Goal: Task Accomplishment & Management: Use online tool/utility

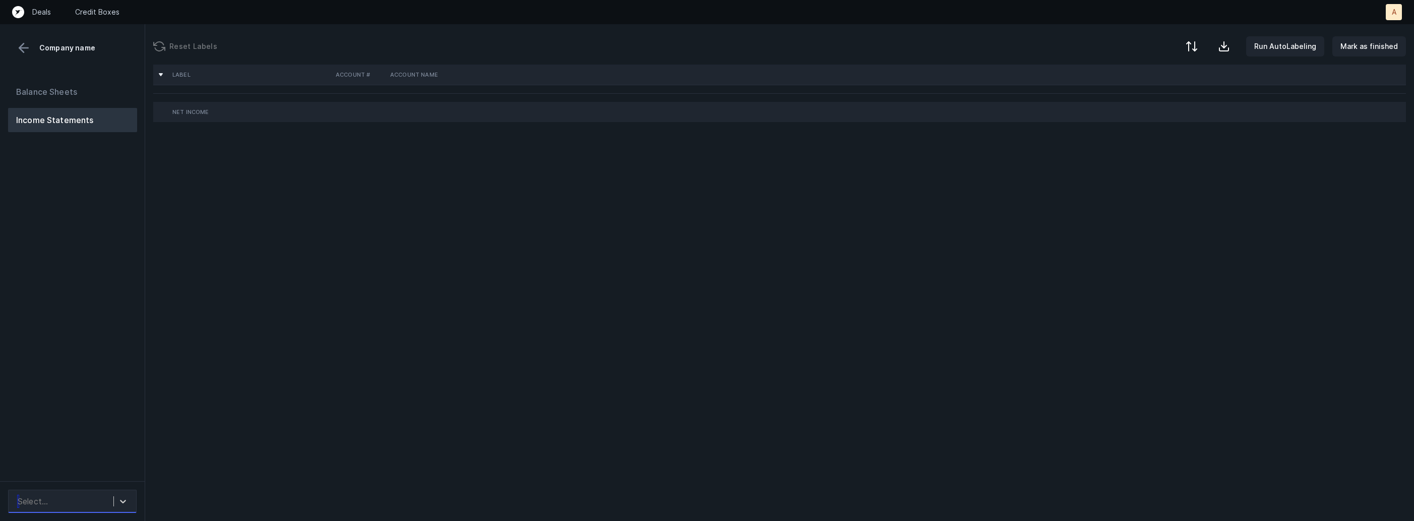
click at [105, 503] on div "Select..." at bounding box center [63, 501] width 101 height 18
click at [116, 503] on div at bounding box center [123, 501] width 18 height 18
click at [112, 474] on div "Quickbooks" at bounding box center [72, 473] width 129 height 20
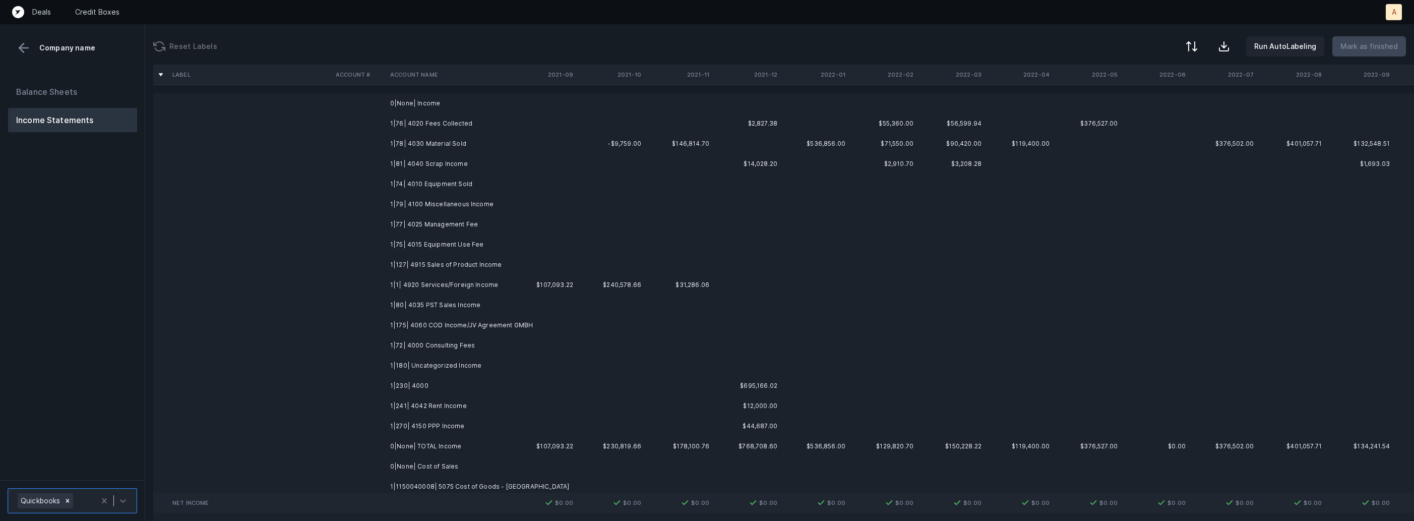
click at [432, 120] on td "1|76| 4020 Fees Collected" at bounding box center [447, 123] width 123 height 20
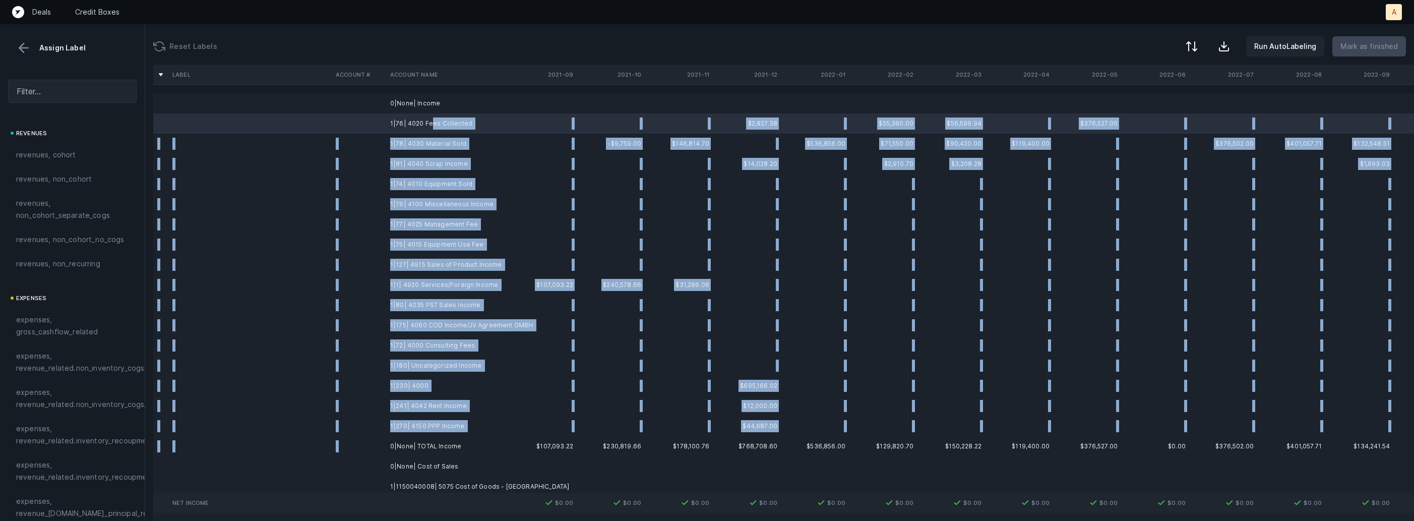
click at [398, 436] on td "0|None| TOTAL Income" at bounding box center [447, 446] width 123 height 20
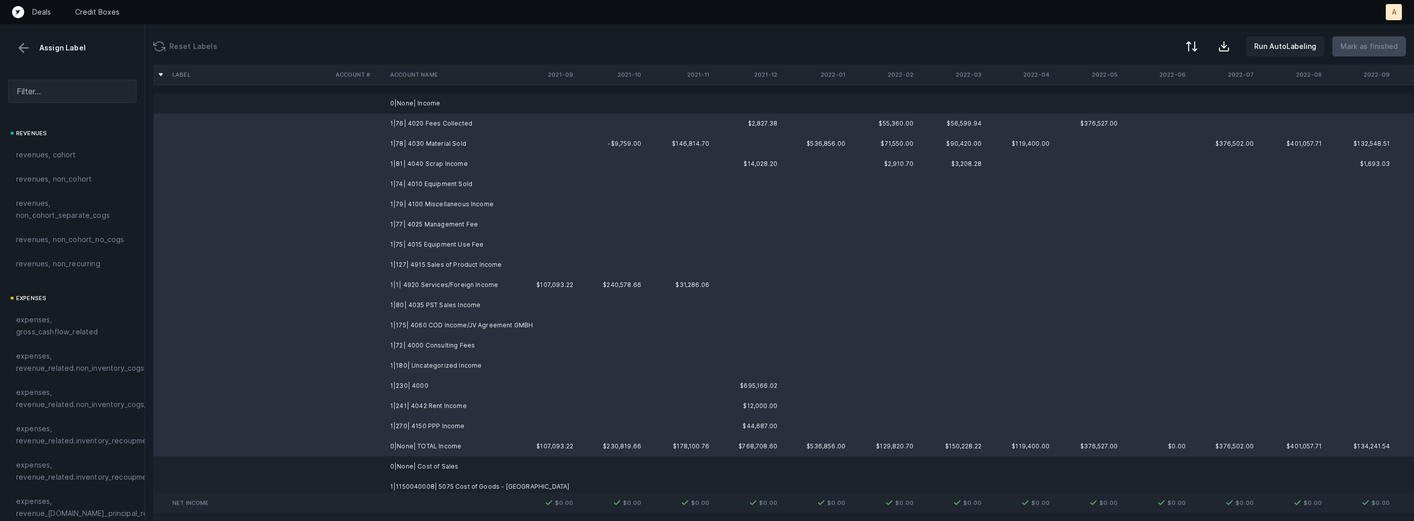
click at [431, 424] on td "1|270| 4150 PPP Income" at bounding box center [447, 426] width 123 height 20
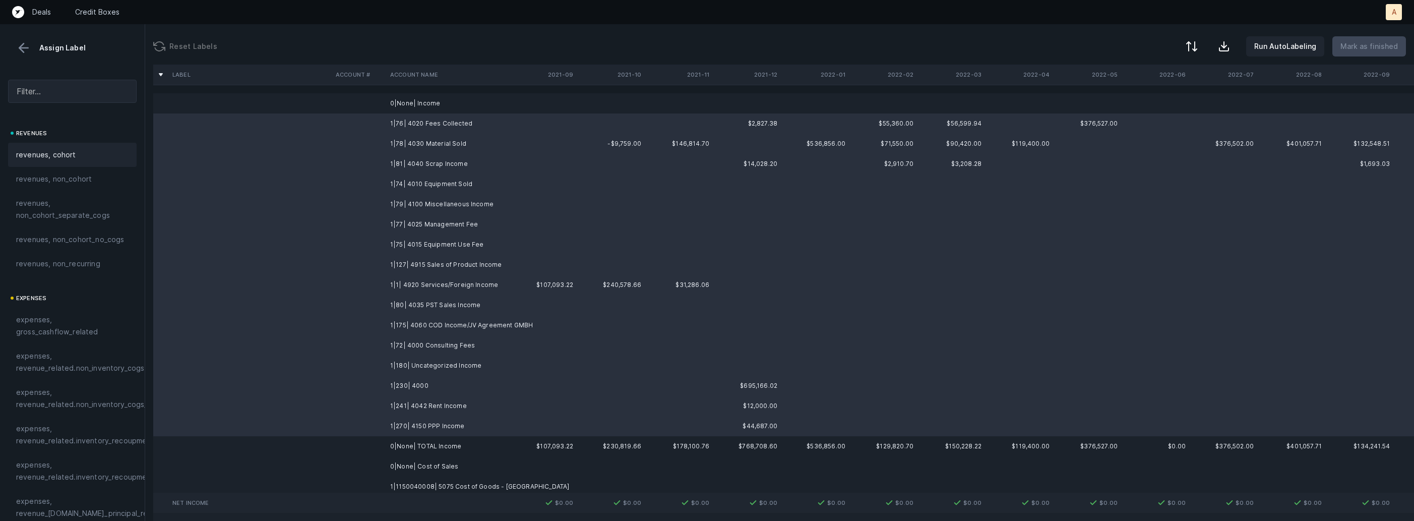
click at [102, 147] on div "revenues, cohort" at bounding box center [72, 155] width 129 height 24
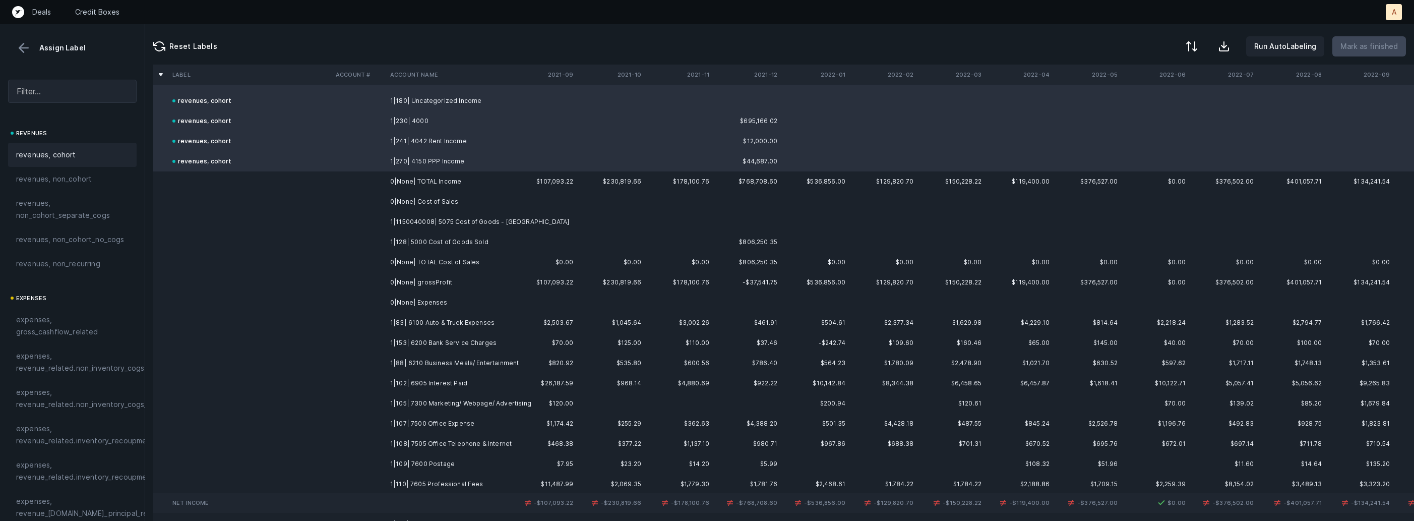
scroll to position [271, 0]
click at [448, 212] on td "1|1150040008| 5075 Cost of Goods - India" at bounding box center [447, 215] width 123 height 20
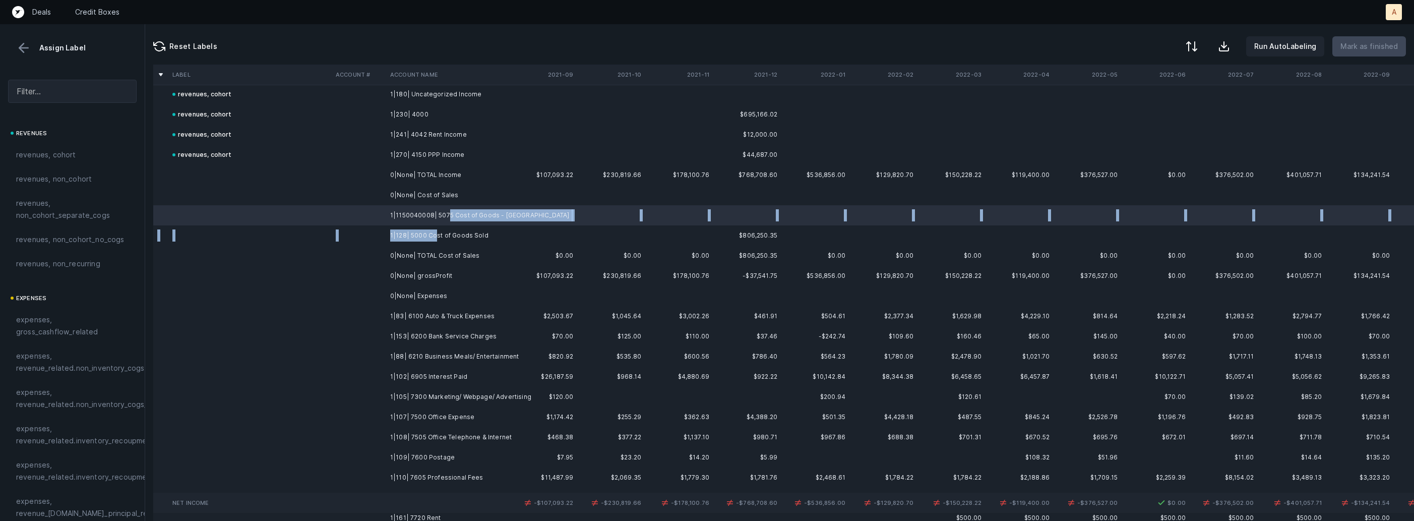
click at [435, 237] on td "1|128| 5000 Cost of Goods Sold" at bounding box center [447, 235] width 123 height 20
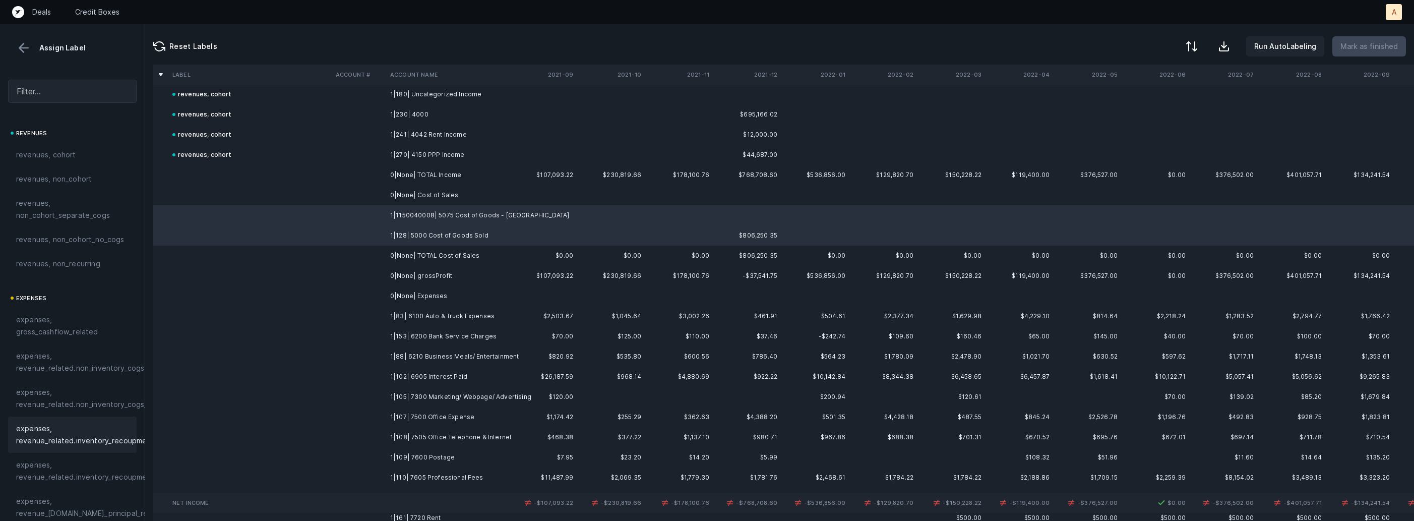
click at [44, 441] on span "expenses, revenue_related.inventory_recoupment" at bounding box center [85, 435] width 138 height 24
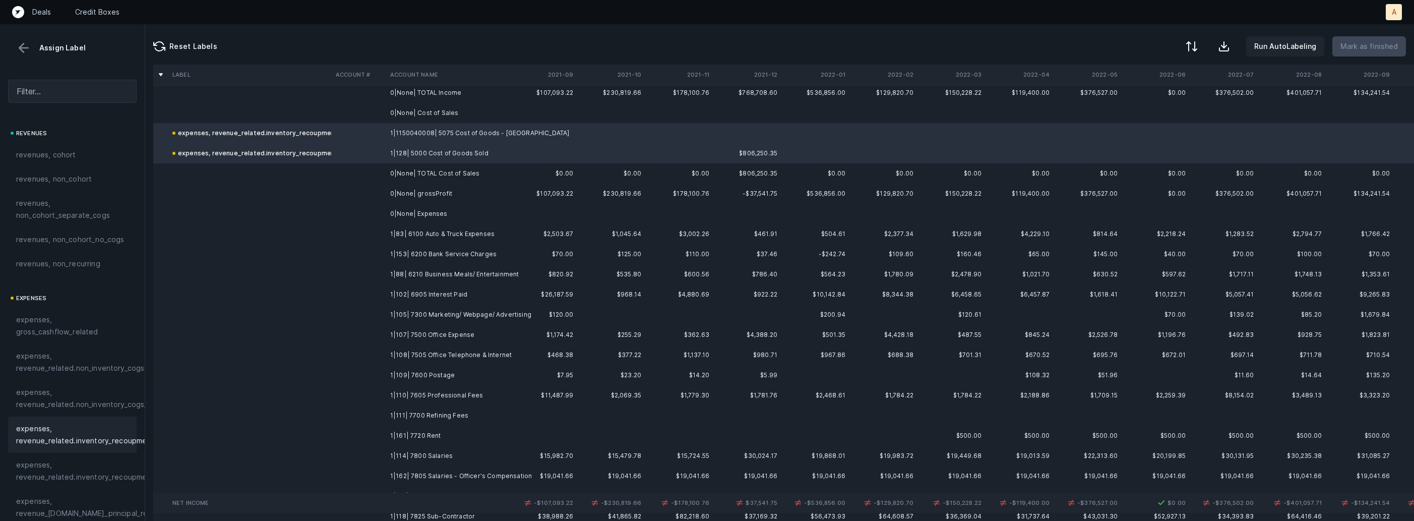
scroll to position [385, 0]
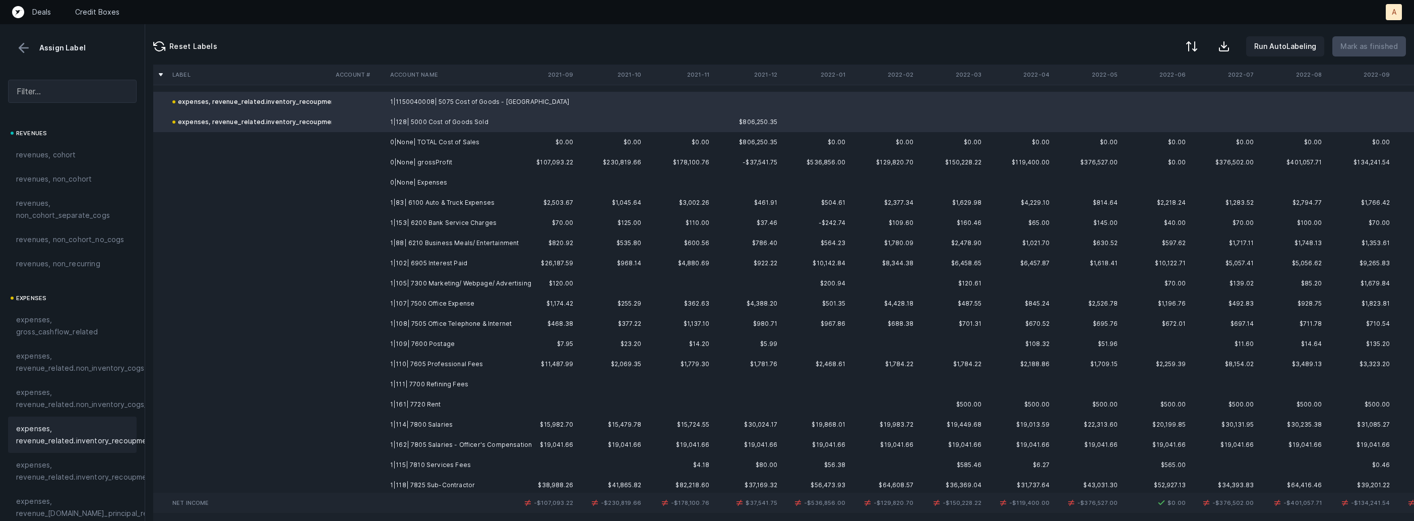
click at [472, 206] on td "1|83| 6100 Auto & Truck Expenses" at bounding box center [447, 203] width 123 height 20
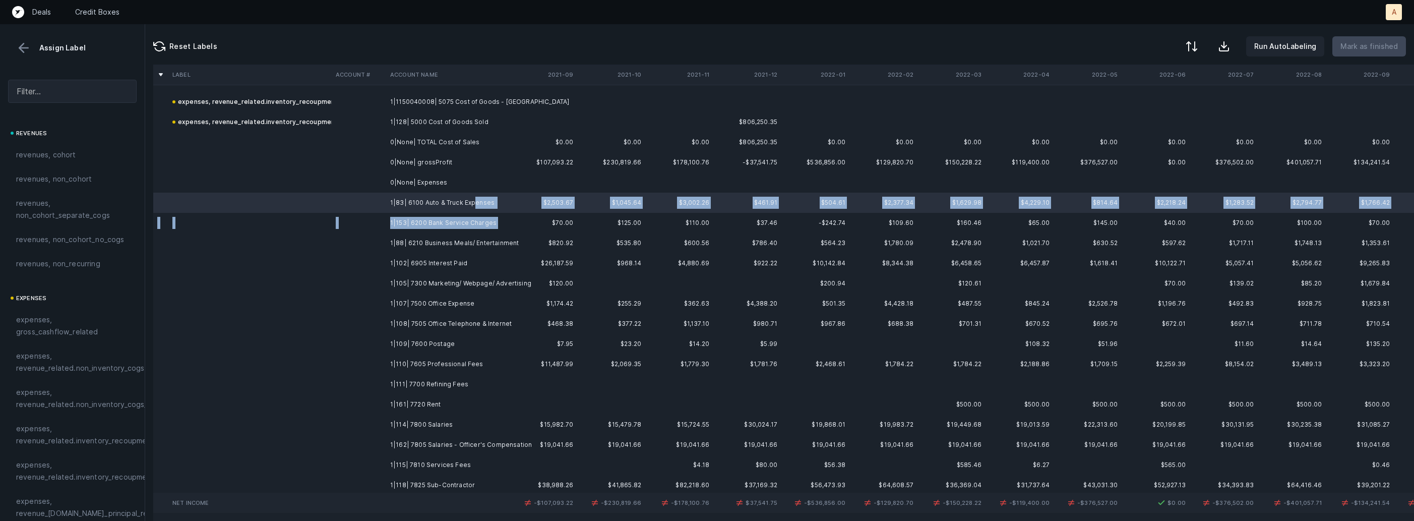
click at [448, 229] on td "1|153| 6200 Bank Service Charges" at bounding box center [447, 223] width 123 height 20
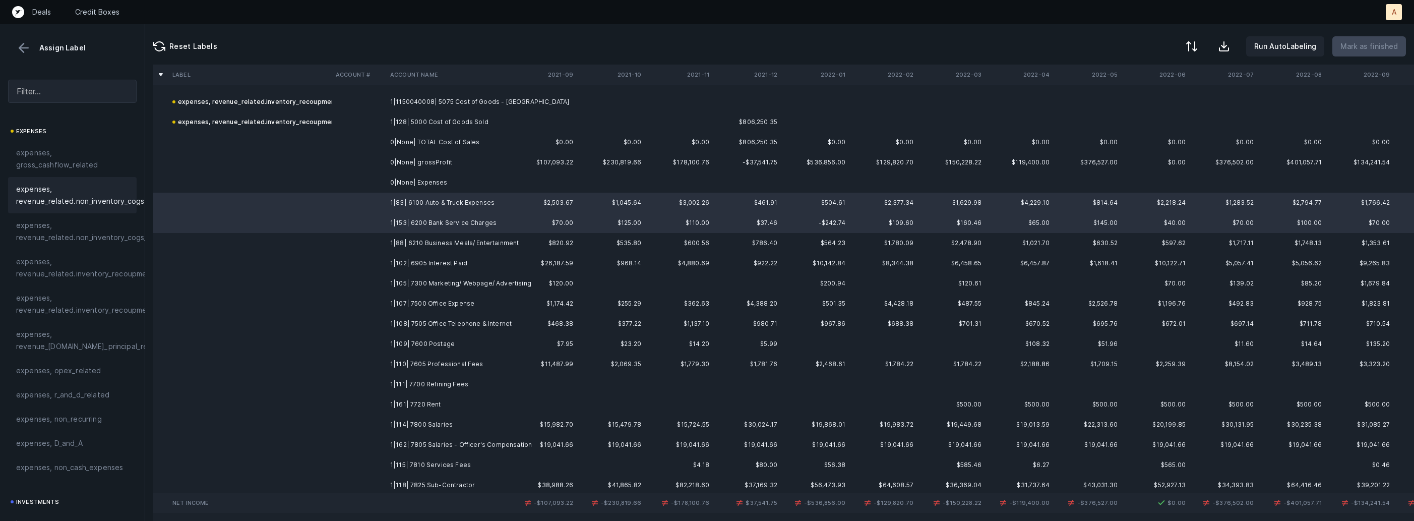
scroll to position [178, 0]
click at [69, 361] on span "expenses, opex_related" at bounding box center [58, 359] width 85 height 12
click at [383, 241] on td at bounding box center [359, 243] width 54 height 20
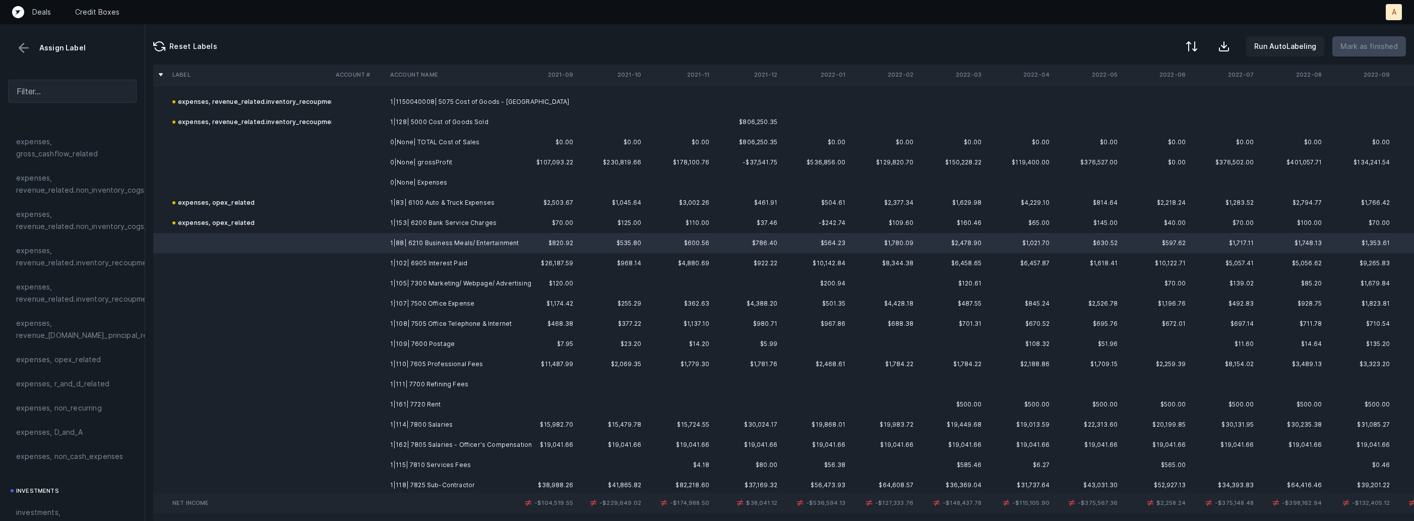
click at [393, 284] on td "1|105| 7300 Marketing/ Webpage/ Advertising" at bounding box center [447, 283] width 123 height 20
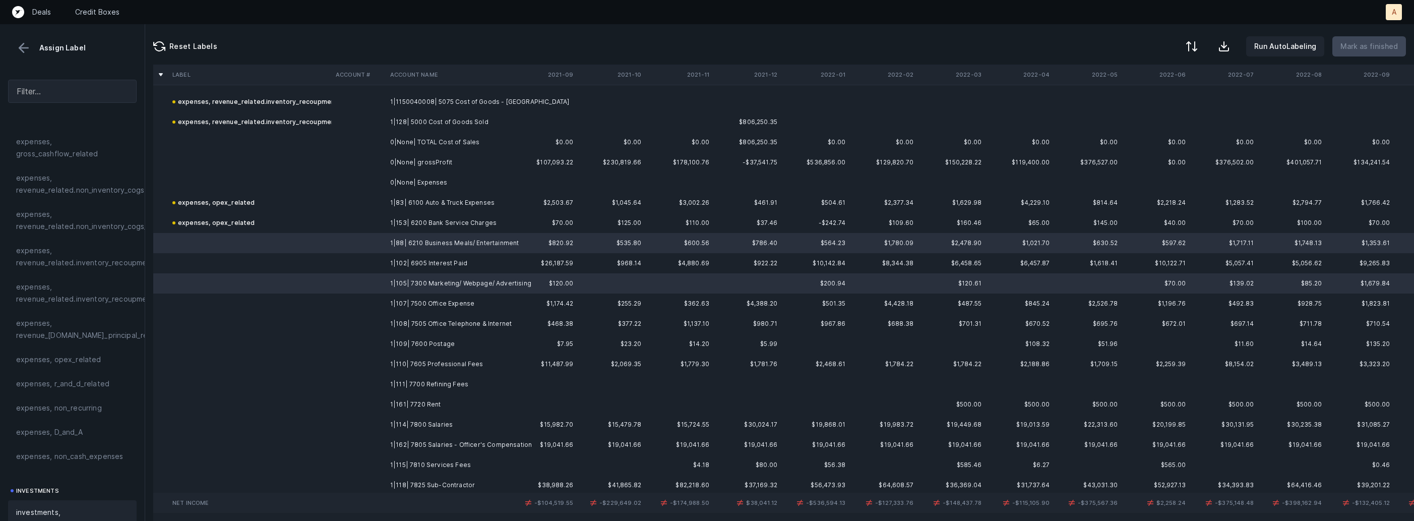
click at [38, 509] on span "investments, sales_and_marketing" at bounding box center [72, 518] width 112 height 24
click at [398, 259] on td "1|102| 6905 Interest Paid" at bounding box center [447, 263] width 123 height 20
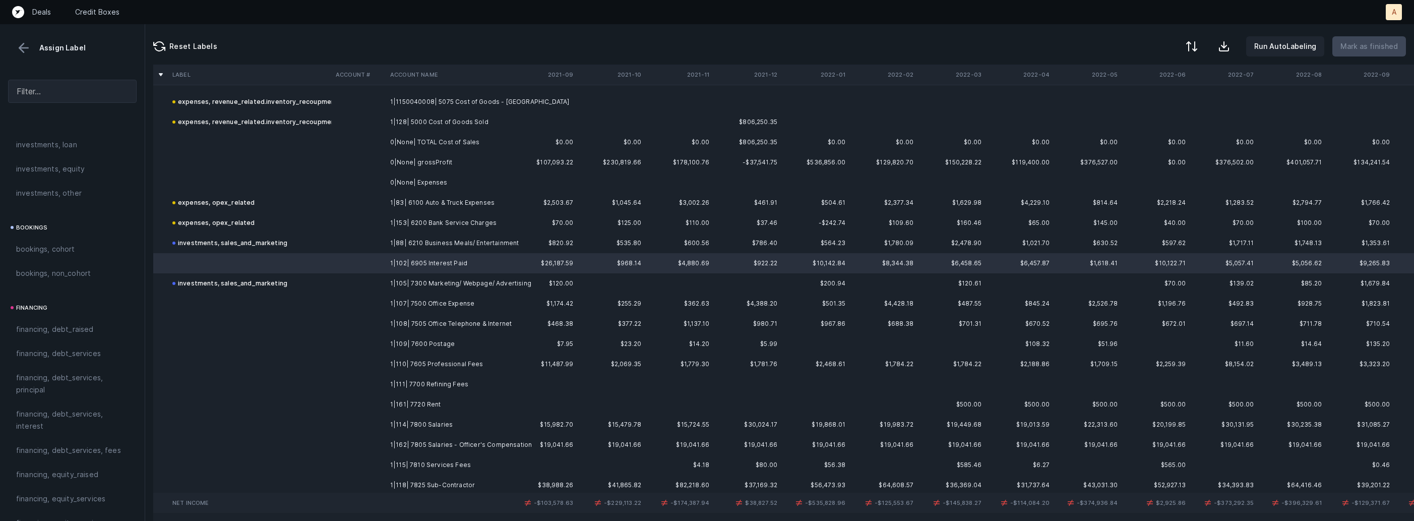
scroll to position [606, 0]
click at [49, 421] on span "financing, debt_services, interest" at bounding box center [72, 420] width 112 height 24
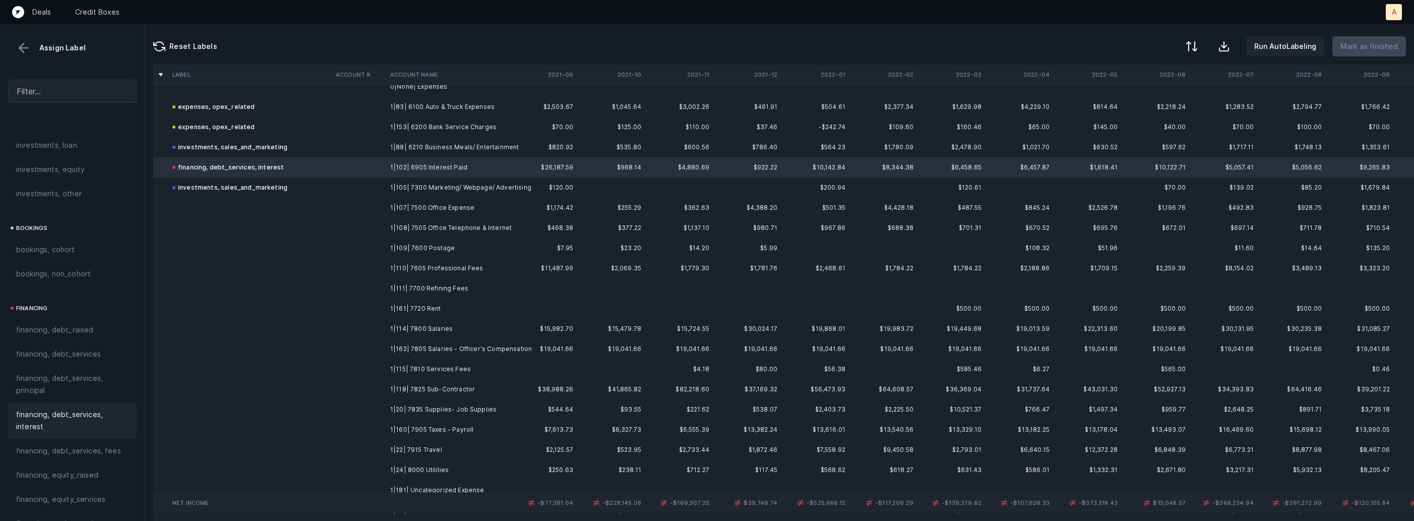
scroll to position [497, 0]
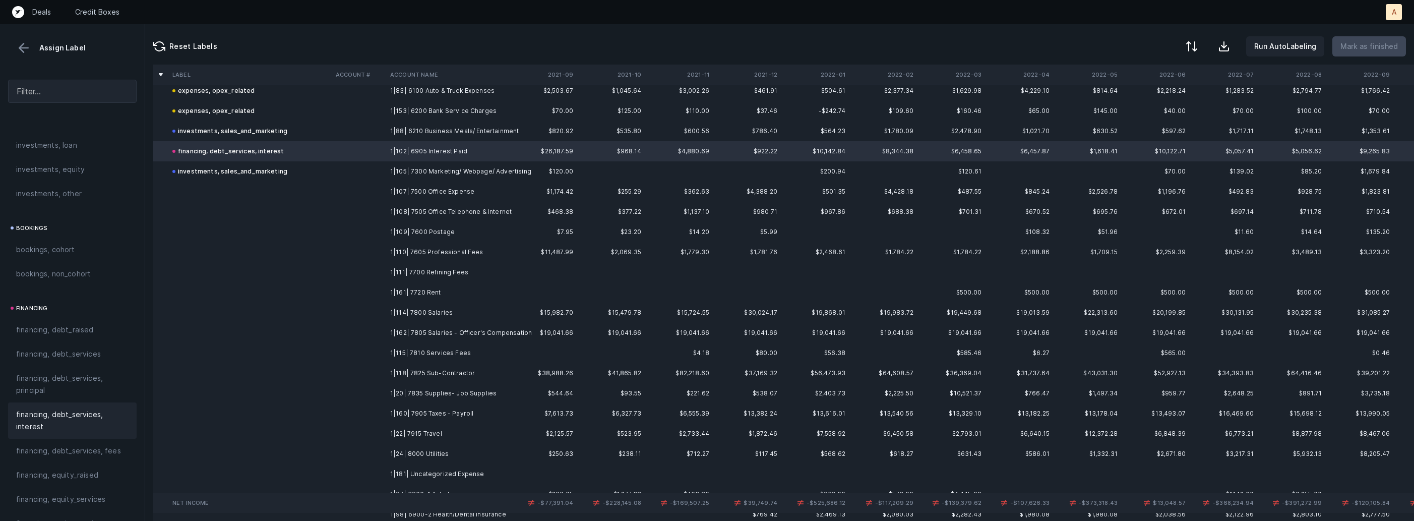
click at [414, 184] on td "1|107| 7500 Office Expense" at bounding box center [447, 192] width 123 height 20
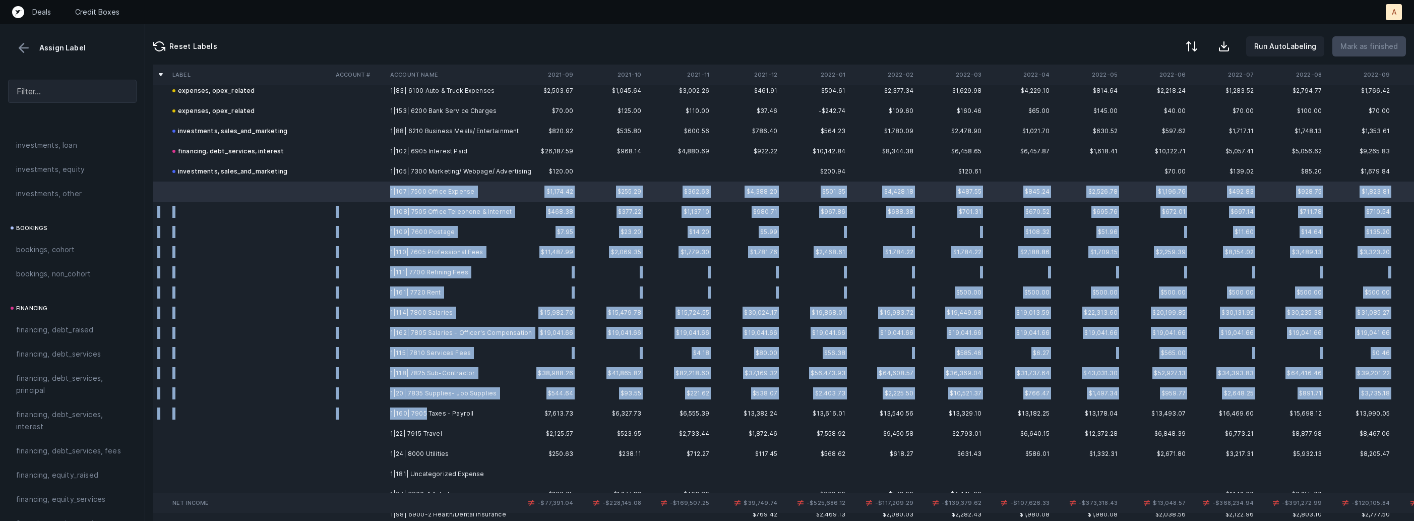
click at [423, 409] on td "1|160| 7905 Taxes - Payroll" at bounding box center [447, 413] width 123 height 20
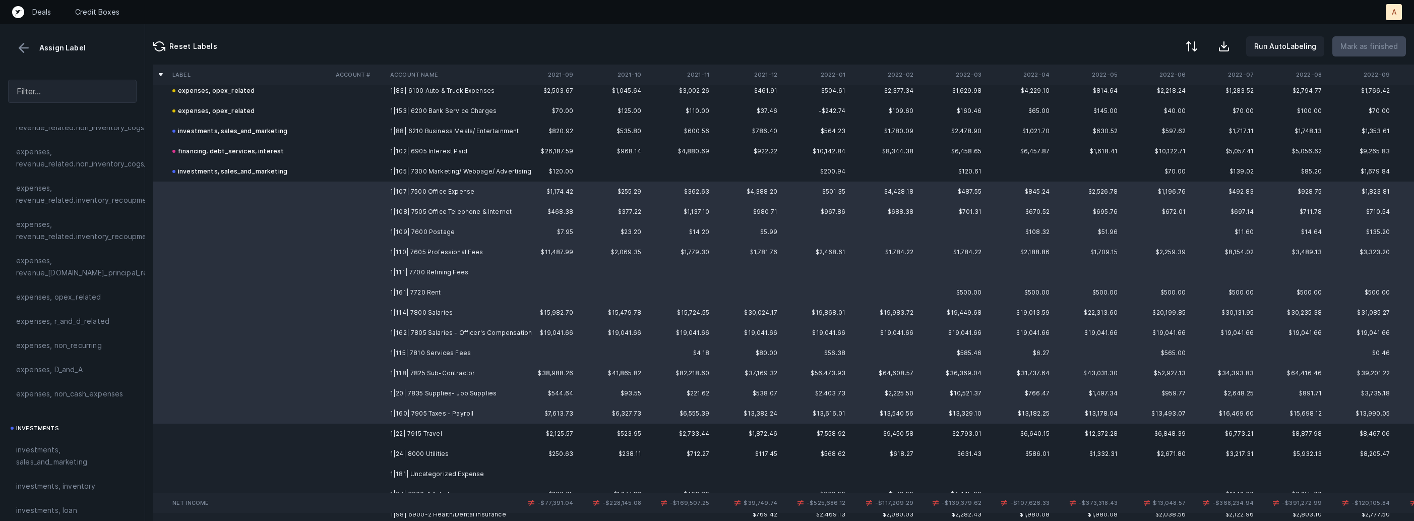
scroll to position [217, 0]
click at [57, 324] on span "expenses, opex_related" at bounding box center [58, 321] width 85 height 12
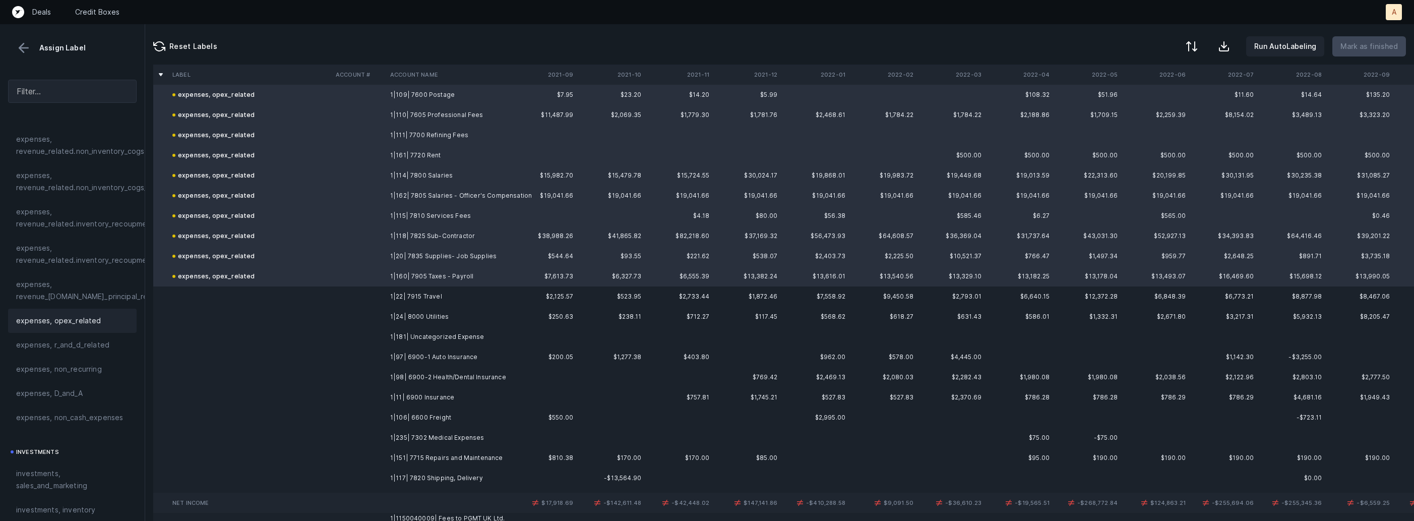
scroll to position [641, 0]
click at [394, 292] on td "1|22| 7915 Travel" at bounding box center [447, 289] width 123 height 20
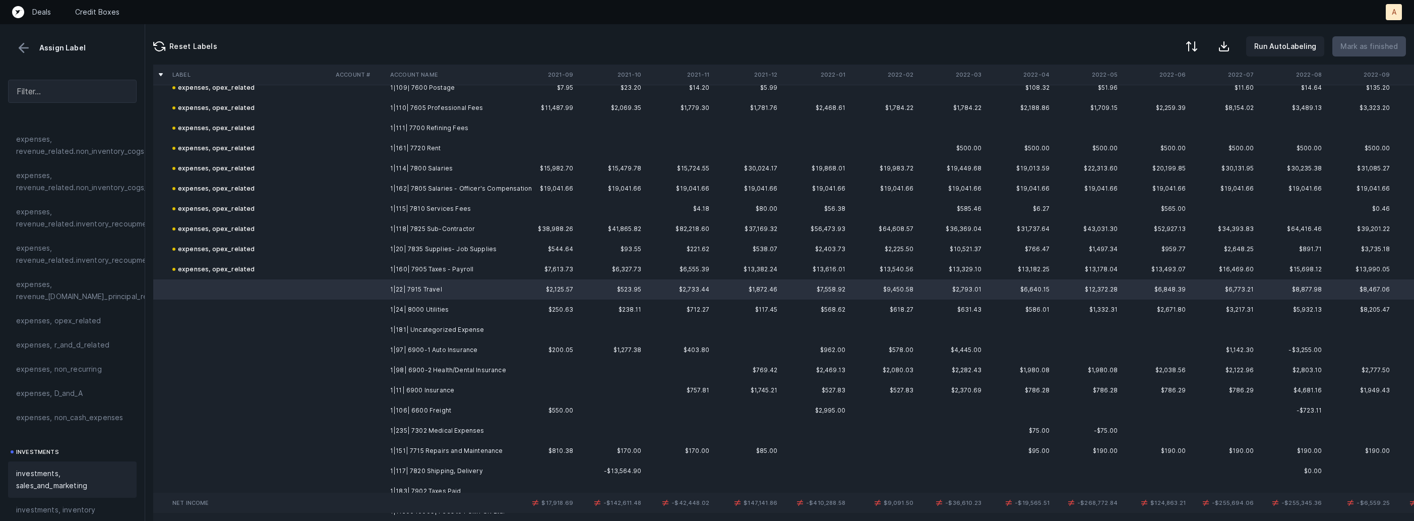
click at [77, 468] on span "investments, sales_and_marketing" at bounding box center [72, 479] width 112 height 24
click at [391, 294] on td "1|22| 7915 Travel" at bounding box center [447, 289] width 123 height 20
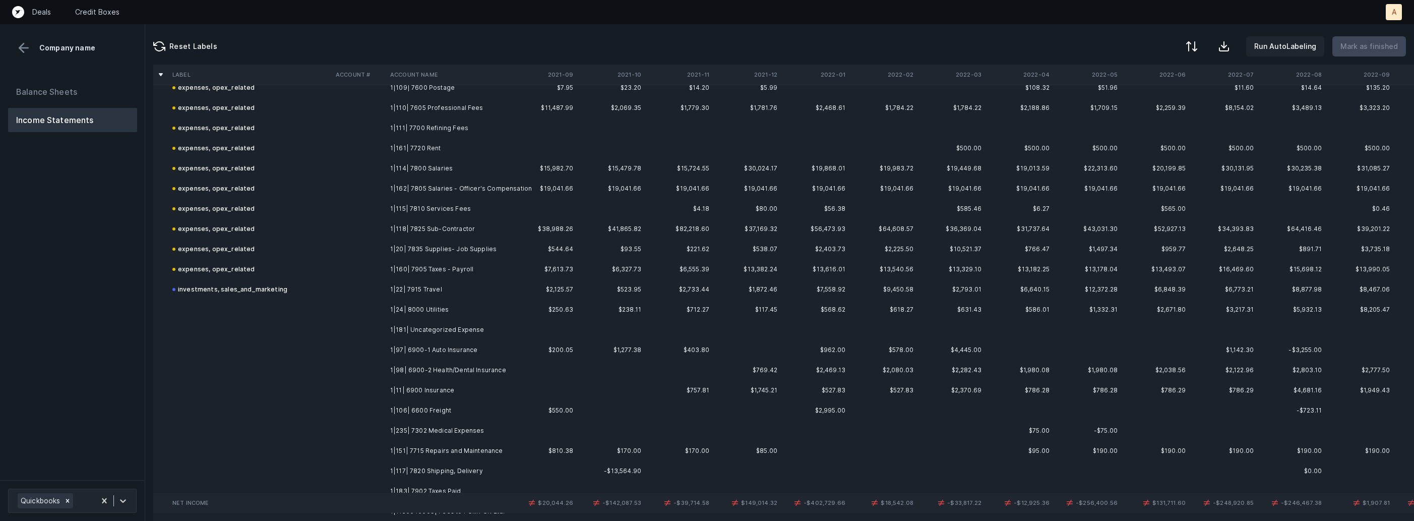
click at [378, 305] on td at bounding box center [359, 310] width 54 height 20
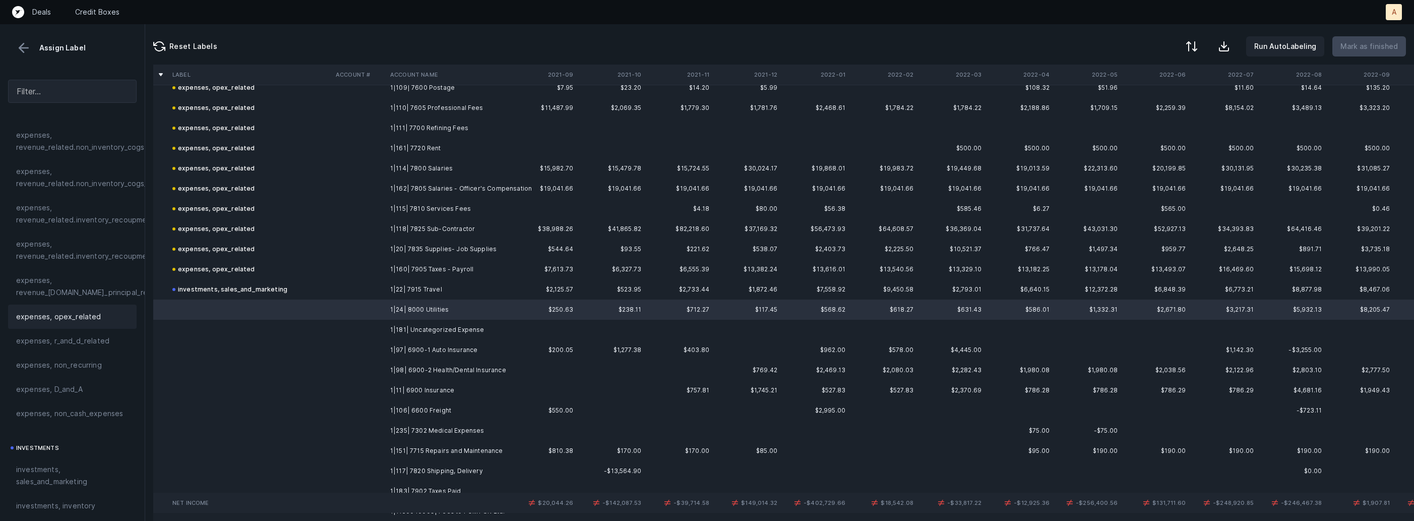
scroll to position [228, 0]
click at [88, 316] on div "expenses, opex_related" at bounding box center [72, 310] width 129 height 24
click at [334, 327] on td at bounding box center [359, 330] width 54 height 20
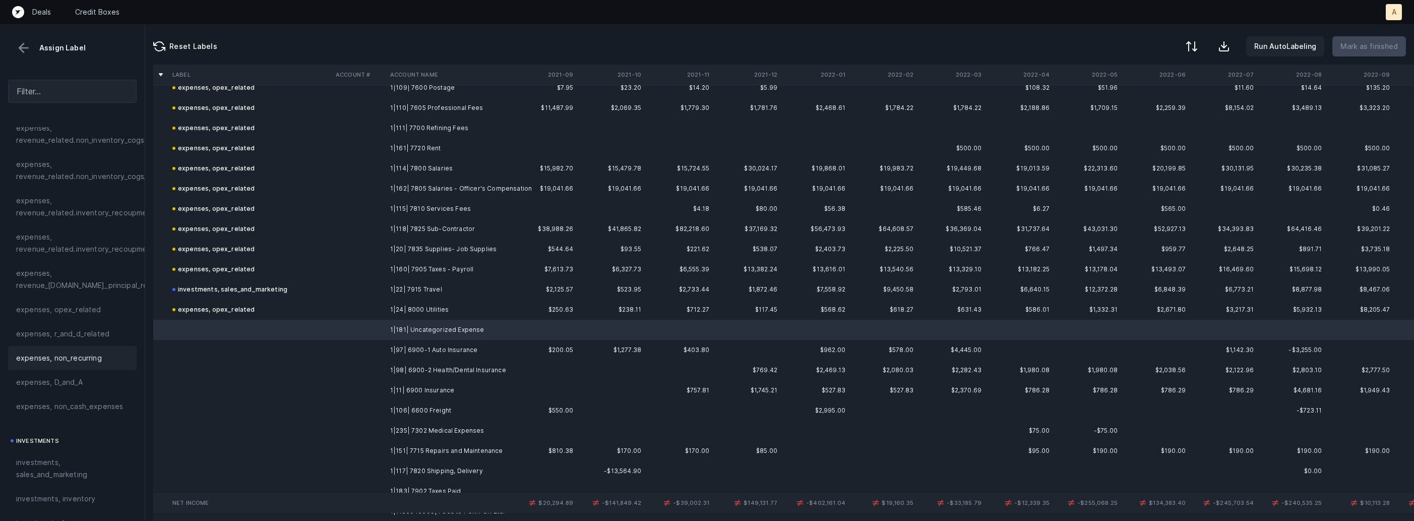
click at [96, 363] on span "expenses, non_recurring" at bounding box center [59, 358] width 86 height 12
click at [397, 352] on td "1|97| 6900-1 Auto Insurance" at bounding box center [447, 350] width 123 height 20
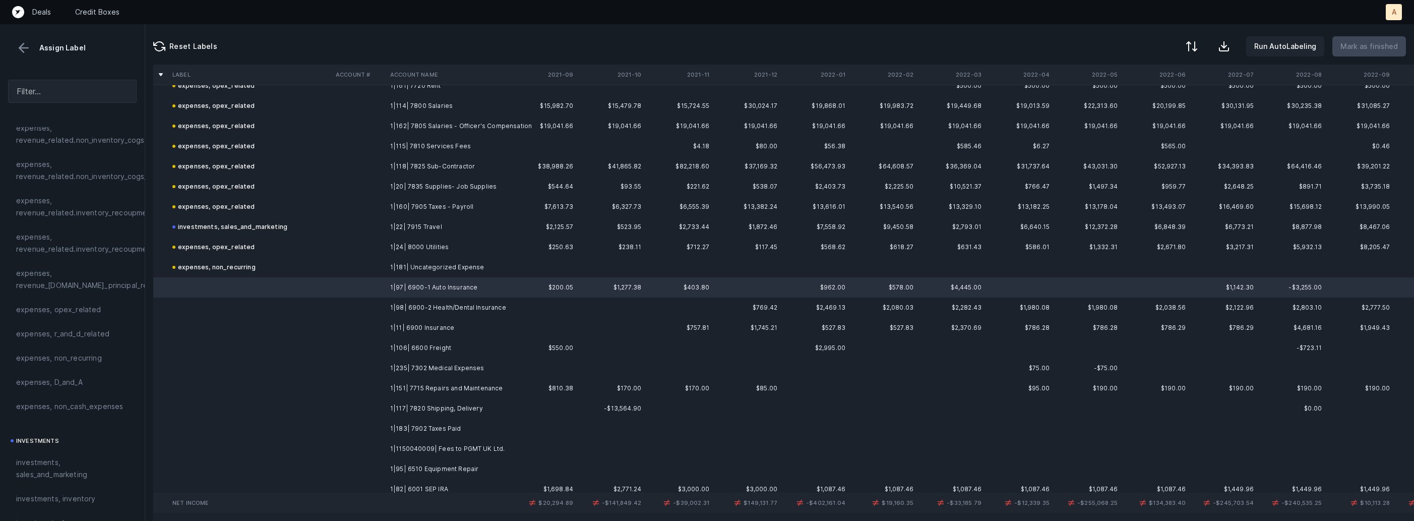
scroll to position [738, 0]
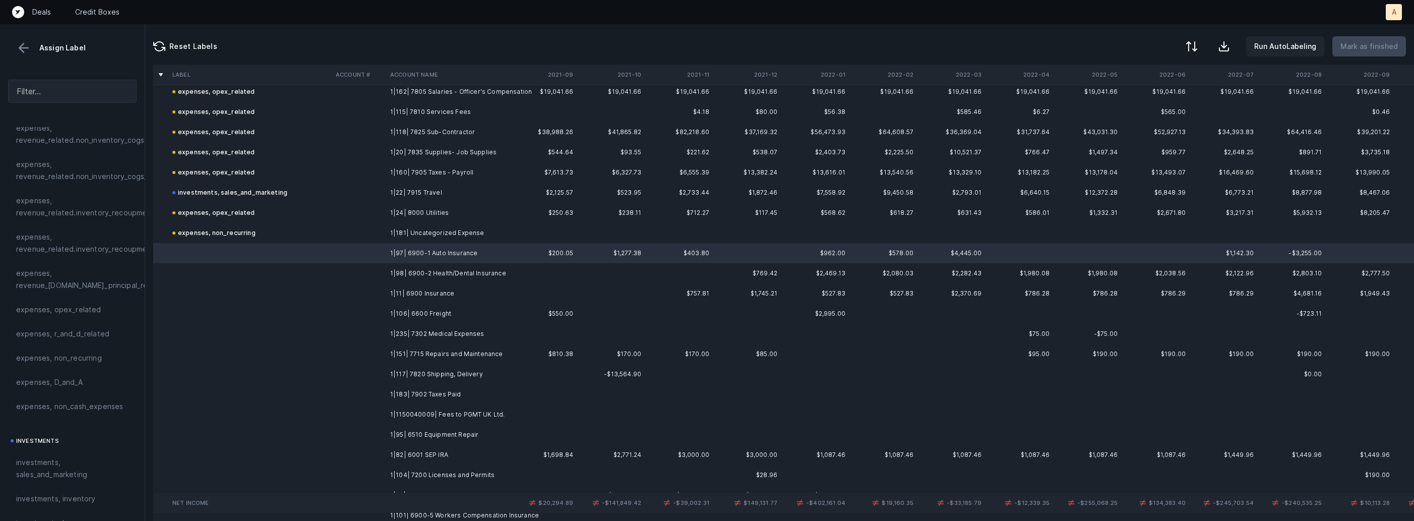
click at [404, 445] on td "1|82| 6001 SEP IRA" at bounding box center [447, 455] width 123 height 20
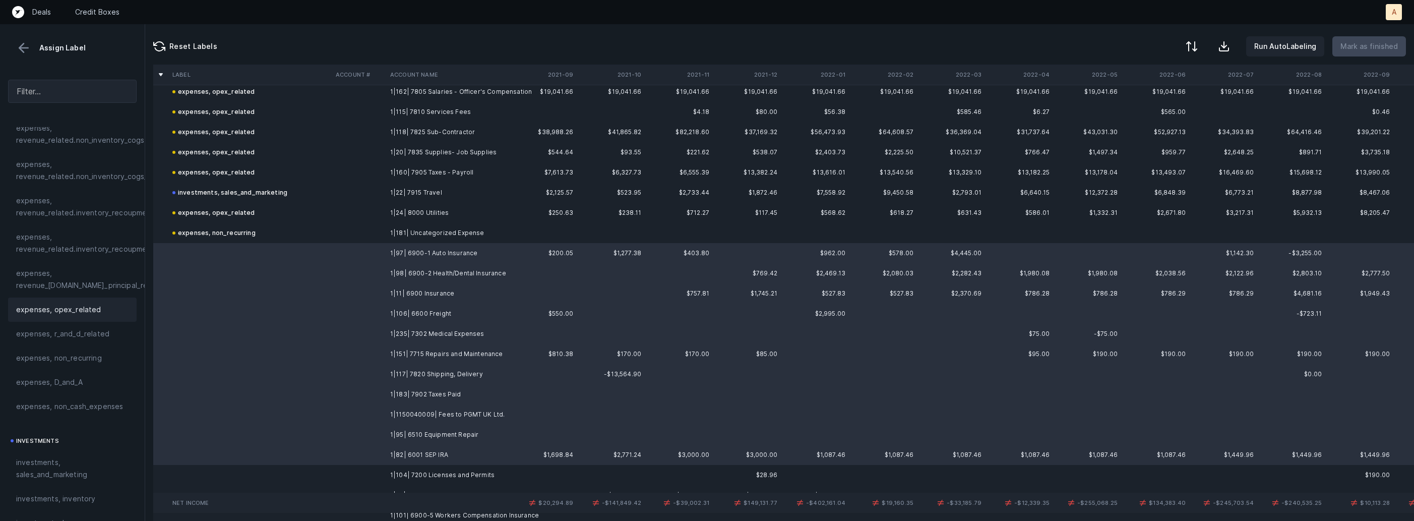
click at [73, 311] on span "expenses, opex_related" at bounding box center [58, 310] width 85 height 12
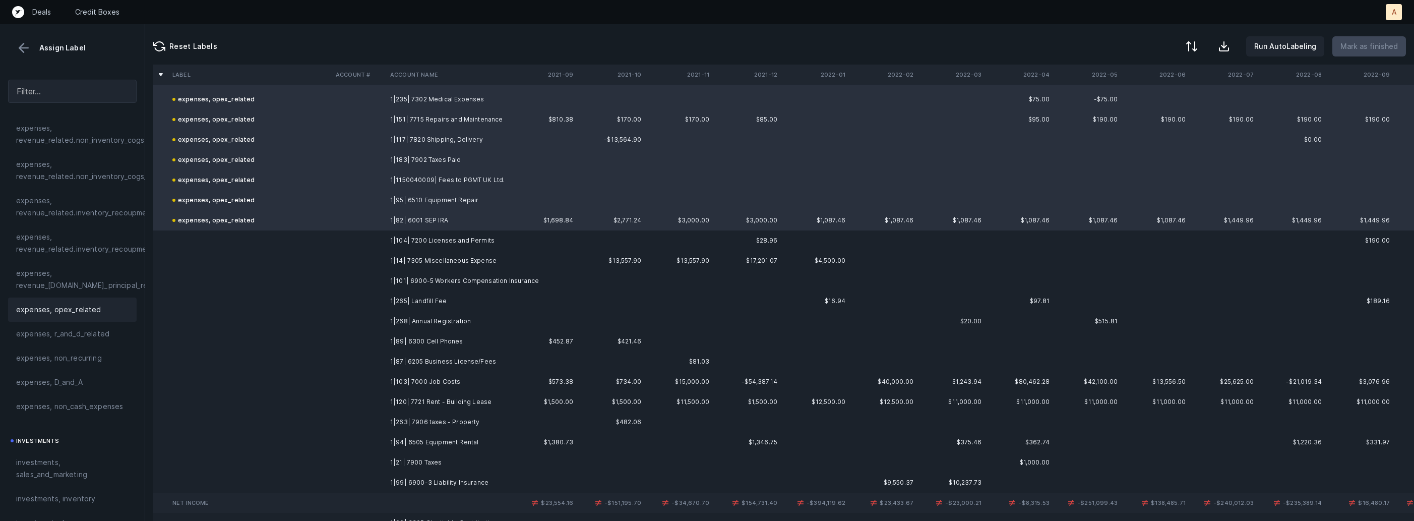
scroll to position [983, 0]
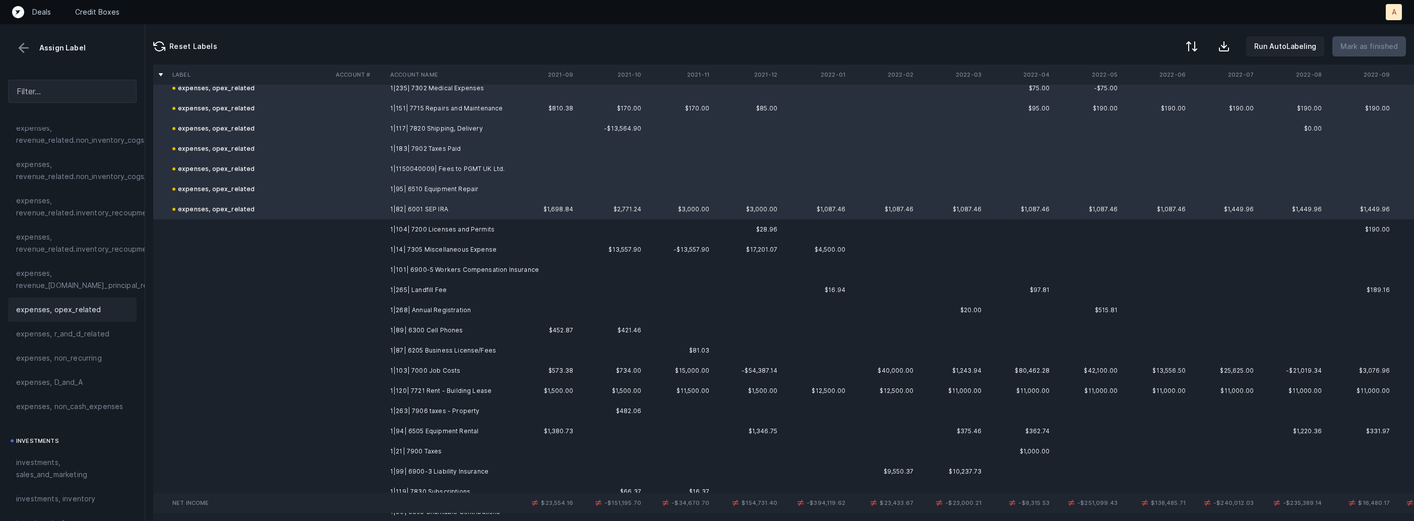
click at [411, 237] on td "1|104| 7200 Licenses and Permits" at bounding box center [447, 229] width 123 height 20
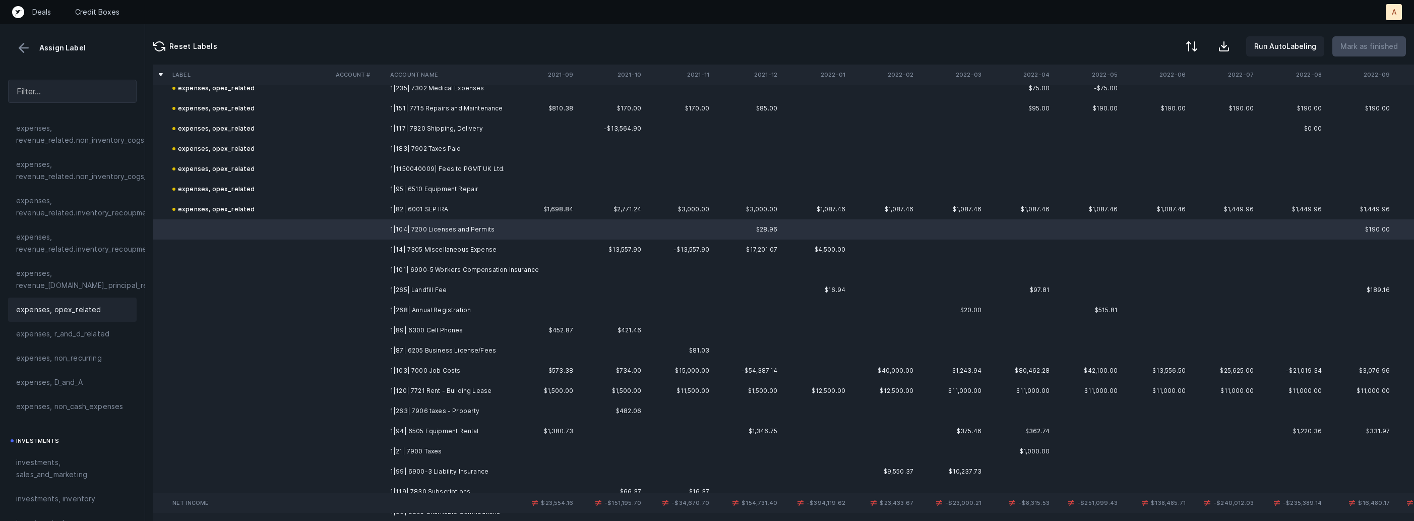
click at [44, 316] on div "expenses, opex_related" at bounding box center [72, 310] width 129 height 24
click at [346, 250] on td at bounding box center [359, 250] width 54 height 20
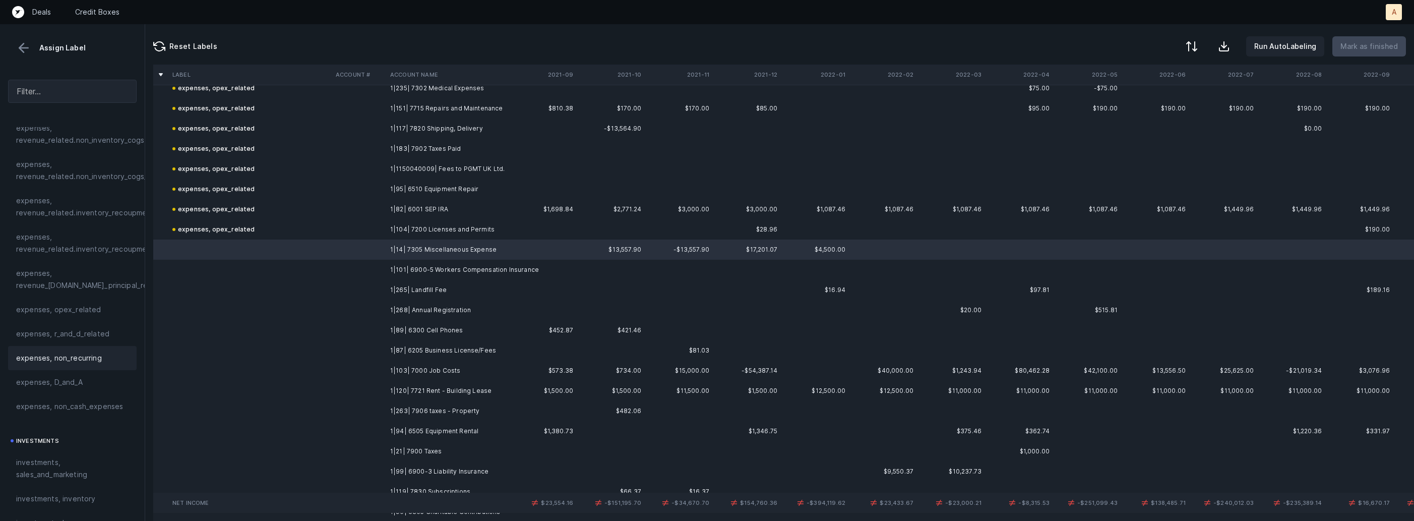
click at [81, 352] on span "expenses, non_recurring" at bounding box center [59, 358] width 86 height 12
click at [483, 270] on td "1|101| 6900-5 Workers Compensation Insurance" at bounding box center [447, 270] width 123 height 20
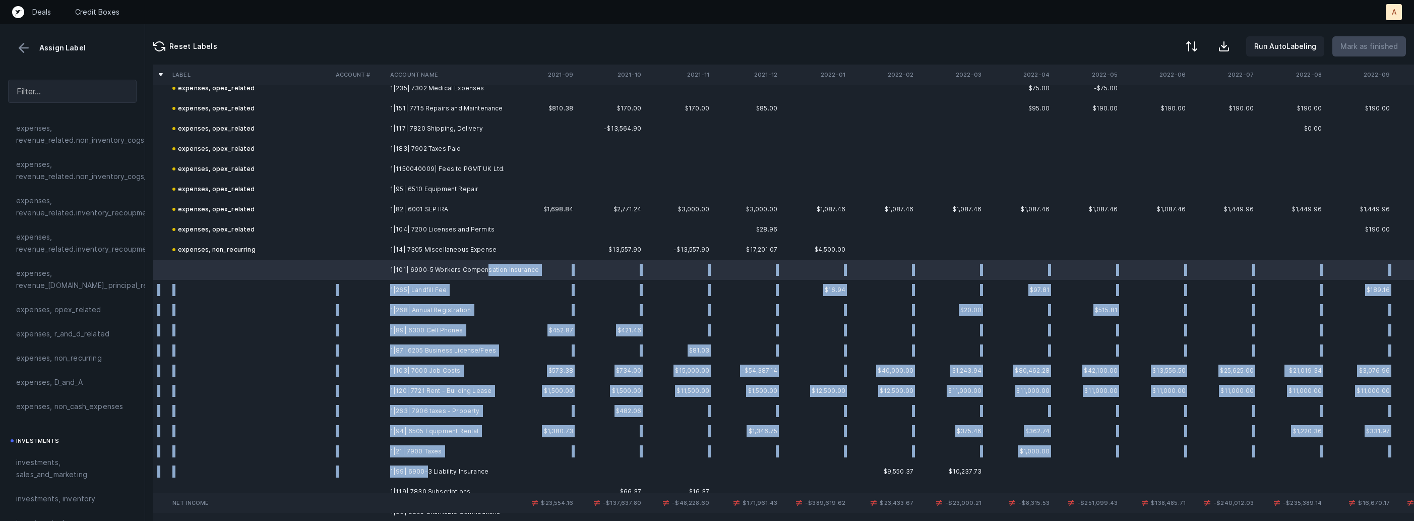
click at [426, 466] on td "1|99| 6900-3 Liability Insurance" at bounding box center [447, 471] width 123 height 20
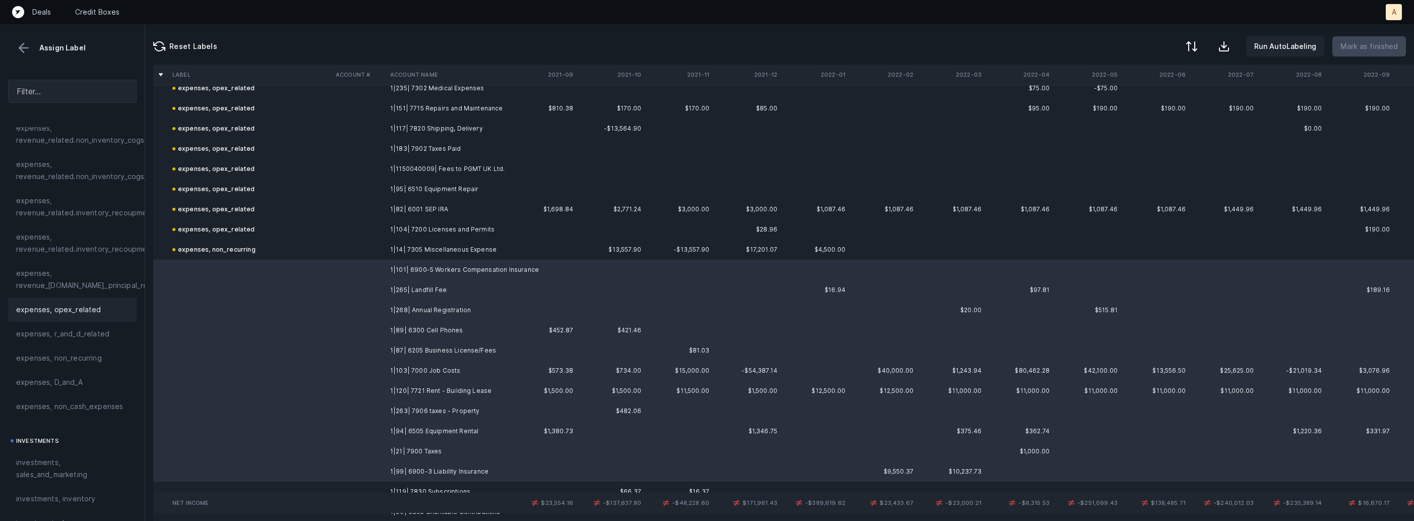
click at [73, 313] on span "expenses, opex_related" at bounding box center [58, 310] width 85 height 12
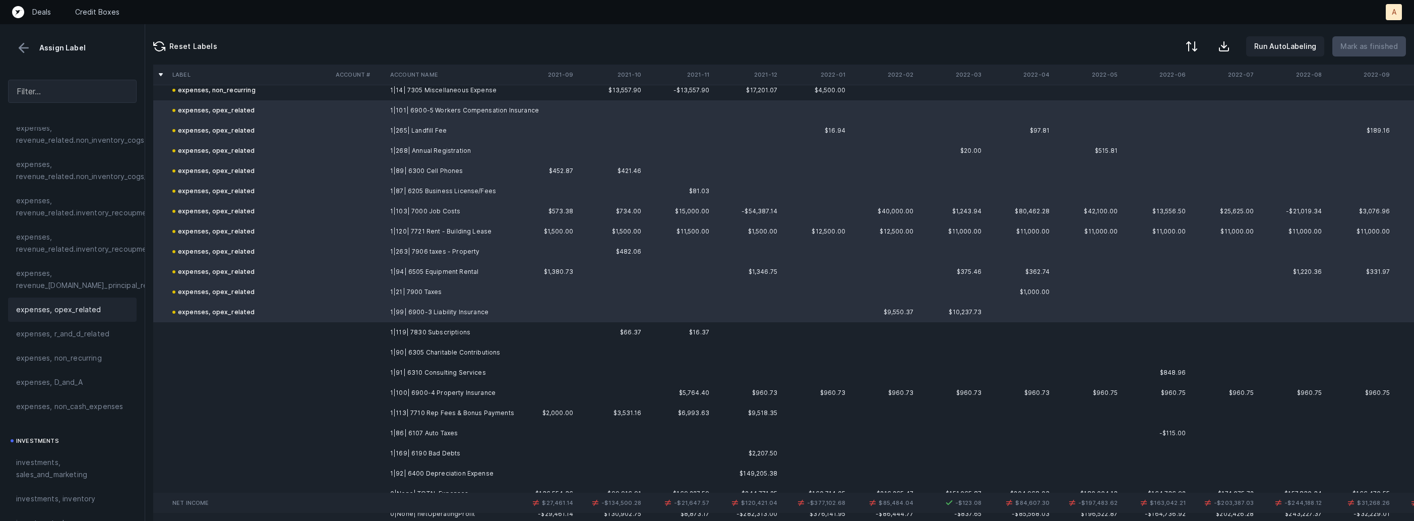
scroll to position [1264, 0]
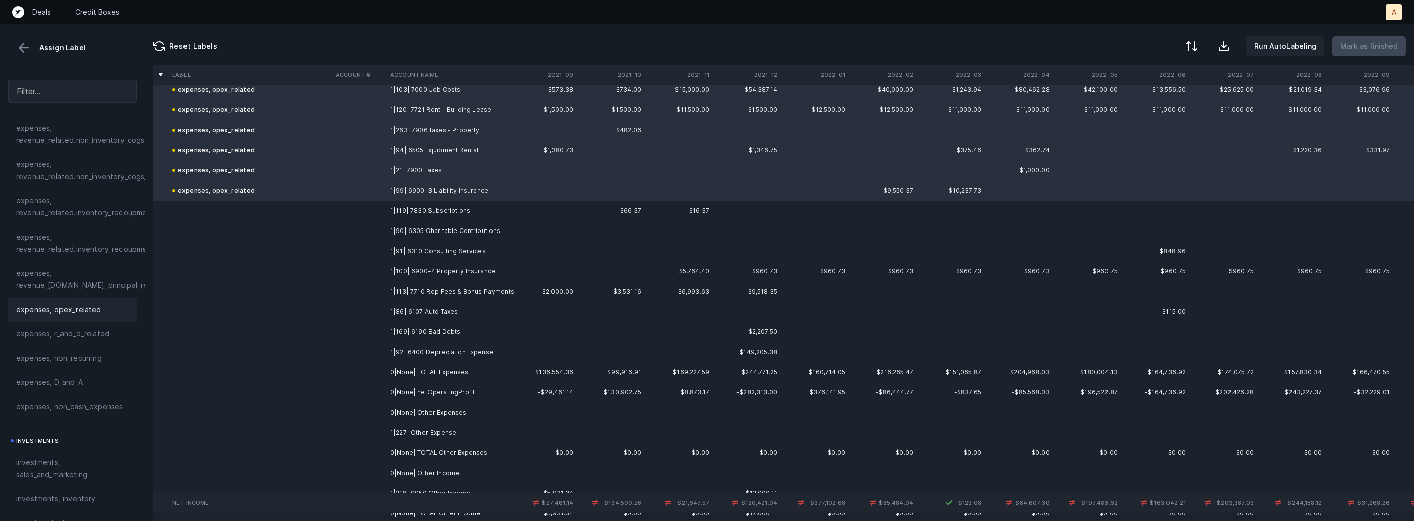
click at [446, 207] on td "1|119| 7830 Subscriptions" at bounding box center [447, 211] width 123 height 20
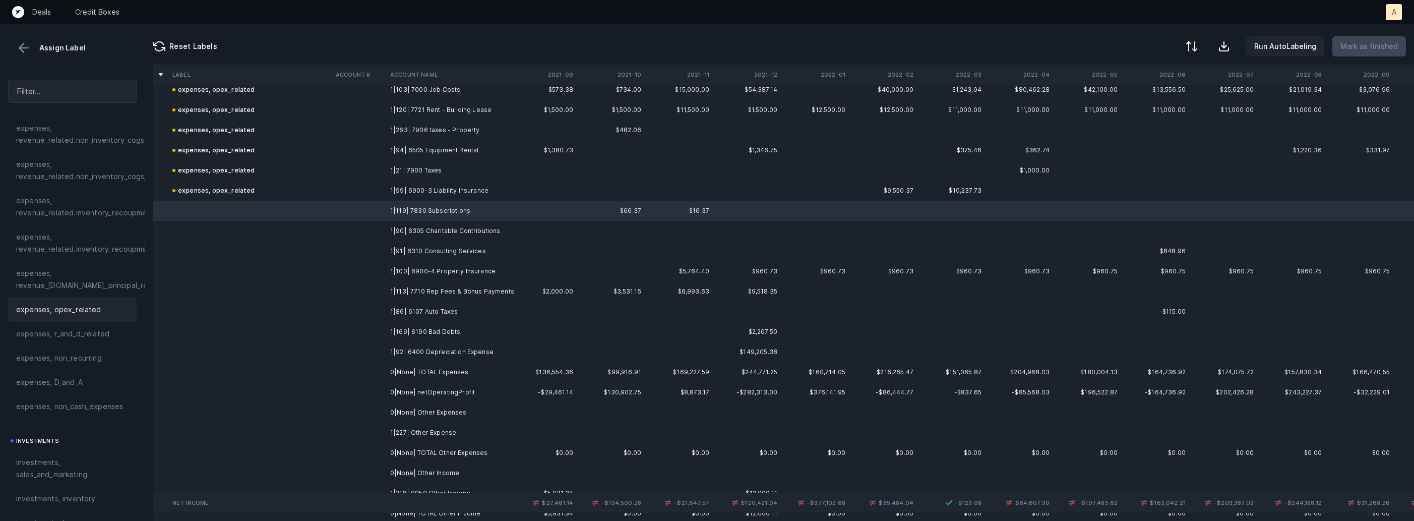
click at [93, 304] on span "expenses, opex_related" at bounding box center [58, 310] width 85 height 12
click at [366, 228] on td at bounding box center [359, 231] width 54 height 20
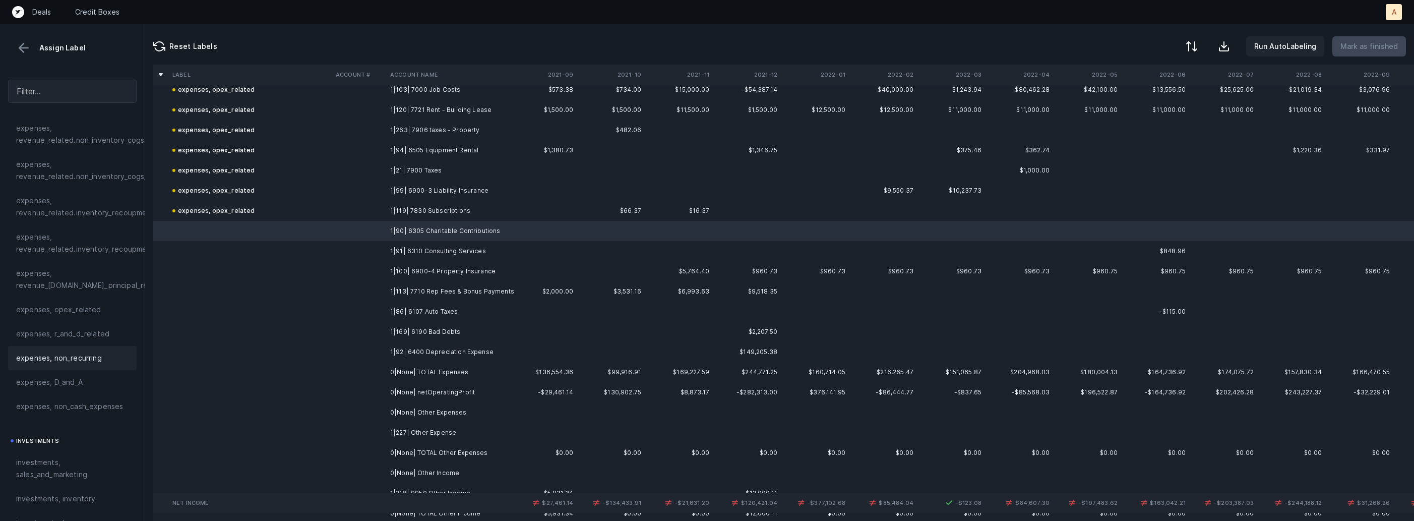
click at [65, 359] on span "expenses, non_recurring" at bounding box center [59, 358] width 86 height 12
click at [381, 249] on td at bounding box center [359, 251] width 54 height 20
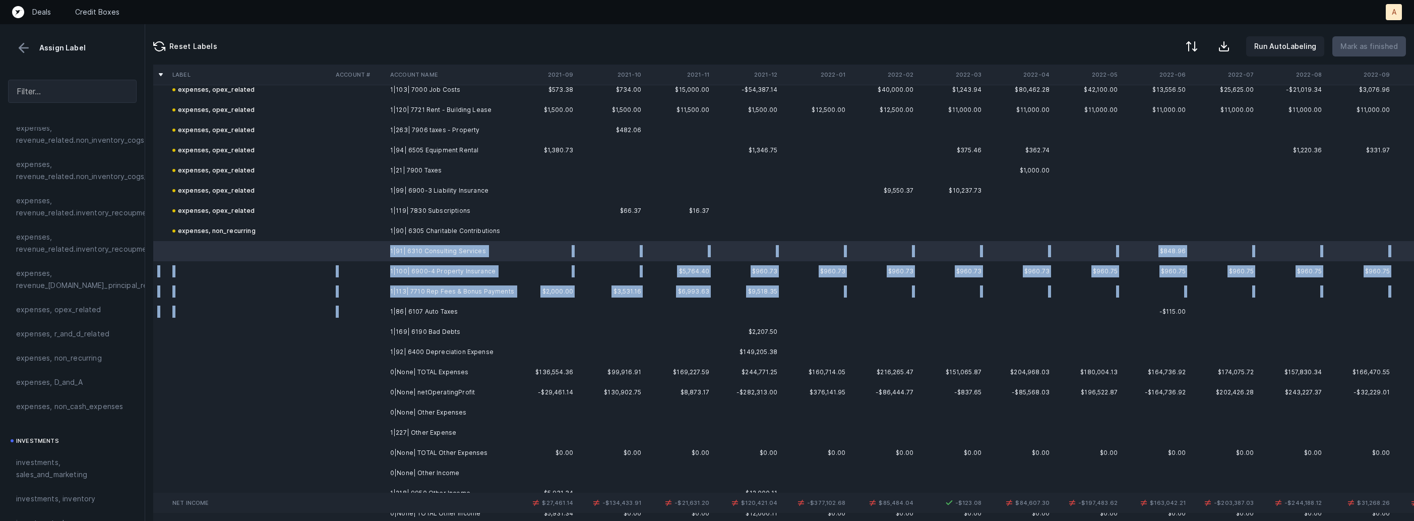
click at [399, 302] on td "1|86| 6107 Auto Taxes" at bounding box center [447, 312] width 123 height 20
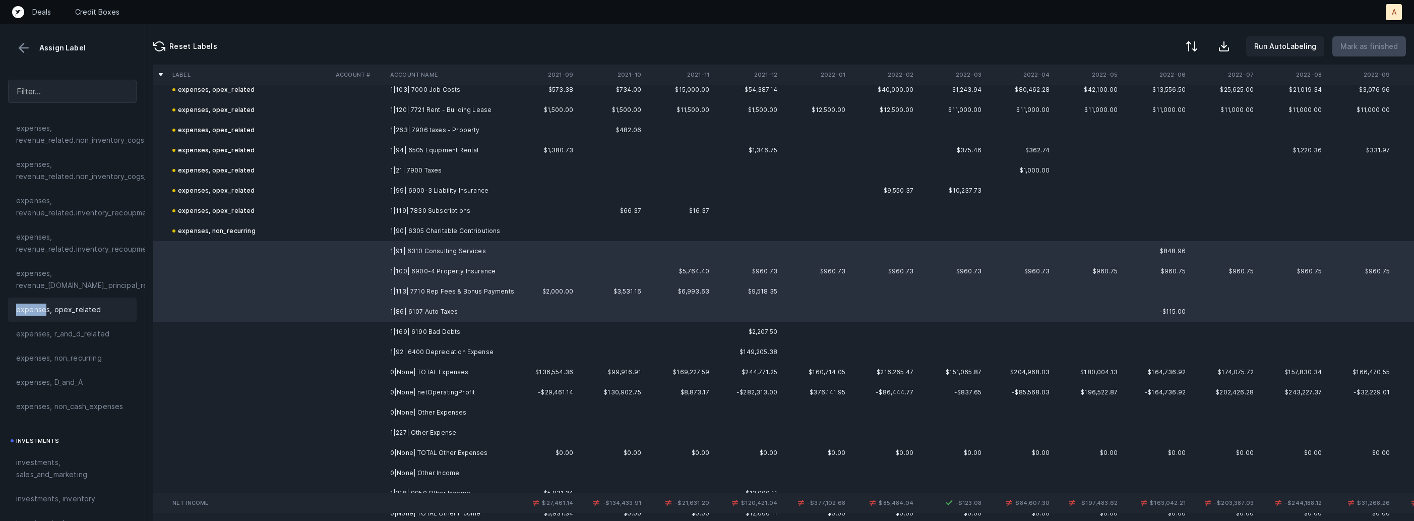
click at [46, 304] on span "expenses, opex_related" at bounding box center [58, 310] width 85 height 12
click at [314, 327] on td at bounding box center [249, 332] width 163 height 20
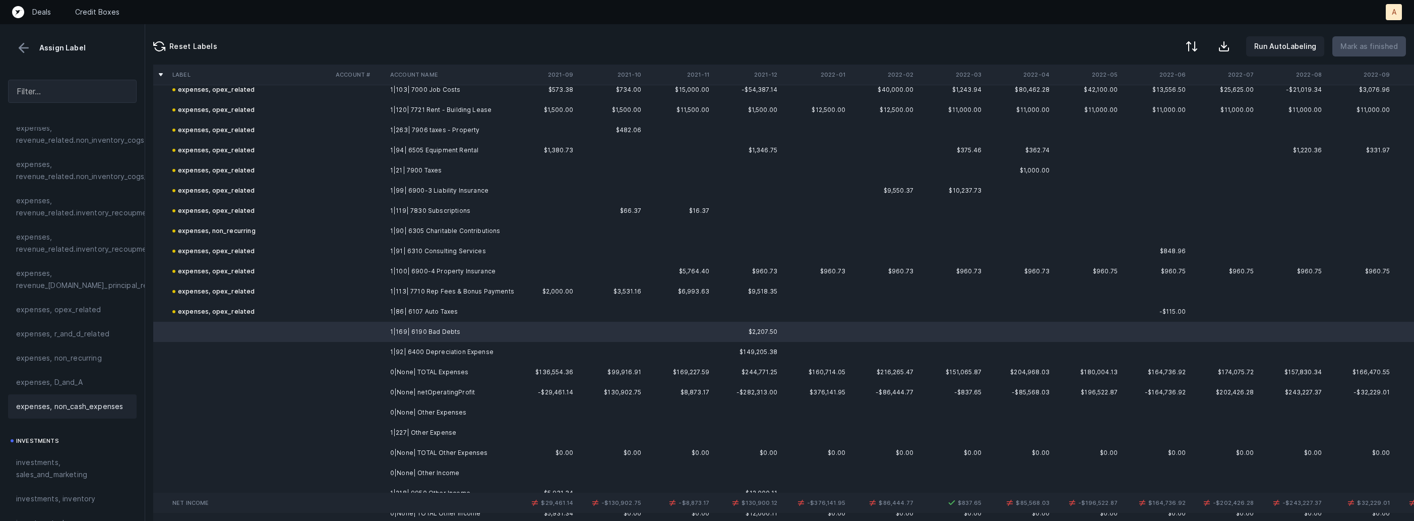
click at [93, 411] on span "expenses, non_cash_expenses" at bounding box center [69, 406] width 107 height 12
click at [256, 355] on td at bounding box center [249, 352] width 163 height 20
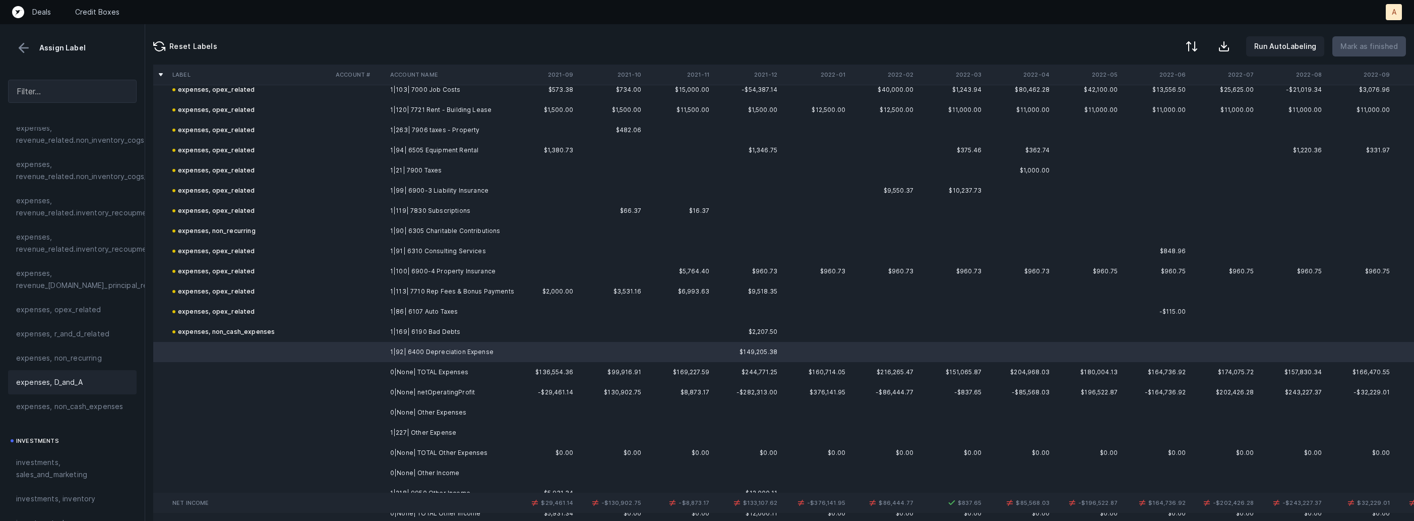
click at [44, 381] on span "expenses, D_and_A" at bounding box center [49, 382] width 67 height 12
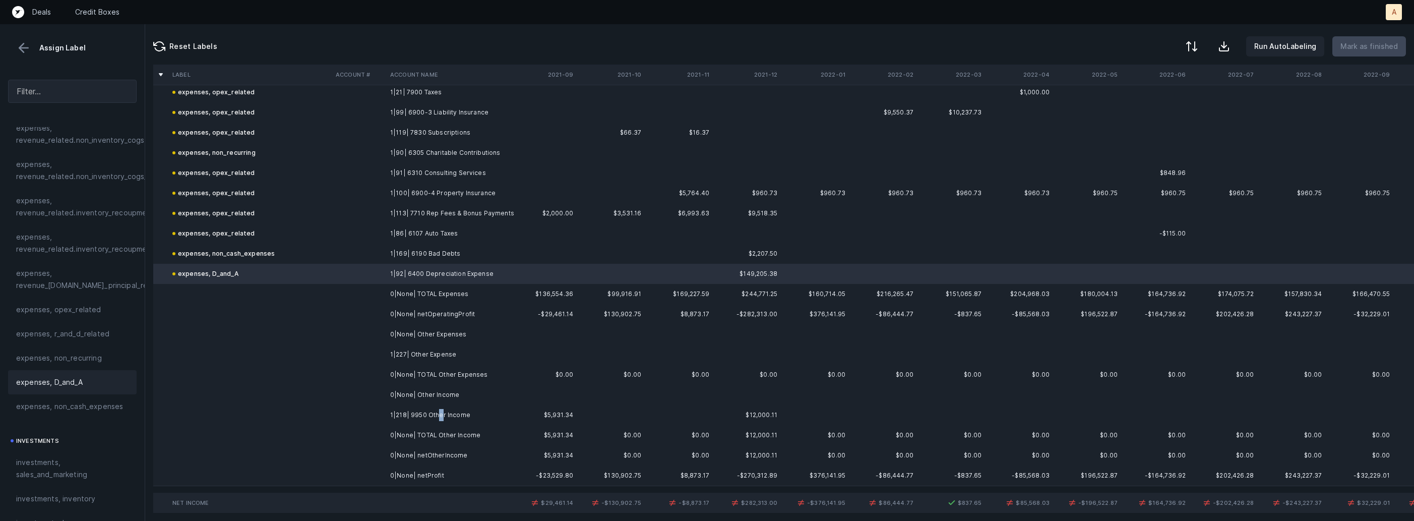
click at [439, 420] on td "1|218| 9950 Other Income" at bounding box center [447, 415] width 123 height 20
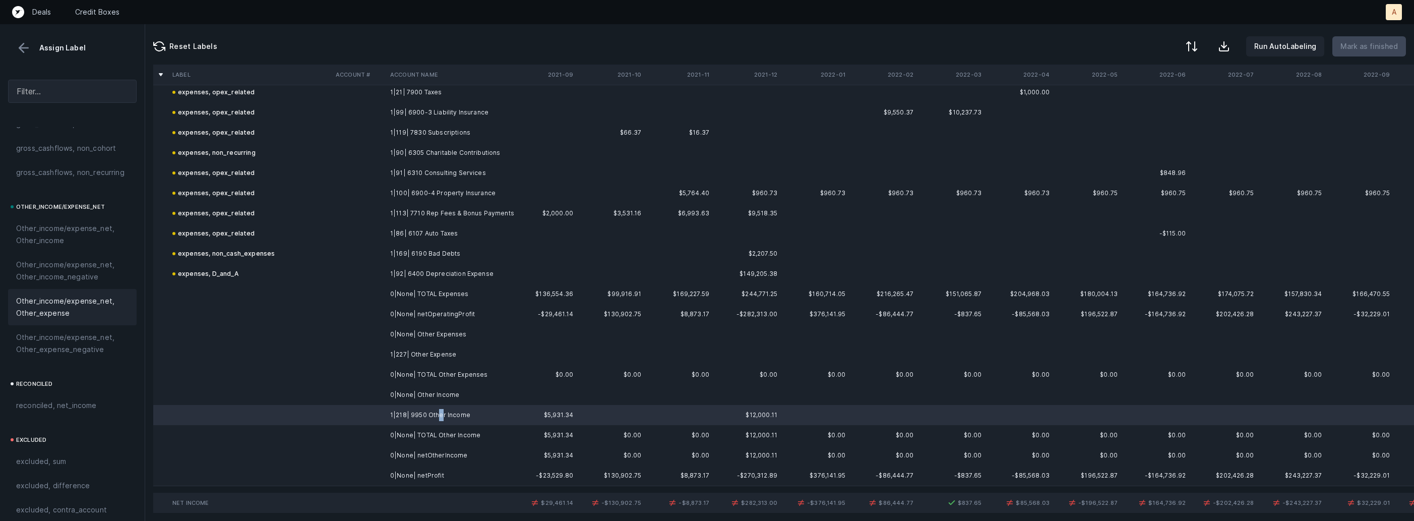
scroll to position [1138, 0]
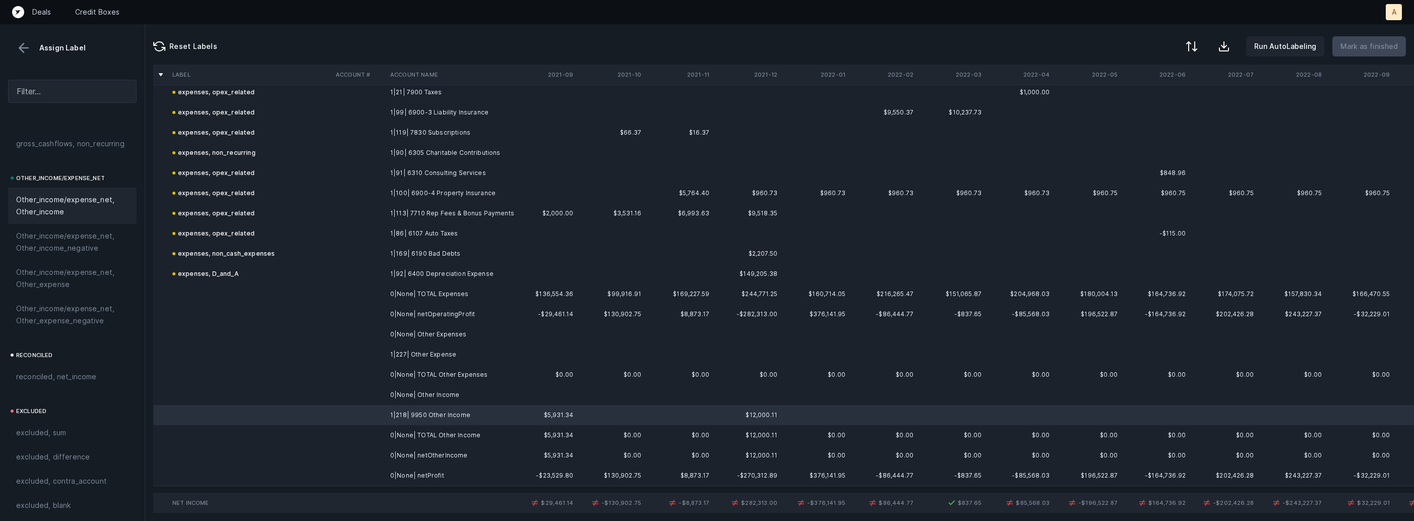
click at [76, 213] on span "Other_income/expense_net, Other_income" at bounding box center [72, 206] width 112 height 24
click at [389, 472] on td "0|None| netProfit" at bounding box center [447, 475] width 123 height 20
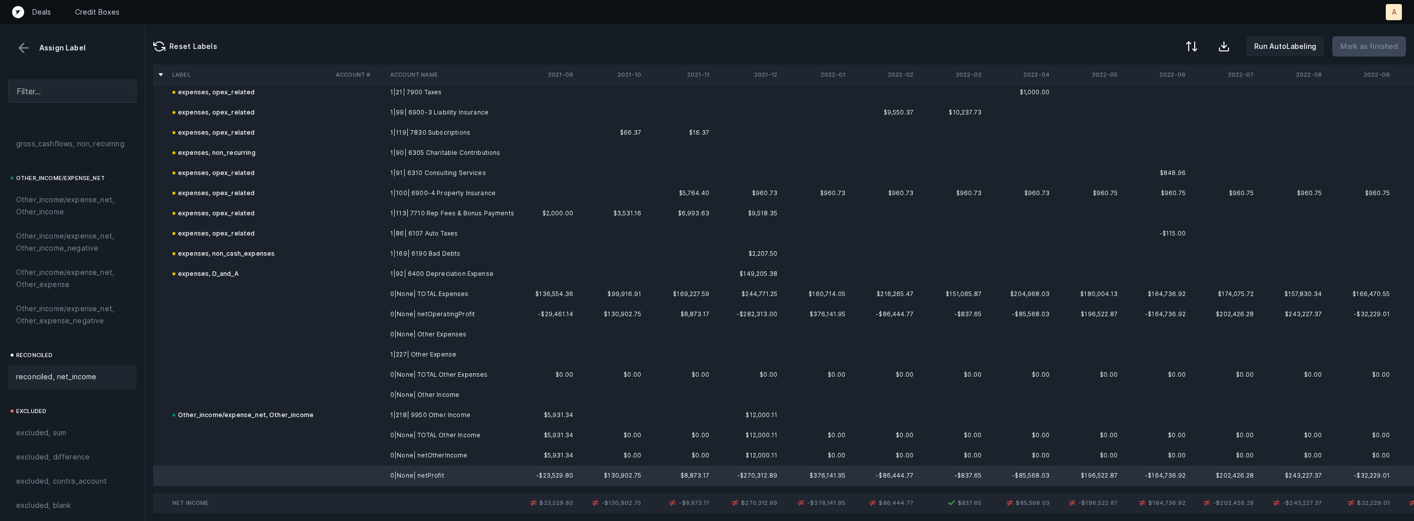
click at [93, 373] on span "reconciled, net_income" at bounding box center [56, 377] width 81 height 12
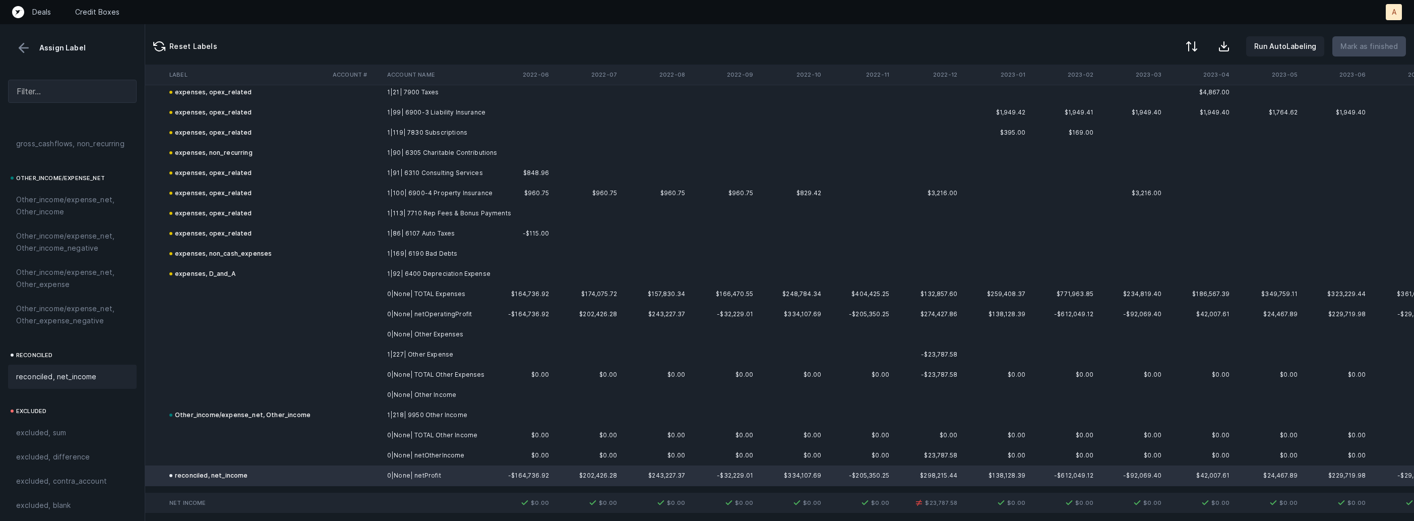
scroll to position [1342, 635]
click at [471, 352] on td "1|227| Other Expense" at bounding box center [444, 354] width 123 height 20
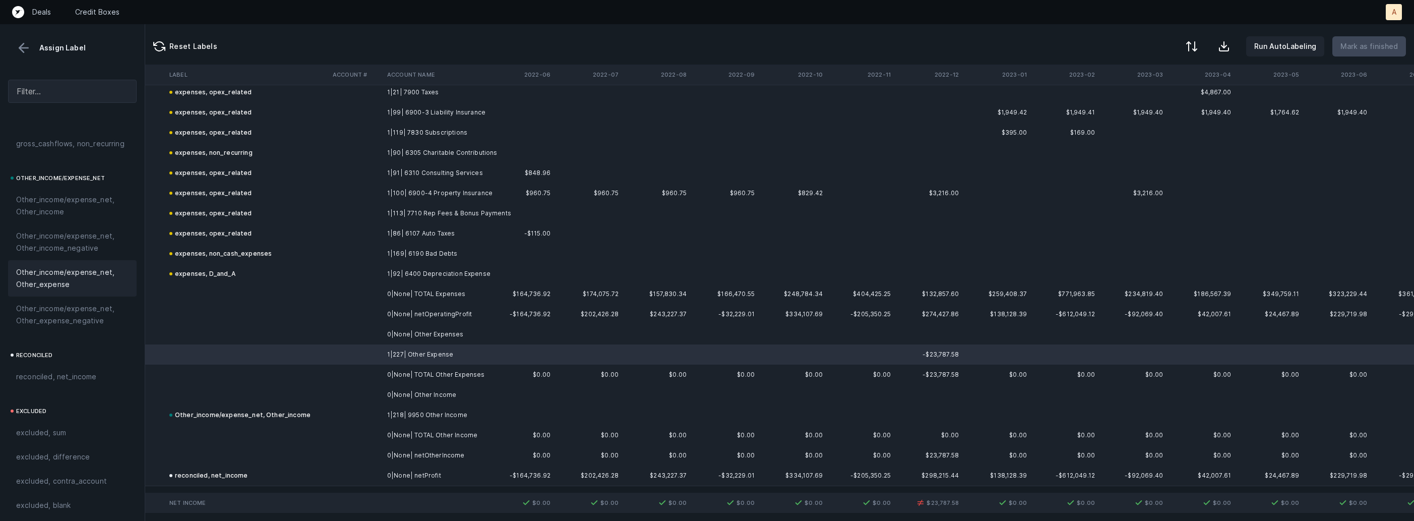
click at [26, 285] on span "Other_income/expense_net, Other_expense" at bounding box center [72, 278] width 112 height 24
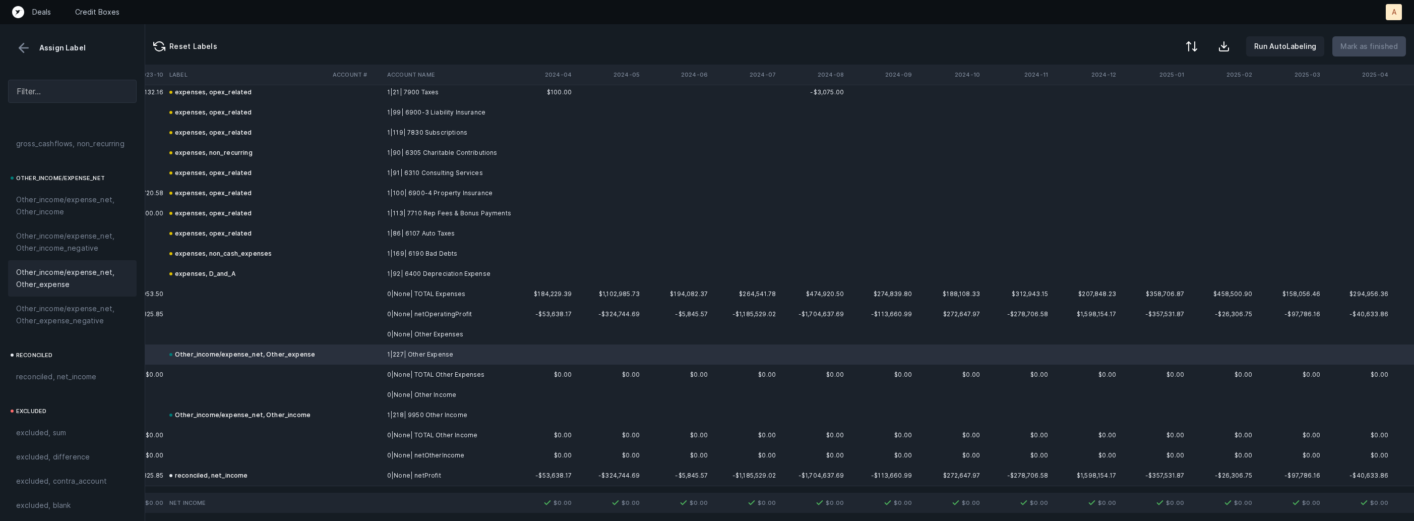
scroll to position [1342, 2363]
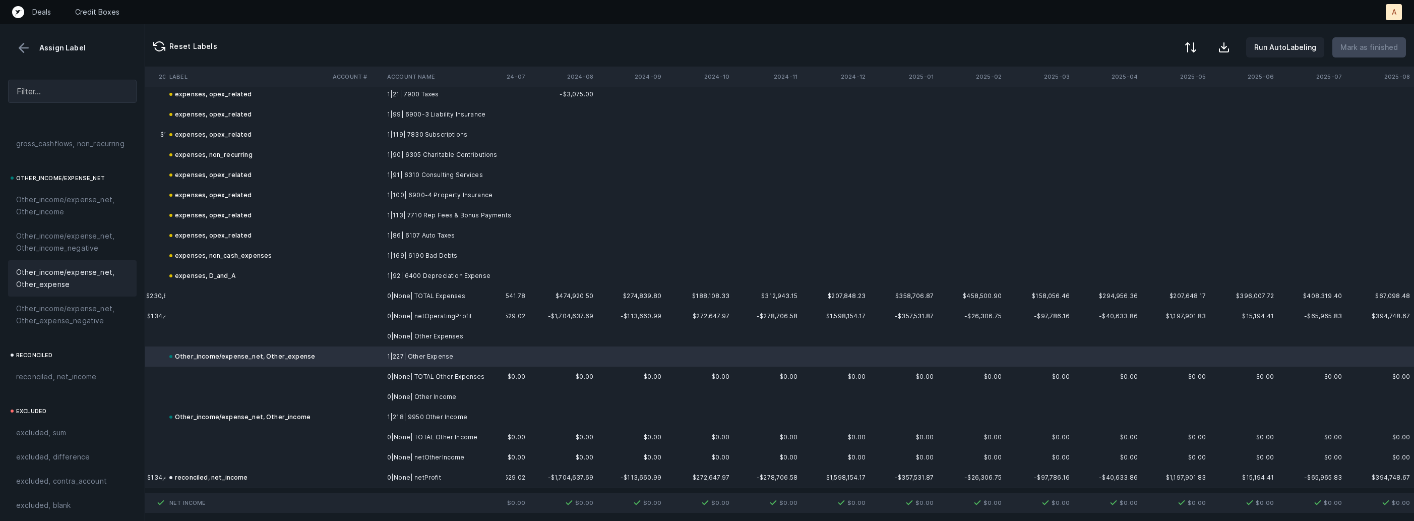
click at [1191, 47] on div at bounding box center [1191, 47] width 12 height 12
click at [1159, 114] on div "By Hum label" at bounding box center [1147, 107] width 101 height 20
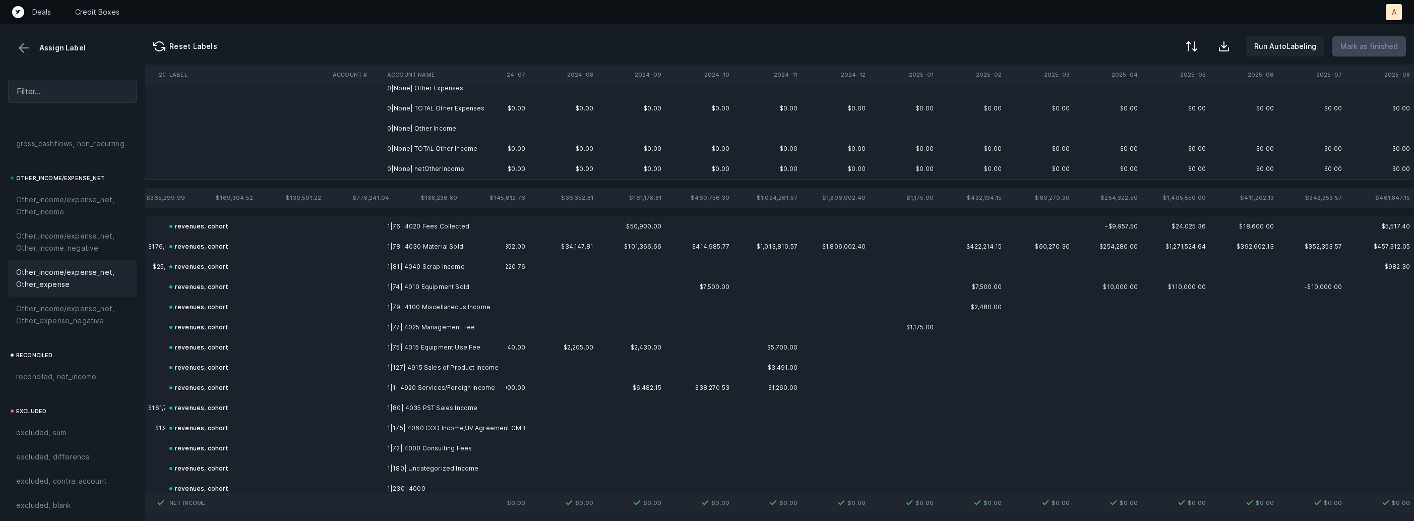
scroll to position [0, 2363]
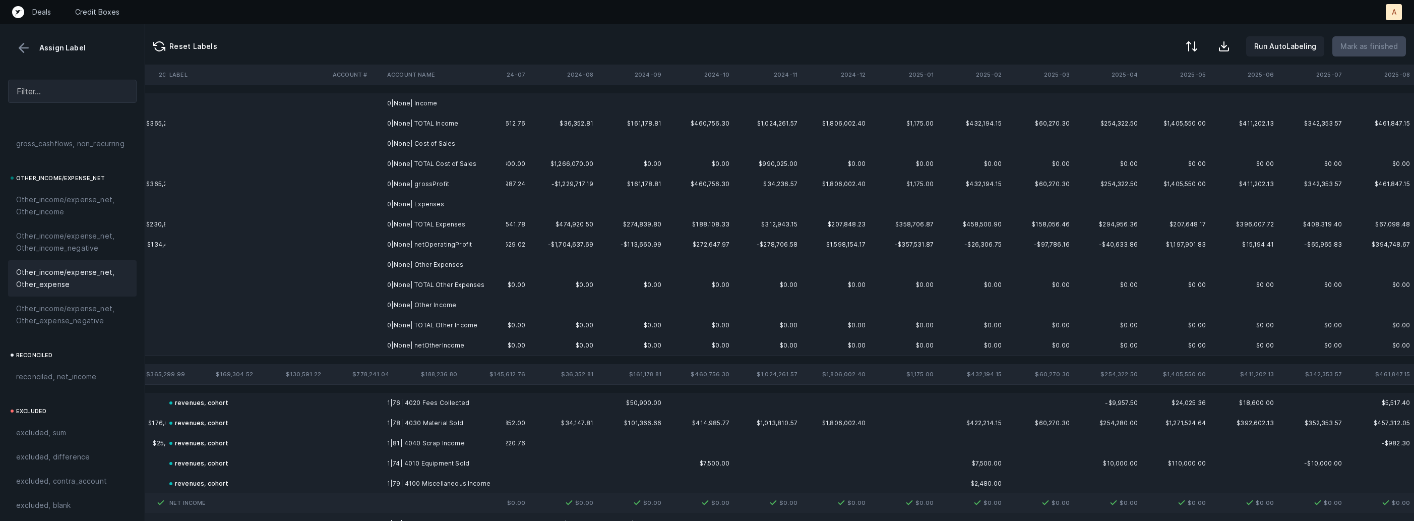
click at [395, 107] on td "0|None| Income" at bounding box center [444, 103] width 123 height 20
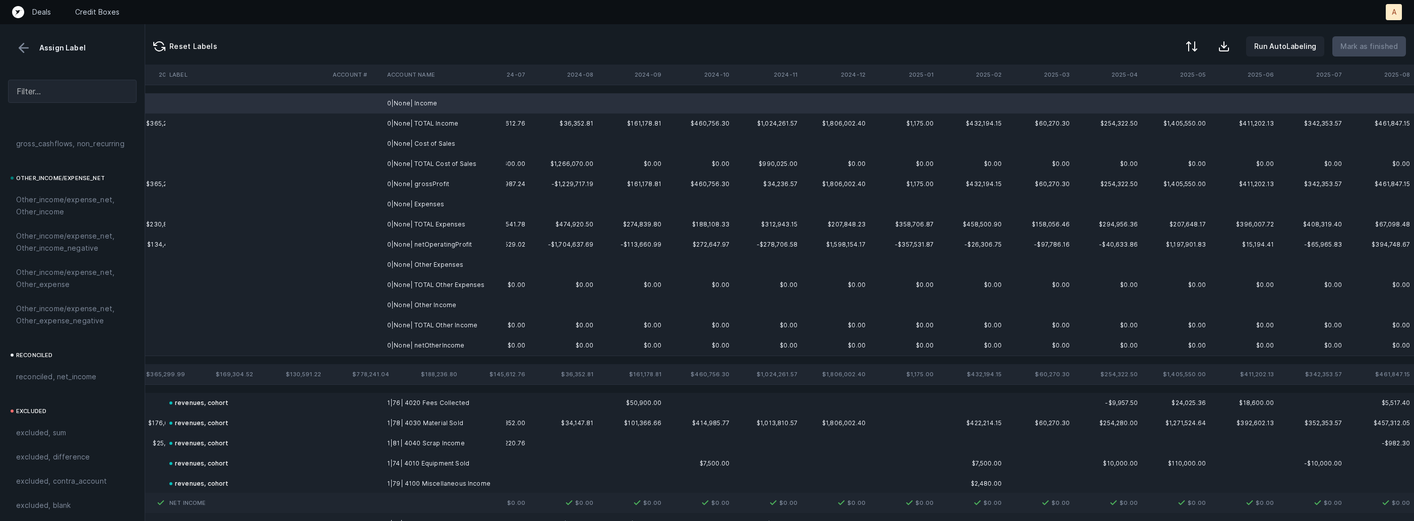
click at [434, 151] on td "0|None| Cost of Sales" at bounding box center [444, 144] width 123 height 20
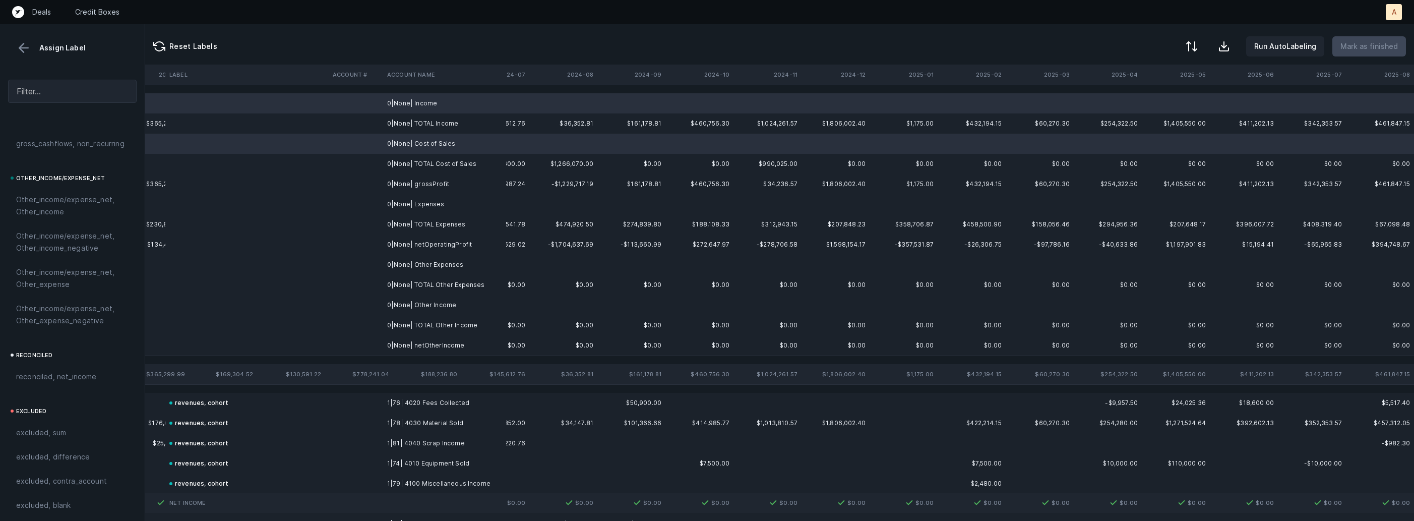
click at [428, 200] on td "0|None| Expenses" at bounding box center [444, 204] width 123 height 20
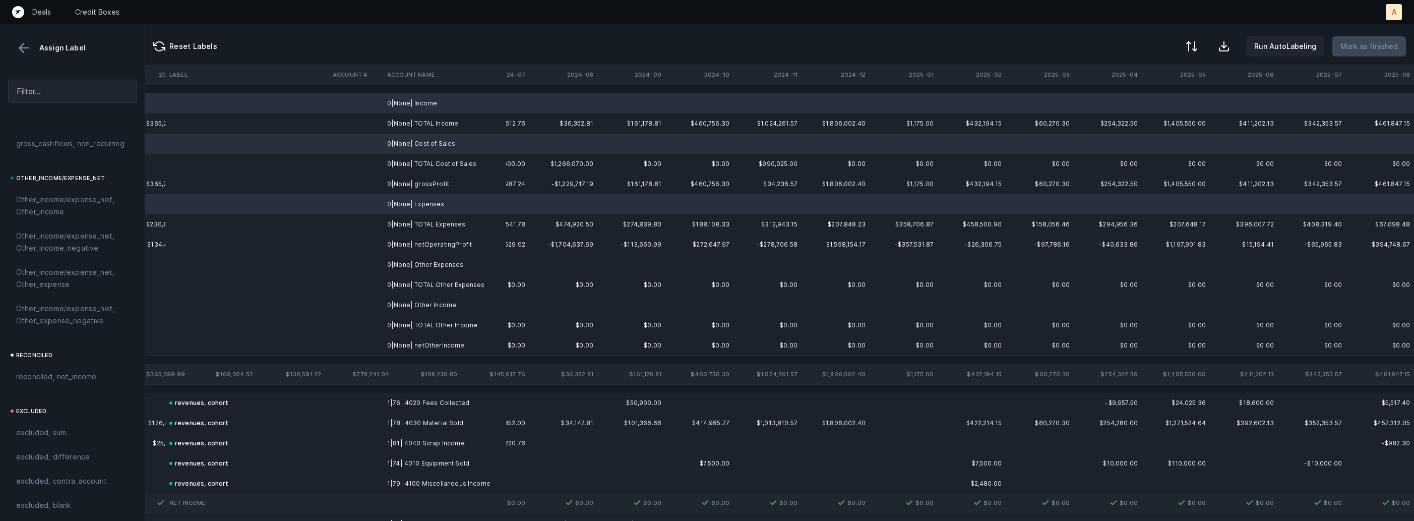
click at [429, 260] on td "0|None| Other Expenses" at bounding box center [444, 265] width 123 height 20
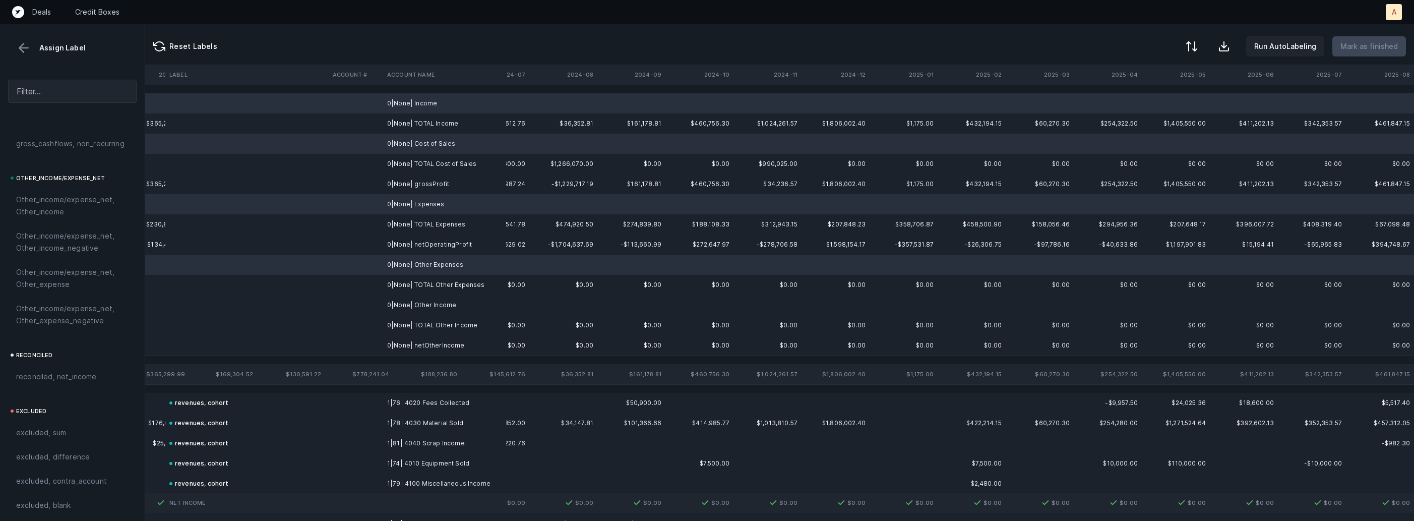
click at [416, 303] on td "0|None| Other Income" at bounding box center [444, 305] width 123 height 20
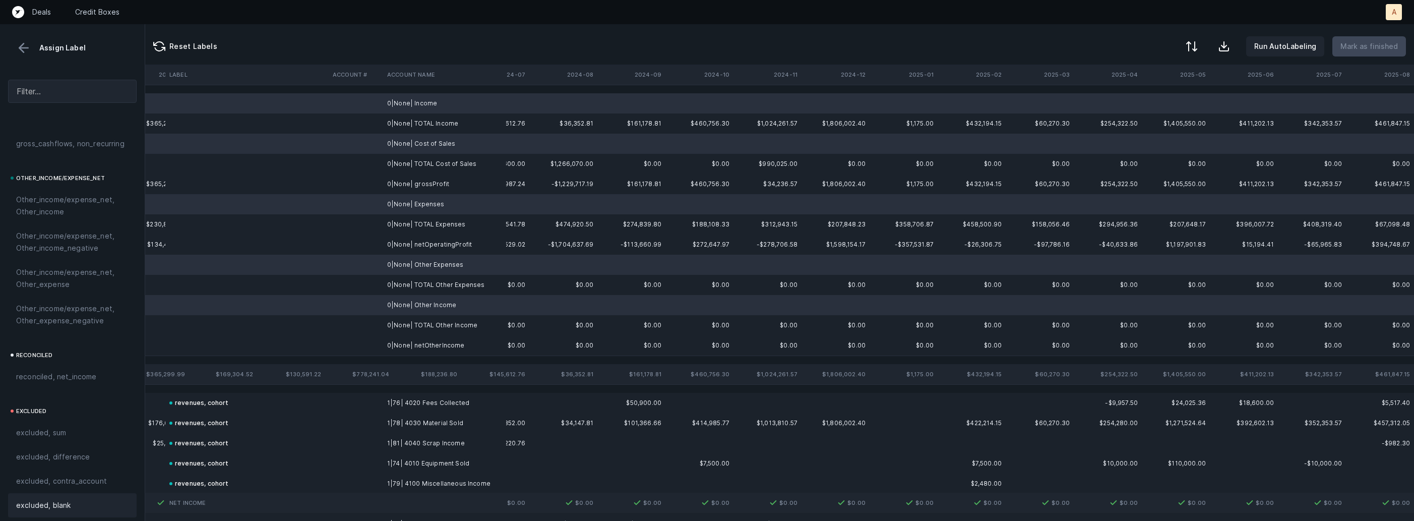
click at [49, 511] on span "excluded, blank" at bounding box center [43, 505] width 54 height 12
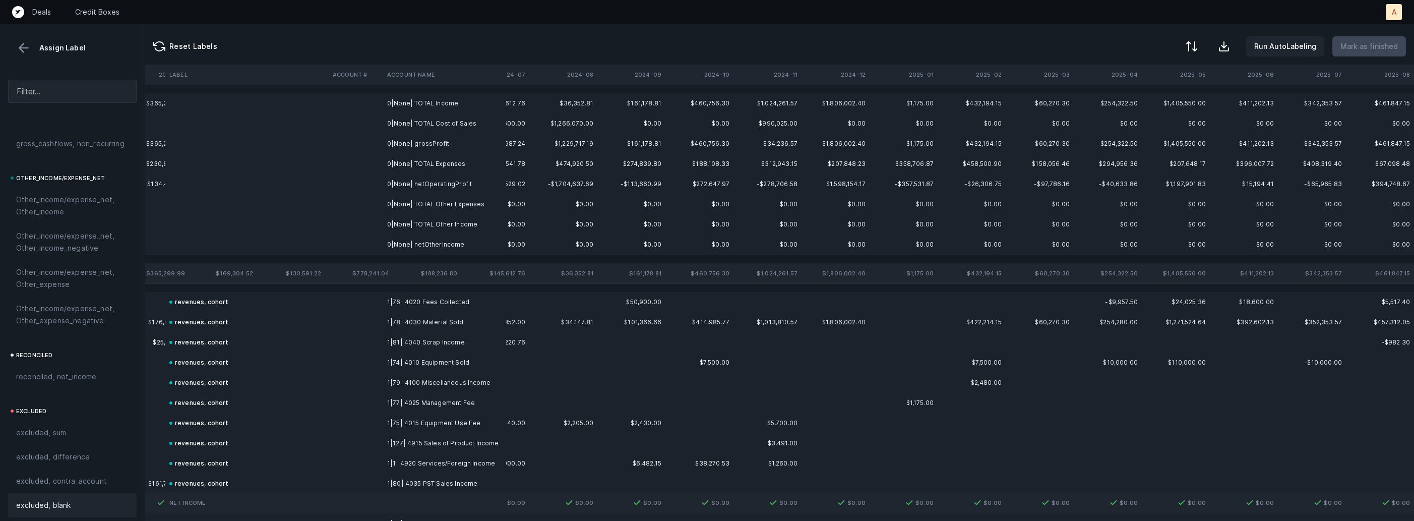
click at [386, 132] on td "0|None| TOTAL Cost of Sales" at bounding box center [444, 123] width 123 height 20
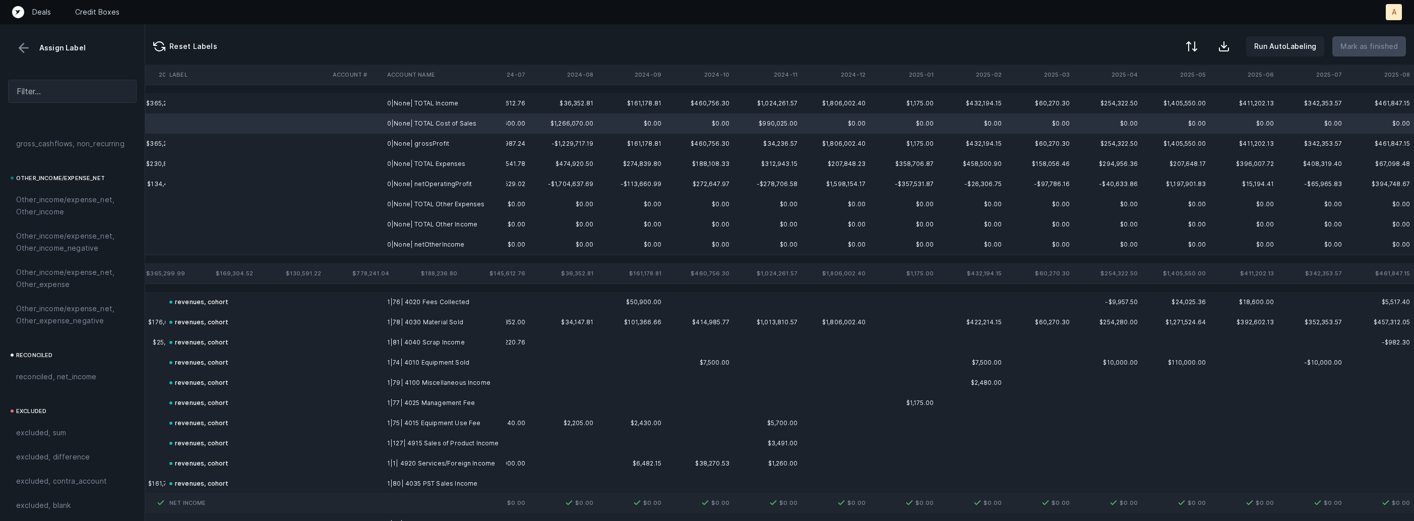
click at [399, 139] on td "0|None| grossProfit" at bounding box center [444, 144] width 123 height 20
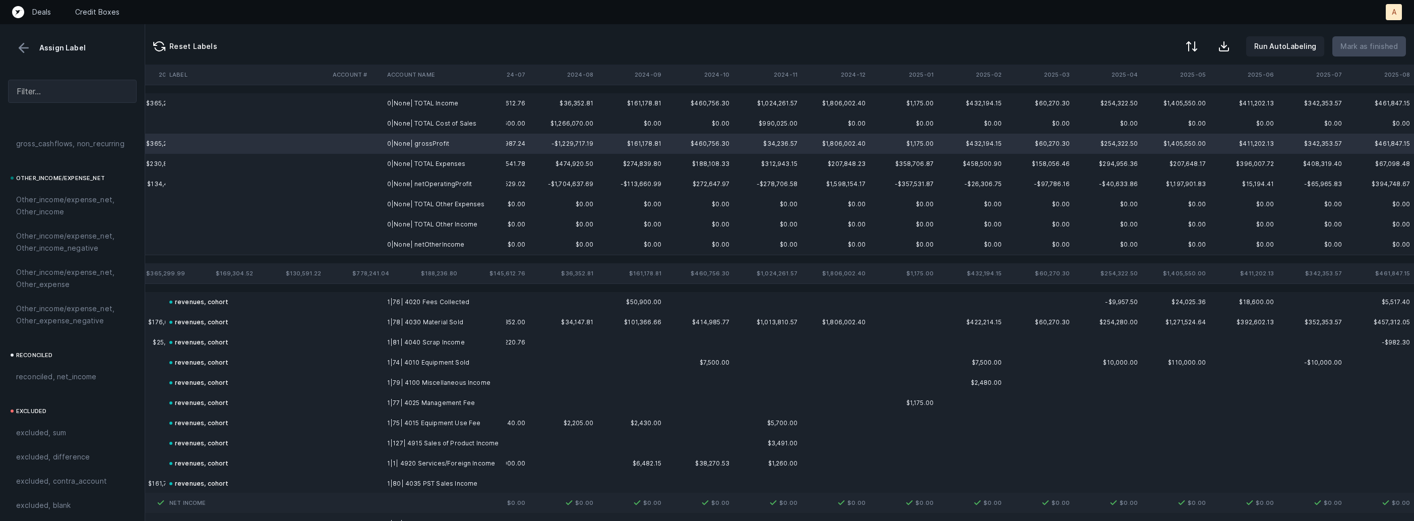
click at [408, 183] on td "0|None| netOperatingProfit" at bounding box center [444, 184] width 123 height 20
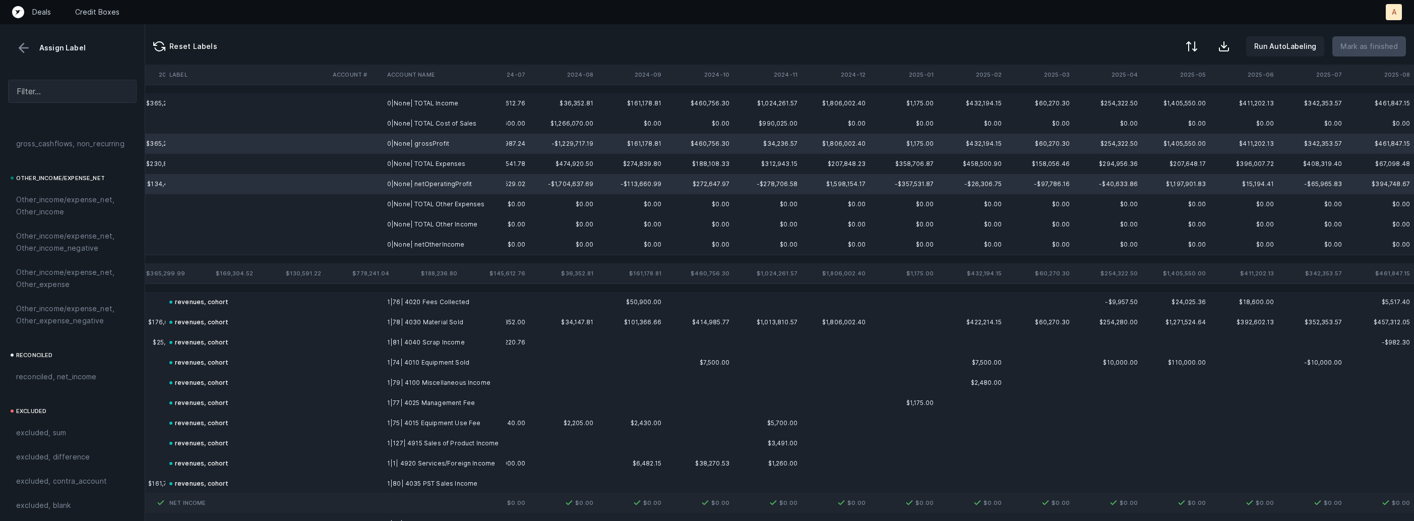
click at [411, 240] on td "0|None| netOtherIncome" at bounding box center [444, 244] width 123 height 20
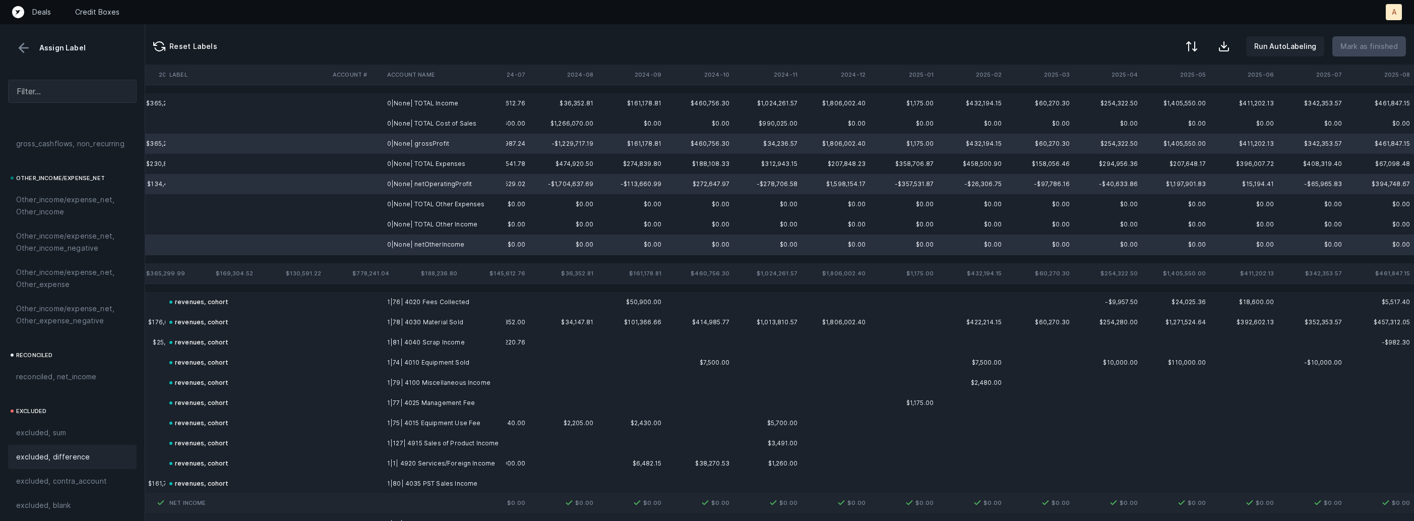
click at [81, 469] on div "excluded, difference" at bounding box center [72, 457] width 129 height 24
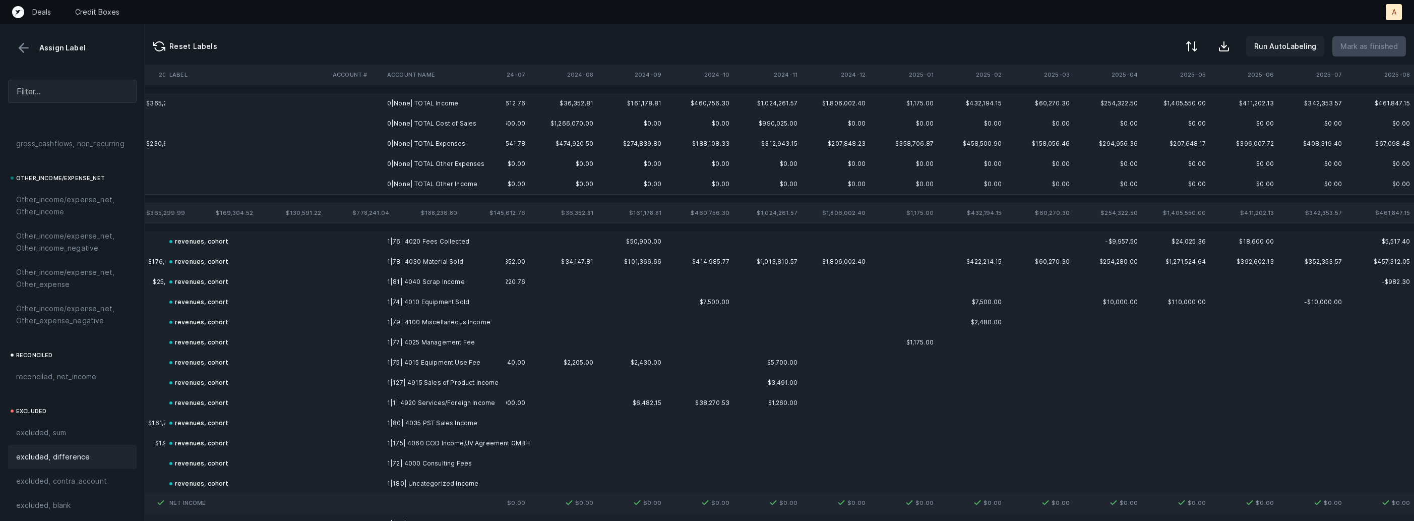
click at [389, 106] on td "0|None| TOTAL Income" at bounding box center [444, 103] width 123 height 20
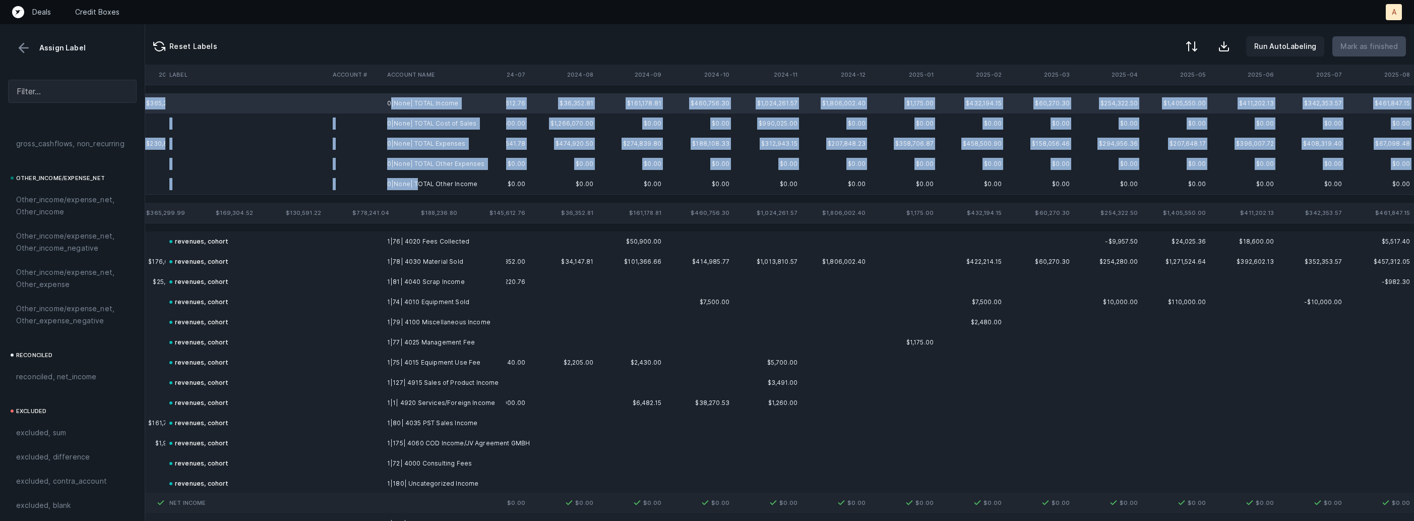
click at [418, 181] on td "0|None| TOTAL Other Income" at bounding box center [444, 184] width 123 height 20
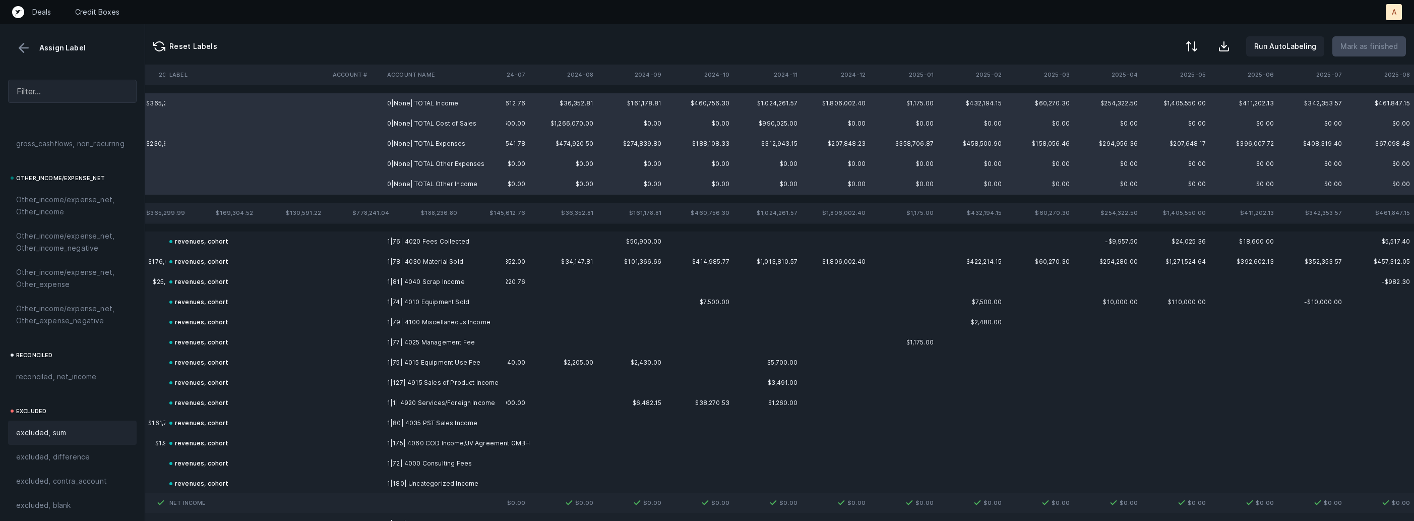
click at [36, 438] on span "excluded, sum" at bounding box center [41, 433] width 50 height 12
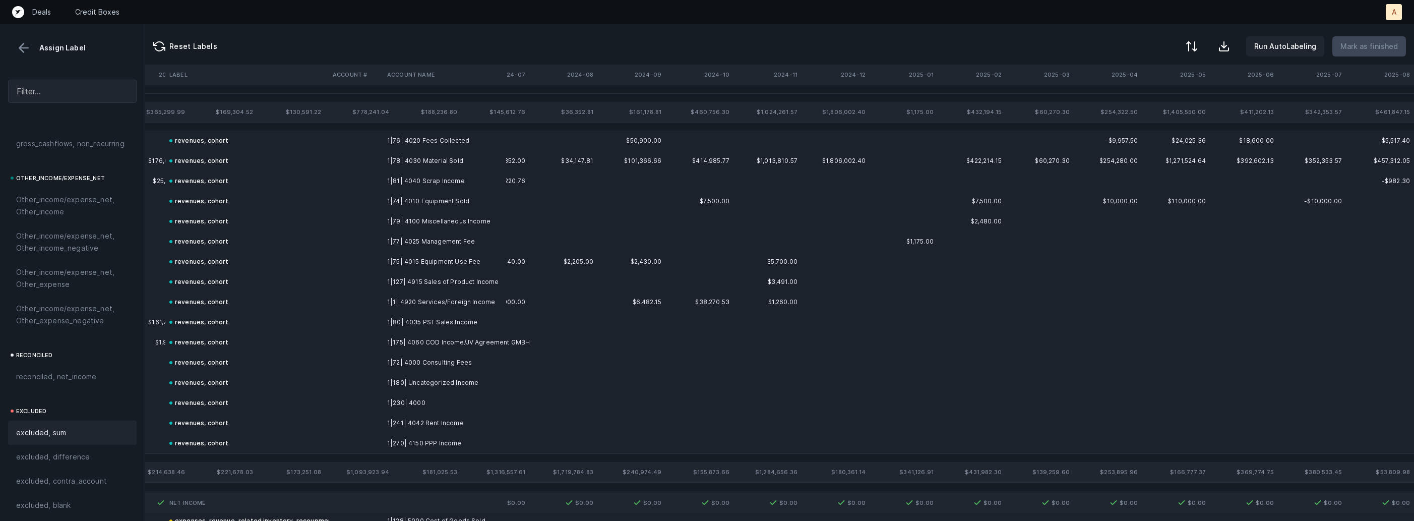
click at [15, 52] on div "Assign Label" at bounding box center [72, 47] width 129 height 15
click at [32, 46] on div "Assign Label" at bounding box center [72, 47] width 129 height 15
click at [30, 50] on button at bounding box center [23, 47] width 15 height 15
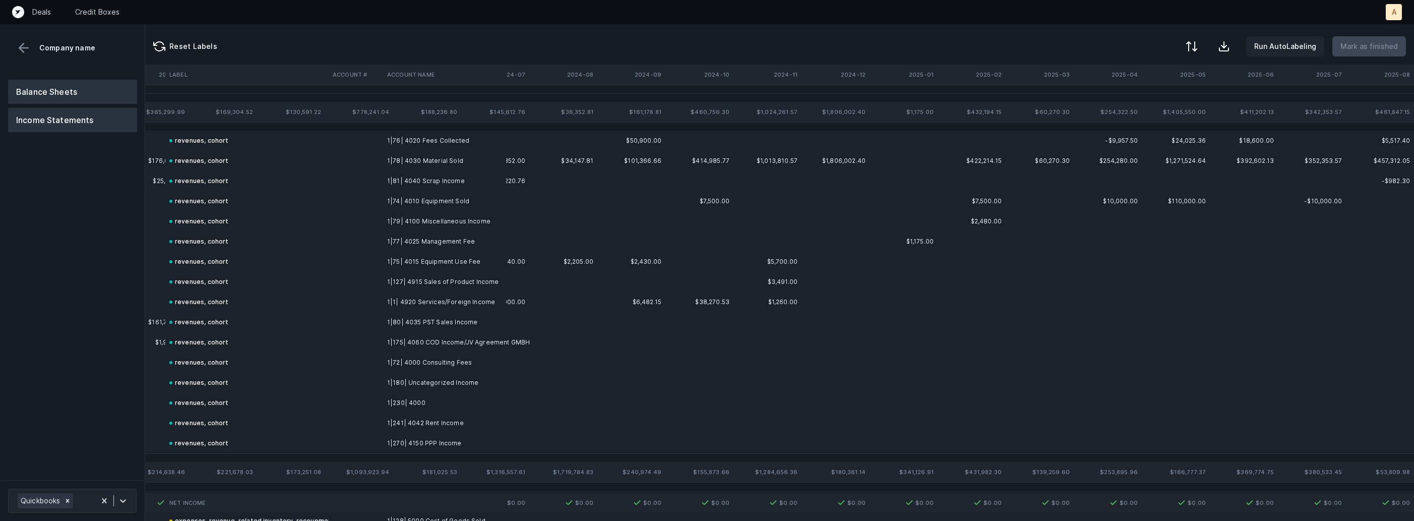
click at [48, 88] on button "Balance Sheets" at bounding box center [72, 92] width 129 height 24
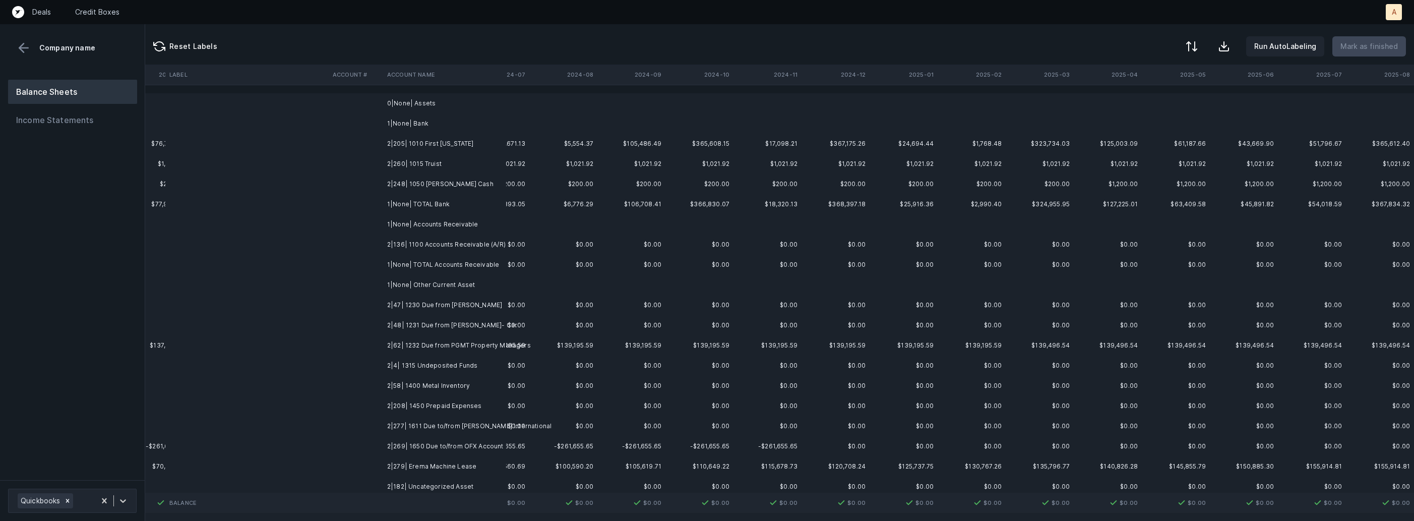
click at [426, 149] on td "2|205| 1010 First Tennessee" at bounding box center [444, 144] width 123 height 20
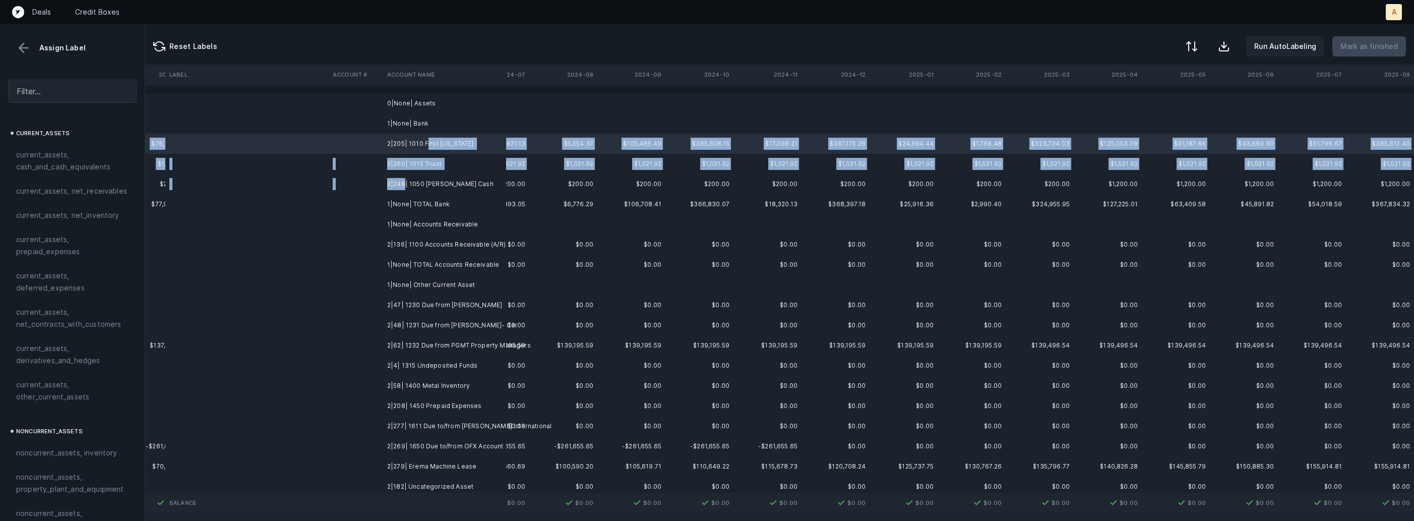
click at [403, 185] on td "2|248| 1050 Petty Cash" at bounding box center [444, 184] width 123 height 20
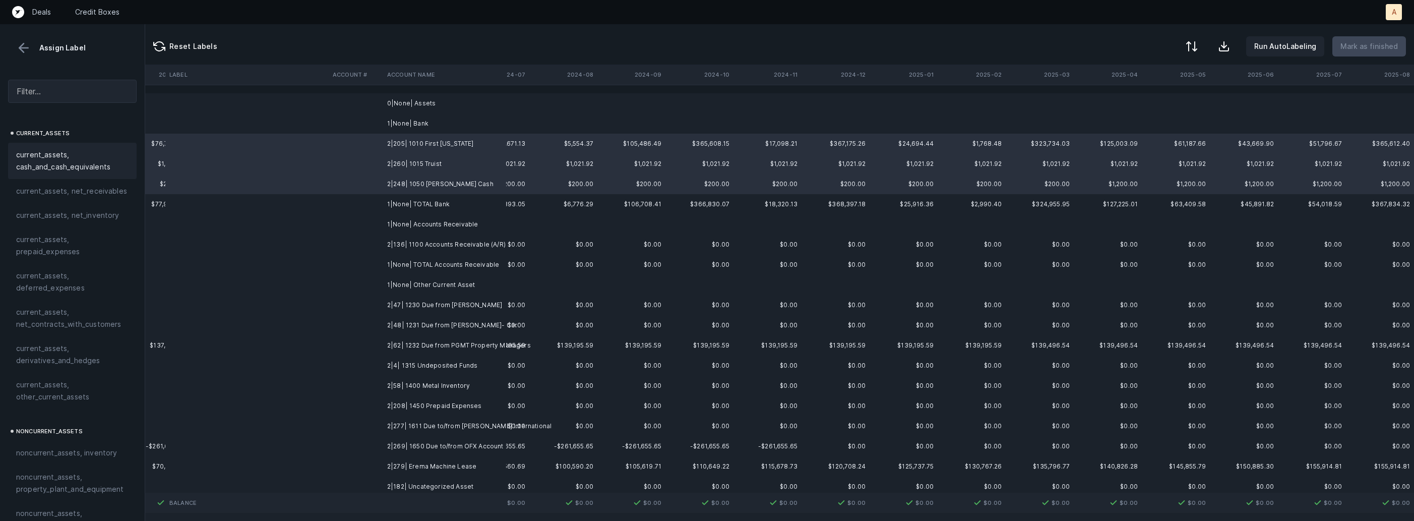
click at [103, 155] on span "current_assets, cash_and_cash_equivalents" at bounding box center [72, 161] width 112 height 24
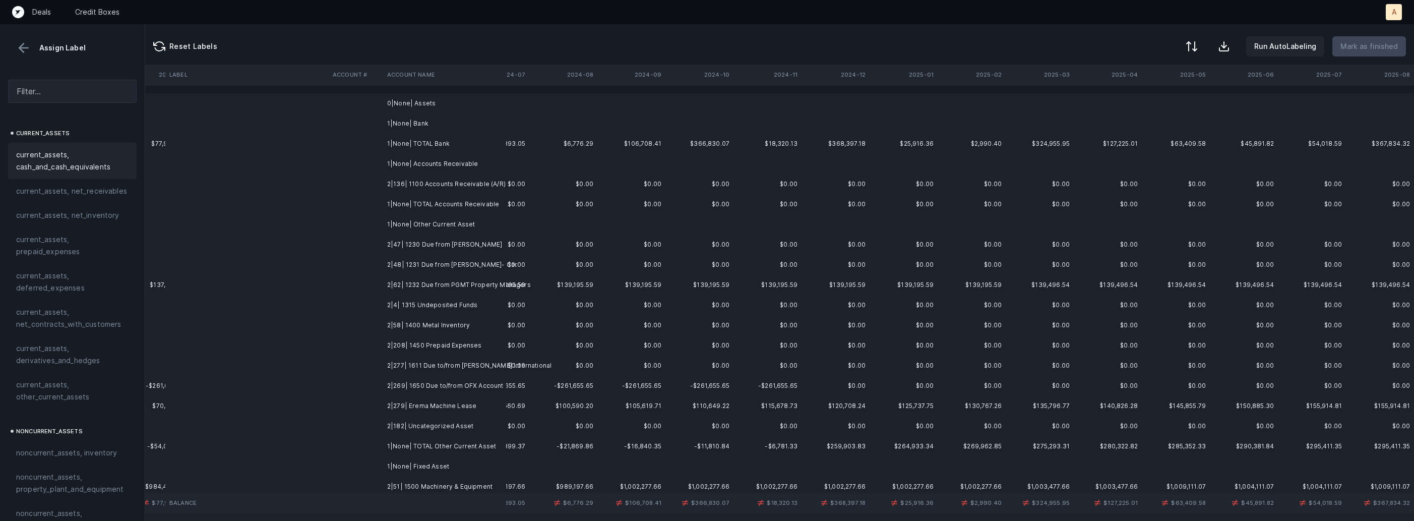
click at [400, 185] on td "2|136| 1100 Accounts Receivable (A/R)" at bounding box center [444, 184] width 123 height 20
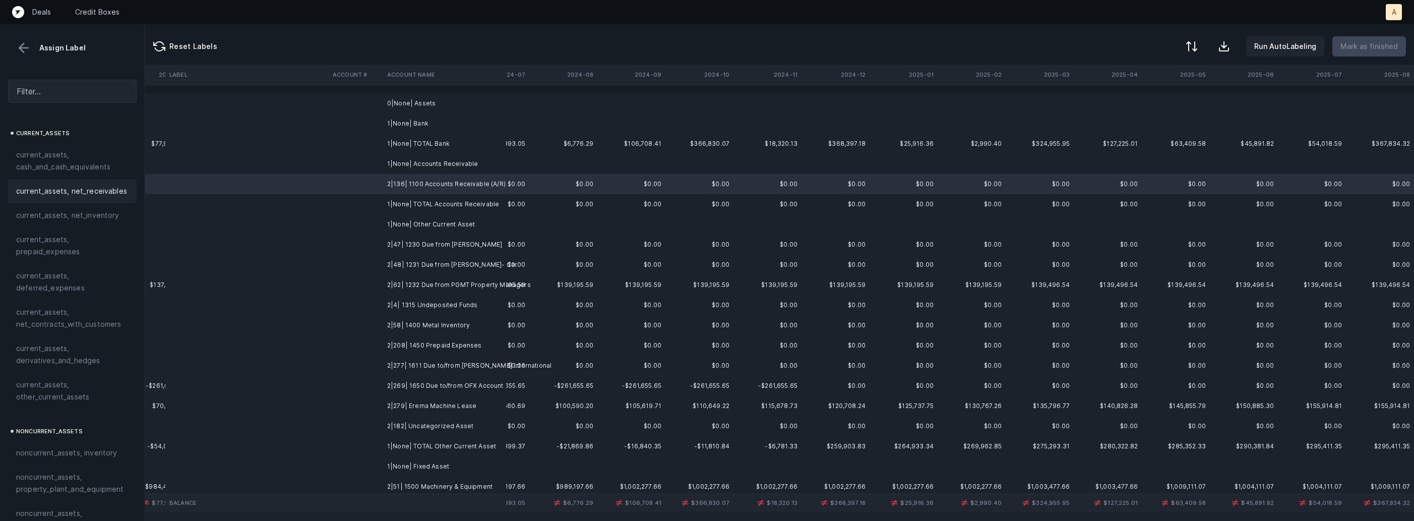
click at [100, 192] on span "current_assets, net_receivables" at bounding box center [71, 191] width 111 height 12
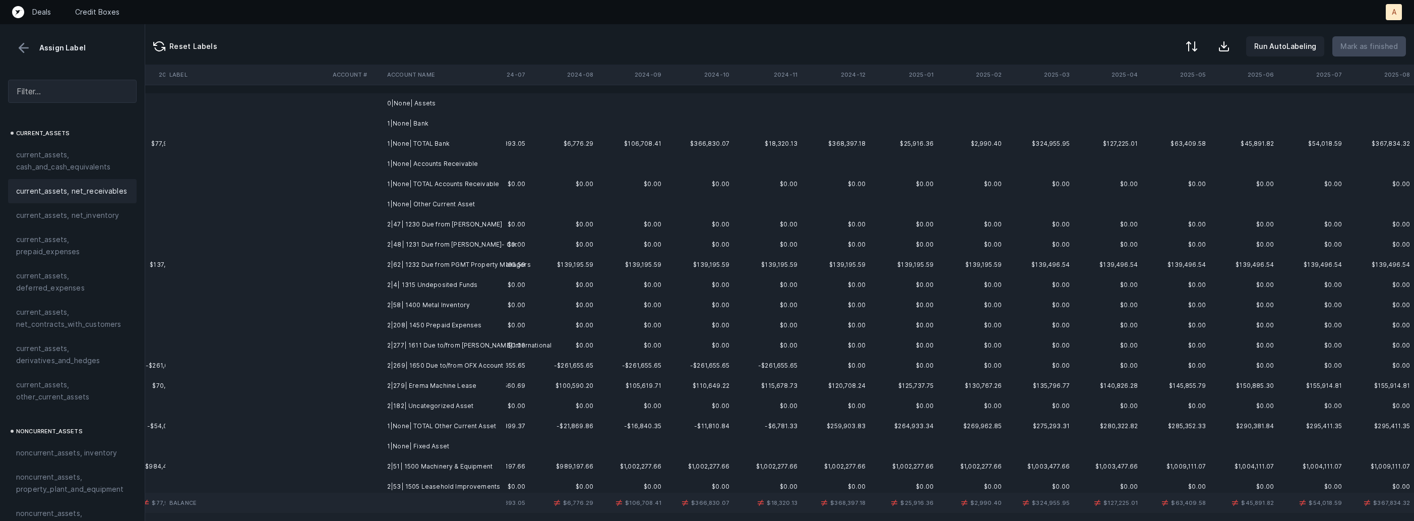
click at [429, 228] on td "2|47| 1230 Due from Stephen Swift" at bounding box center [444, 224] width 123 height 20
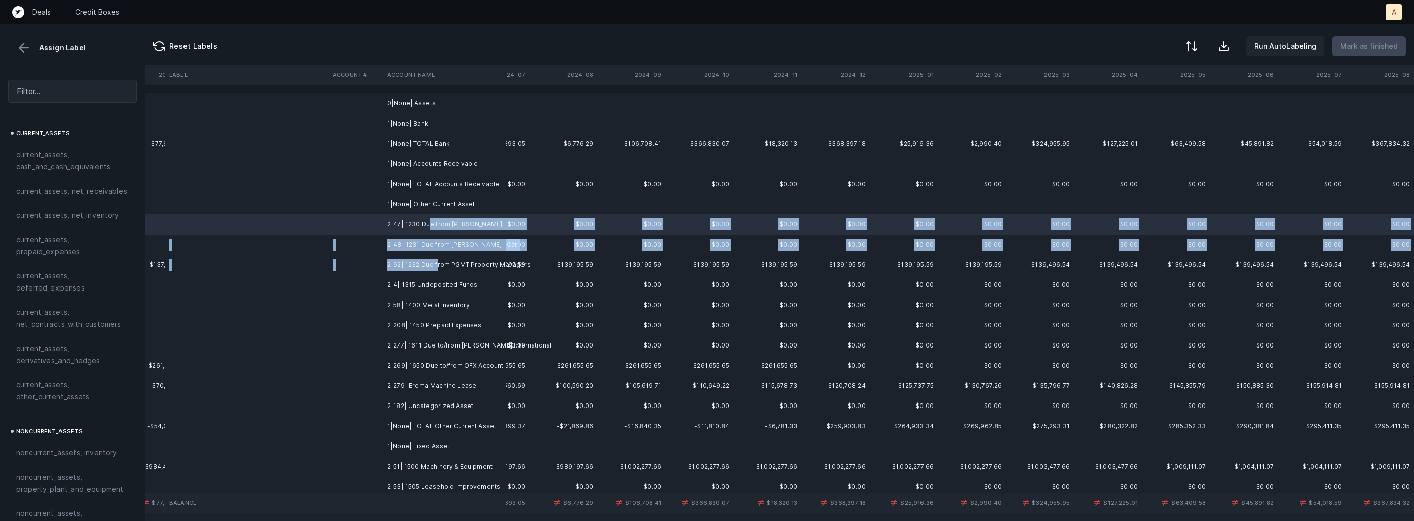
click at [436, 265] on td "2|62| 1232 Due from PGMT Property Managers" at bounding box center [444, 265] width 123 height 20
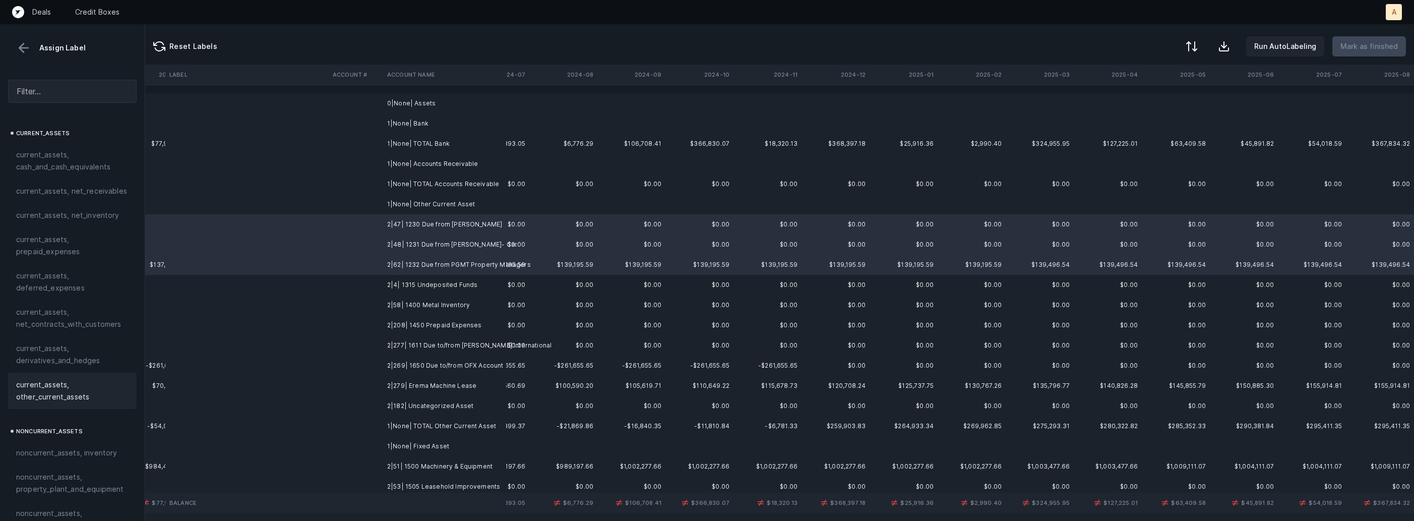
click at [90, 386] on span "current_assets, other_current_assets" at bounding box center [72, 391] width 112 height 24
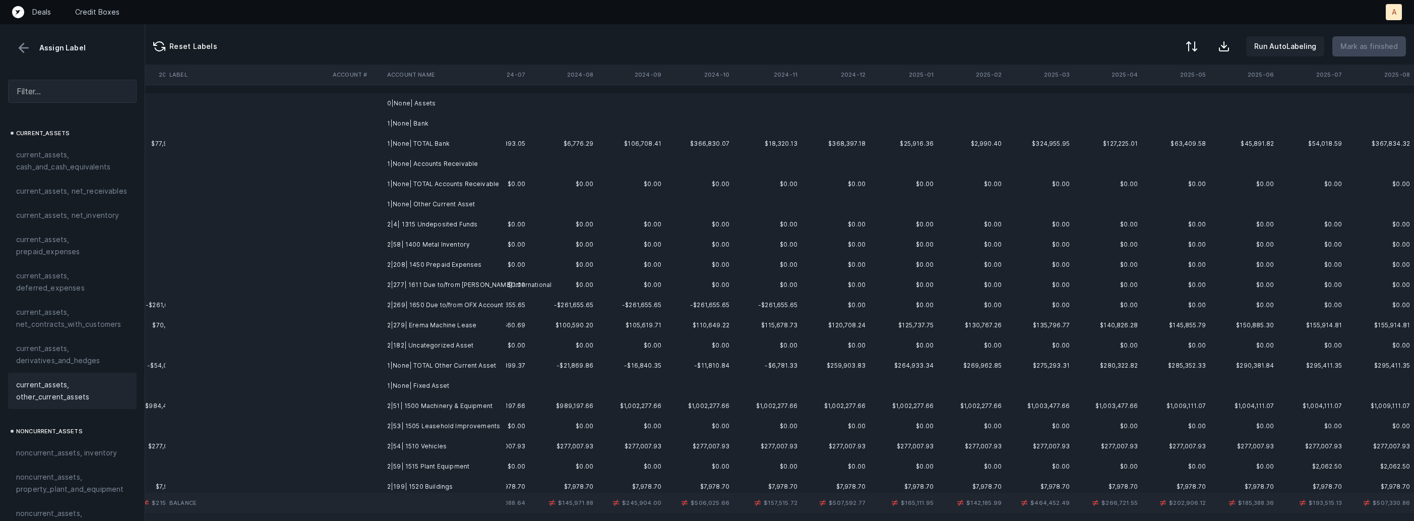
click at [429, 229] on td "2|4| 1315 Undeposited Funds" at bounding box center [444, 224] width 123 height 20
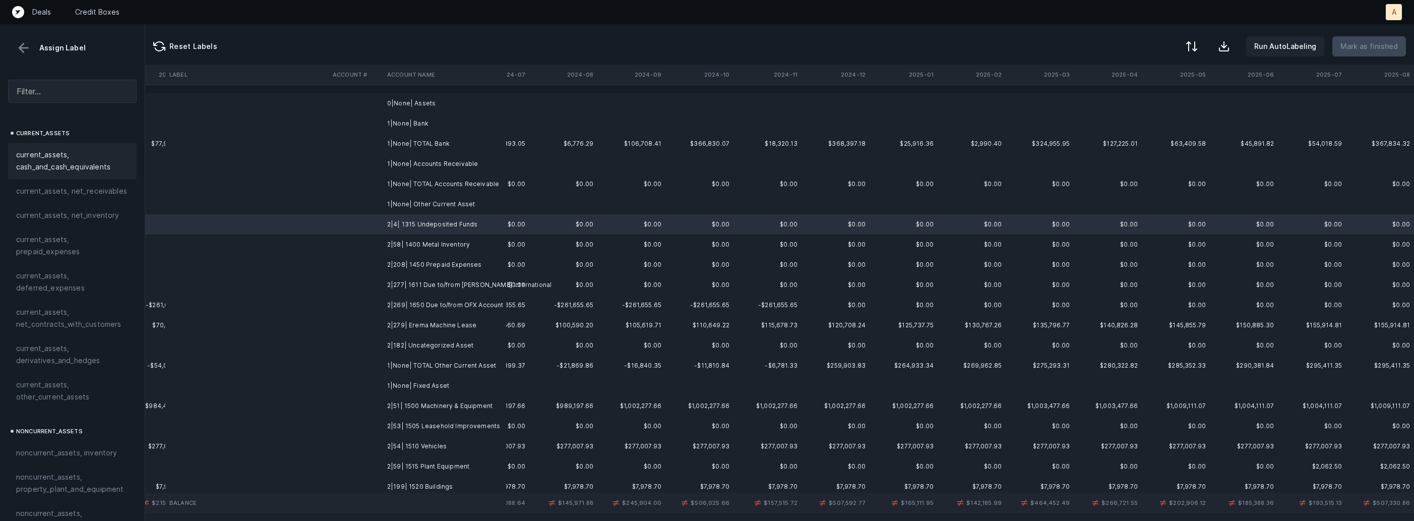
click at [100, 161] on span "current_assets, cash_and_cash_equivalents" at bounding box center [72, 161] width 112 height 24
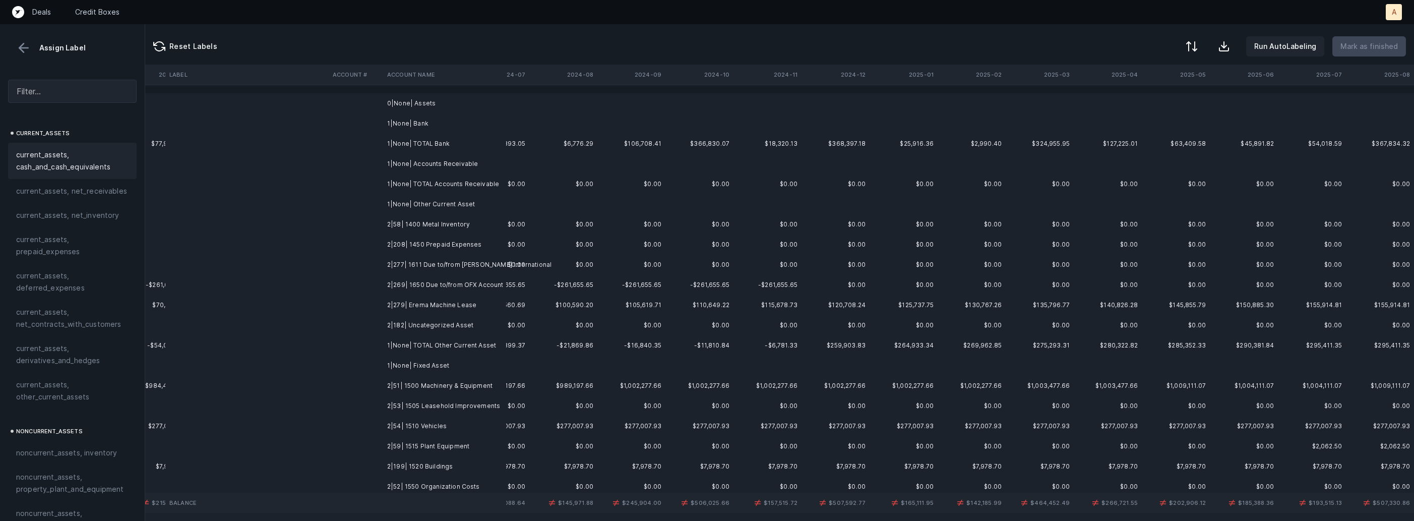
click at [406, 230] on td "2|58| 1400 Metal Inventory" at bounding box center [444, 224] width 123 height 20
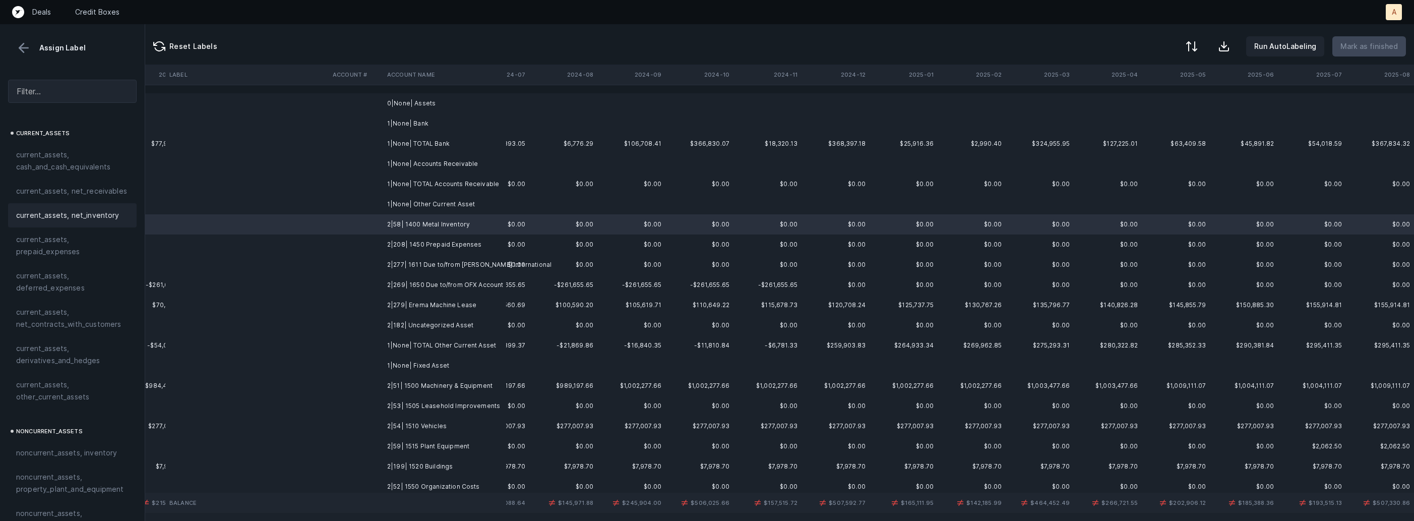
click at [105, 210] on span "current_assets, net_inventory" at bounding box center [67, 215] width 103 height 12
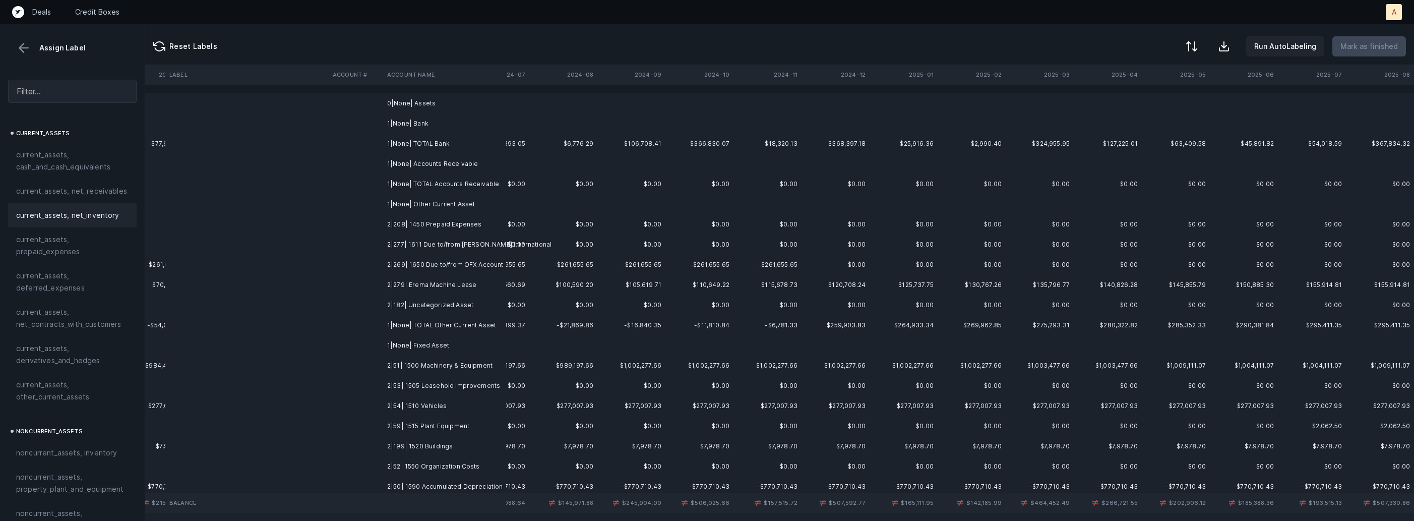
click at [396, 226] on td "2|208| 1450 Prepaid Expenses" at bounding box center [444, 224] width 123 height 20
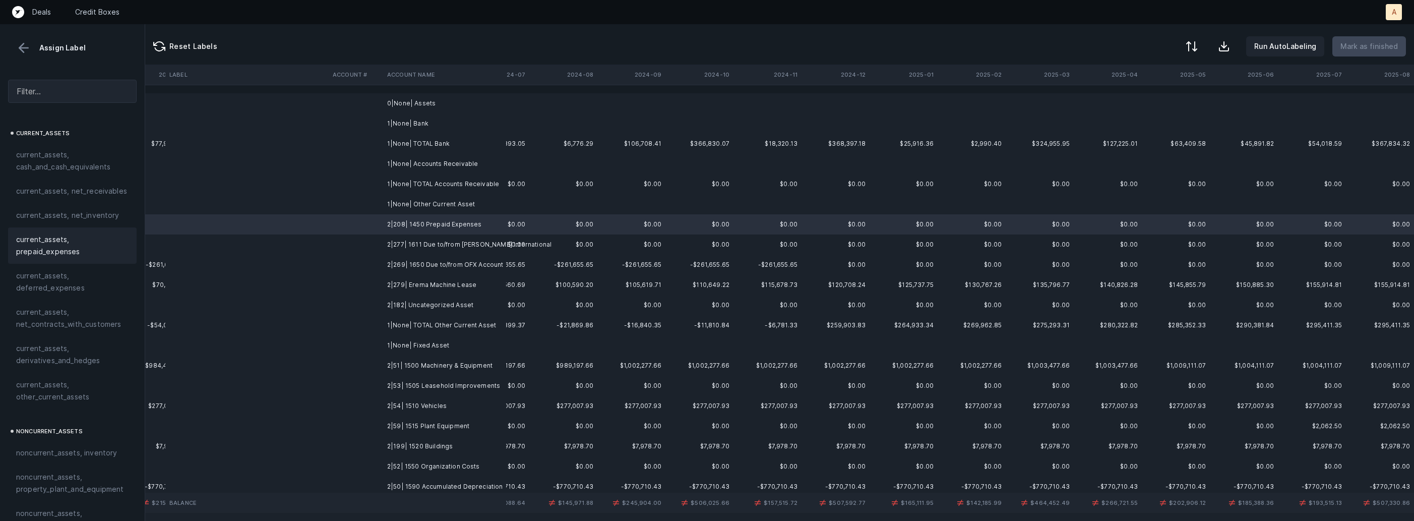
click at [61, 253] on span "current_assets, prepaid_expenses" at bounding box center [72, 245] width 112 height 24
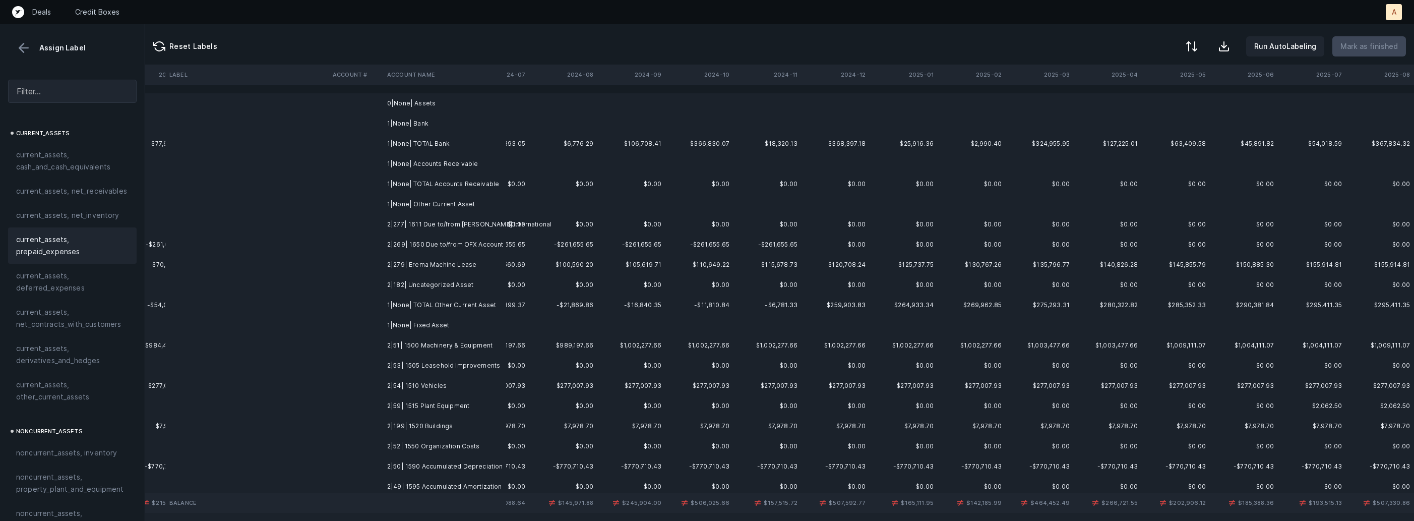
click at [404, 231] on td "2|277| 1611 Due to/from Jacobs International" at bounding box center [444, 224] width 123 height 20
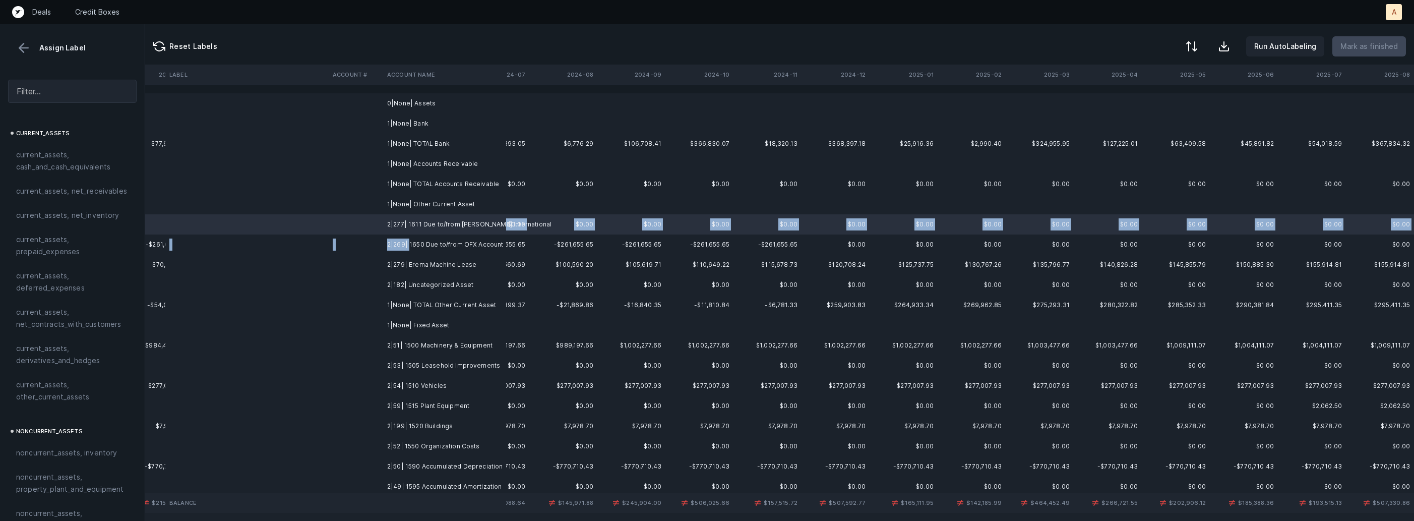
click at [408, 240] on td "2|269| 1650 Due to/from OFX Account" at bounding box center [444, 244] width 123 height 20
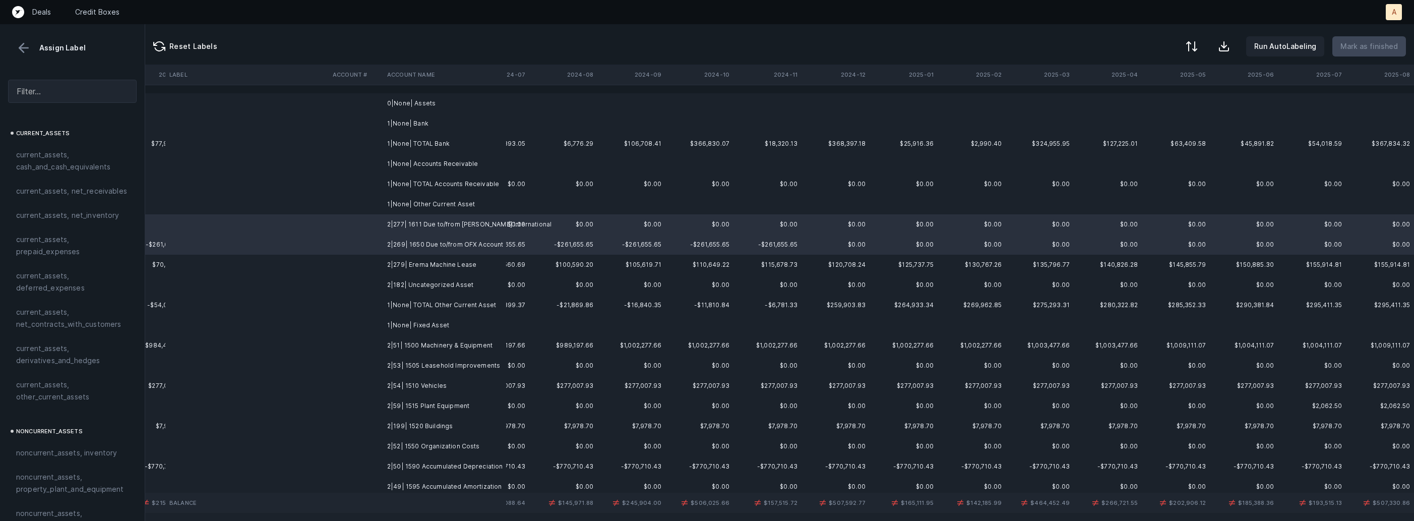
click at [393, 263] on td "2|279| Erema Machine Lease" at bounding box center [444, 265] width 123 height 20
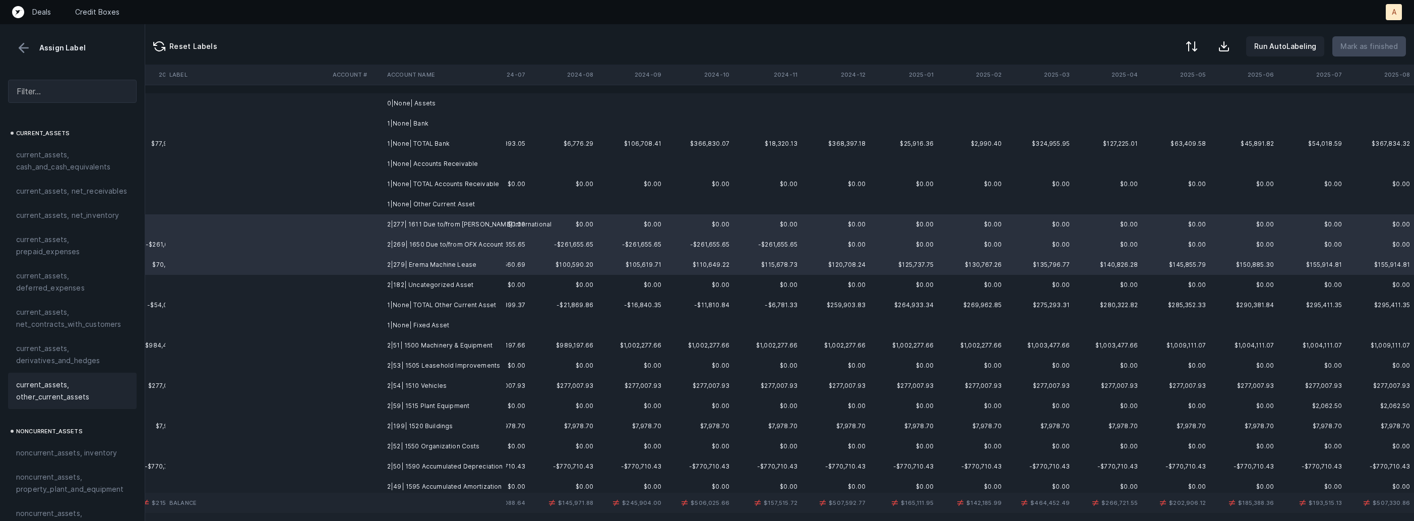
click at [102, 393] on span "current_assets, other_current_assets" at bounding box center [72, 391] width 112 height 24
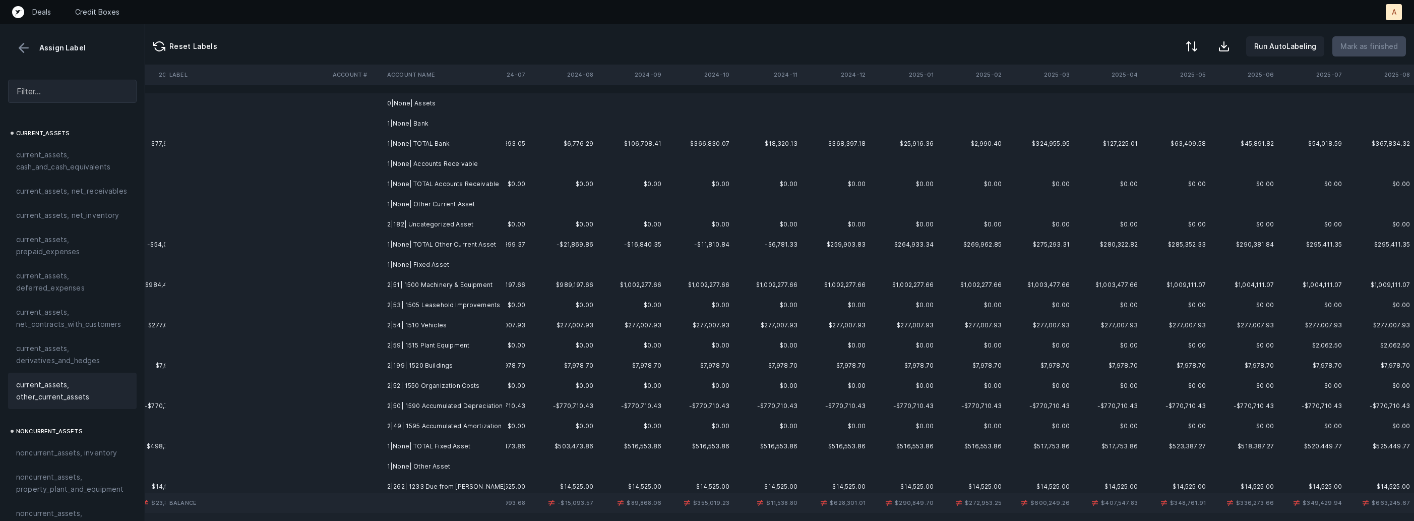
click at [386, 228] on td "2|182| Uncategorized Asset" at bounding box center [444, 224] width 123 height 20
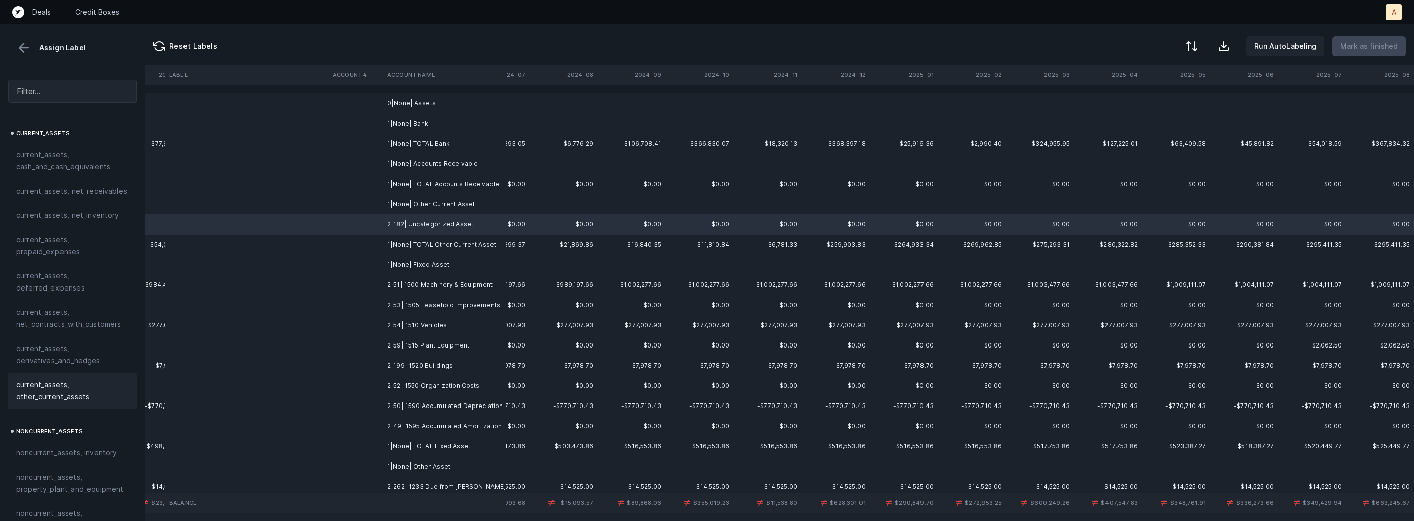
click at [96, 381] on span "current_assets, other_current_assets" at bounding box center [72, 391] width 112 height 24
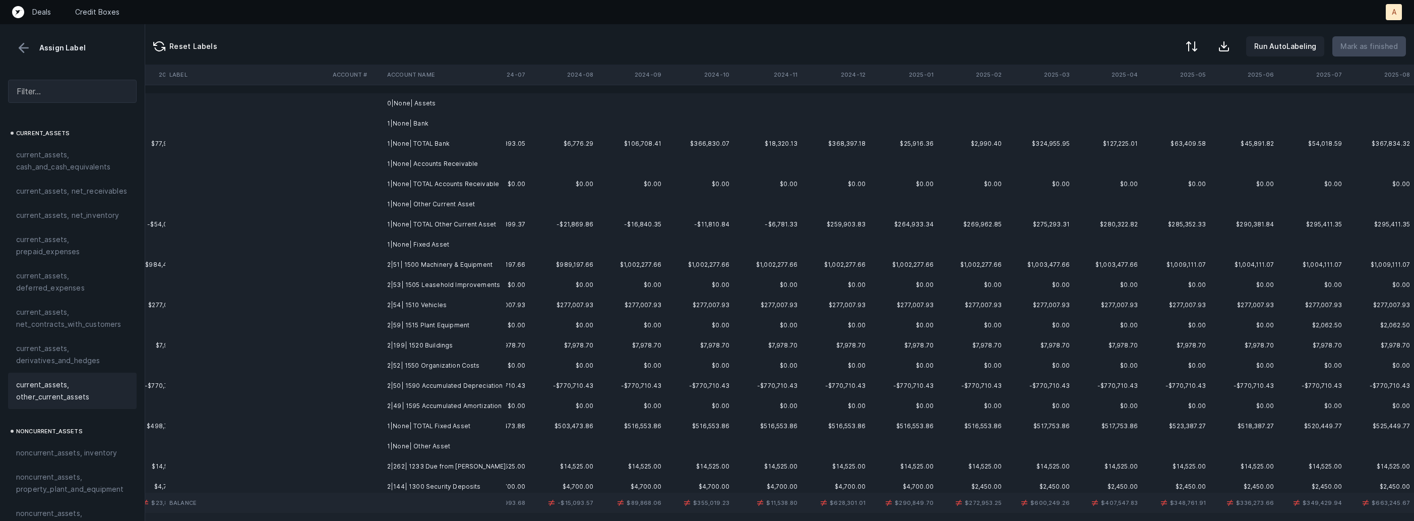
click at [390, 265] on td "2|51| 1500 Machinery & Equipment" at bounding box center [444, 265] width 123 height 20
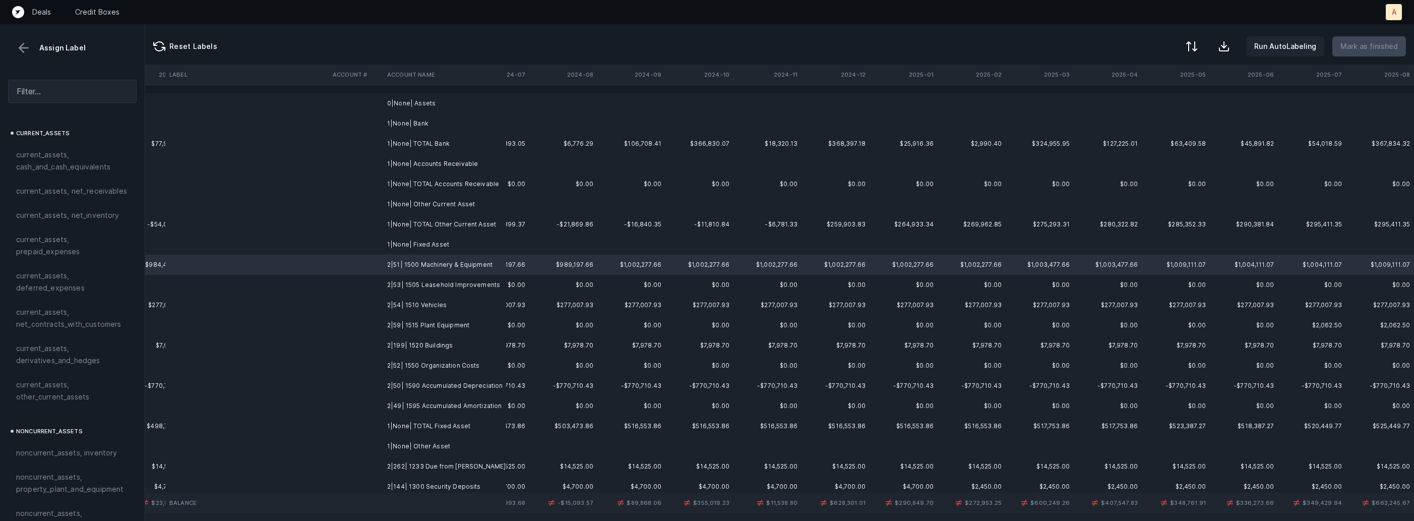
click at [474, 288] on td "2|53| 1505 Leasehold Improvements" at bounding box center [444, 285] width 123 height 20
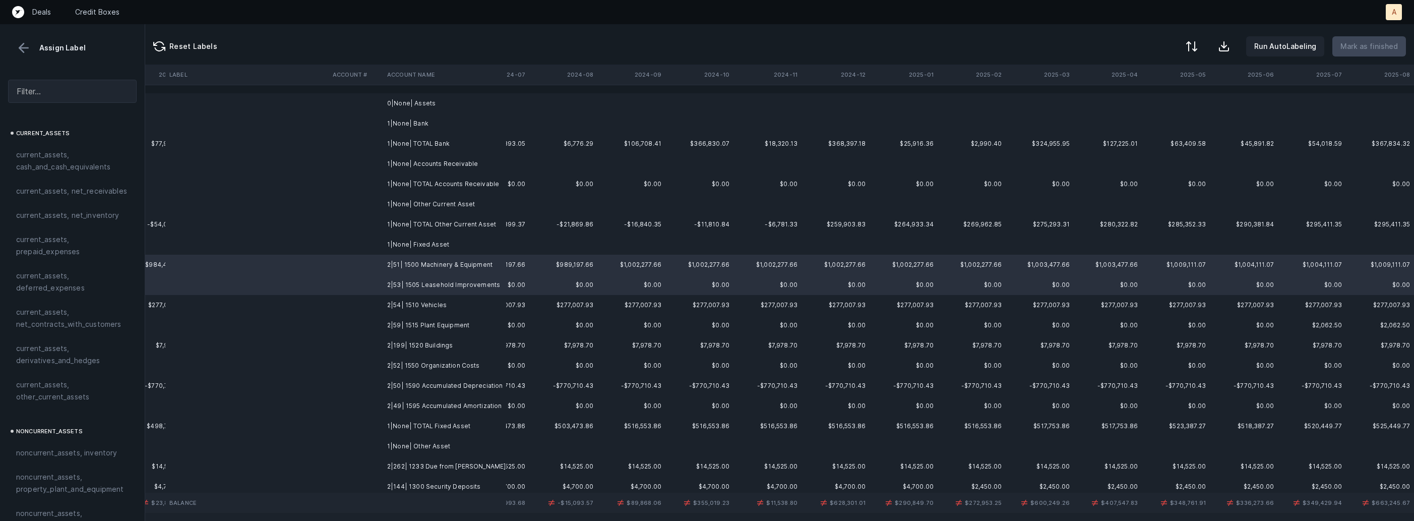
click at [450, 302] on td "2|54| 1510 Vehicles" at bounding box center [444, 305] width 123 height 20
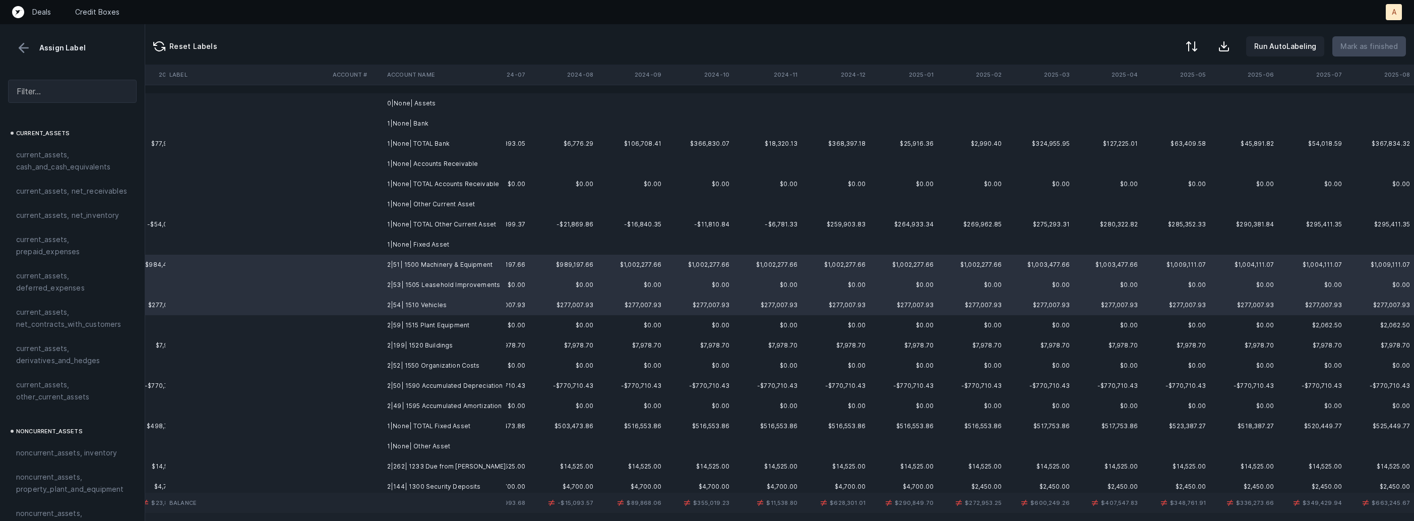
click at [451, 324] on td "2|59| 1515 Plant Equipment" at bounding box center [444, 325] width 123 height 20
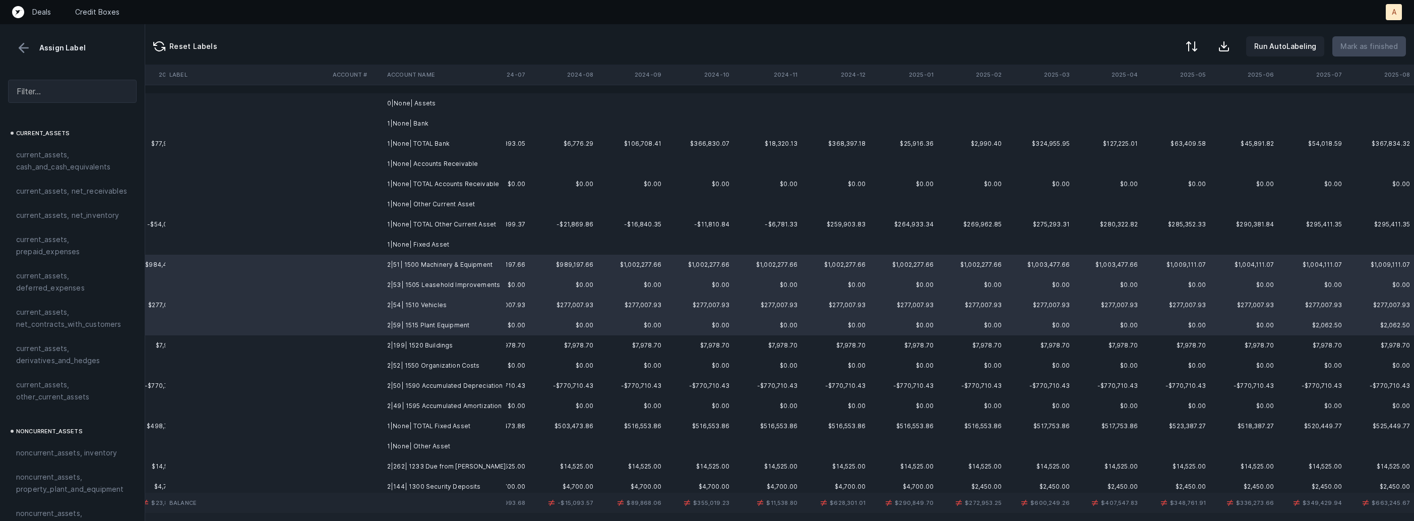
click at [451, 339] on td "2|199| 1520 Buildings" at bounding box center [444, 345] width 123 height 20
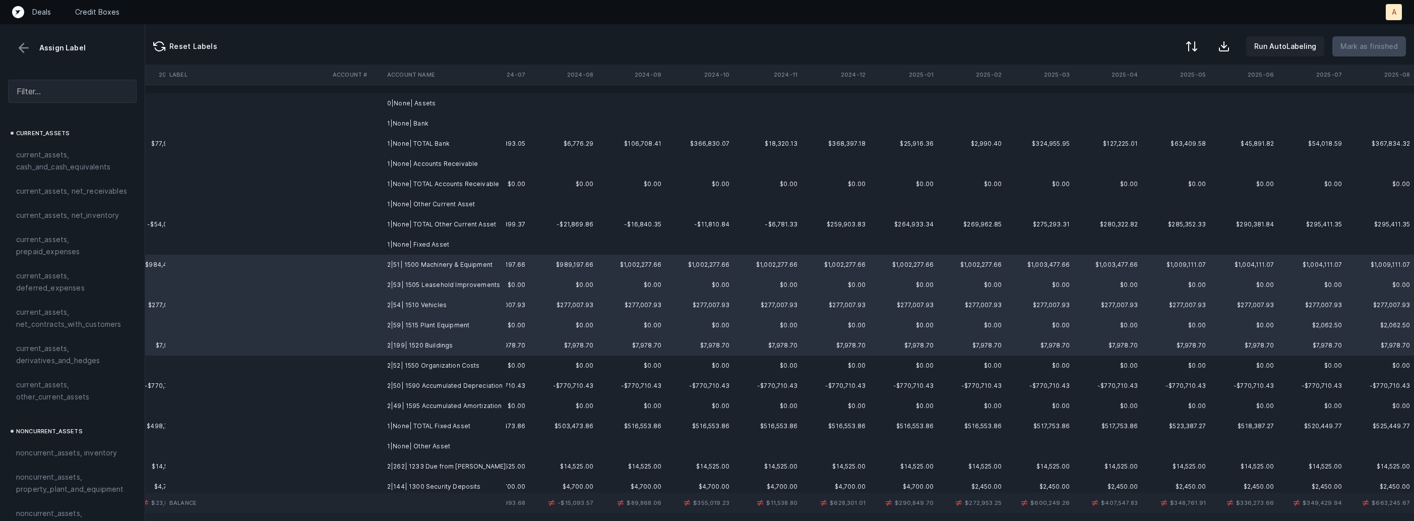
click at [463, 386] on td "2|50| 1590 Accumulated Depreciation" at bounding box center [444, 386] width 123 height 20
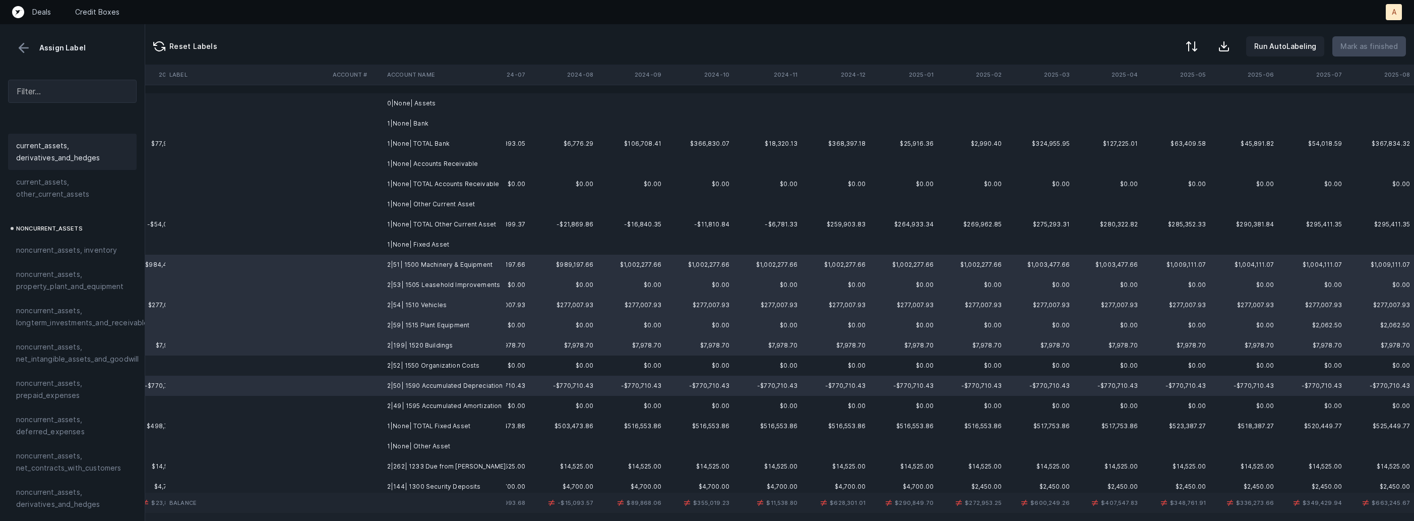
scroll to position [203, 0]
click at [71, 281] on span "noncurrent_assets, property_plant_and_equipment" at bounding box center [72, 280] width 112 height 24
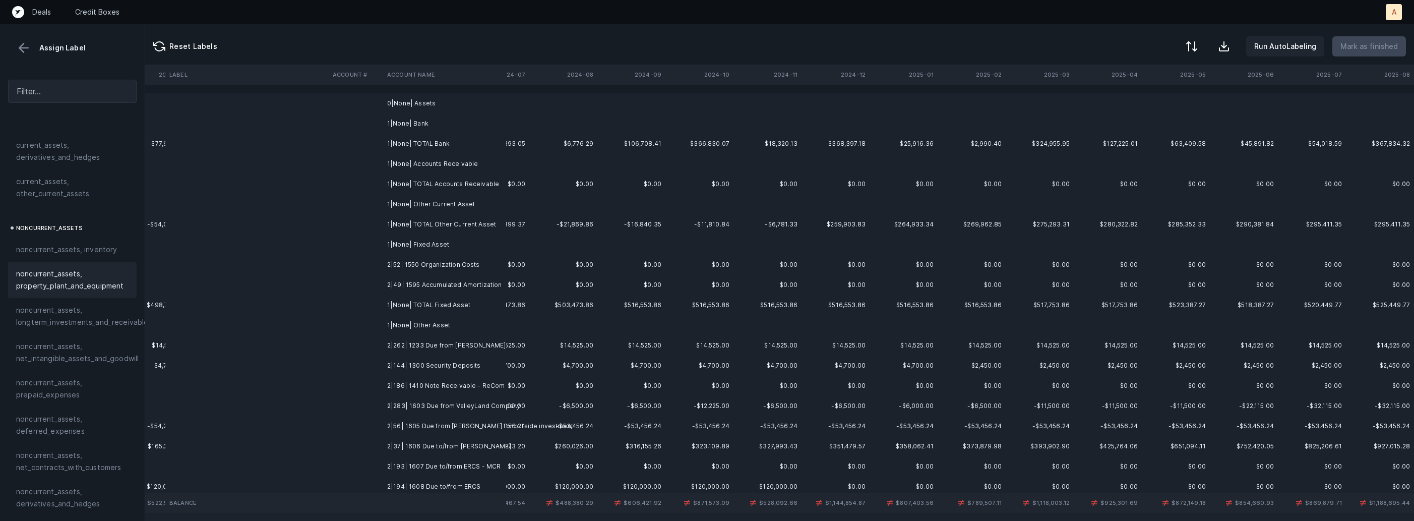
click at [428, 264] on td "2|52| 1550 Organization Costs" at bounding box center [444, 265] width 123 height 20
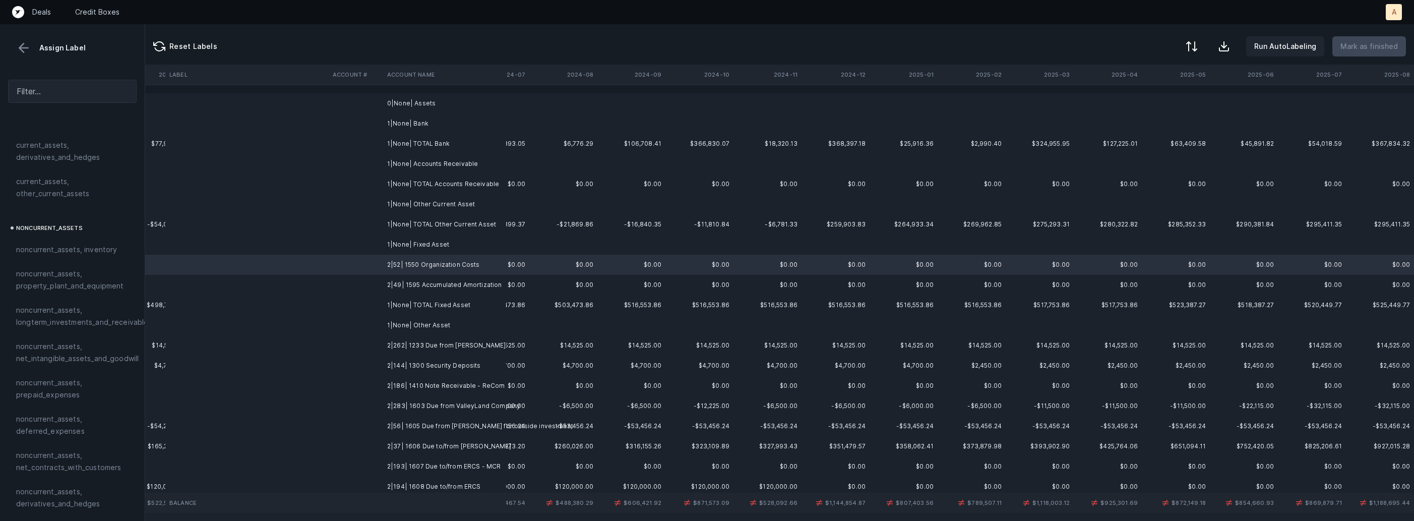
click at [421, 277] on td "2|49| 1595 Accumulated Amortization" at bounding box center [444, 285] width 123 height 20
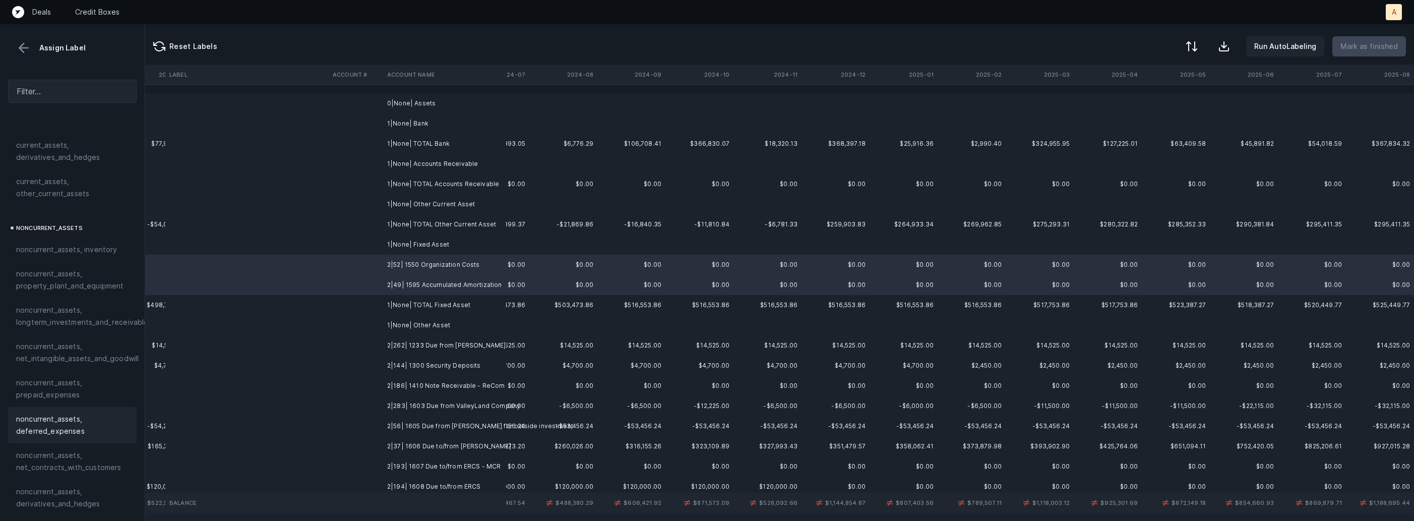
click at [64, 417] on span "noncurrent_assets, deferred_expenses" at bounding box center [72, 425] width 112 height 24
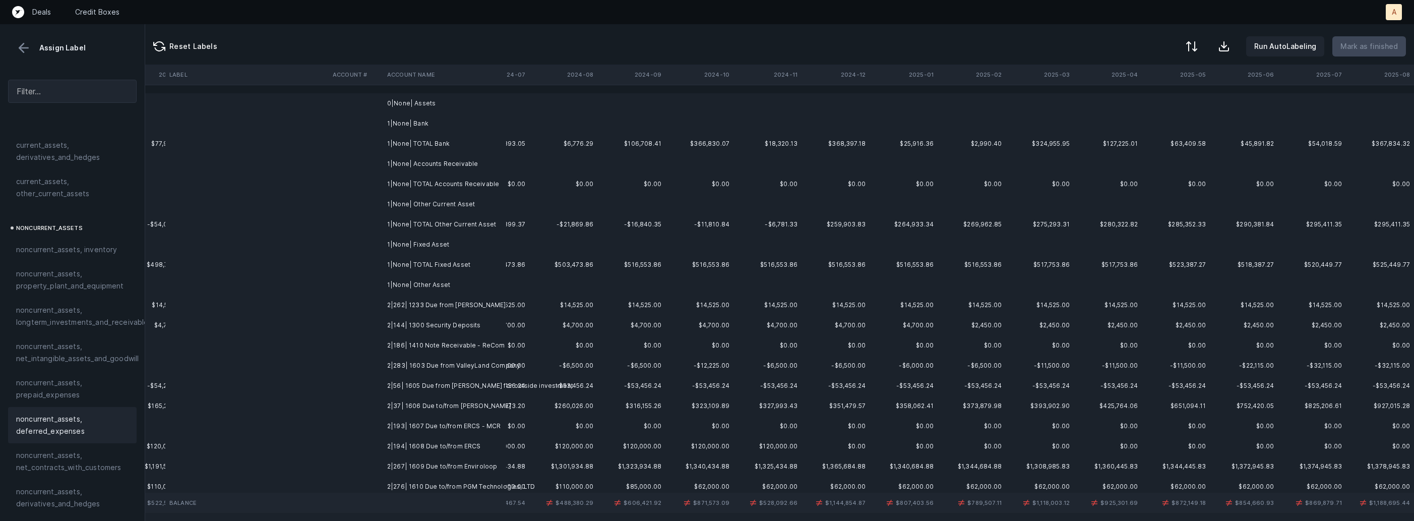
click at [417, 308] on td "2|262| 1233 Due from James Settles" at bounding box center [444, 305] width 123 height 20
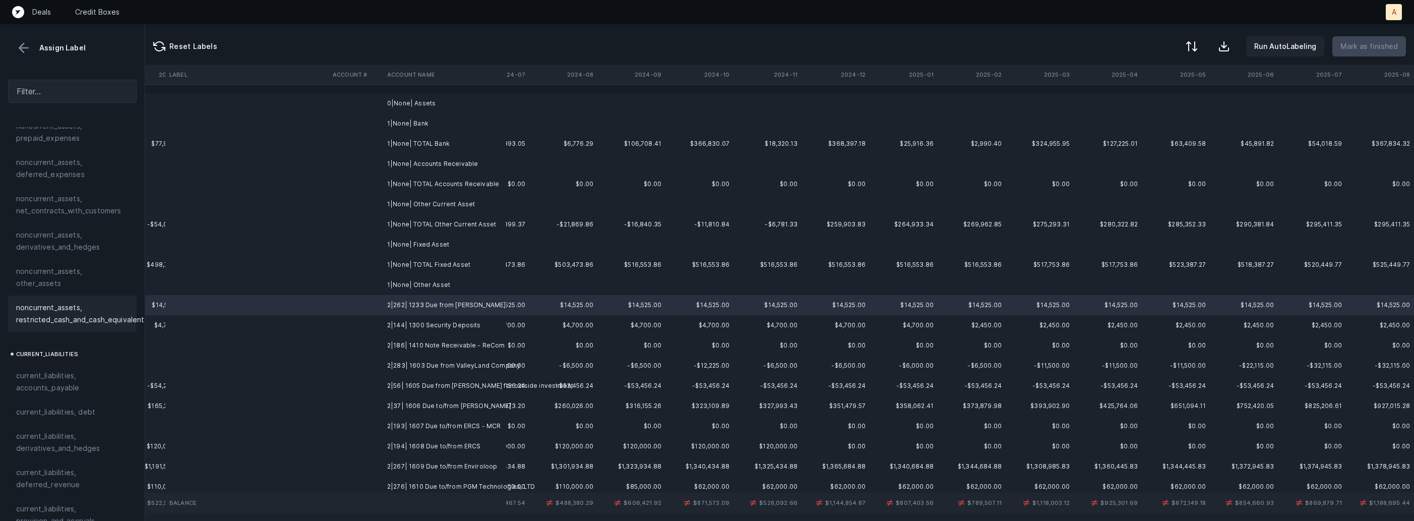
scroll to position [464, 0]
click at [93, 267] on span "noncurrent_assets, other_assets" at bounding box center [72, 273] width 112 height 24
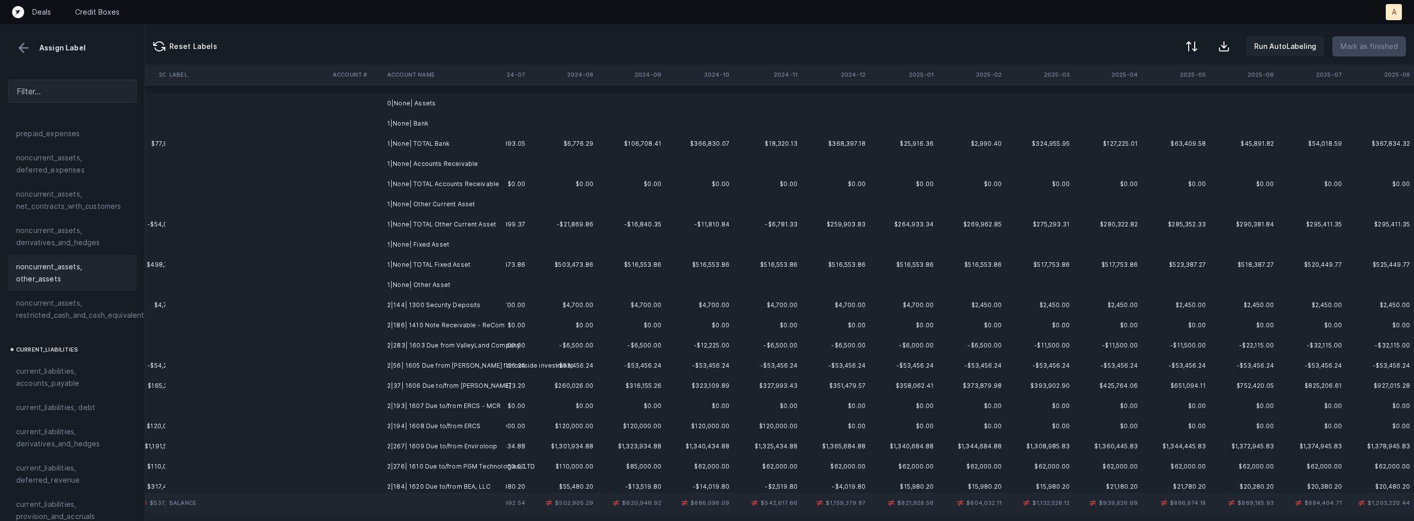
click at [425, 303] on td "2|144| 1300 Security Deposits" at bounding box center [444, 305] width 123 height 20
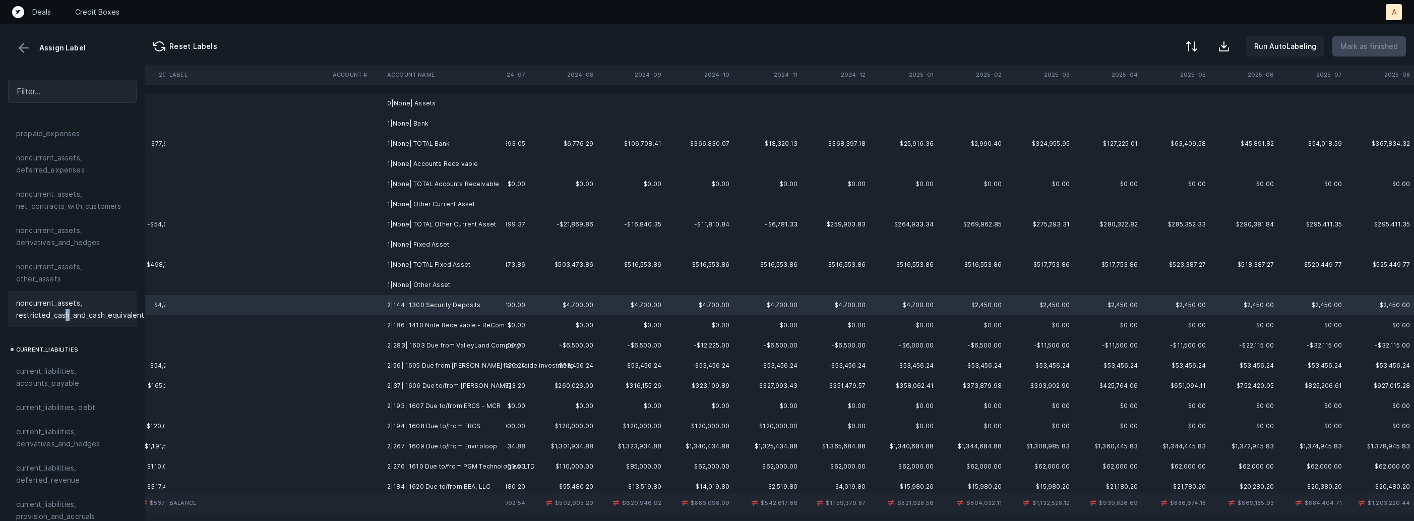
click at [67, 302] on span "noncurrent_assets, restricted_cash_and_cash_equivalents" at bounding box center [82, 309] width 132 height 24
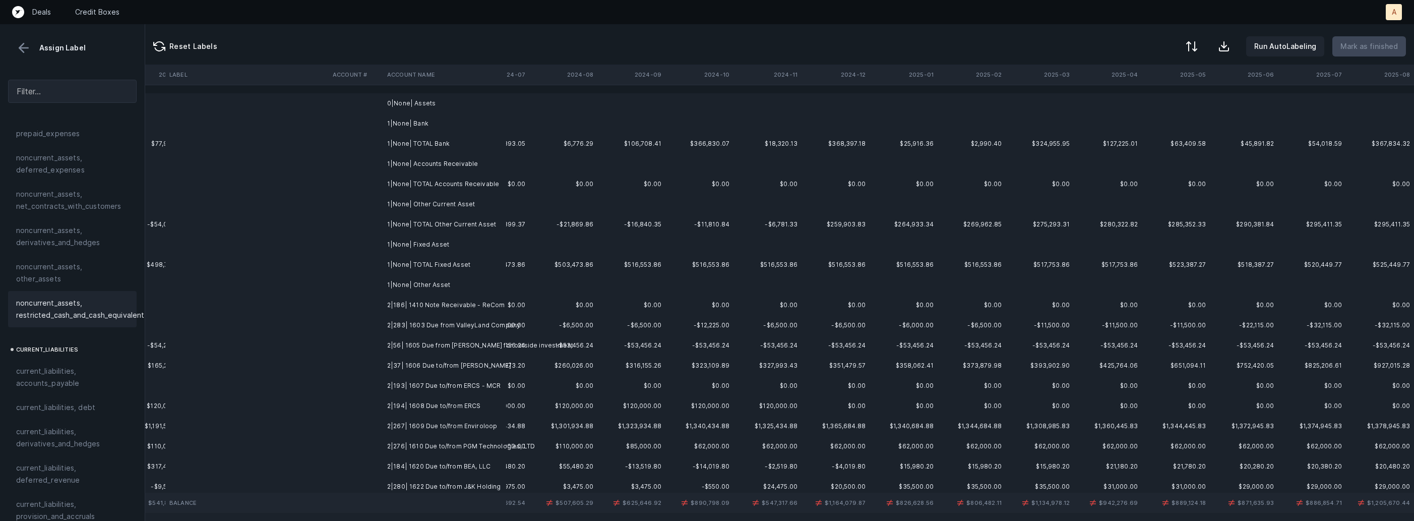
click at [456, 305] on td "2|186| 1410 Note Receivable - ReCom" at bounding box center [444, 305] width 123 height 20
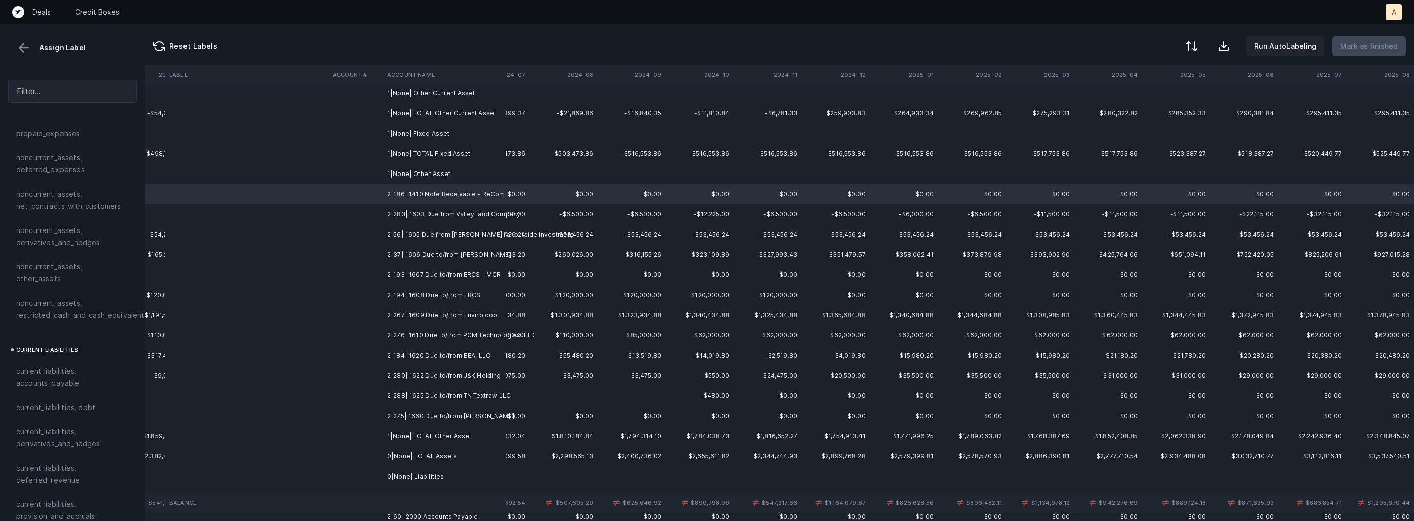
scroll to position [122, 2363]
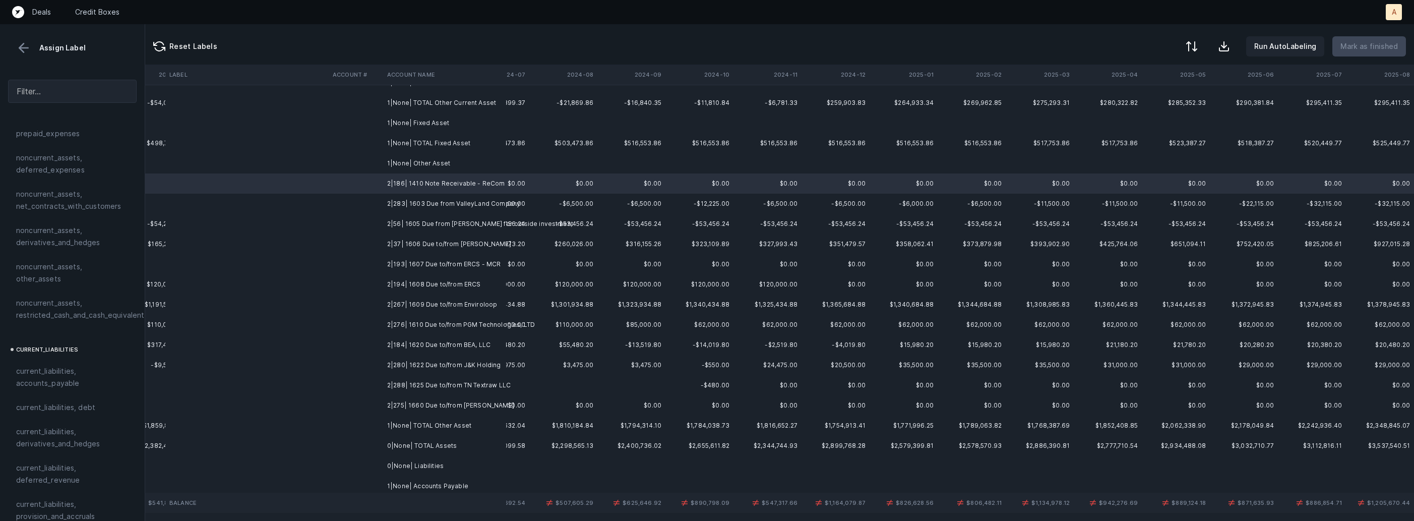
click at [437, 404] on td "2|275| 1660 Due to/from Auro Argenti" at bounding box center [444, 405] width 123 height 20
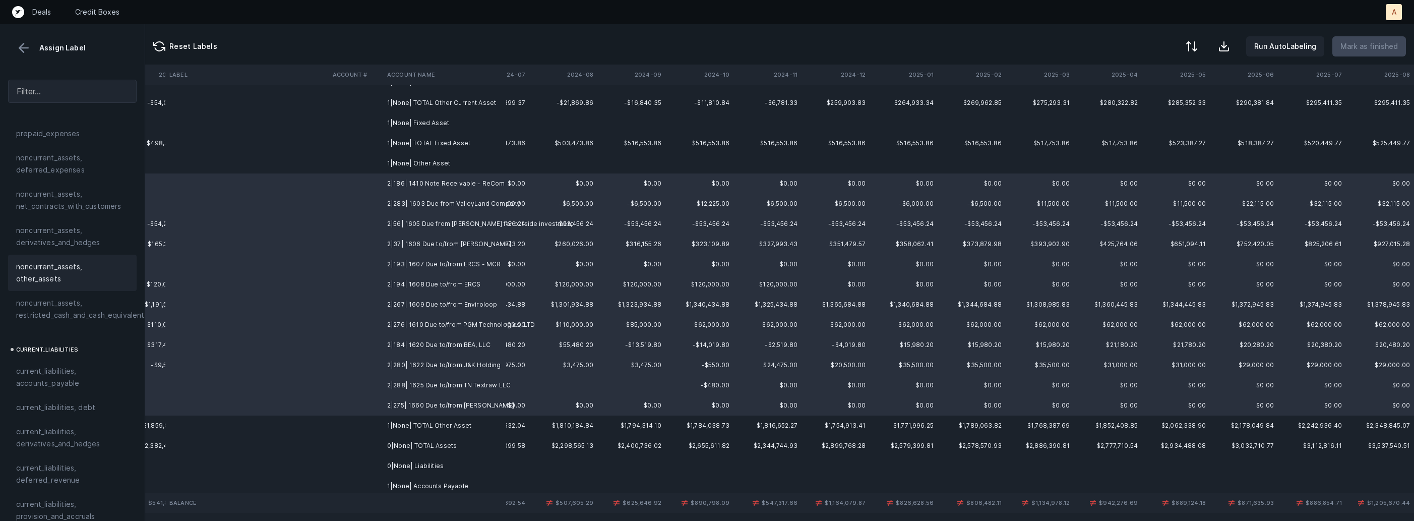
click at [99, 257] on div "noncurrent_assets, other_assets" at bounding box center [72, 273] width 129 height 36
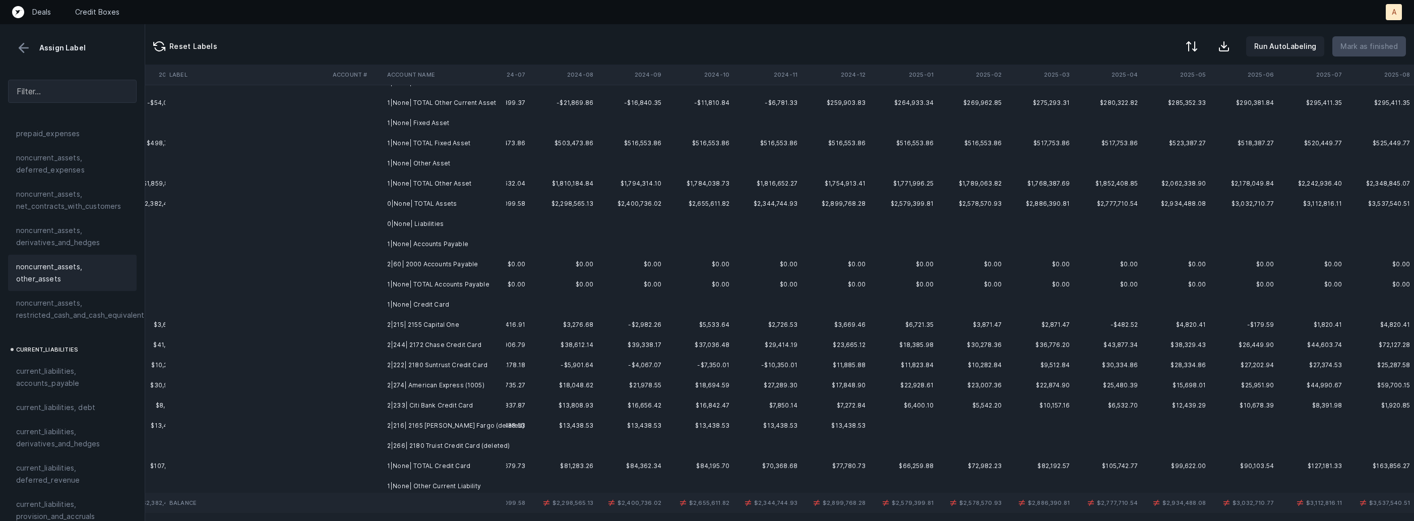
click at [436, 264] on td "2|60| 2000 Accounts Payable" at bounding box center [444, 264] width 123 height 20
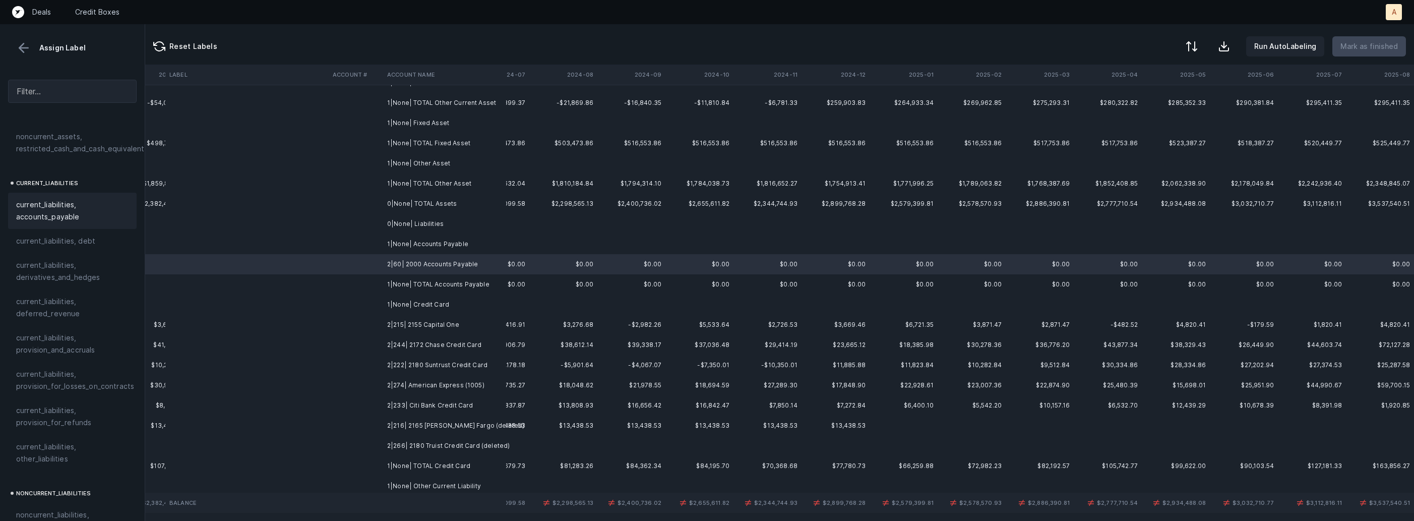
scroll to position [623, 0]
click at [53, 207] on span "current_liabilities, accounts_payable" at bounding box center [72, 218] width 112 height 24
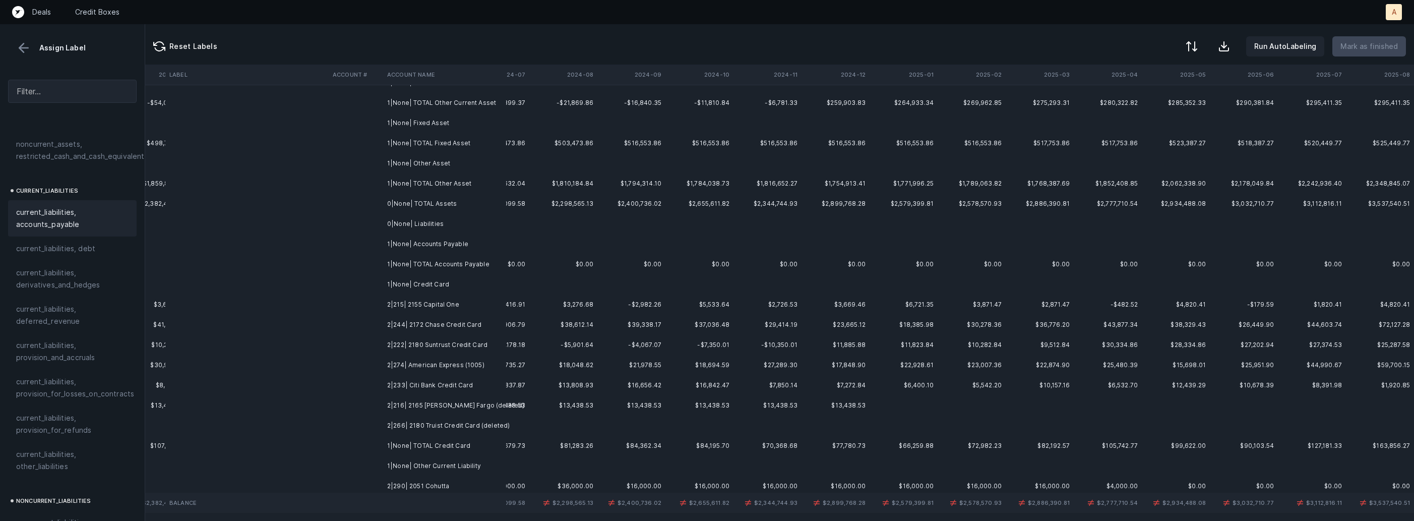
click at [439, 308] on td "2|215| 2155 Capital One" at bounding box center [444, 304] width 123 height 20
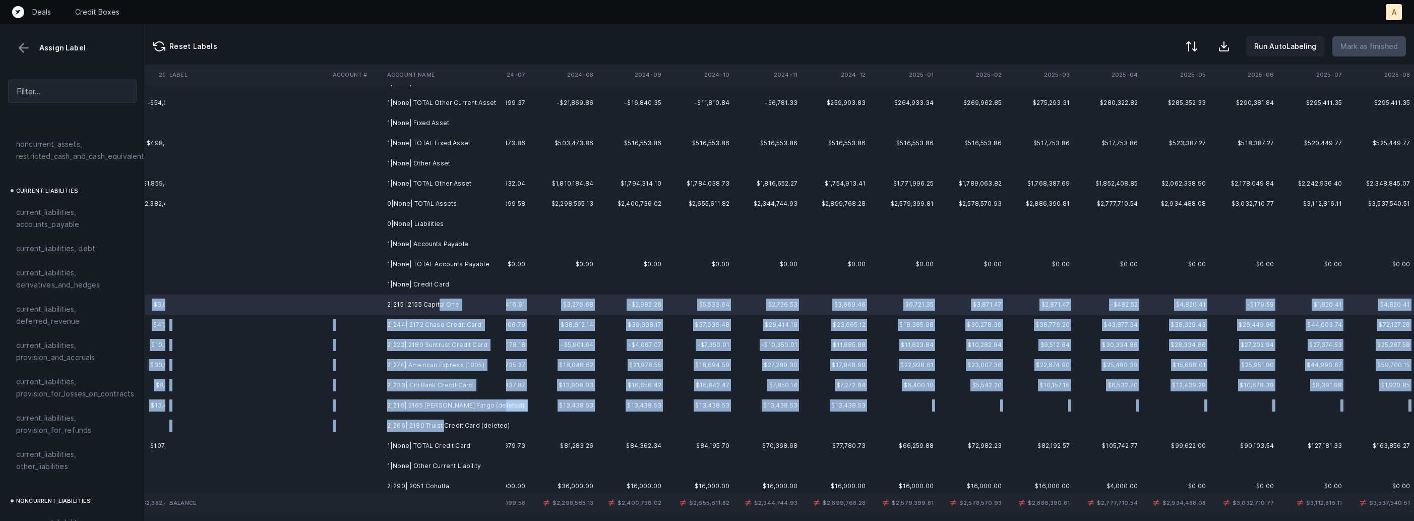
click at [445, 420] on td "2|266| 2180 Truist Credit Card (deleted)" at bounding box center [444, 426] width 123 height 20
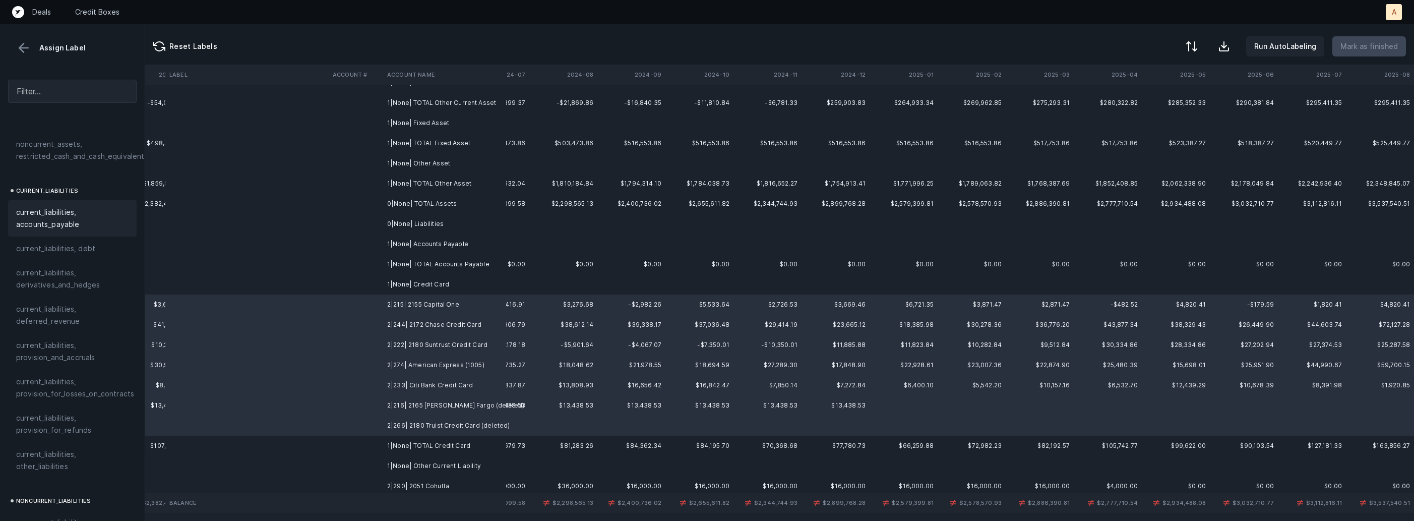
click at [81, 211] on span "current_liabilities, accounts_payable" at bounding box center [72, 218] width 112 height 24
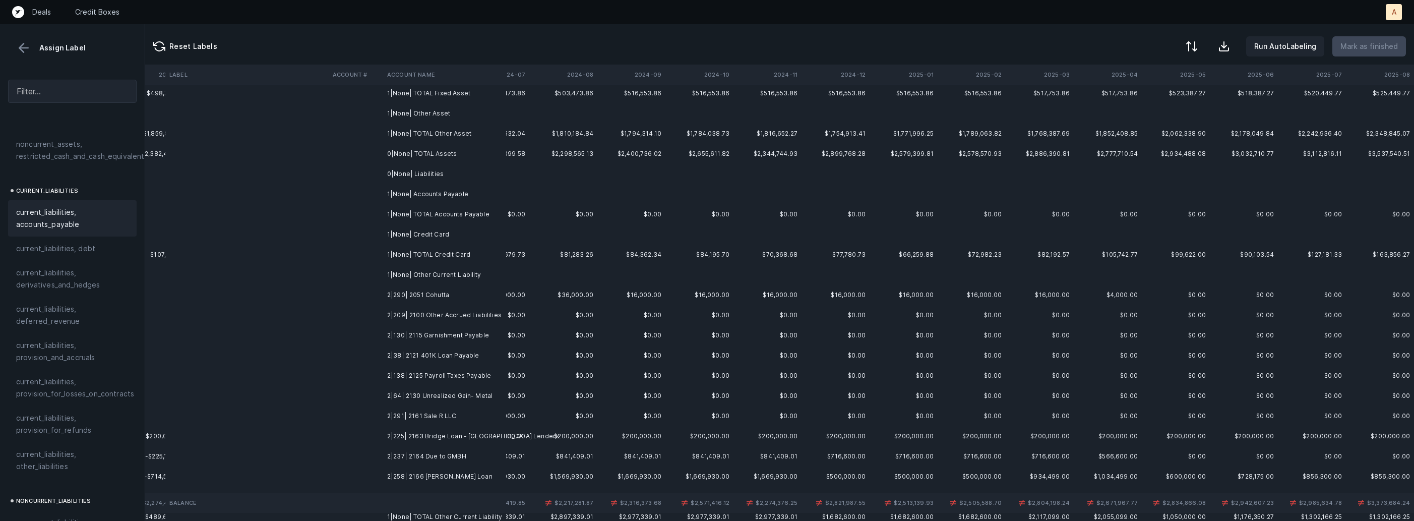
scroll to position [202, 2363]
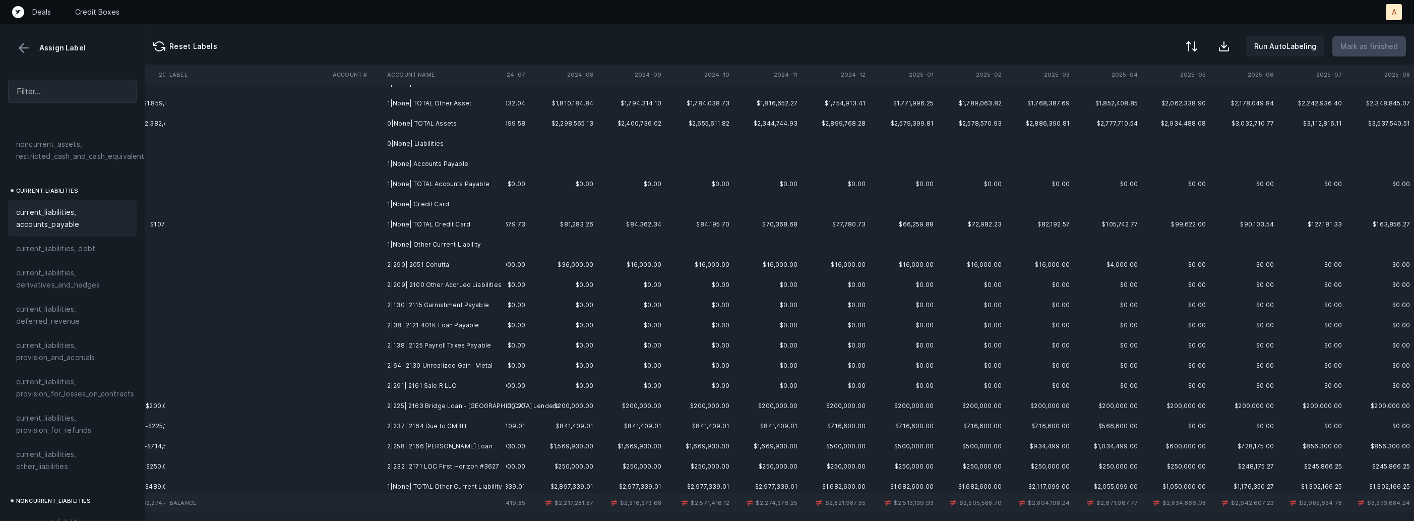
click at [461, 262] on td "2|290| 2051 Cohutta" at bounding box center [444, 265] width 123 height 20
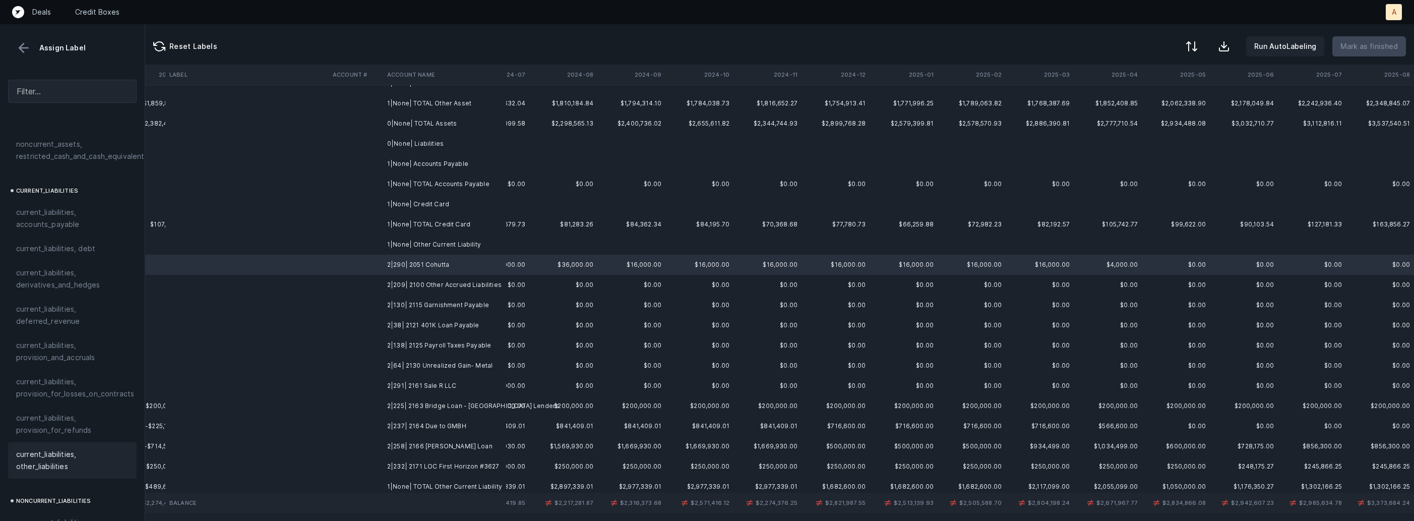
click at [67, 448] on span "current_liabilities, other_liabilities" at bounding box center [72, 460] width 112 height 24
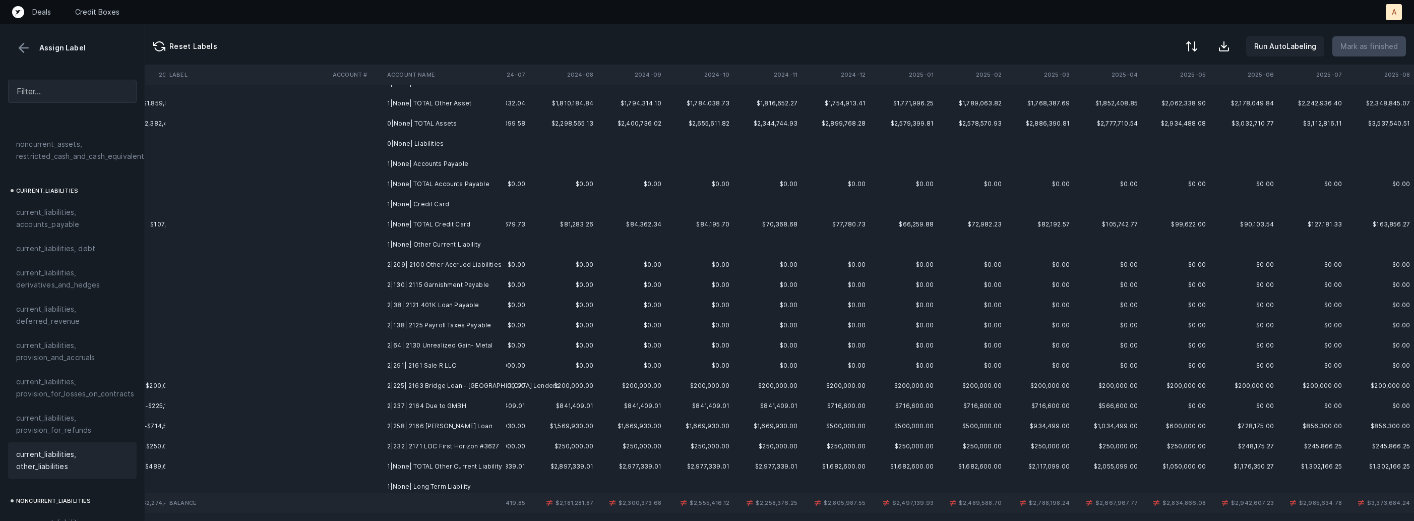
click at [462, 261] on td "2|209| 2100 Other Accrued Liabilities" at bounding box center [444, 265] width 123 height 20
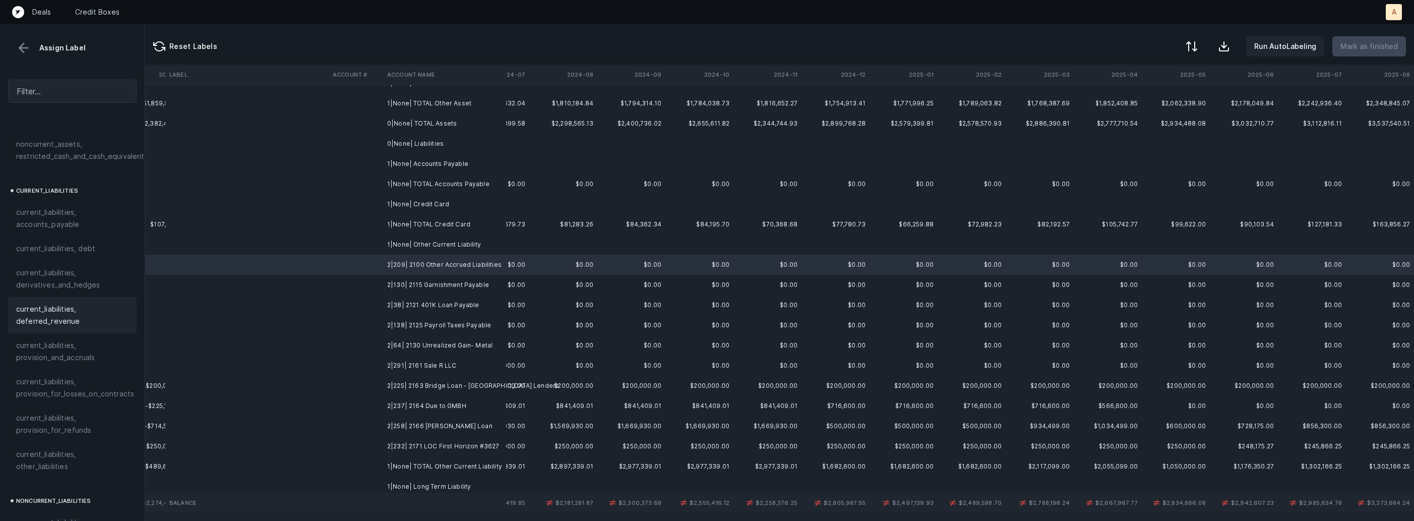
click at [67, 339] on span "current_liabilities, provision_and_accruals" at bounding box center [72, 351] width 112 height 24
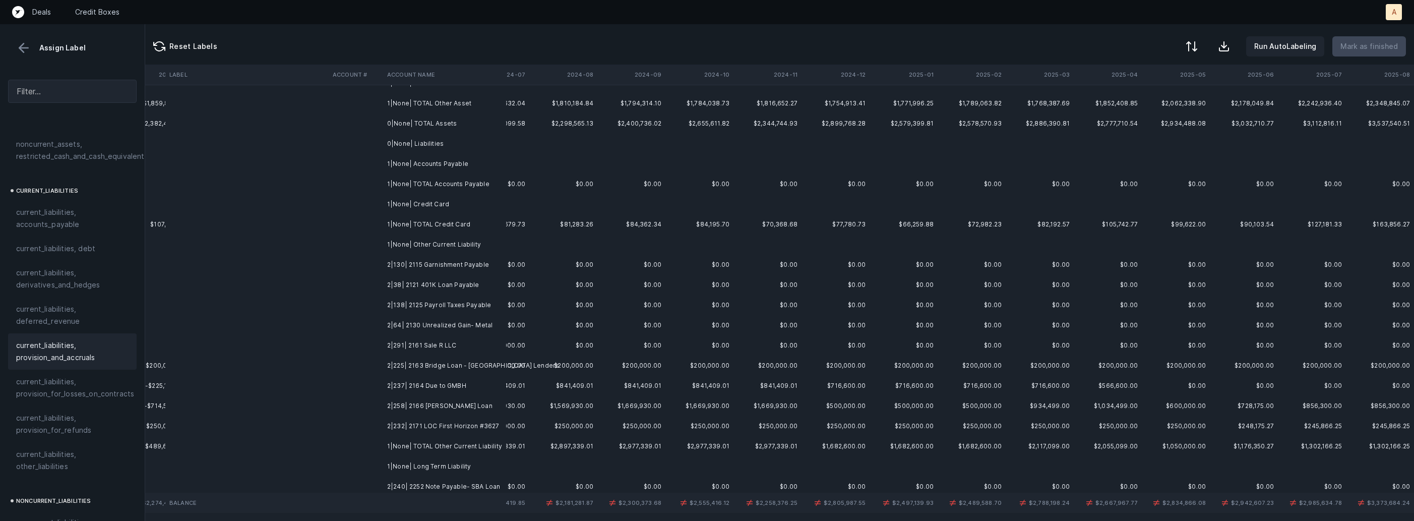
click at [471, 265] on td "2|130| 2115 Garnishment Payable" at bounding box center [444, 265] width 123 height 20
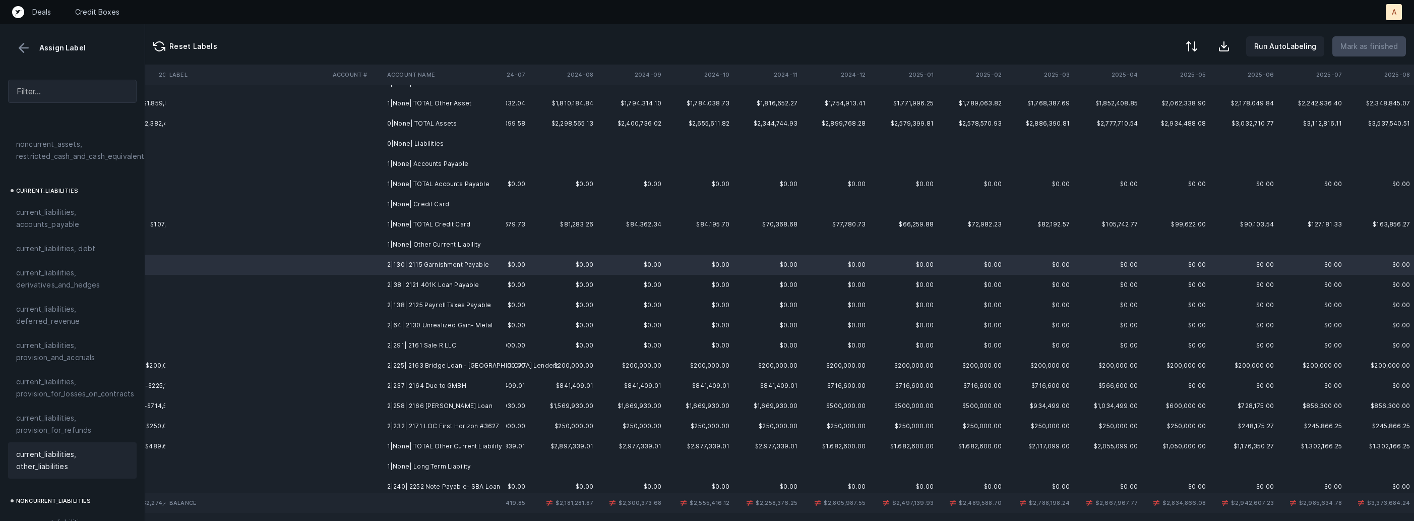
click at [48, 448] on span "current_liabilities, other_liabilities" at bounding box center [72, 460] width 112 height 24
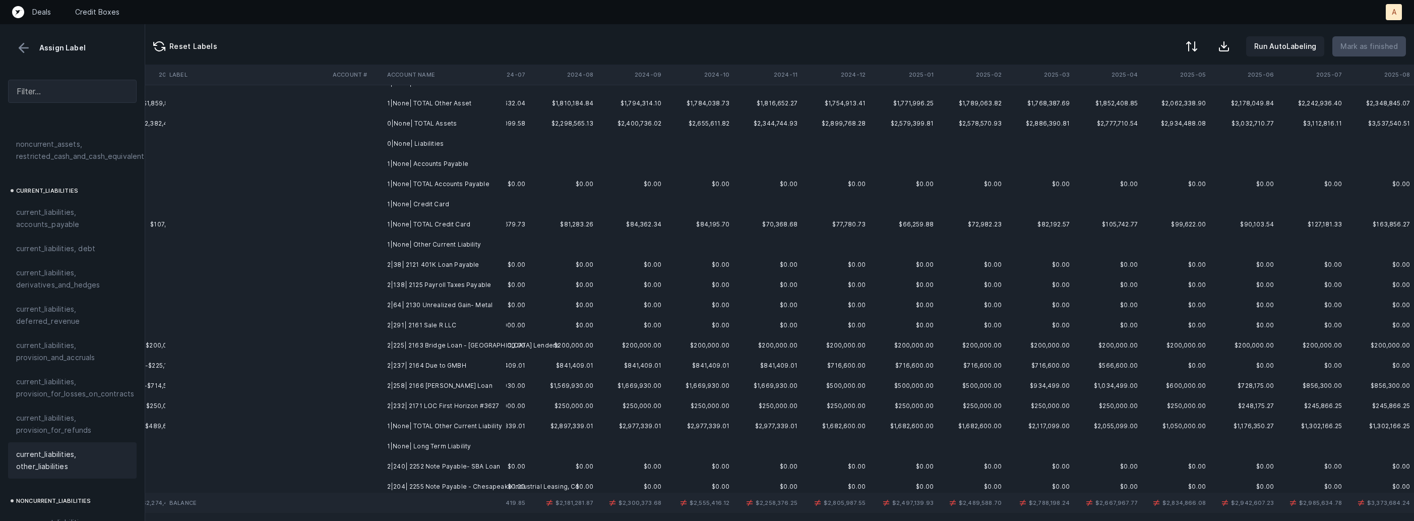
click at [464, 265] on td "2|38| 2121 401K Loan Payable" at bounding box center [444, 265] width 123 height 20
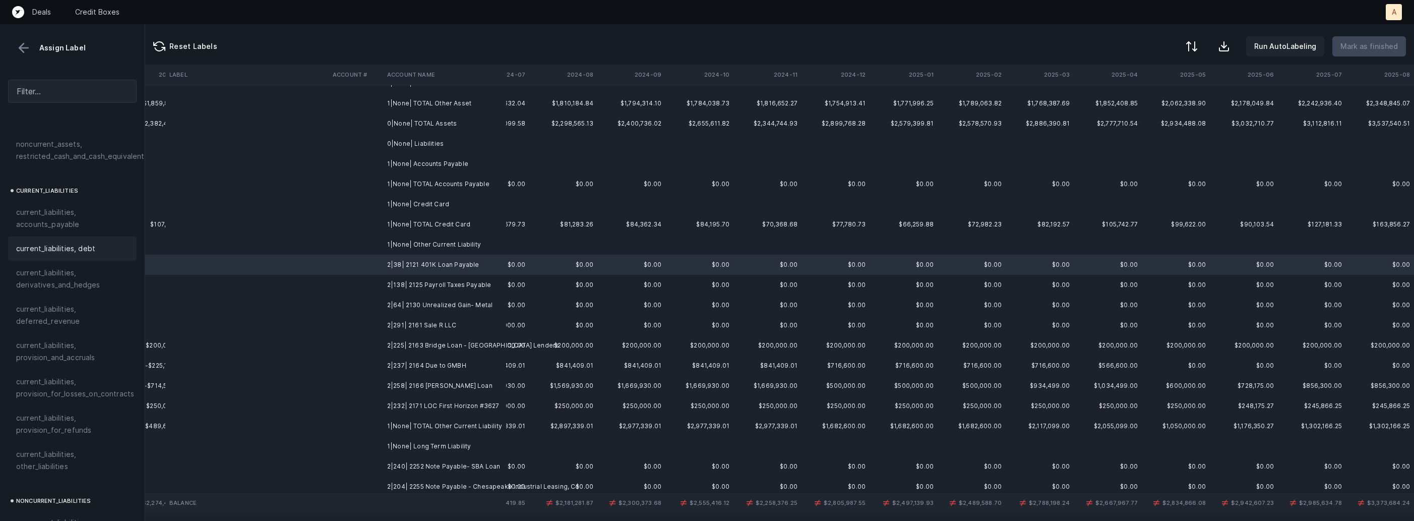
click at [75, 243] on span "current_liabilities, debt" at bounding box center [55, 249] width 79 height 12
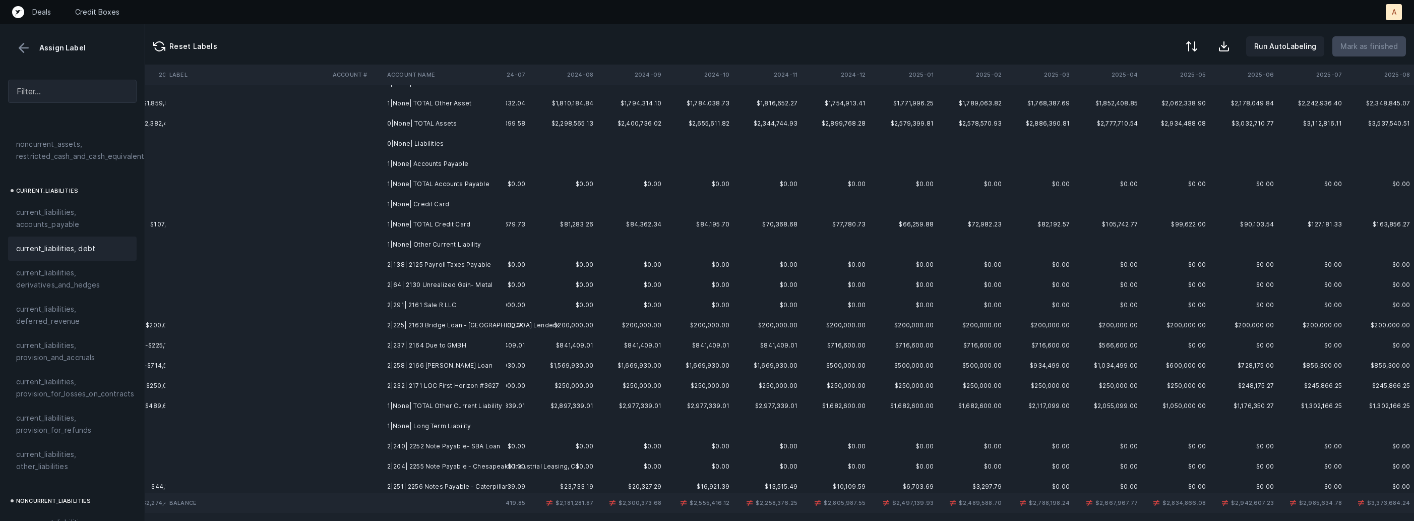
click at [414, 265] on td "2|138| 2125 Payroll Taxes Payable" at bounding box center [444, 265] width 123 height 20
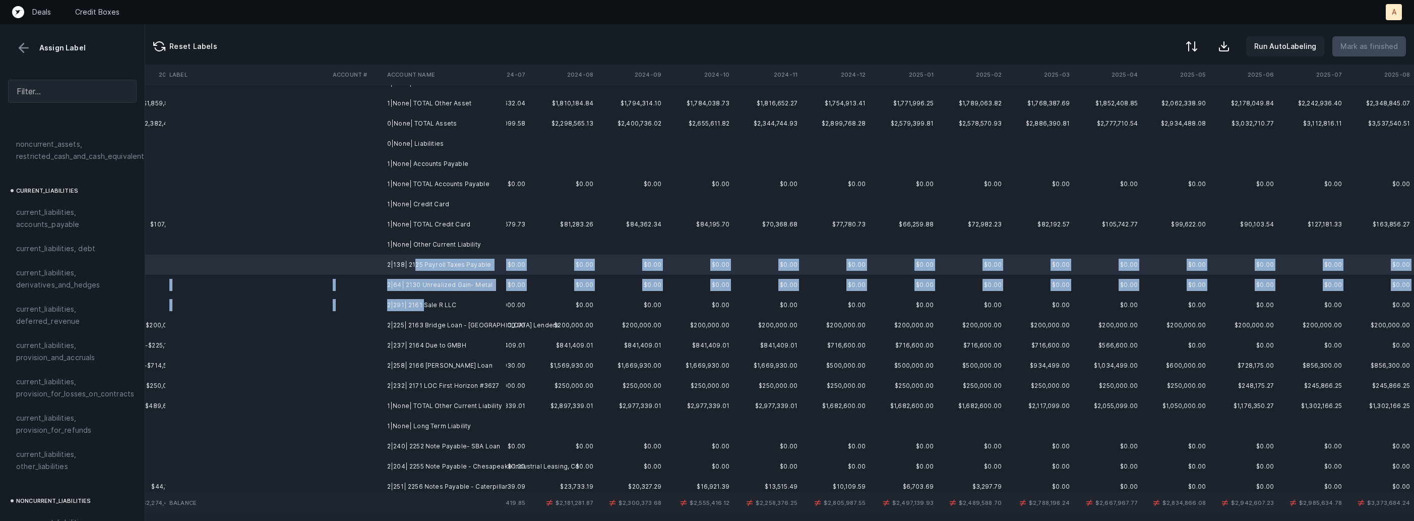
click at [423, 305] on td "2|291| 2161 Sale R LLC" at bounding box center [444, 305] width 123 height 20
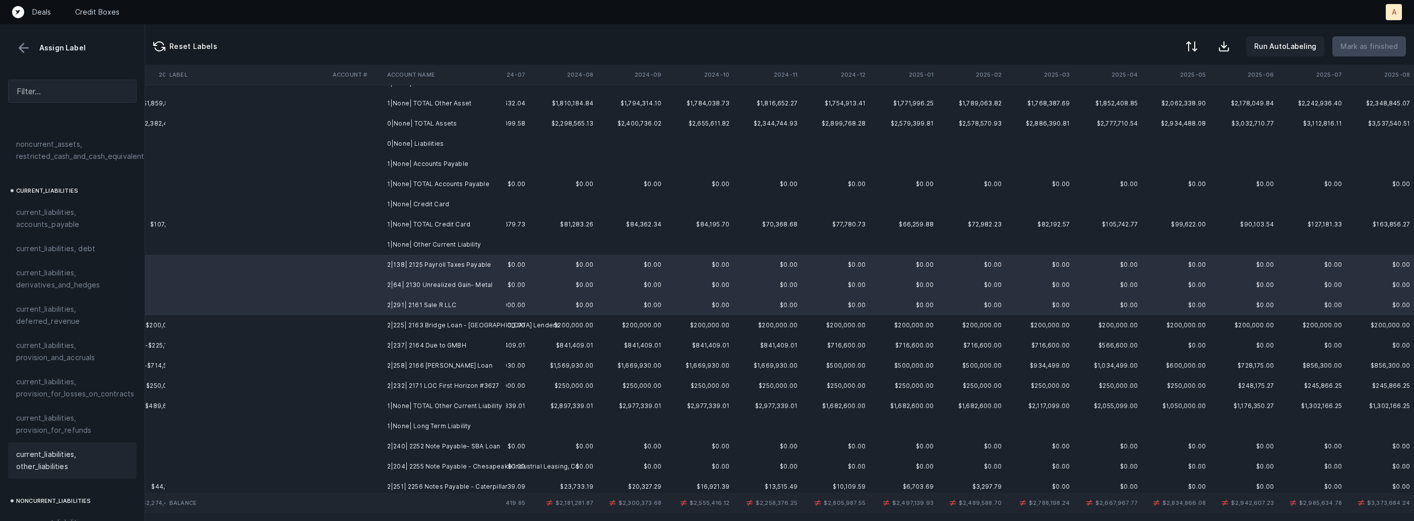
click at [55, 450] on span "current_liabilities, other_liabilities" at bounding box center [72, 460] width 112 height 24
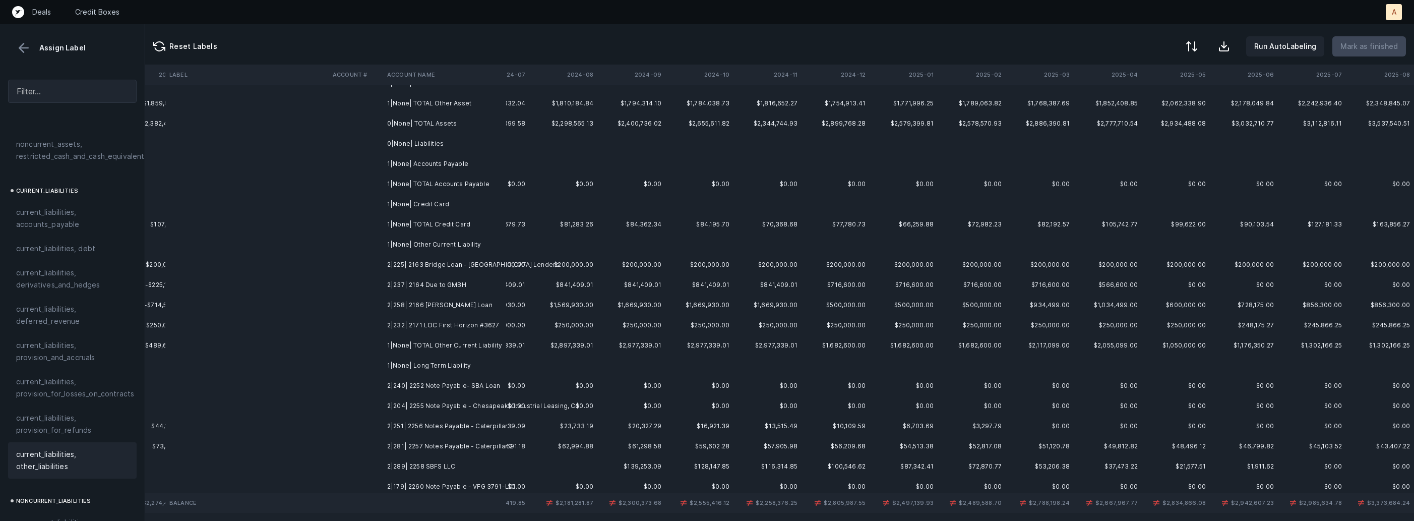
click at [467, 263] on td "2|225| 2163 Bridge Loan - Wando Bridge Lenders" at bounding box center [444, 265] width 123 height 20
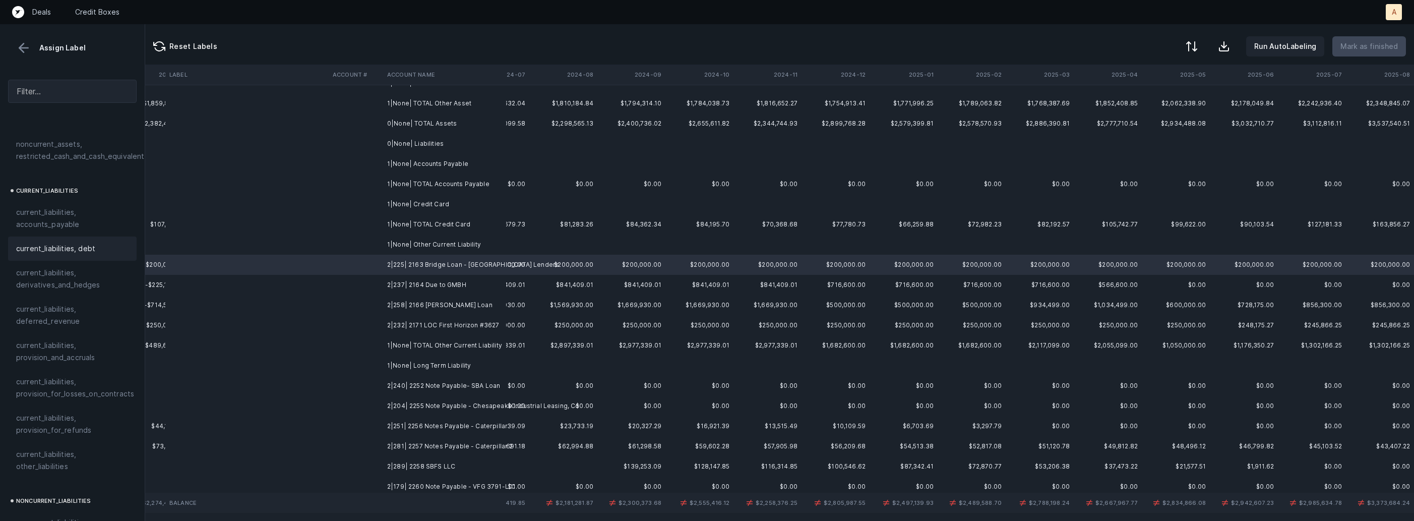
click at [70, 237] on div "current_liabilities, debt" at bounding box center [72, 249] width 129 height 24
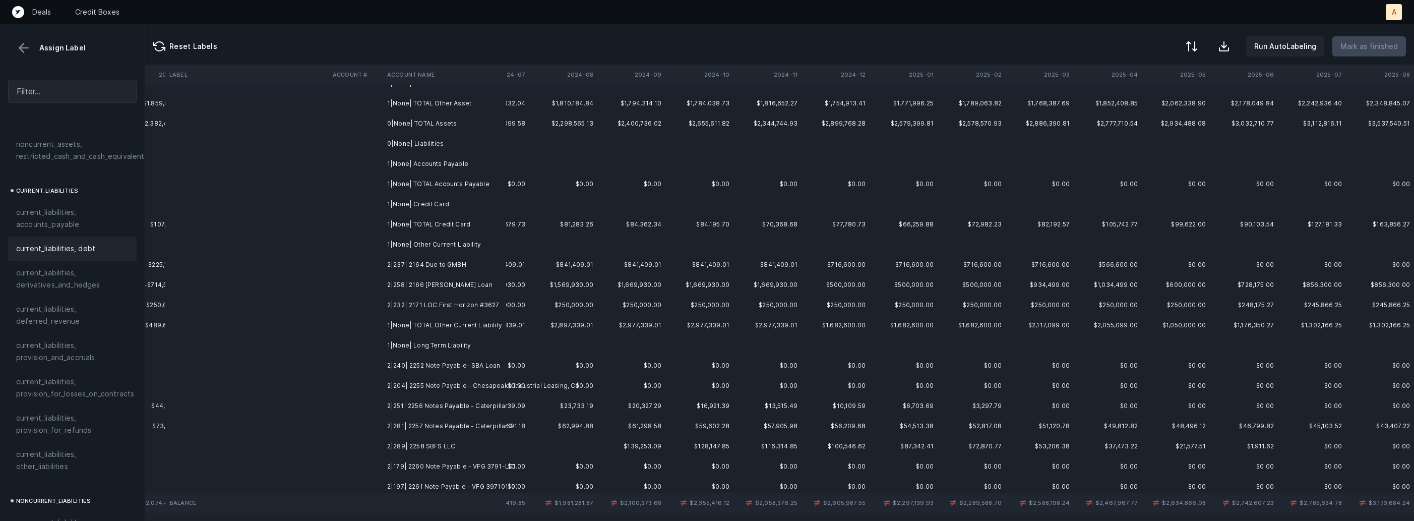
click at [443, 265] on td "2|237| 2164 Due to GMBH" at bounding box center [444, 265] width 123 height 20
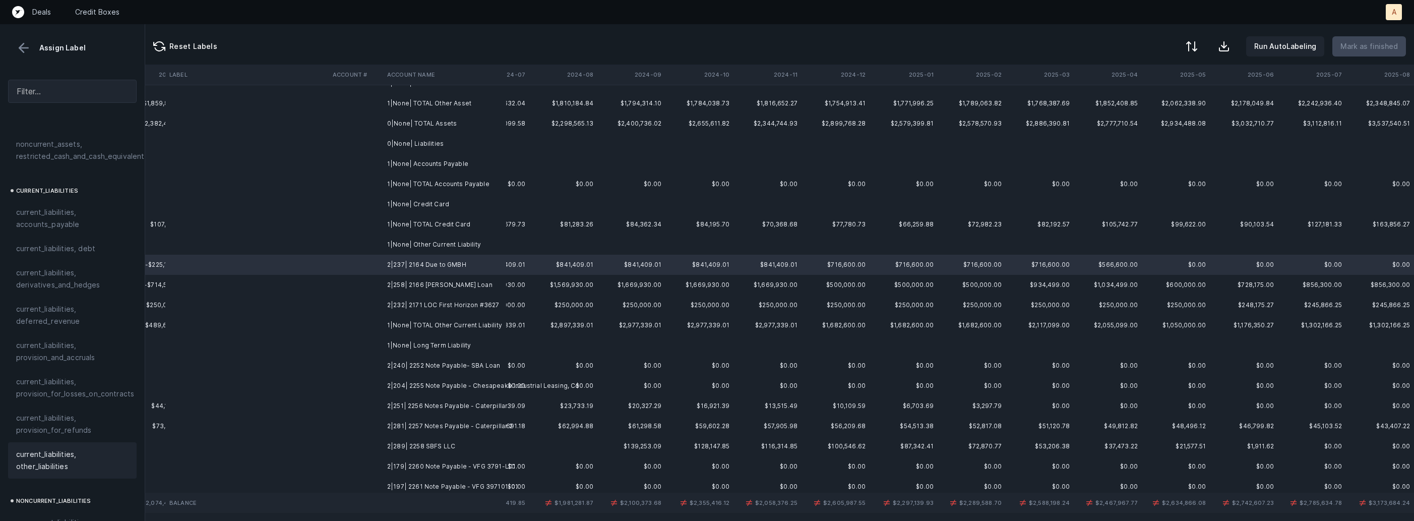
click at [81, 448] on span "current_liabilities, other_liabilities" at bounding box center [72, 460] width 112 height 24
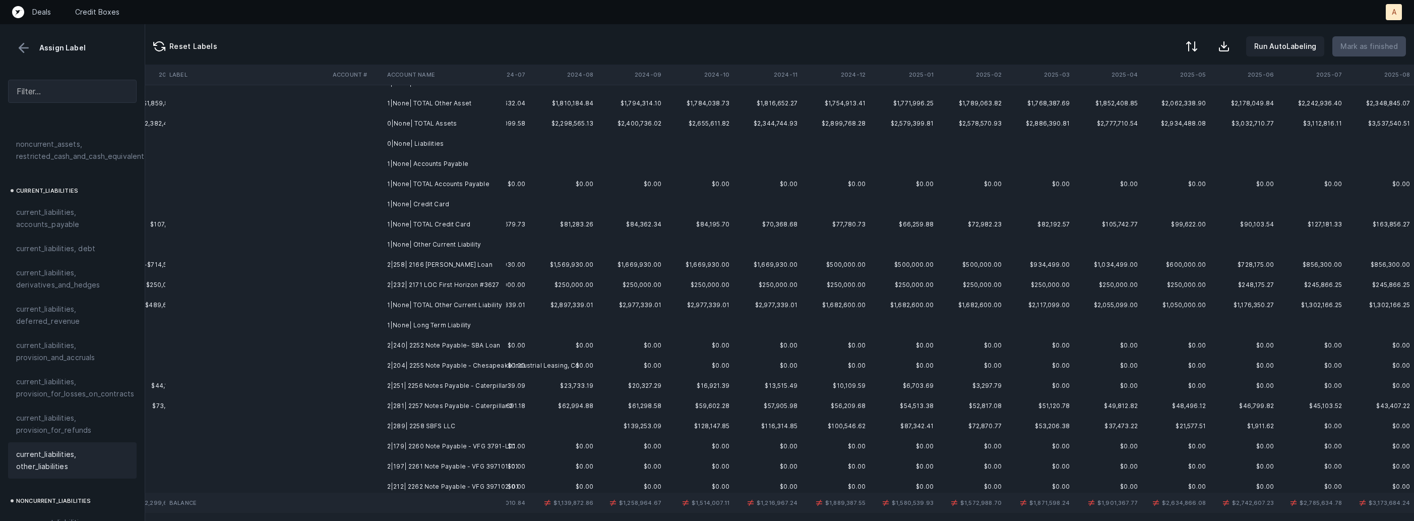
click at [455, 270] on td "2|258| 2166 Mike Huber Loan" at bounding box center [444, 265] width 123 height 20
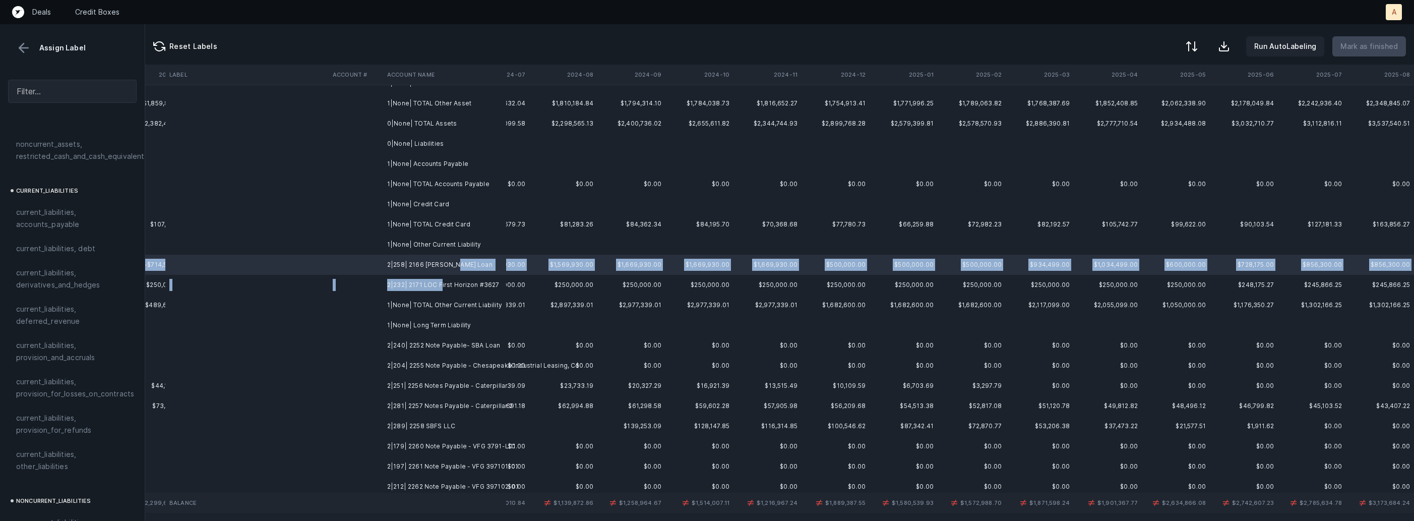
click at [441, 280] on td "2|232| 2171 LOC First Horizon #3627" at bounding box center [444, 285] width 123 height 20
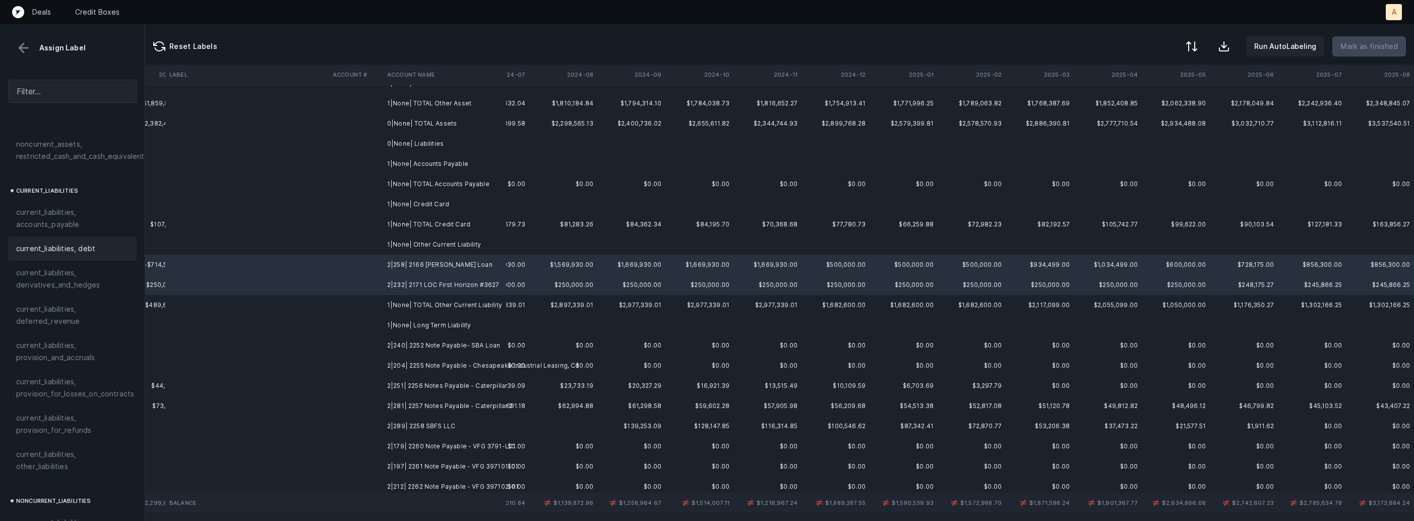
click at [89, 243] on span "current_liabilities, debt" at bounding box center [55, 249] width 79 height 12
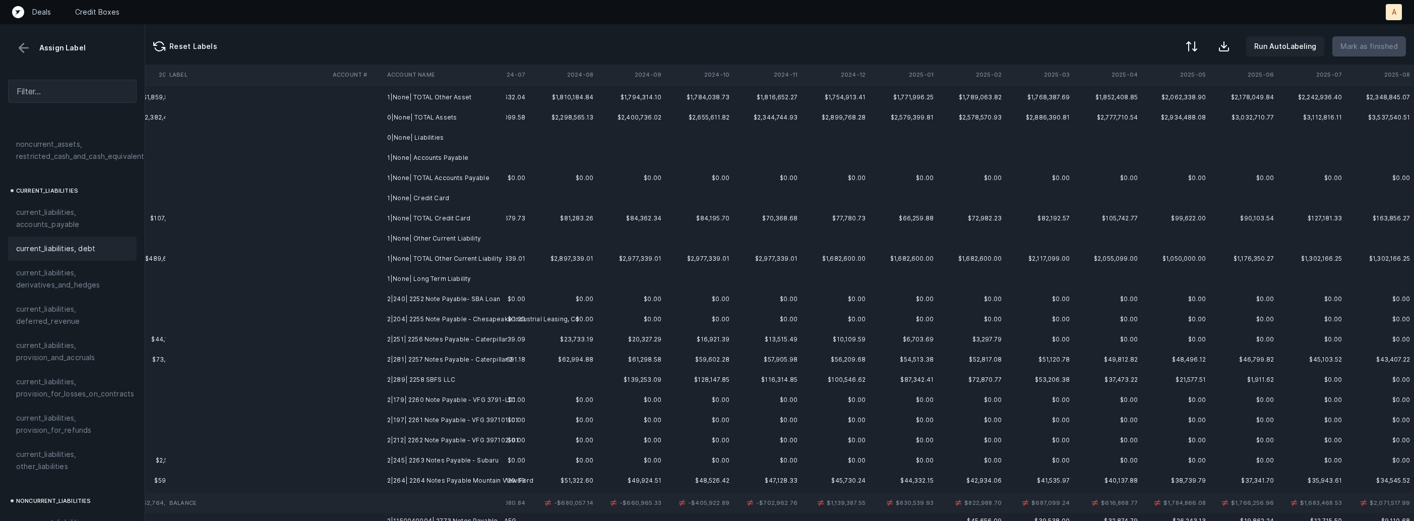
scroll to position [212, 2363]
click at [456, 294] on td "2|240| 2252 Note Payable- SBA Loan" at bounding box center [444, 295] width 123 height 20
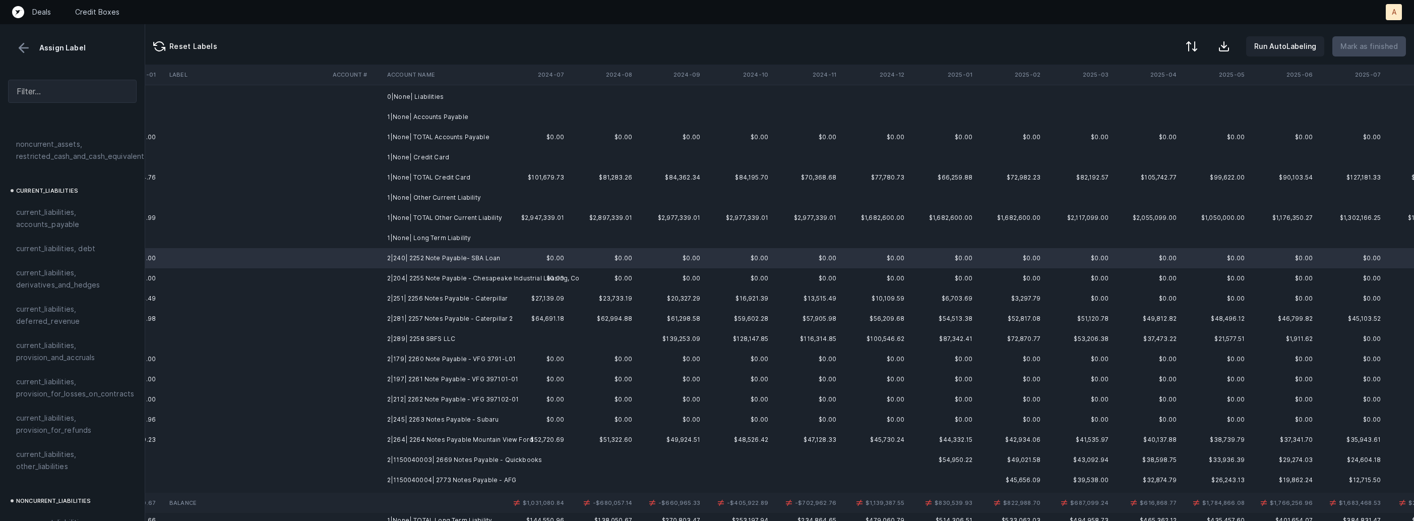
scroll to position [249, 2325]
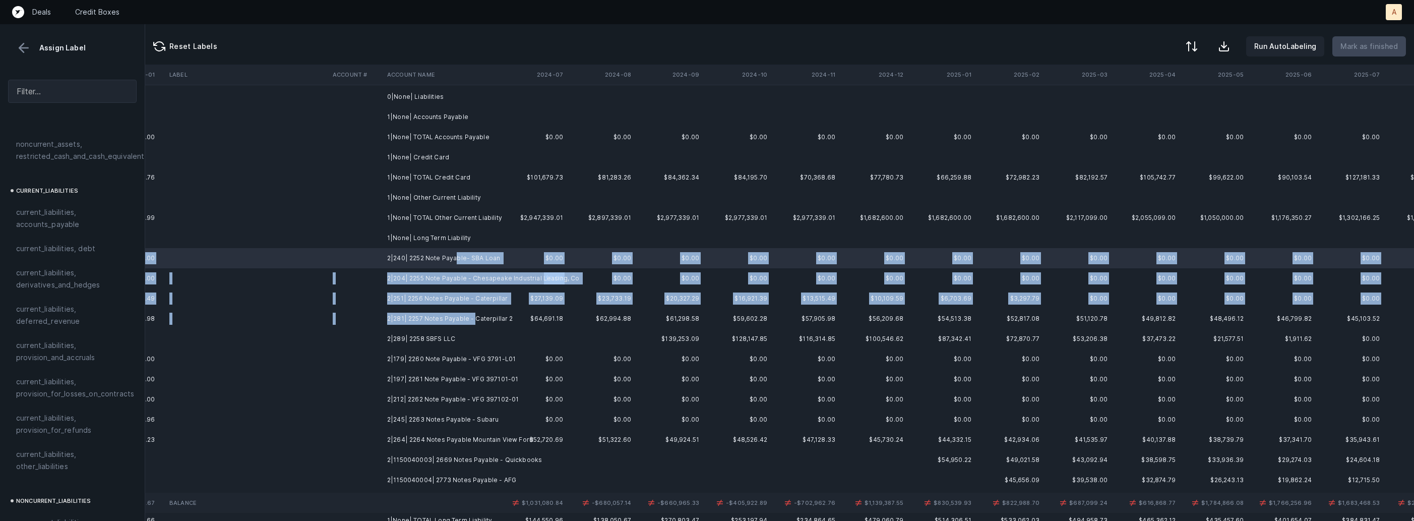
click at [475, 319] on td "2|281| 2257 Notes Payable - Caterpillar 2" at bounding box center [444, 319] width 123 height 20
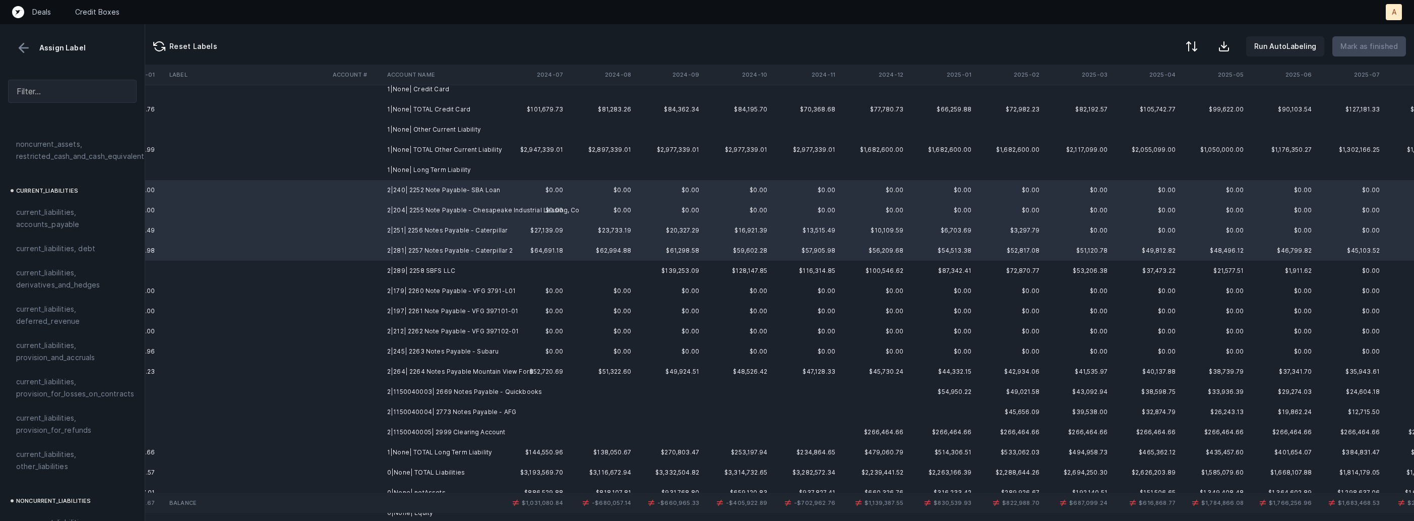
scroll to position [328, 2325]
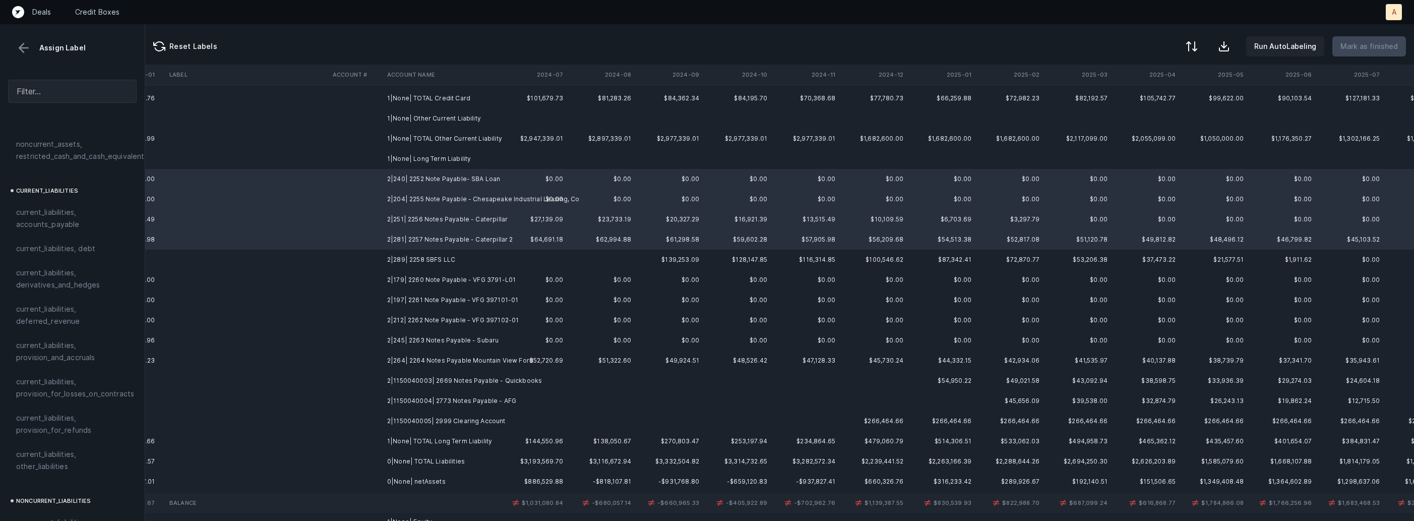
click at [461, 411] on td "2|1150040005| 2999 Clearing Account" at bounding box center [444, 421] width 123 height 20
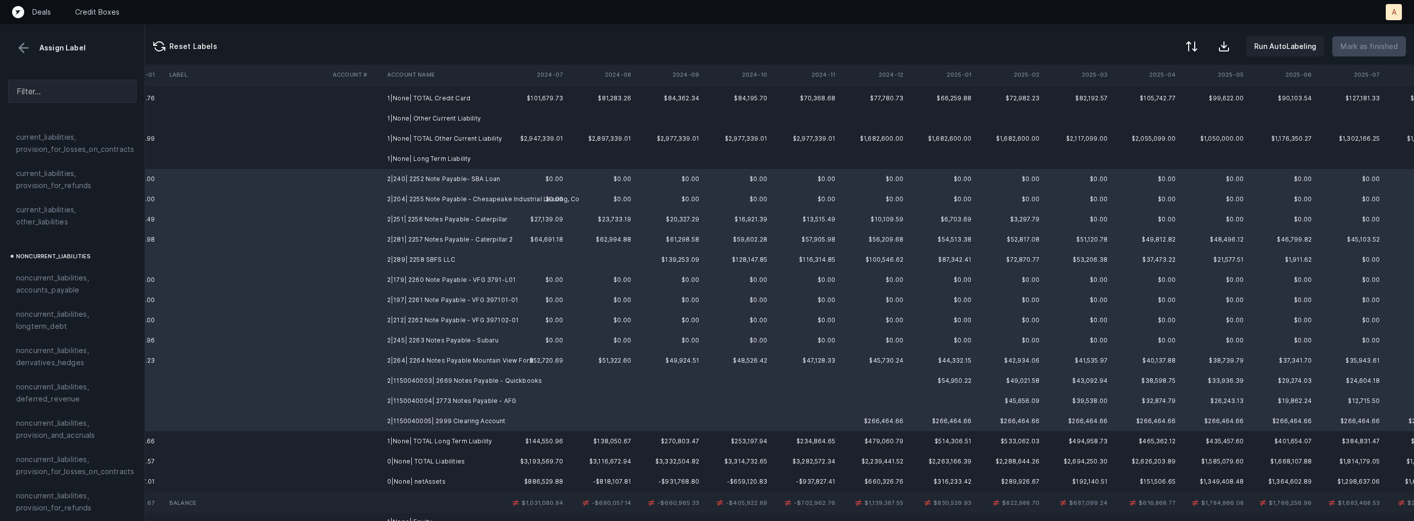
scroll to position [881, 0]
click at [40, 294] on span "noncurrent_liabilities, longterm_debt" at bounding box center [72, 306] width 112 height 24
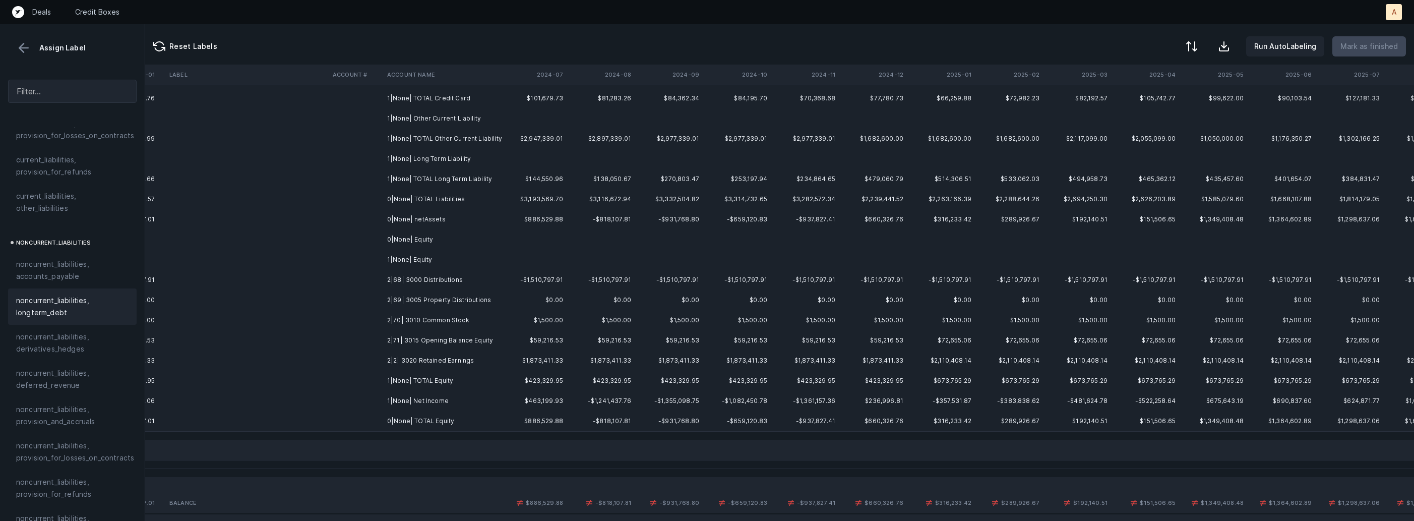
click at [448, 178] on td "1|None| TOTAL Long Term Liability" at bounding box center [444, 179] width 123 height 20
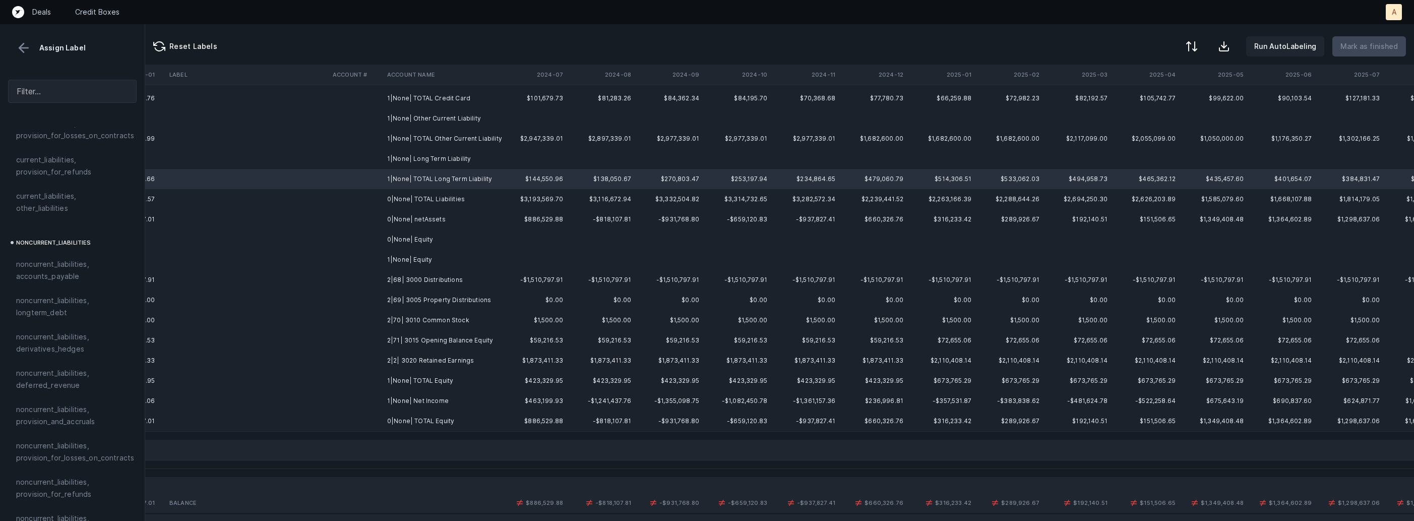
click at [446, 277] on td "2|68| 3000 Distributions" at bounding box center [444, 280] width 123 height 20
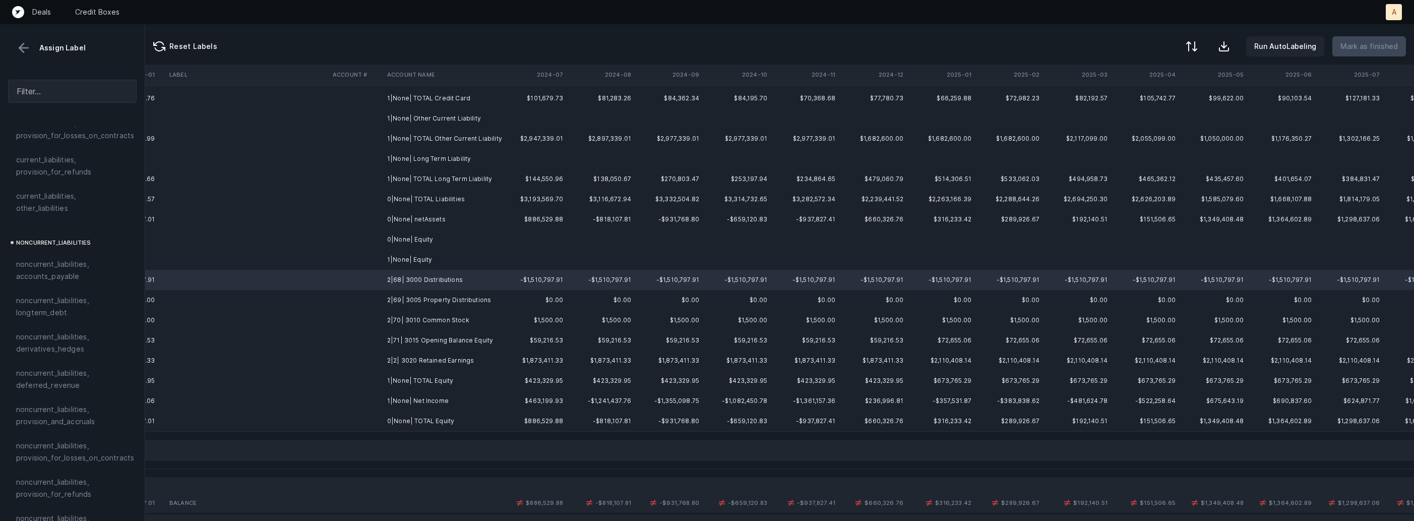
click at [433, 360] on td "2|2| 3020 Retained Earnings" at bounding box center [444, 360] width 123 height 20
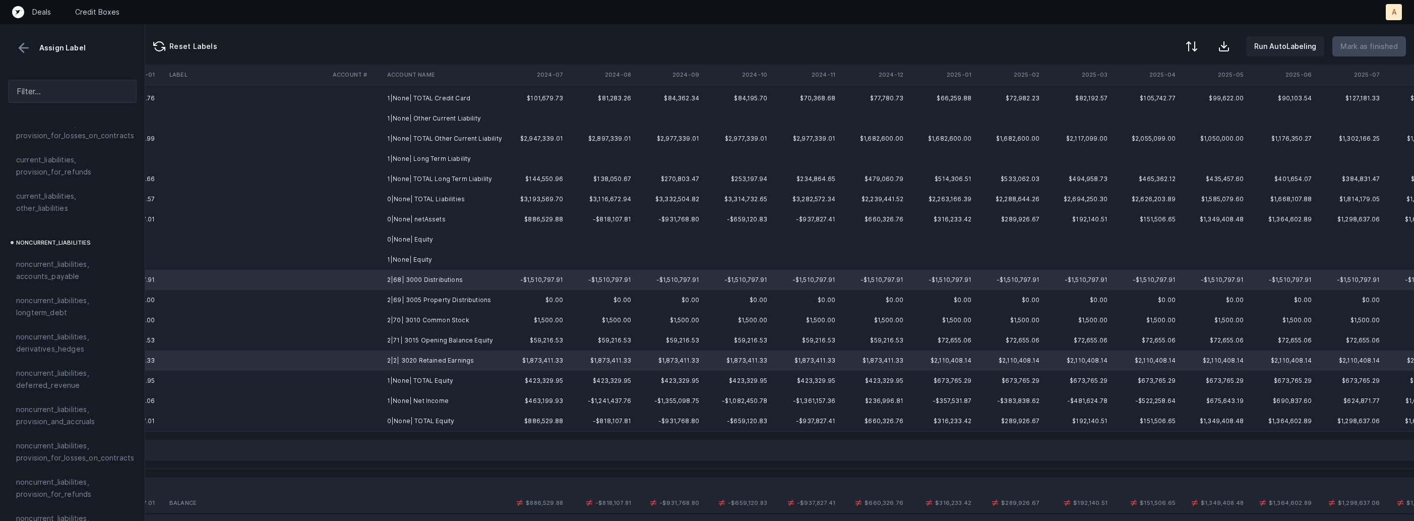
click at [412, 393] on td "1|None| Net Income" at bounding box center [444, 401] width 123 height 20
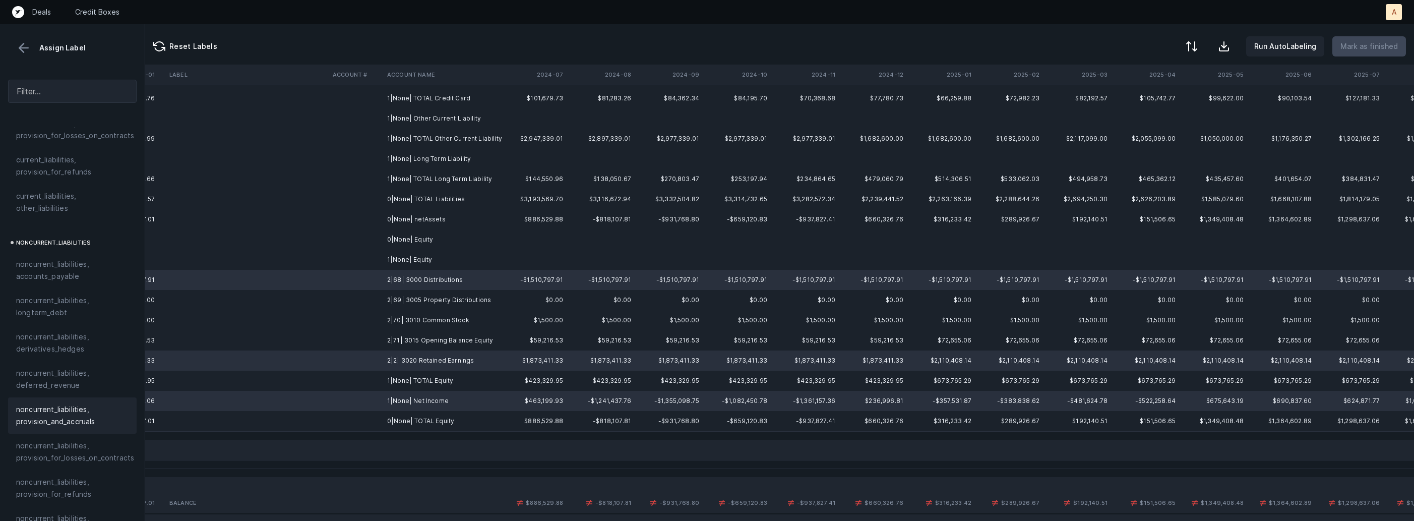
scroll to position [1109, 0]
click at [69, 379] on div "equity, retained_earnings" at bounding box center [72, 383] width 129 height 24
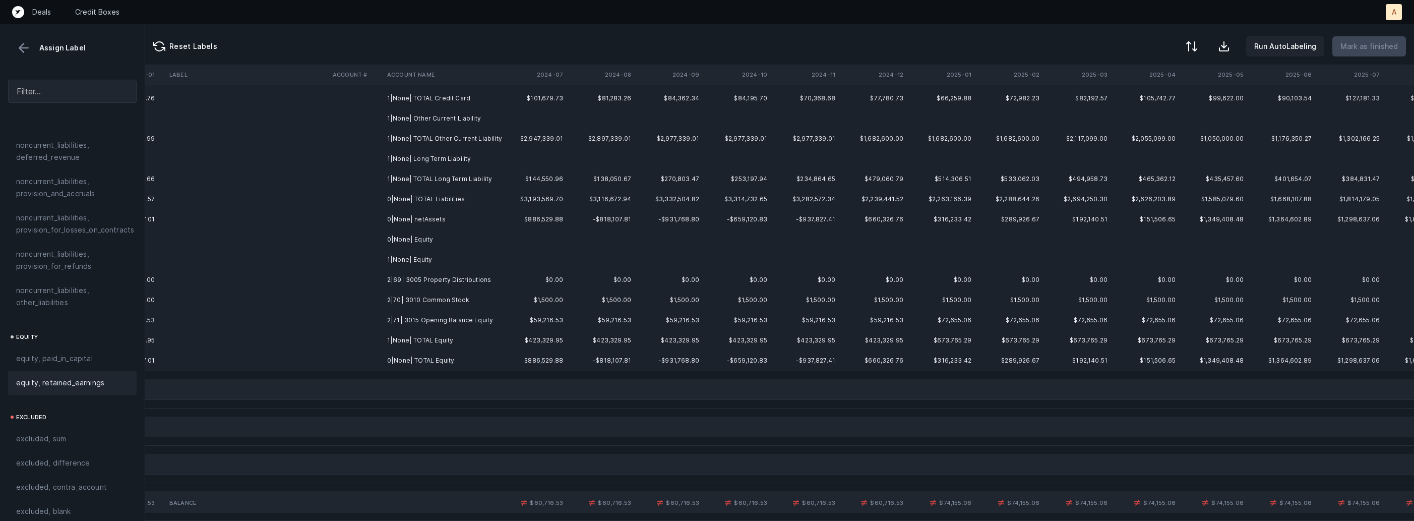
click at [425, 290] on td "2|70| 3010 Common Stock" at bounding box center [444, 300] width 123 height 20
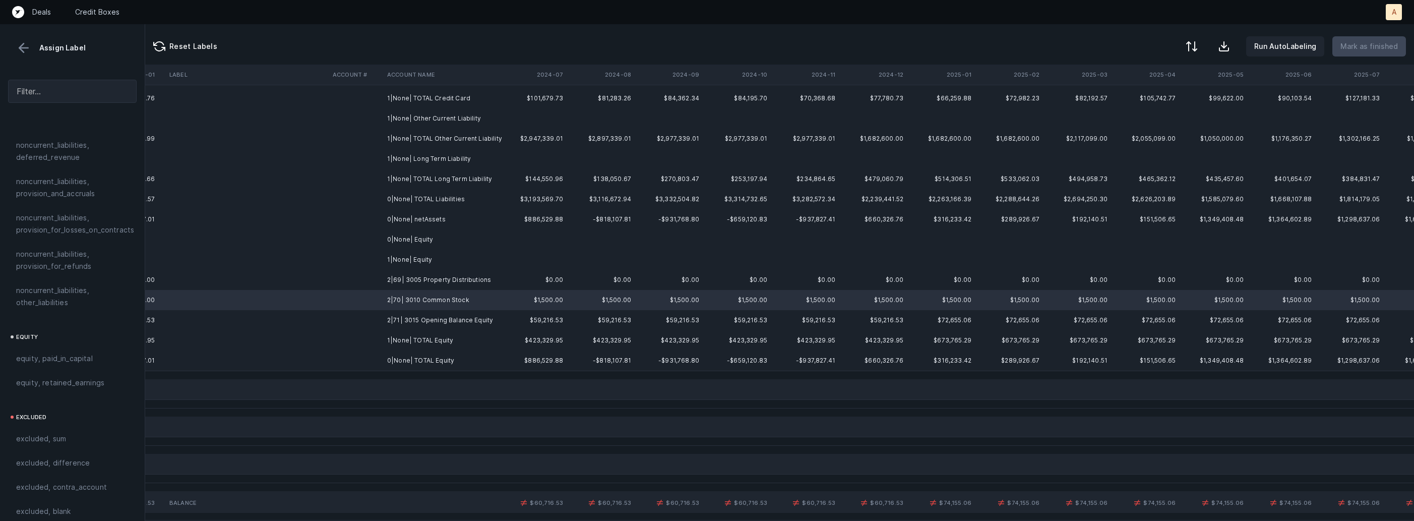
click at [442, 280] on td "2|69| 3005 Property Distributions" at bounding box center [444, 280] width 123 height 20
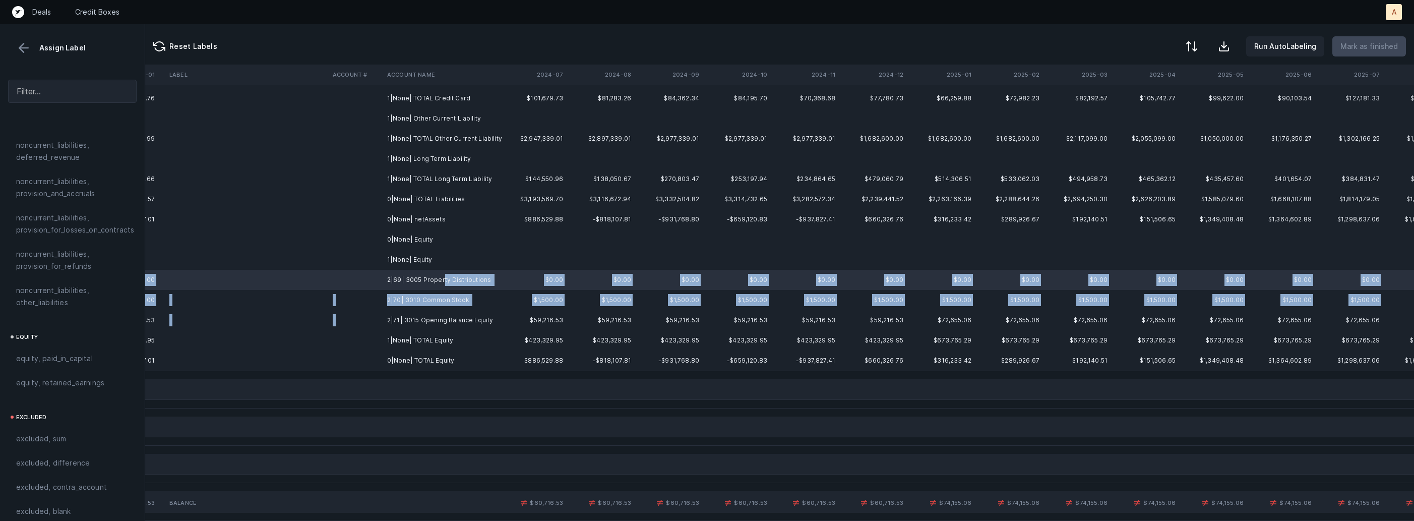
click at [417, 313] on td "2|71| 3015 Opening Balance Equity" at bounding box center [444, 320] width 123 height 20
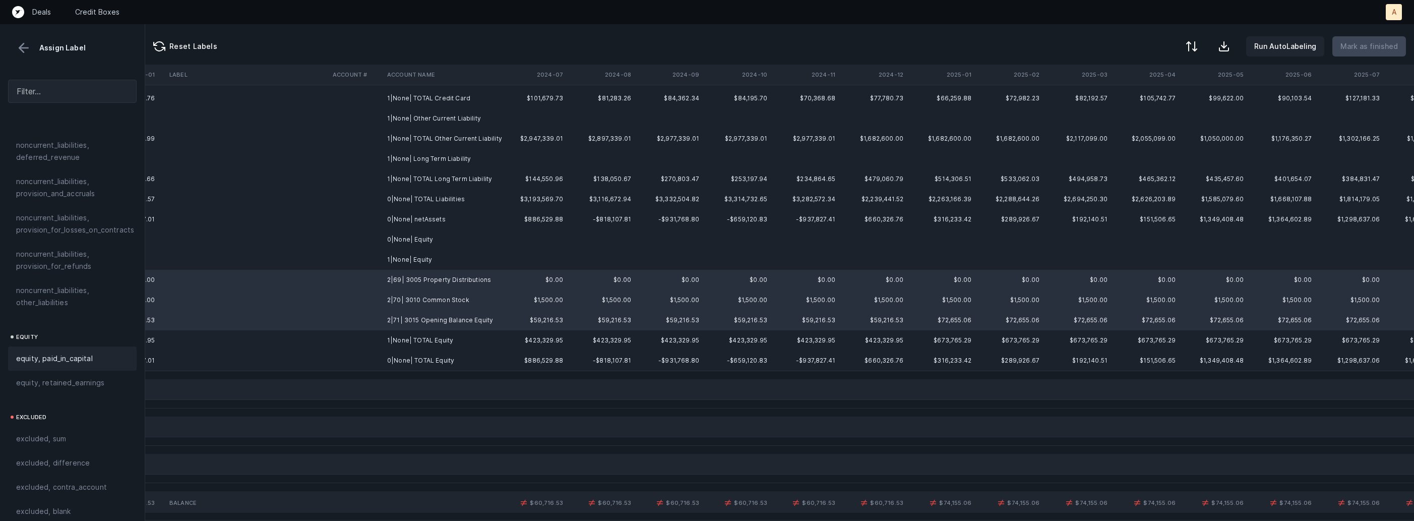
click at [77, 352] on span "equity, paid_in_capital" at bounding box center [54, 358] width 77 height 12
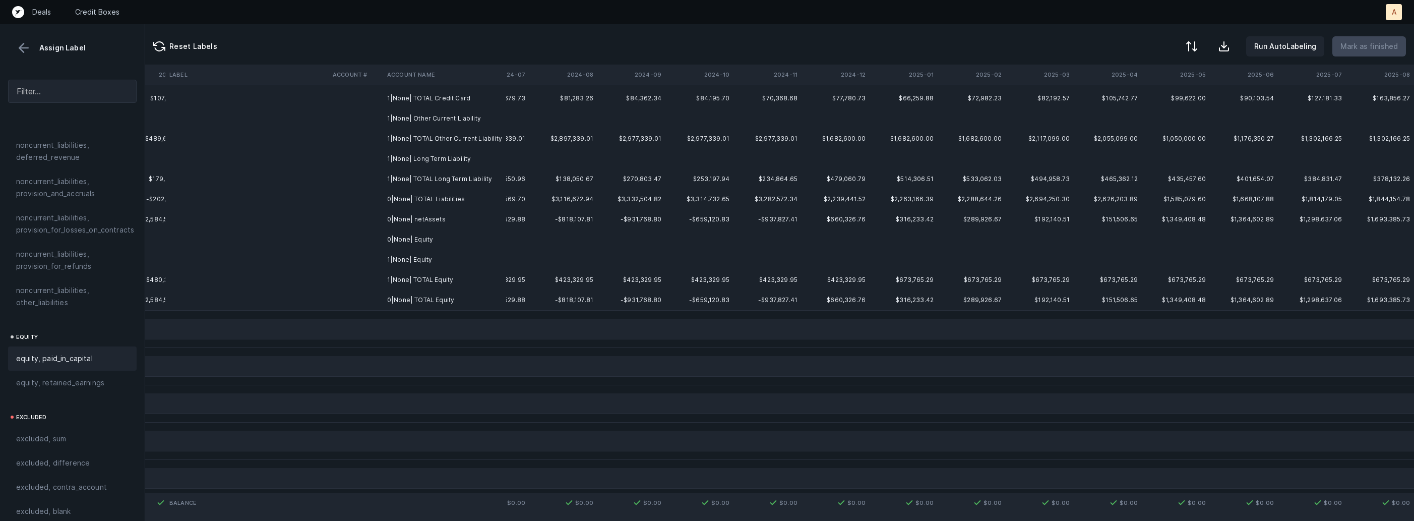
scroll to position [0, 2363]
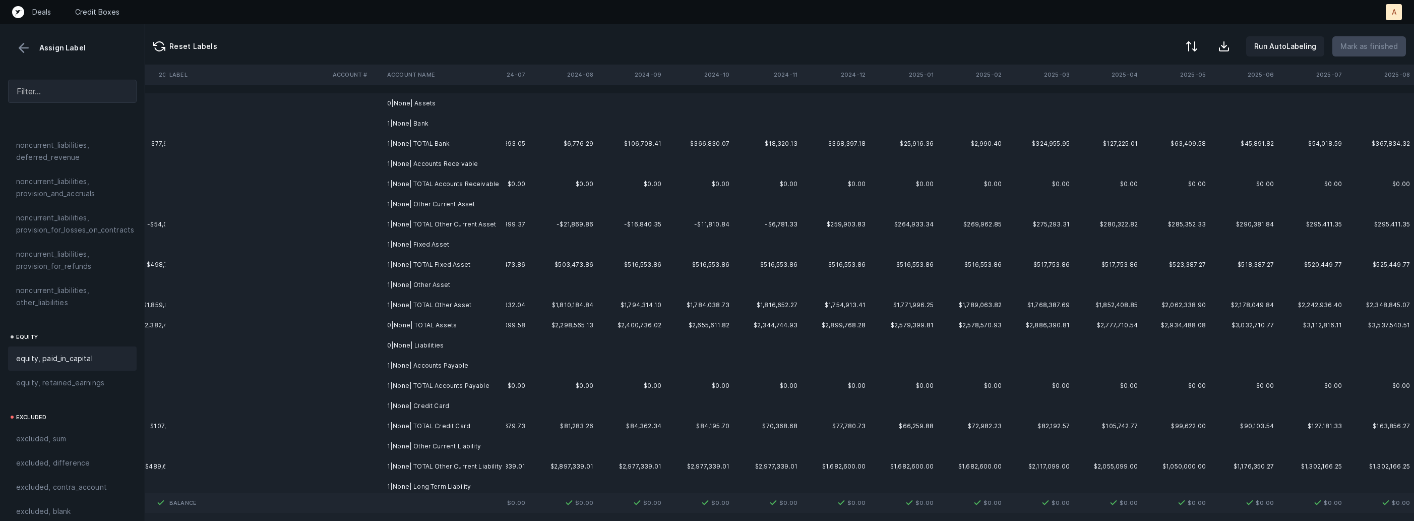
click at [477, 101] on td "0|None| Assets" at bounding box center [444, 103] width 123 height 20
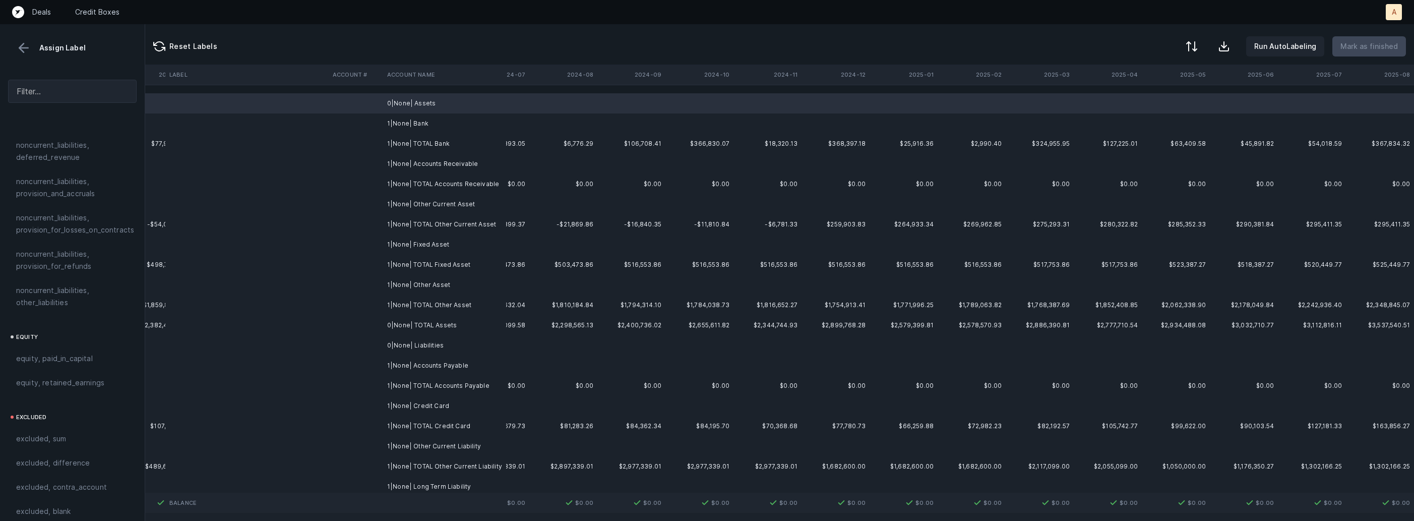
click at [436, 122] on td "1|None| Bank" at bounding box center [444, 123] width 123 height 20
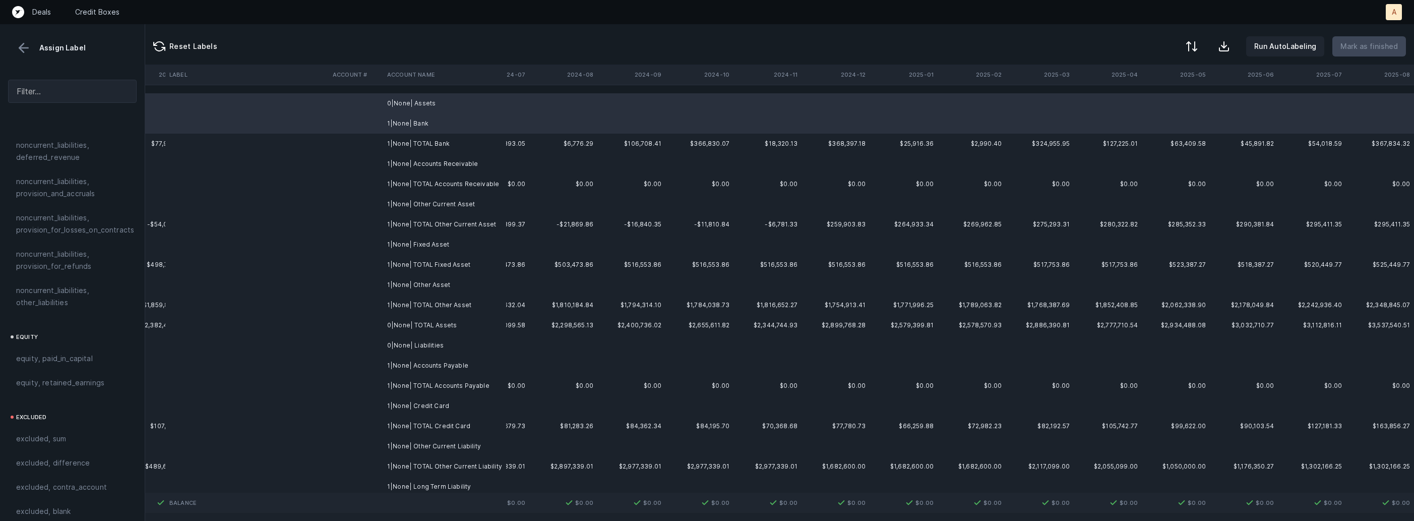
click at [439, 158] on td "1|None| Accounts Receivable" at bounding box center [444, 164] width 123 height 20
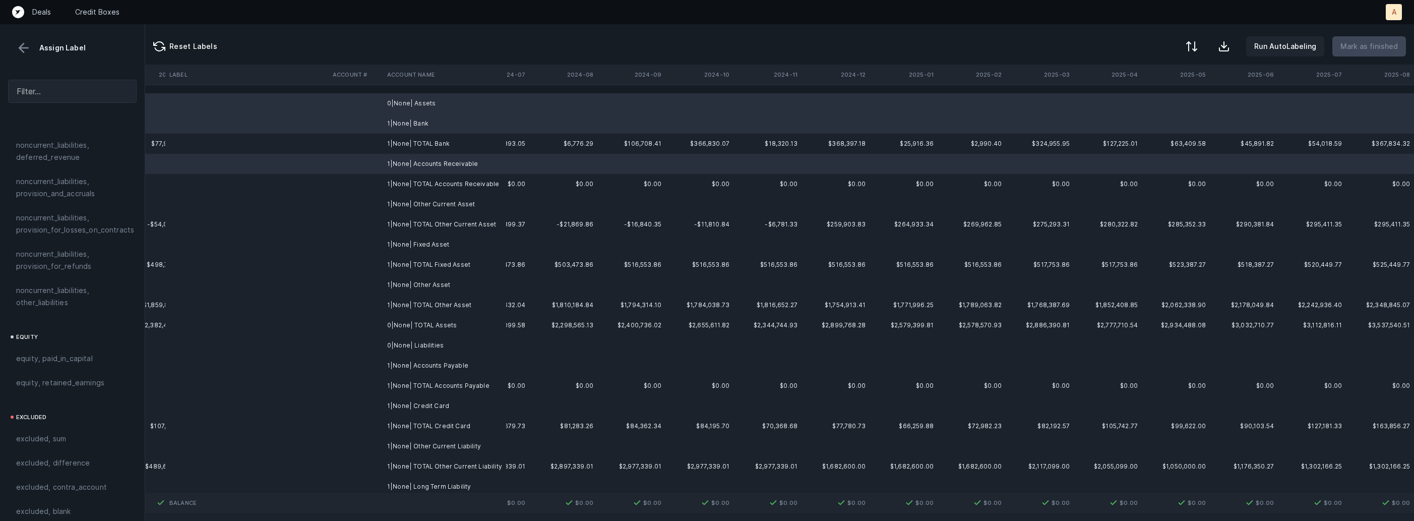
click at [441, 196] on td "1|None| Other Current Asset" at bounding box center [444, 204] width 123 height 20
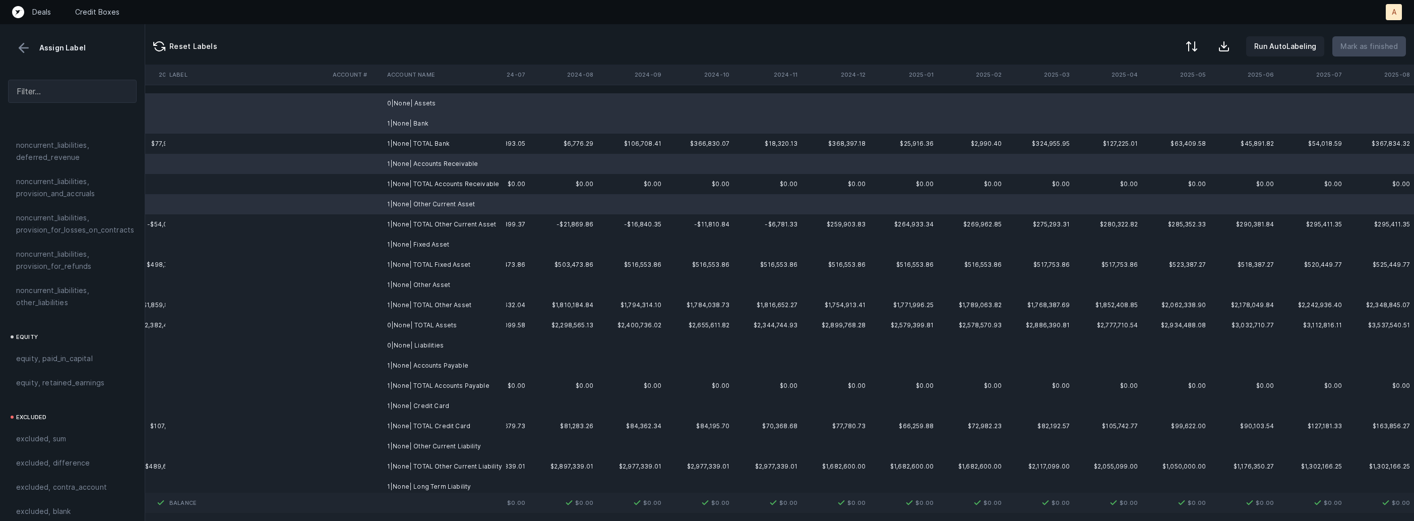
click at [435, 241] on td "1|None| Fixed Asset" at bounding box center [444, 244] width 123 height 20
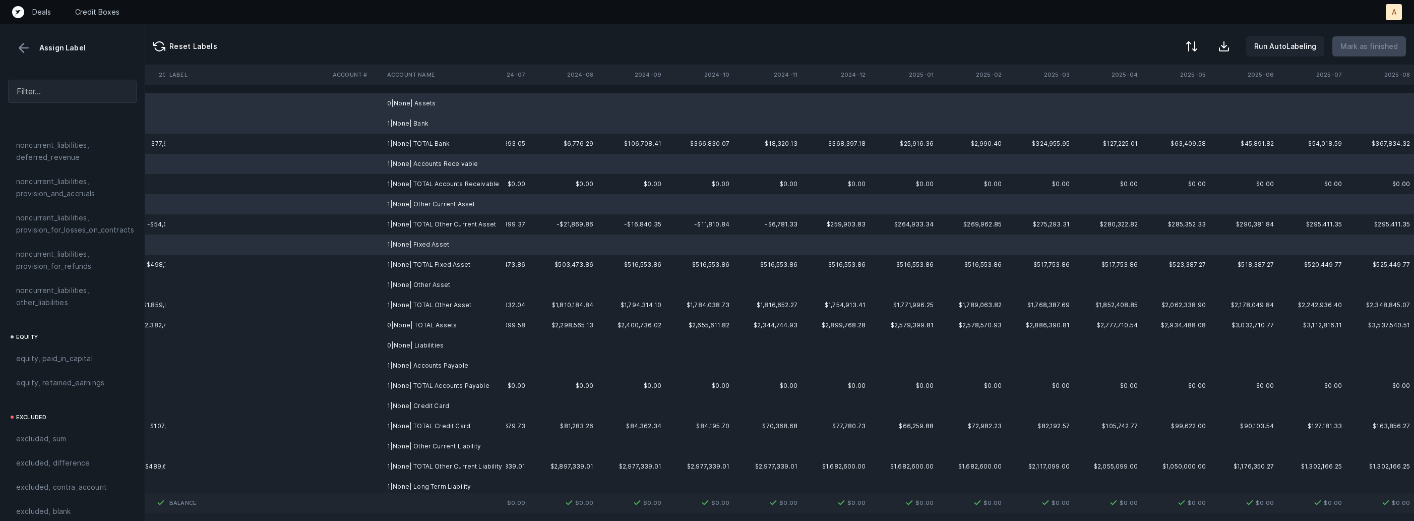
click at [429, 277] on td "1|None| Other Asset" at bounding box center [444, 285] width 123 height 20
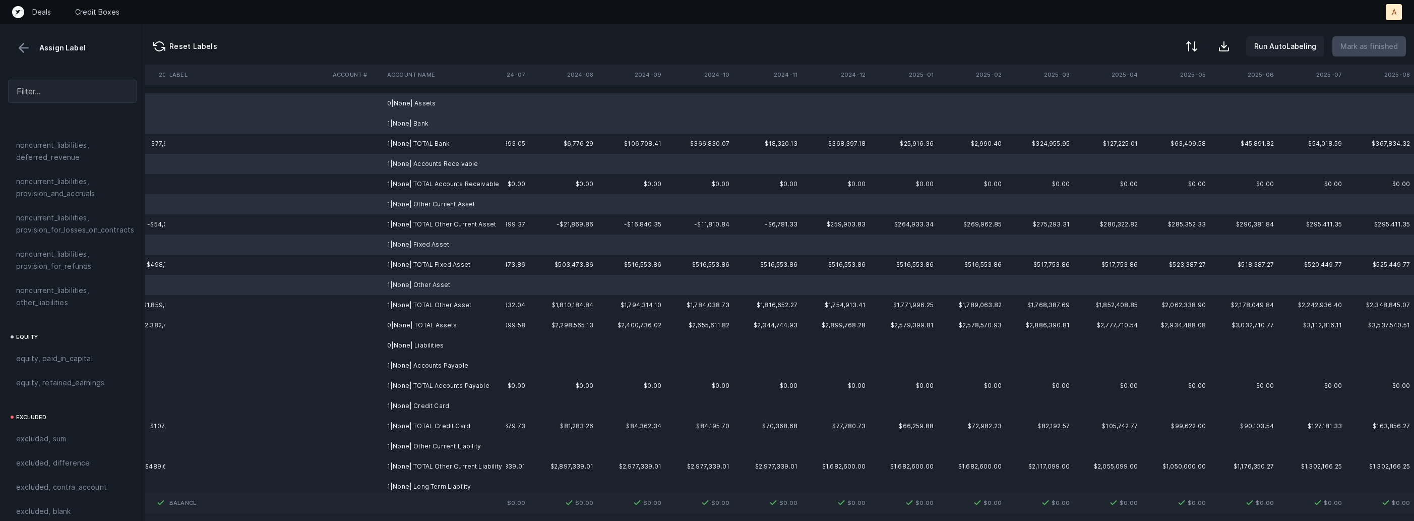
click at [420, 339] on td "0|None| Liabilities" at bounding box center [444, 345] width 123 height 20
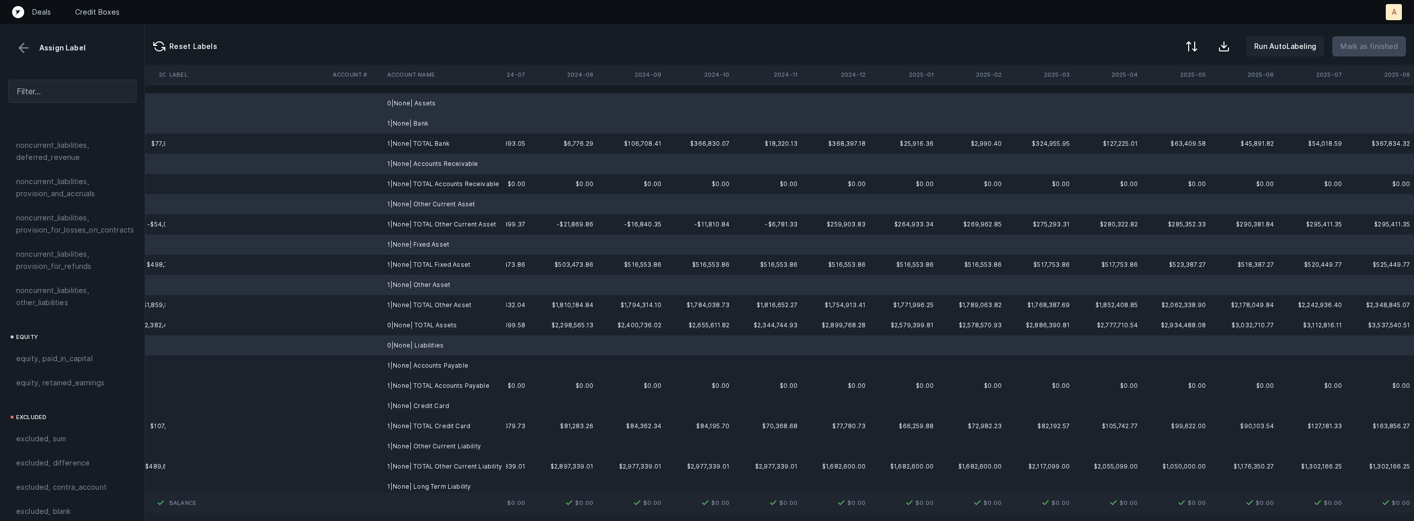
click at [419, 362] on td "1|None| Accounts Payable" at bounding box center [444, 366] width 123 height 20
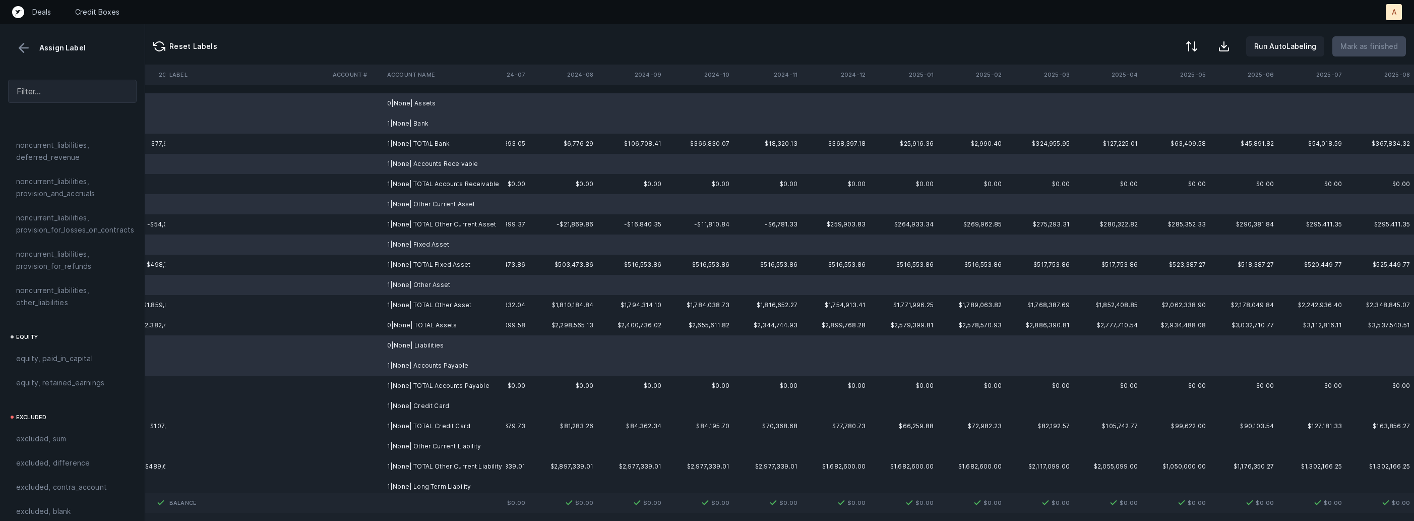
click at [413, 405] on td "1|None| Credit Card" at bounding box center [444, 406] width 123 height 20
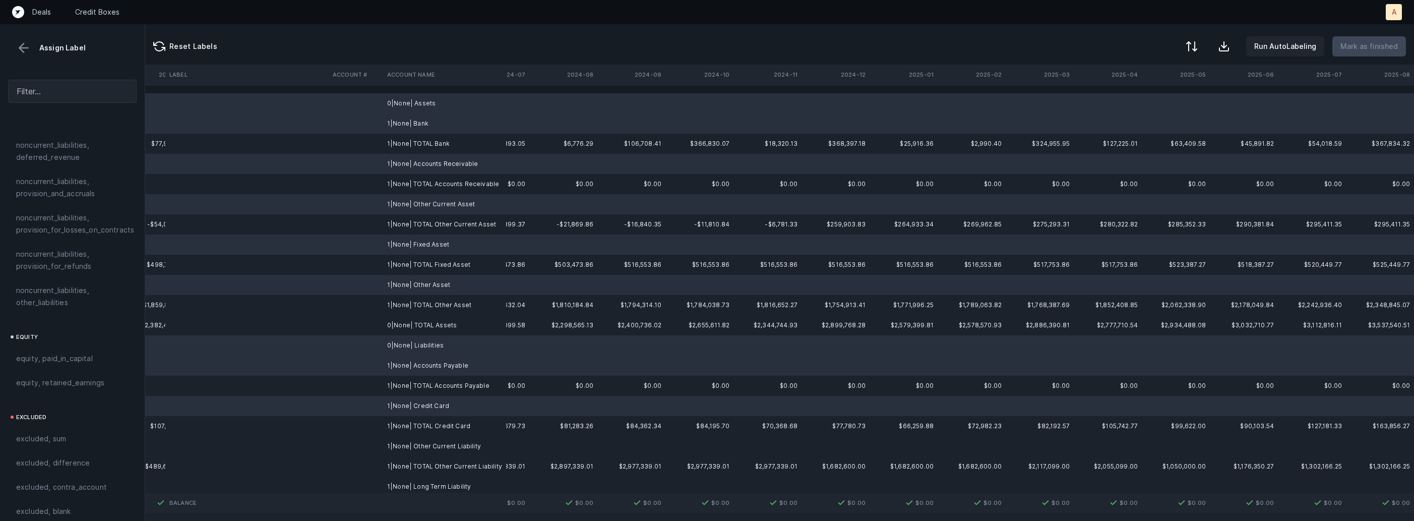
click at [399, 445] on td "1|None| Other Current Liability" at bounding box center [444, 446] width 123 height 20
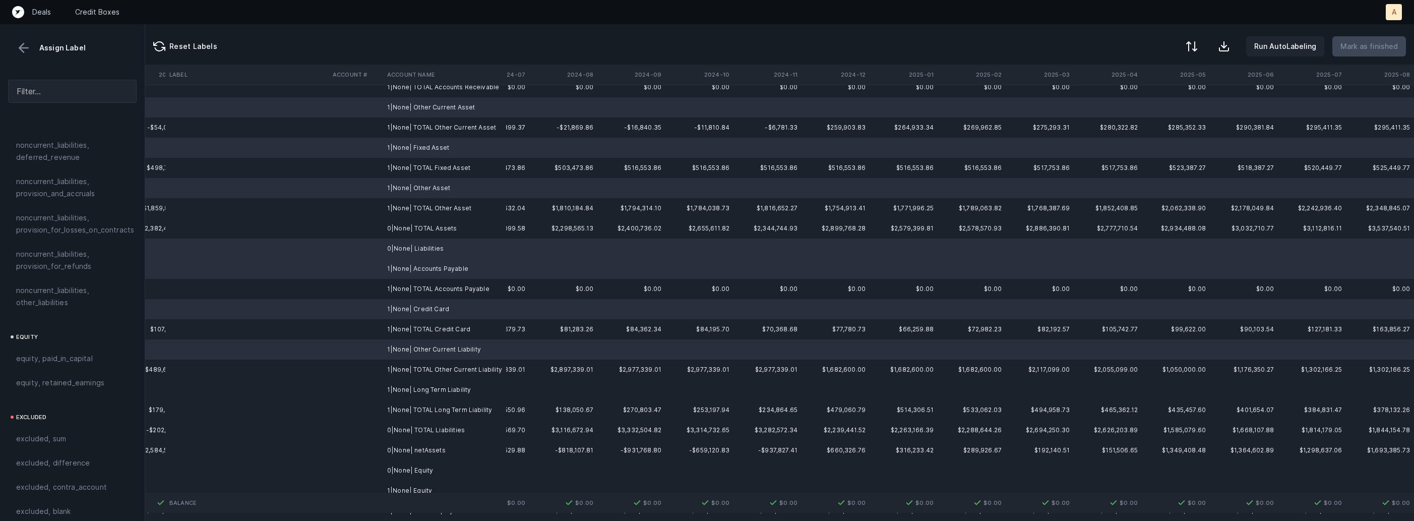
scroll to position [119, 2363]
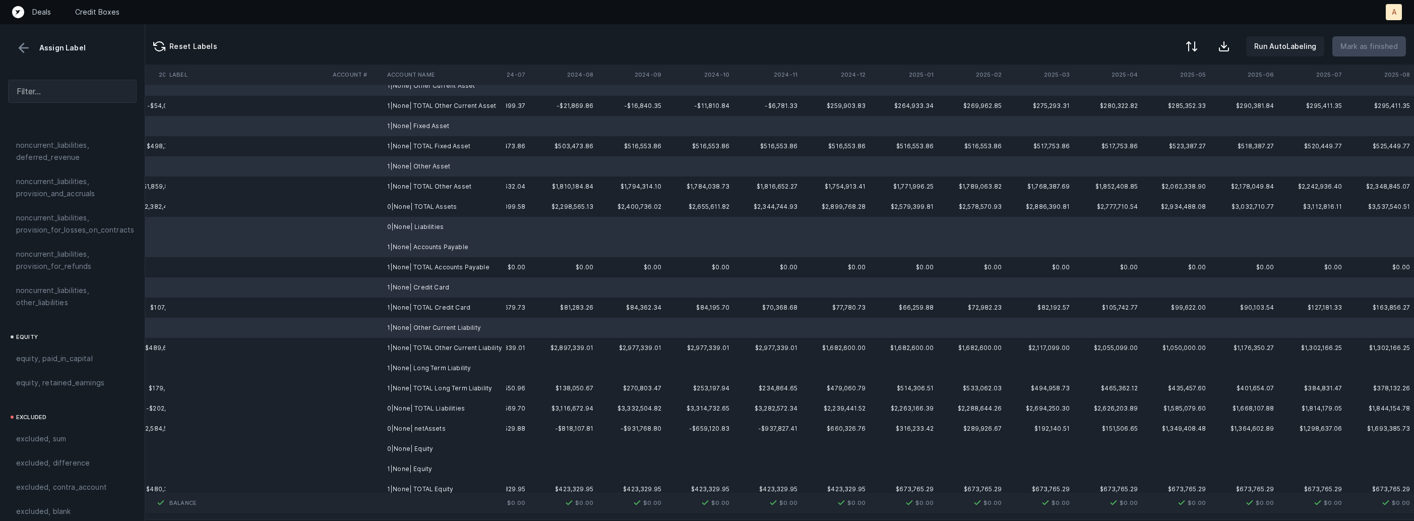
click at [429, 370] on td "1|None| Long Term Liability" at bounding box center [444, 368] width 123 height 20
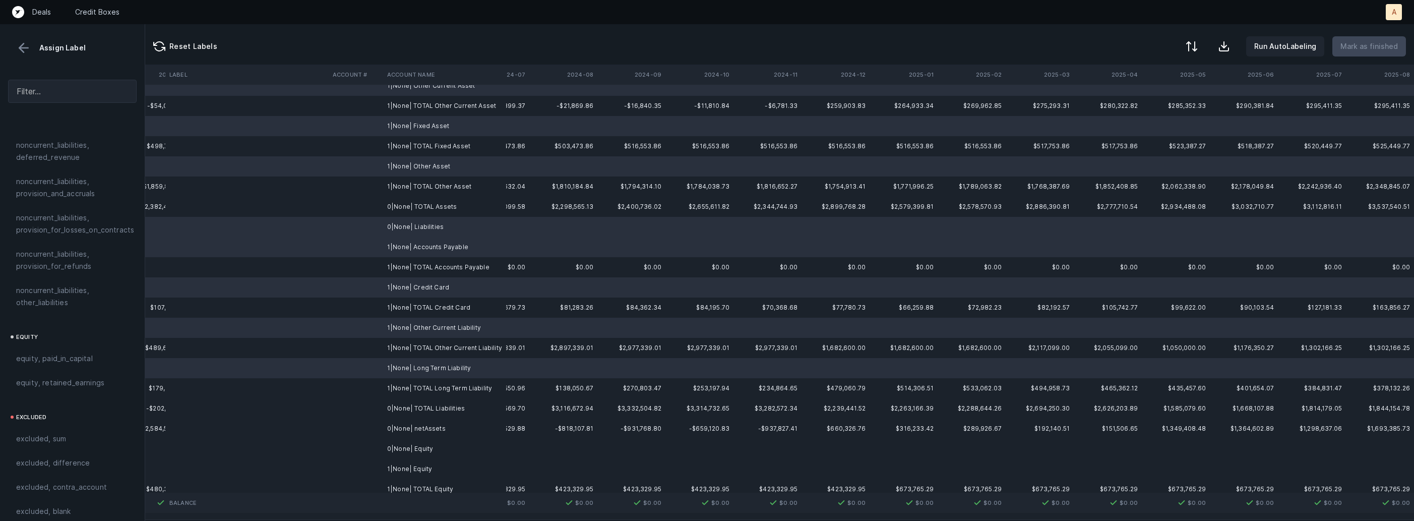
click at [402, 454] on td "0|None| Equity" at bounding box center [444, 449] width 123 height 20
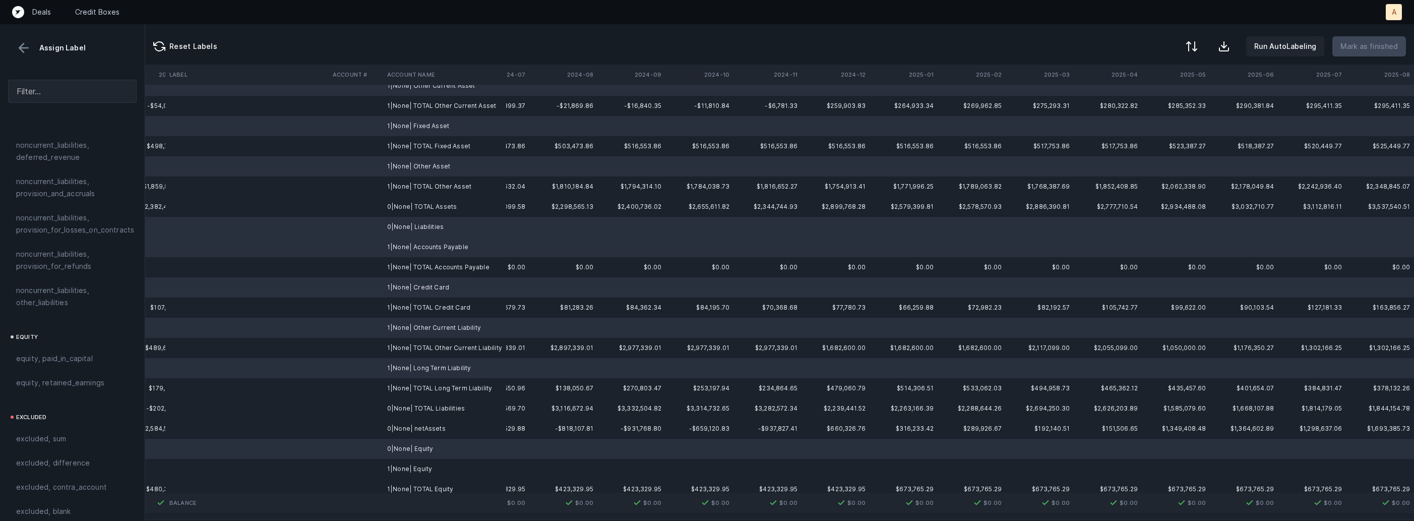
click at [379, 473] on td at bounding box center [356, 469] width 54 height 20
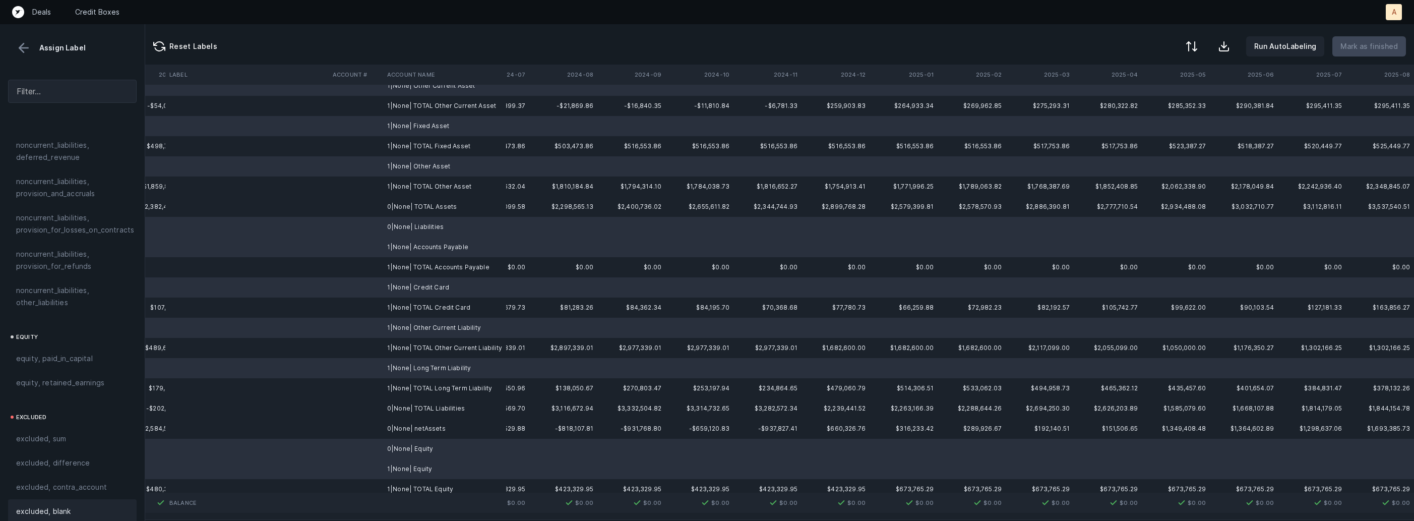
click at [76, 505] on div "excluded, blank" at bounding box center [72, 511] width 112 height 12
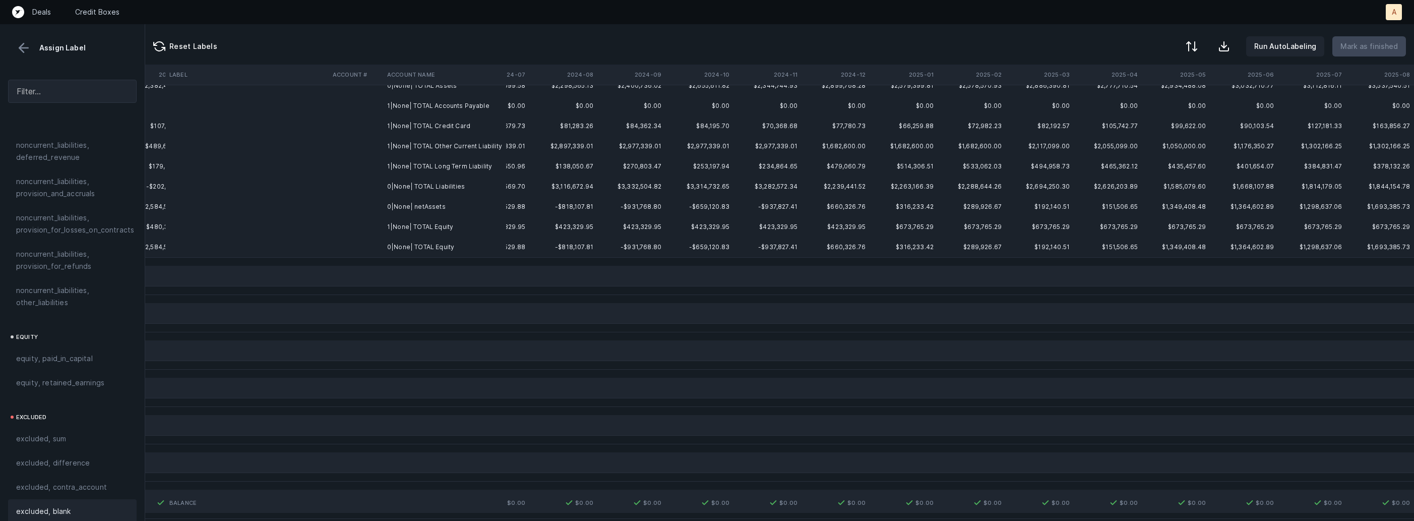
scroll to position [0, 2363]
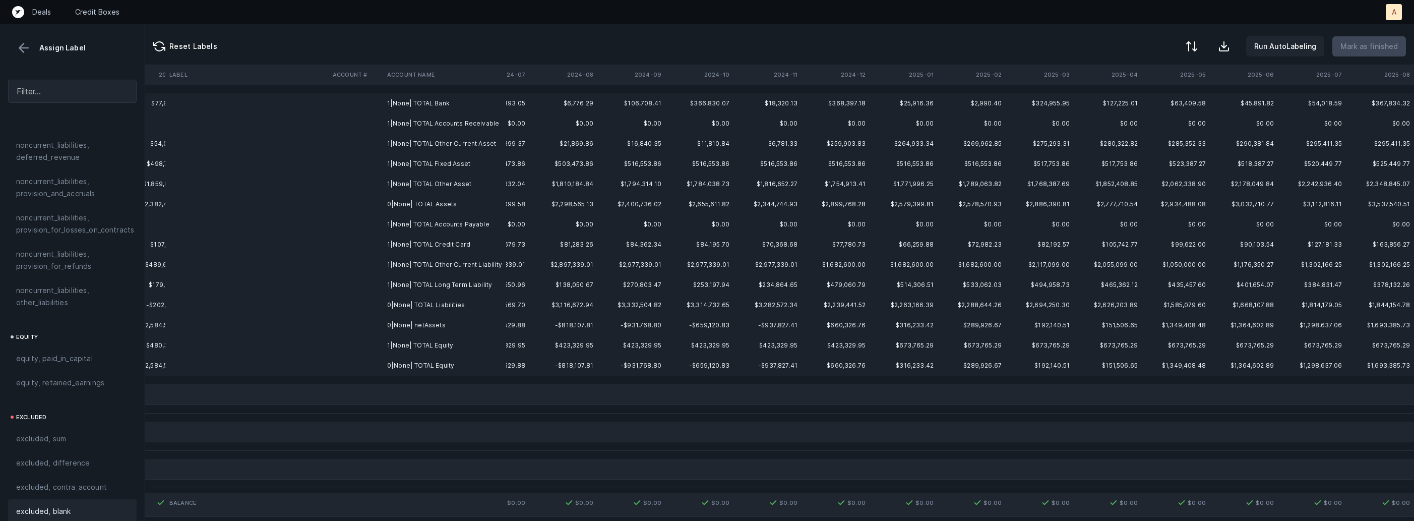
click at [434, 323] on td "0|None| netAssets" at bounding box center [444, 325] width 123 height 20
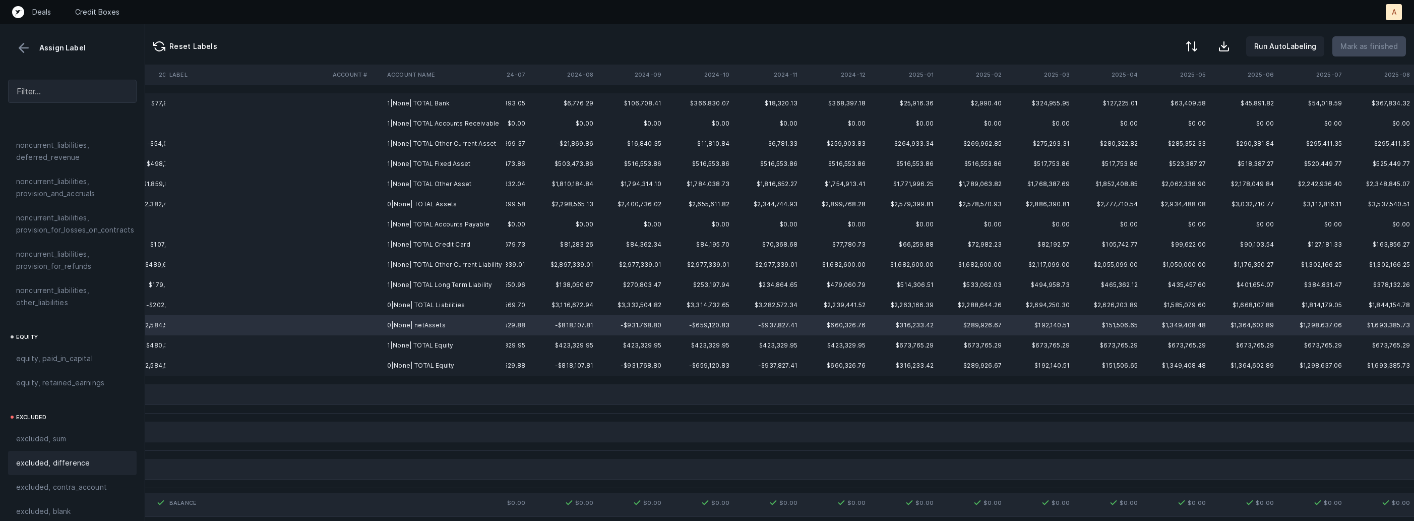
click at [82, 458] on span "excluded, difference" at bounding box center [53, 463] width 74 height 12
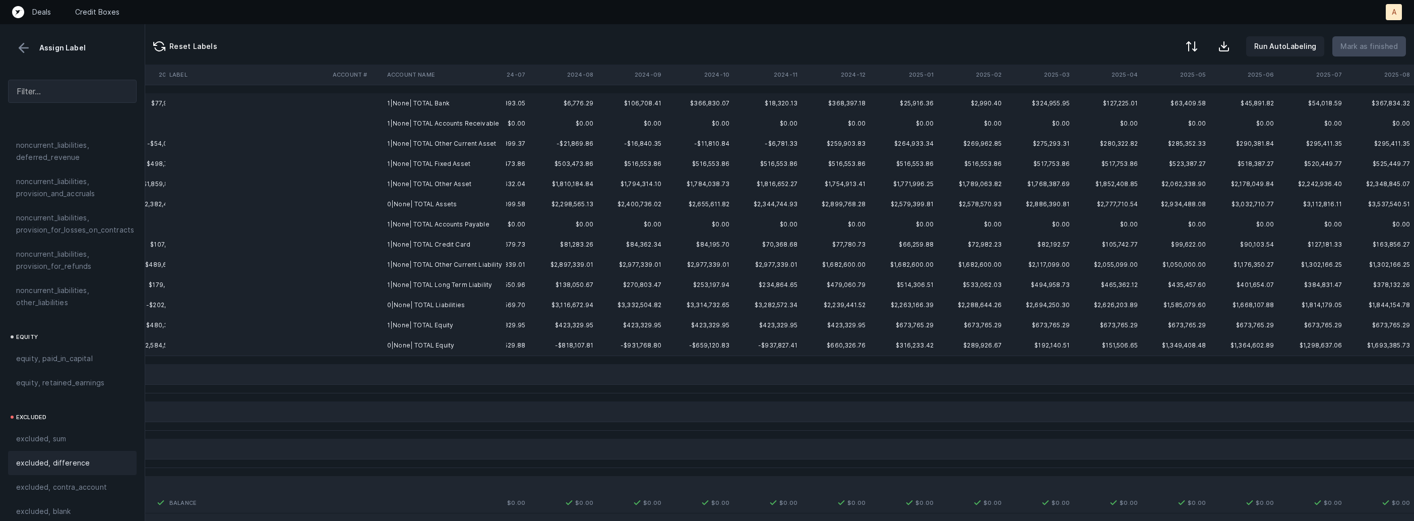
click at [446, 100] on td "1|None| TOTAL Bank" at bounding box center [444, 103] width 123 height 20
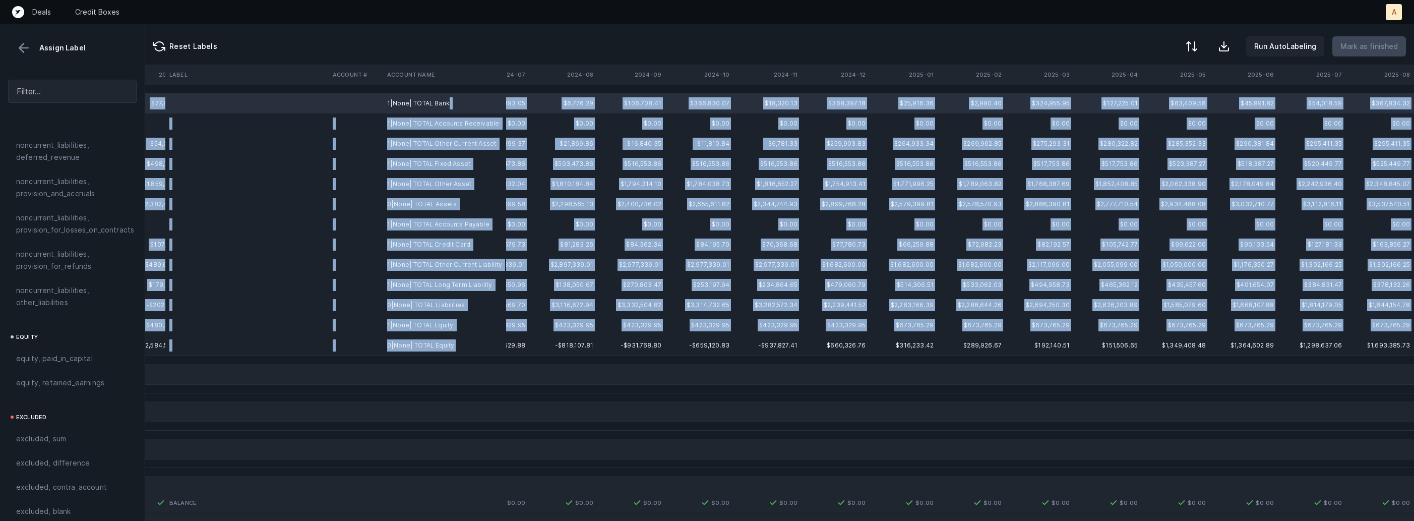
click at [470, 339] on td "0|None| TOTAL Equity" at bounding box center [444, 345] width 123 height 20
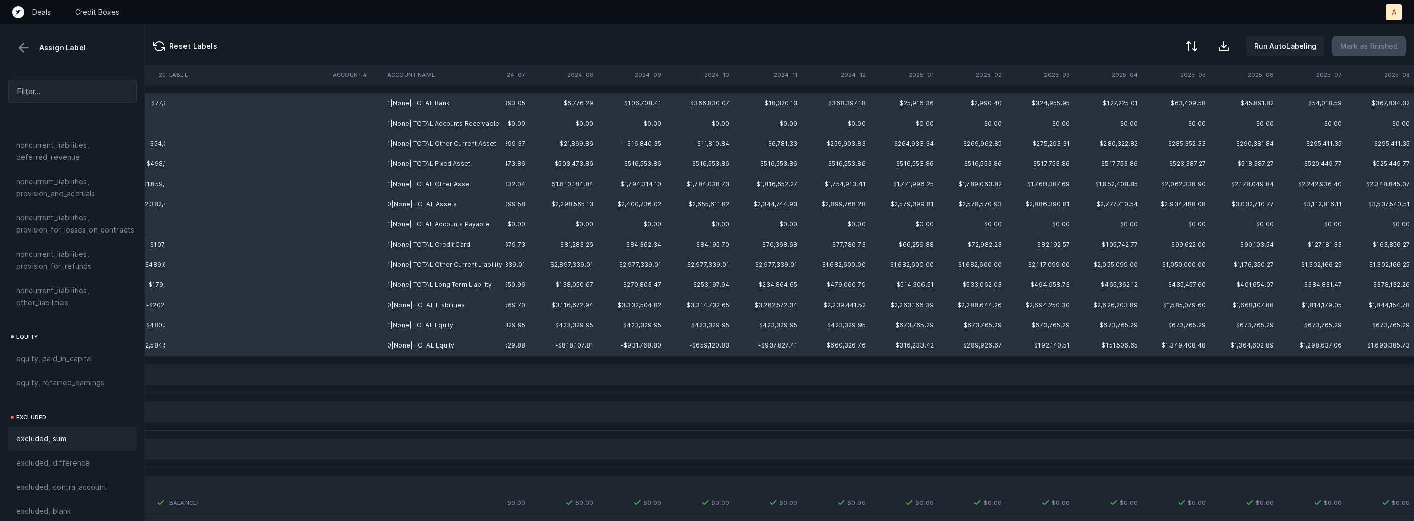
click at [81, 427] on div "excluded, sum" at bounding box center [72, 439] width 129 height 24
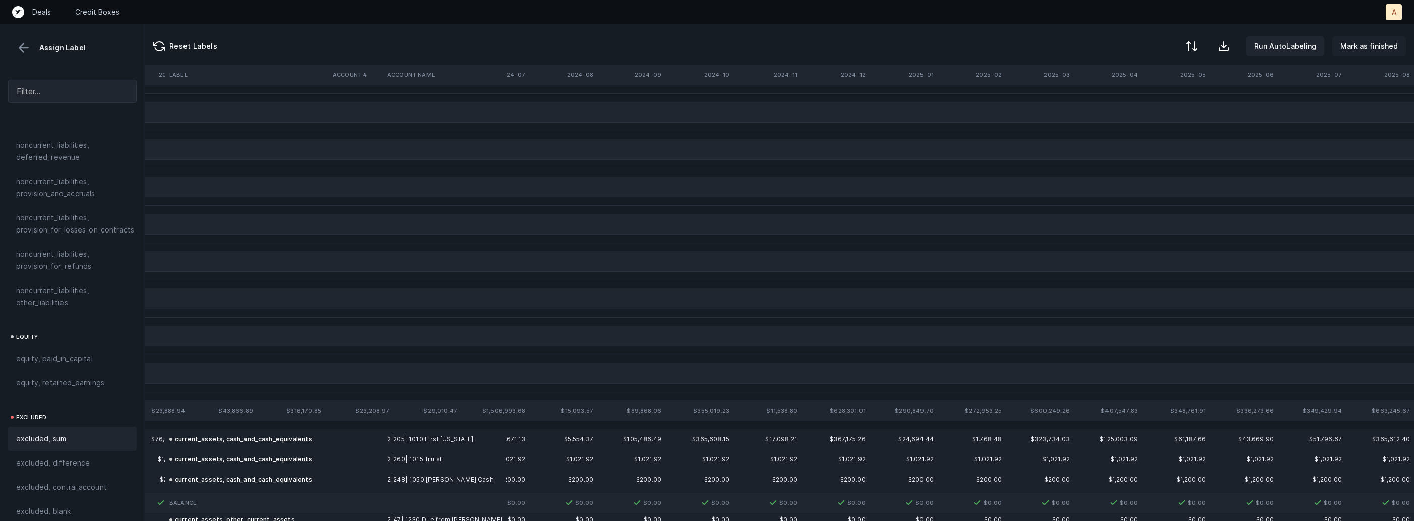
click at [1352, 47] on p "Mark as finished" at bounding box center [1369, 46] width 57 height 12
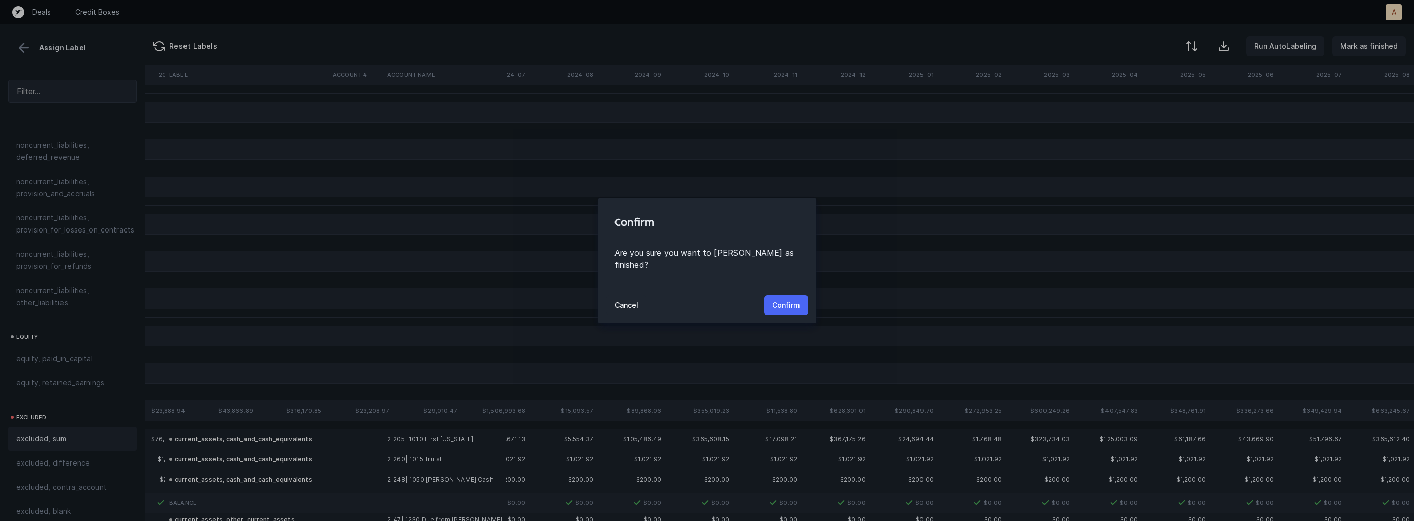
click at [795, 301] on p "Confirm" at bounding box center [787, 305] width 28 height 12
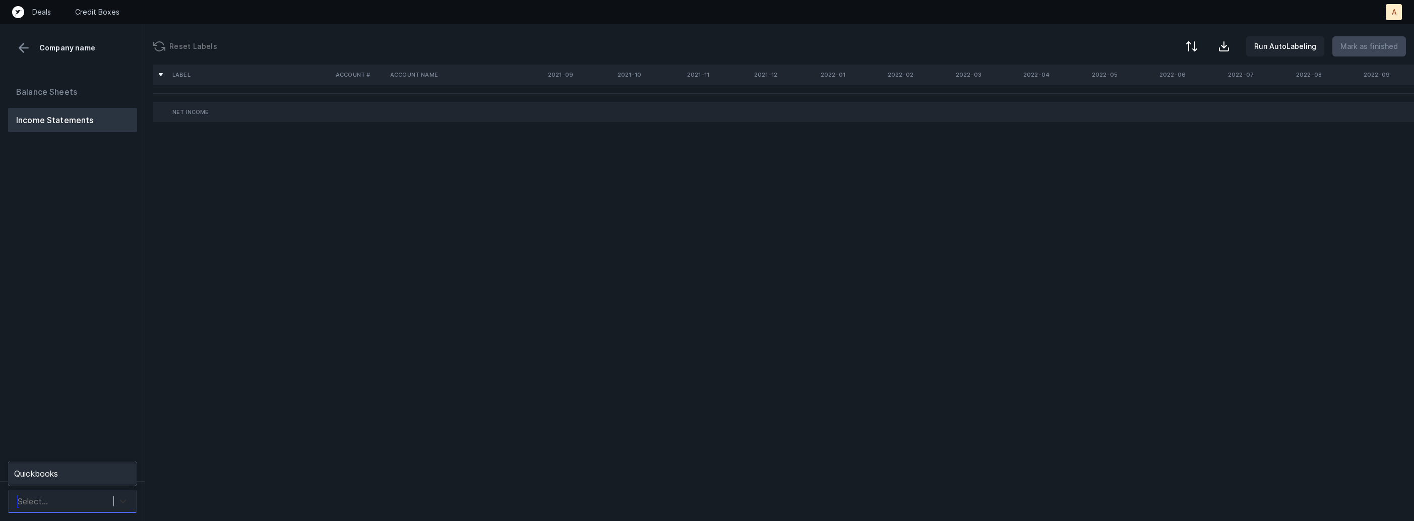
click at [119, 505] on icon at bounding box center [123, 501] width 10 height 10
click at [126, 479] on div "Quickbooks" at bounding box center [72, 473] width 129 height 20
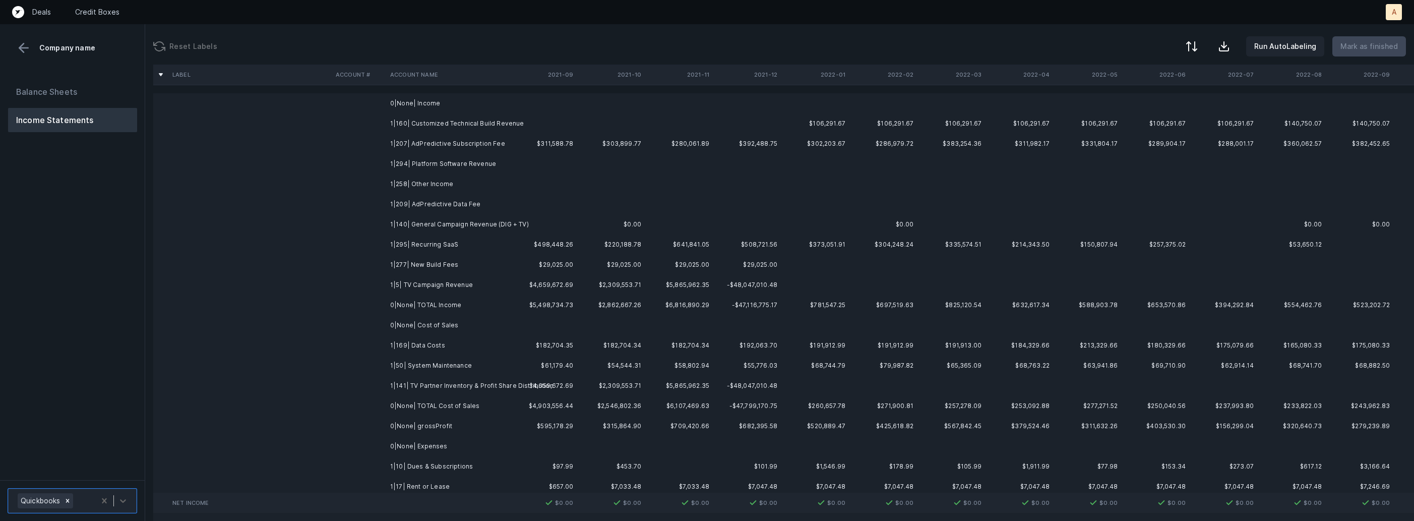
click at [481, 123] on td "1|160| Customized Technical Build Revenue" at bounding box center [447, 123] width 123 height 20
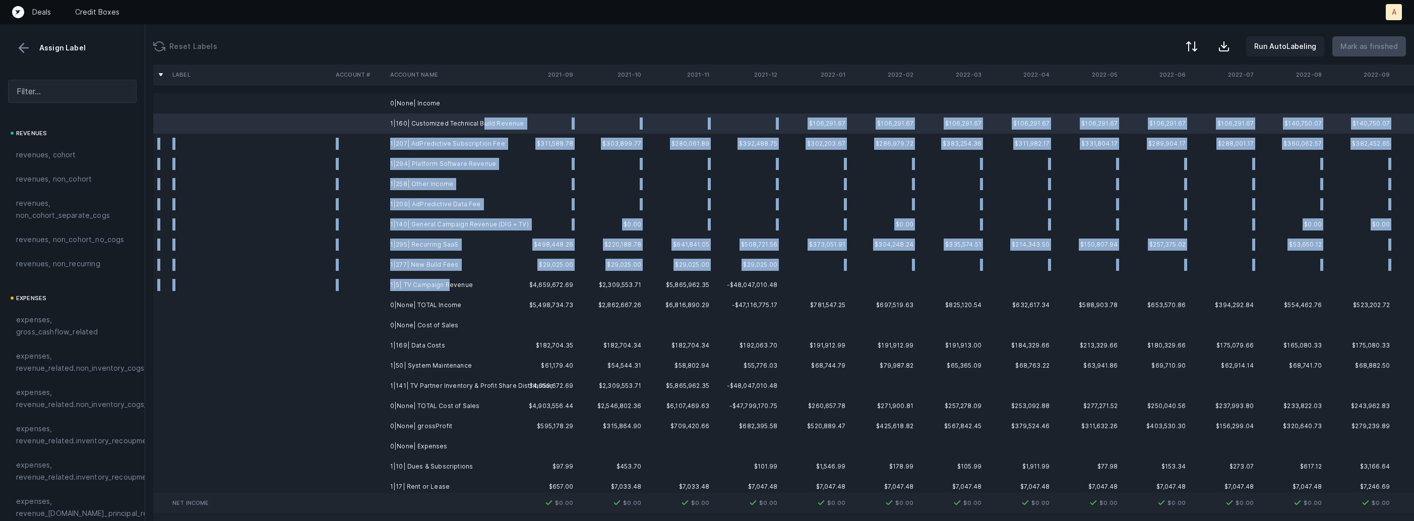
click at [449, 280] on td "1|5| TV Campaign Revenue" at bounding box center [447, 285] width 123 height 20
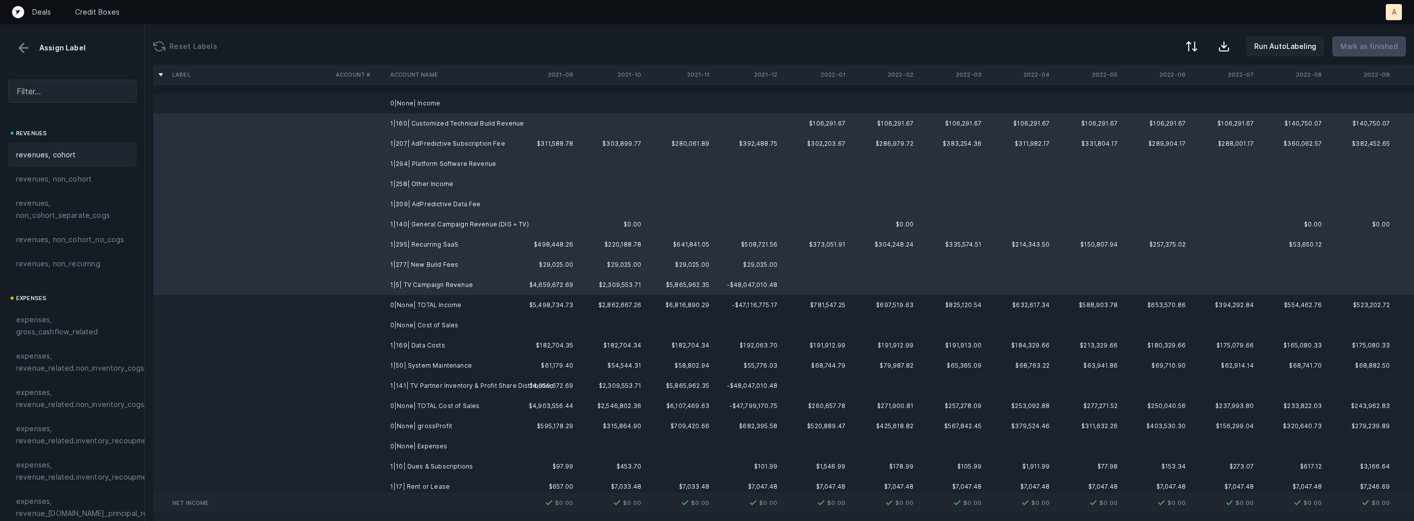
click at [101, 158] on div "revenues, cohort" at bounding box center [72, 155] width 112 height 12
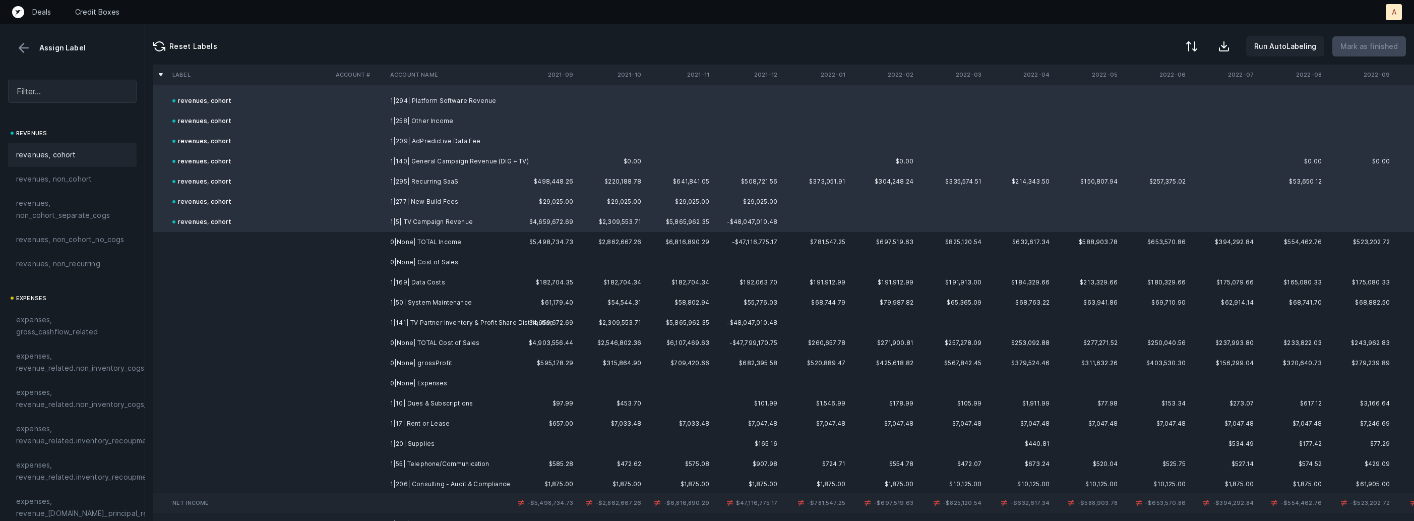
scroll to position [107, 0]
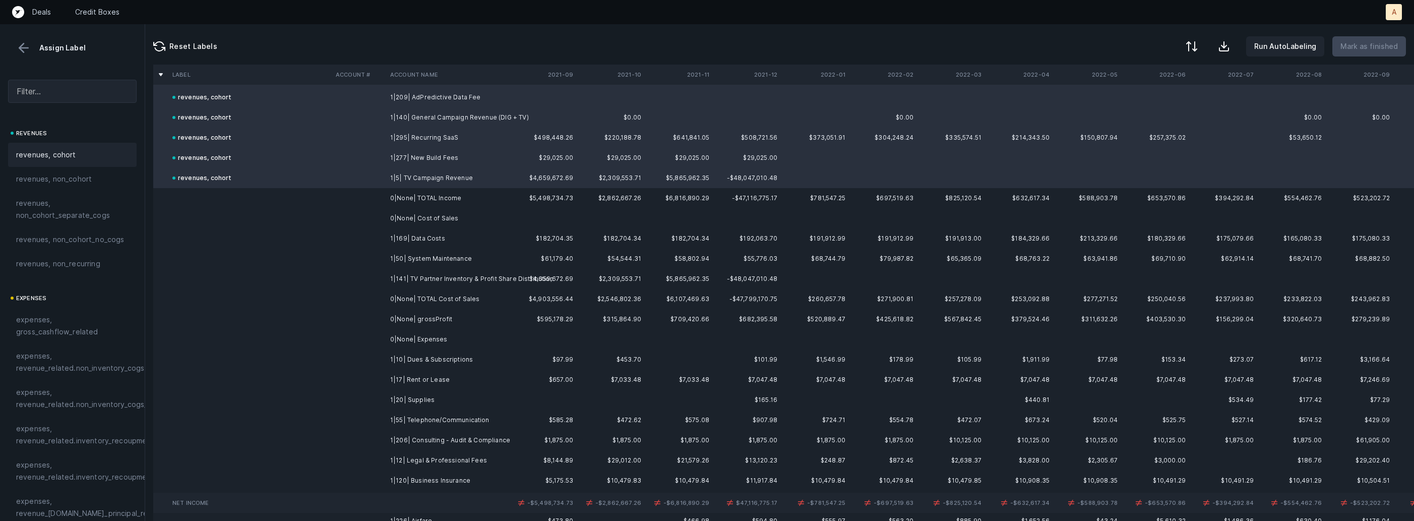
click at [385, 241] on td at bounding box center [359, 238] width 54 height 20
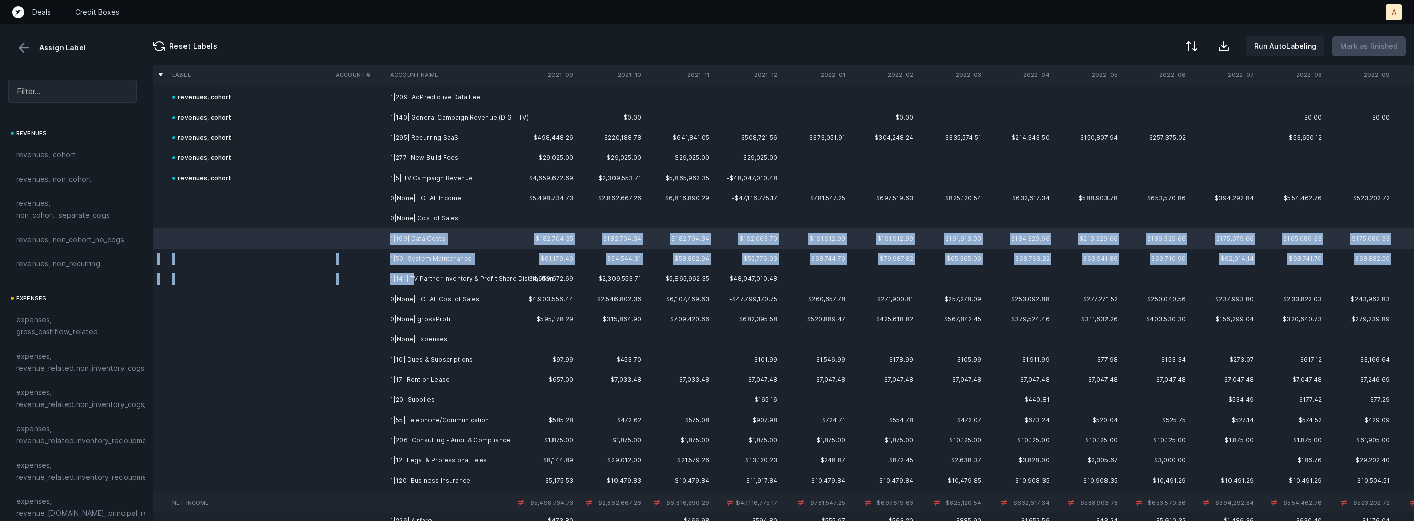
click at [411, 274] on td "1|141| TV Partner Inventory & Profit Share Distribution" at bounding box center [447, 279] width 123 height 20
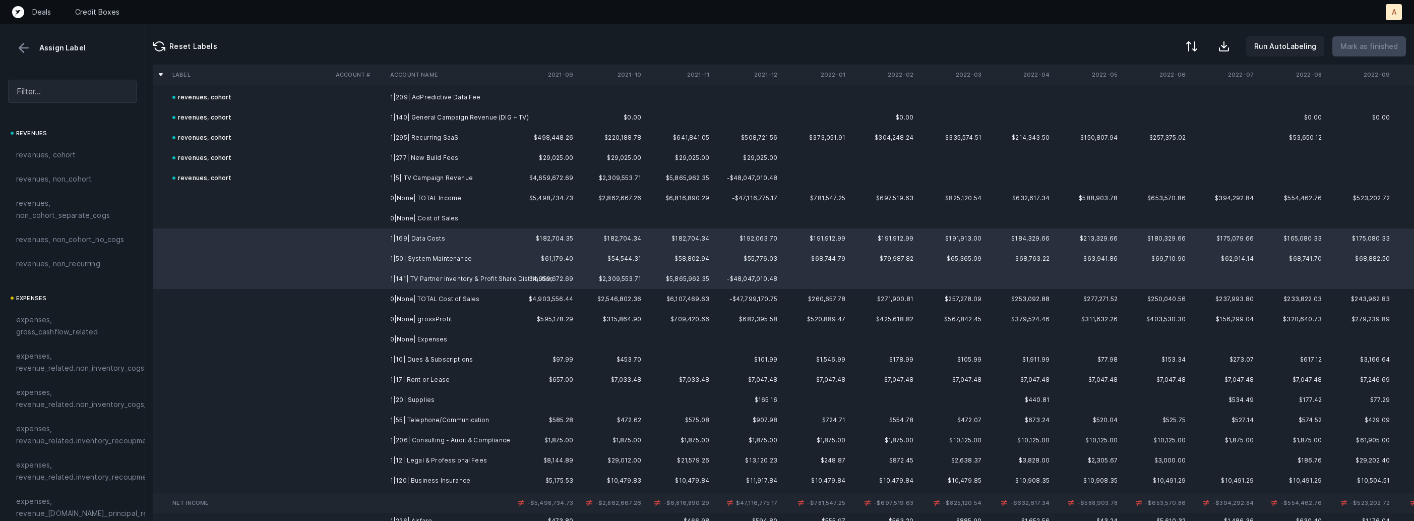
click at [400, 244] on td "1|169| Data Costs" at bounding box center [447, 238] width 123 height 20
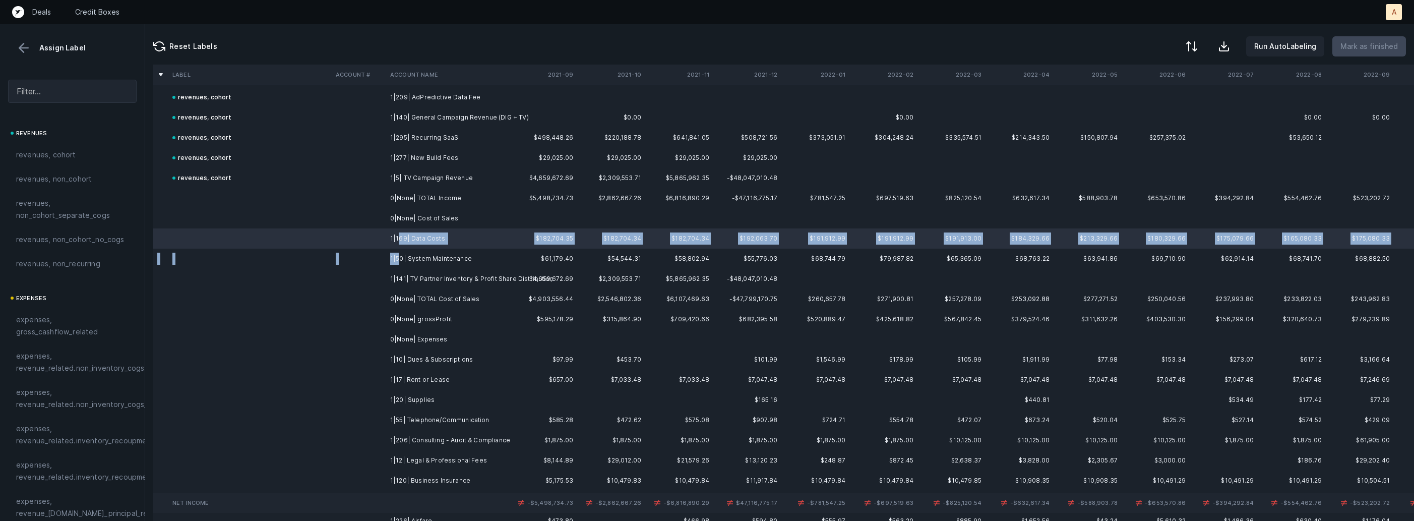
click at [398, 258] on td "1|50| System Maintenance" at bounding box center [447, 259] width 123 height 20
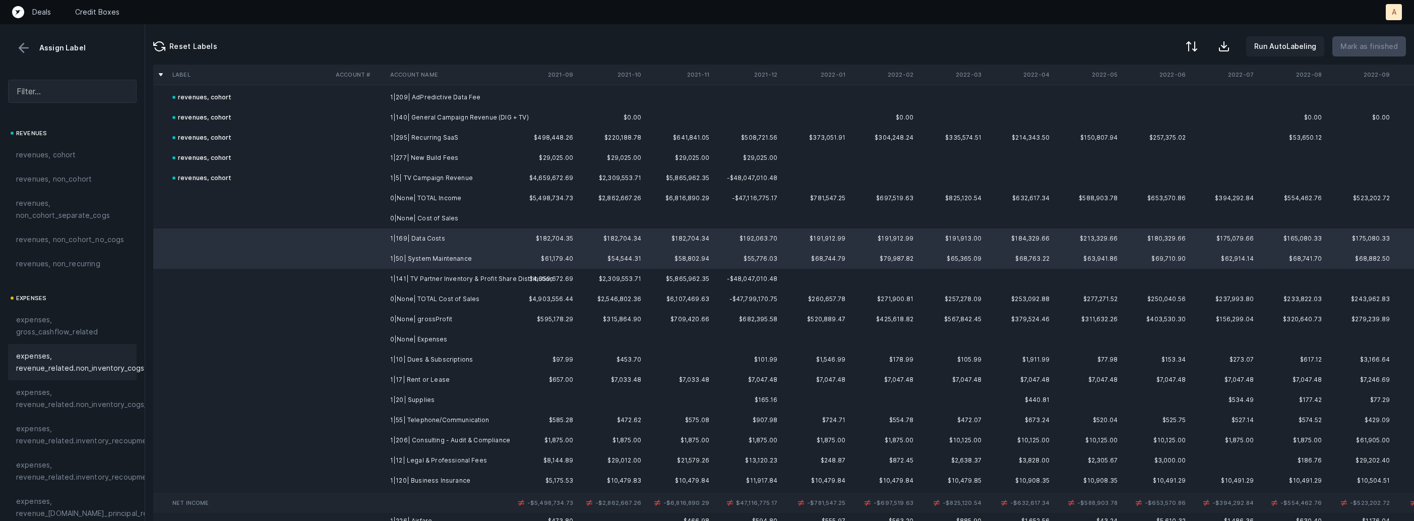
click at [96, 363] on span "expenses, revenue_related.non_inventory_cogs" at bounding box center [80, 362] width 128 height 24
click at [408, 284] on td "1|141| TV Partner Inventory & Profit Share Distribution" at bounding box center [447, 279] width 123 height 20
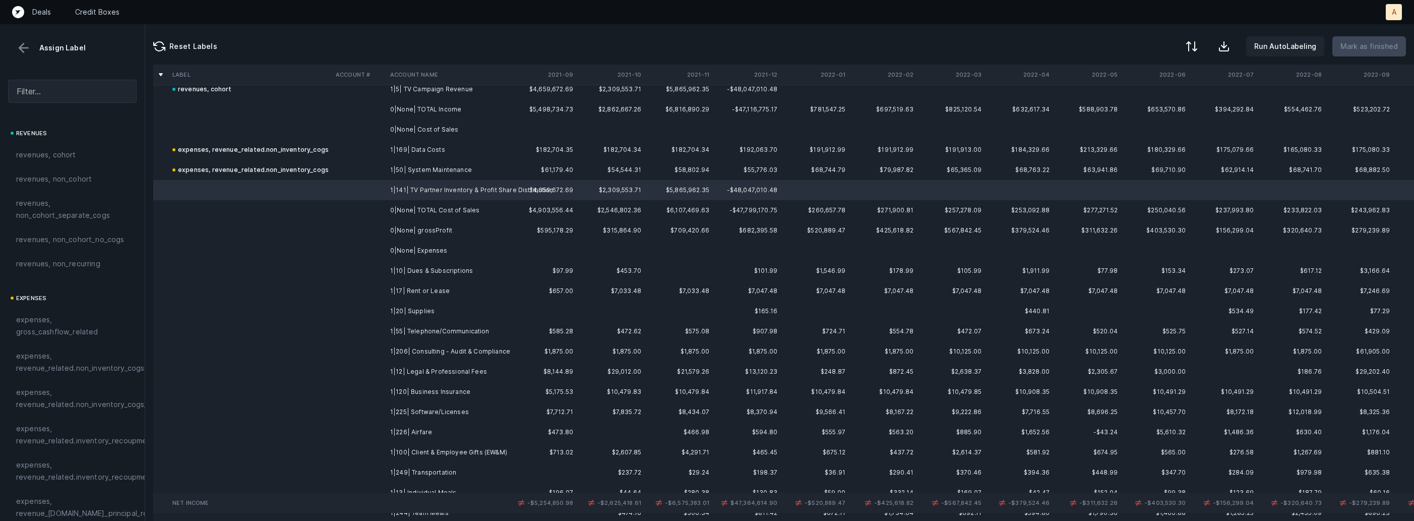
scroll to position [202, 0]
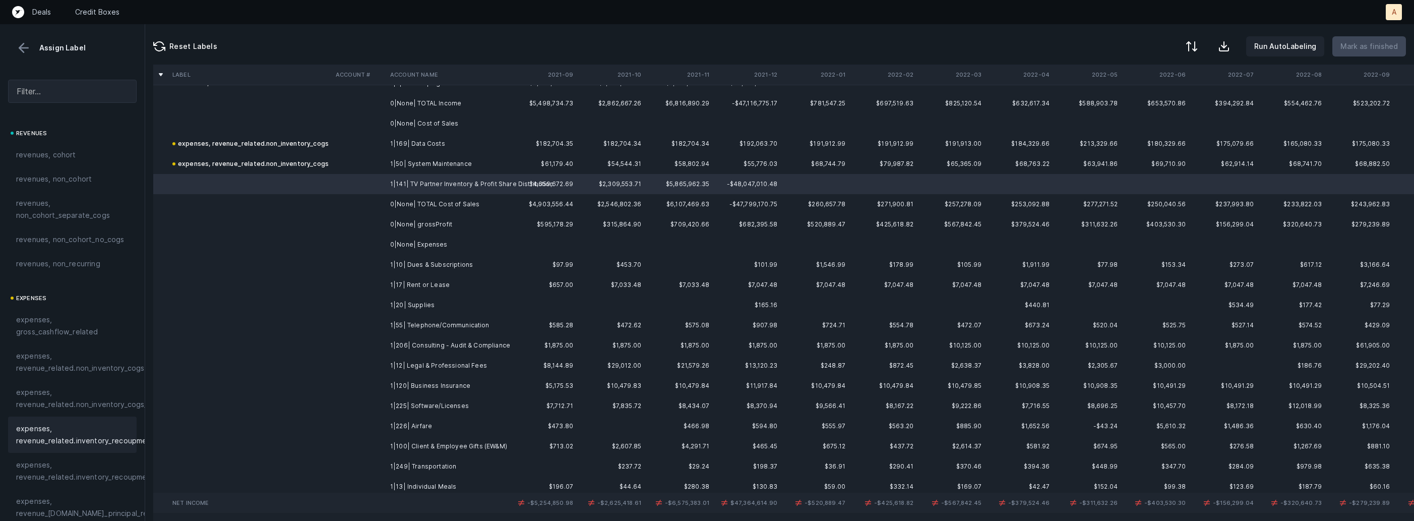
click at [101, 425] on span "expenses, revenue_related.inventory_recoupment" at bounding box center [85, 435] width 138 height 24
click at [430, 262] on td "1|10| Dues & Subscriptions" at bounding box center [447, 265] width 123 height 20
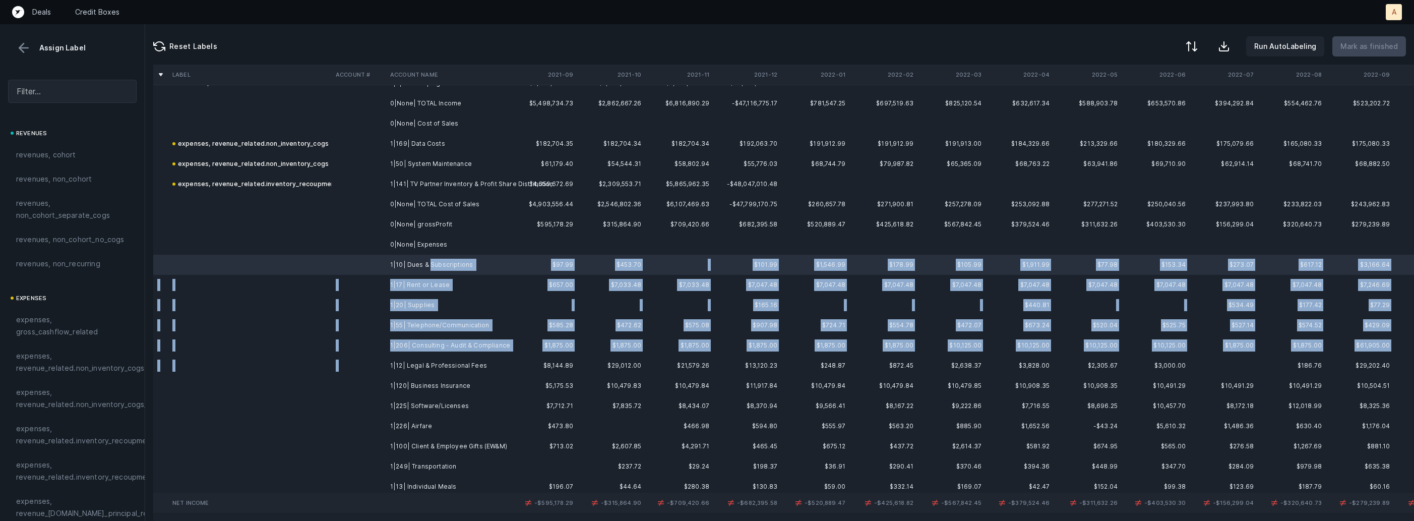
click at [462, 356] on td "1|12| Legal & Professional Fees" at bounding box center [447, 366] width 123 height 20
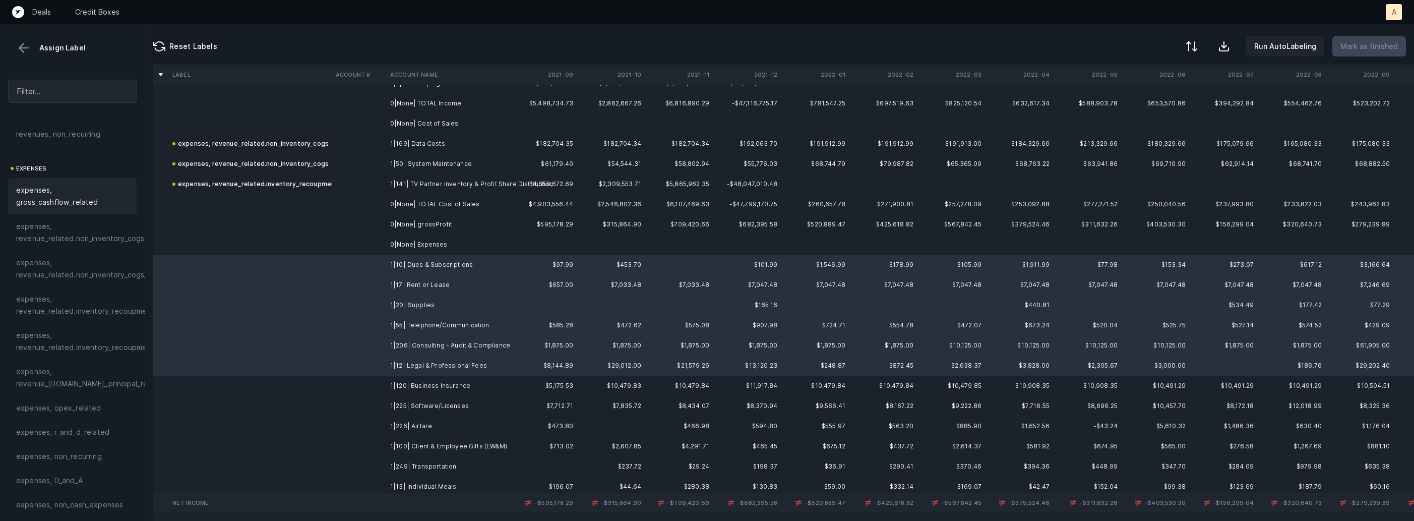
scroll to position [147, 0]
click at [208, 182] on div "expenses, revenue_related.inventory_recoupment" at bounding box center [254, 184] width 165 height 12
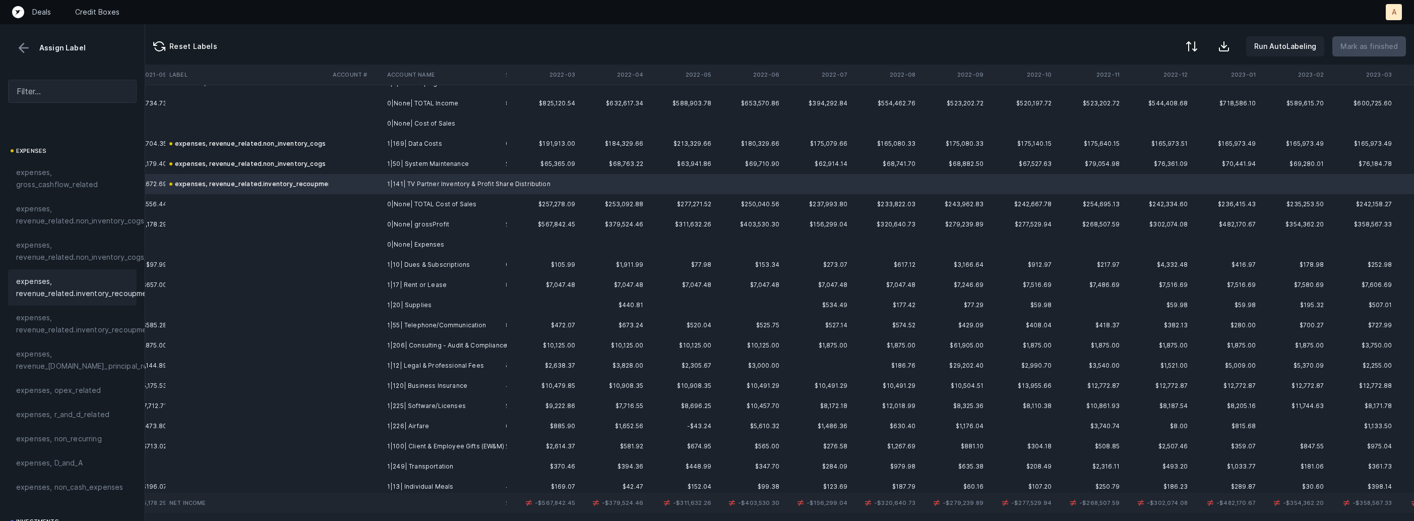
scroll to position [202, 0]
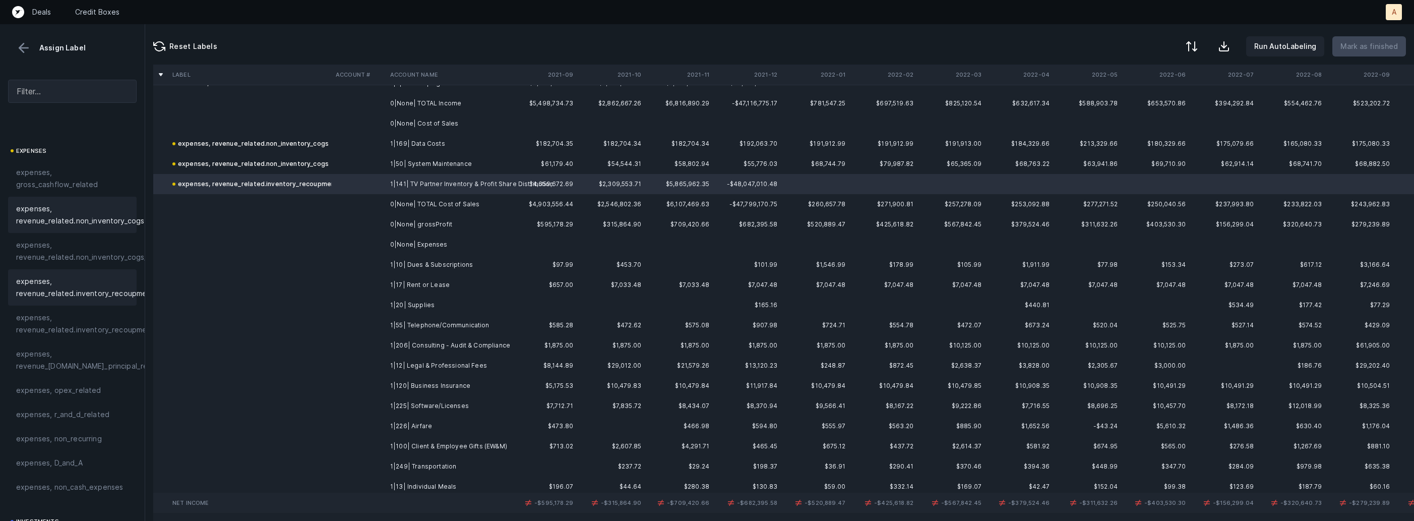
click at [82, 205] on span "expenses, revenue_related.non_inventory_cogs" at bounding box center [80, 215] width 128 height 24
click at [440, 264] on td "1|10| Dues & Subscriptions" at bounding box center [447, 265] width 123 height 20
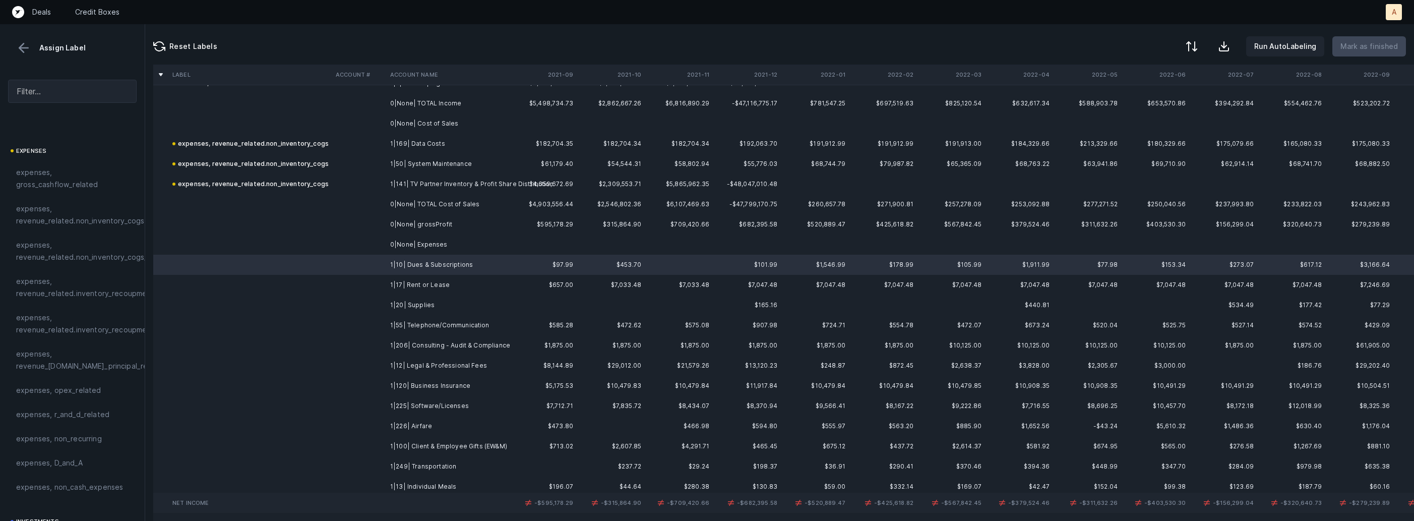
click at [457, 406] on td "1|225| Software/Licenses" at bounding box center [447, 406] width 123 height 20
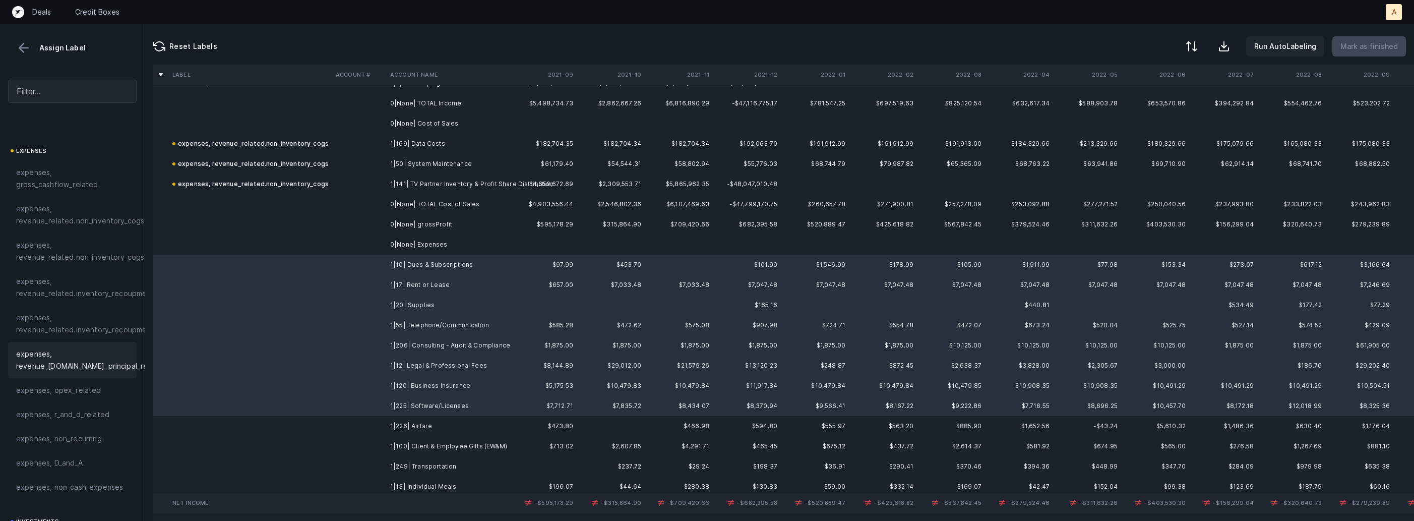
scroll to position [190, 0]
click at [56, 350] on span "expenses, opex_related" at bounding box center [58, 347] width 85 height 12
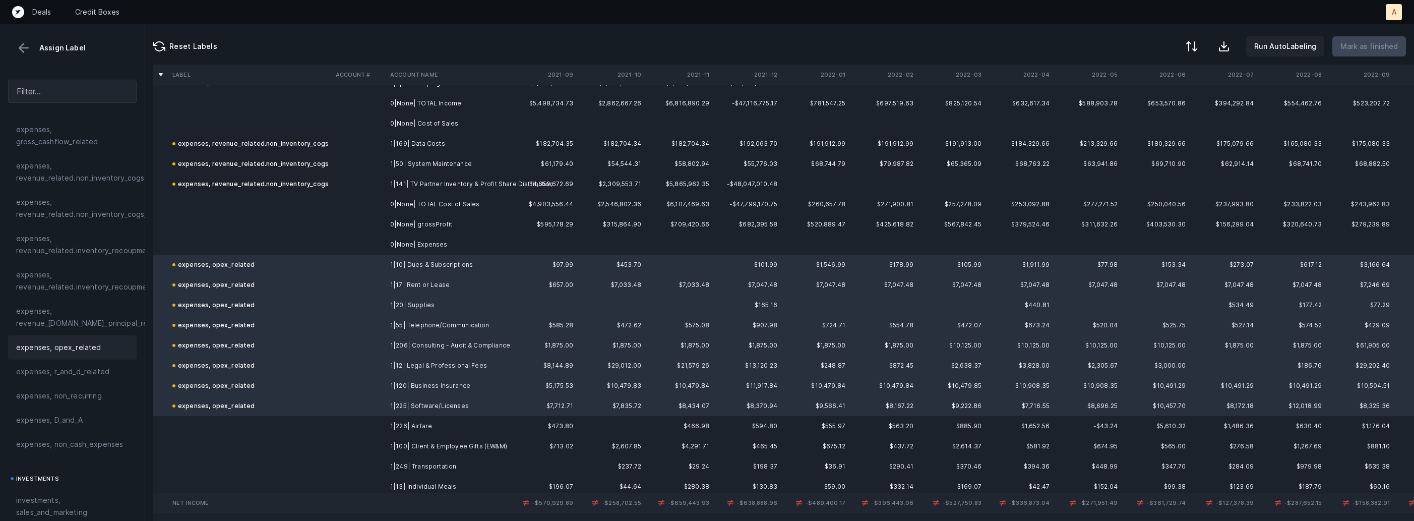
click at [391, 425] on td "1|226| Airfare" at bounding box center [447, 426] width 123 height 20
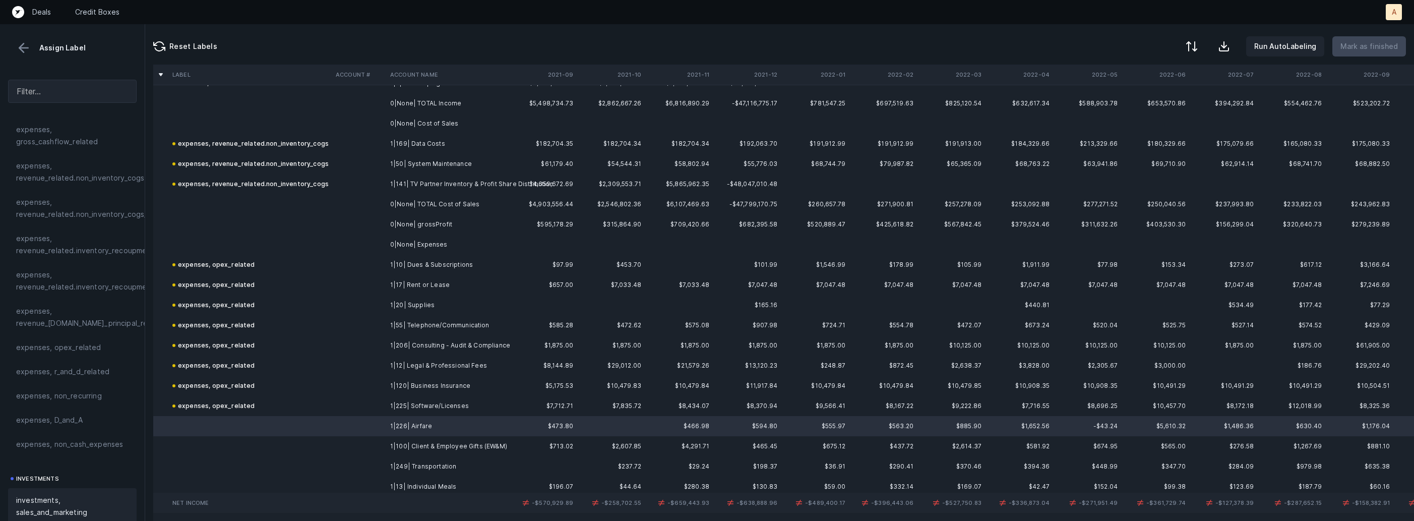
click at [50, 497] on span "investments, sales_and_marketing" at bounding box center [72, 506] width 112 height 24
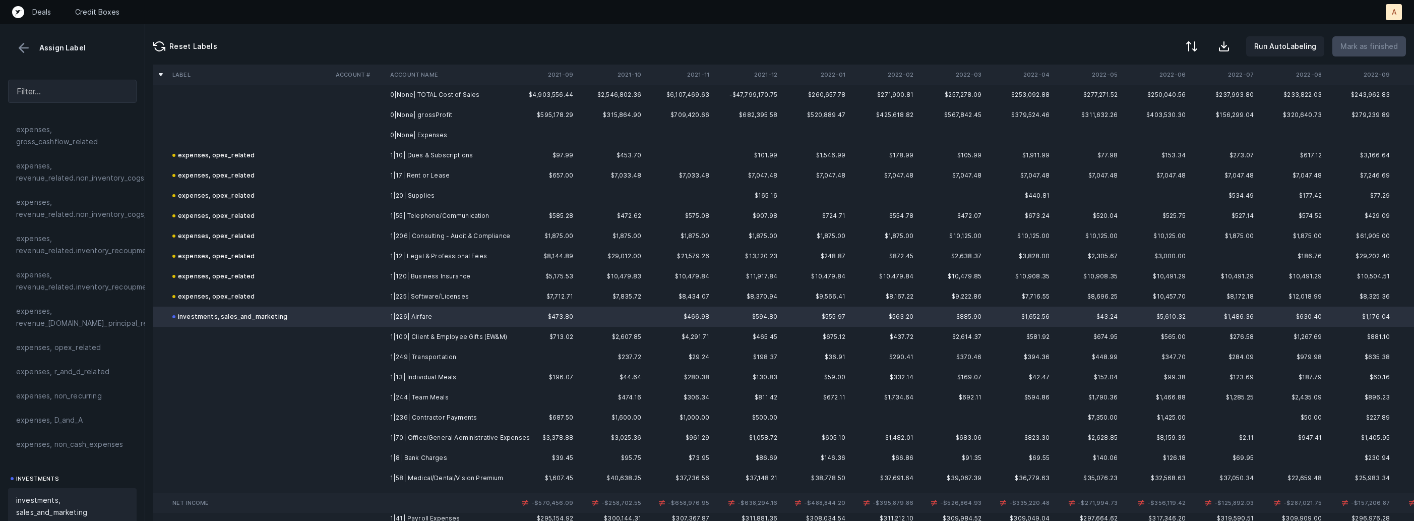
scroll to position [365, 0]
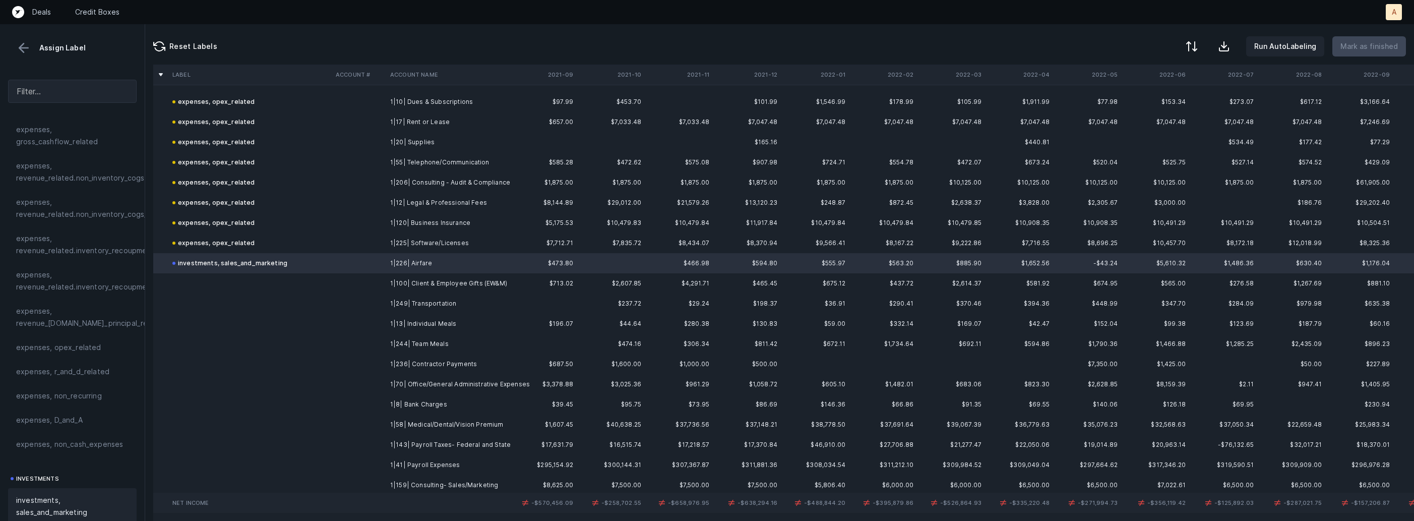
click at [441, 280] on td "1|100| Client & Employee Gifts (EW&M)" at bounding box center [447, 283] width 123 height 20
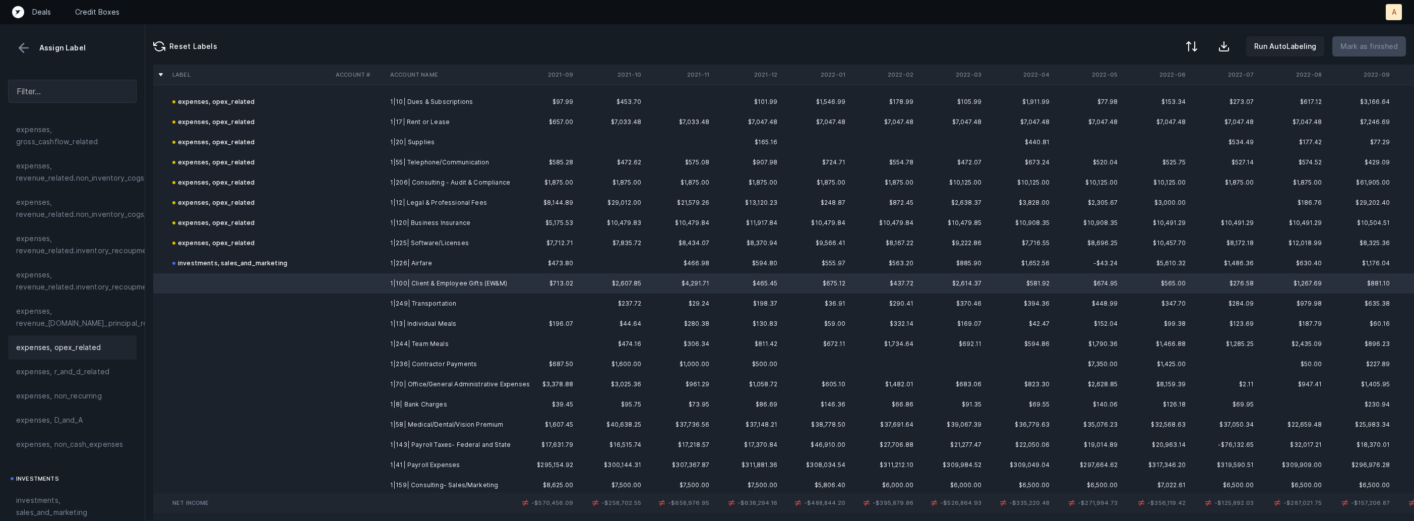
click at [72, 342] on span "expenses, opex_related" at bounding box center [58, 347] width 85 height 12
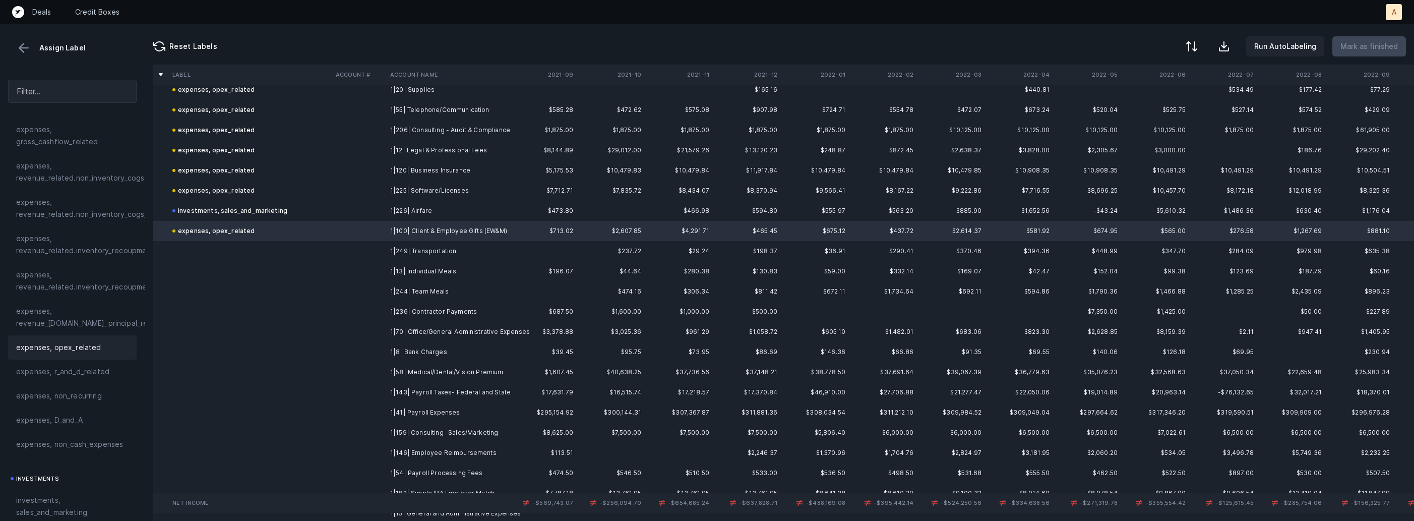
scroll to position [428, 0]
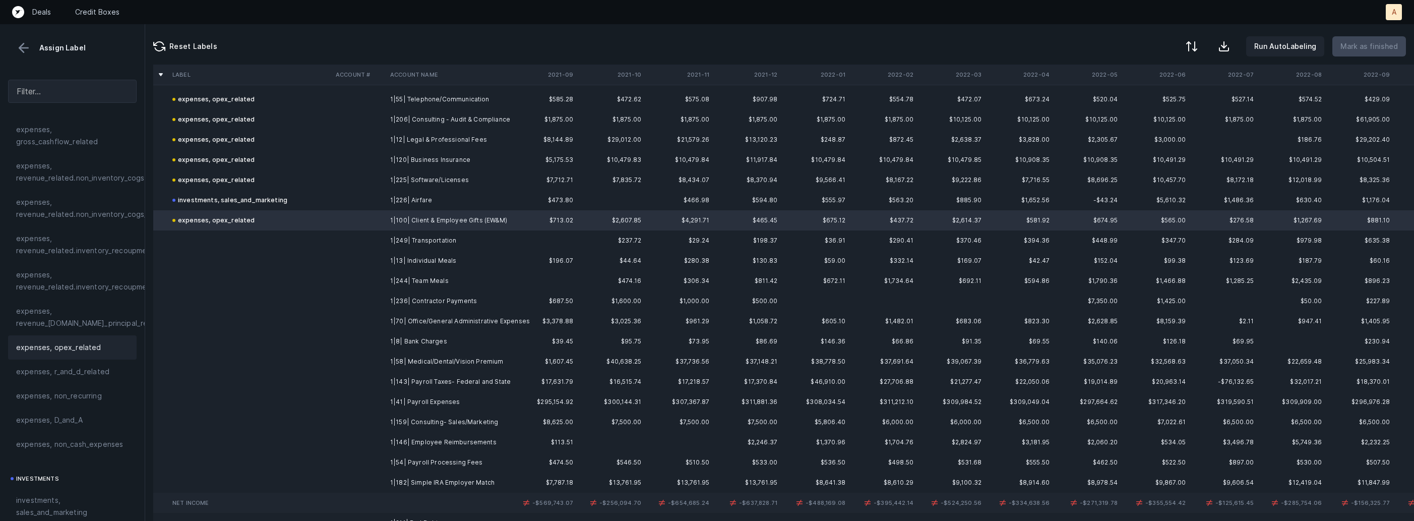
click at [399, 244] on td "1|249| Transportation" at bounding box center [447, 240] width 123 height 20
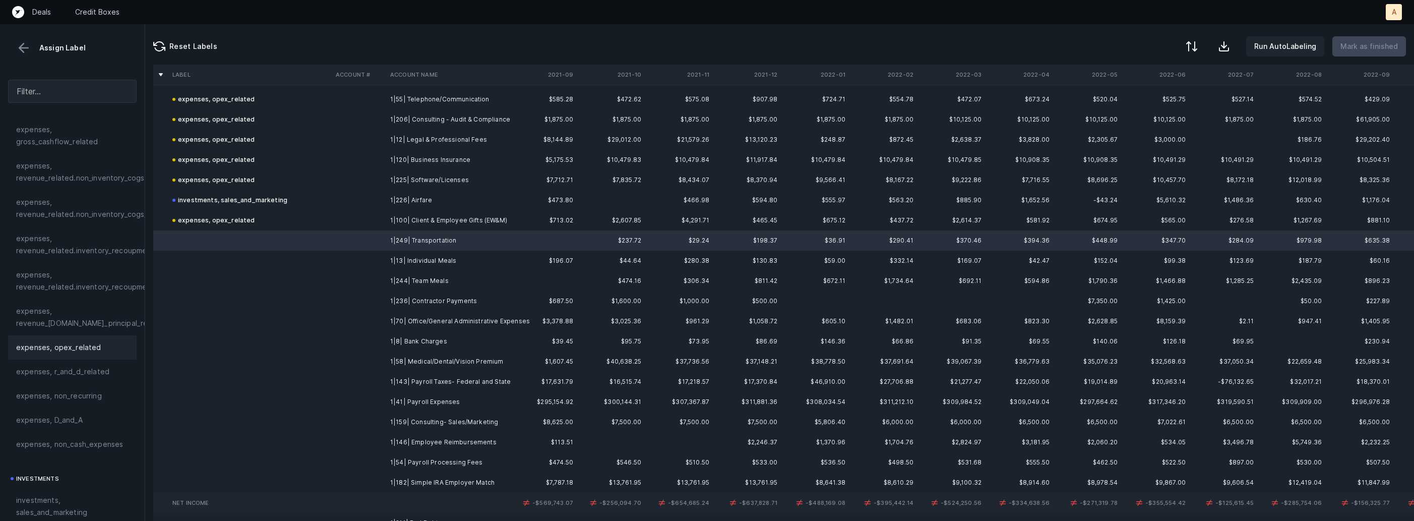
click at [86, 341] on span "expenses, opex_related" at bounding box center [58, 347] width 85 height 12
click at [348, 255] on td at bounding box center [359, 261] width 54 height 20
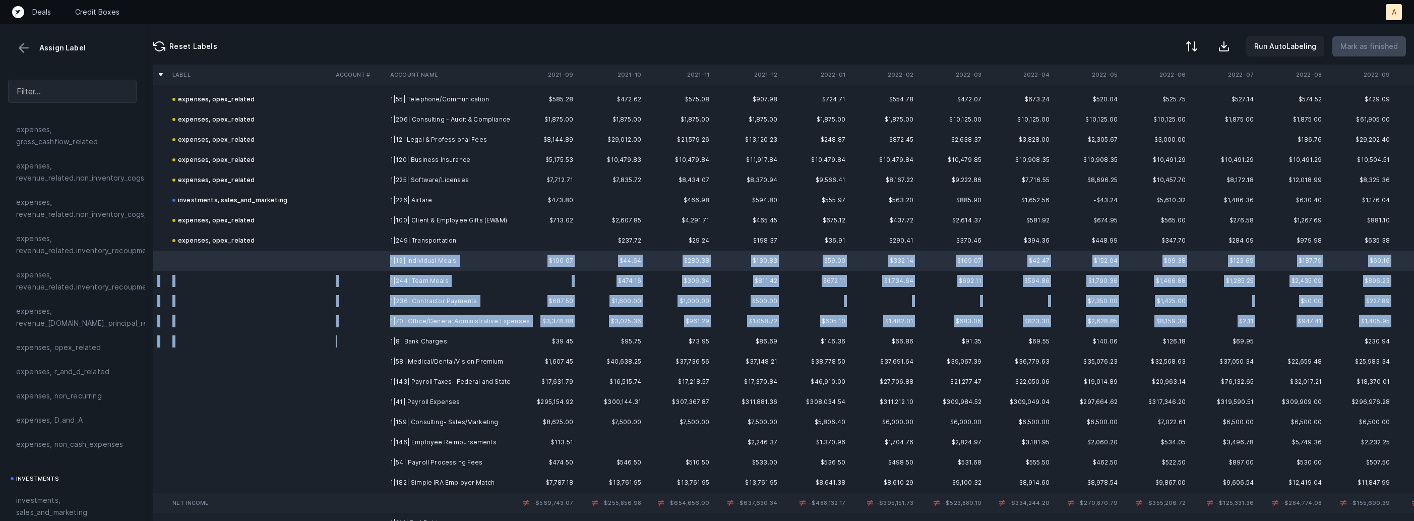
click at [350, 341] on td at bounding box center [359, 341] width 54 height 20
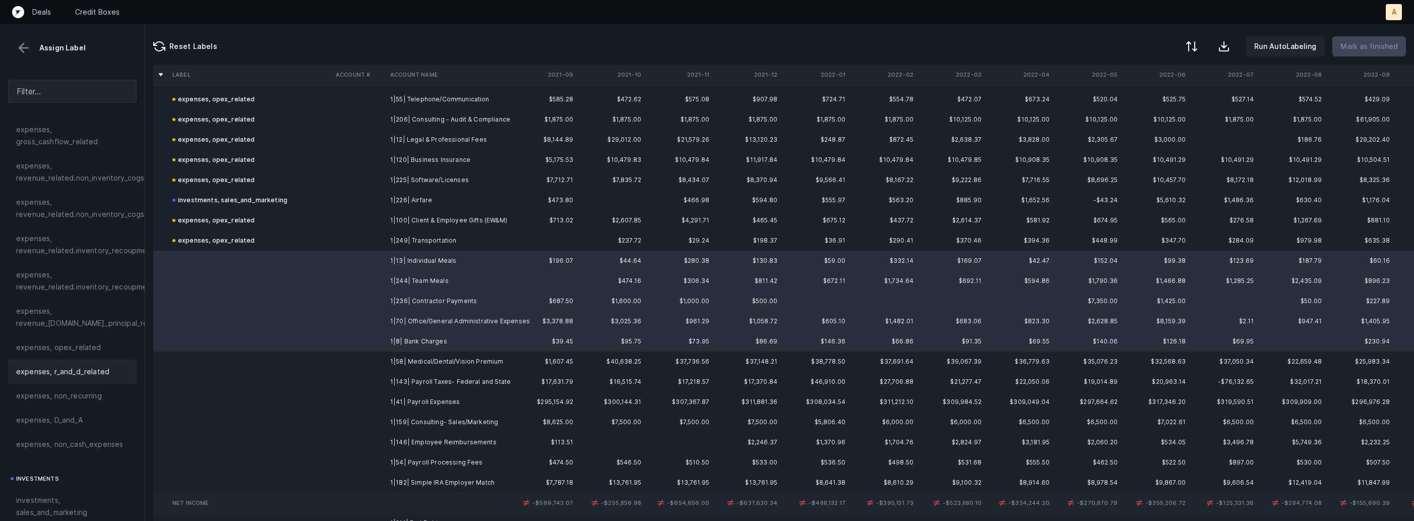
click at [83, 360] on div "expenses, r_and_d_related" at bounding box center [72, 372] width 129 height 24
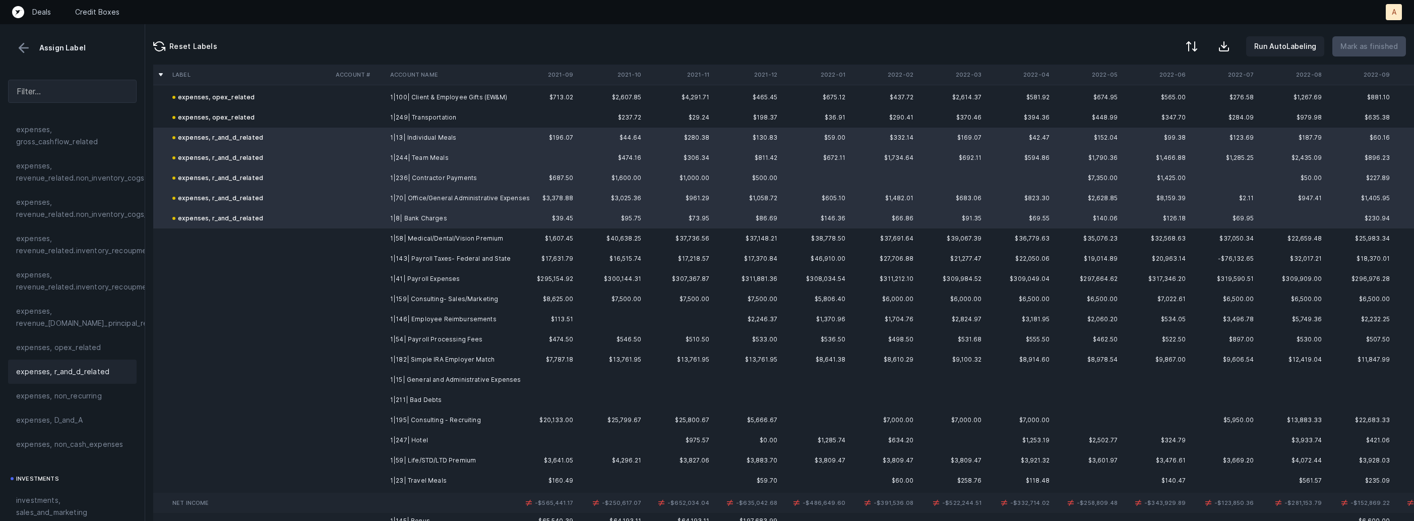
scroll to position [555, 0]
click at [406, 238] on td "1|58| Medical/Dental/Vision Premium" at bounding box center [447, 234] width 123 height 20
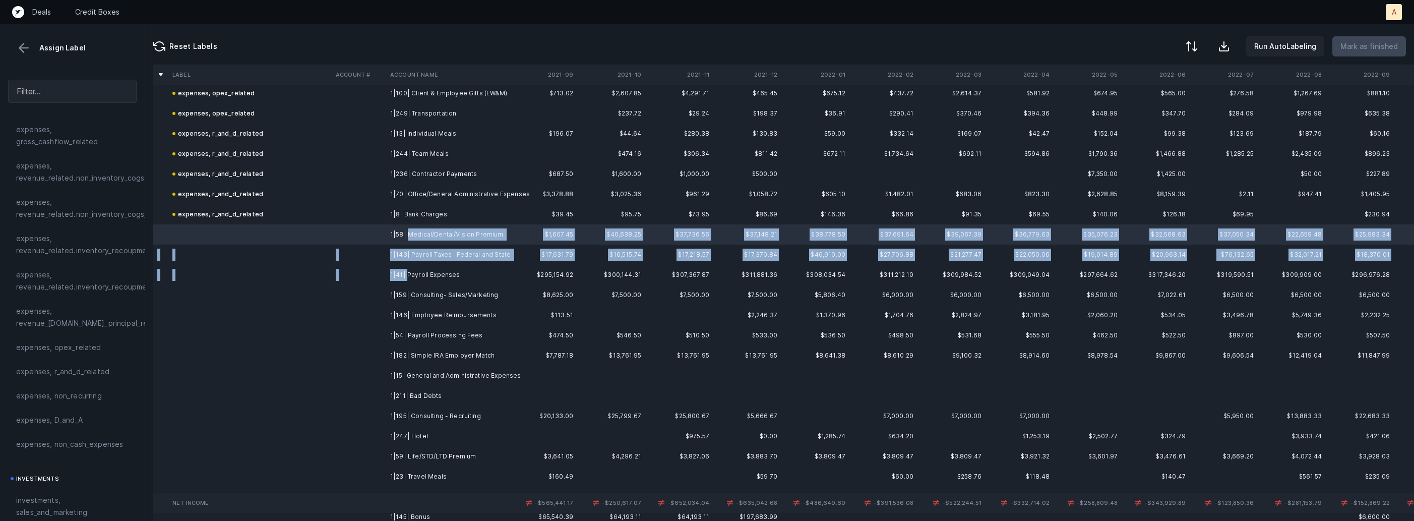
click at [406, 269] on td "1|41| Payroll Expenses" at bounding box center [447, 275] width 123 height 20
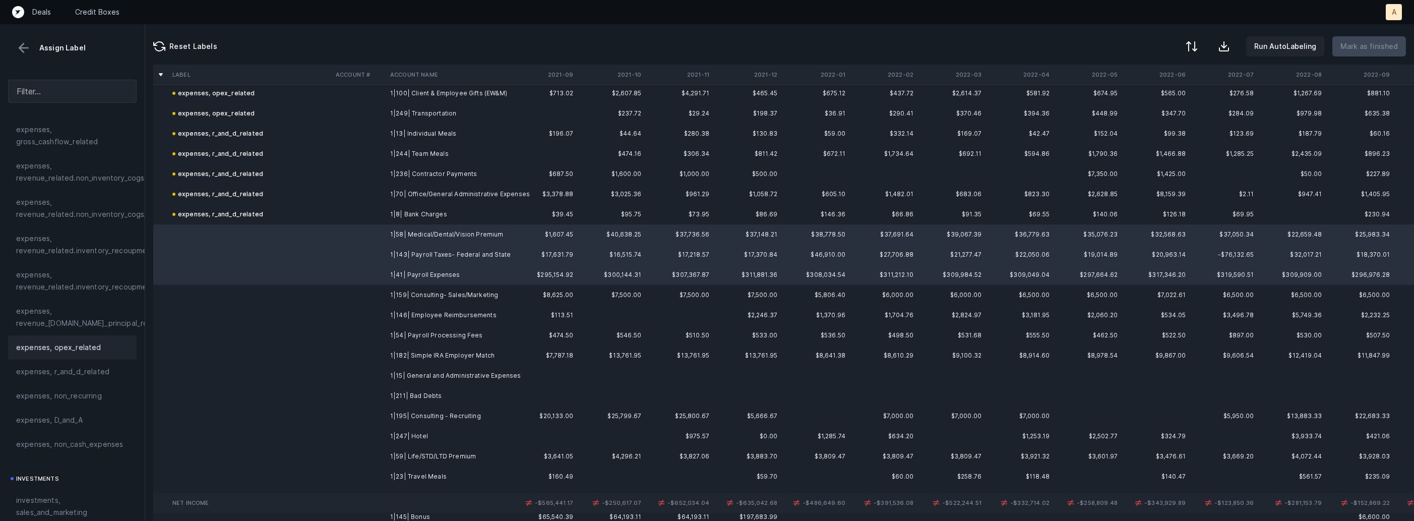
click at [91, 344] on span "expenses, opex_related" at bounding box center [58, 347] width 85 height 12
click at [393, 296] on td "1|159| Consulting- Sales/Marketing" at bounding box center [447, 295] width 123 height 20
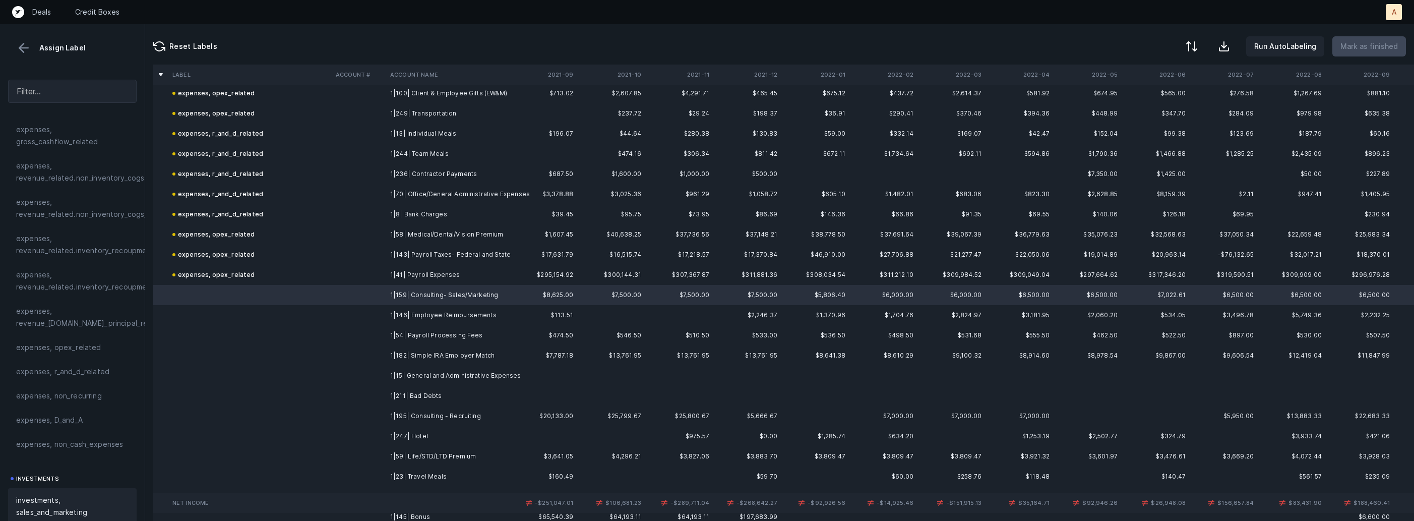
click at [60, 492] on div "investments, sales_and_marketing" at bounding box center [72, 506] width 129 height 36
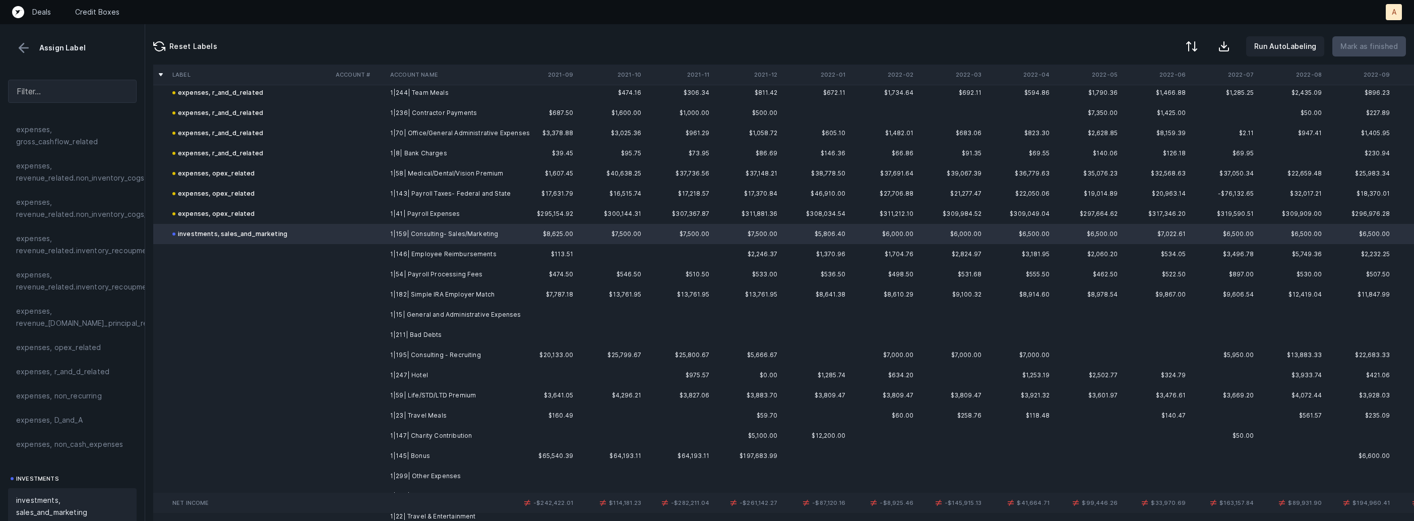
scroll to position [621, 0]
click at [393, 256] on td "1|146| Employee Reimbursements" at bounding box center [447, 249] width 123 height 20
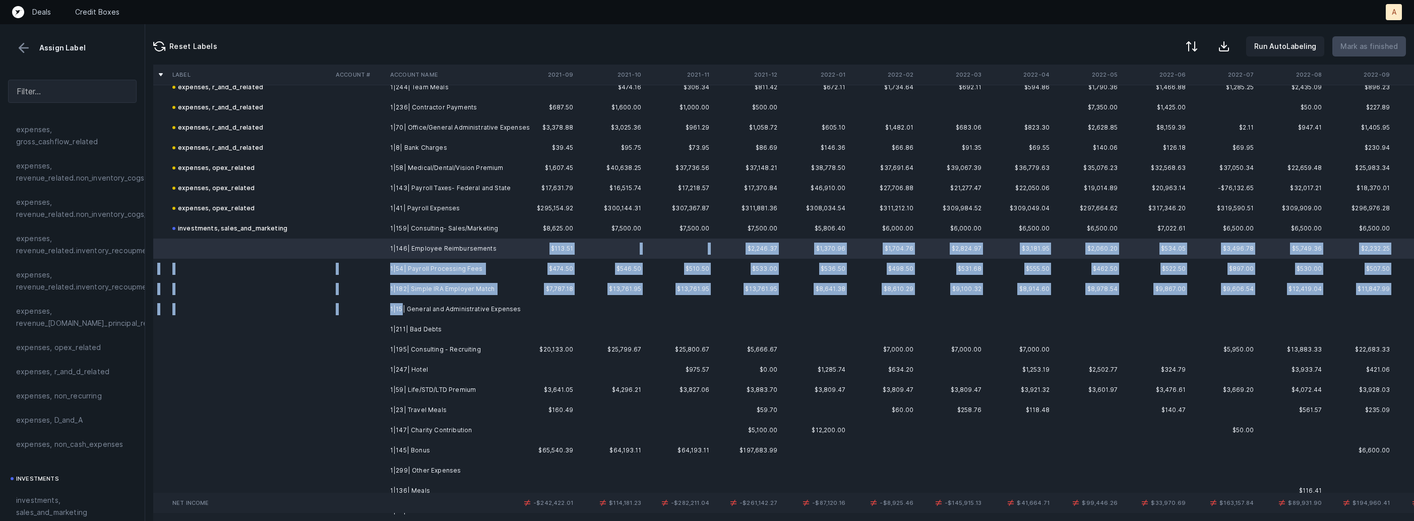
click at [402, 309] on td "1|15| General and Administrative Expenses" at bounding box center [447, 309] width 123 height 20
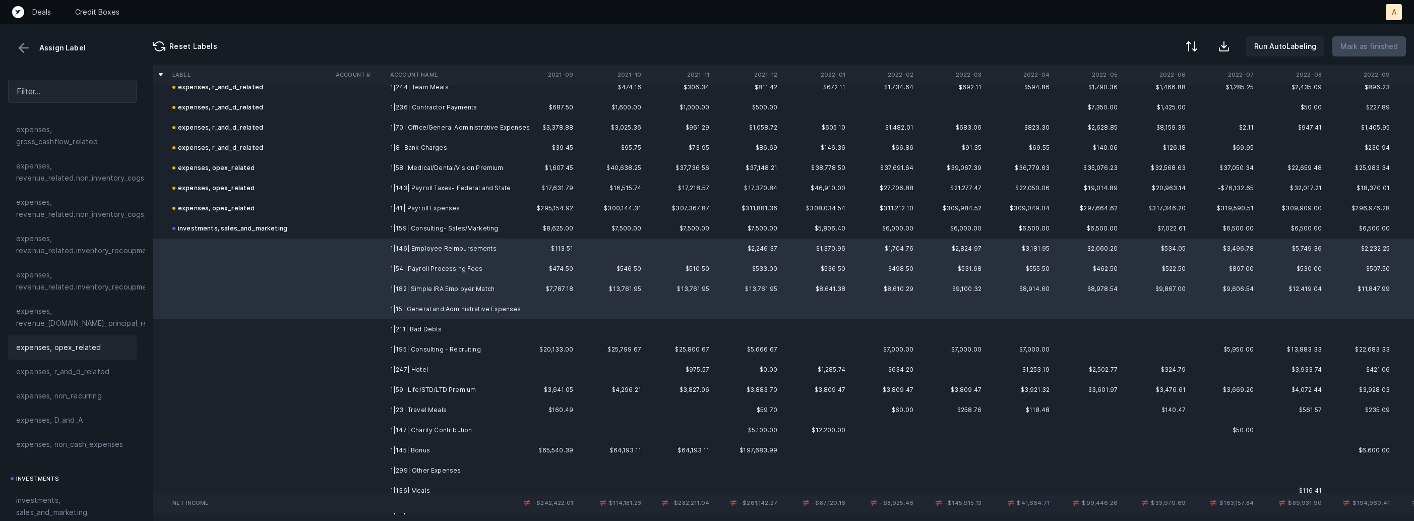
click at [63, 351] on span "expenses, opex_related" at bounding box center [58, 347] width 85 height 12
click at [363, 326] on td at bounding box center [359, 329] width 54 height 20
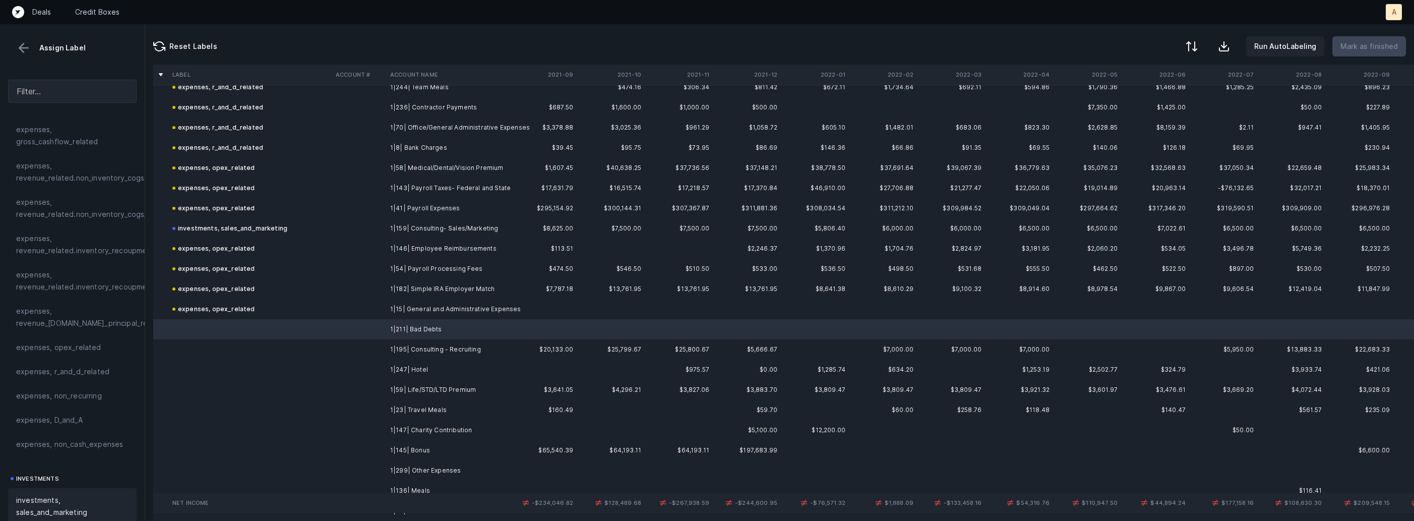
click at [61, 497] on span "investments, sales_and_marketing" at bounding box center [72, 506] width 112 height 24
click at [103, 444] on span "expenses, non_cash_expenses" at bounding box center [69, 444] width 107 height 12
click at [382, 351] on td at bounding box center [359, 349] width 54 height 20
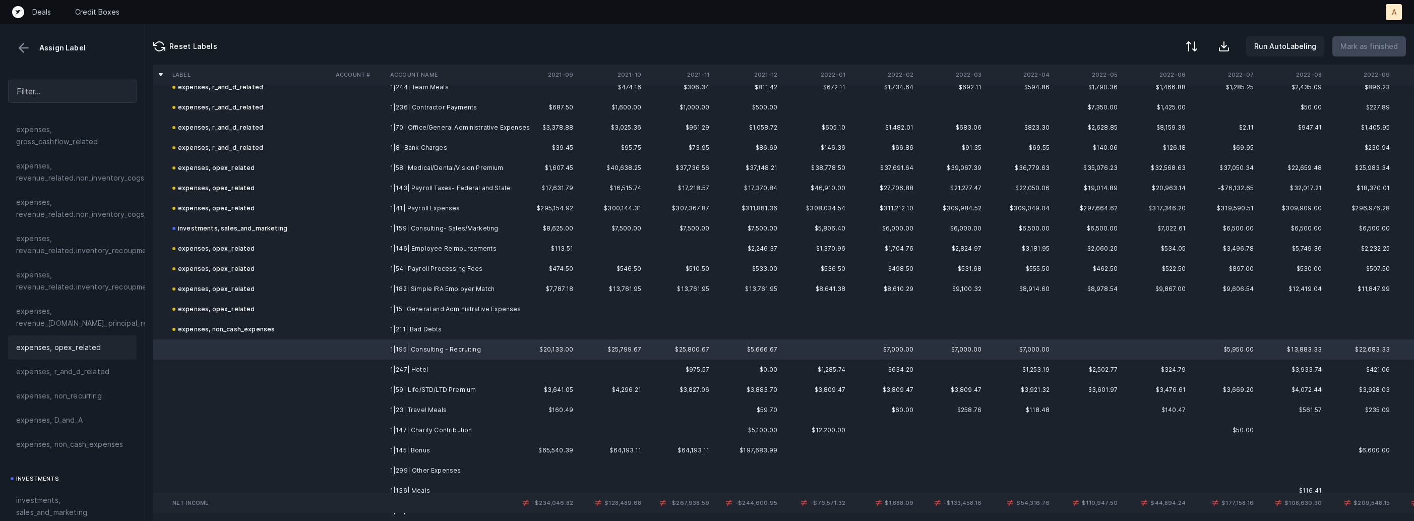
click at [86, 344] on span "expenses, opex_related" at bounding box center [58, 347] width 85 height 12
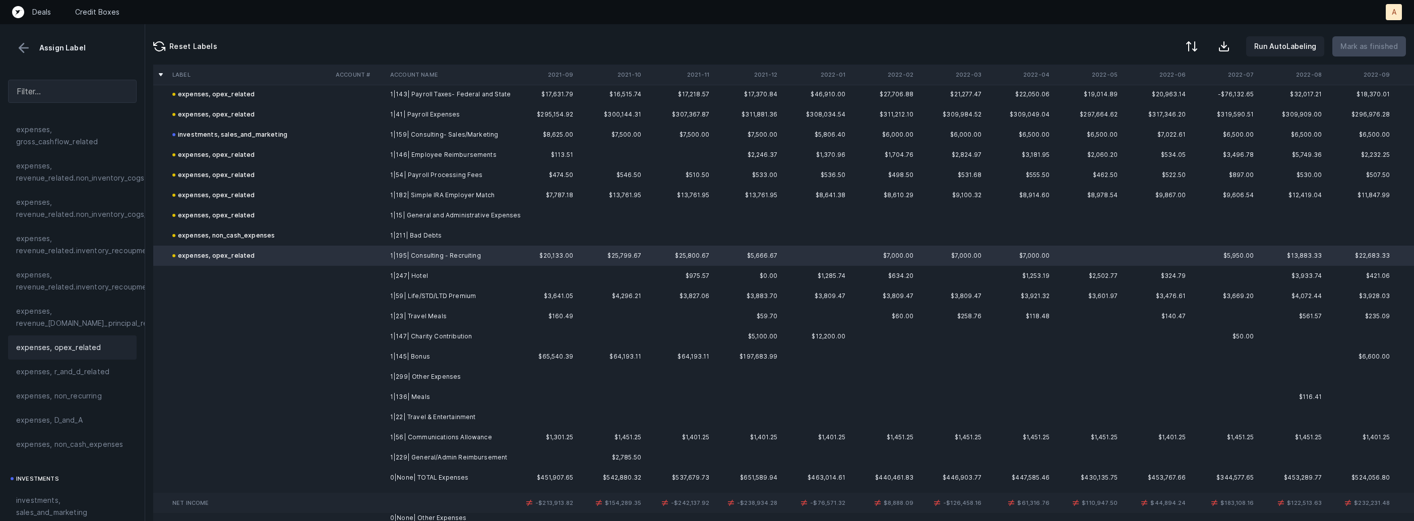
scroll to position [726, 0]
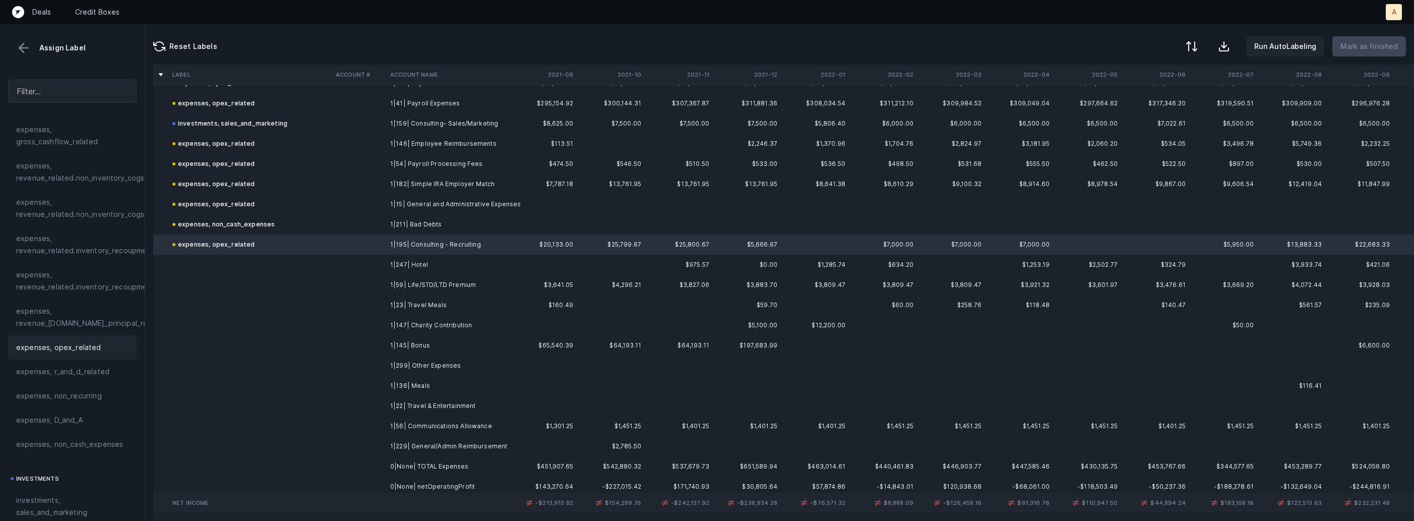
click at [395, 263] on td "1|247| Hotel" at bounding box center [447, 265] width 123 height 20
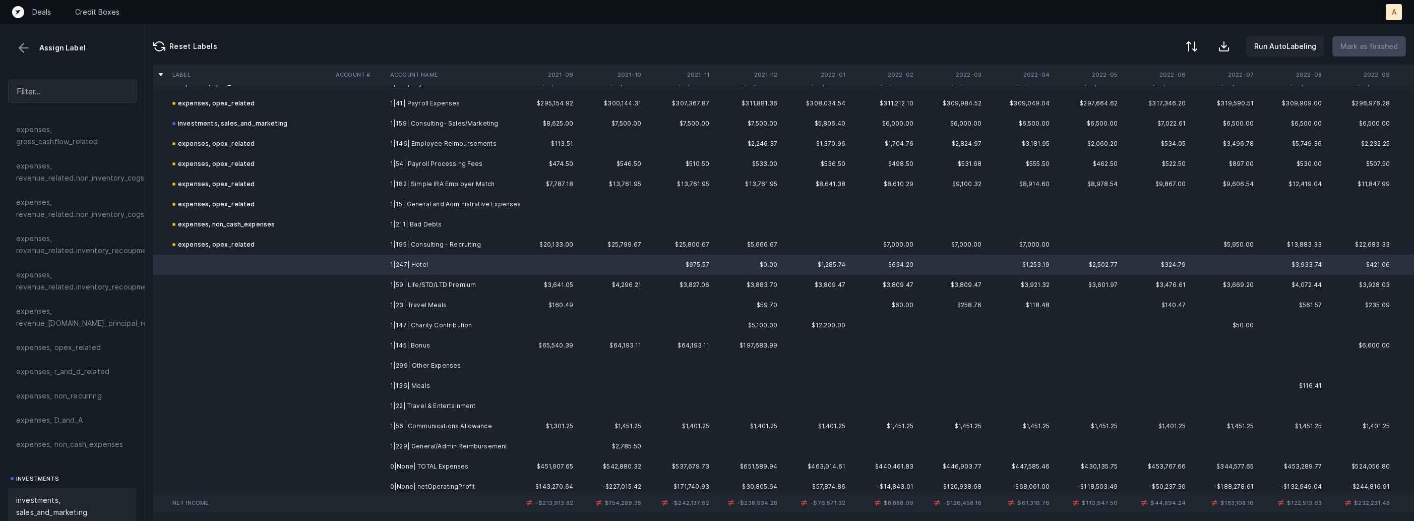
click at [46, 499] on span "investments, sales_and_marketing" at bounding box center [72, 506] width 112 height 24
click at [382, 284] on td at bounding box center [359, 285] width 54 height 20
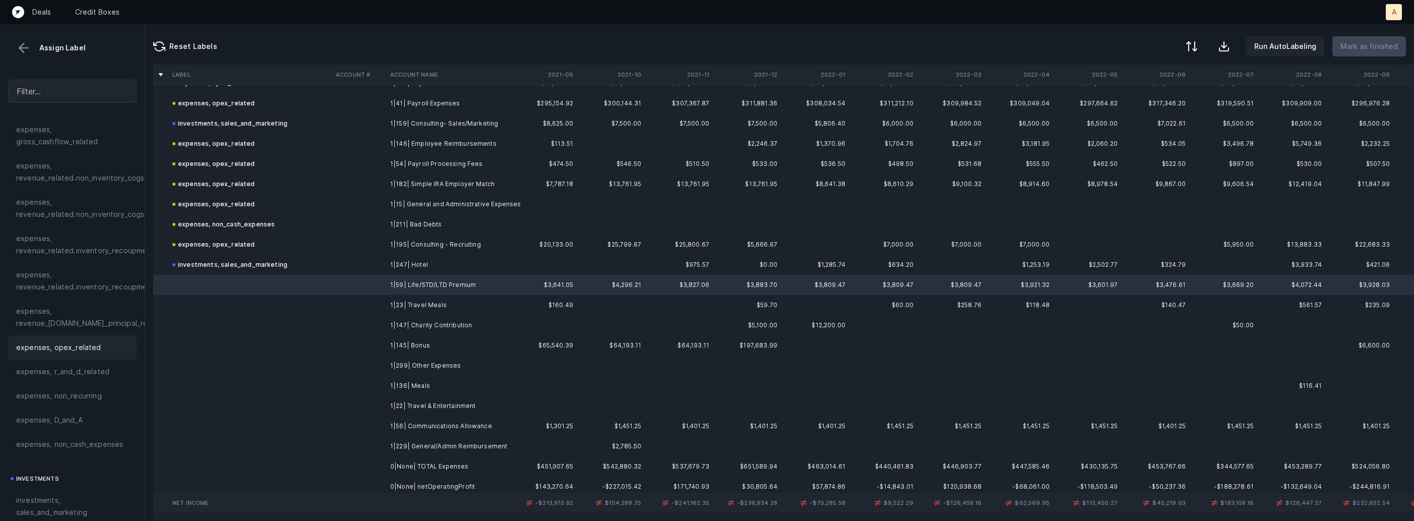
click at [78, 350] on span "expenses, opex_related" at bounding box center [58, 347] width 85 height 12
click at [383, 301] on td at bounding box center [359, 305] width 54 height 20
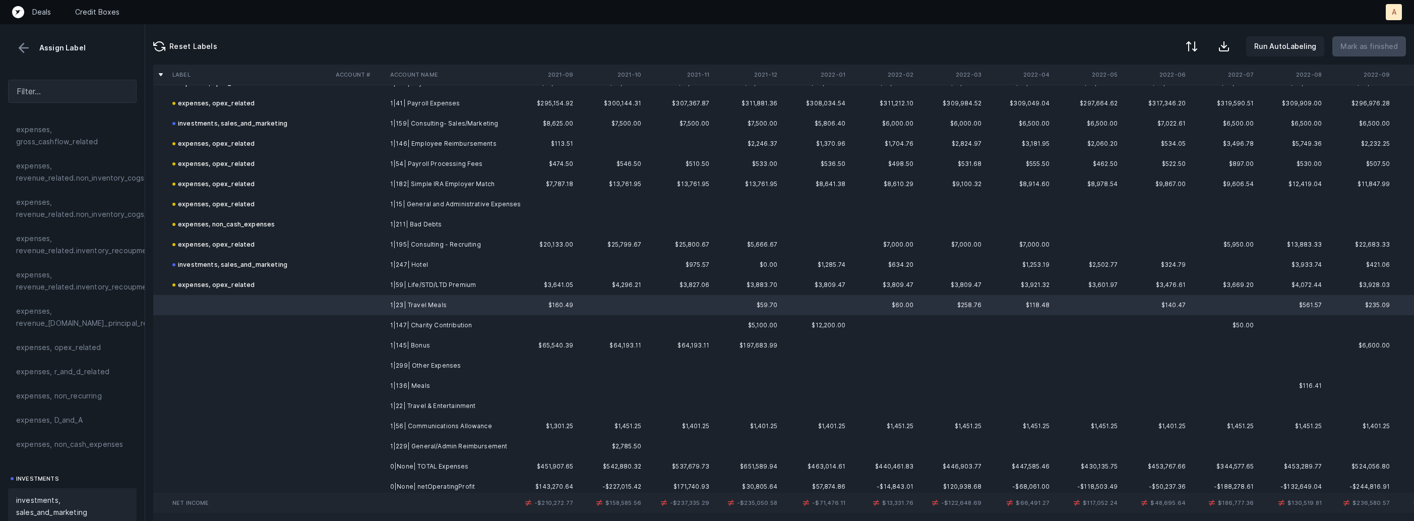
click at [61, 504] on span "investments, sales_and_marketing" at bounding box center [72, 506] width 112 height 24
click at [433, 322] on td "1|147| Charity Contribution" at bounding box center [447, 325] width 123 height 20
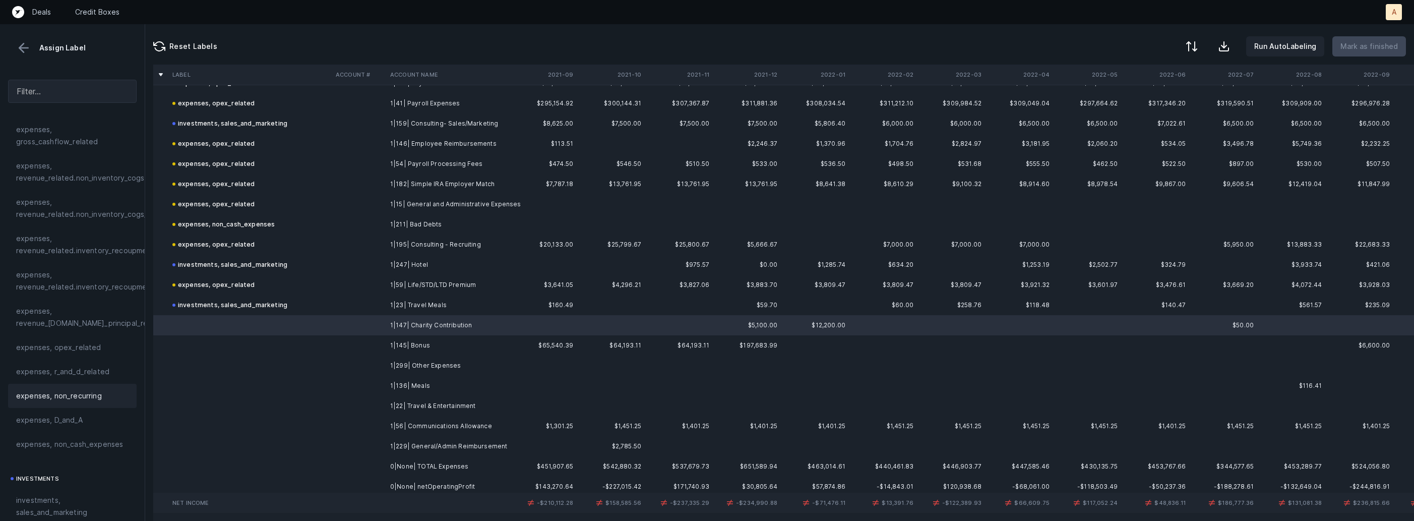
click at [76, 400] on span "expenses, non_recurring" at bounding box center [59, 396] width 86 height 12
click at [404, 343] on td "1|145| Bonus" at bounding box center [447, 345] width 123 height 20
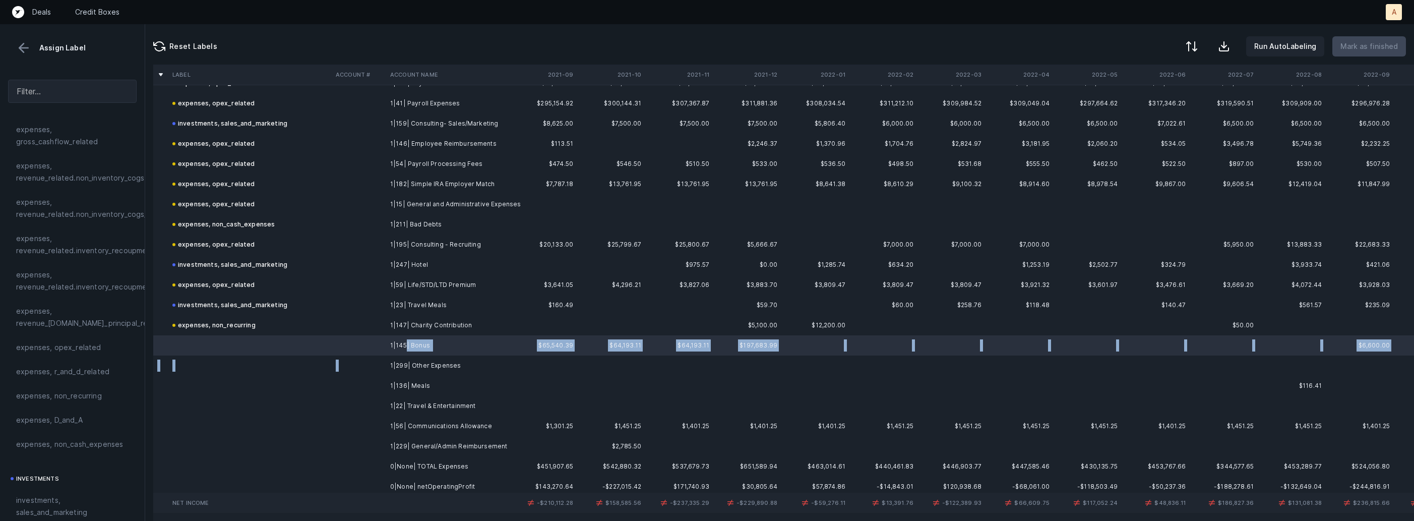
click at [386, 363] on td "1|299| Other Expenses" at bounding box center [447, 366] width 123 height 20
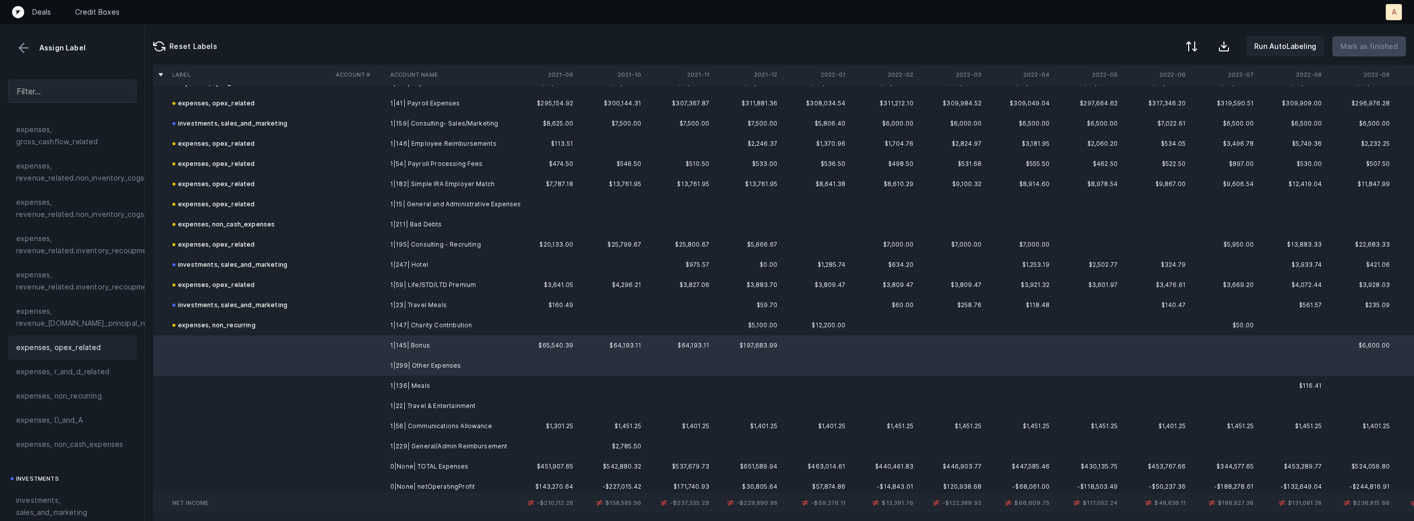
click at [78, 349] on span "expenses, opex_related" at bounding box center [58, 347] width 85 height 12
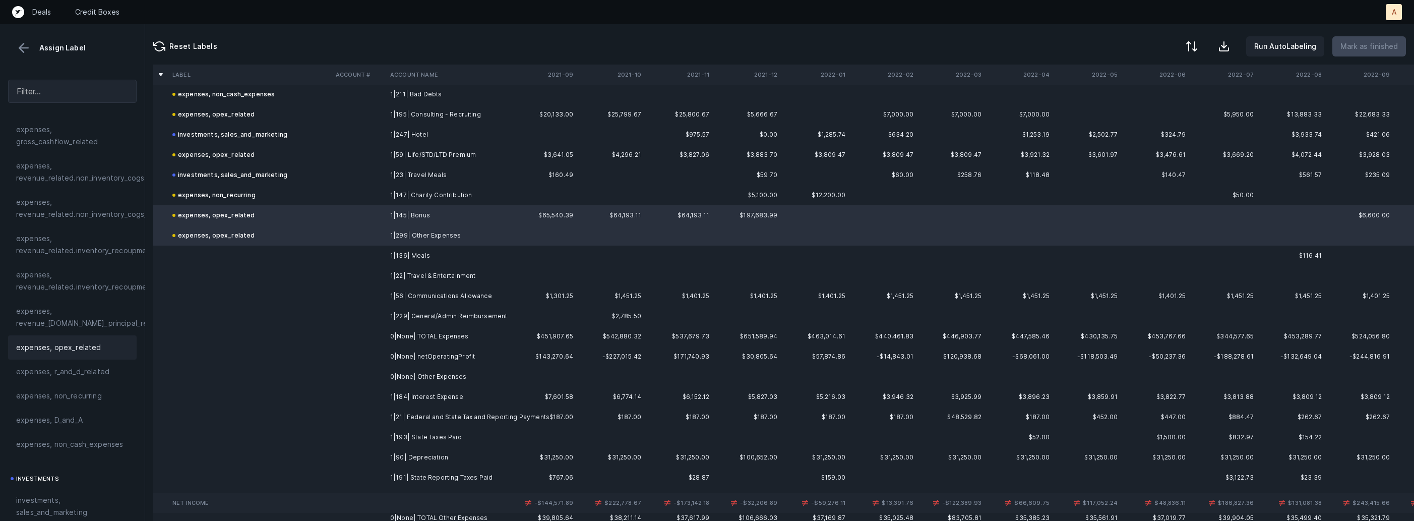
scroll to position [866, 0]
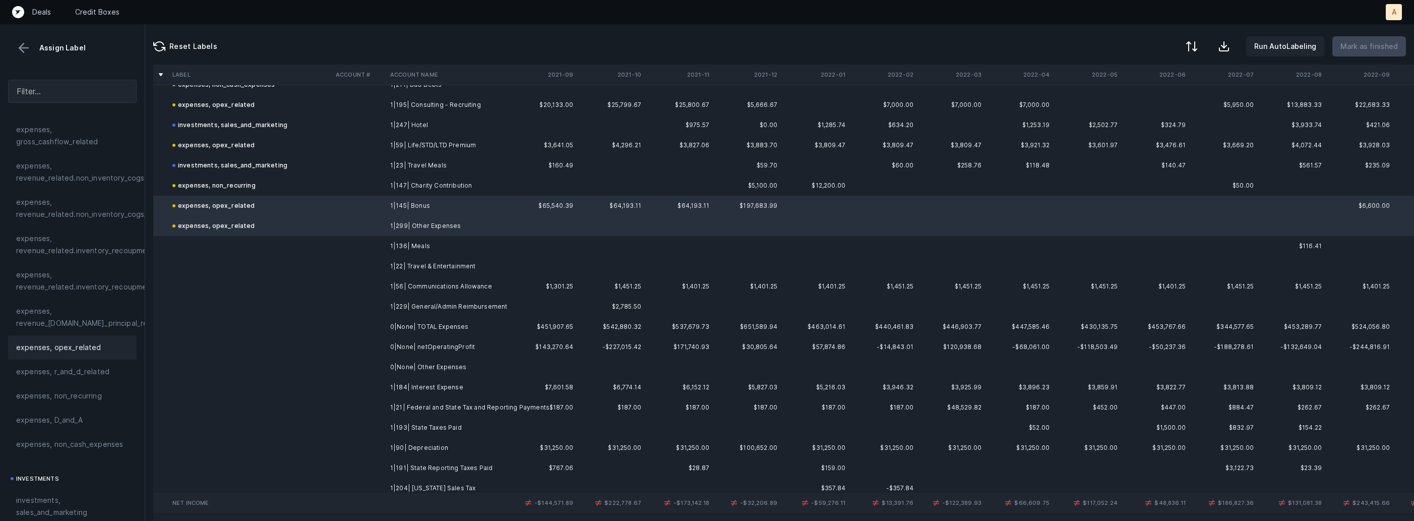
click at [373, 248] on td at bounding box center [359, 246] width 54 height 20
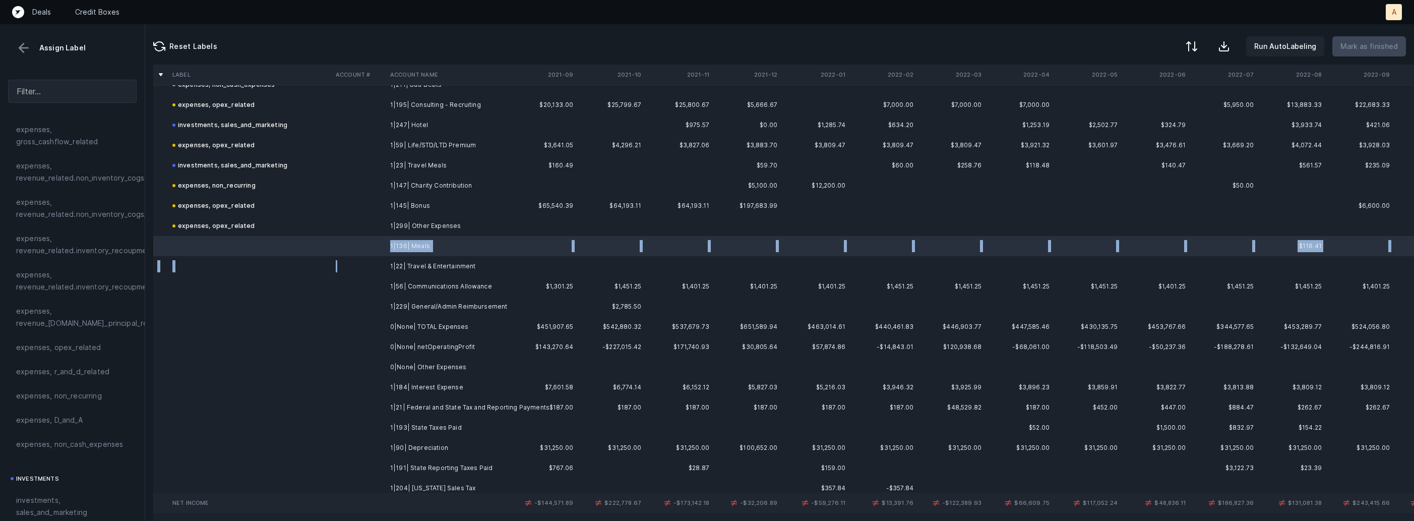
click at [383, 263] on td at bounding box center [359, 266] width 54 height 20
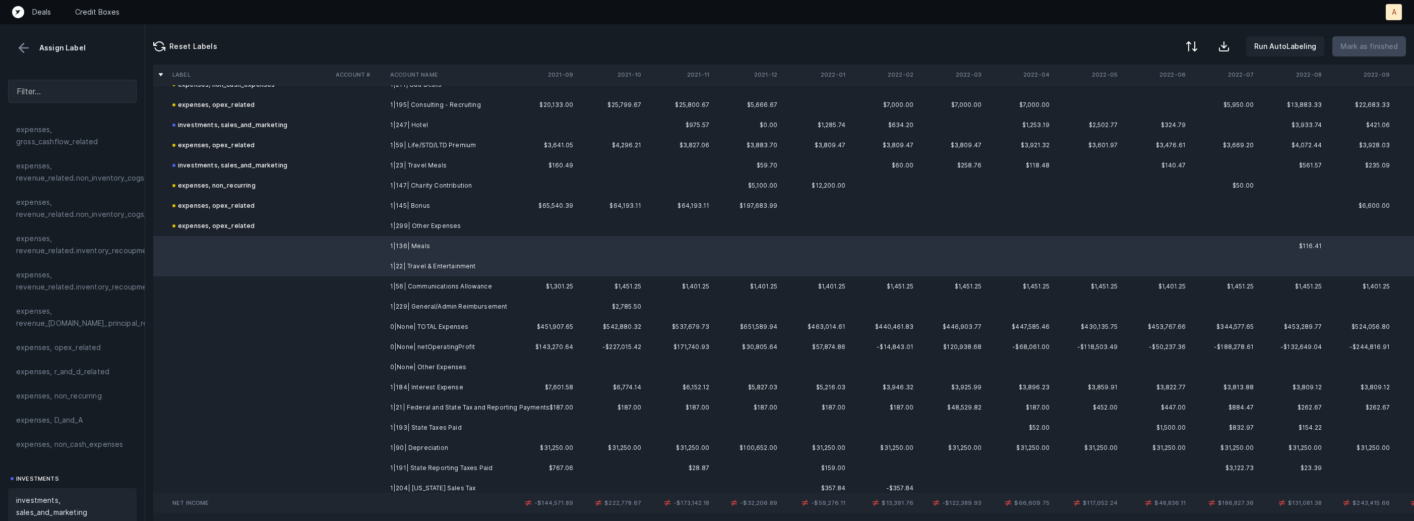
click at [39, 497] on span "investments, sales_and_marketing" at bounding box center [72, 506] width 112 height 24
click at [393, 291] on td "1|56| Communications Allowance" at bounding box center [447, 286] width 123 height 20
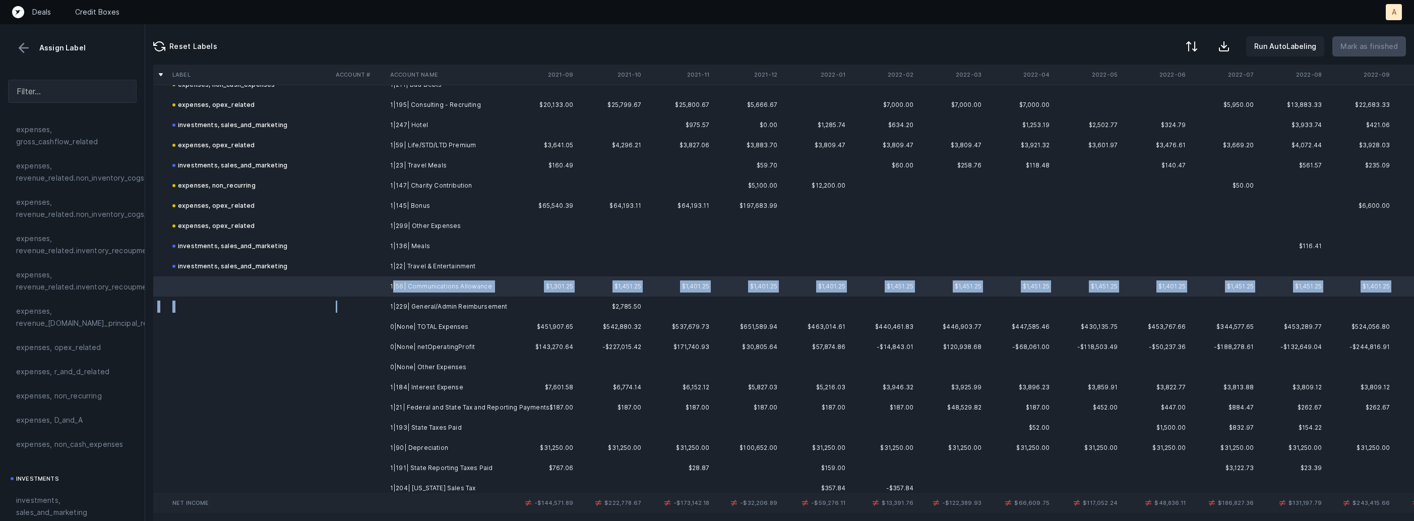
click at [378, 313] on td at bounding box center [359, 307] width 54 height 20
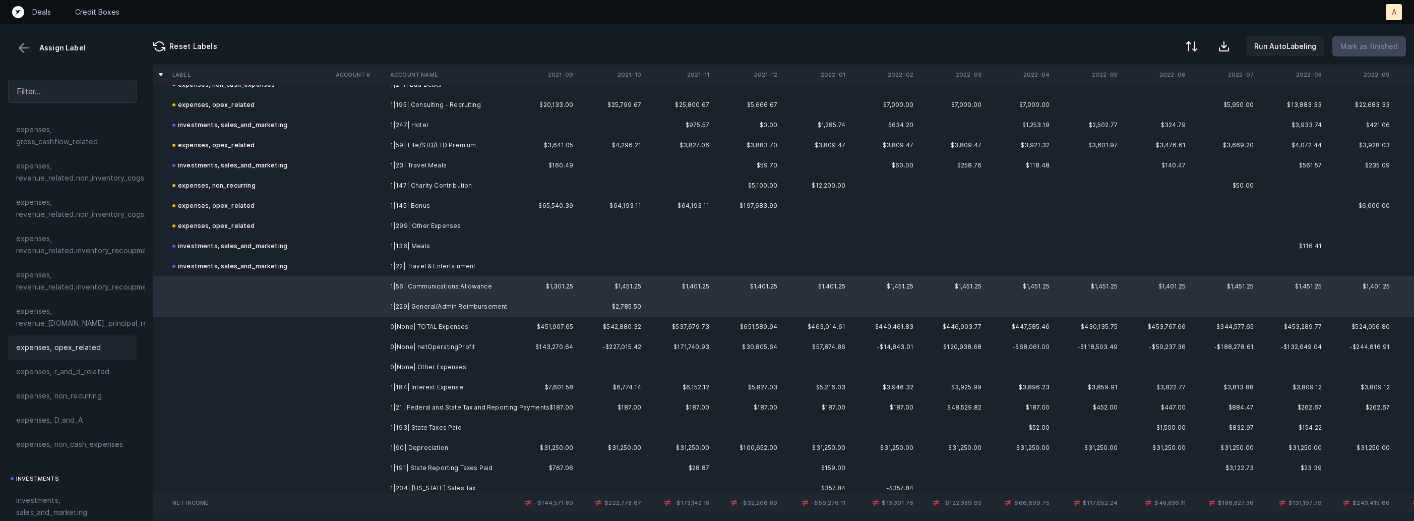
click at [50, 353] on div "expenses, opex_related" at bounding box center [72, 347] width 129 height 24
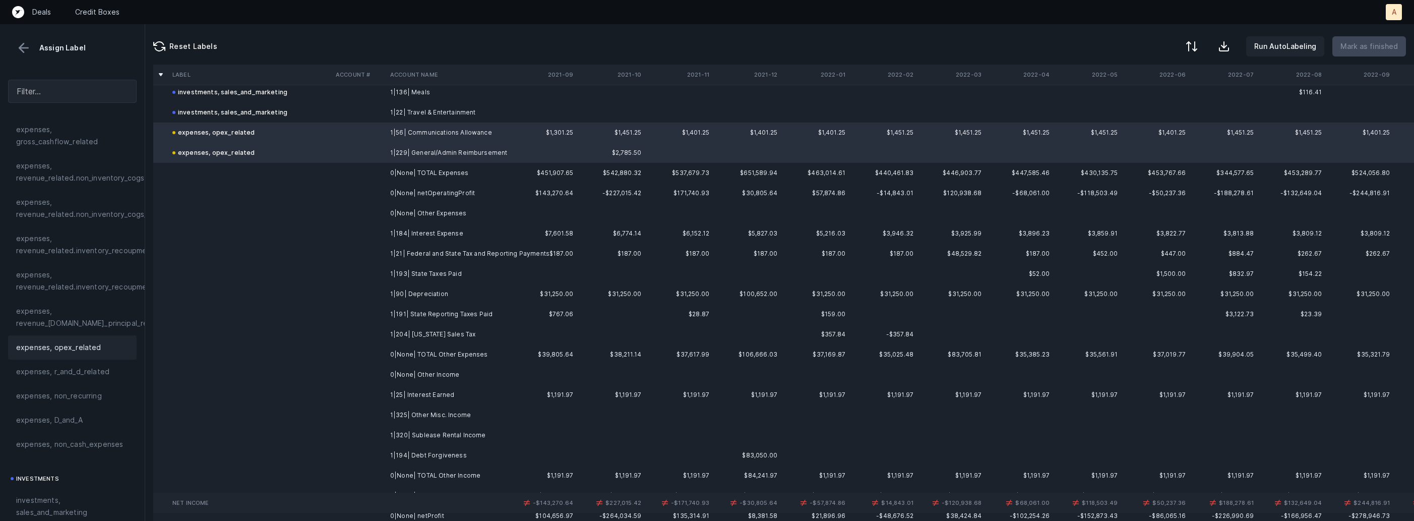
scroll to position [1020, 0]
click at [433, 232] on td "1|184| Interest Expense" at bounding box center [447, 233] width 123 height 20
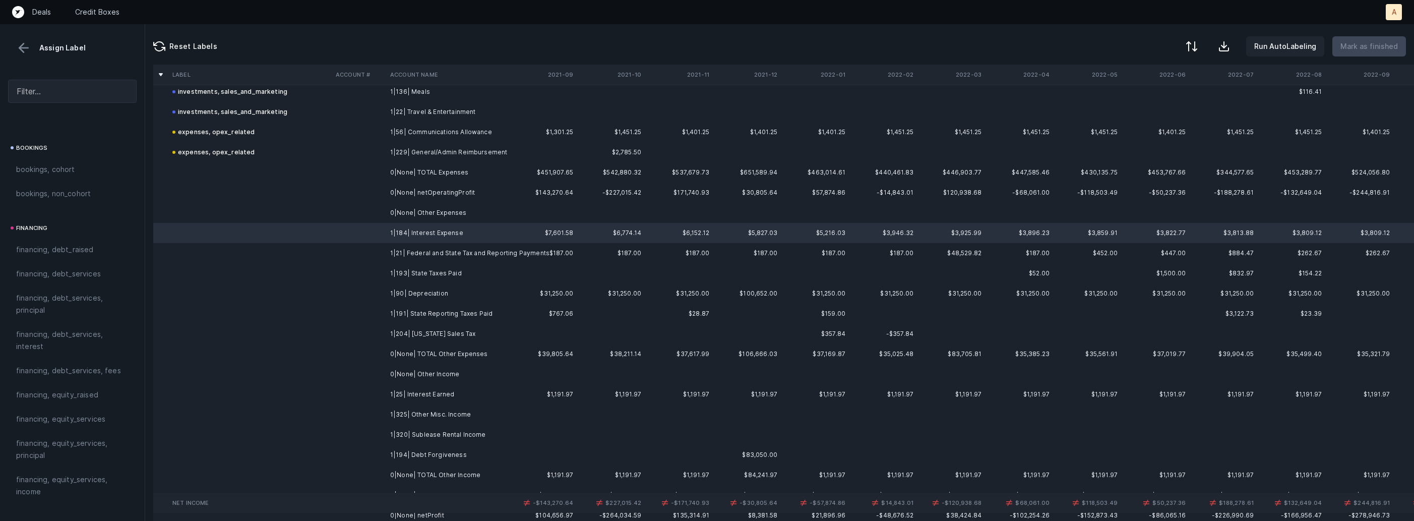
scroll to position [677, 0]
click at [47, 355] on span "financing, debt_services, interest" at bounding box center [72, 349] width 112 height 24
click at [407, 252] on td "1|21| Federal and State Tax and Reporting Payments" at bounding box center [447, 253] width 123 height 20
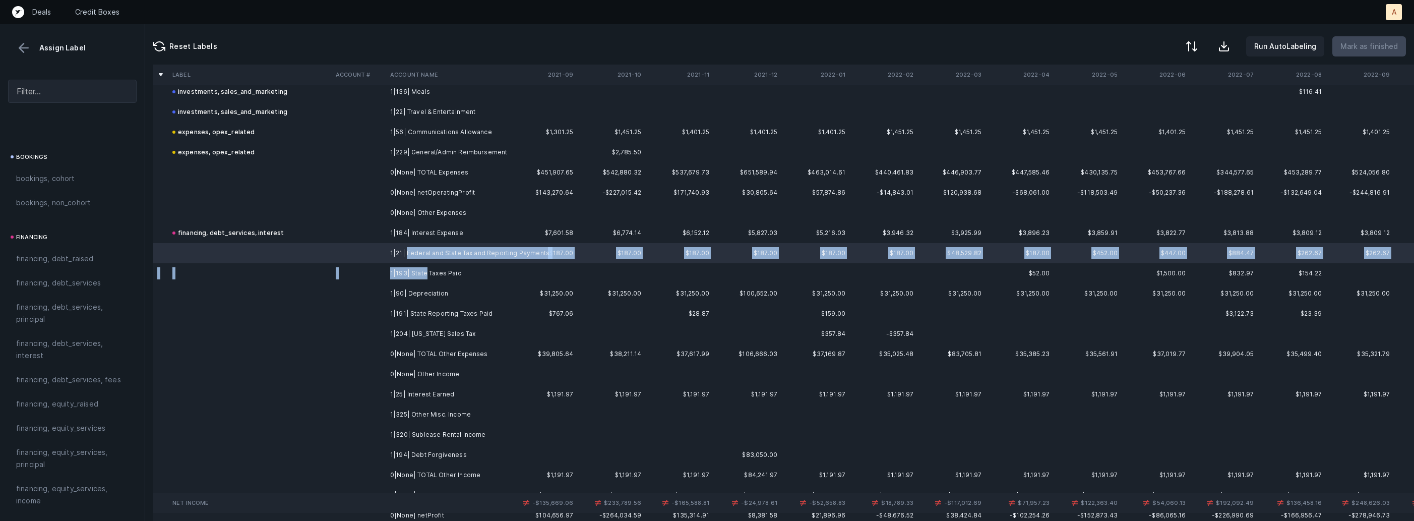
click at [424, 276] on td "1|193| State Taxes Paid" at bounding box center [447, 273] width 123 height 20
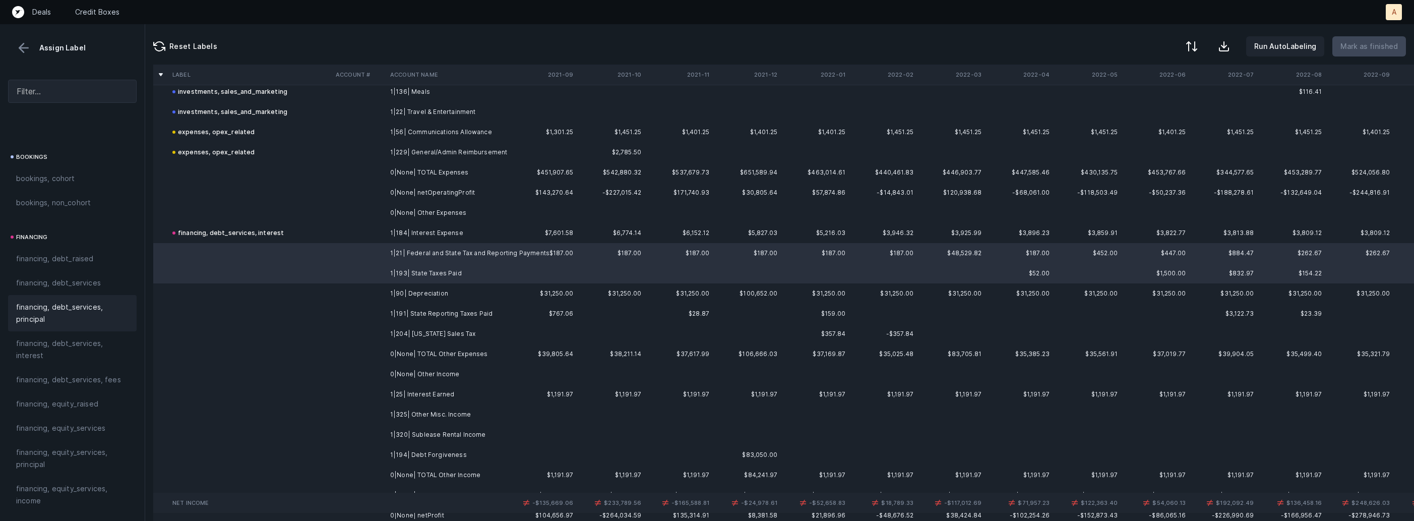
scroll to position [1145, 0]
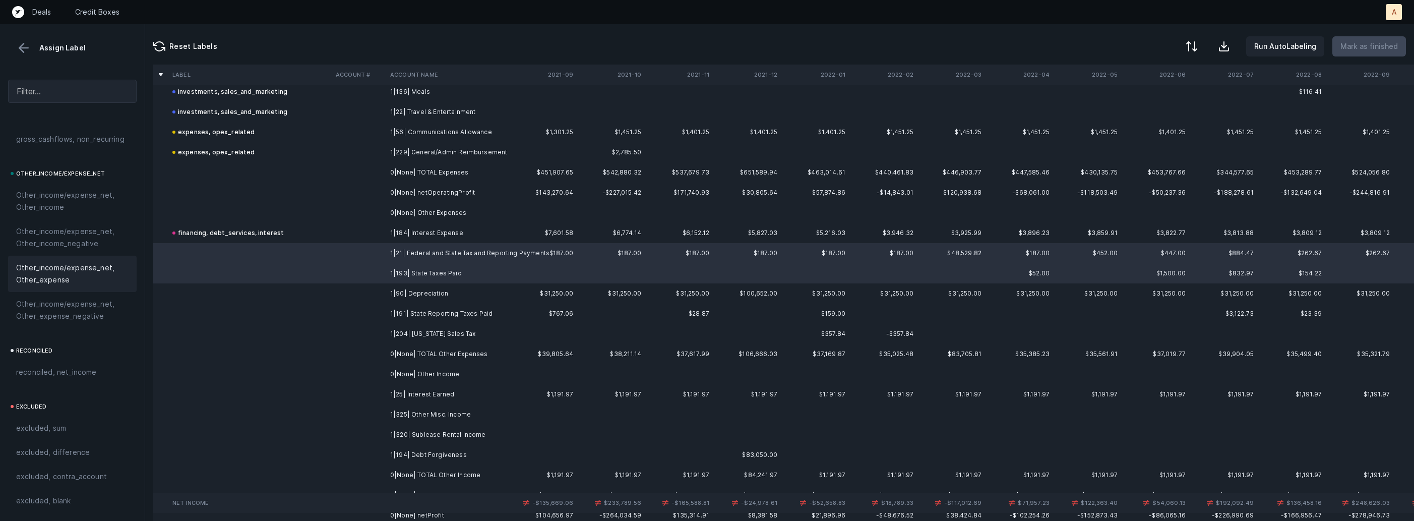
click at [58, 275] on span "Other_income/expense_net, Other_expense" at bounding box center [72, 274] width 112 height 24
click at [348, 283] on td at bounding box center [359, 293] width 54 height 20
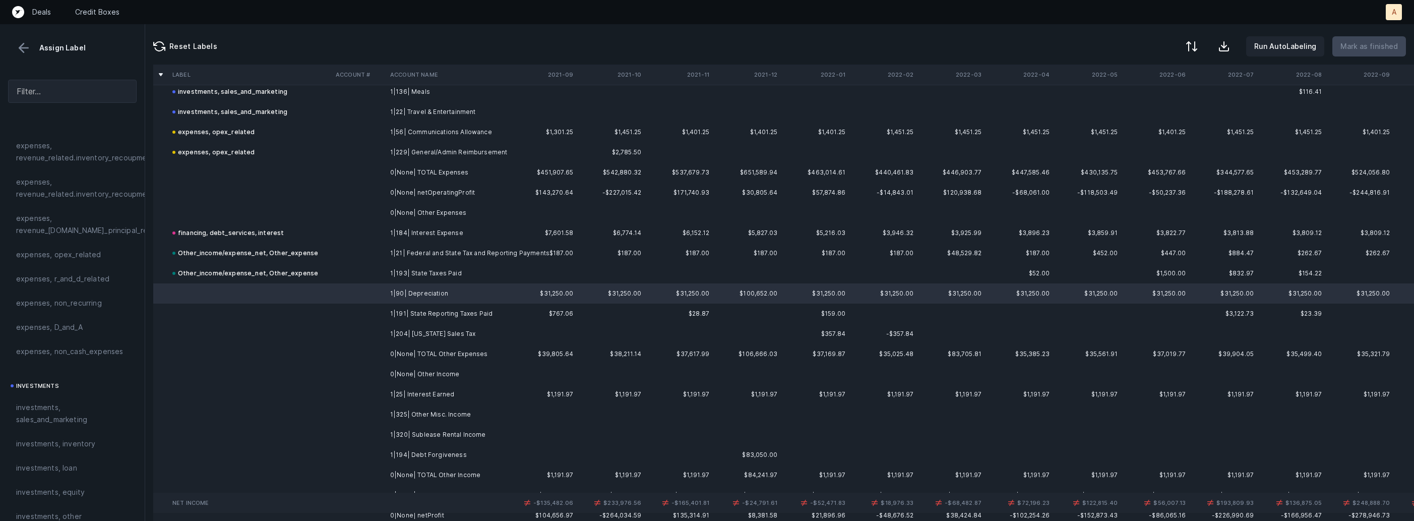
scroll to position [274, 0]
click at [47, 335] on span "expenses, D_and_A" at bounding box center [49, 336] width 67 height 12
click at [400, 319] on td "1|191| State Reporting Taxes Paid" at bounding box center [447, 314] width 123 height 20
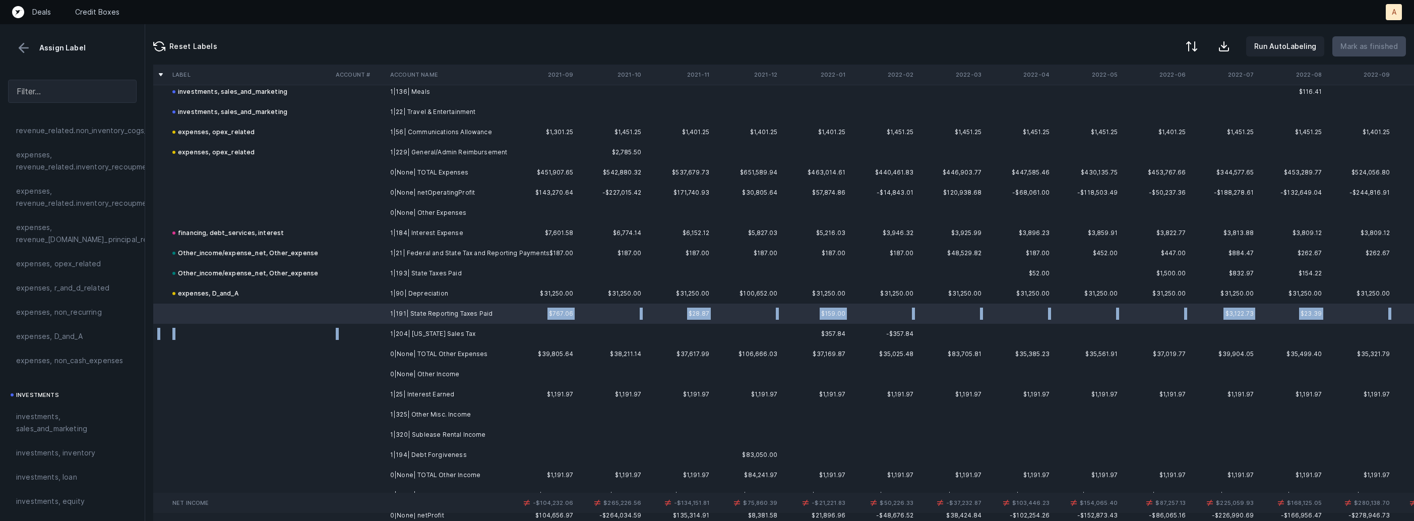
click at [386, 328] on td "1|204| New York Sales Tax" at bounding box center [447, 334] width 123 height 20
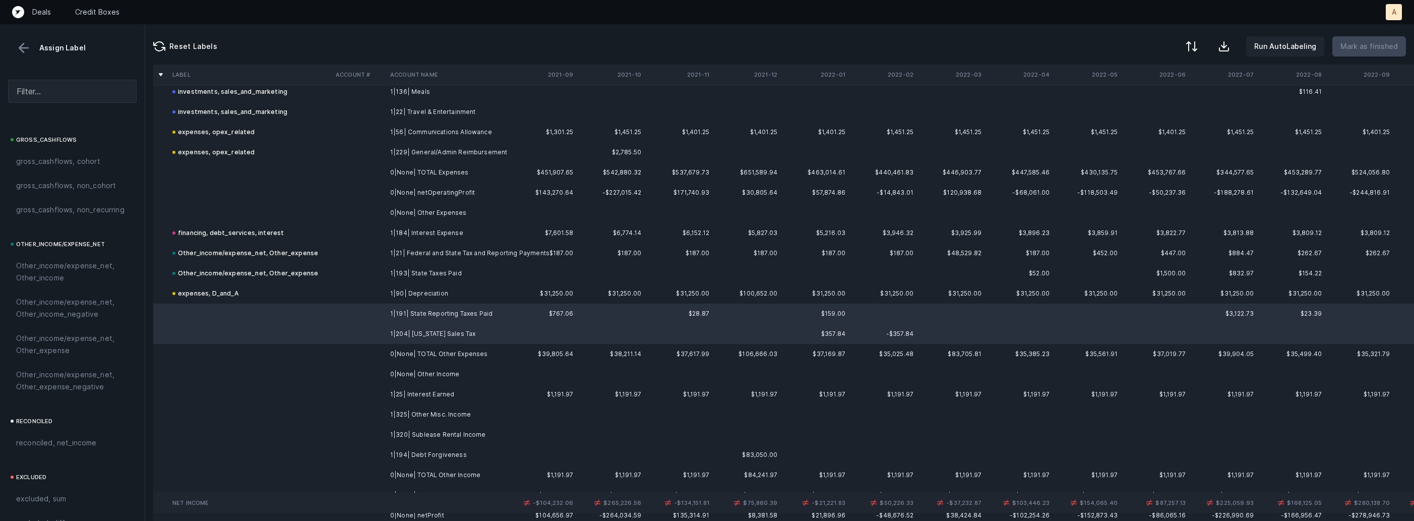
scroll to position [1145, 0]
click at [65, 284] on span "Other_income/expense_net, Other_expense" at bounding box center [72, 274] width 112 height 24
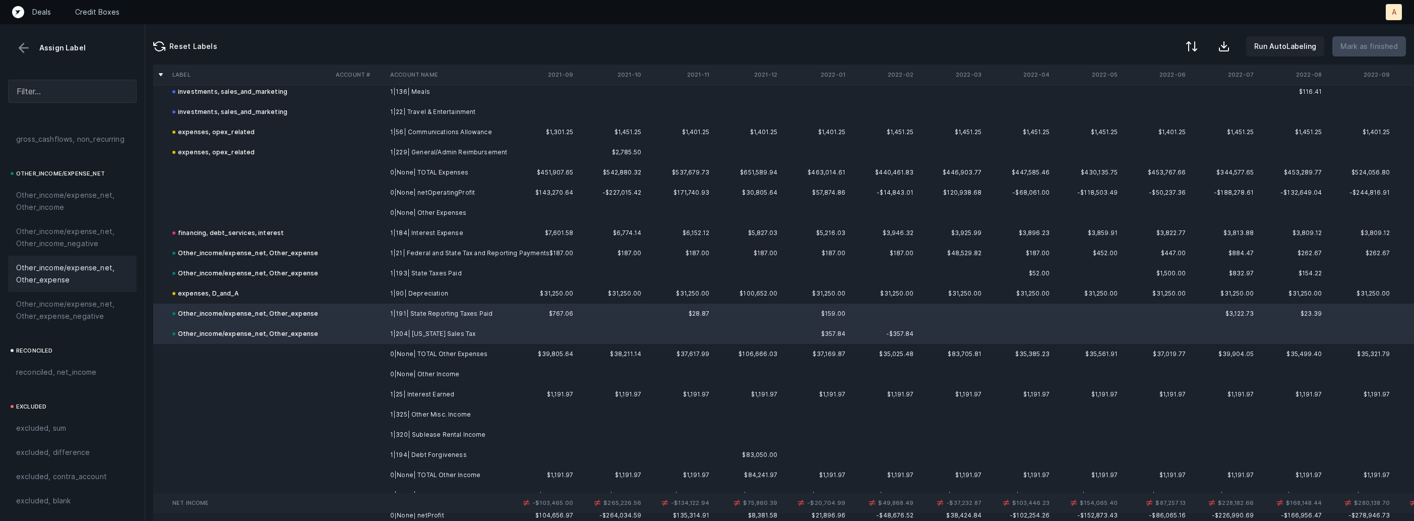
scroll to position [1060, 0]
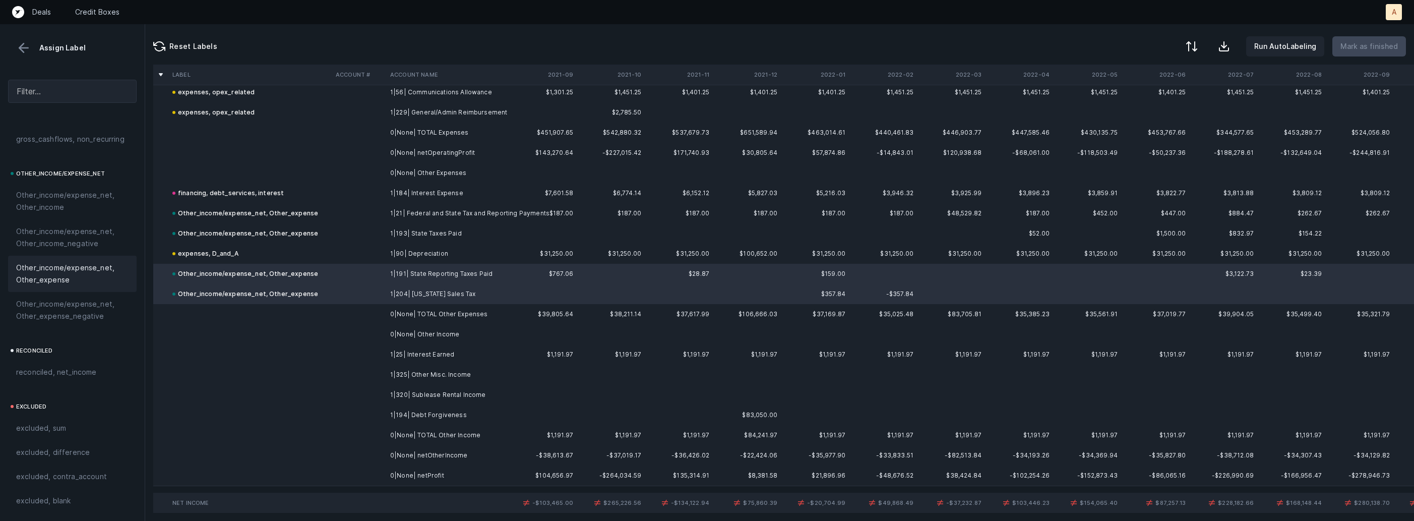
click at [441, 357] on td "1|25| Interest Earned" at bounding box center [447, 354] width 123 height 20
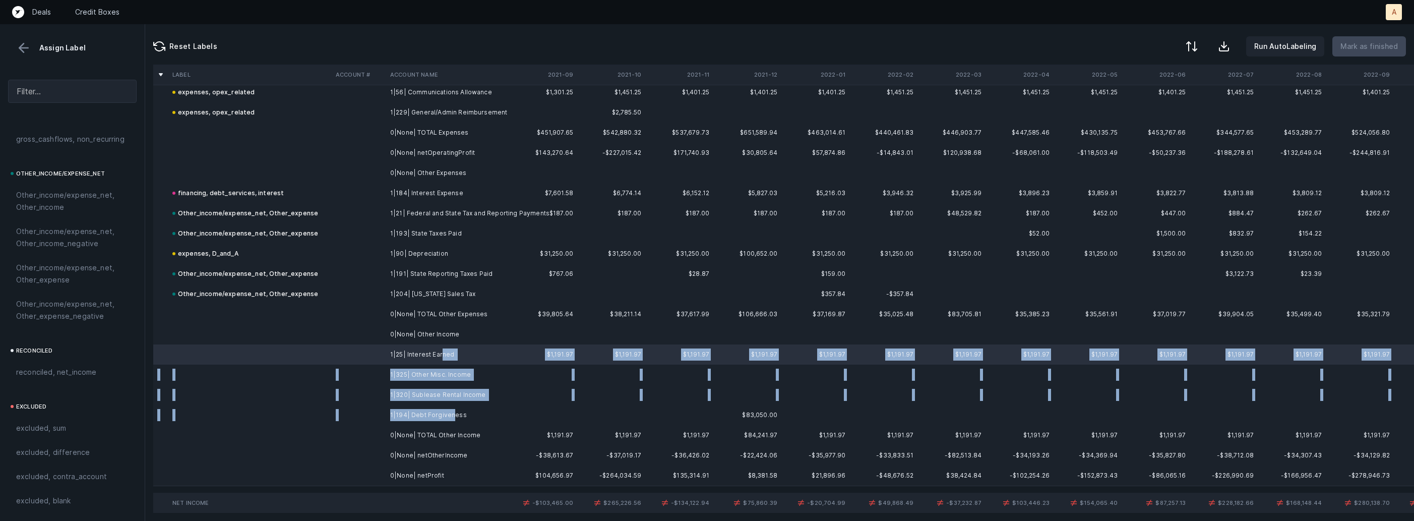
click at [449, 416] on td "1|194| Debt Forgiveness" at bounding box center [447, 415] width 123 height 20
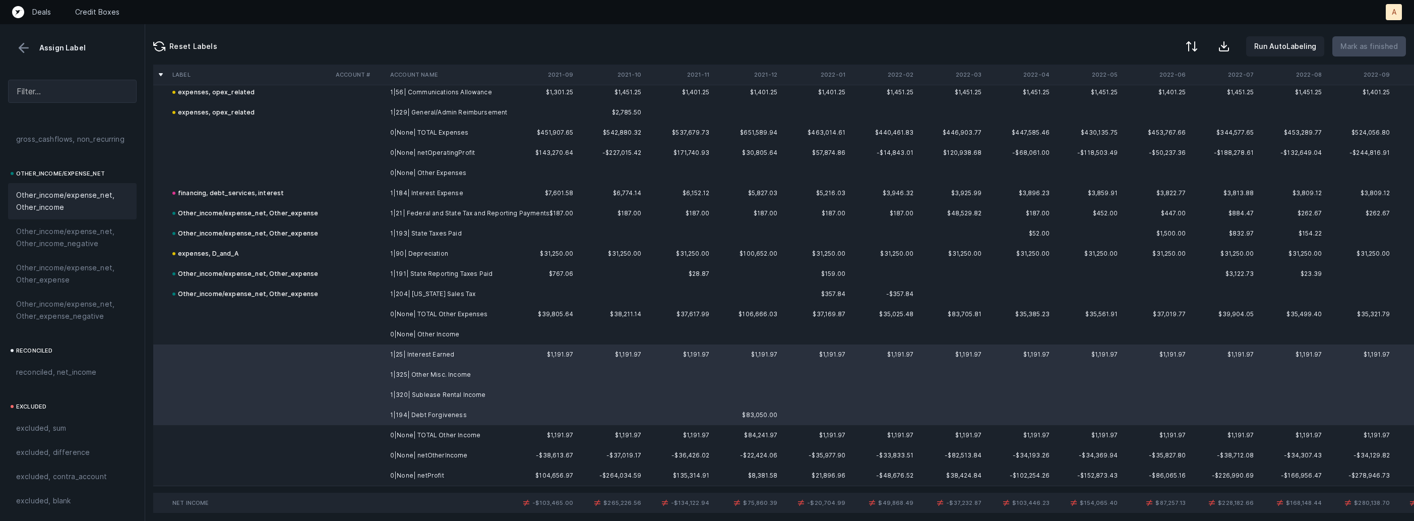
click at [75, 208] on span "Other_income/expense_net, Other_income" at bounding box center [72, 201] width 112 height 24
click at [364, 473] on td at bounding box center [359, 475] width 54 height 20
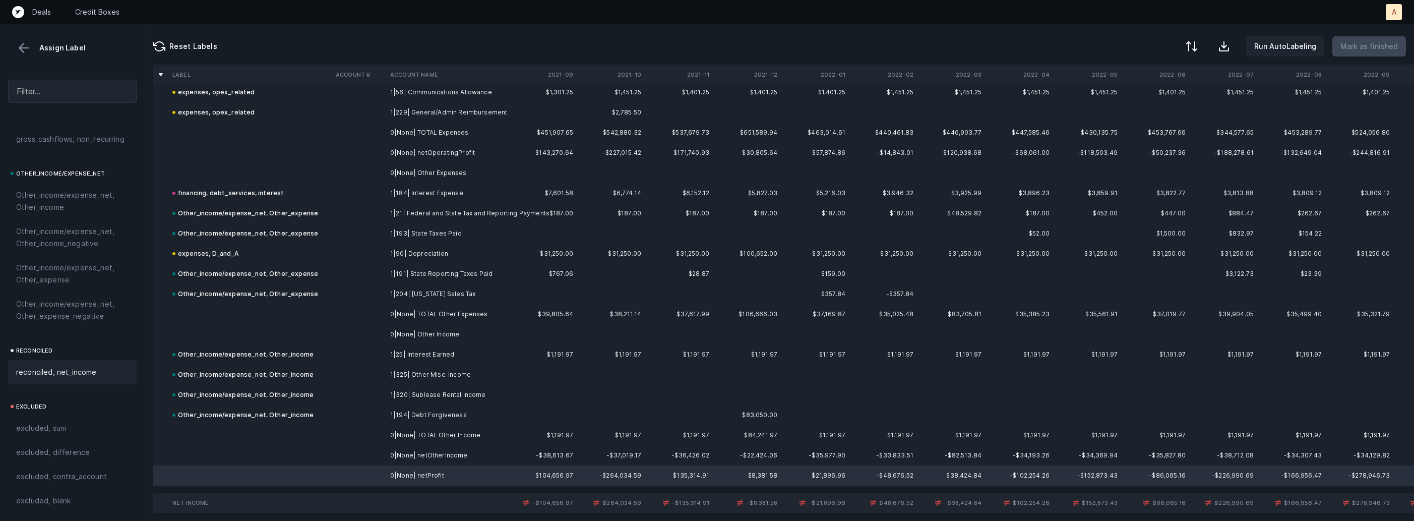
click at [93, 368] on span "reconciled, net_income" at bounding box center [56, 372] width 81 height 12
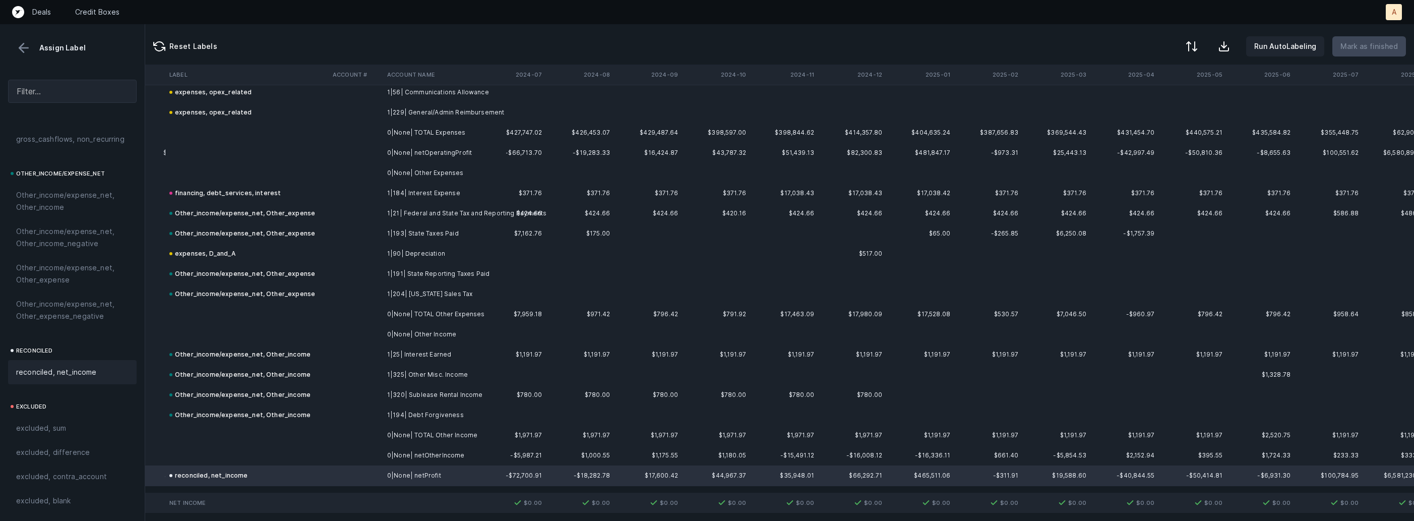
scroll to position [1060, 2363]
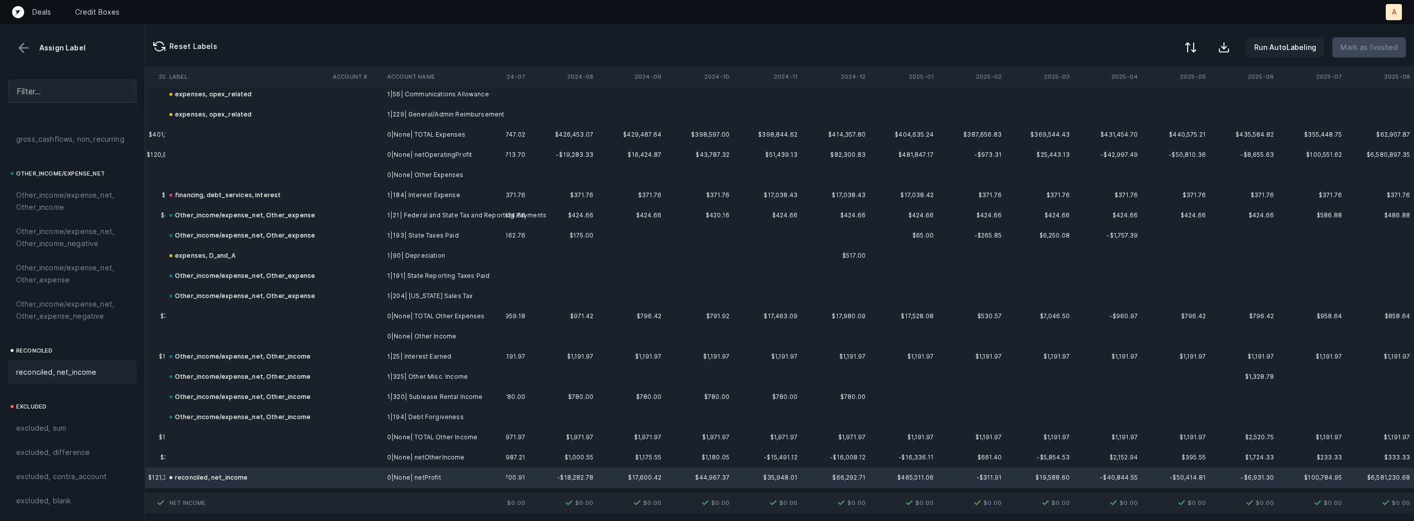
click at [1195, 41] on div at bounding box center [1191, 47] width 12 height 12
click at [1137, 111] on div "By Hum label" at bounding box center [1127, 107] width 44 height 12
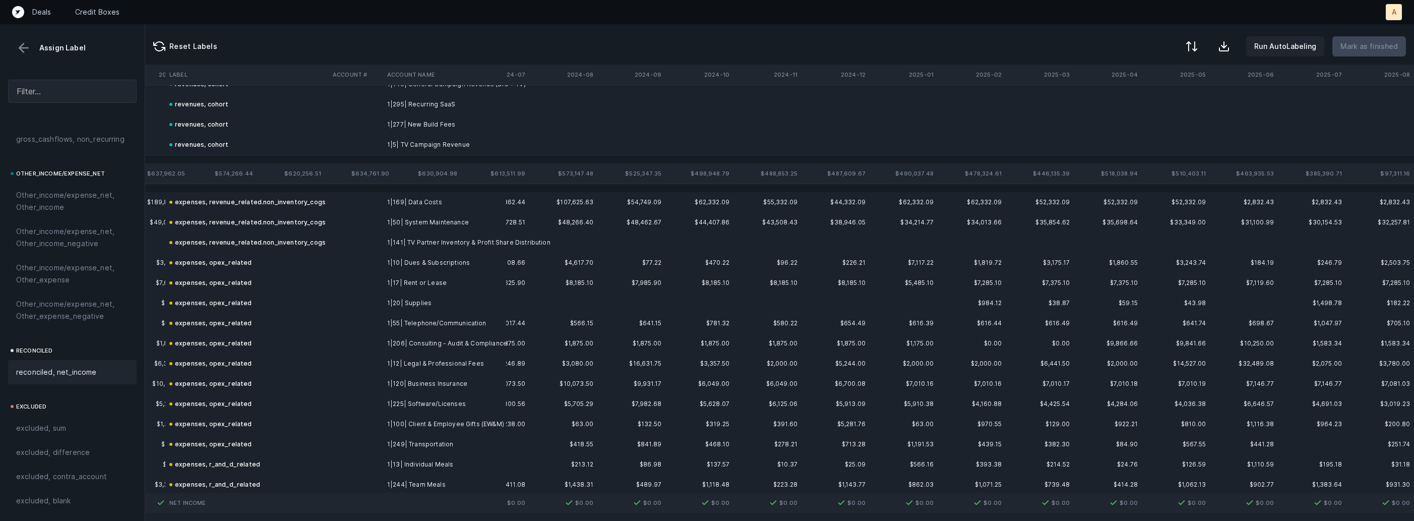
scroll to position [0, 2363]
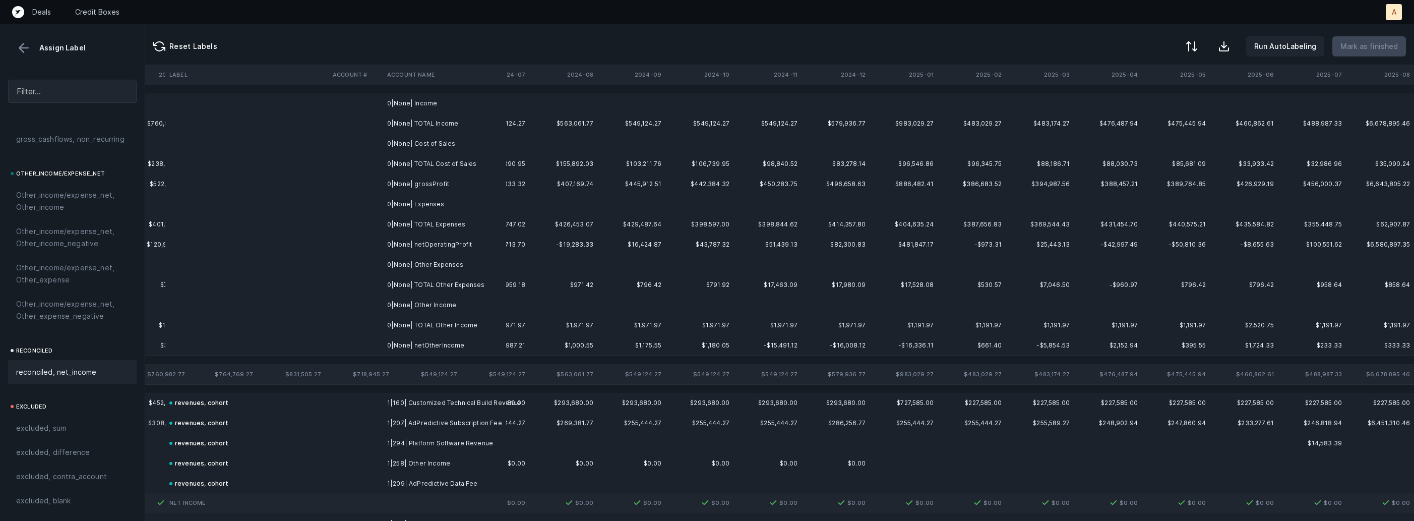
click at [596, 98] on td at bounding box center [563, 103] width 68 height 20
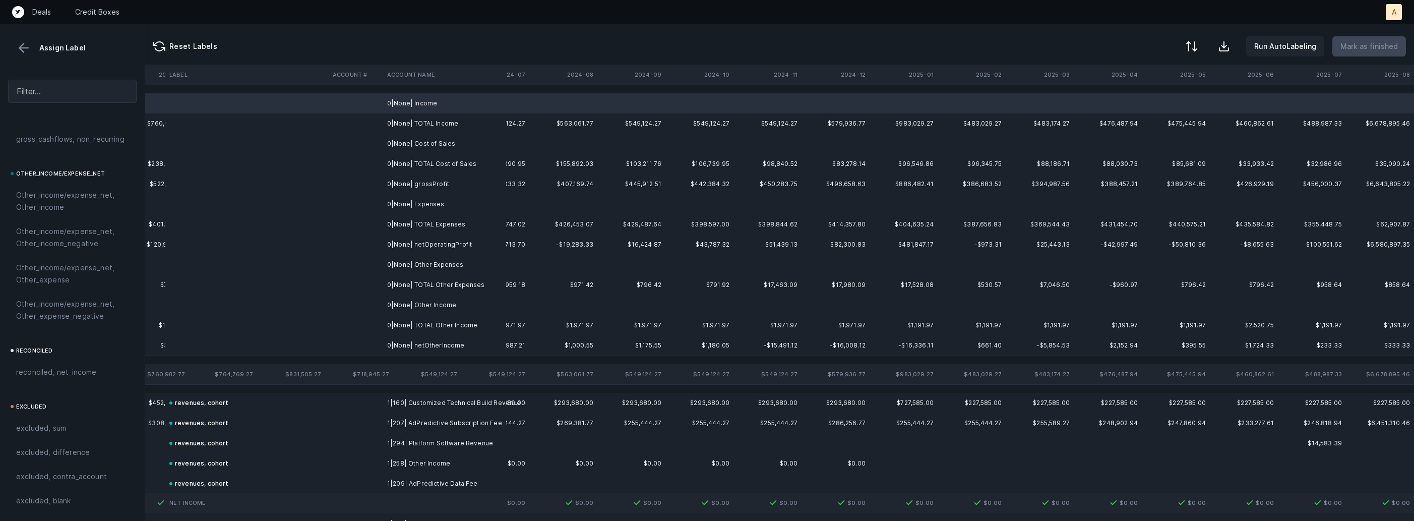
click at [499, 134] on td "0|None| Cost of Sales" at bounding box center [444, 144] width 123 height 20
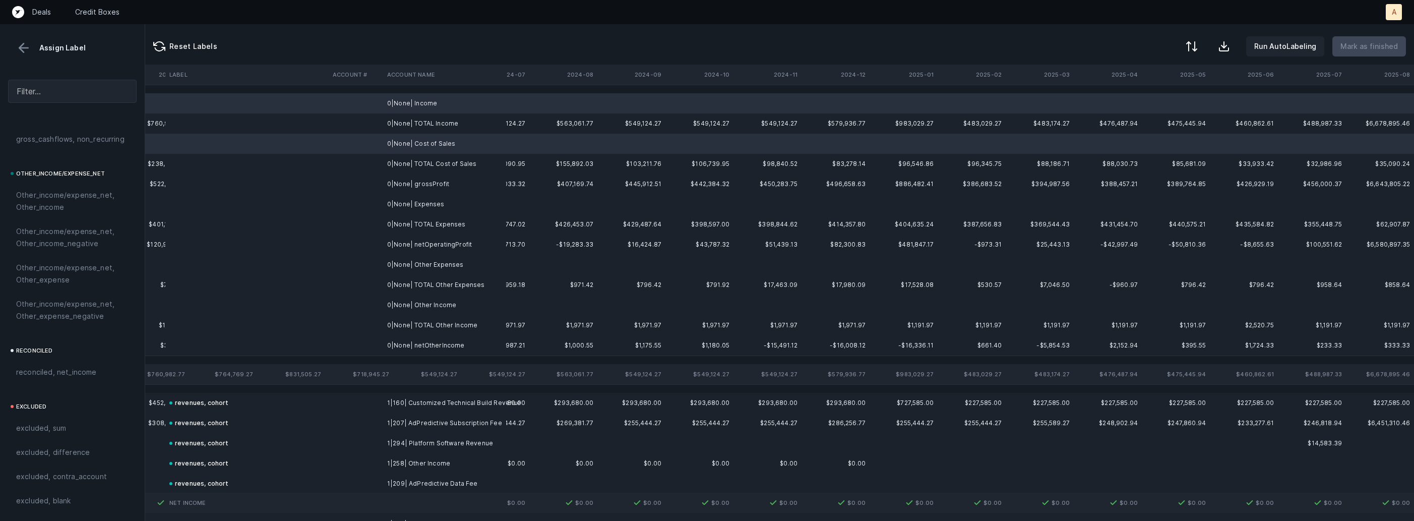
click at [435, 200] on td "0|None| Expenses" at bounding box center [444, 204] width 123 height 20
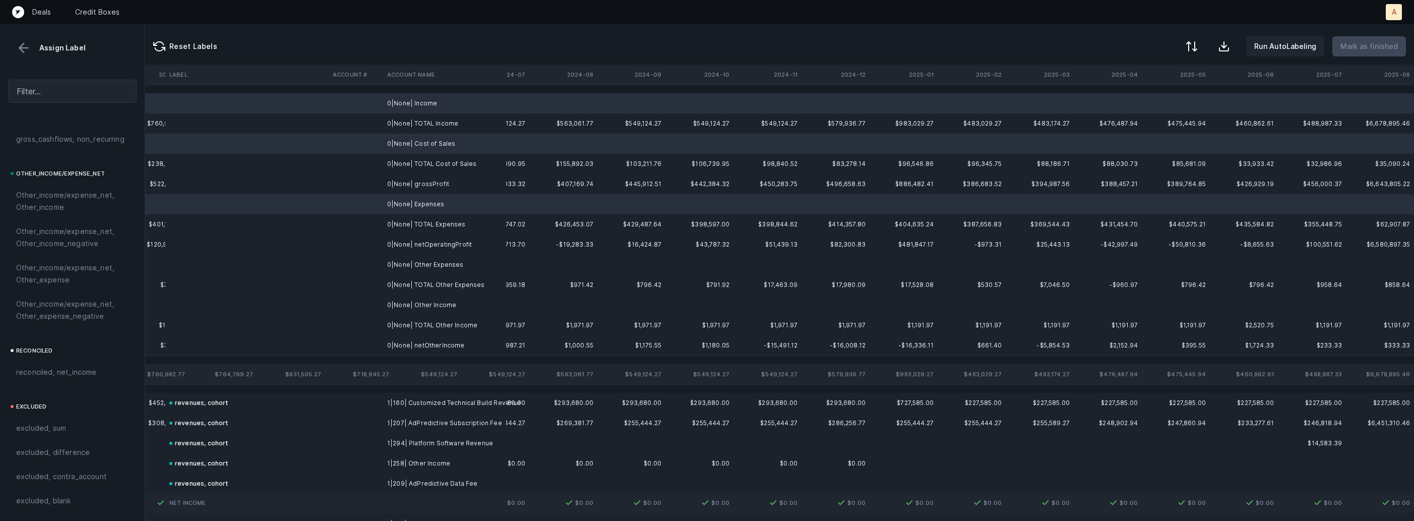
click at [435, 259] on td "0|None| Other Expenses" at bounding box center [444, 265] width 123 height 20
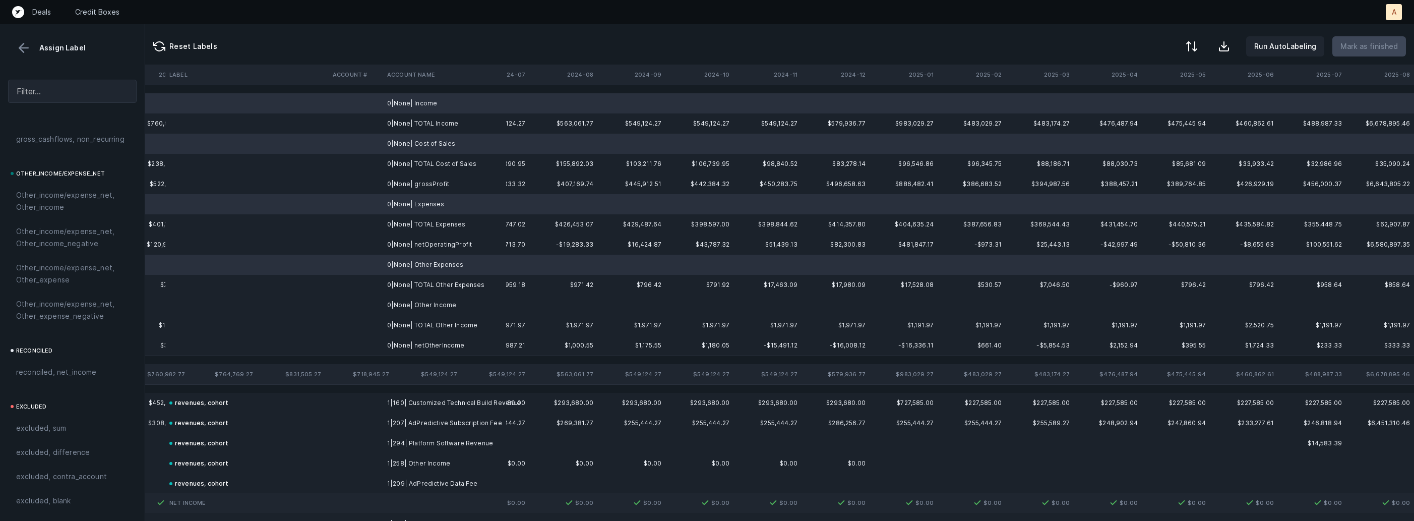
click at [436, 312] on td "0|None| Other Income" at bounding box center [444, 305] width 123 height 20
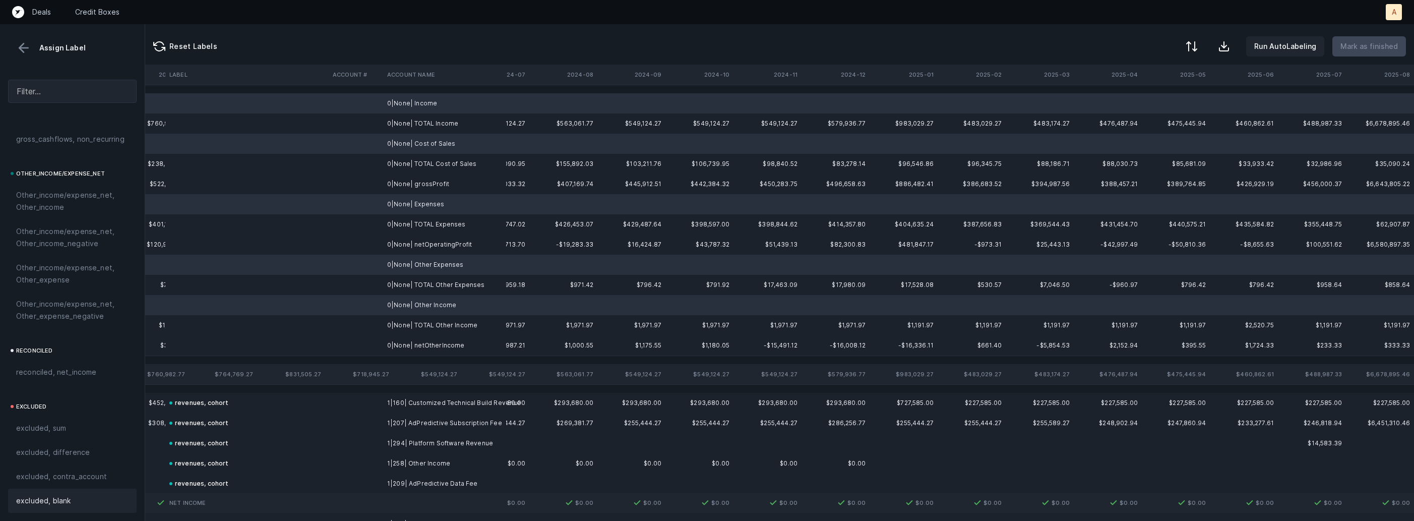
click at [89, 492] on div "excluded, blank" at bounding box center [72, 501] width 129 height 24
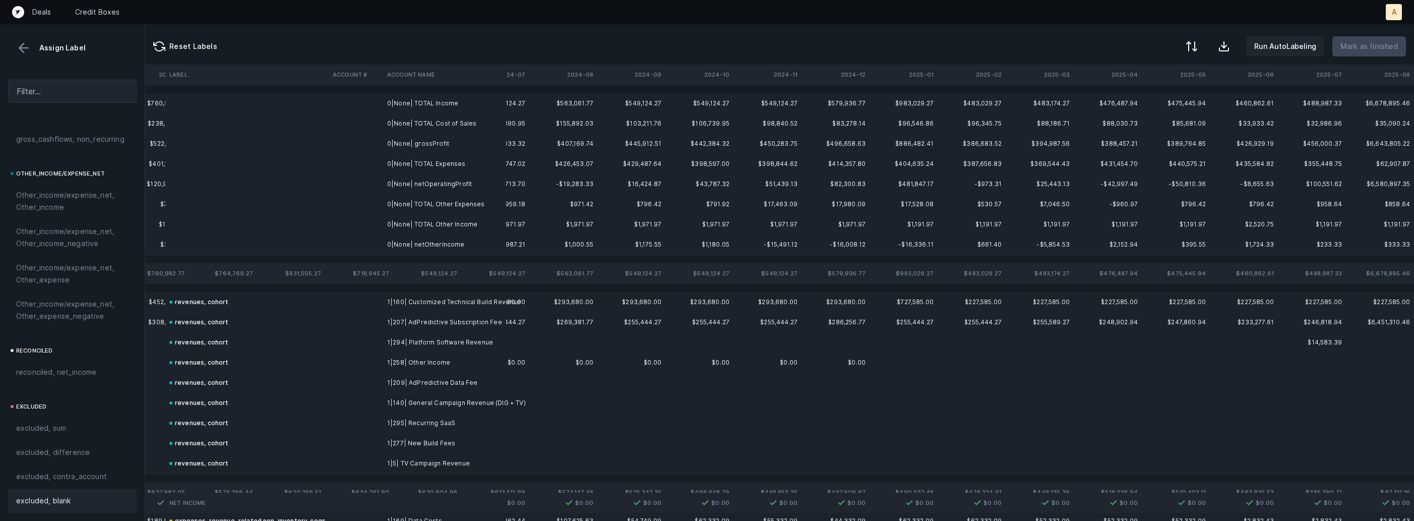
click at [482, 140] on td "0|None| grossProfit" at bounding box center [444, 144] width 123 height 20
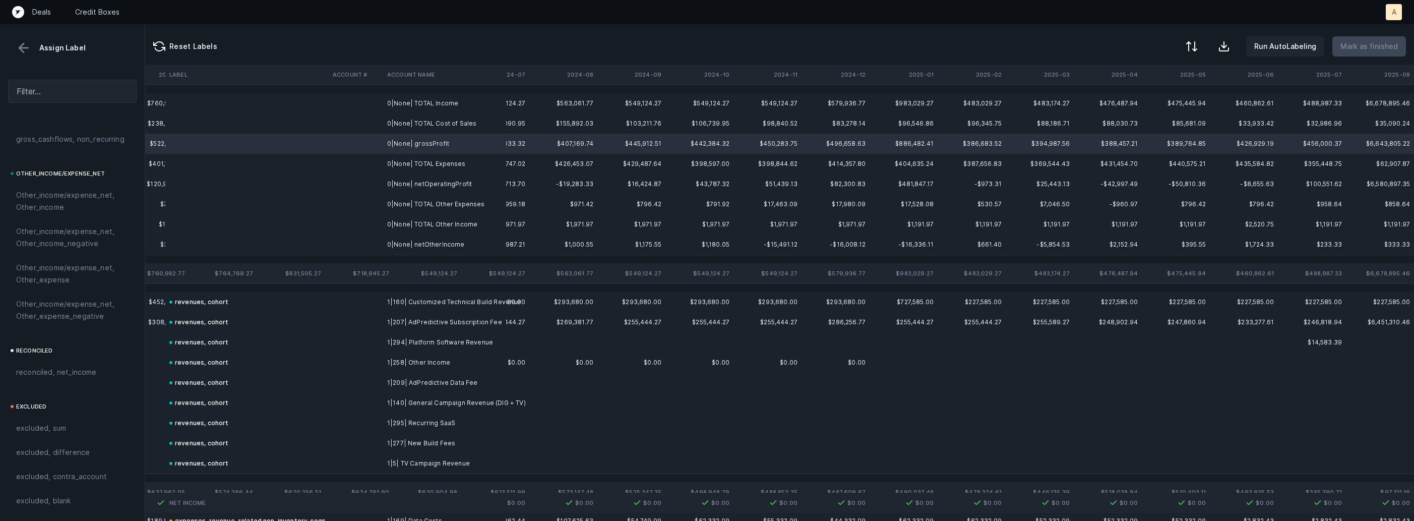
click at [417, 189] on td "0|None| netOperatingProfit" at bounding box center [444, 184] width 123 height 20
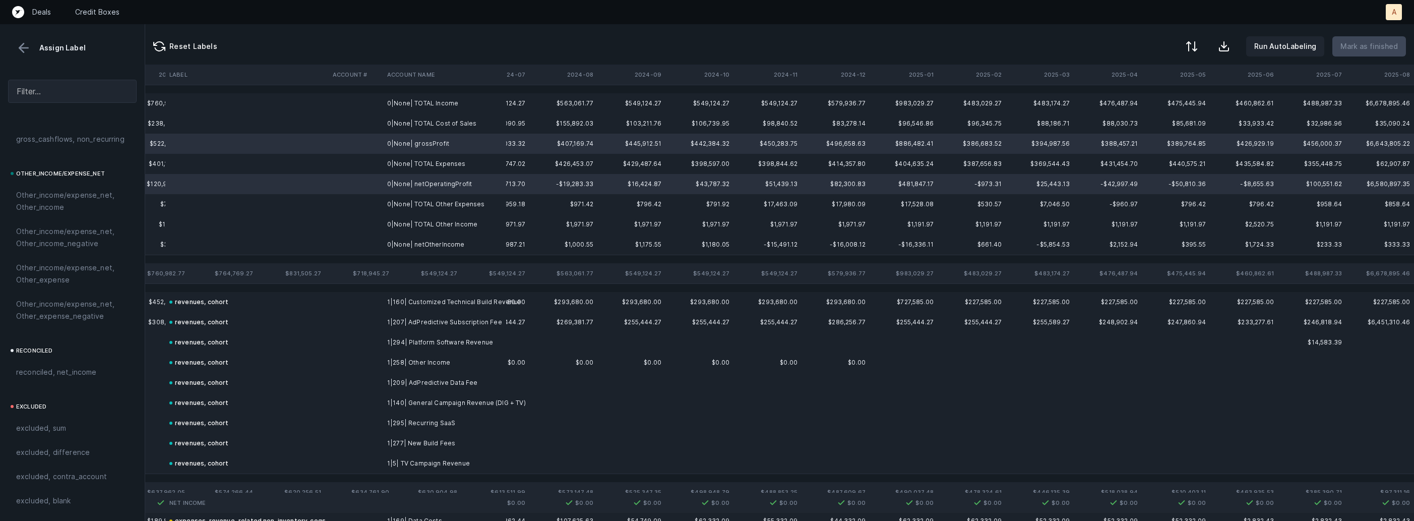
click at [403, 243] on td "0|None| netOtherIncome" at bounding box center [444, 244] width 123 height 20
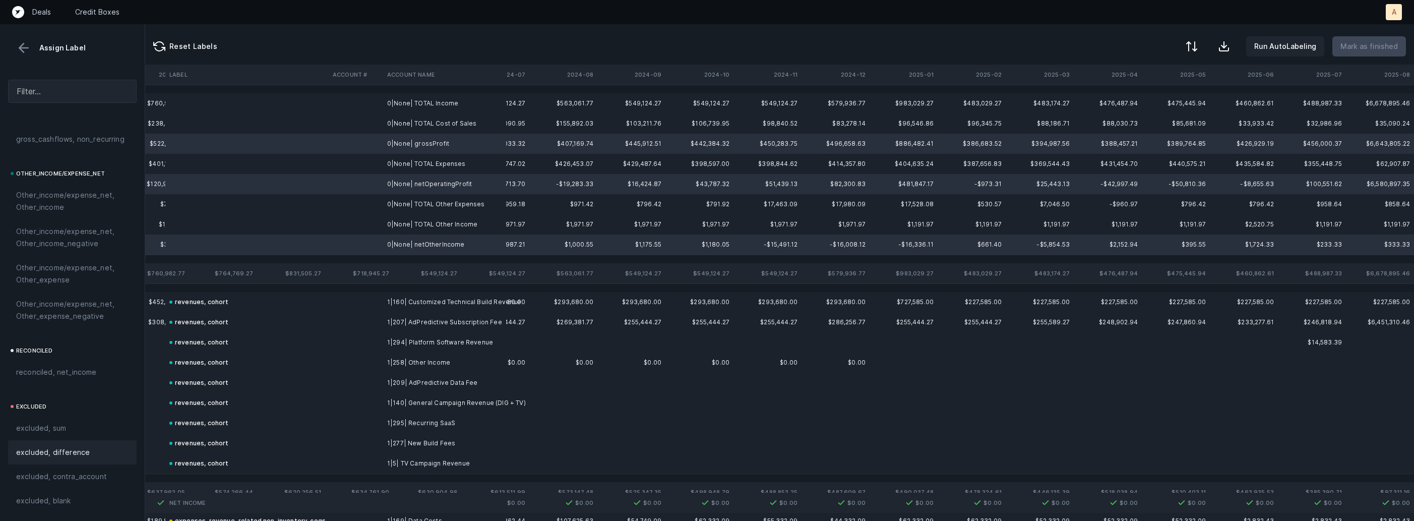
click at [55, 449] on span "excluded, difference" at bounding box center [53, 452] width 74 height 12
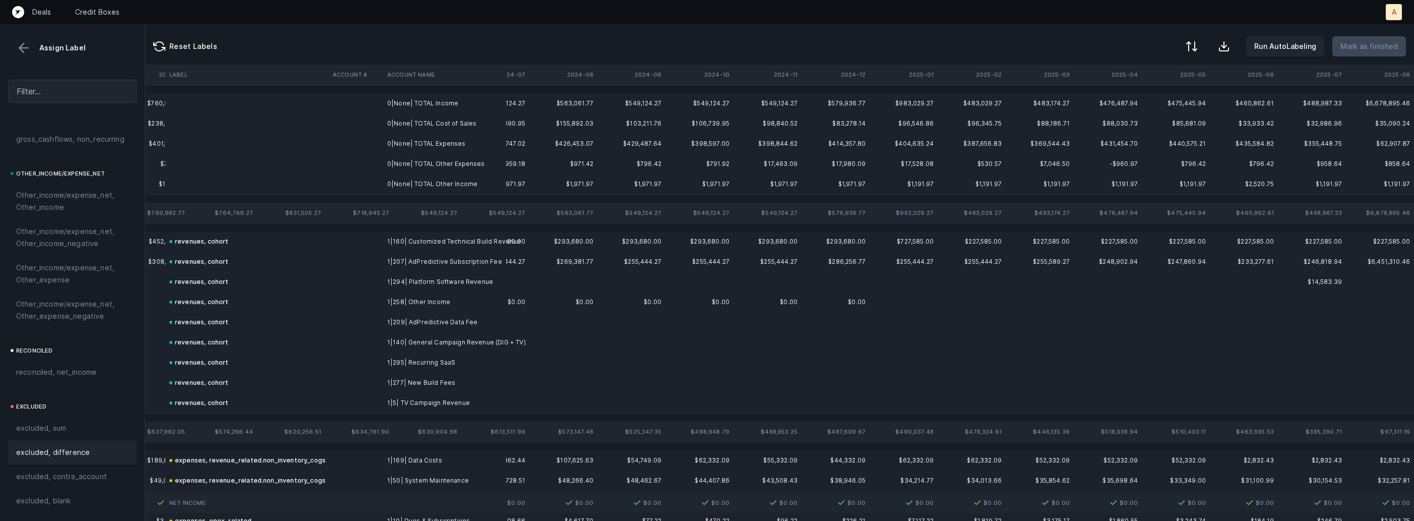
click at [415, 107] on td "0|None| TOTAL Income" at bounding box center [444, 103] width 123 height 20
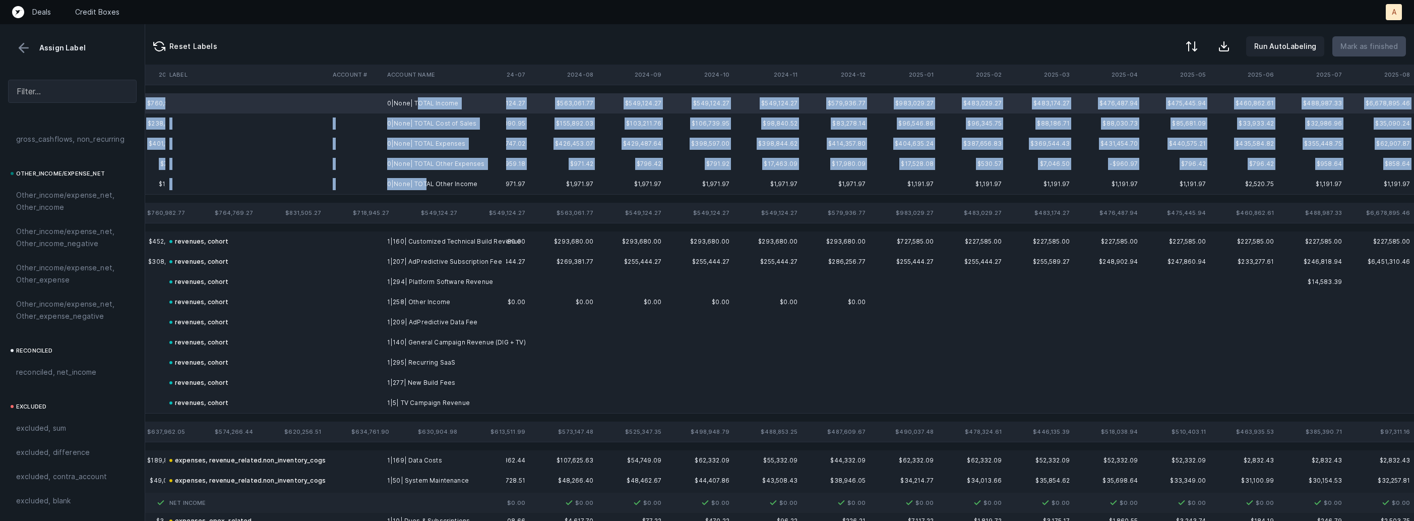
click at [426, 189] on td "0|None| TOTAL Other Income" at bounding box center [444, 184] width 123 height 20
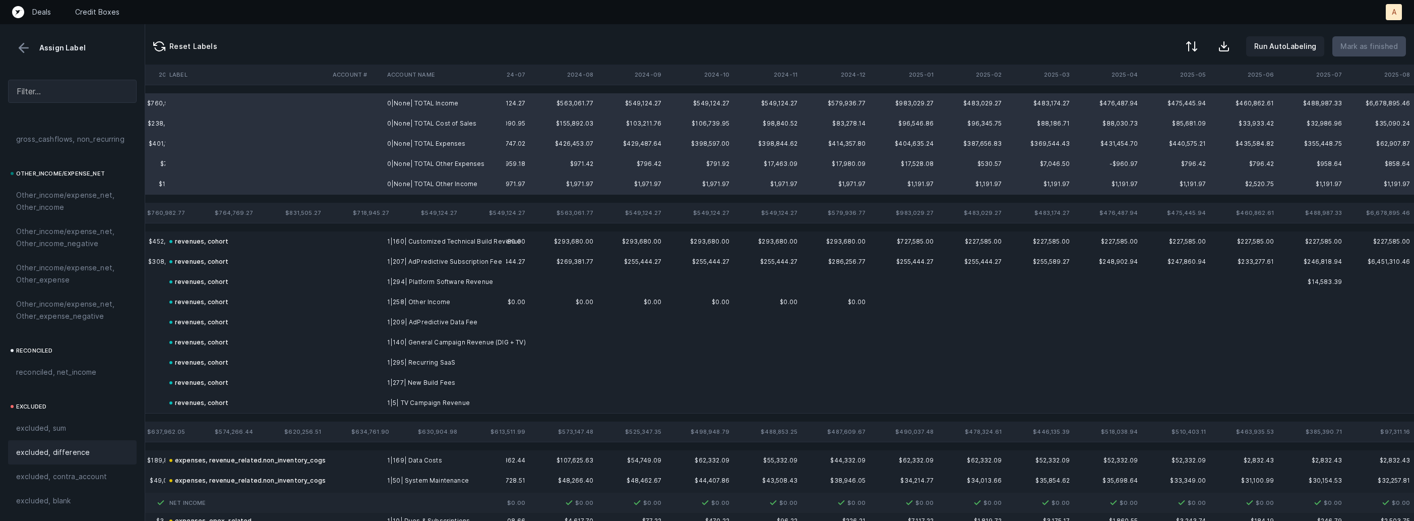
click at [55, 440] on div "excluded, difference" at bounding box center [72, 452] width 129 height 24
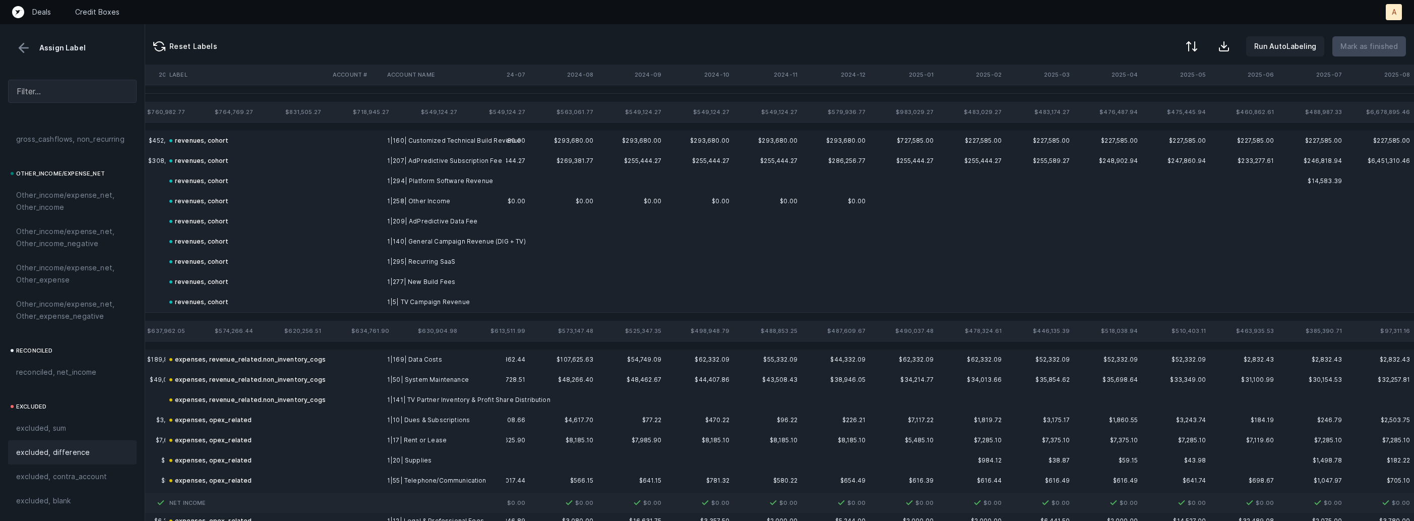
click at [18, 47] on button at bounding box center [23, 47] width 15 height 15
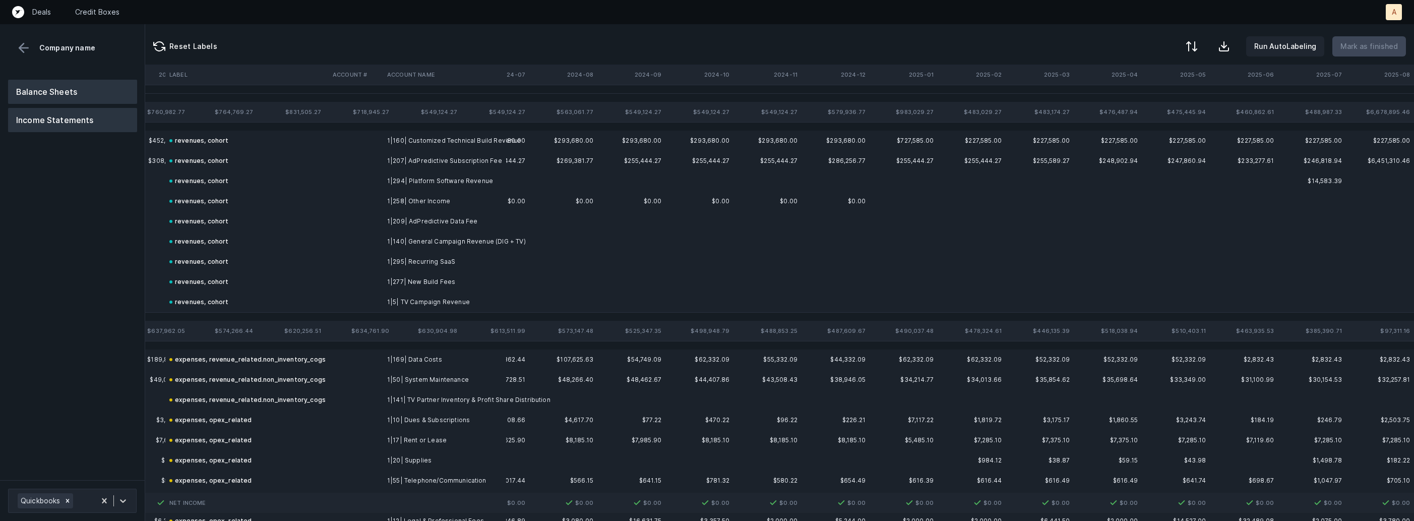
click at [37, 86] on button "Balance Sheets" at bounding box center [72, 92] width 129 height 24
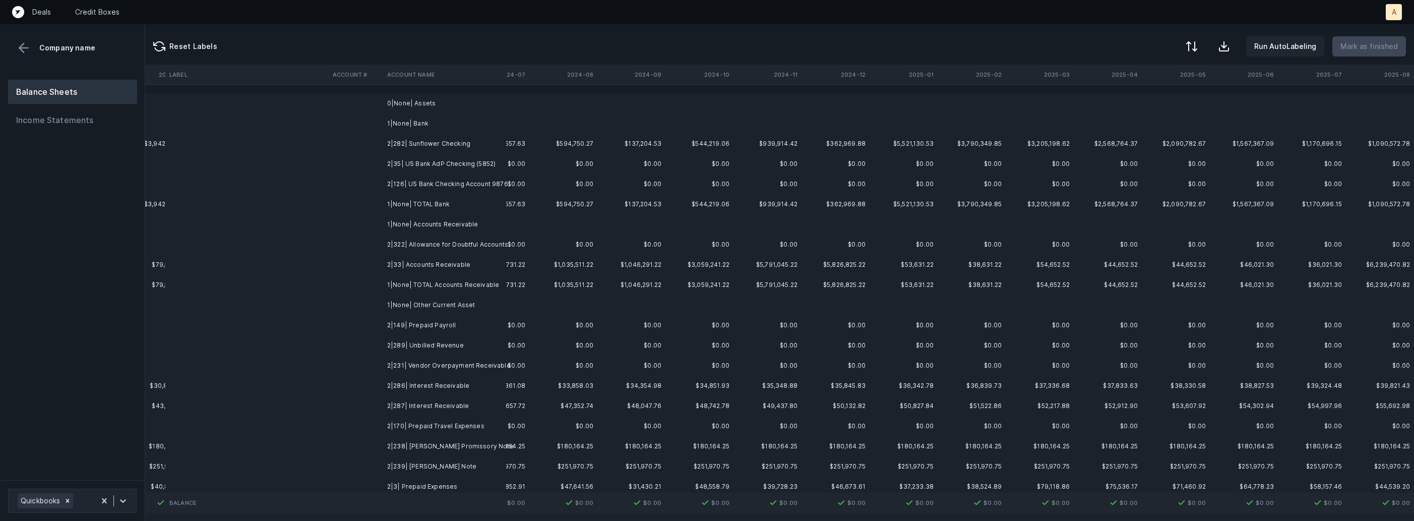
click at [419, 141] on td "2|282| Sunflower Checking" at bounding box center [444, 144] width 123 height 20
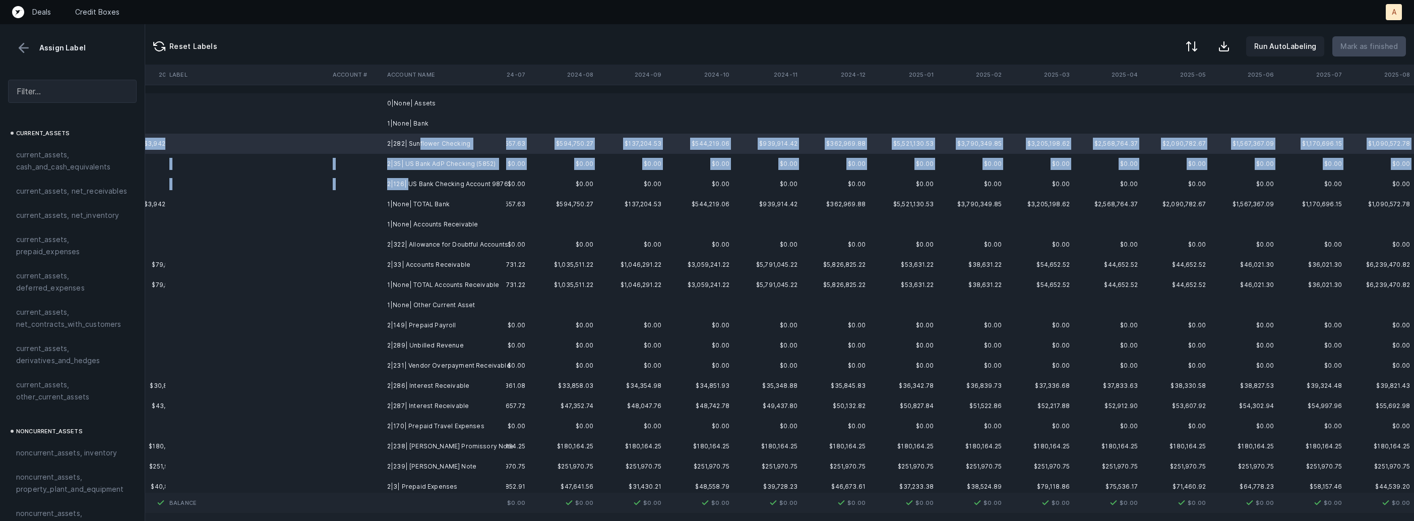
click at [407, 187] on td "2|126| US Bank Checking Account 9876" at bounding box center [444, 184] width 123 height 20
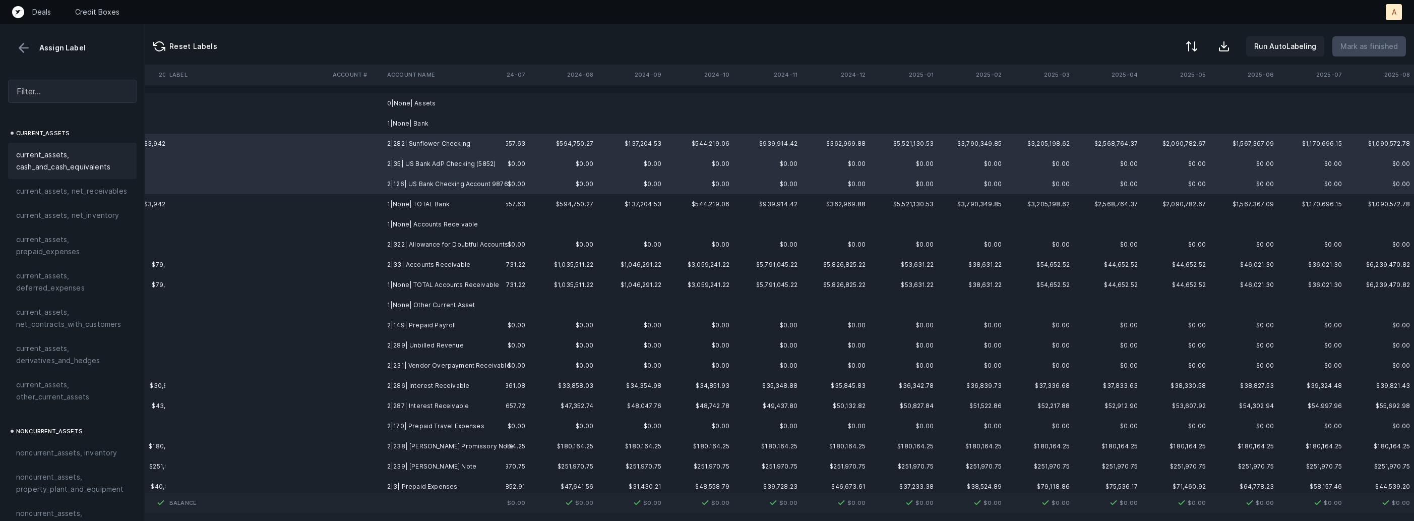
click at [68, 164] on span "current_assets, cash_and_cash_equivalents" at bounding box center [72, 161] width 112 height 24
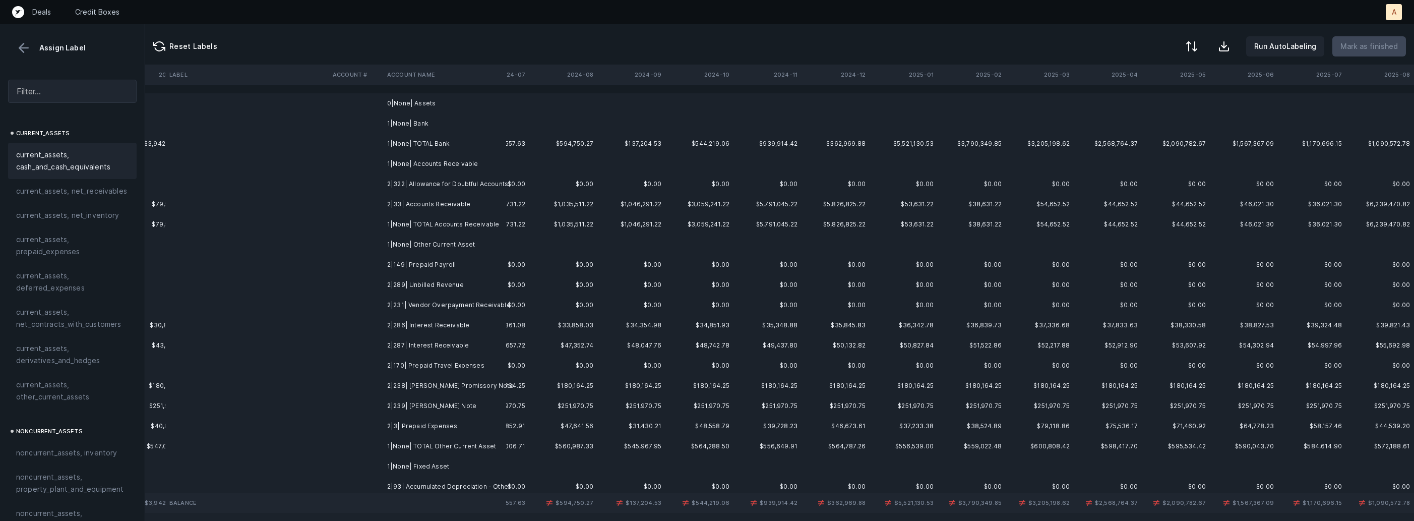
click at [404, 190] on td "2|322| Allowance for Doubtful Accounts" at bounding box center [444, 184] width 123 height 20
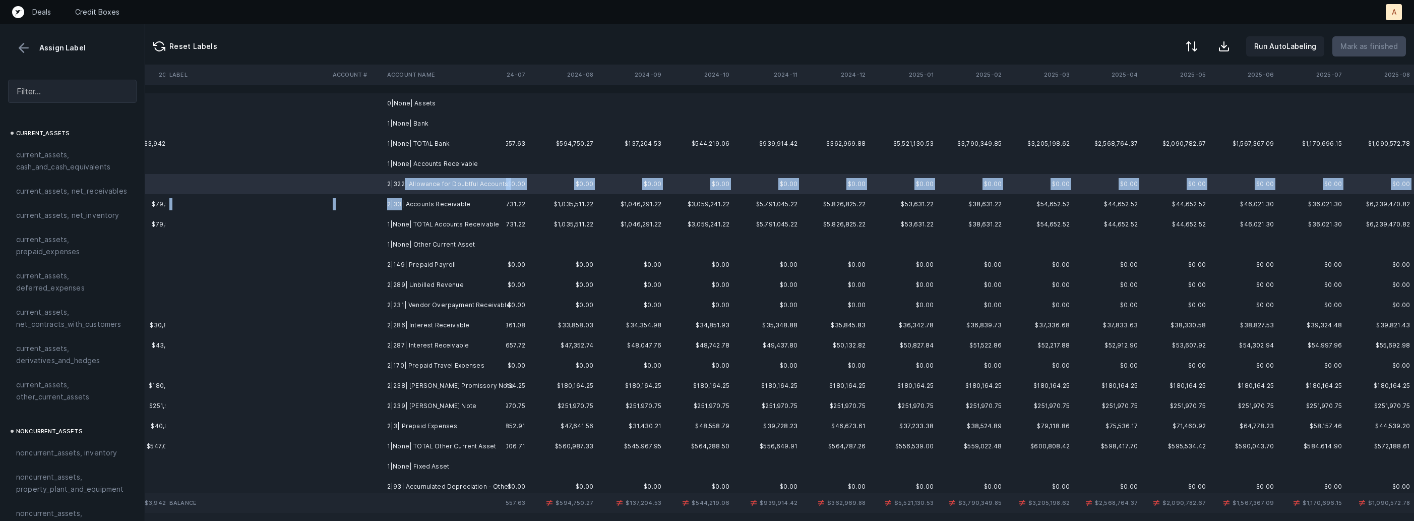
click at [401, 209] on td "2|33| Accounts Receivable" at bounding box center [444, 204] width 123 height 20
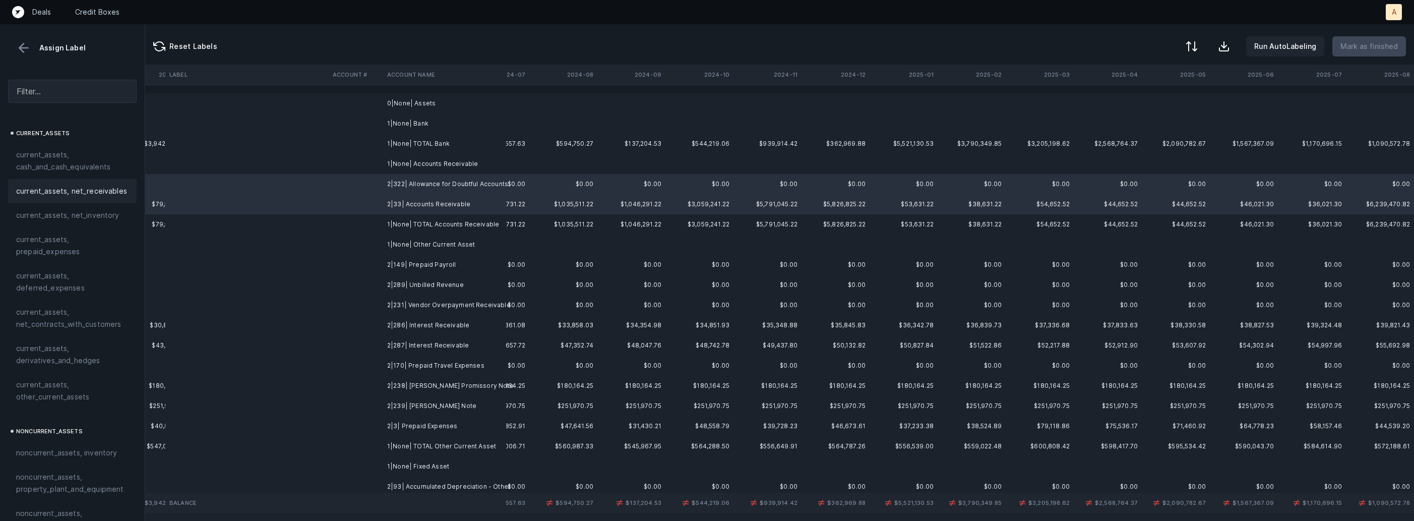
click at [94, 191] on span "current_assets, net_receivables" at bounding box center [71, 191] width 111 height 12
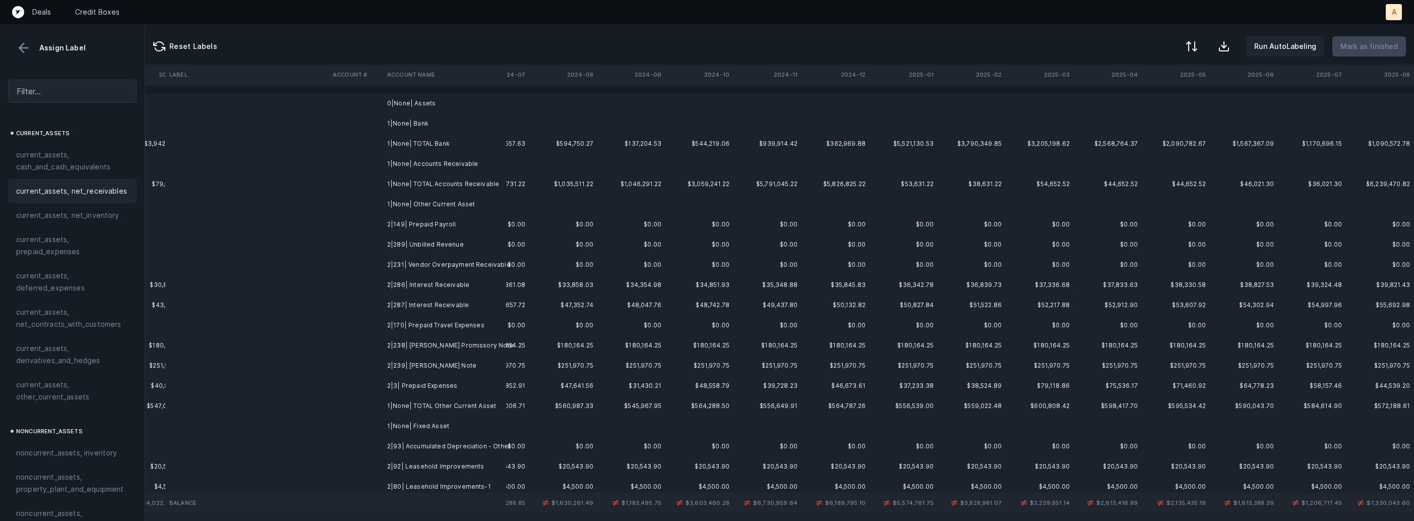
click at [434, 229] on td "2|149| Prepaid Payroll" at bounding box center [444, 224] width 123 height 20
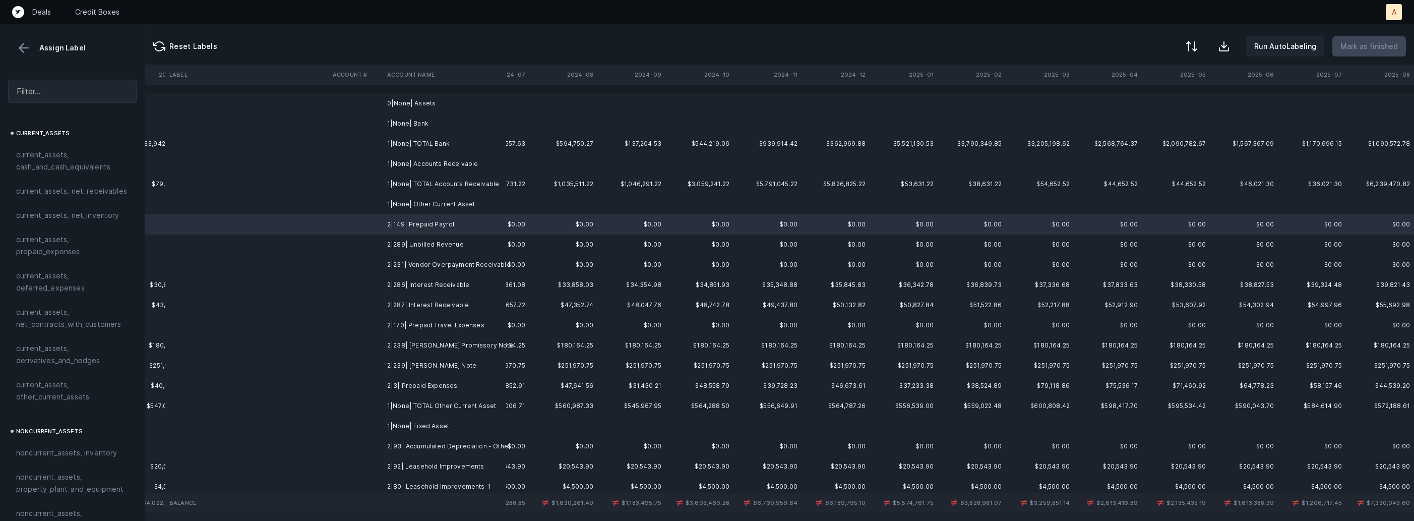
click at [469, 262] on td "2|231| Vendor Overpayment Receivable" at bounding box center [444, 265] width 123 height 20
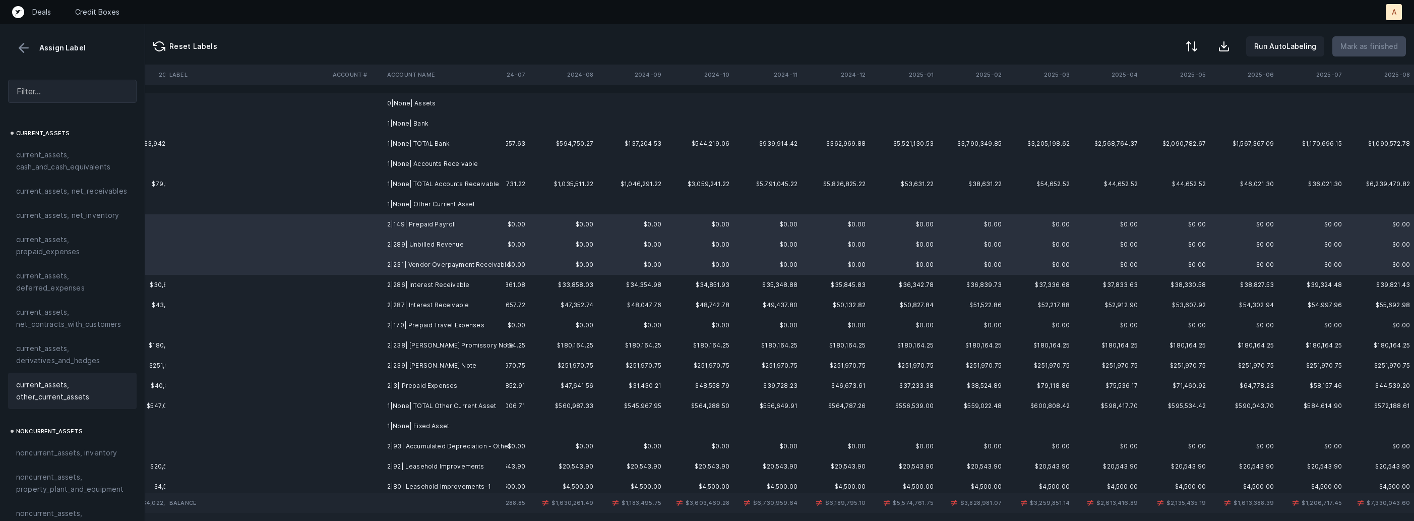
click at [65, 383] on span "current_assets, other_current_assets" at bounding box center [72, 391] width 112 height 24
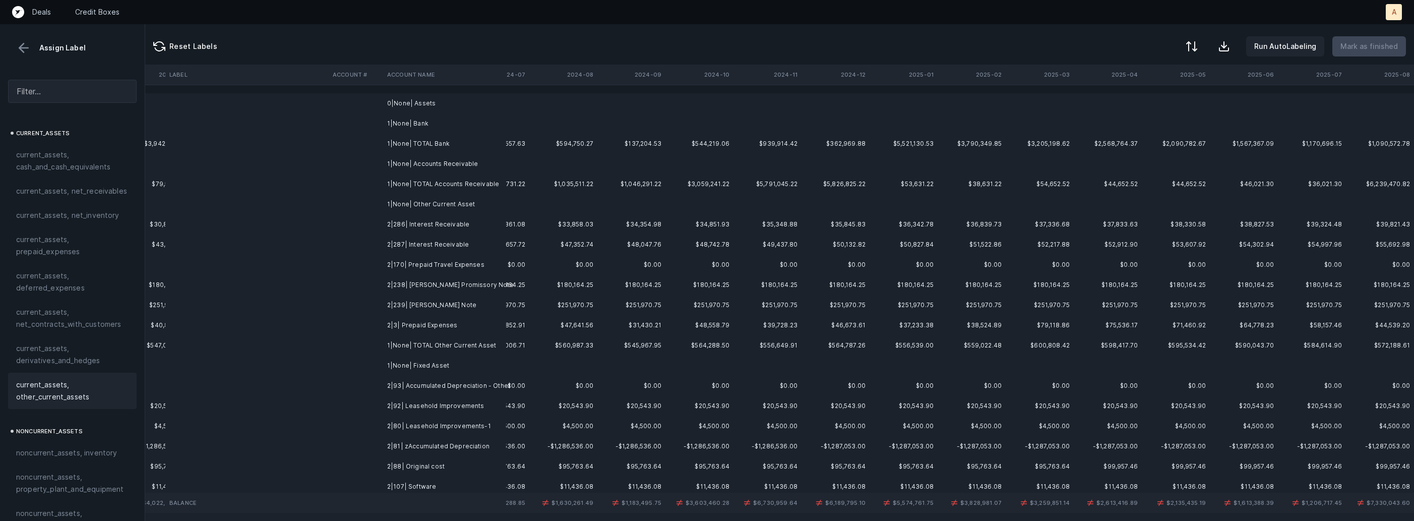
click at [452, 225] on td "2|286| Interest Receivable" at bounding box center [444, 224] width 123 height 20
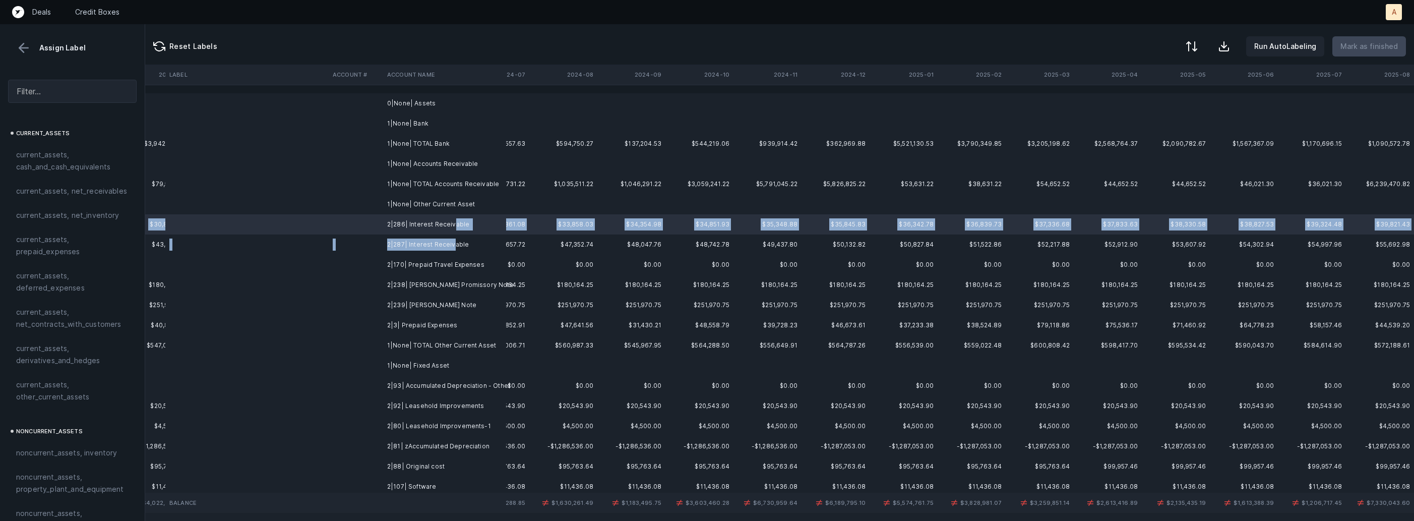
click at [451, 240] on td "2|287| Interest Receivable" at bounding box center [444, 244] width 123 height 20
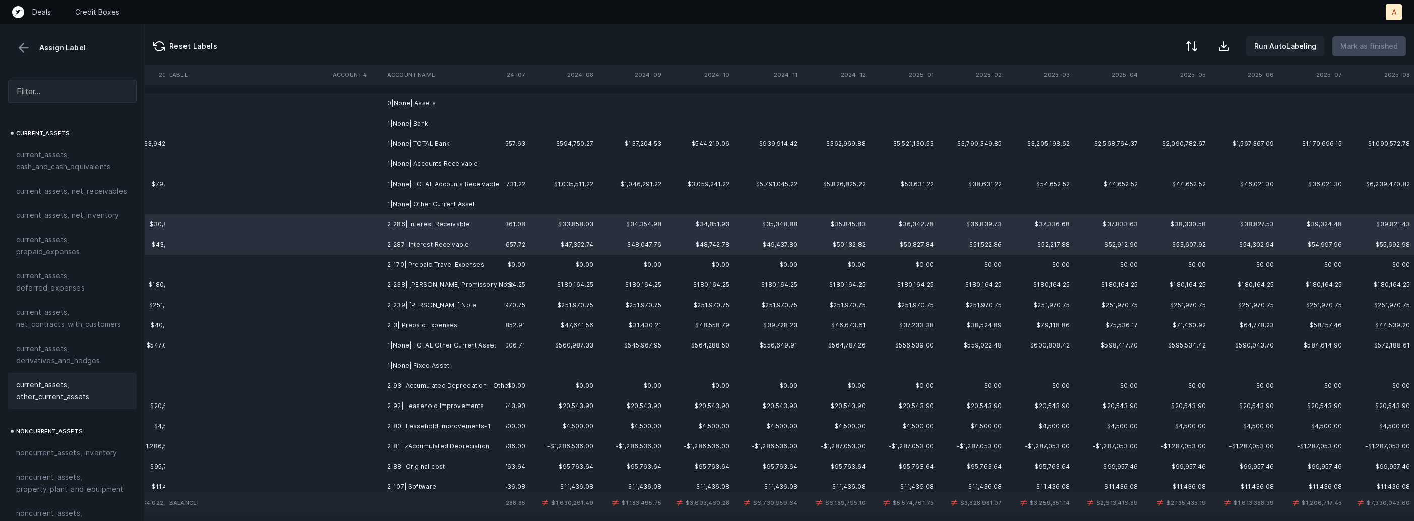
click at [35, 380] on span "current_assets, other_current_assets" at bounding box center [72, 391] width 112 height 24
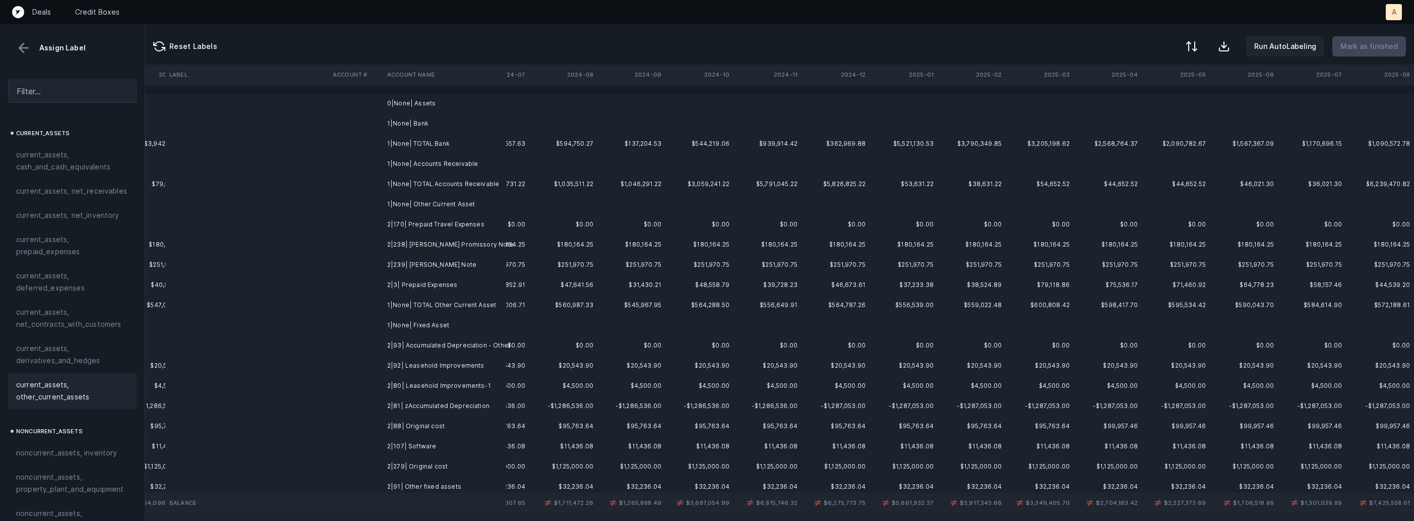
click at [448, 222] on td "2|170| Prepaid Travel Expenses" at bounding box center [444, 224] width 123 height 20
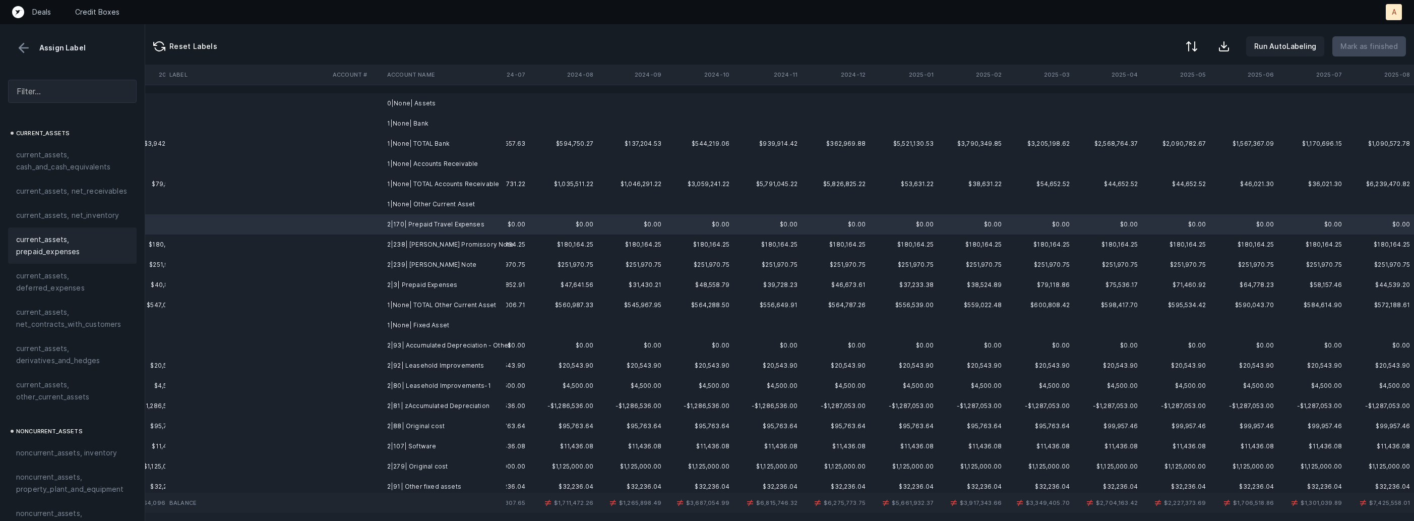
click at [57, 255] on span "current_assets, prepaid_expenses" at bounding box center [72, 245] width 112 height 24
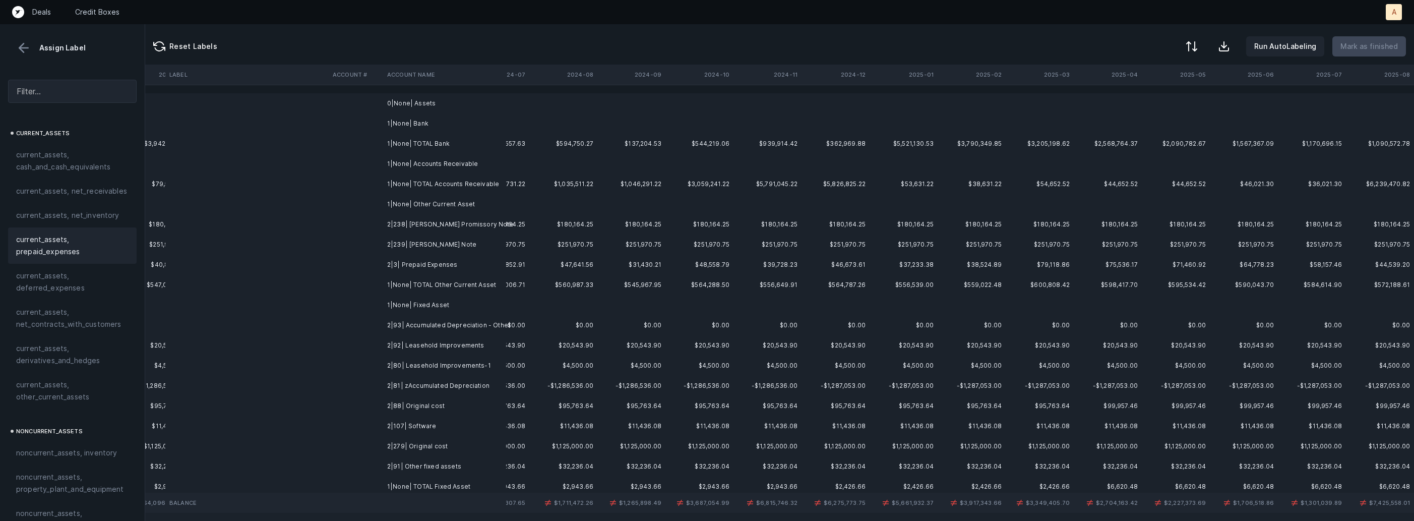
click at [394, 226] on td "2|238| Dan Carroll Promissory Note" at bounding box center [444, 224] width 123 height 20
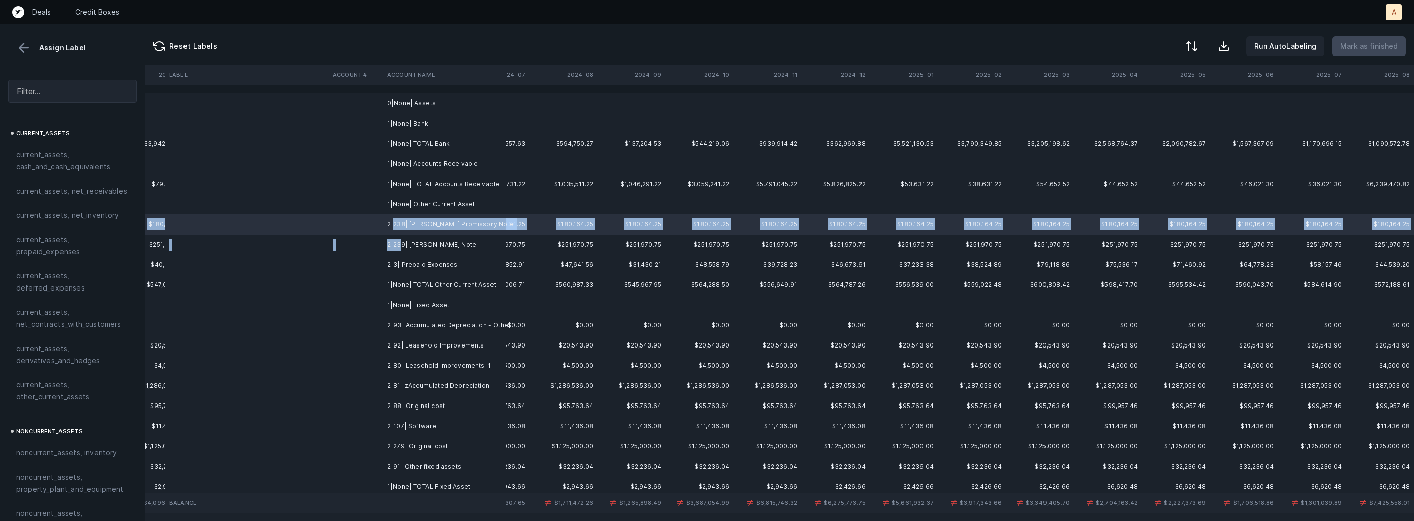
click at [402, 245] on td "2|239| Kristin Frank Promissory Note" at bounding box center [444, 244] width 123 height 20
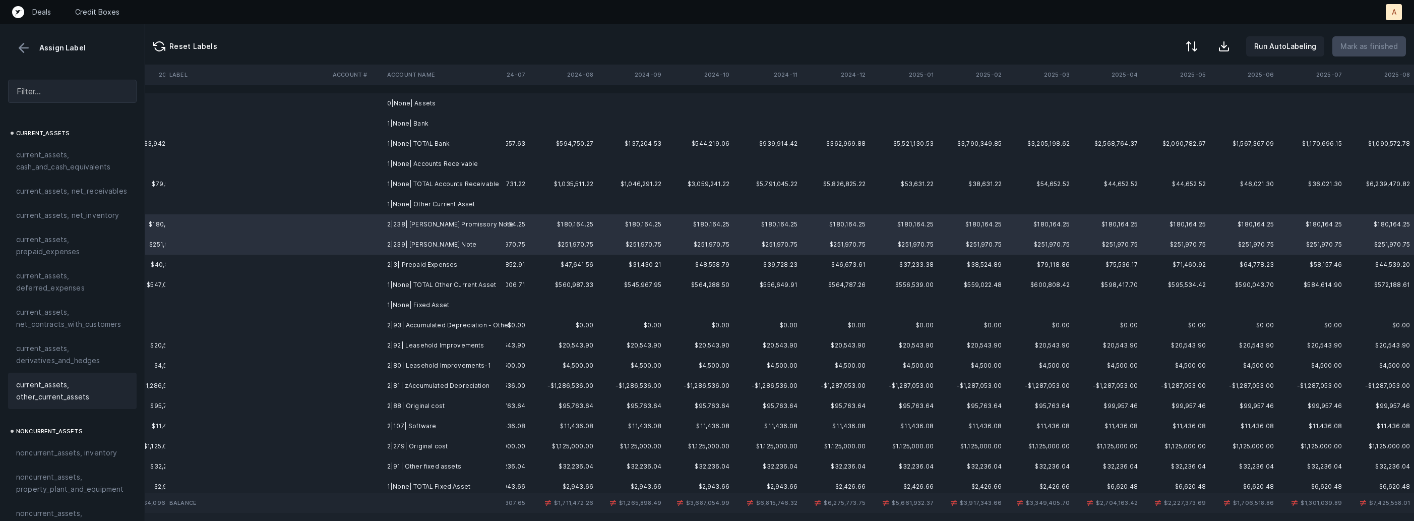
click at [51, 397] on span "current_assets, other_current_assets" at bounding box center [72, 391] width 112 height 24
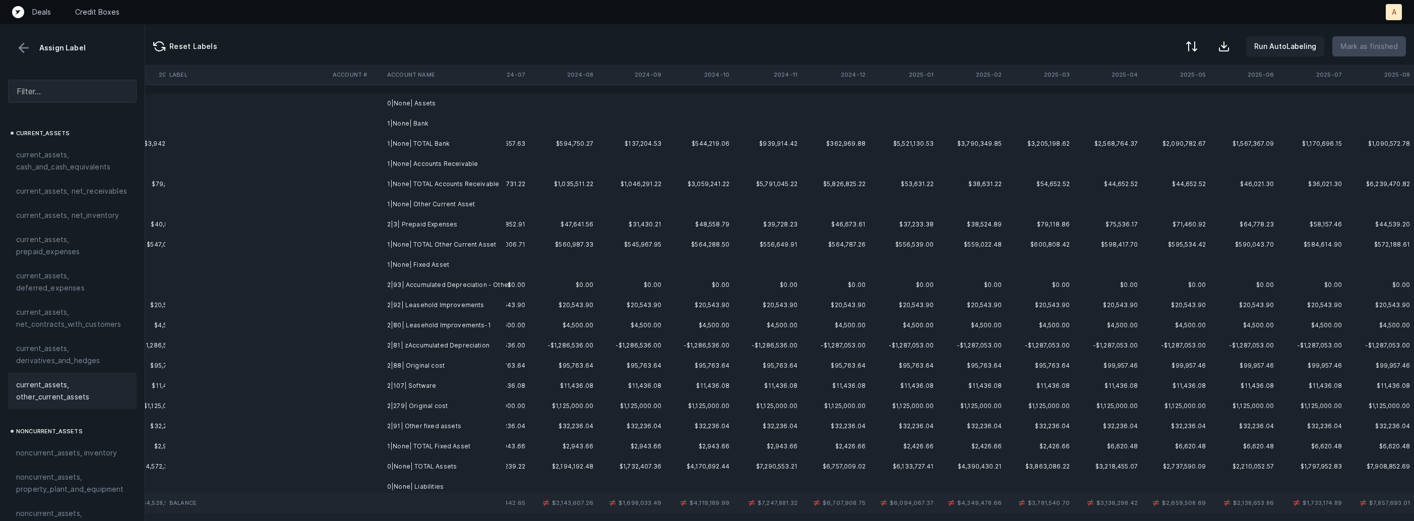
click at [376, 231] on td at bounding box center [356, 224] width 54 height 20
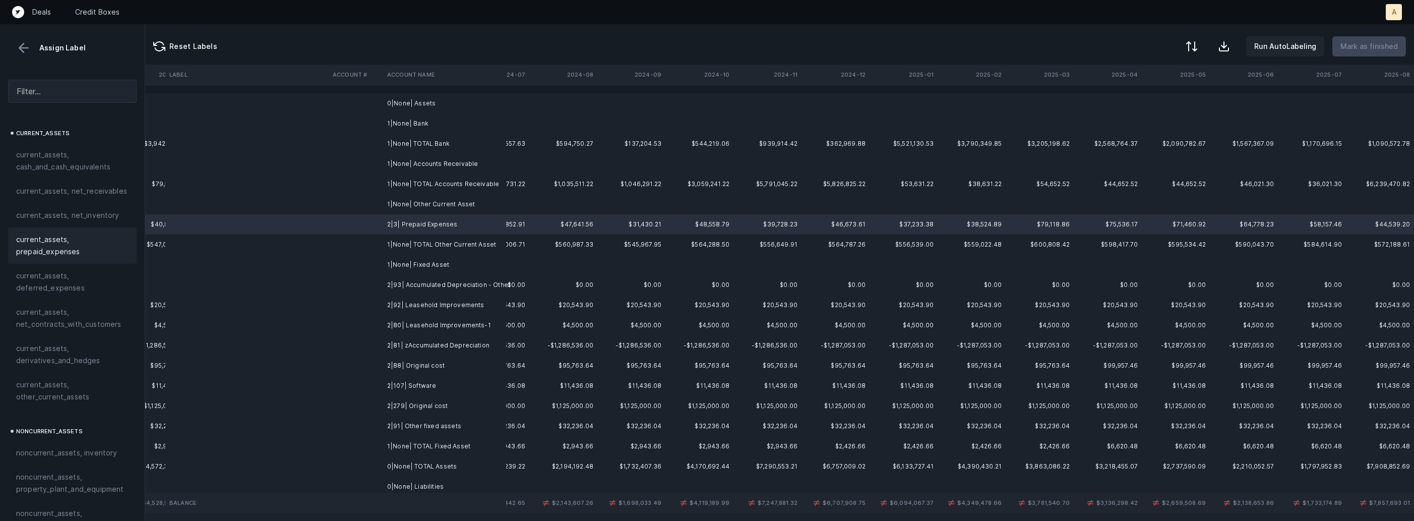
click at [93, 241] on span "current_assets, prepaid_expenses" at bounding box center [72, 245] width 112 height 24
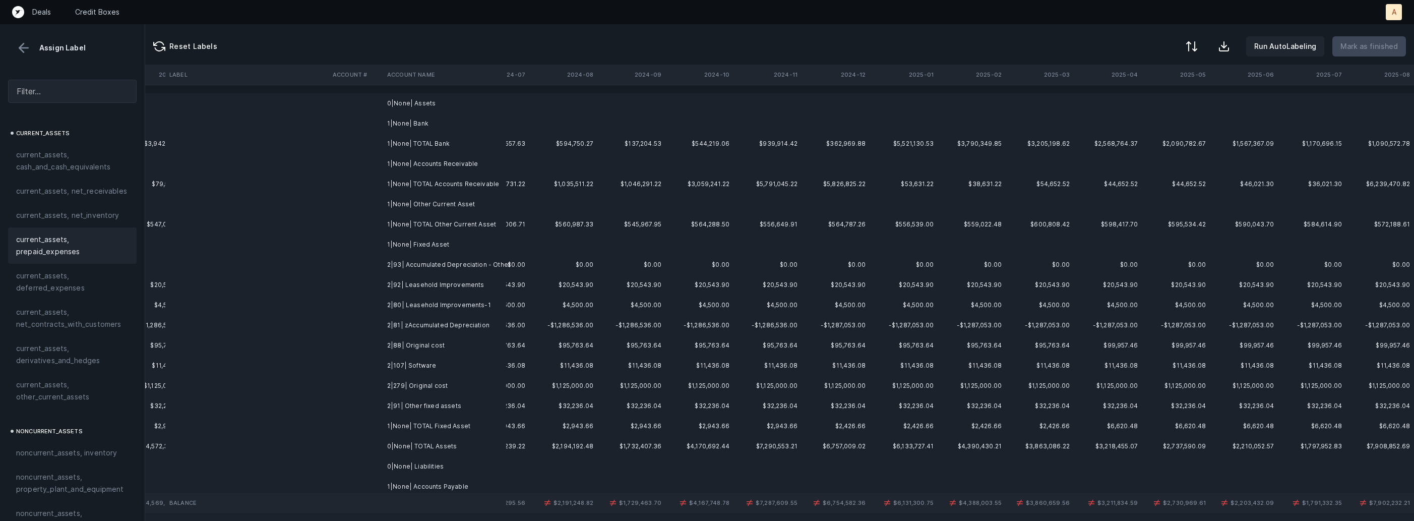
click at [409, 270] on td "2|93| Accumulated Depreciation - Other" at bounding box center [444, 265] width 123 height 20
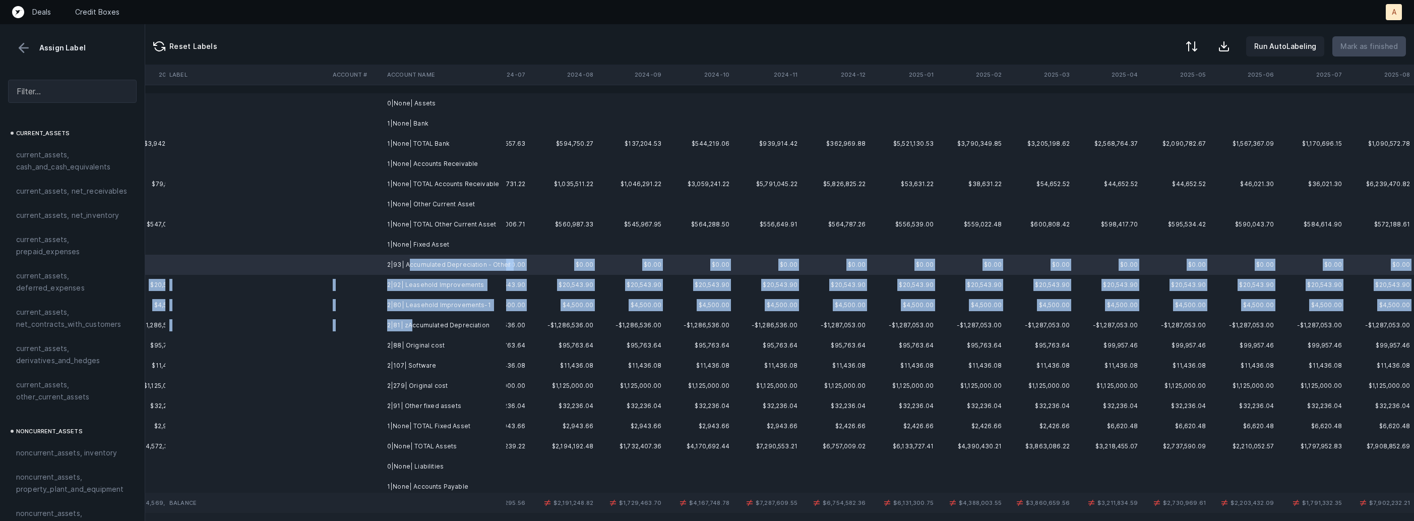
click at [410, 322] on td "2|81| zAccumulated Depreciation" at bounding box center [444, 325] width 123 height 20
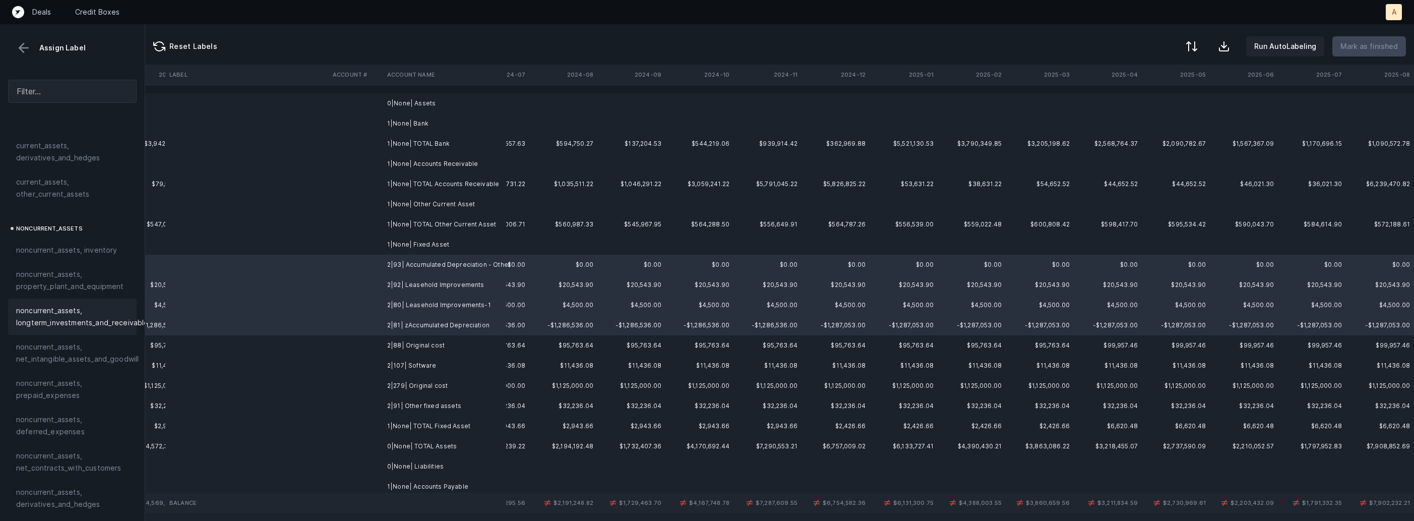
scroll to position [208, 0]
click at [66, 272] on span "noncurrent_assets, property_plant_and_equipment" at bounding box center [72, 275] width 112 height 24
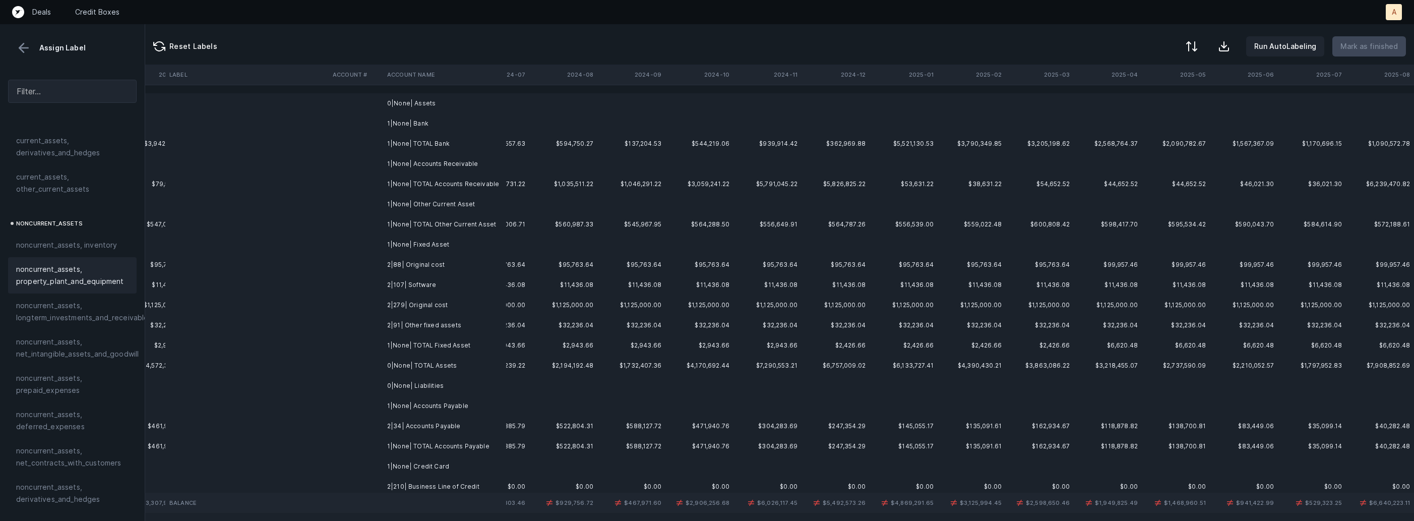
click at [420, 268] on td "2|88| Original cost" at bounding box center [444, 265] width 123 height 20
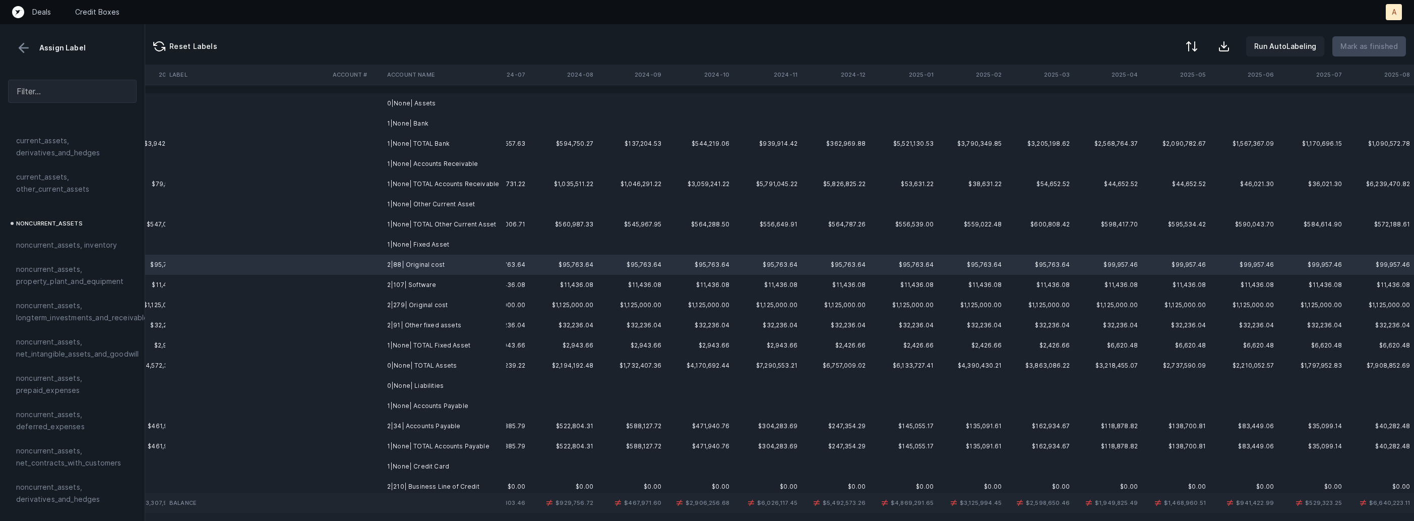
click at [424, 285] on td "2|107| Software" at bounding box center [444, 285] width 123 height 20
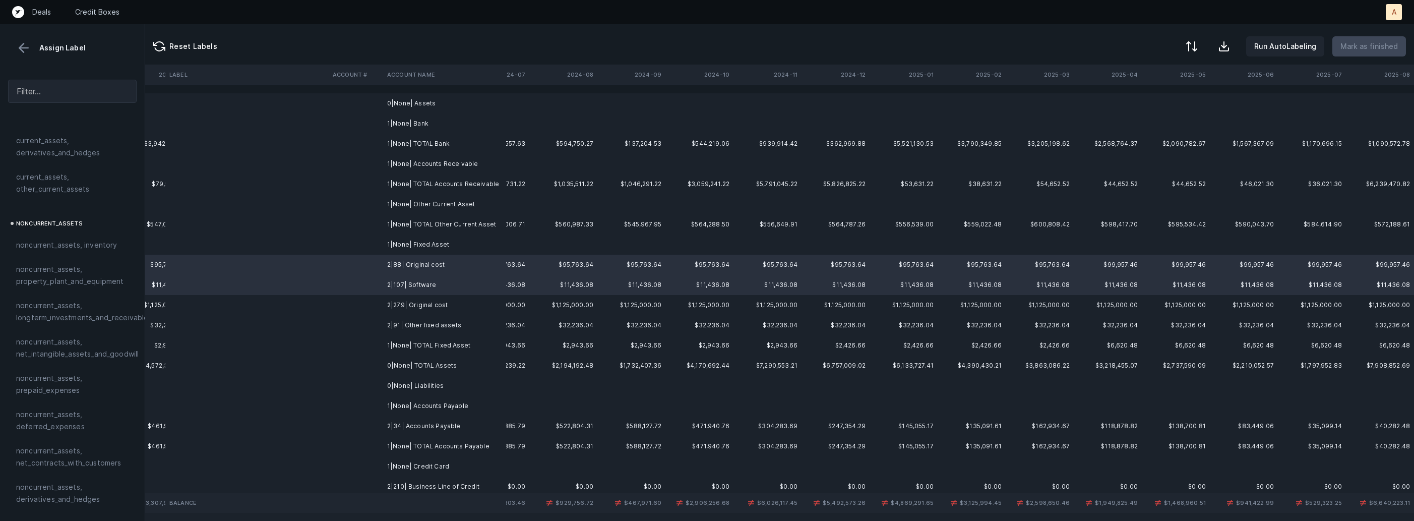
click at [428, 291] on td "2|107| Software" at bounding box center [444, 285] width 123 height 20
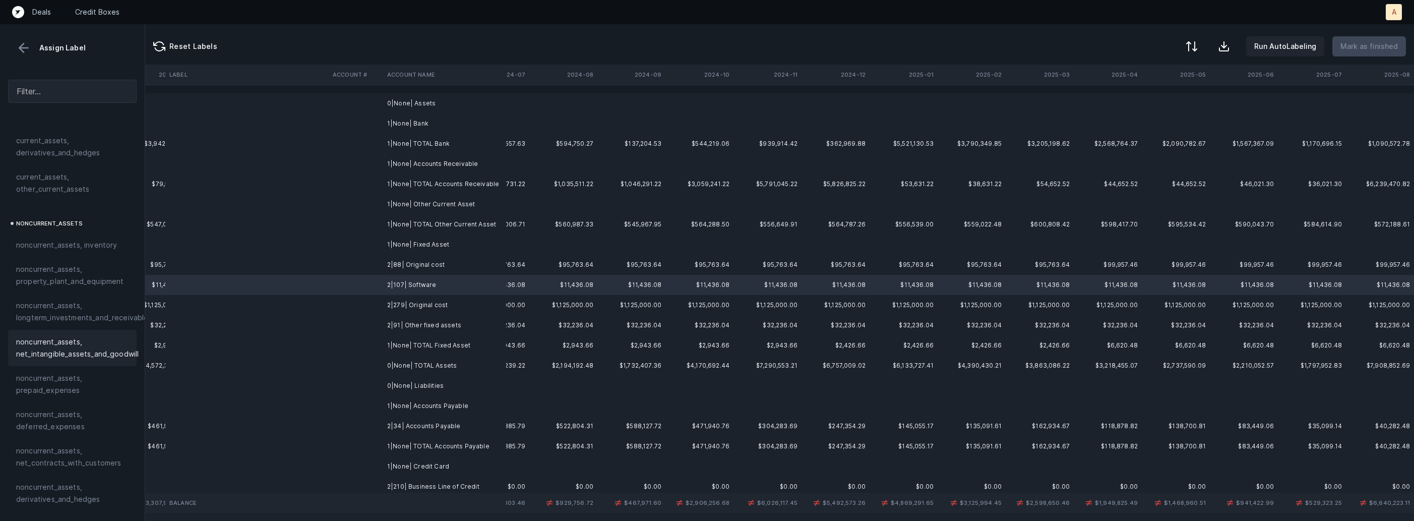
click at [64, 358] on span "noncurrent_assets, net_intangible_assets_and_goodwill" at bounding box center [77, 348] width 123 height 24
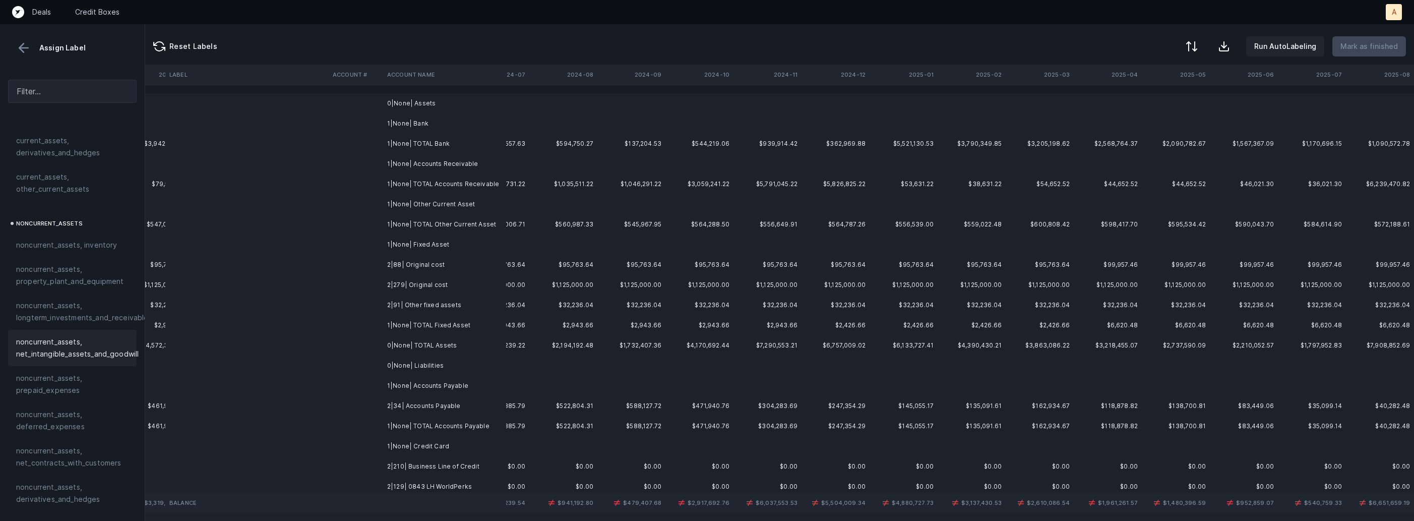
click at [440, 269] on td "2|88| Original cost" at bounding box center [444, 265] width 123 height 20
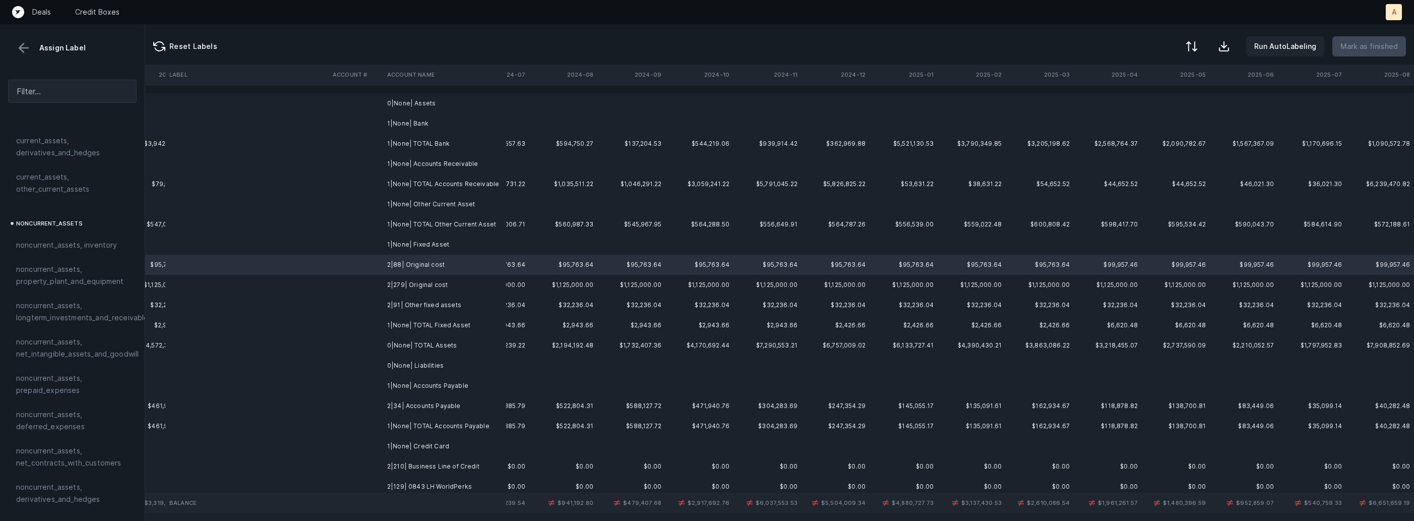
click at [450, 281] on td "2|279| Original cost" at bounding box center [444, 285] width 123 height 20
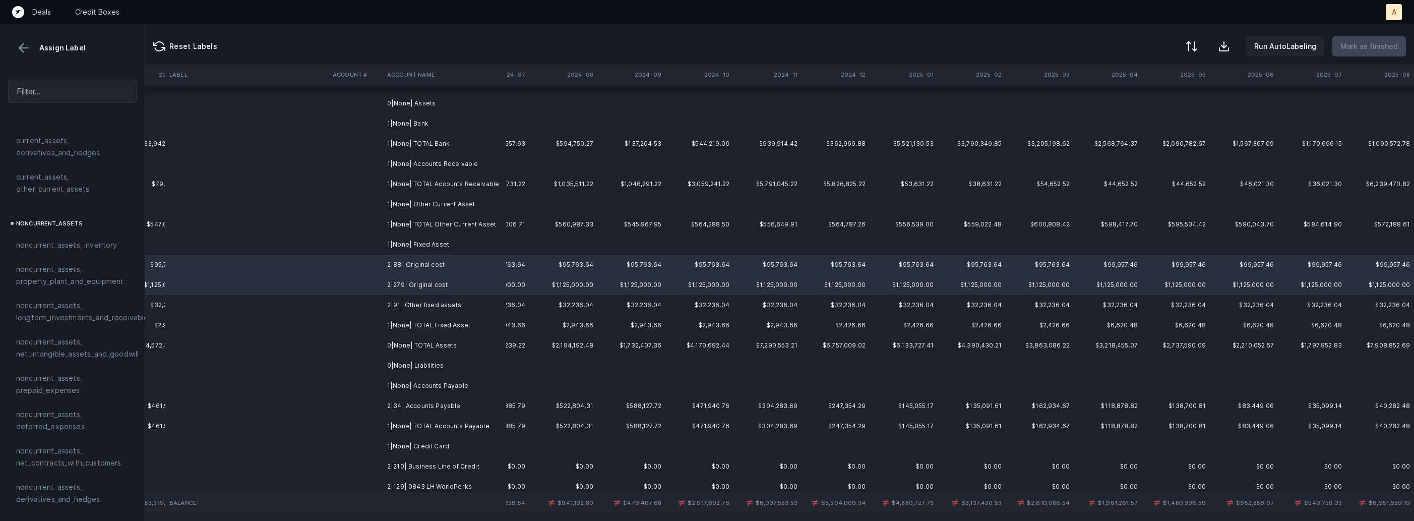
click at [434, 300] on td "2|91| Other fixed assets" at bounding box center [444, 305] width 123 height 20
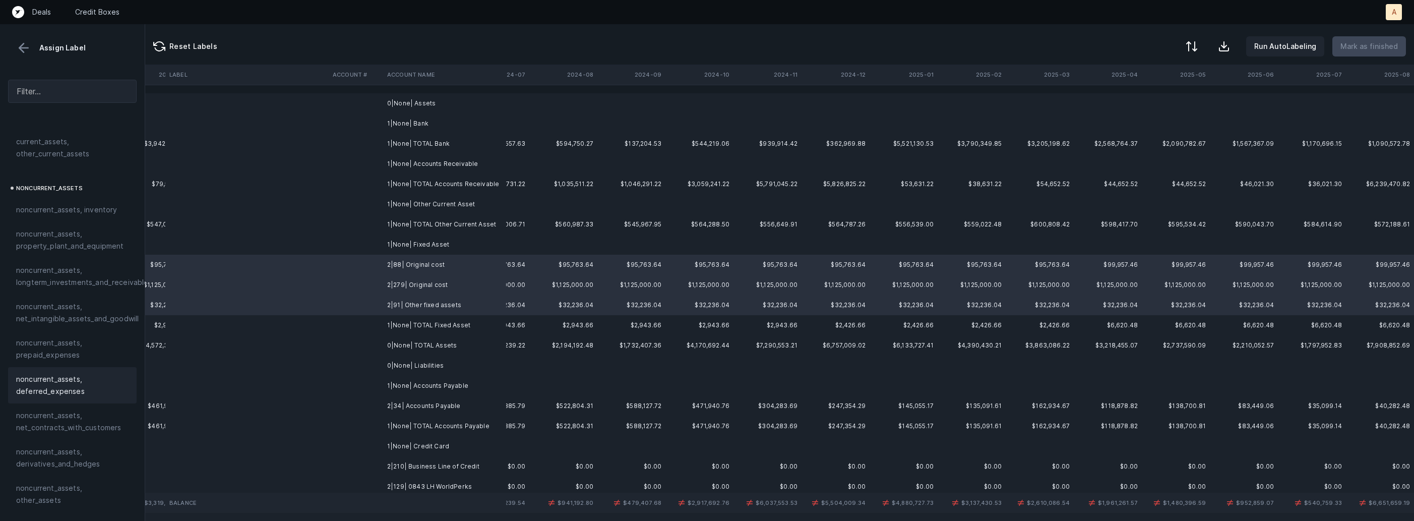
scroll to position [253, 0]
click at [69, 479] on span "noncurrent_assets, other_assets" at bounding box center [72, 485] width 112 height 24
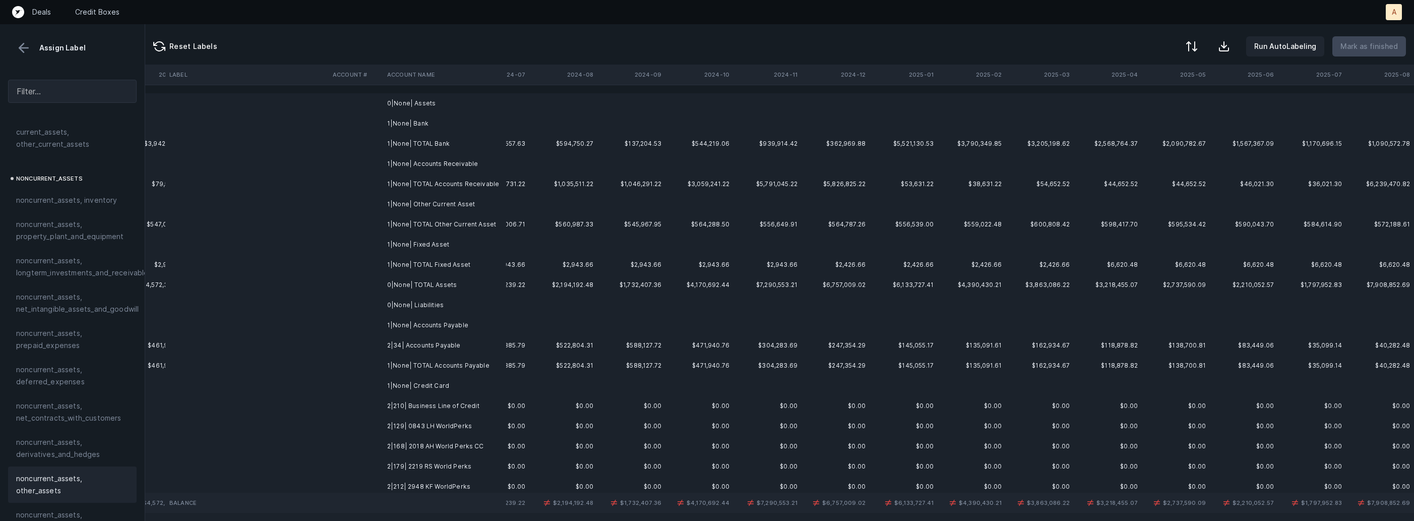
click at [424, 348] on td "2|34| Accounts Payable" at bounding box center [444, 345] width 123 height 20
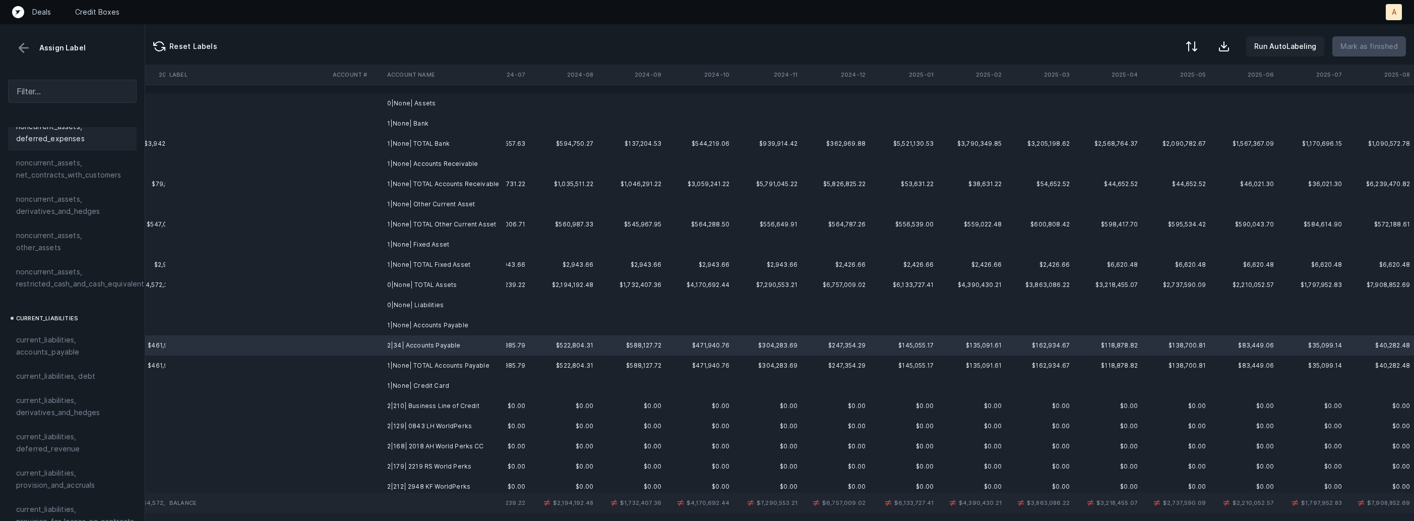
scroll to position [497, 0]
click at [69, 342] on span "current_liabilities, accounts_payable" at bounding box center [72, 345] width 112 height 24
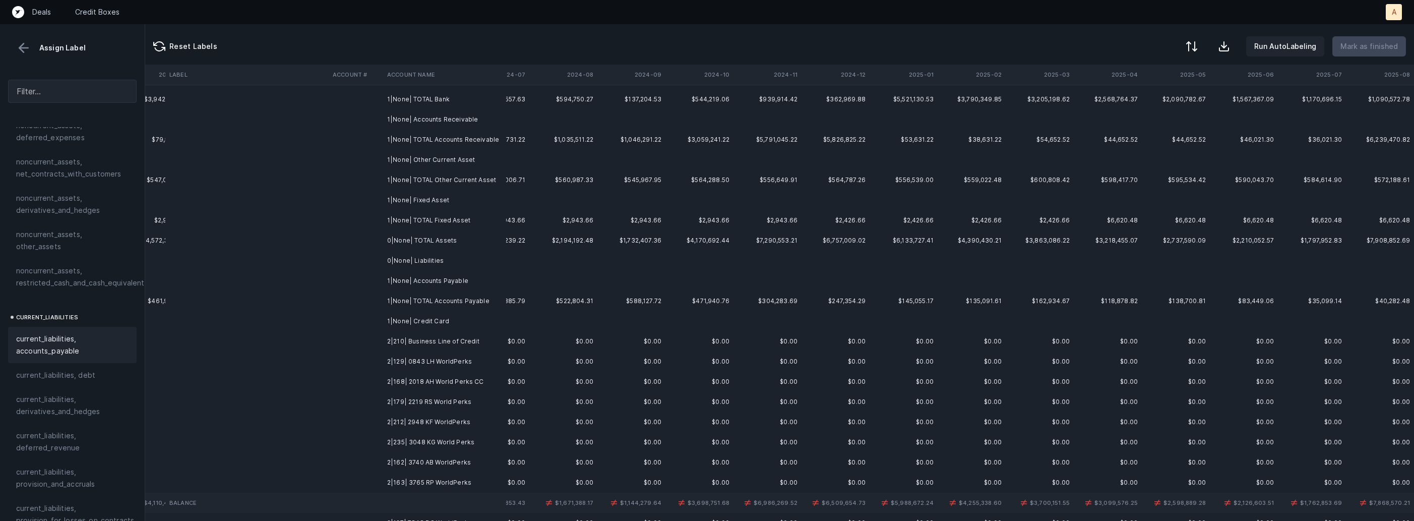
scroll to position [134, 2363]
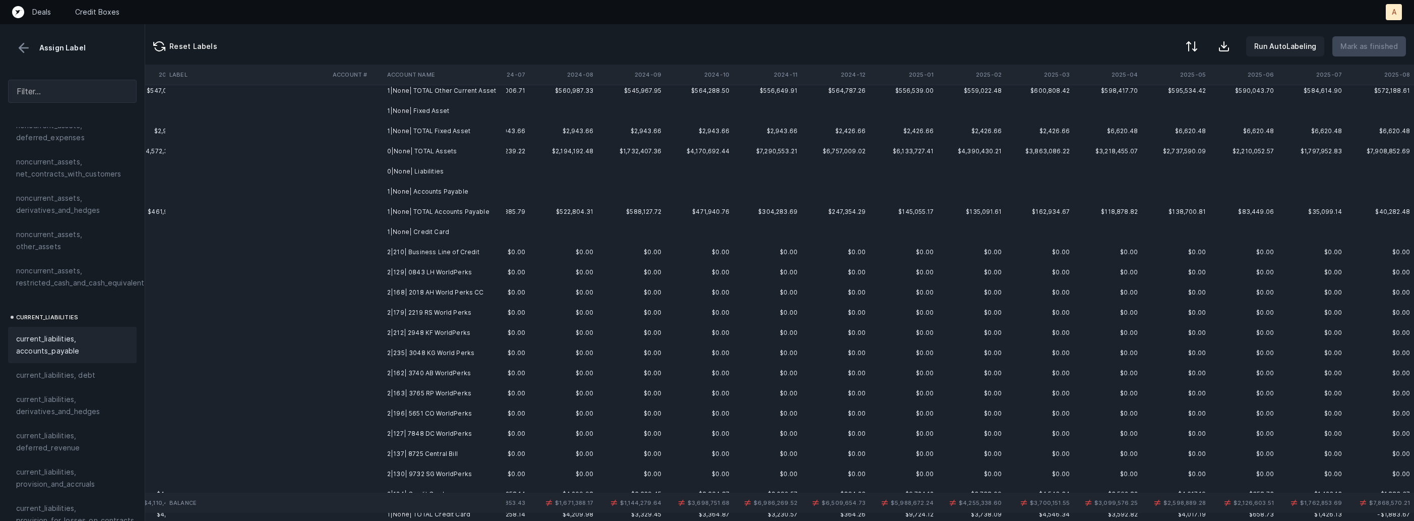
click at [463, 254] on td "2|210| Business Line of Credit" at bounding box center [444, 252] width 123 height 20
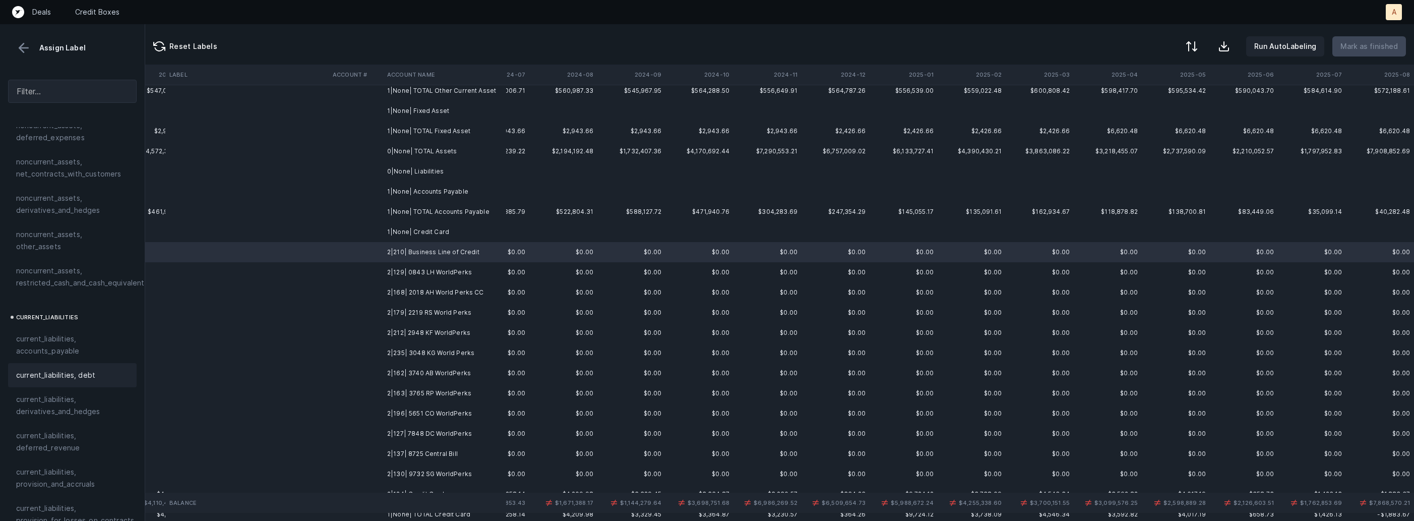
click at [75, 363] on div "current_liabilities, debt" at bounding box center [72, 375] width 129 height 24
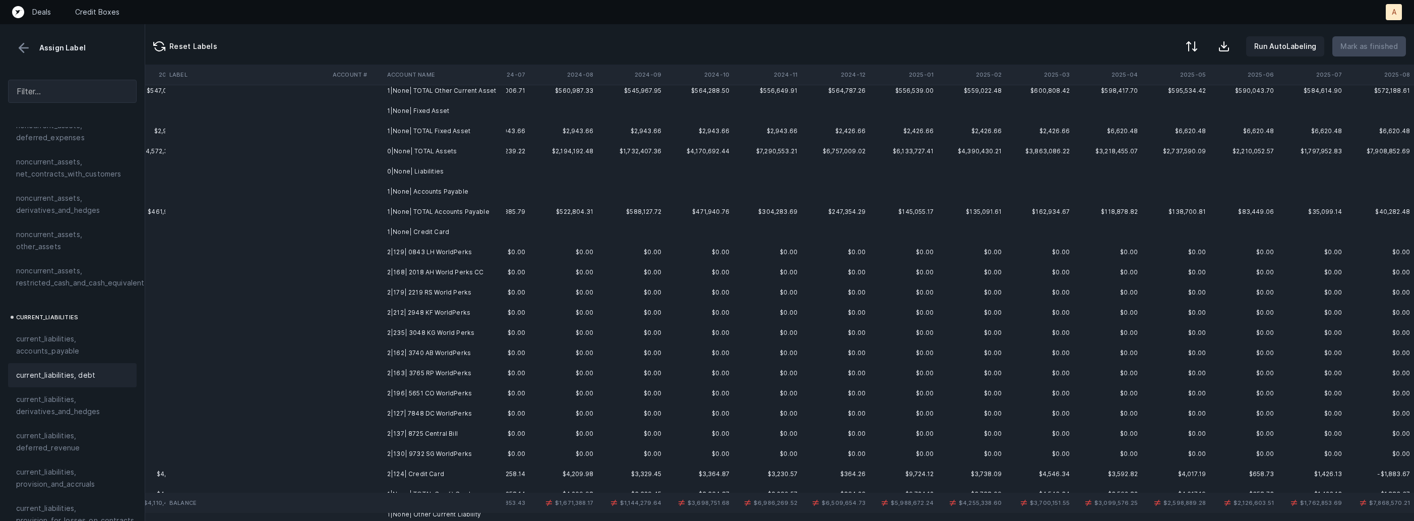
click at [463, 253] on td "2|129| 0843 LH WorldPerks" at bounding box center [444, 252] width 123 height 20
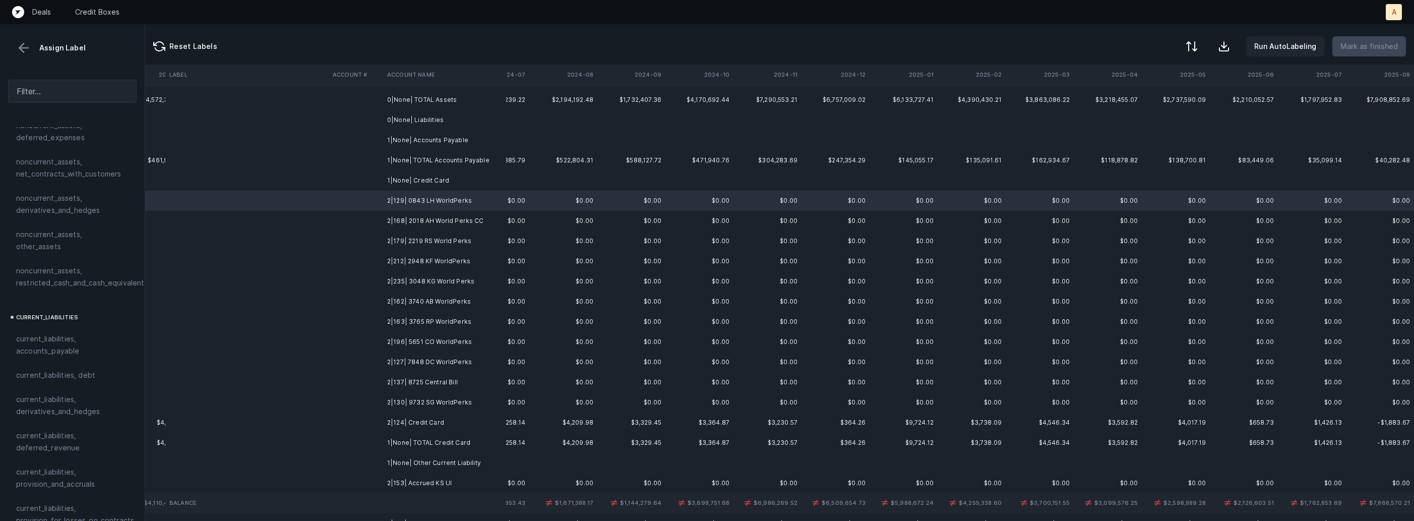
scroll to position [195, 2363]
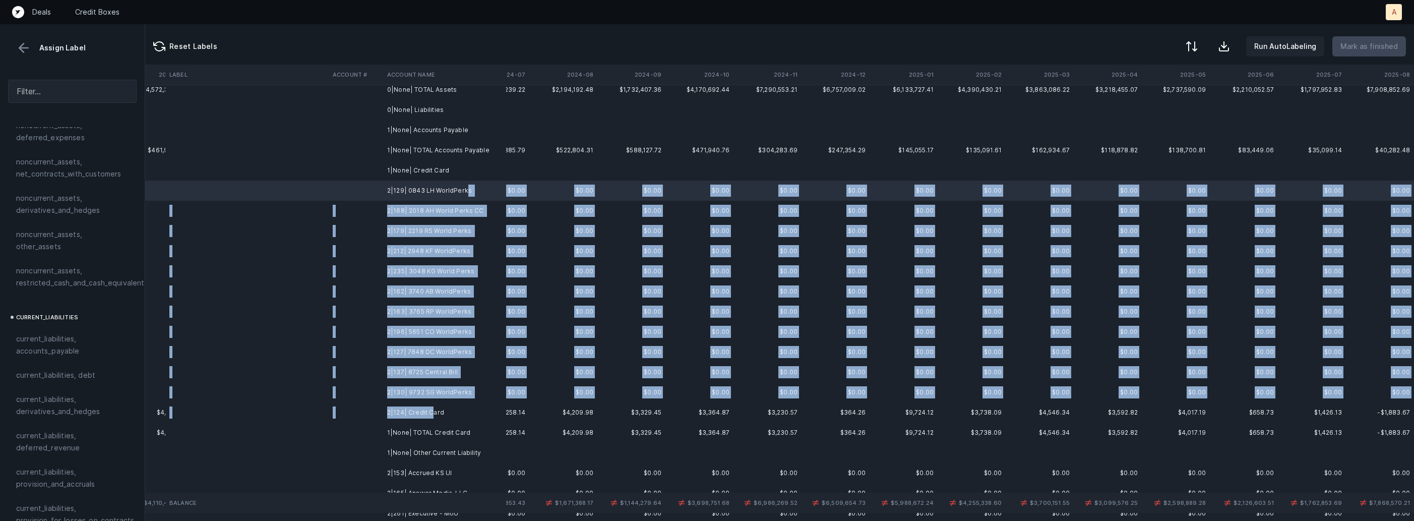
click at [432, 415] on td "2|124| Credit Card" at bounding box center [444, 412] width 123 height 20
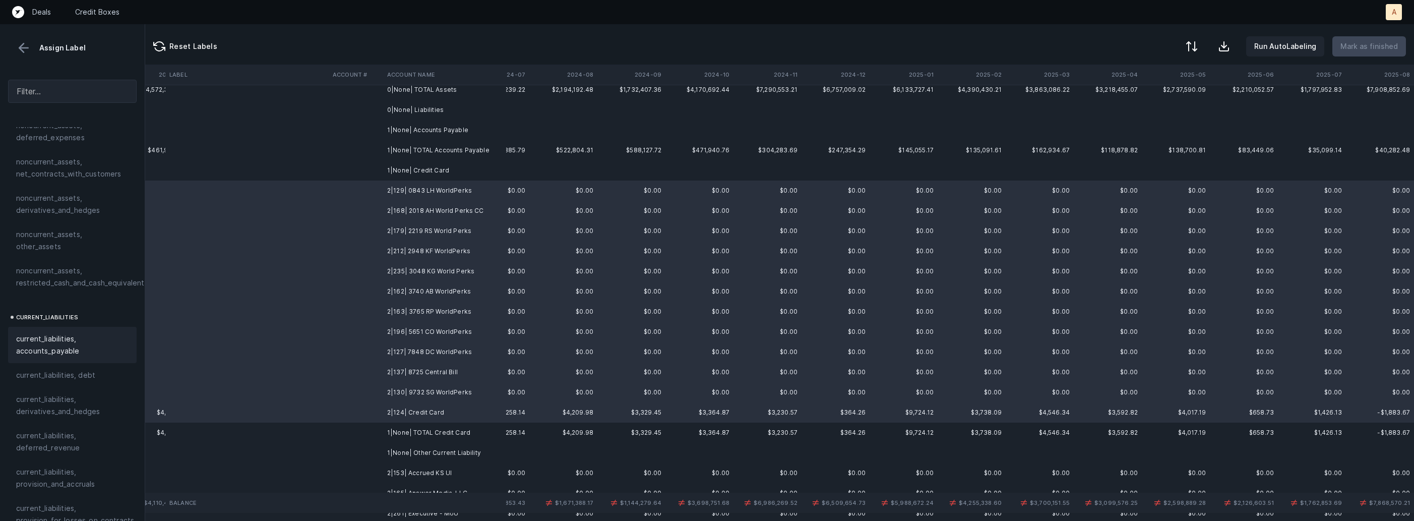
click at [72, 333] on span "current_liabilities, accounts_payable" at bounding box center [72, 345] width 112 height 24
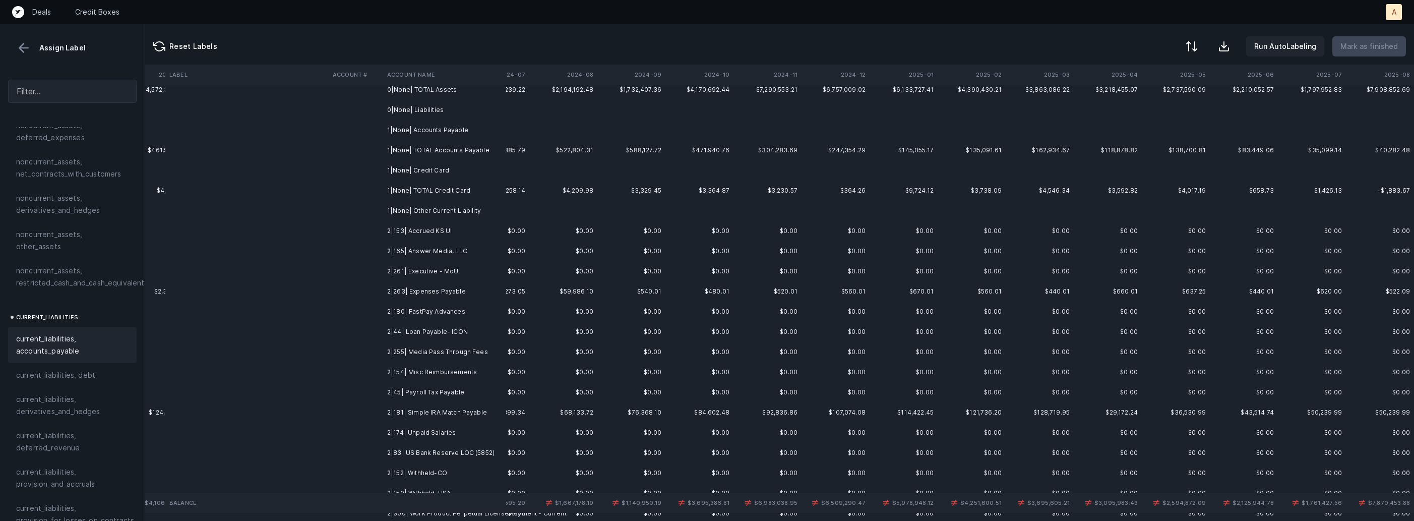
click at [436, 230] on td "2|153| Accrued KS UI" at bounding box center [444, 231] width 123 height 20
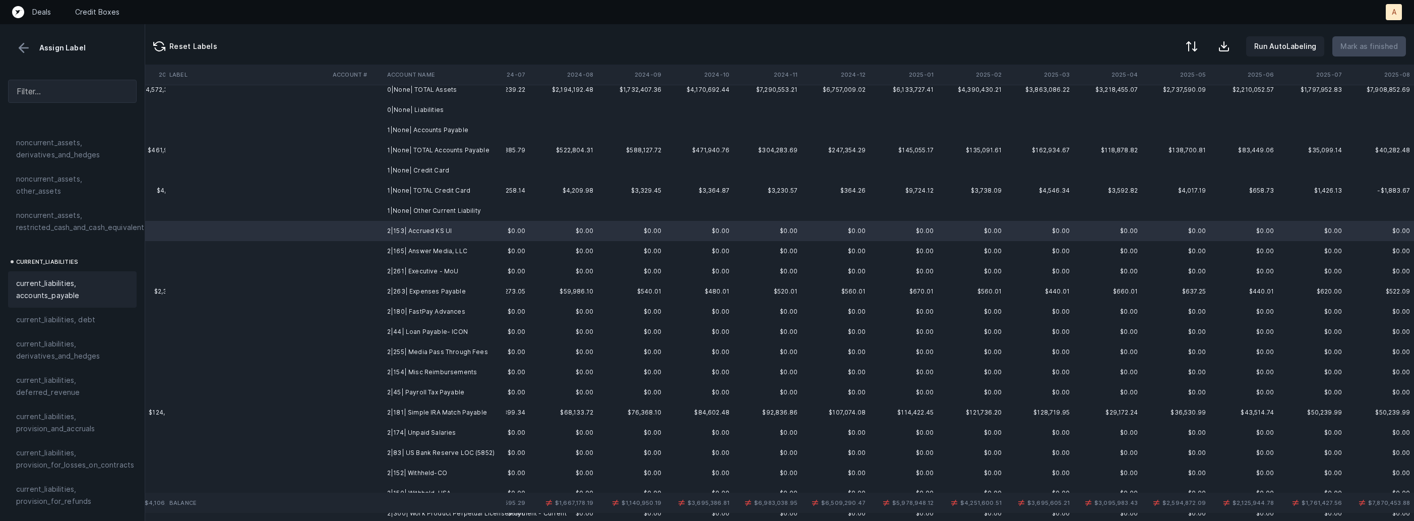
scroll to position [585, 0]
click at [81, 377] on span "current_liabilities, provision_and_accruals" at bounding box center [72, 389] width 112 height 24
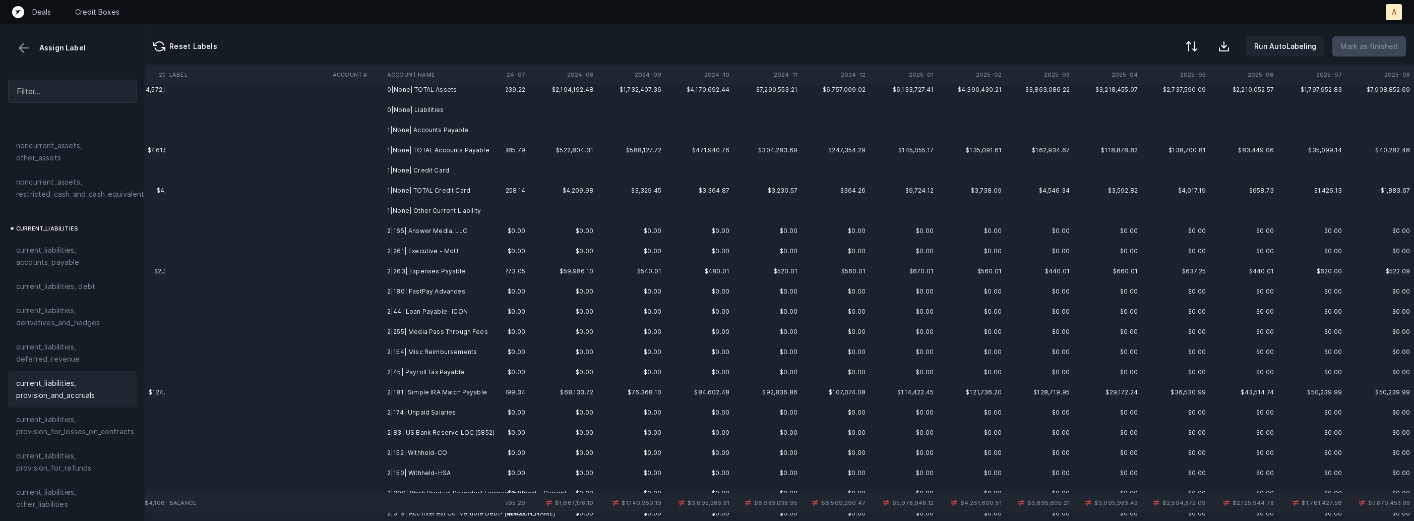
click at [452, 228] on td "2|165| Answer Media, LLC" at bounding box center [444, 231] width 123 height 20
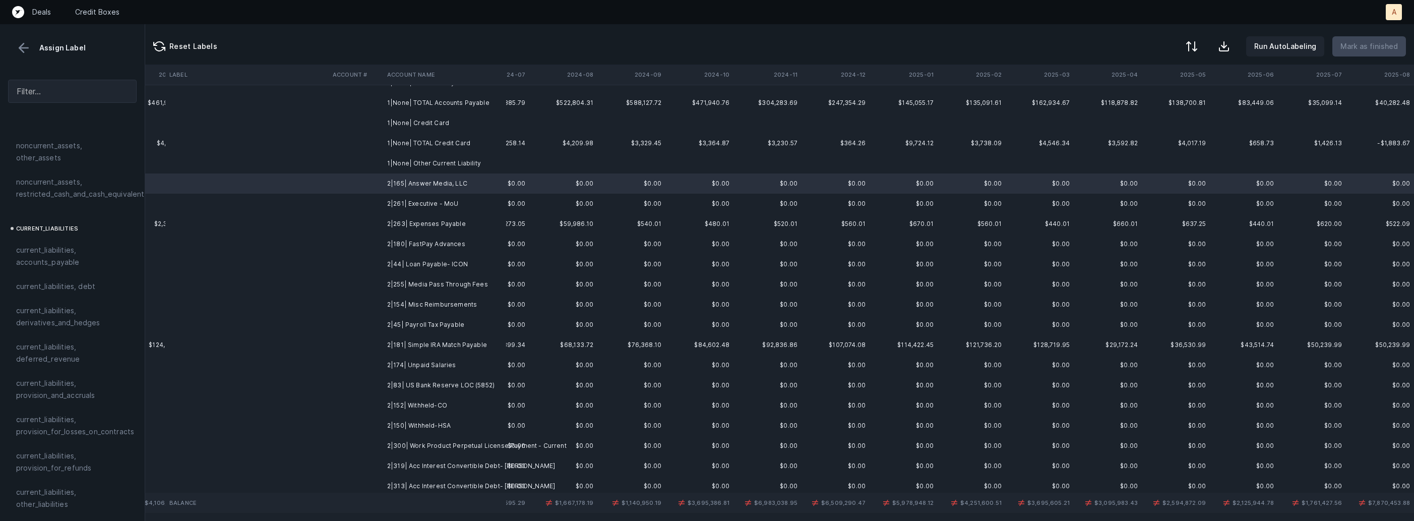
scroll to position [243, 2363]
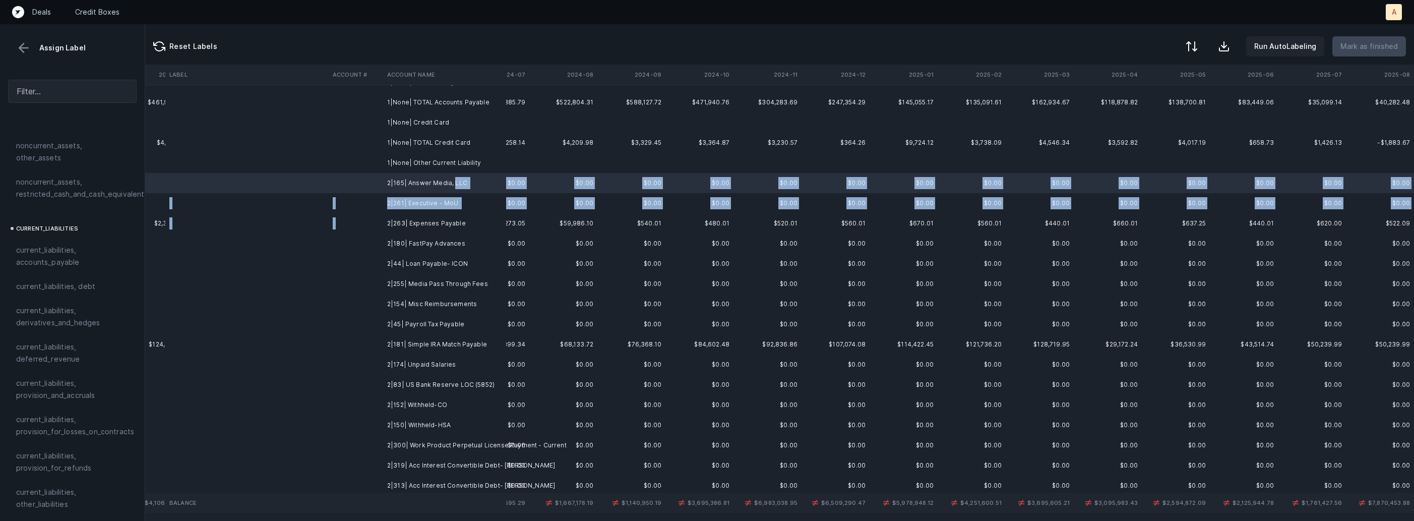
click at [476, 214] on td "2|263| Expenses Payable" at bounding box center [444, 223] width 123 height 20
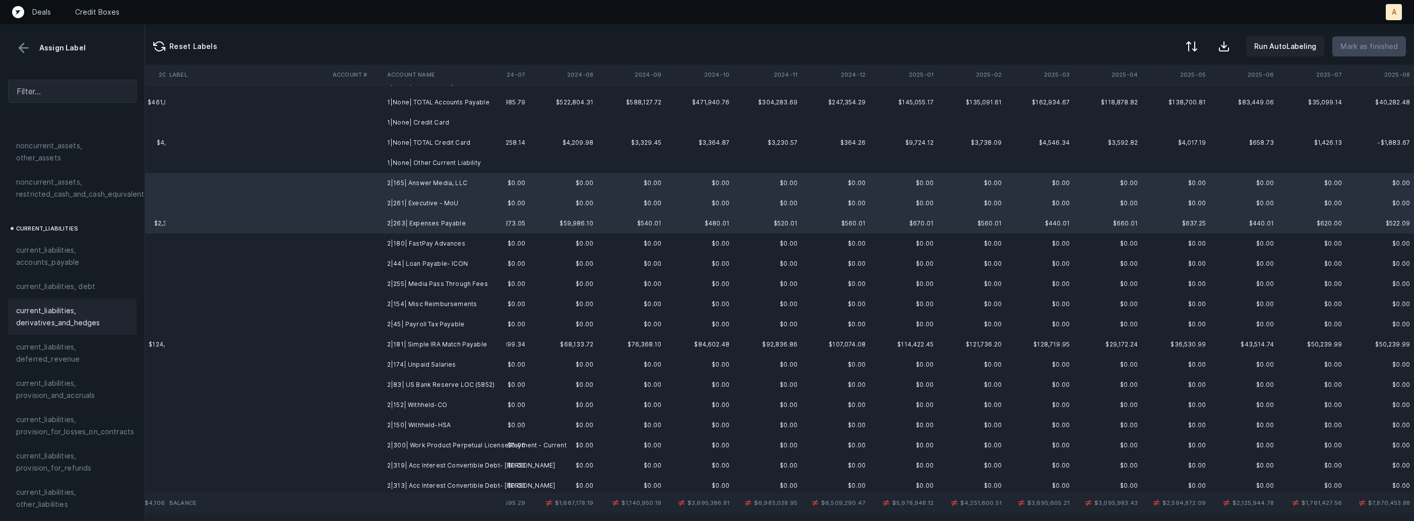
scroll to position [610, 0]
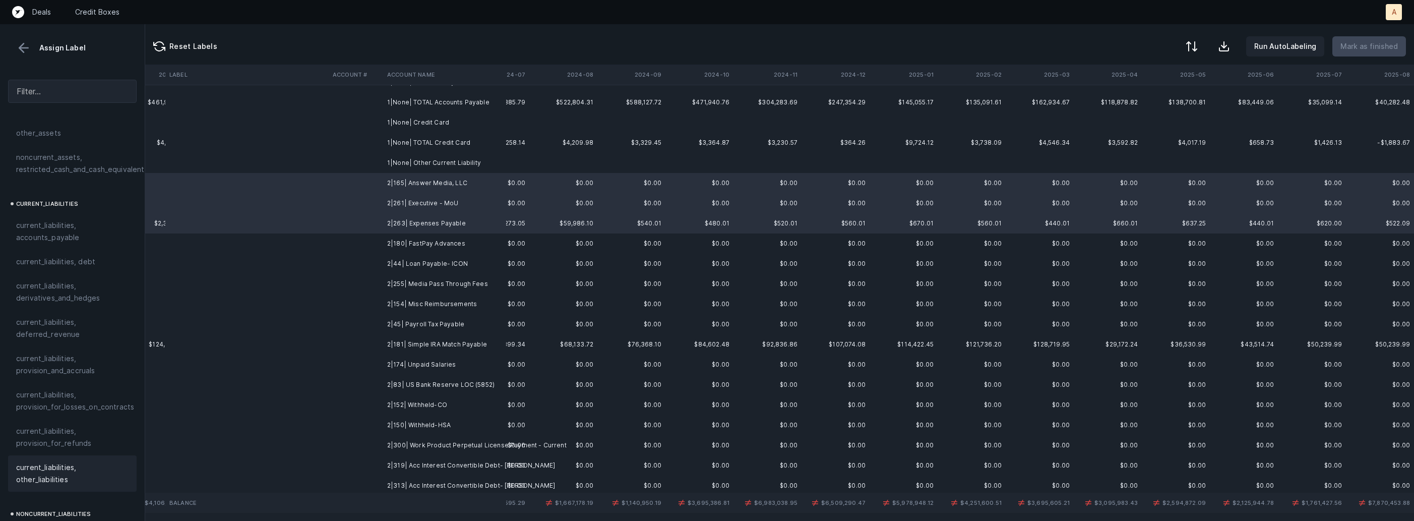
click at [59, 467] on span "current_liabilities, other_liabilities" at bounding box center [72, 473] width 112 height 24
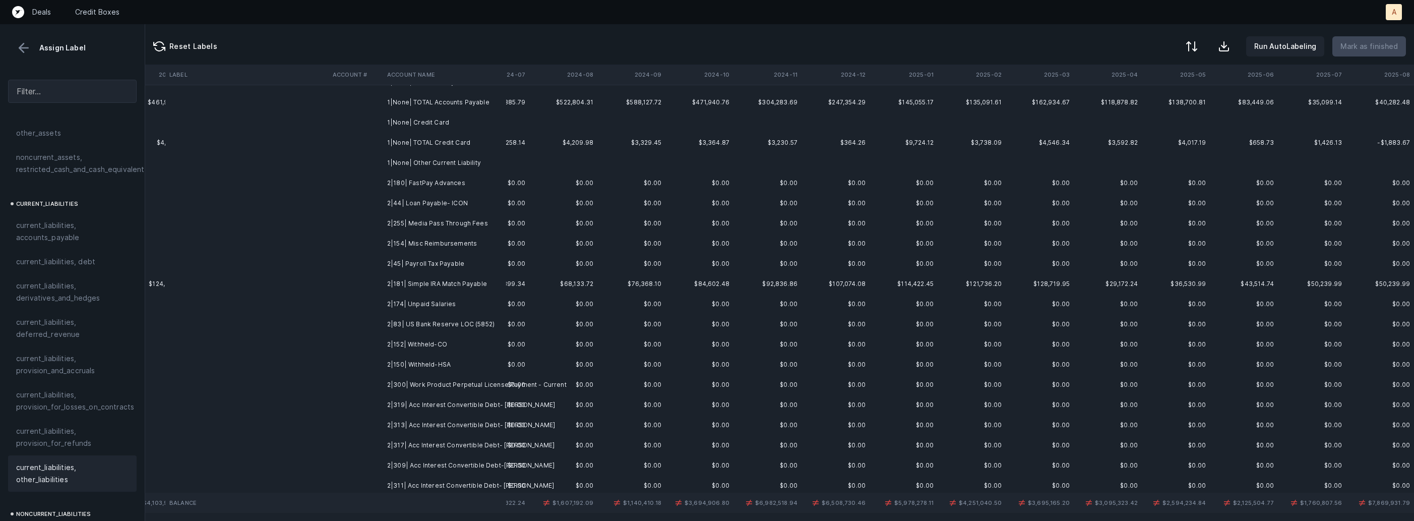
click at [430, 181] on td "2|180| FastPay Advances" at bounding box center [444, 183] width 123 height 20
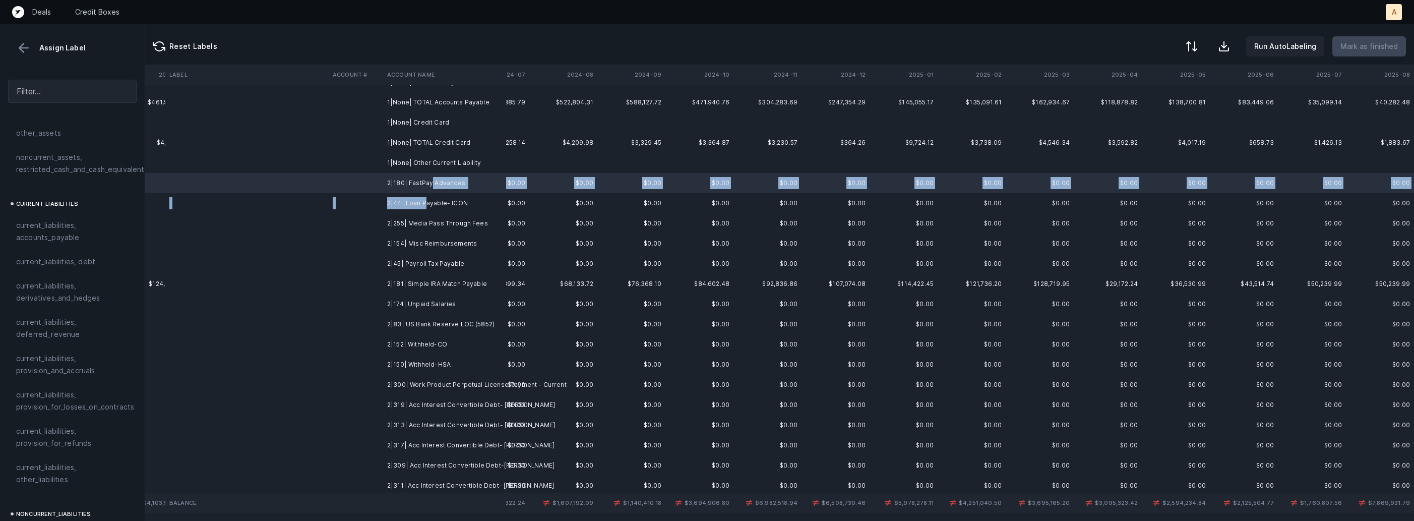
click at [426, 200] on td "2|44| Loan Payable- ICON" at bounding box center [444, 203] width 123 height 20
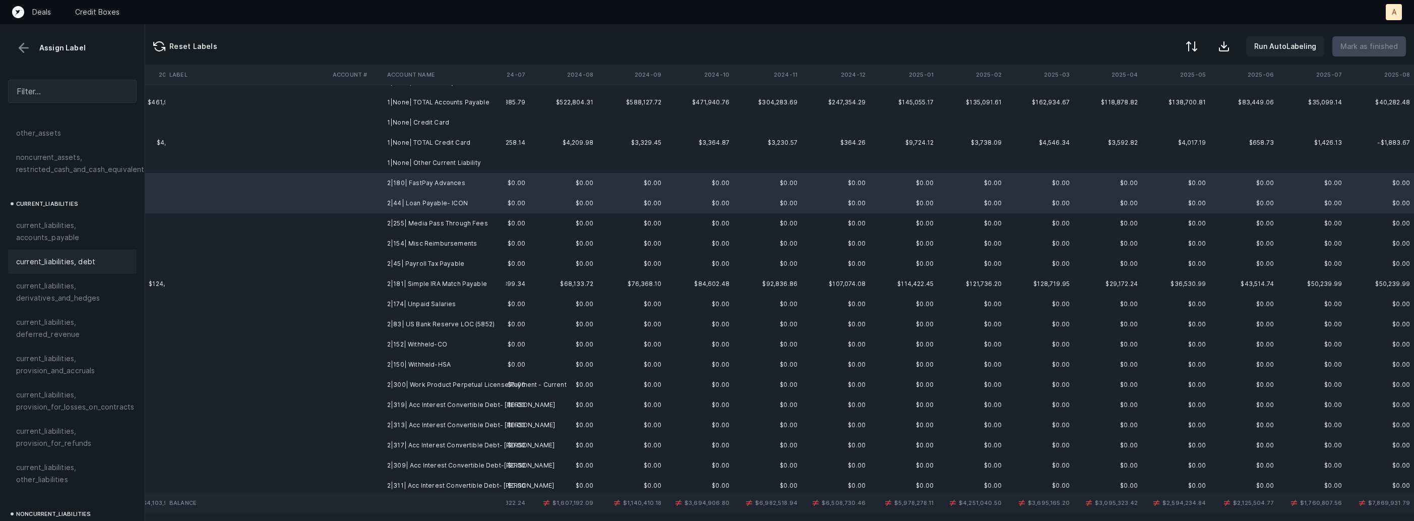
click at [94, 256] on div "current_liabilities, debt" at bounding box center [72, 262] width 112 height 12
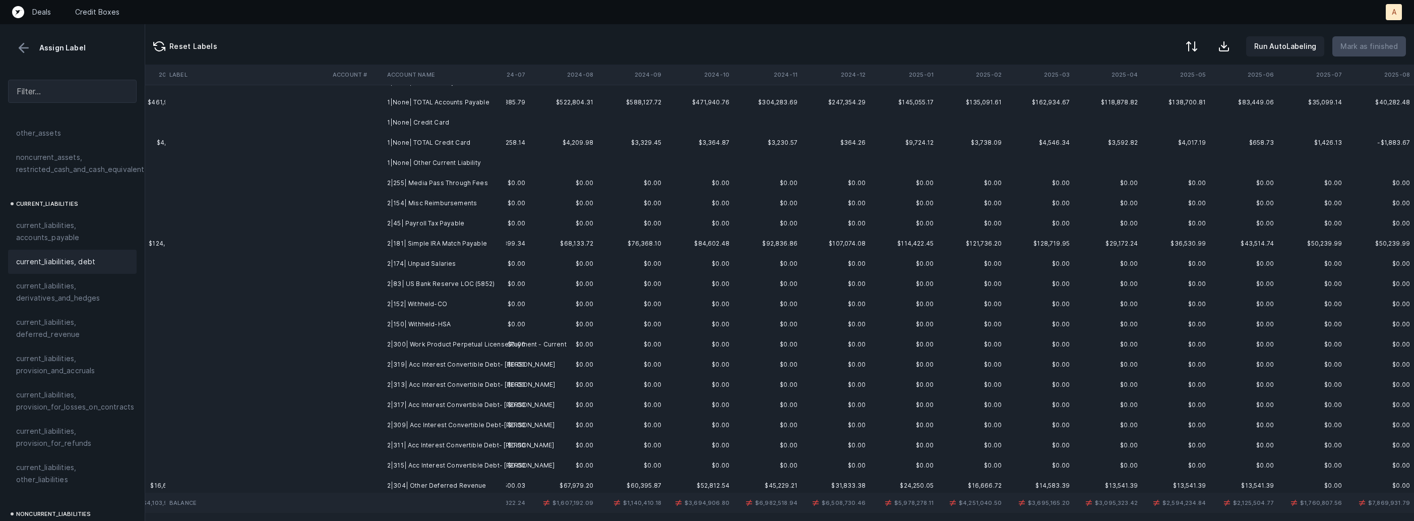
click at [455, 185] on td "2|255| Media Pass Through Fees" at bounding box center [444, 183] width 123 height 20
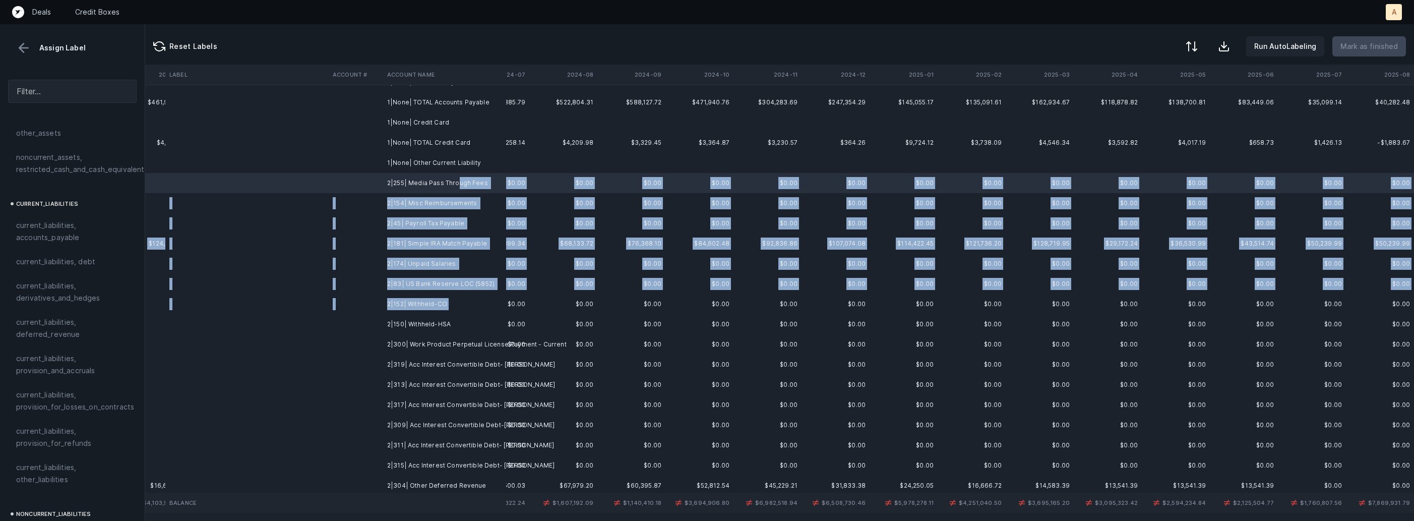
click at [451, 312] on td "2|152| Withheld-CO" at bounding box center [444, 304] width 123 height 20
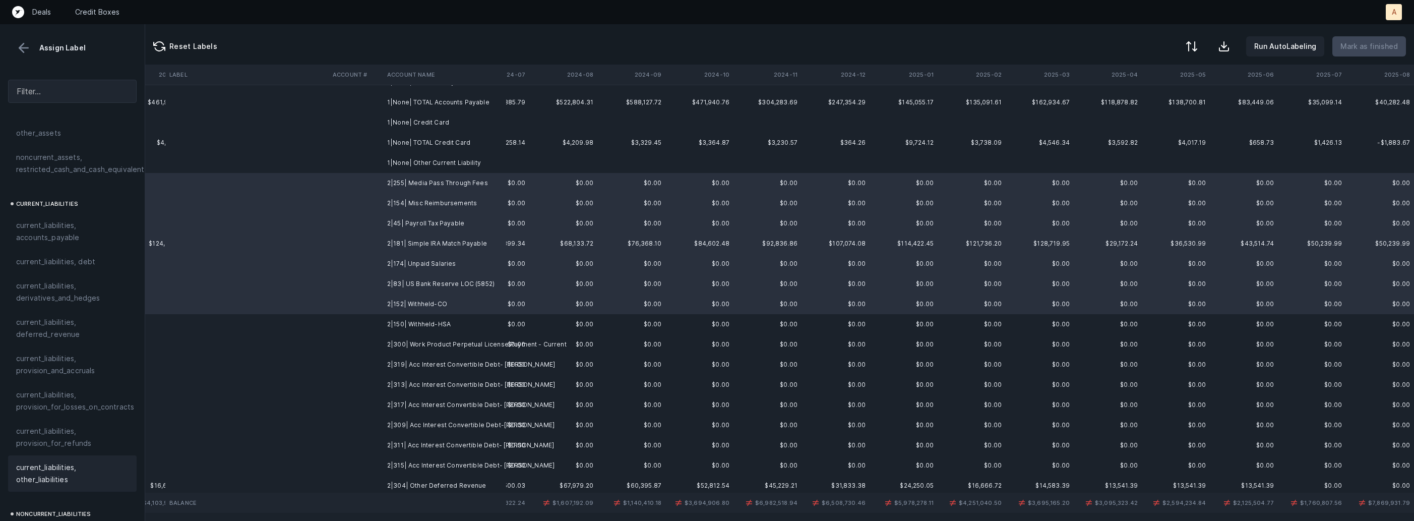
click at [74, 461] on span "current_liabilities, other_liabilities" at bounding box center [72, 473] width 112 height 24
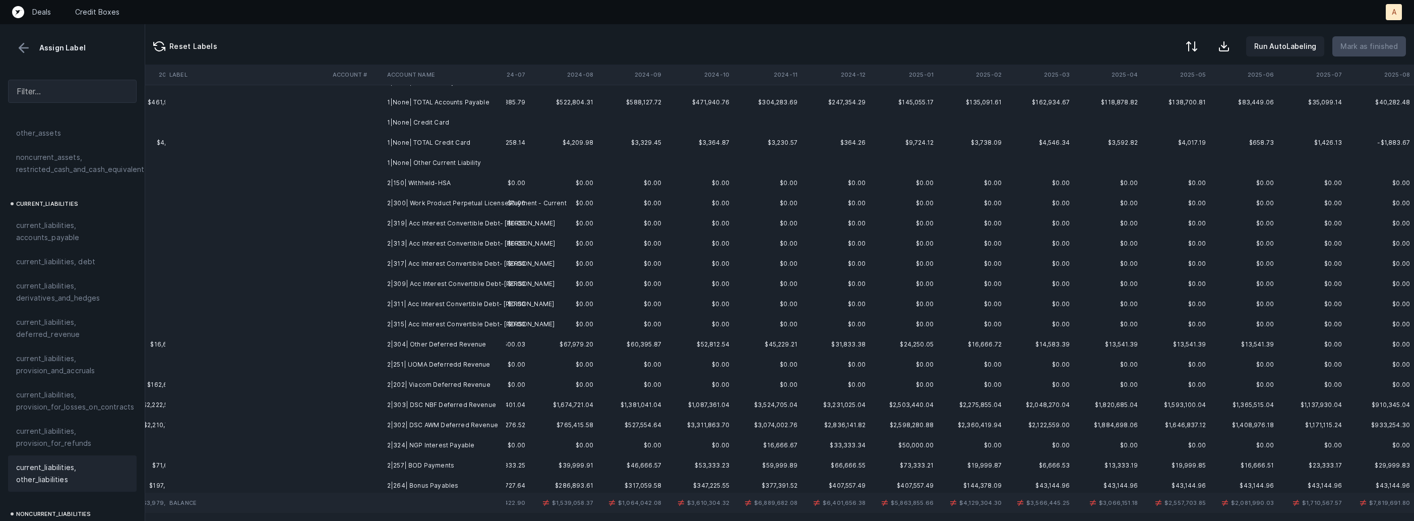
click at [428, 187] on td "2|150| Withheld-HSA" at bounding box center [444, 183] width 123 height 20
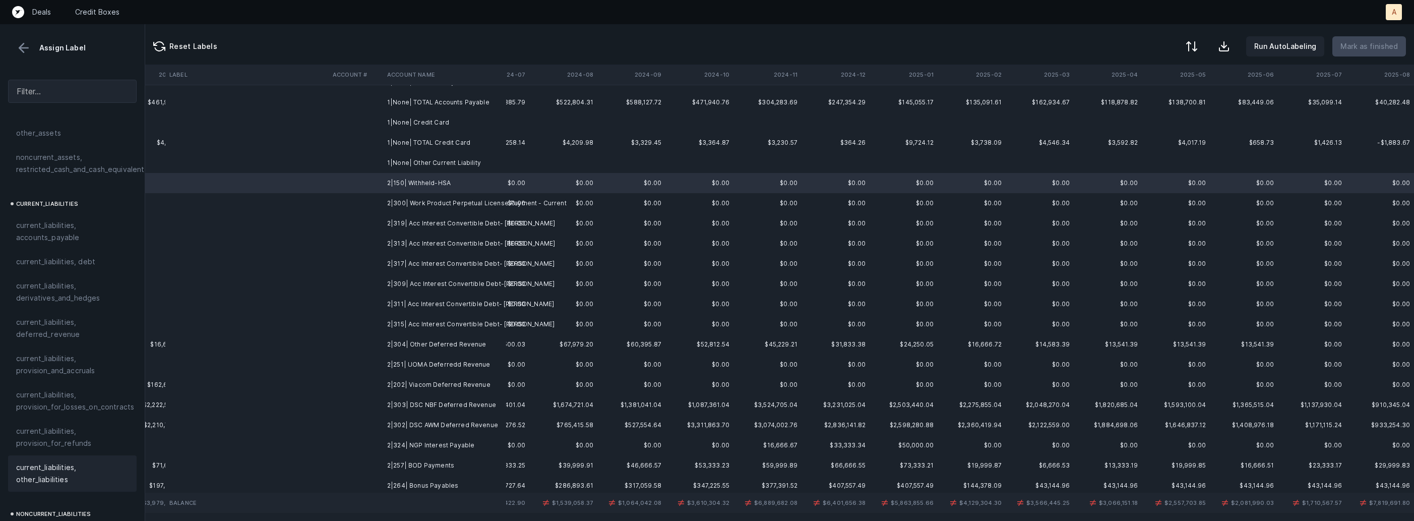
click at [44, 471] on span "current_liabilities, other_liabilities" at bounding box center [72, 473] width 112 height 24
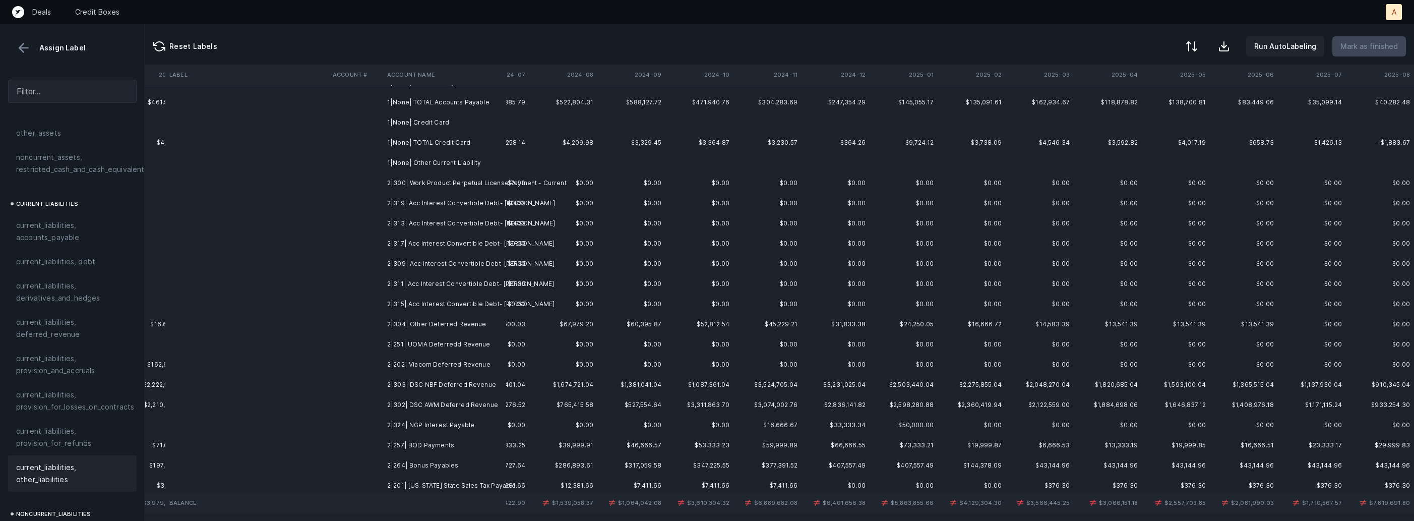
click at [474, 181] on td "2|300| Work Product Perpetual License Payment - Current" at bounding box center [444, 183] width 123 height 20
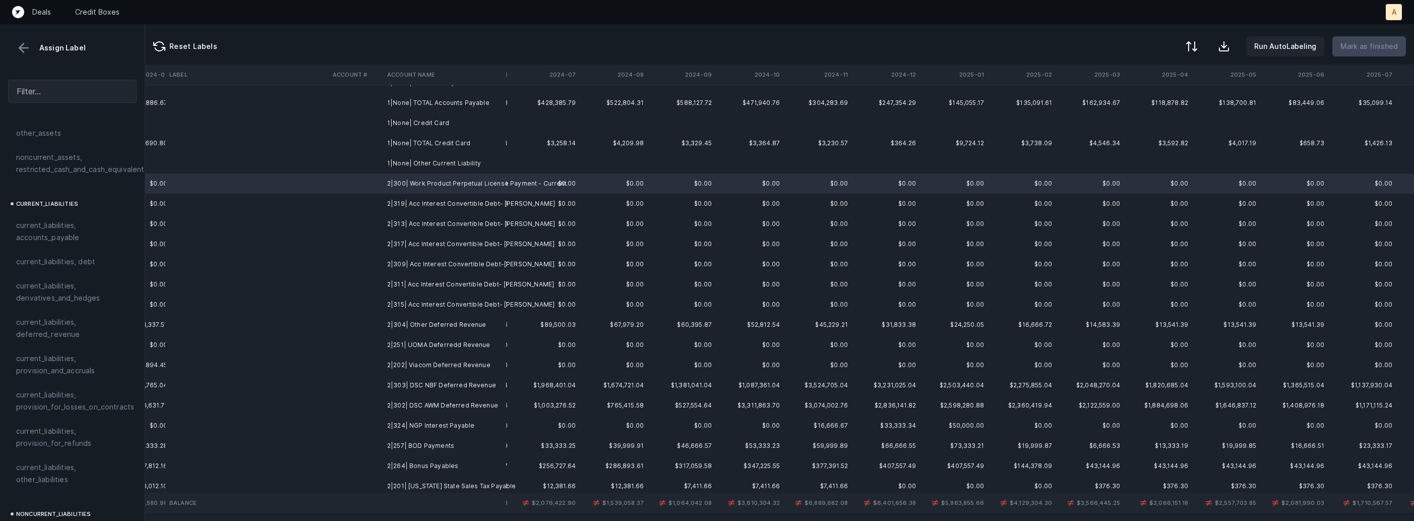
scroll to position [243, 2313]
click at [53, 461] on span "current_liabilities, other_liabilities" at bounding box center [72, 473] width 112 height 24
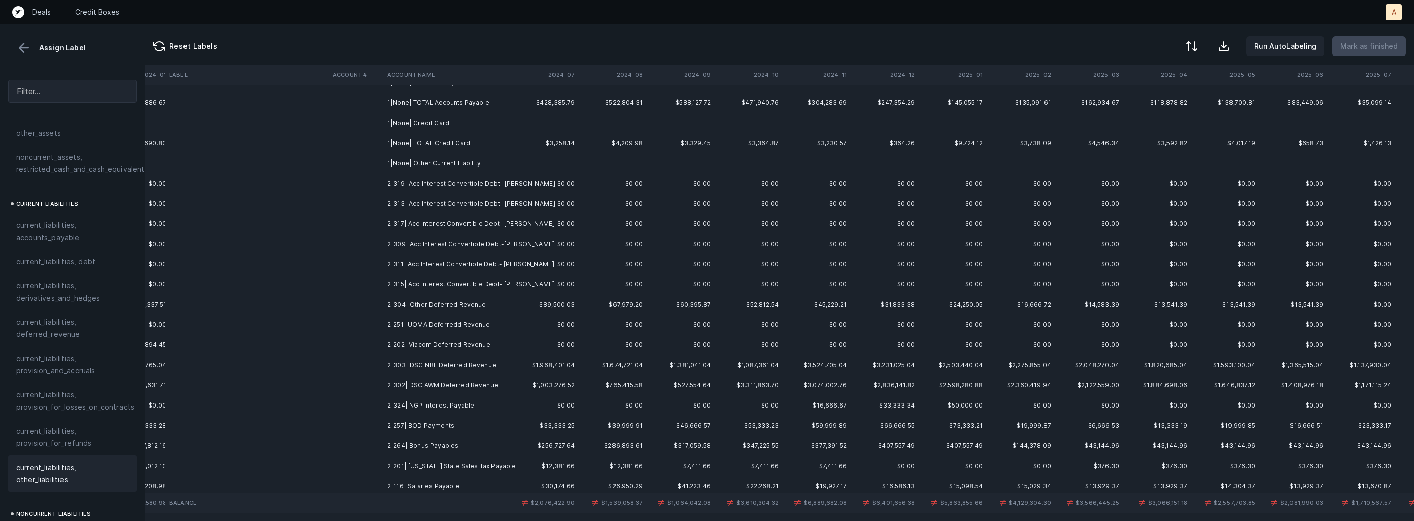
click at [452, 184] on td "2|319| Acc Interest Convertible Debt- Bhavit Sawjani" at bounding box center [444, 183] width 123 height 20
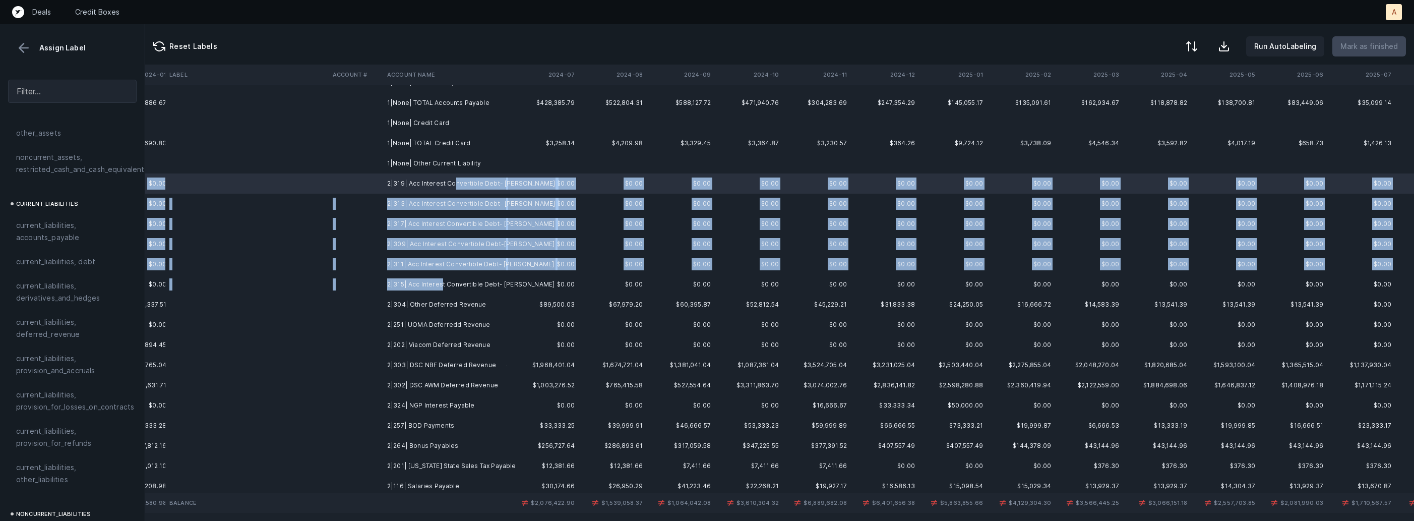
click at [441, 282] on td "2|315| Acc Interest Convertible Debt- Will Riegel" at bounding box center [444, 284] width 123 height 20
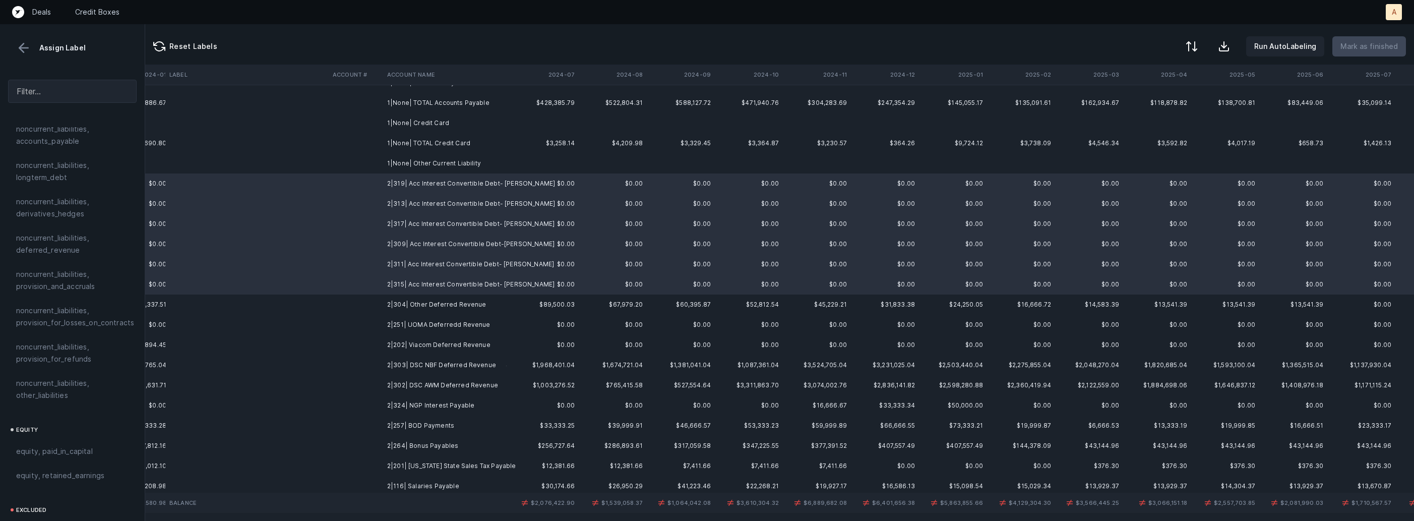
scroll to position [1109, 0]
click at [85, 352] on span "equity, paid_in_capital" at bounding box center [54, 358] width 77 height 12
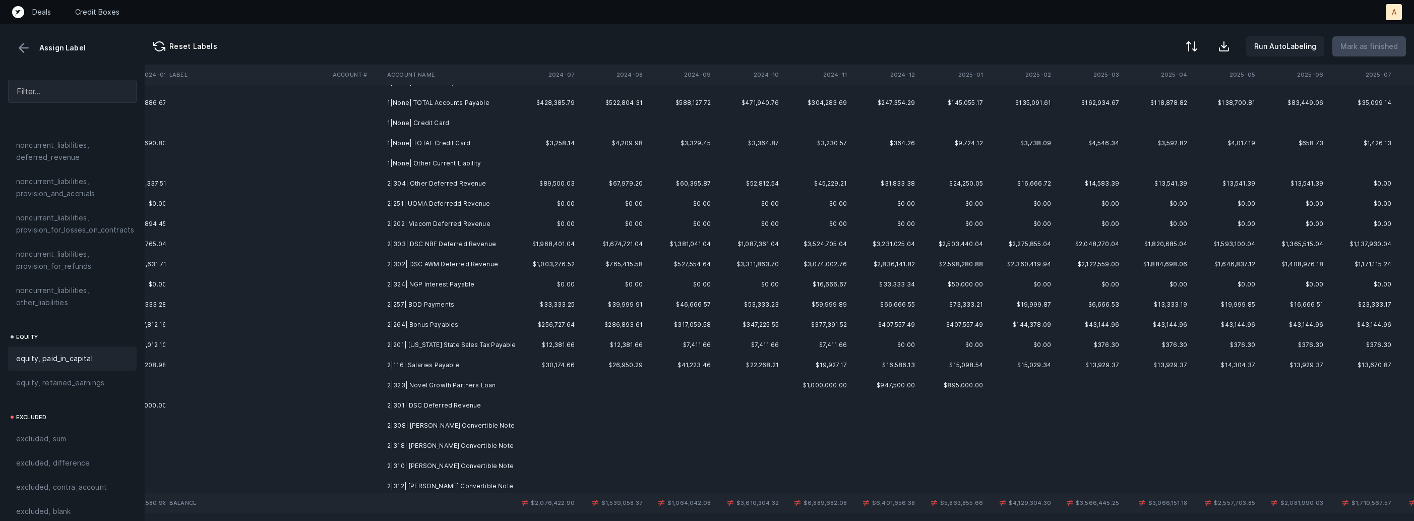
click at [464, 186] on td "2|304| Other Deferred Revenue" at bounding box center [444, 183] width 123 height 20
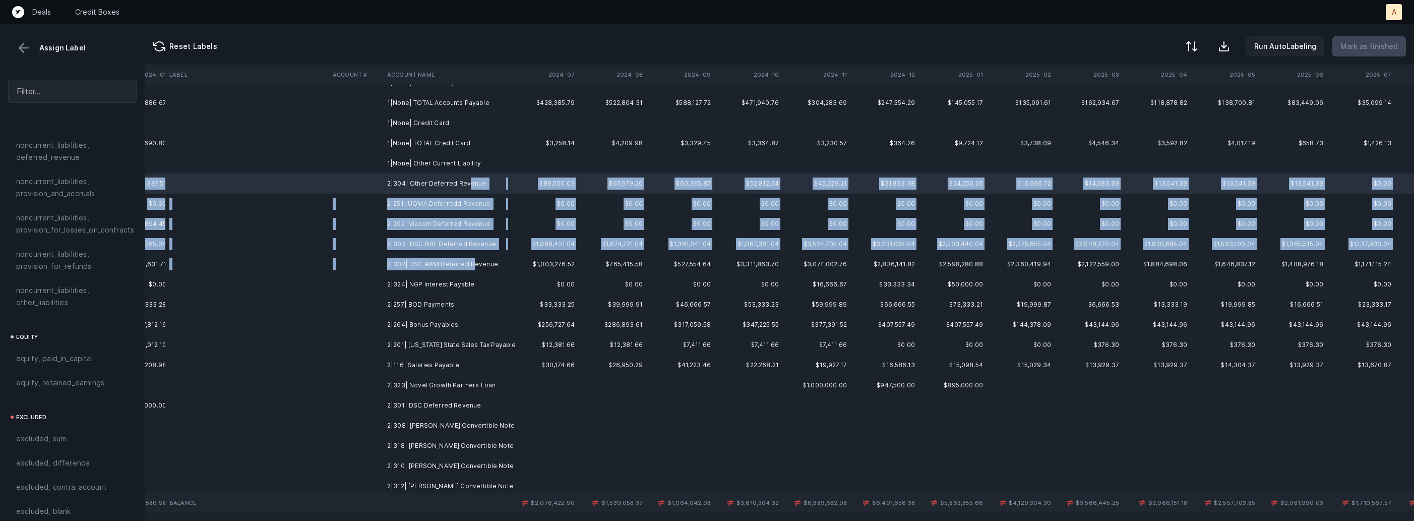
click at [471, 260] on td "2|302| DSC AWM Deferred Revenue" at bounding box center [444, 264] width 123 height 20
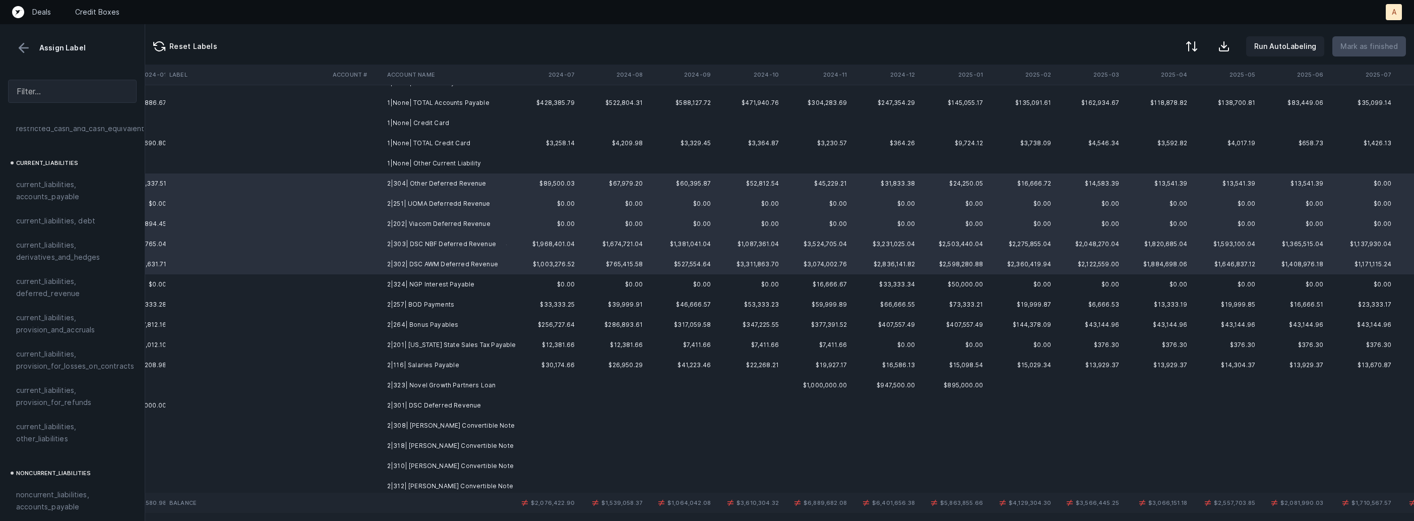
scroll to position [644, 0]
click at [36, 282] on span "current_liabilities, deferred_revenue" at bounding box center [72, 294] width 112 height 24
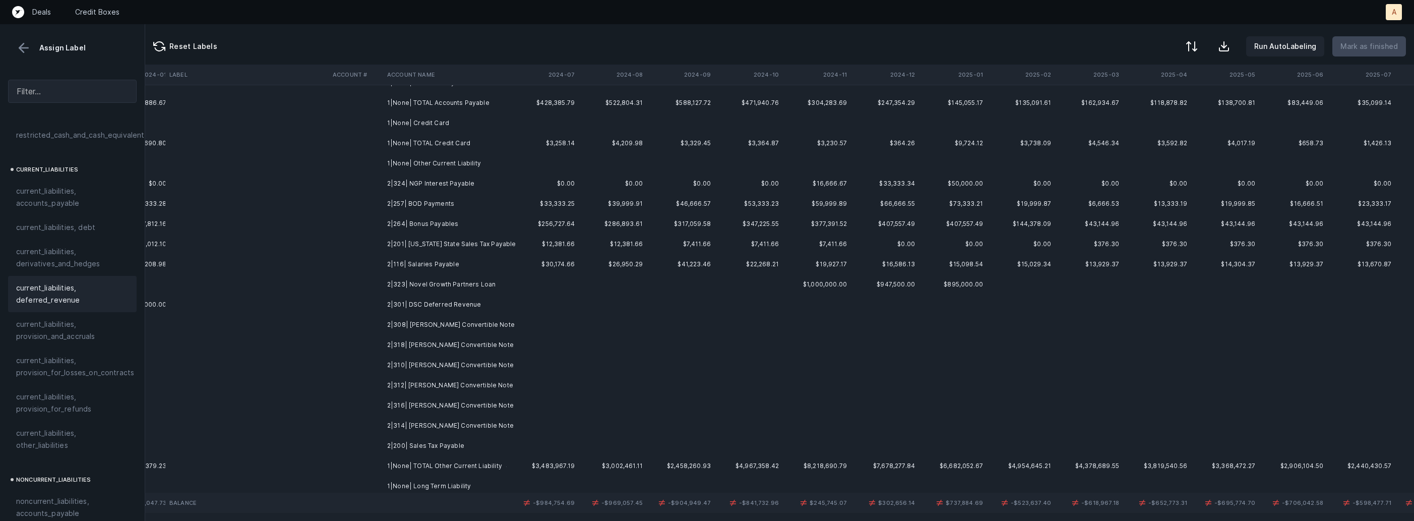
click at [448, 186] on td "2|324| NGP Interest Payable" at bounding box center [444, 183] width 123 height 20
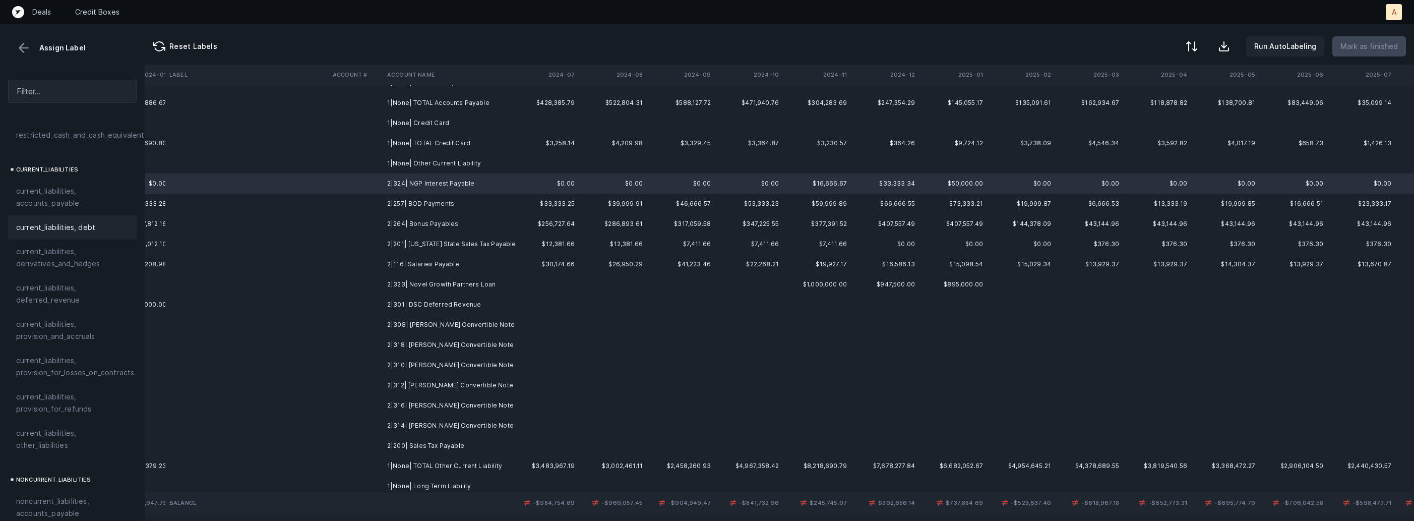
click at [84, 221] on span "current_liabilities, debt" at bounding box center [55, 227] width 79 height 12
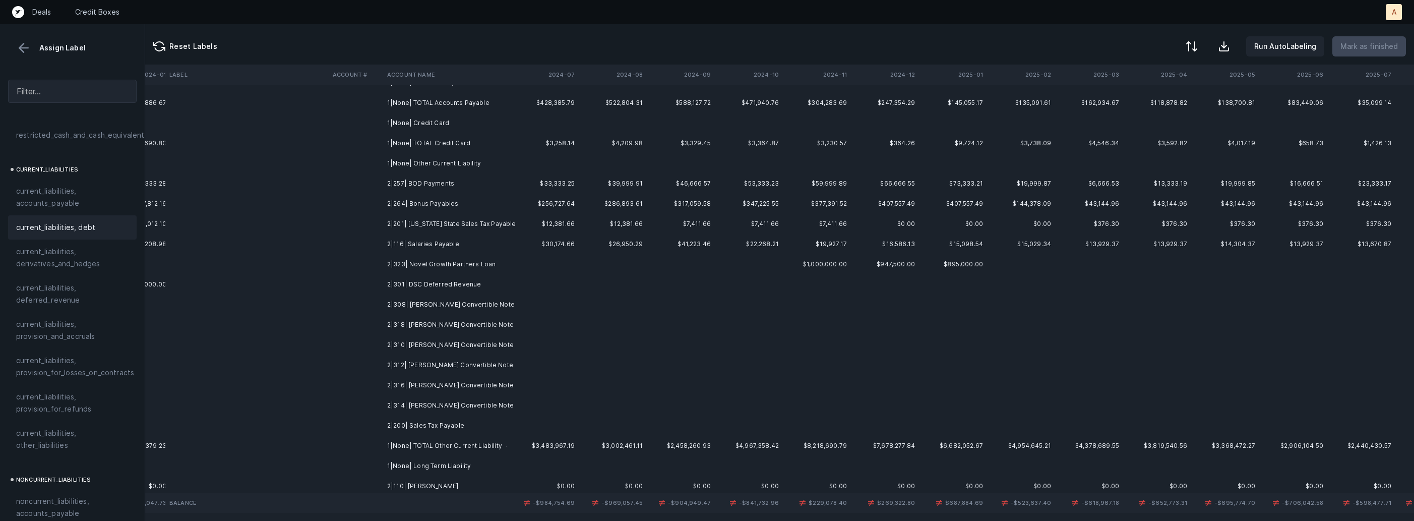
click at [469, 185] on td "2|257| BOD Payments" at bounding box center [444, 183] width 123 height 20
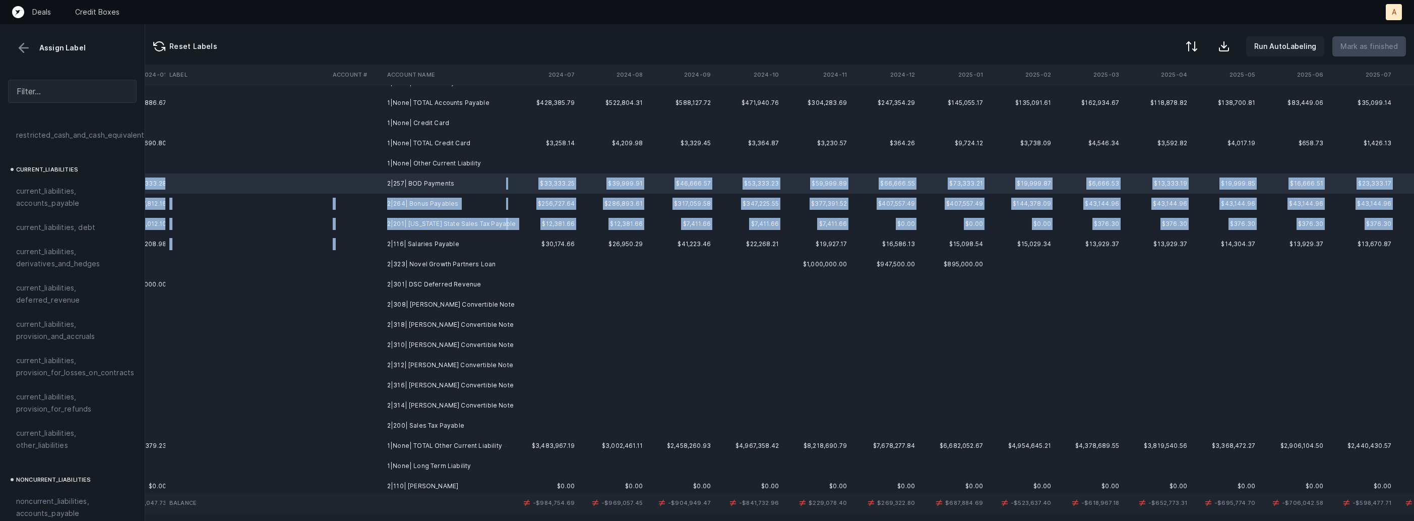
click at [473, 236] on td "2|116| Salaries Payable" at bounding box center [444, 244] width 123 height 20
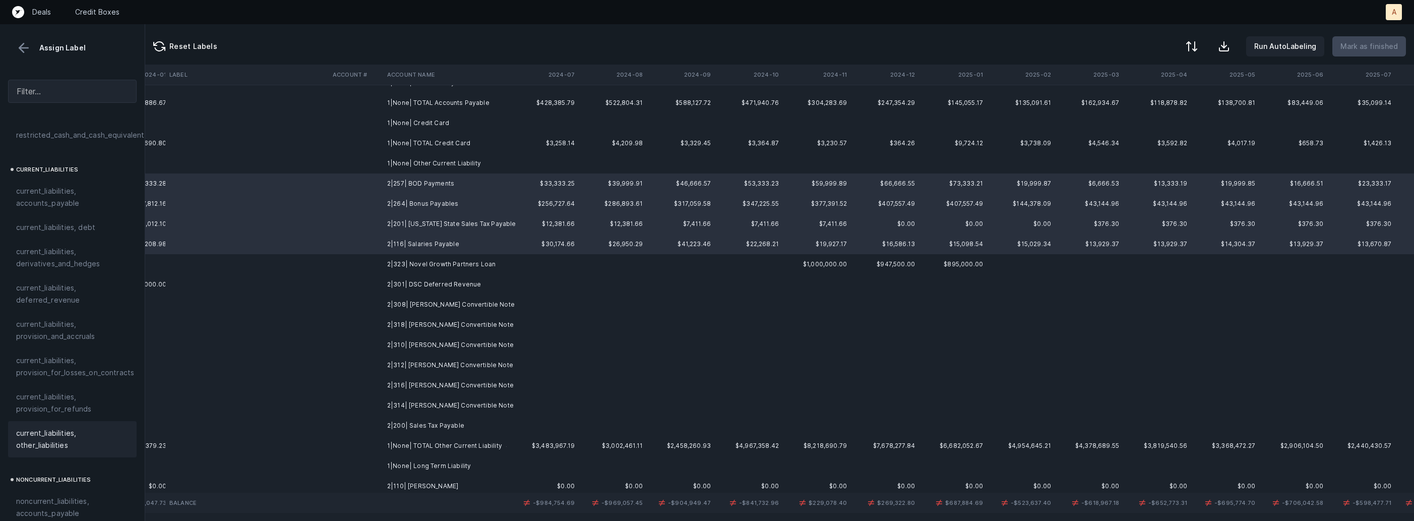
click at [69, 429] on span "current_liabilities, other_liabilities" at bounding box center [72, 439] width 112 height 24
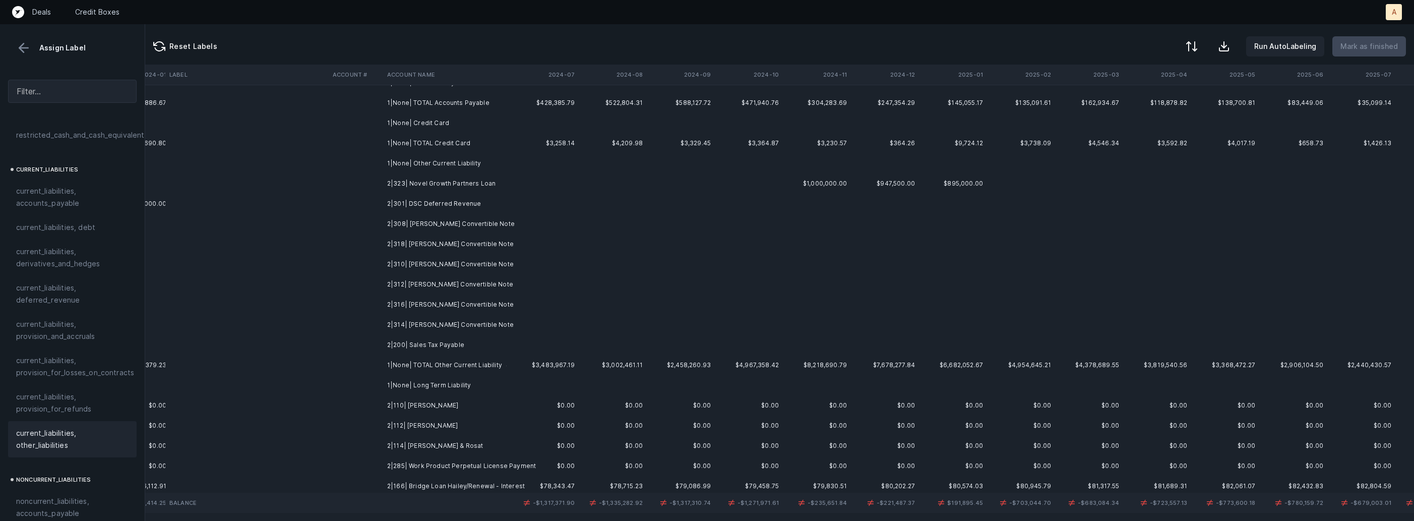
click at [483, 183] on td "2|323| Novel Growth Partners Loan" at bounding box center [444, 183] width 123 height 20
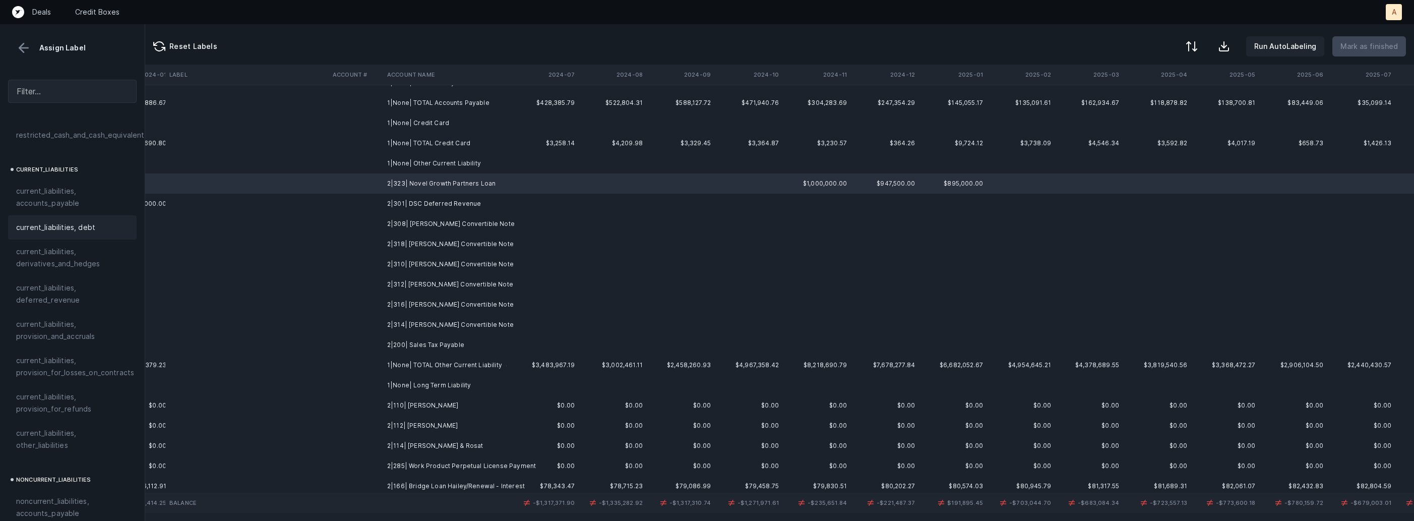
click at [86, 221] on span "current_liabilities, debt" at bounding box center [55, 227] width 79 height 12
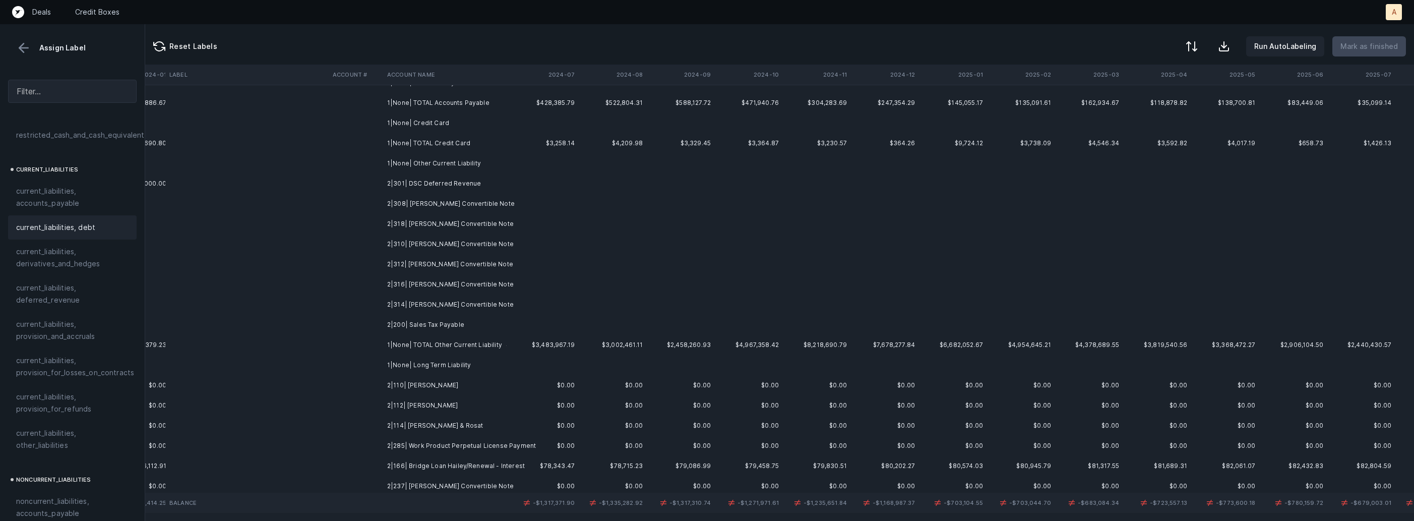
click at [418, 188] on td "2|301| DSC Deferred Revenue" at bounding box center [444, 183] width 123 height 20
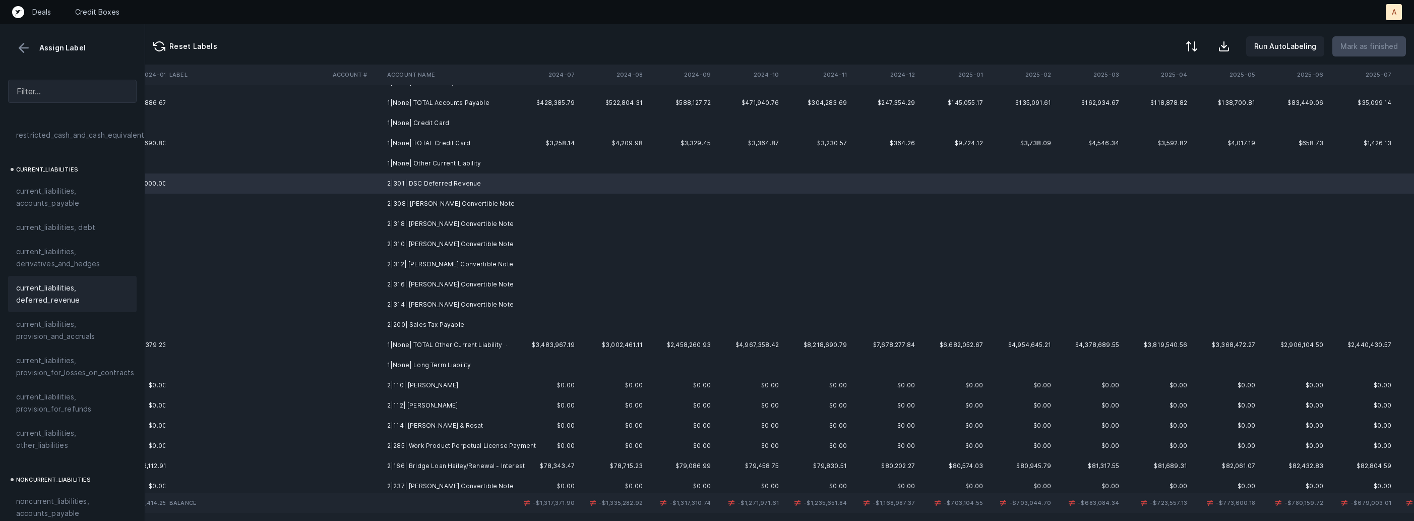
click at [78, 294] on span "current_liabilities, deferred_revenue" at bounding box center [72, 294] width 112 height 24
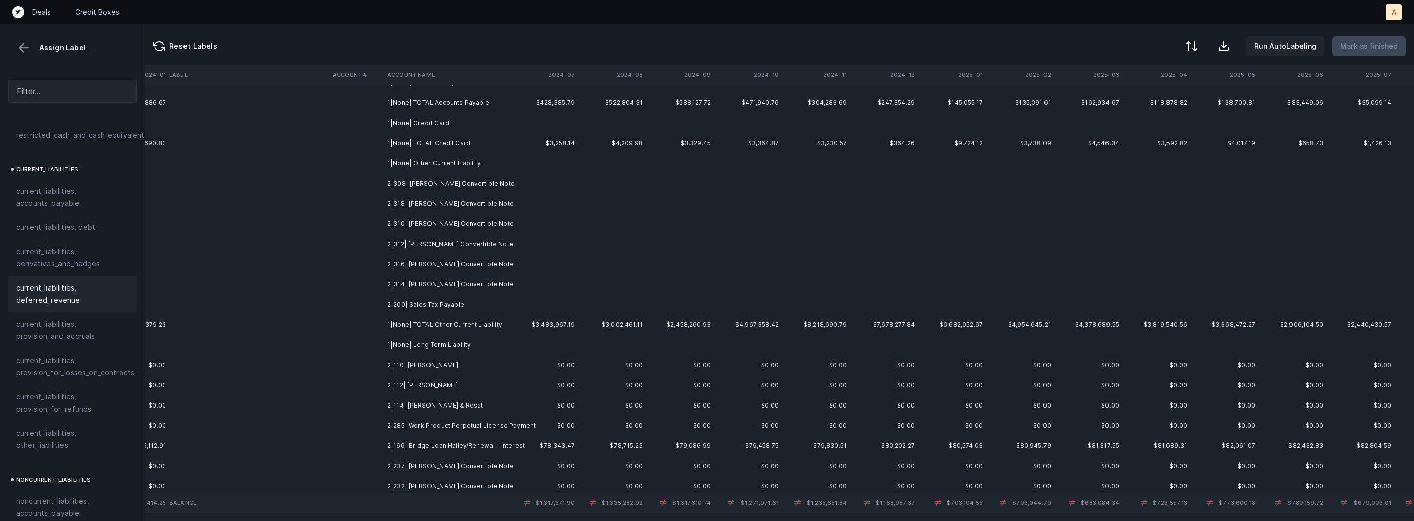
click at [444, 189] on td "2|308| Mainardo De Nardis Convertible Note" at bounding box center [444, 183] width 123 height 20
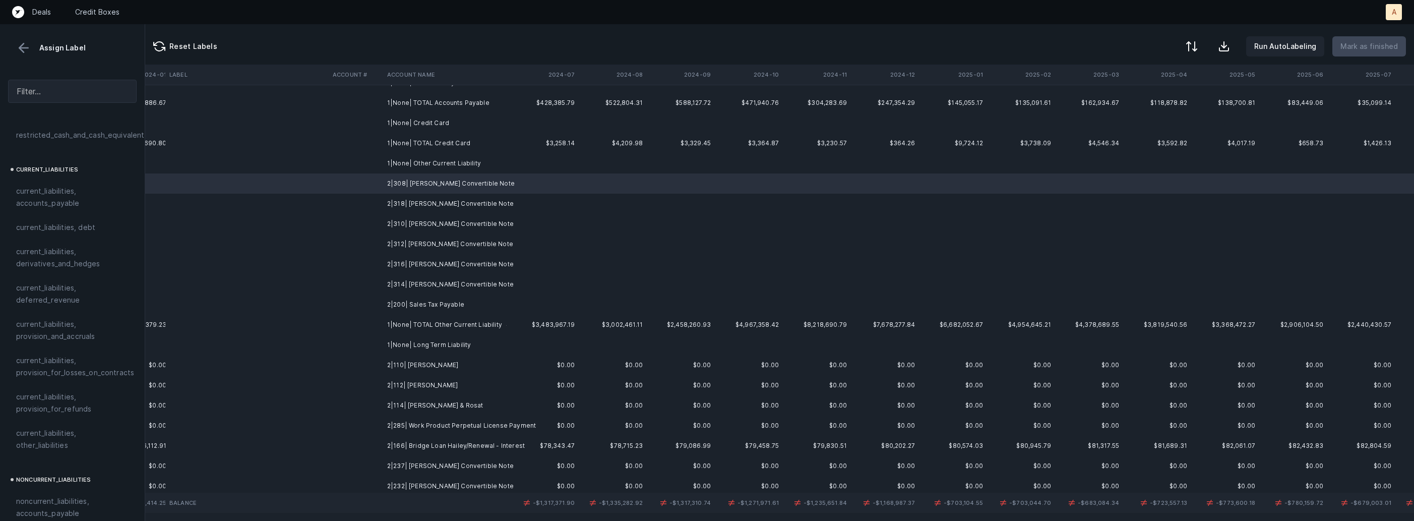
click at [424, 288] on td "2|314| Will Riegel Convertible Note" at bounding box center [444, 284] width 123 height 20
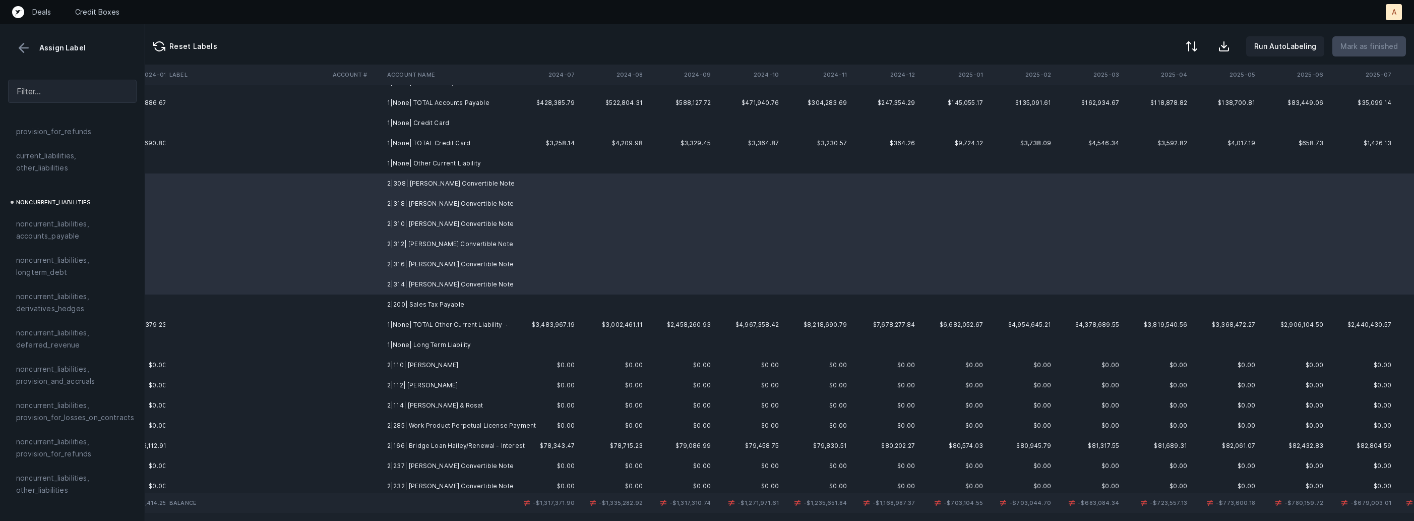
scroll to position [1004, 0]
click at [43, 458] on span "equity, paid_in_capital" at bounding box center [54, 464] width 77 height 12
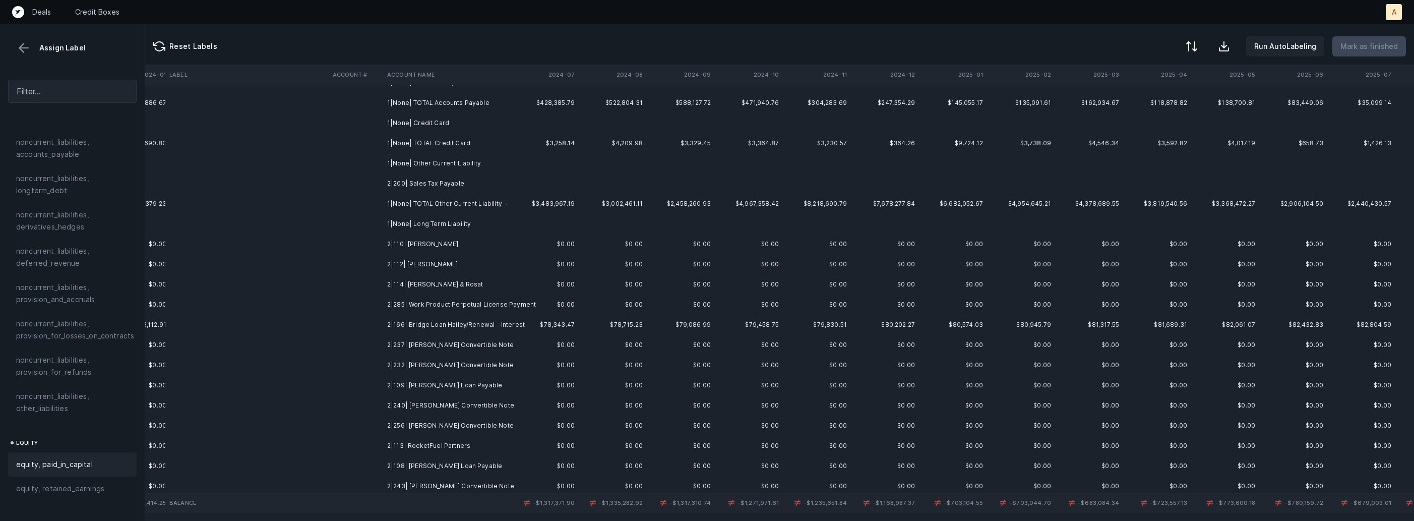
click at [429, 181] on td "2|200| Sales Tax Payable" at bounding box center [444, 183] width 123 height 20
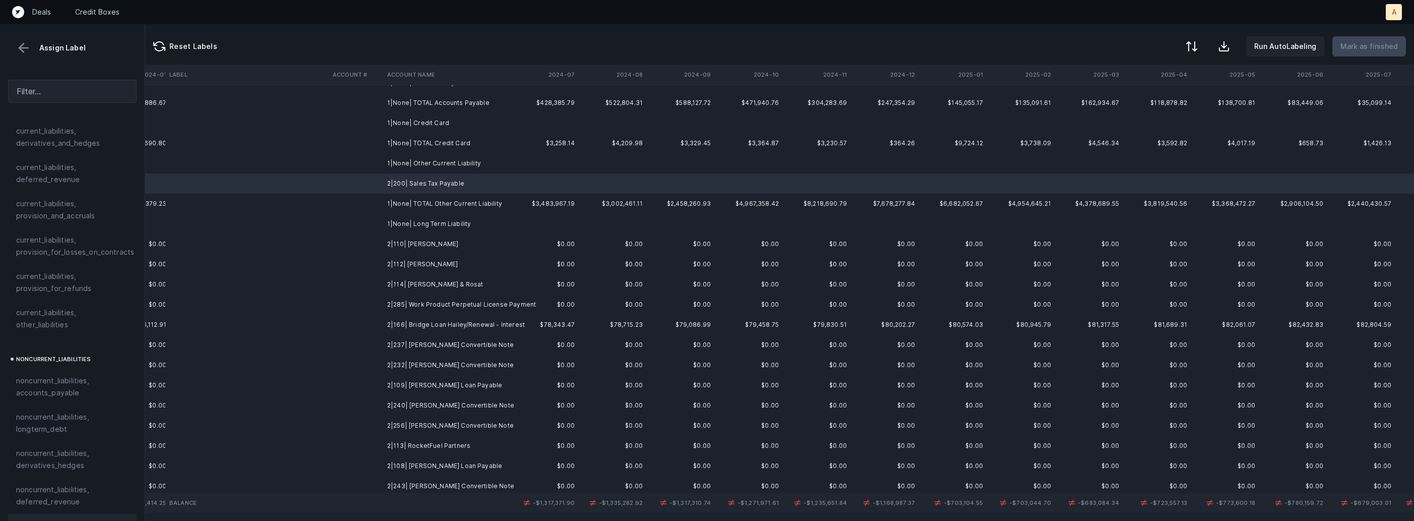
scroll to position [739, 0]
click at [42, 332] on span "current_liabilities, other_liabilities" at bounding box center [72, 344] width 112 height 24
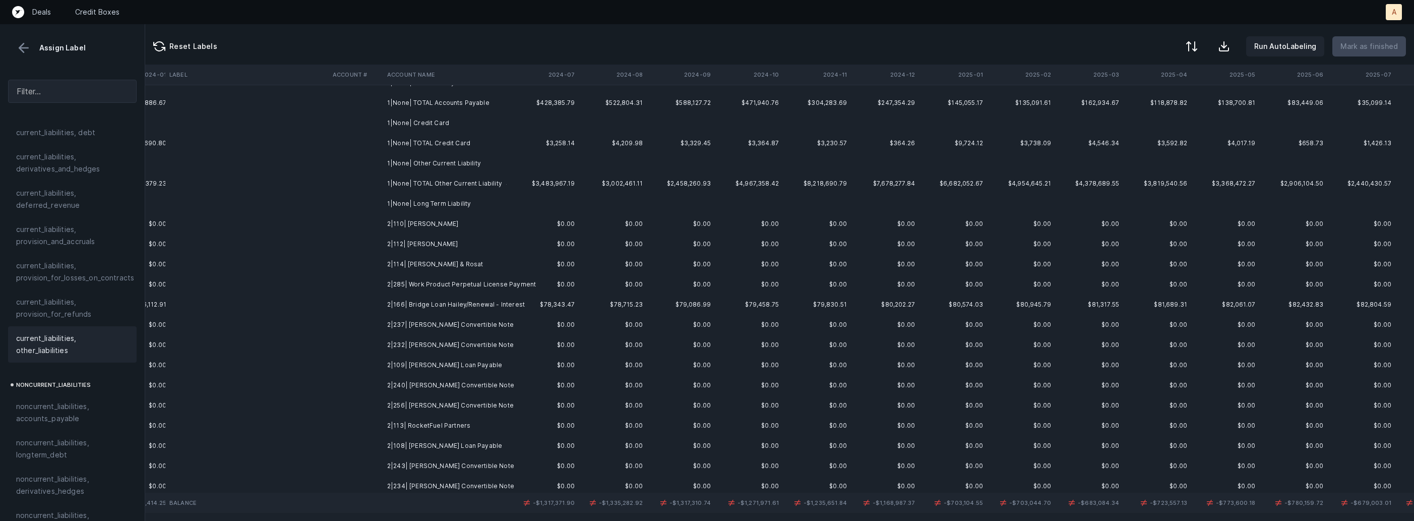
click at [464, 231] on td "2|110| Abdo Abdo" at bounding box center [444, 224] width 123 height 20
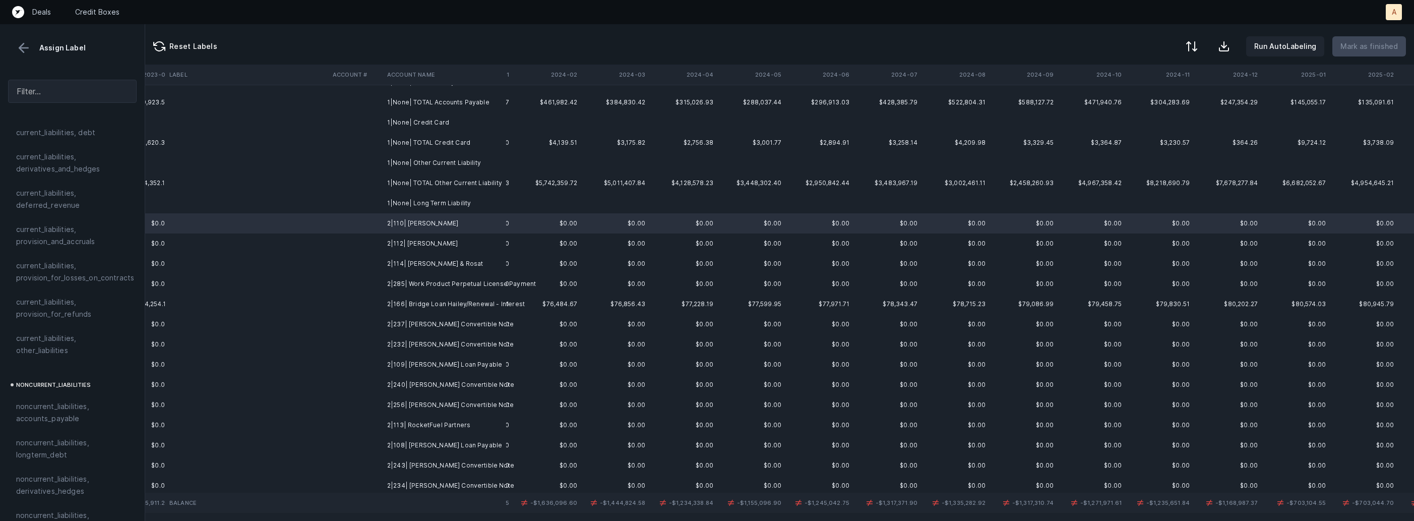
scroll to position [243, 2363]
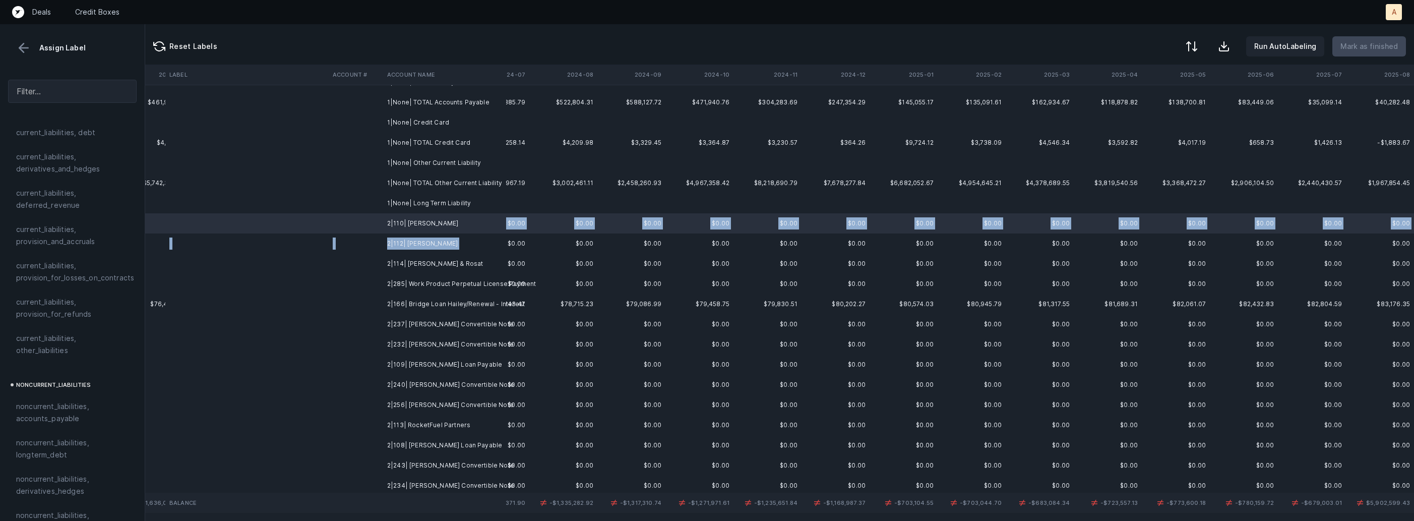
click at [460, 241] on td "2|112| Lommen Abdo" at bounding box center [444, 243] width 123 height 20
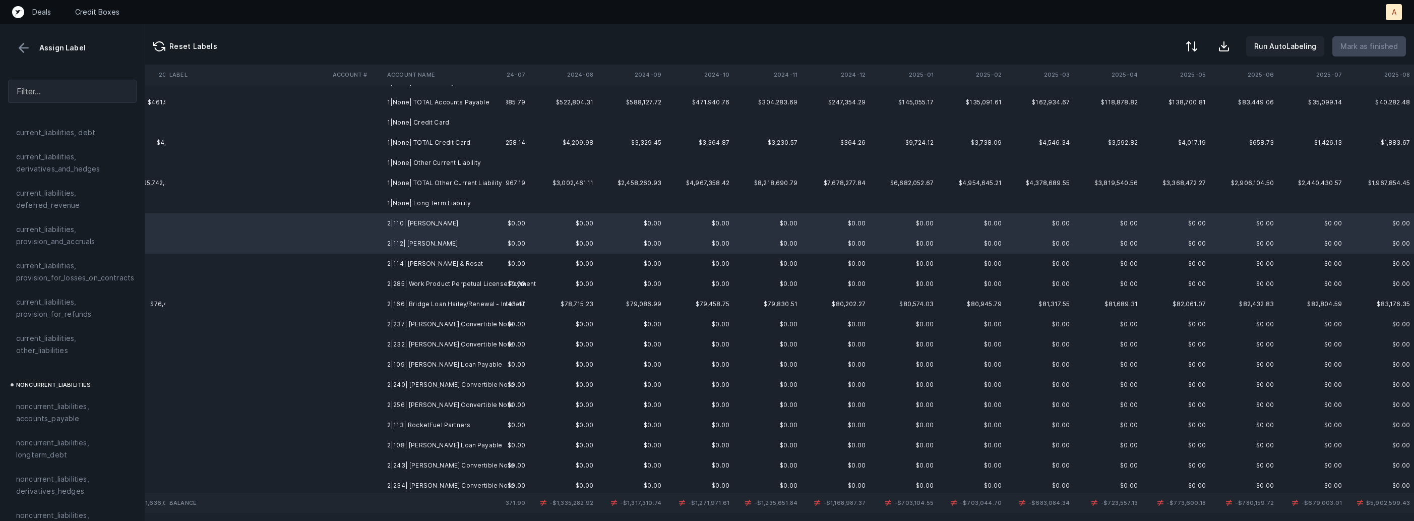
click at [463, 278] on td "2|285| Work Product Perpetual License Payment" at bounding box center [444, 284] width 123 height 20
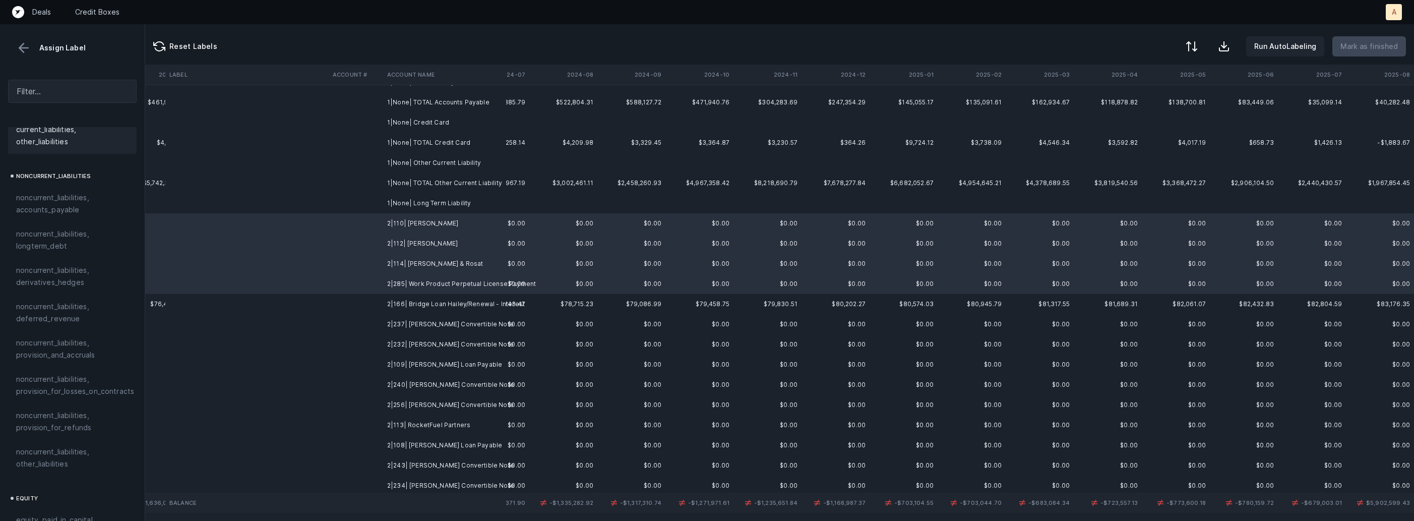
scroll to position [1109, 0]
click at [63, 286] on span "noncurrent_liabilities, other_liabilities" at bounding box center [72, 296] width 112 height 24
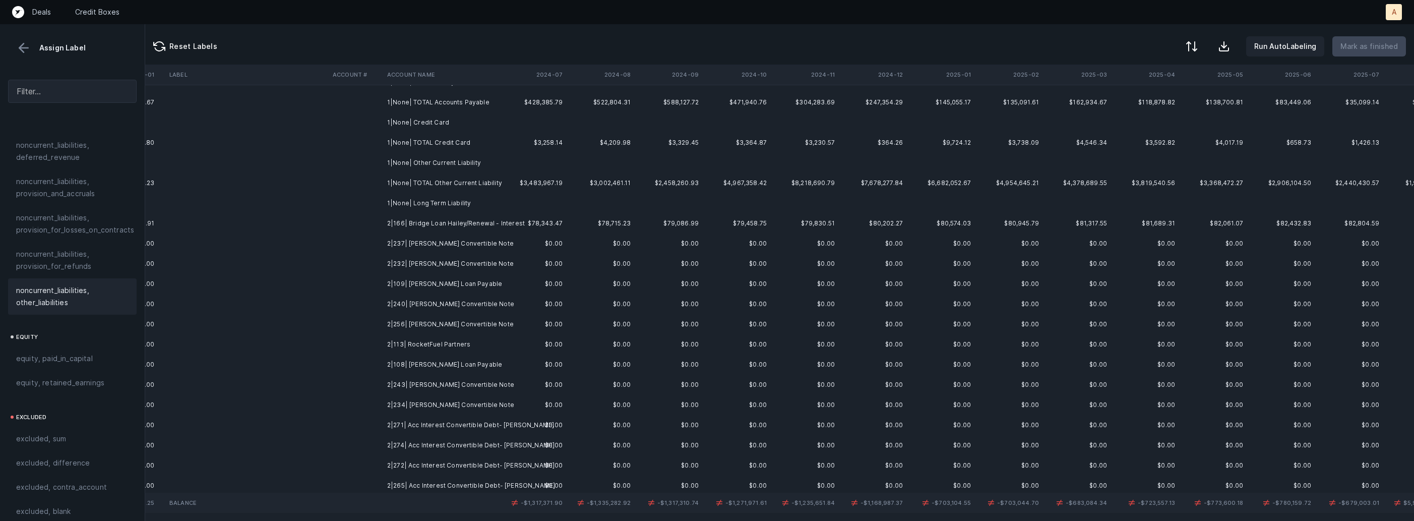
scroll to position [243, 2323]
click at [522, 226] on td "$78,343.47" at bounding box center [535, 223] width 68 height 20
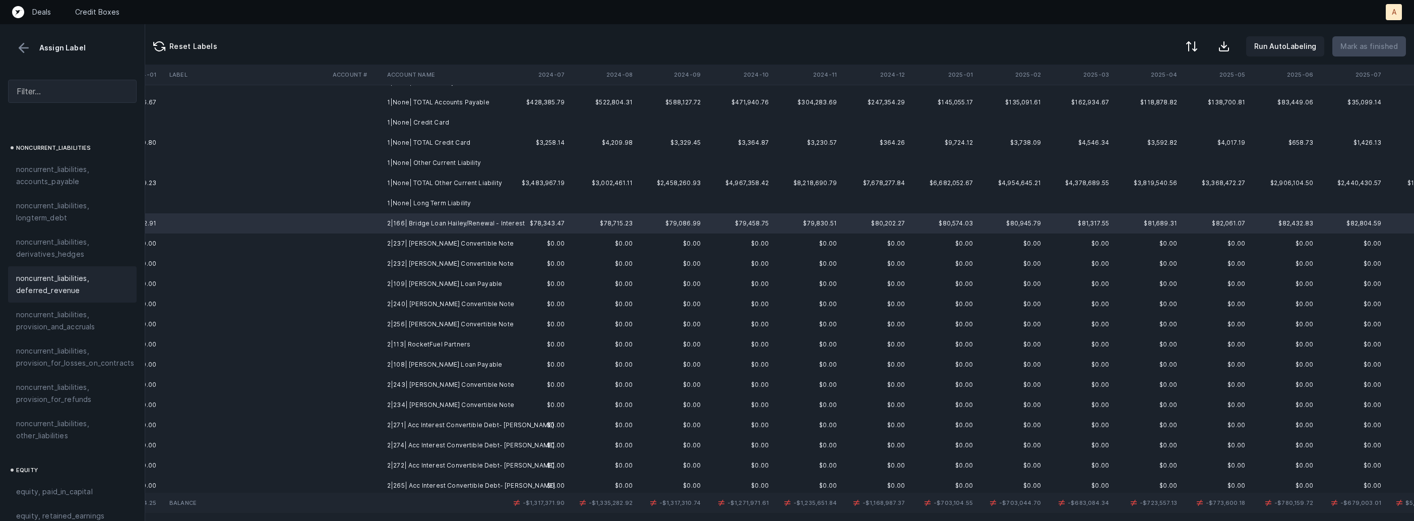
scroll to position [956, 0]
click at [75, 229] on span "noncurrent_liabilities, longterm_debt" at bounding box center [72, 232] width 112 height 24
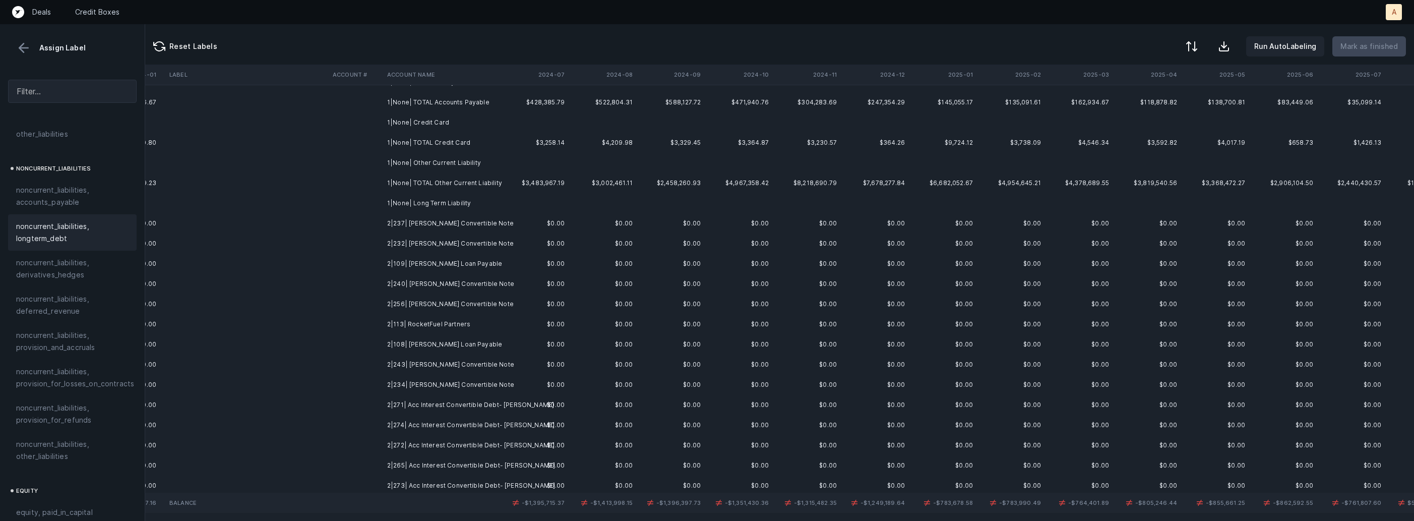
click at [439, 221] on td "2|237| Bhavit Sawjani Convertible Note" at bounding box center [444, 223] width 123 height 20
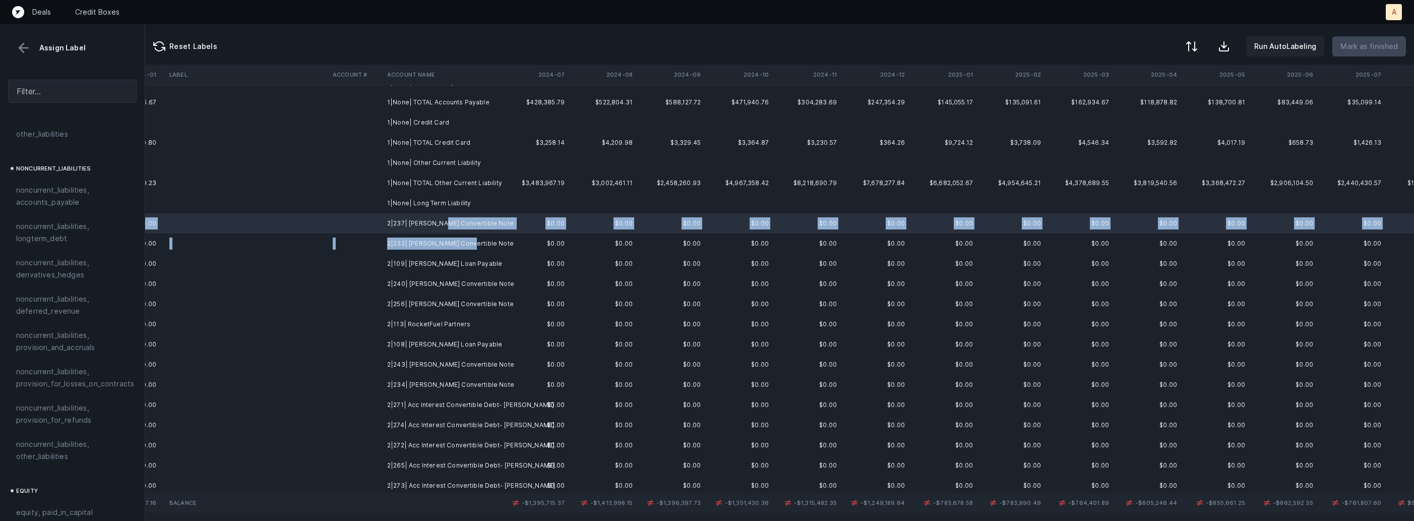
click at [459, 239] on td "2|232| Bill Riegel Convertible Note" at bounding box center [444, 243] width 123 height 20
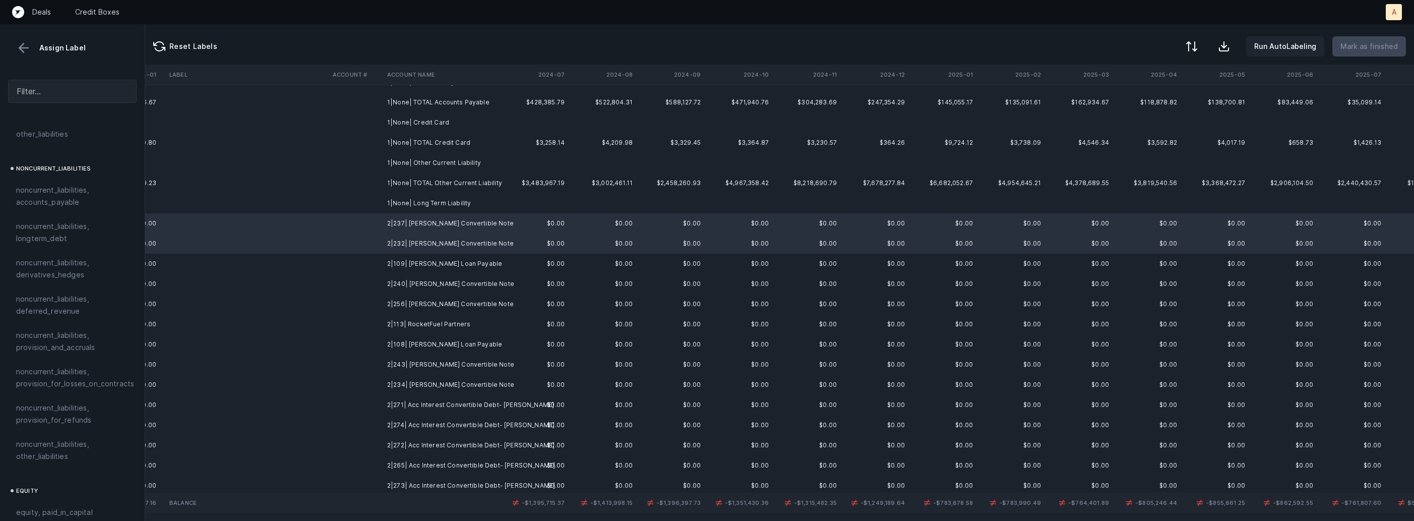
click at [506, 281] on td "2|240| James Queen Convertible Note" at bounding box center [444, 284] width 123 height 20
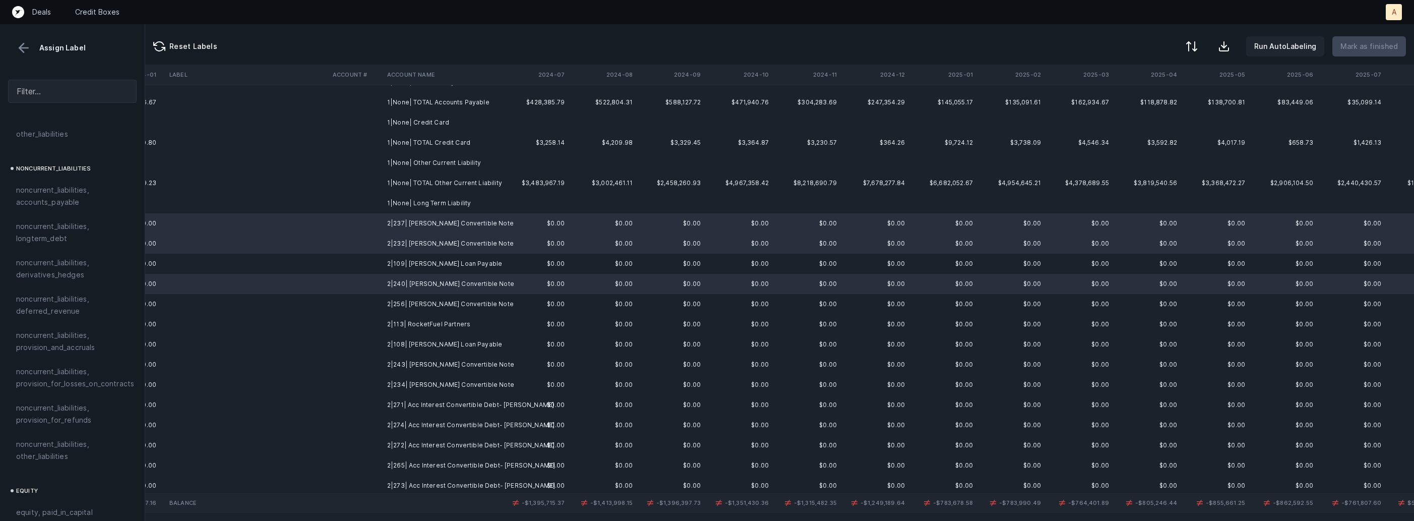
click at [498, 296] on td "2|256| Mainardo De Nardis Convertible Note" at bounding box center [444, 304] width 123 height 20
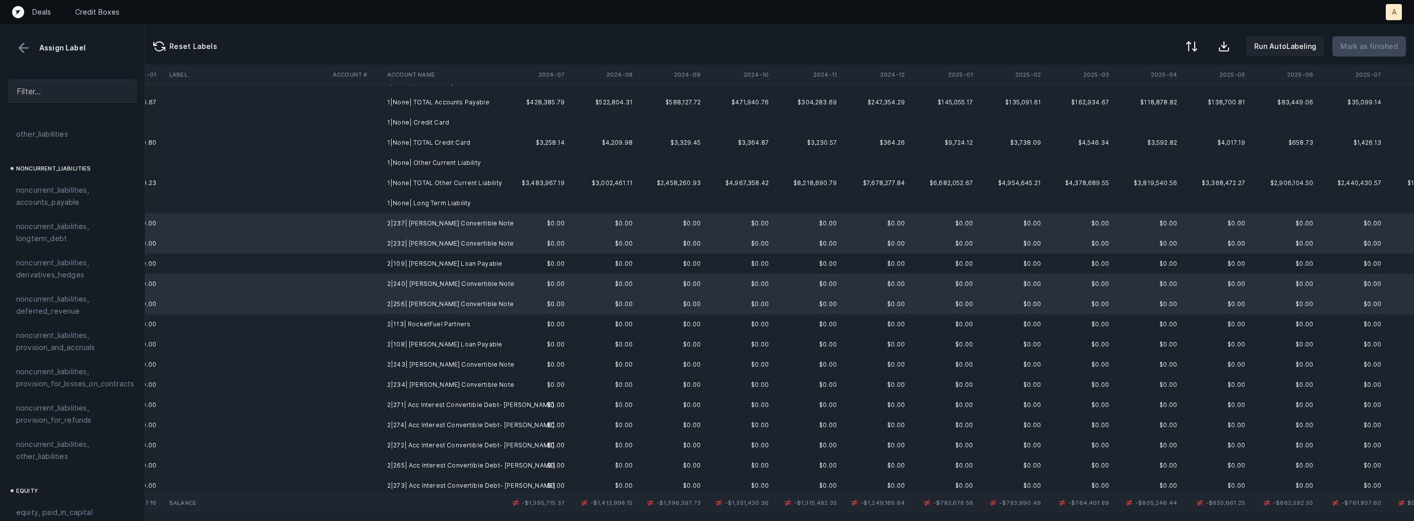
click at [465, 362] on td "2|243| Srinivas Dhulipala Convertible Note" at bounding box center [444, 365] width 123 height 20
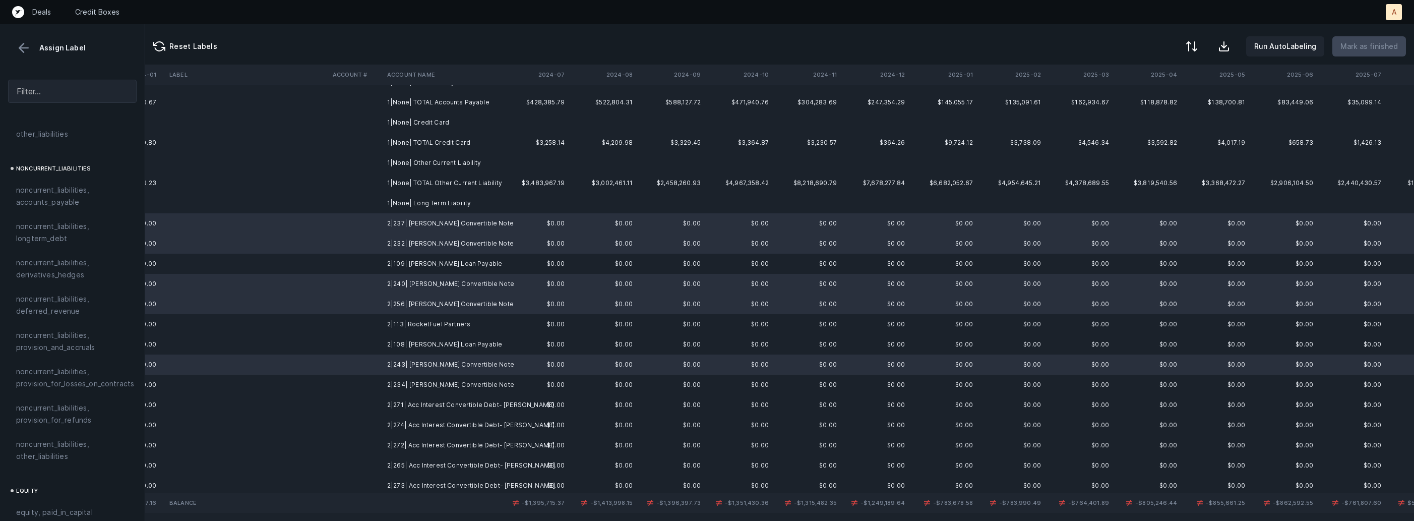
click at [460, 375] on td "2|234| Will Riegel Convertible Note" at bounding box center [444, 385] width 123 height 20
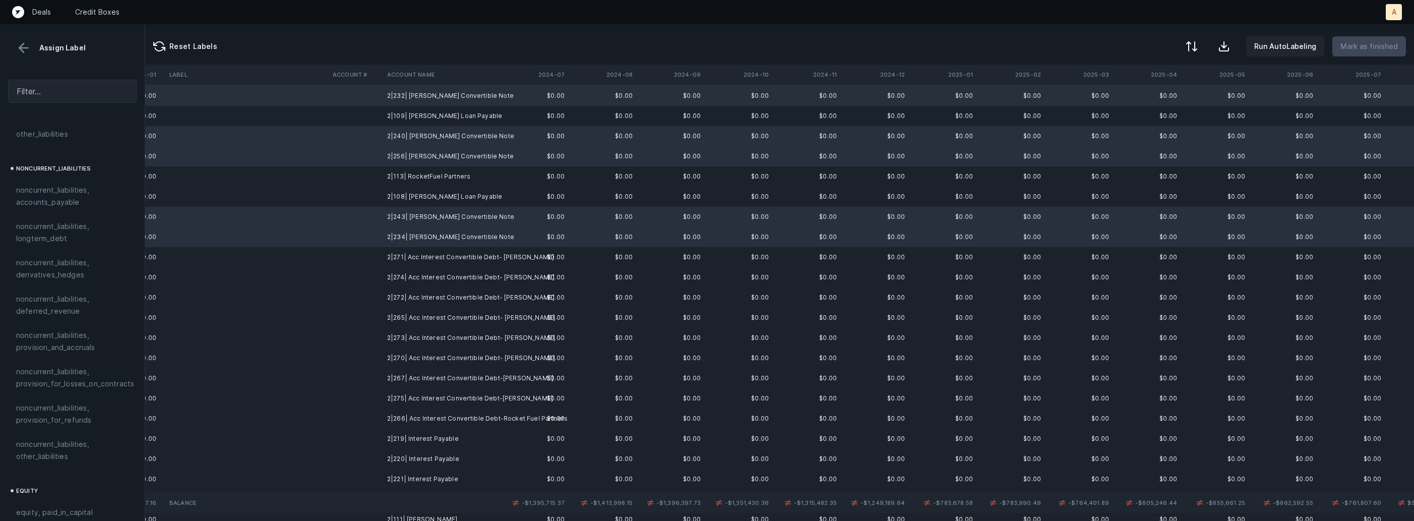
scroll to position [404, 2323]
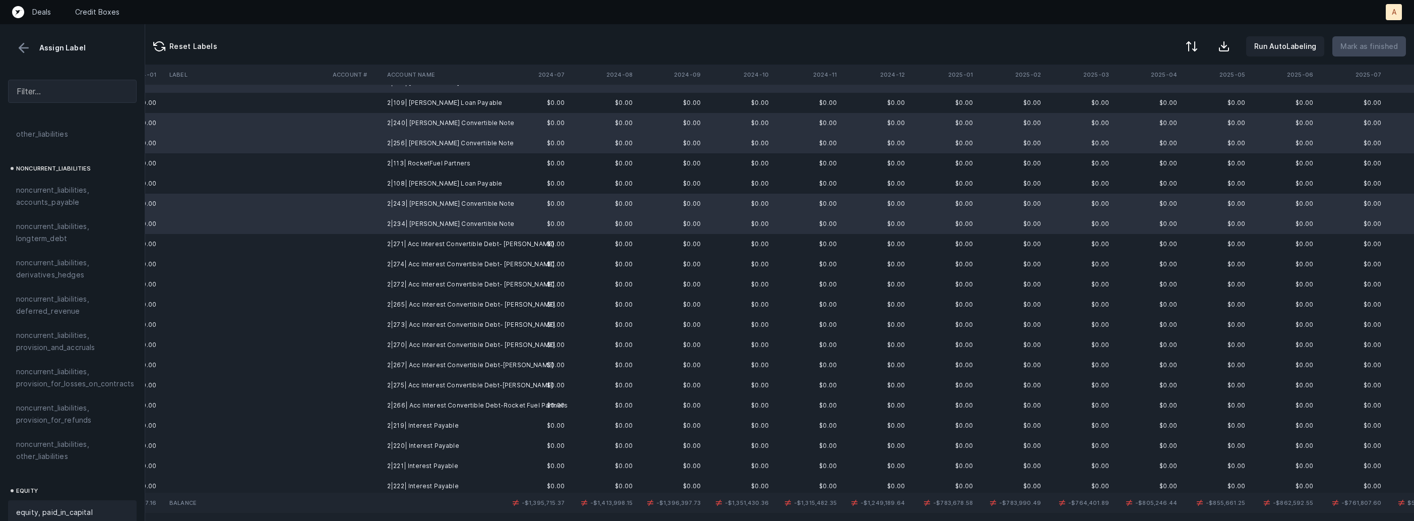
click at [62, 506] on span "equity, paid_in_capital" at bounding box center [54, 512] width 77 height 12
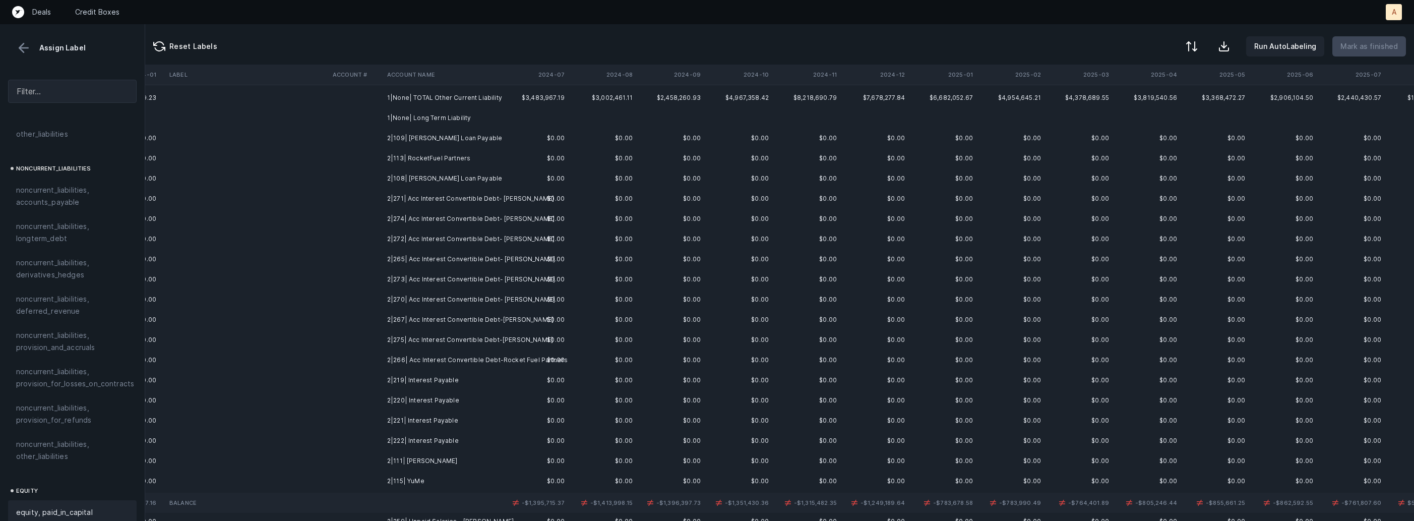
scroll to position [313, 2323]
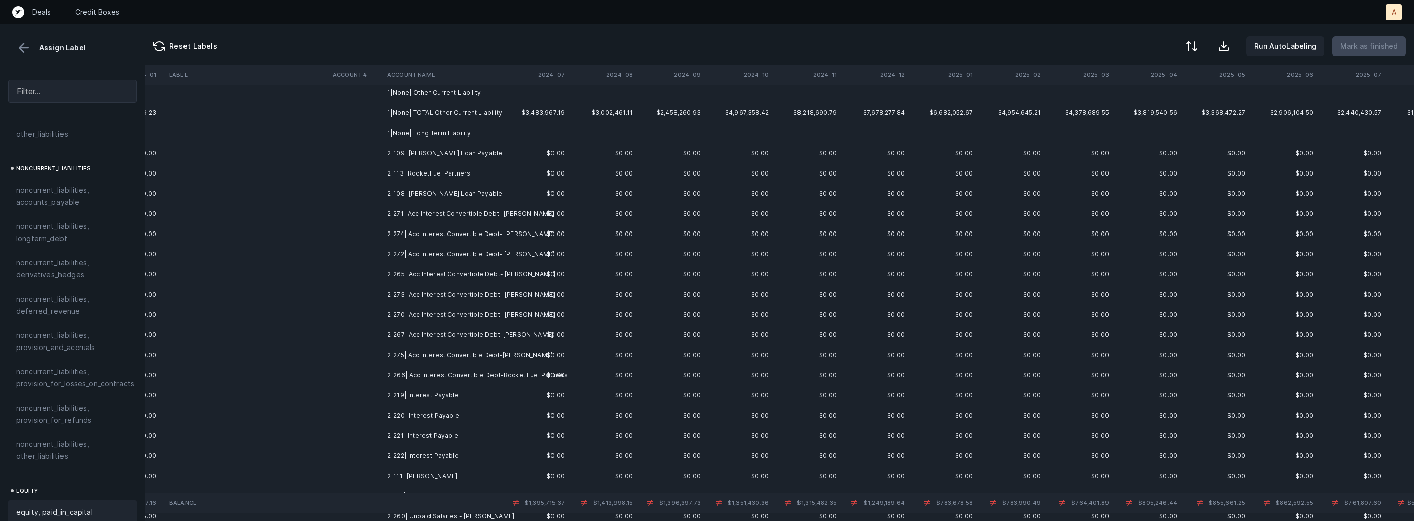
click at [483, 215] on td "2|271| Acc Interest Convertible Debt- Bhavit Sawjani" at bounding box center [444, 214] width 123 height 20
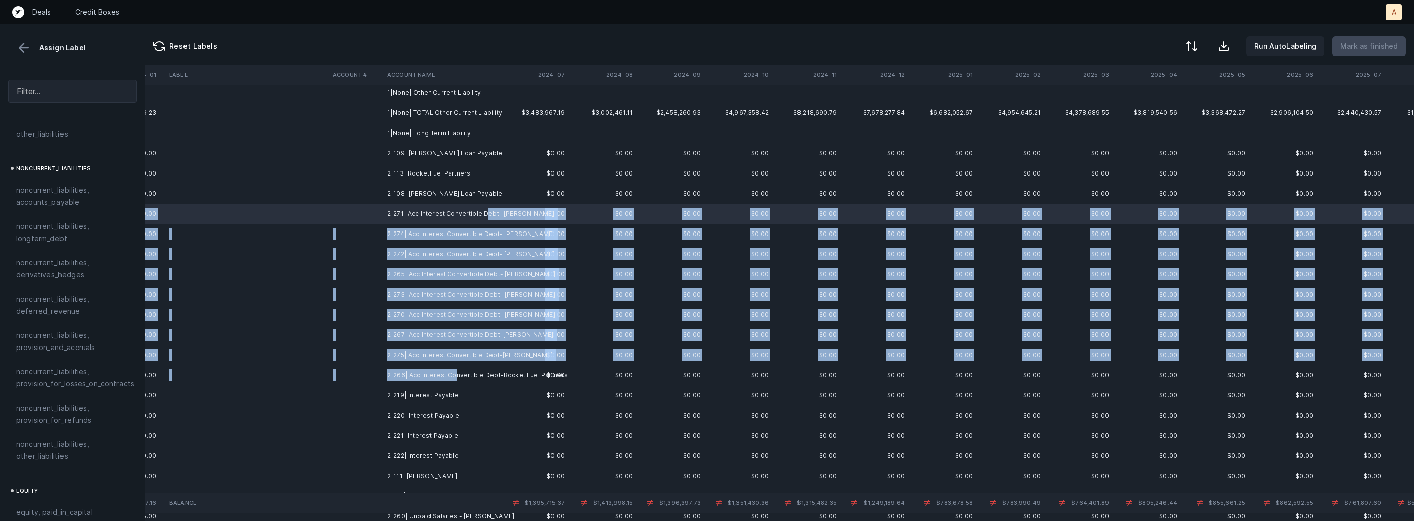
click at [453, 374] on td "2|266| Acc Interest Convertible Debt-Rocket Fuel Partners" at bounding box center [444, 375] width 123 height 20
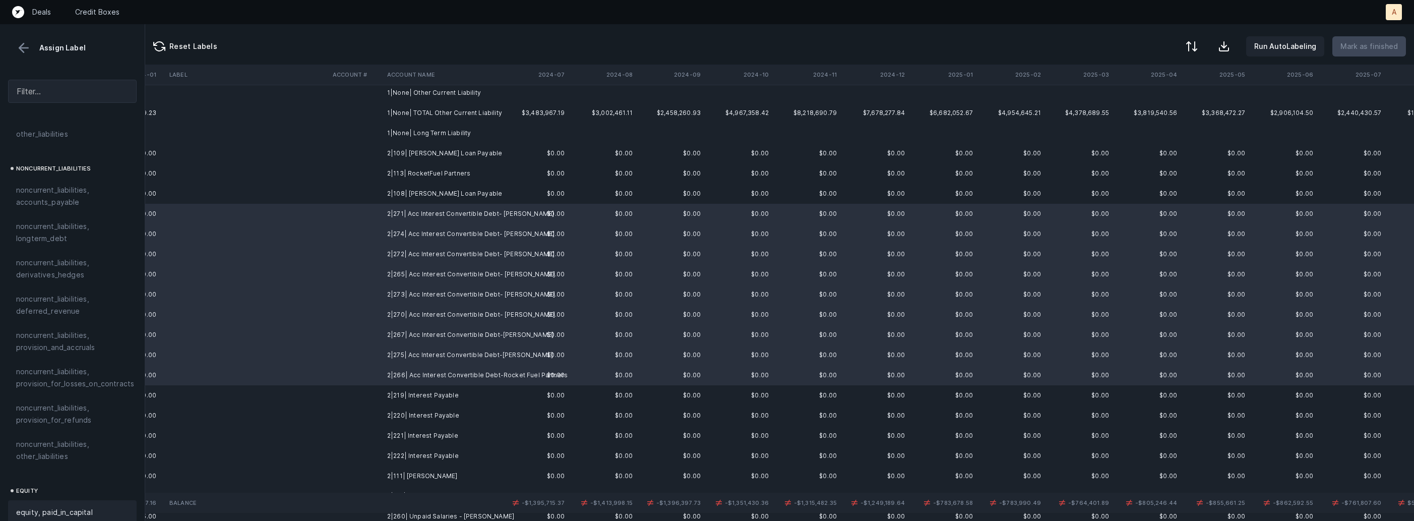
click at [63, 506] on span "equity, paid_in_capital" at bounding box center [54, 512] width 77 height 12
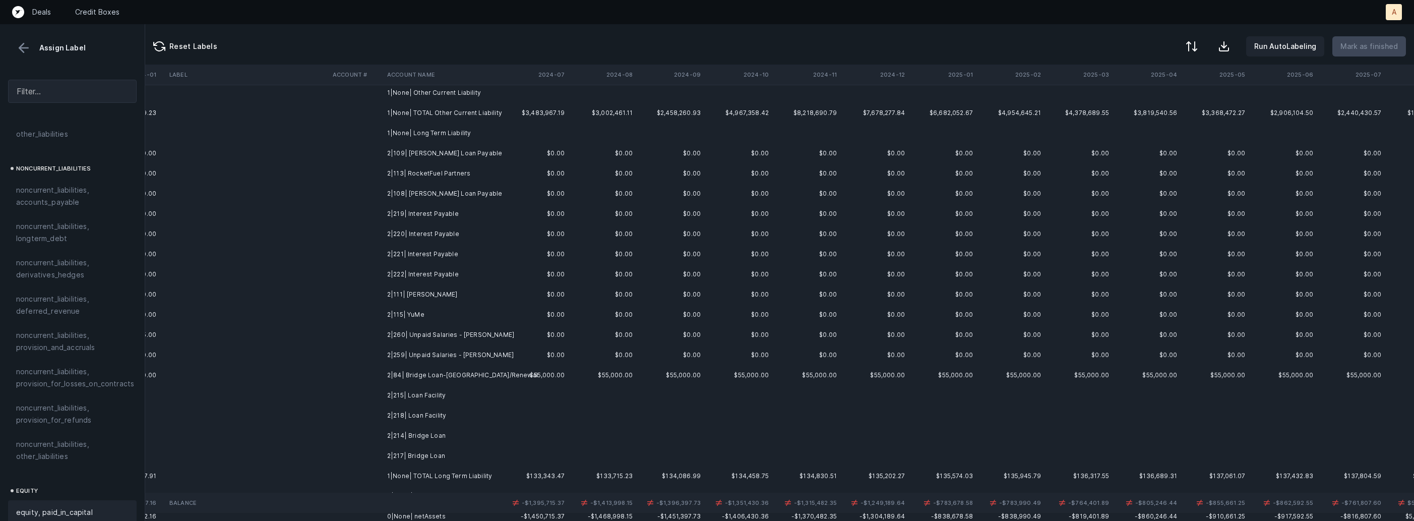
click at [439, 213] on td "2|219| Interest Payable" at bounding box center [444, 214] width 123 height 20
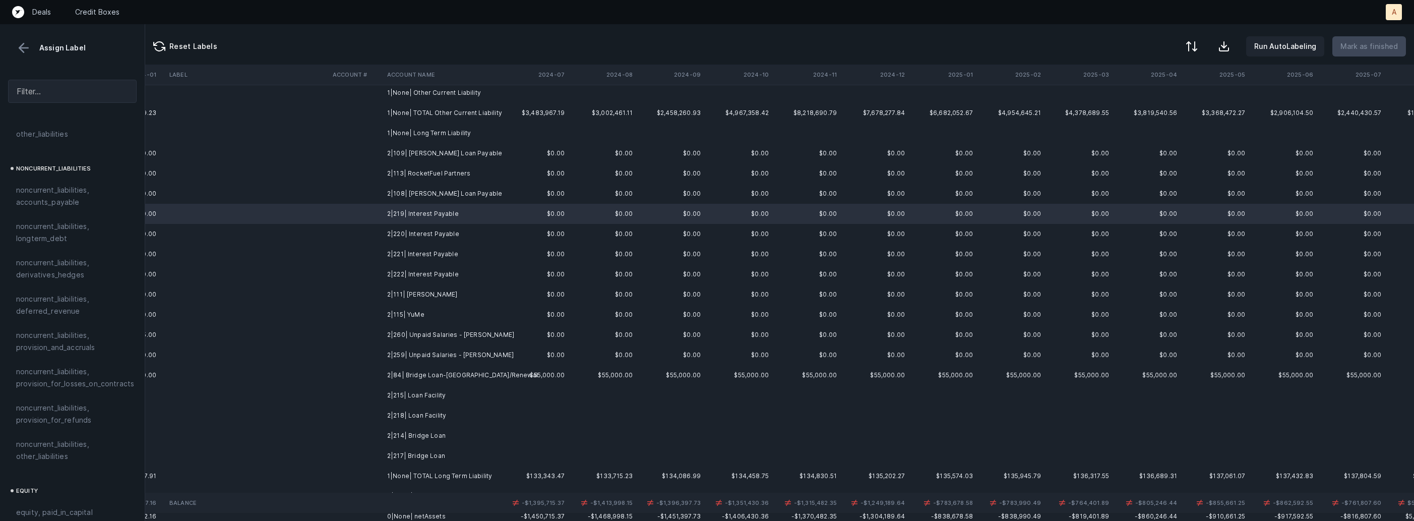
click at [470, 153] on td "2|109| Dan Carroll Loan Payable" at bounding box center [444, 153] width 123 height 20
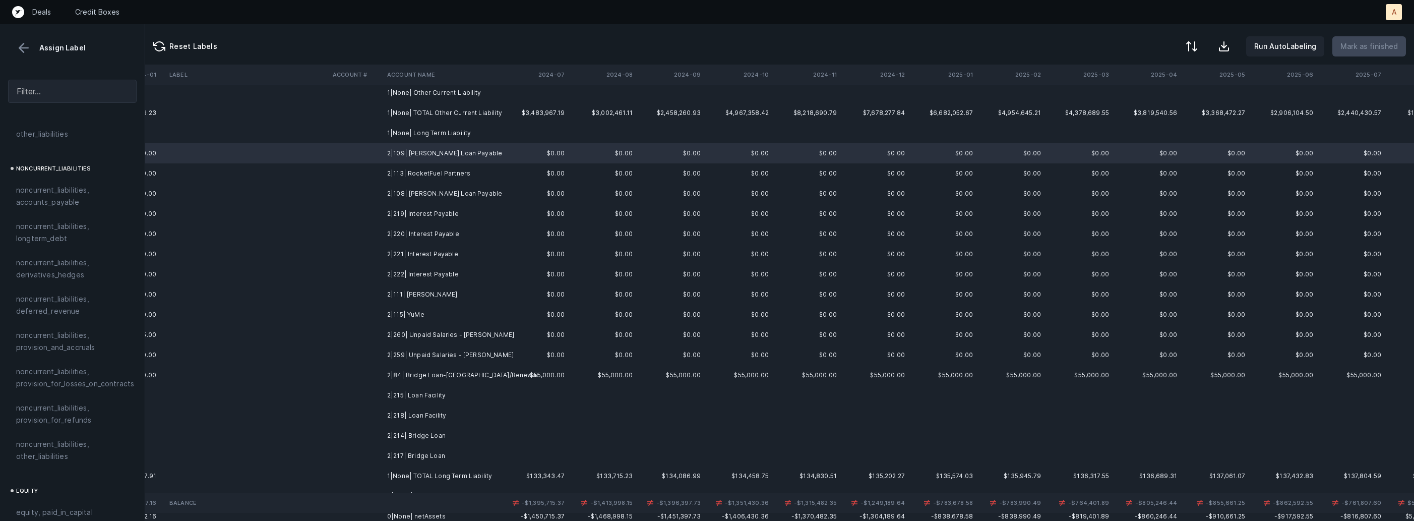
click at [469, 172] on td "2|113| RocketFuel Partners" at bounding box center [444, 173] width 123 height 20
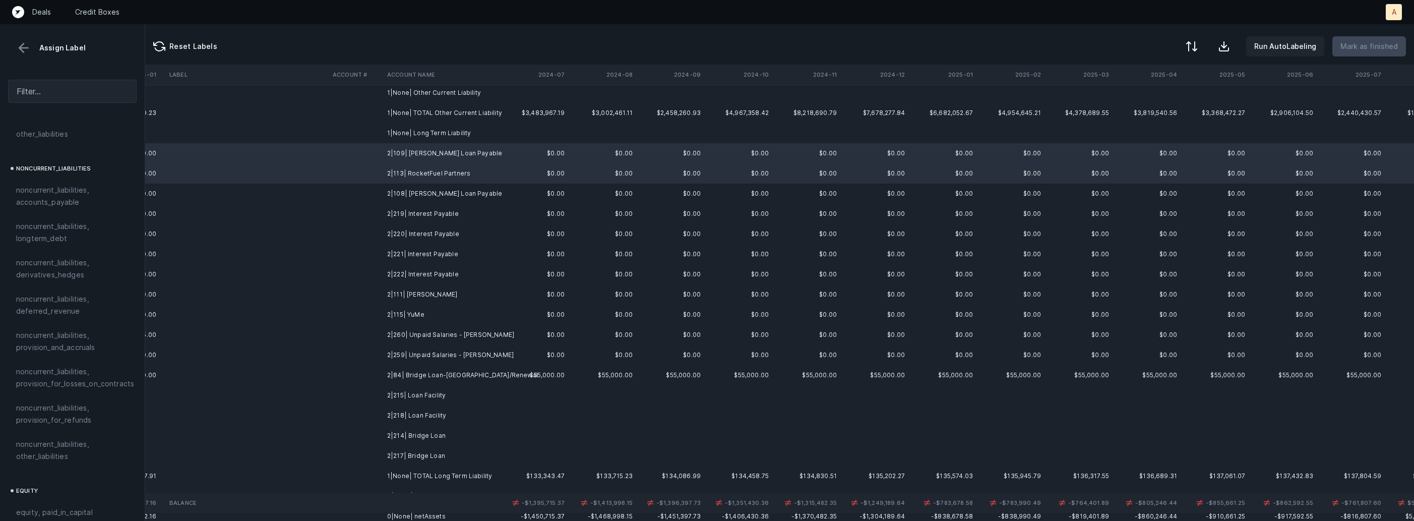
click at [464, 190] on td "2|108| Sarah Gambach Loan Payable" at bounding box center [444, 194] width 123 height 20
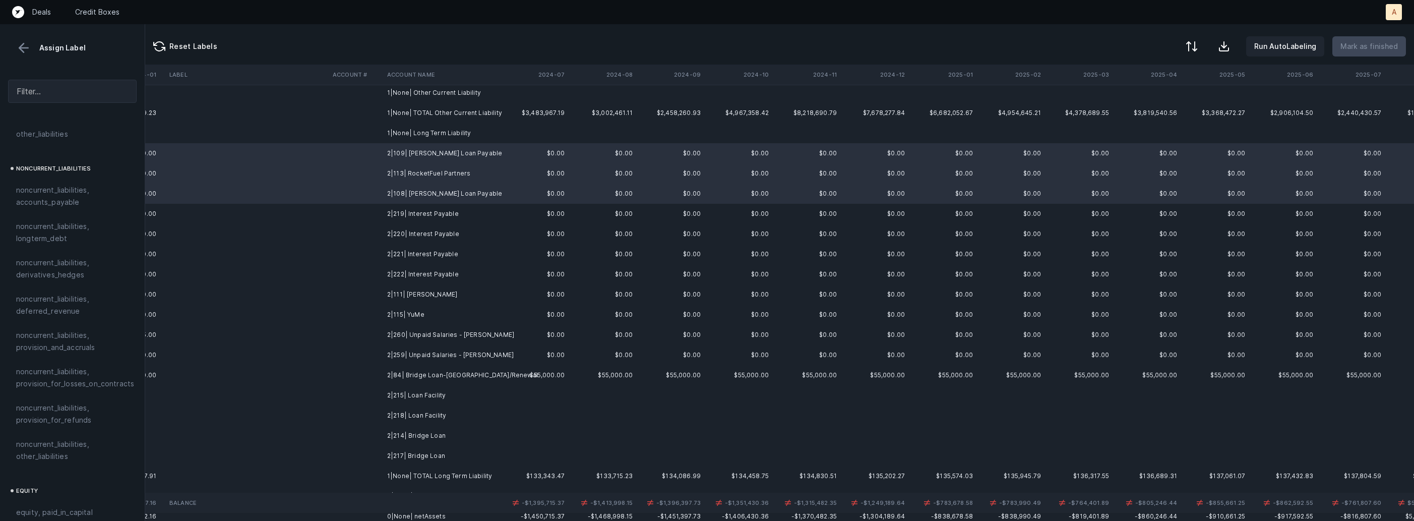
click at [440, 210] on td "2|219| Interest Payable" at bounding box center [444, 214] width 123 height 20
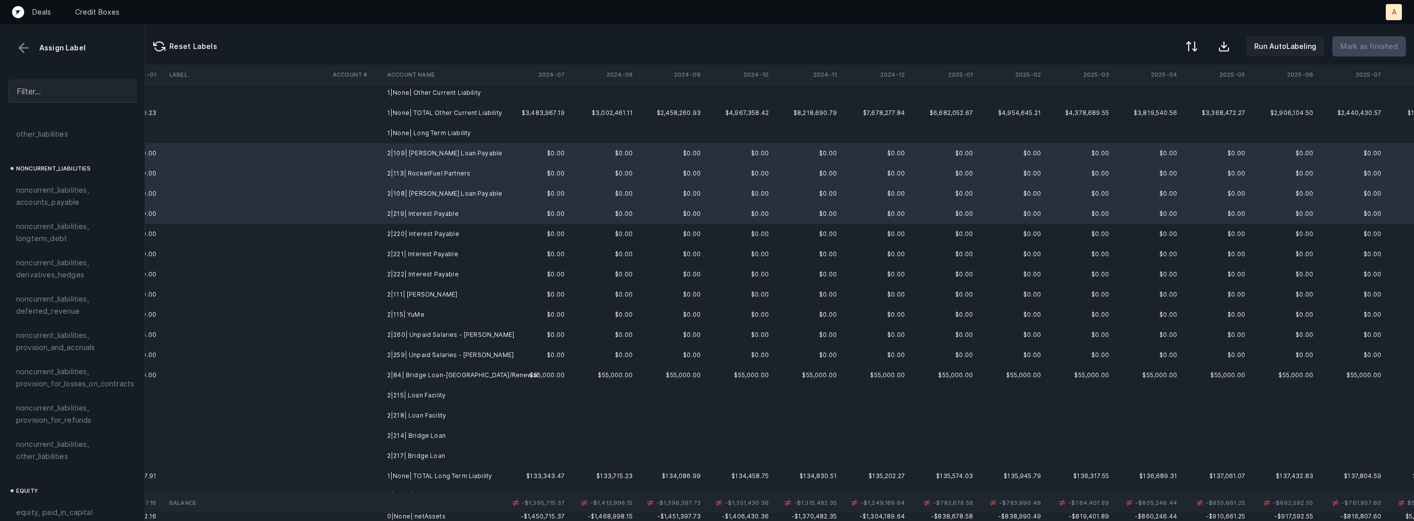
click at [433, 229] on td "2|220| Interest Payable" at bounding box center [444, 234] width 123 height 20
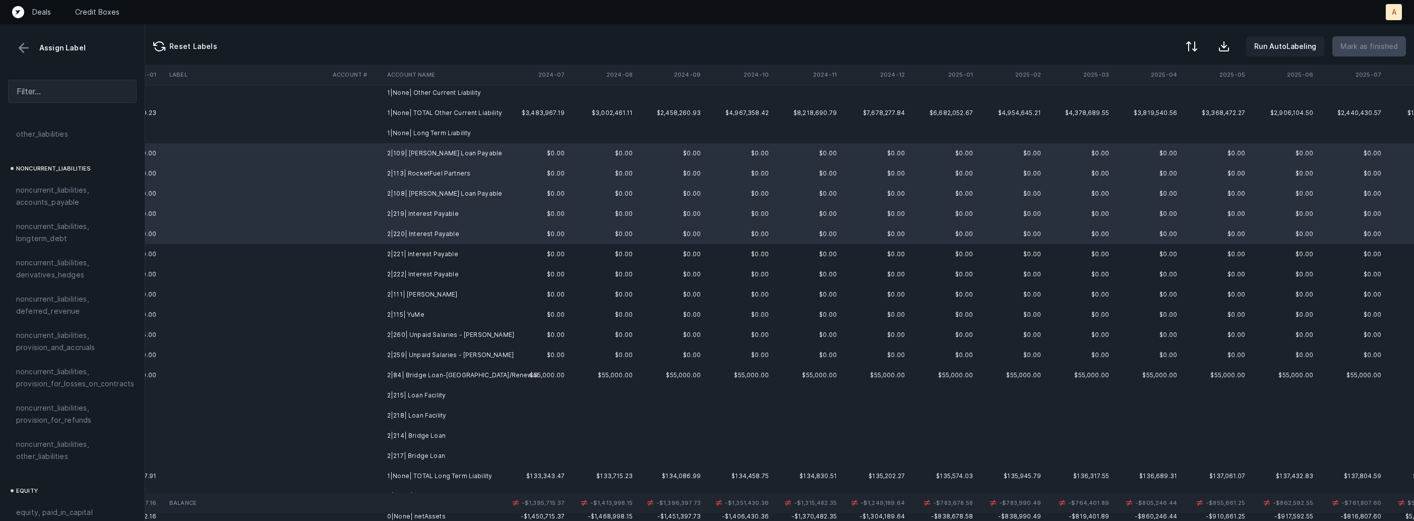
click at [424, 255] on td "2|221| Interest Payable" at bounding box center [444, 254] width 123 height 20
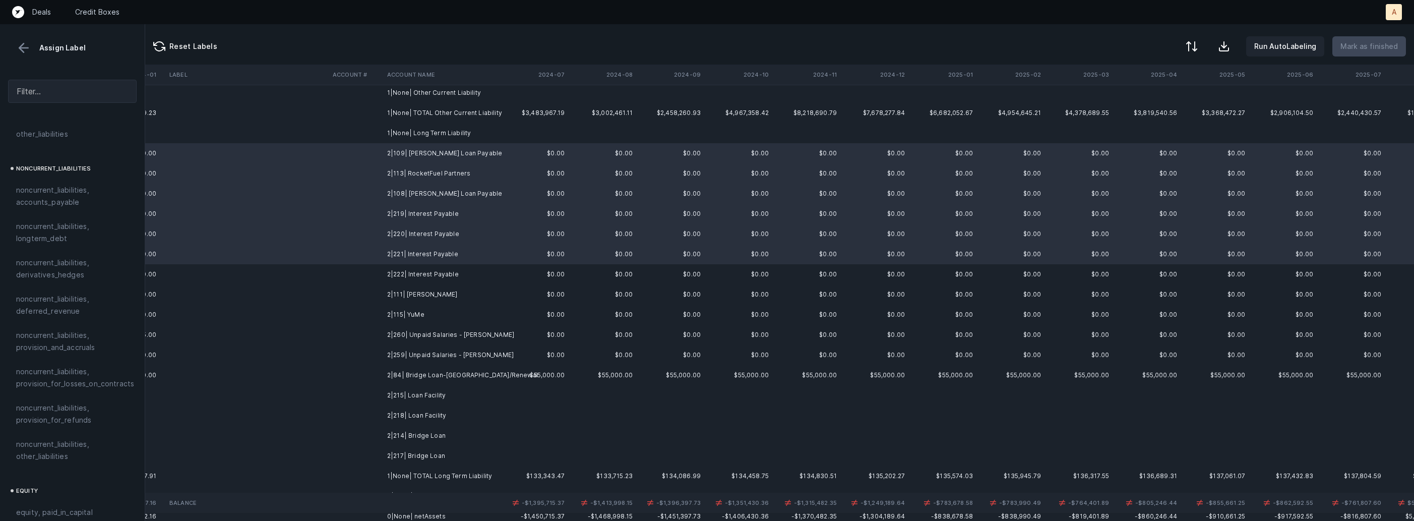
click at [421, 270] on td "2|222| Interest Payable" at bounding box center [444, 274] width 123 height 20
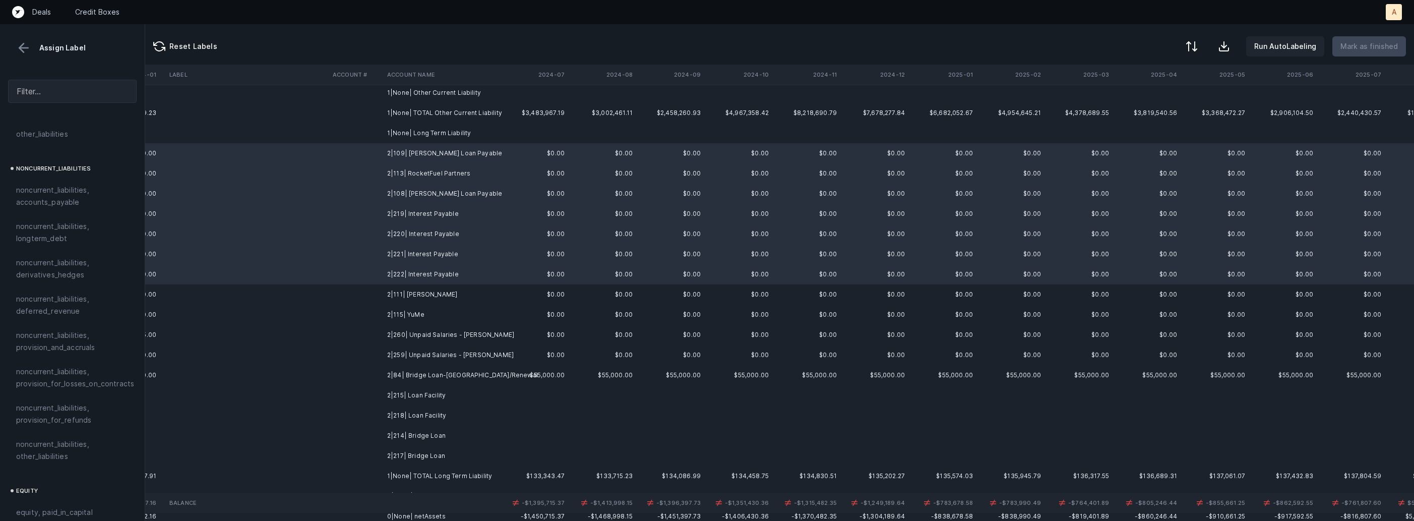
click at [419, 284] on td "2|111| Joe Poletto" at bounding box center [444, 294] width 123 height 20
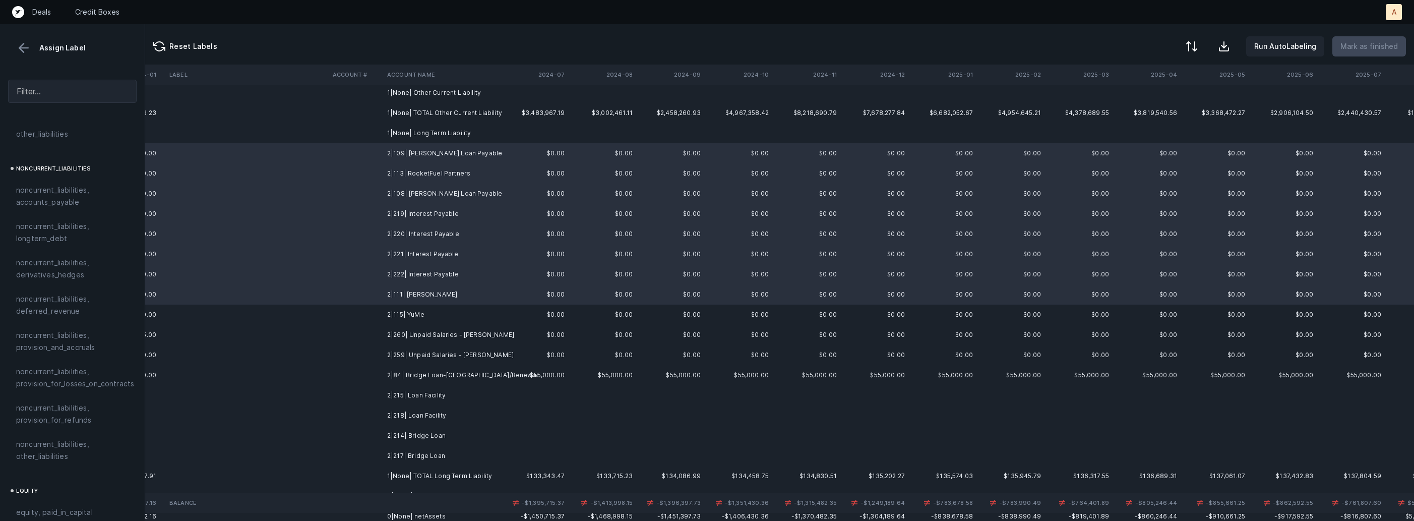
click at [415, 296] on td "2|111| Joe Poletto" at bounding box center [444, 294] width 123 height 20
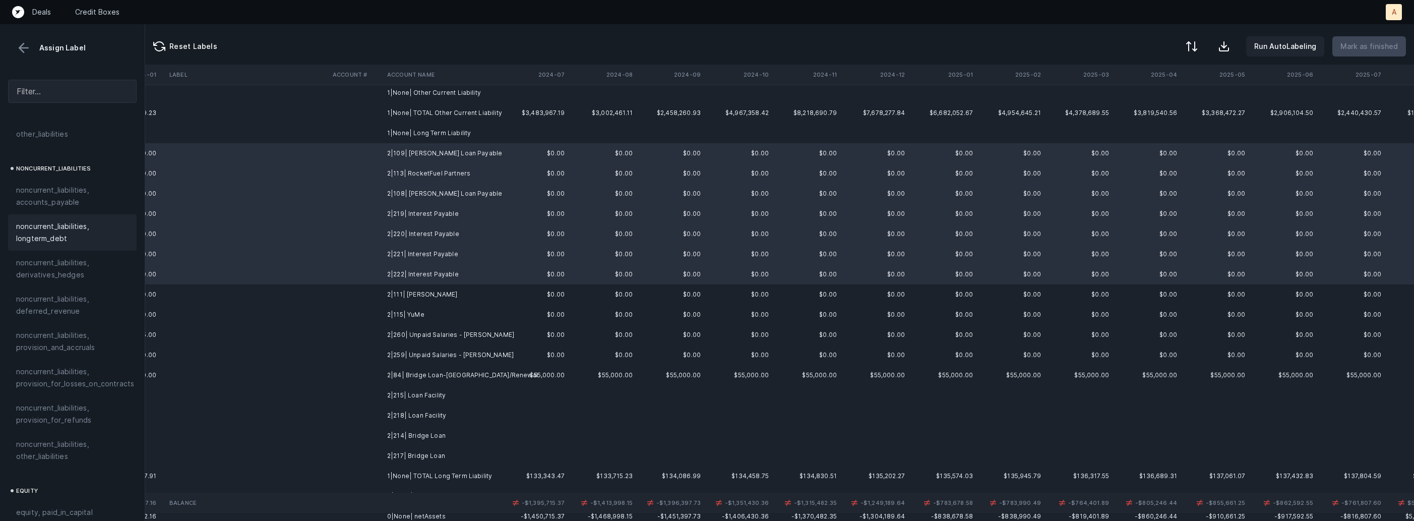
click at [93, 229] on span "noncurrent_liabilities, longterm_debt" at bounding box center [72, 232] width 112 height 24
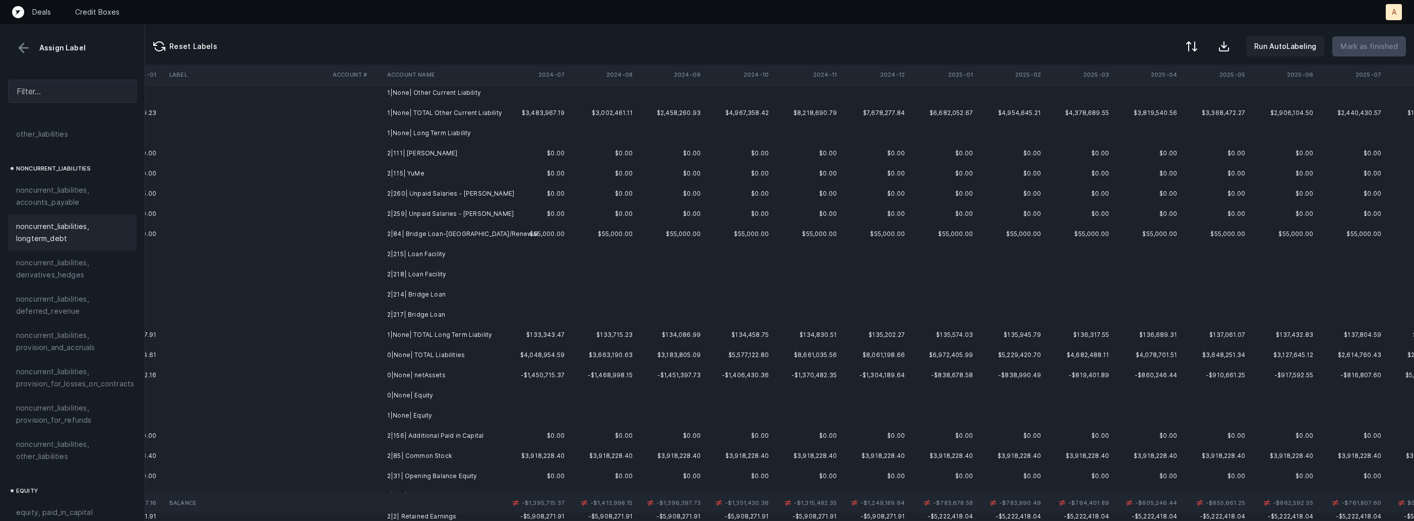
click at [424, 157] on td "2|111| Joe Poletto" at bounding box center [444, 153] width 123 height 20
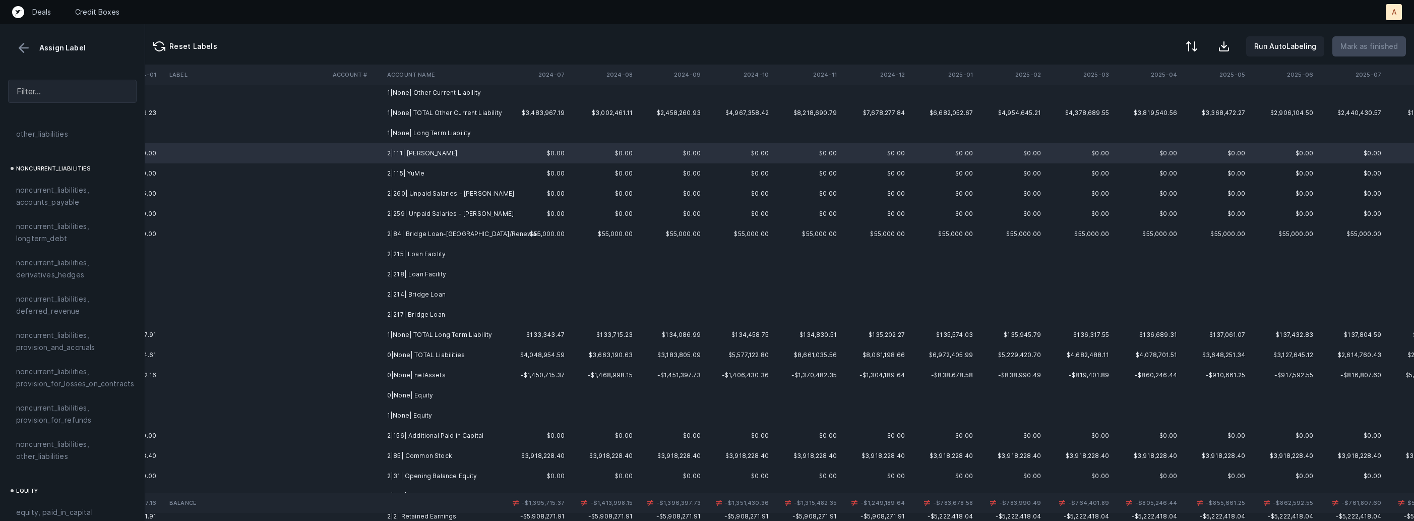
click at [428, 169] on td "2|115| YuMe" at bounding box center [444, 173] width 123 height 20
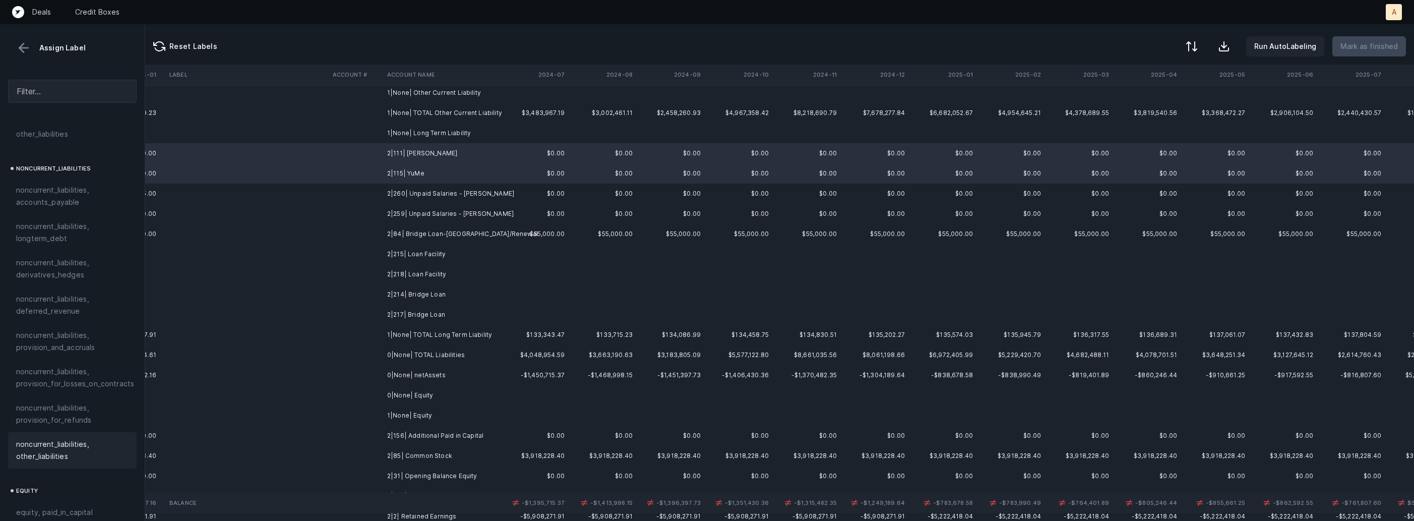
click at [68, 438] on span "noncurrent_liabilities, other_liabilities" at bounding box center [72, 450] width 112 height 24
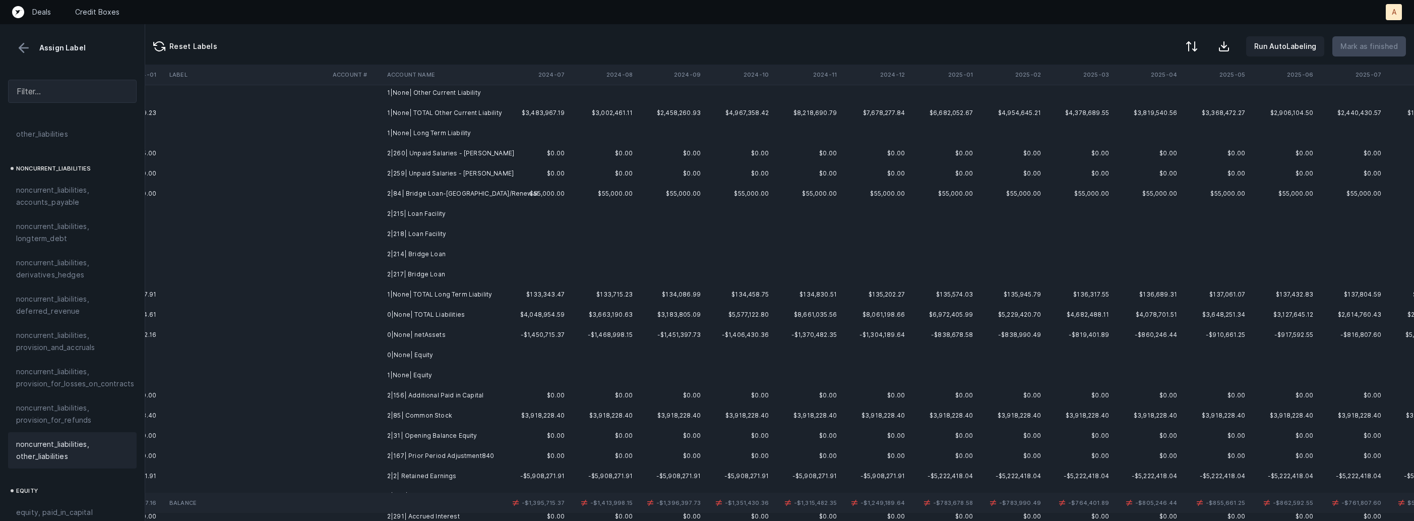
click at [442, 156] on td "2|260| Unpaid Salaries - Sean Brumwell" at bounding box center [444, 153] width 123 height 20
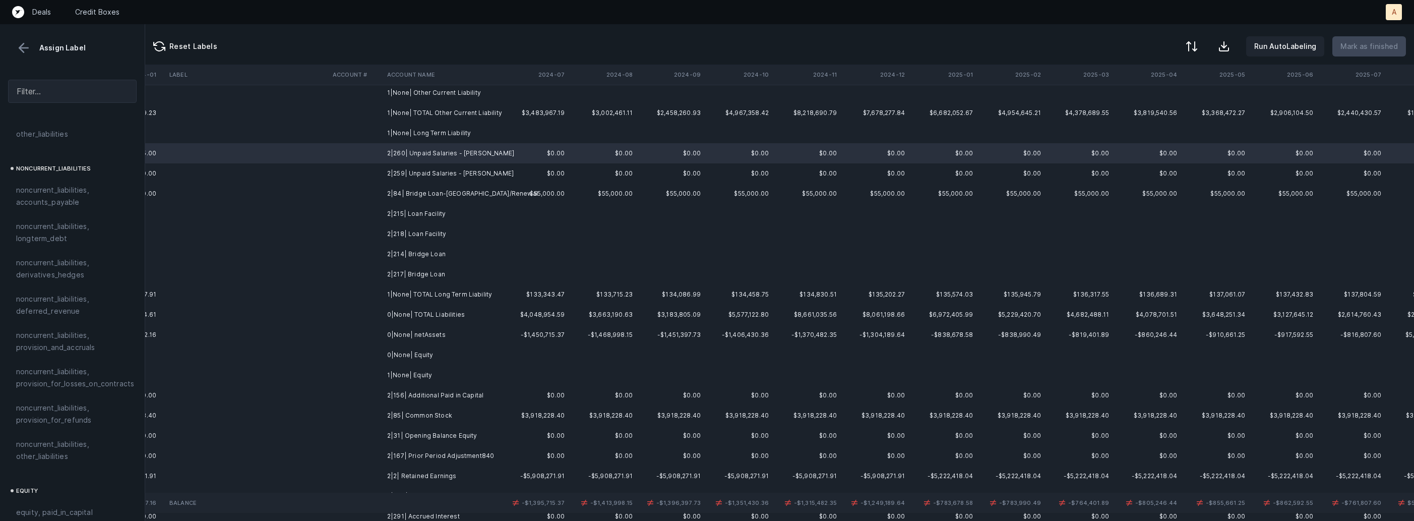
click at [444, 173] on td "2|259| Unpaid Salaries - Dan Carroll" at bounding box center [444, 173] width 123 height 20
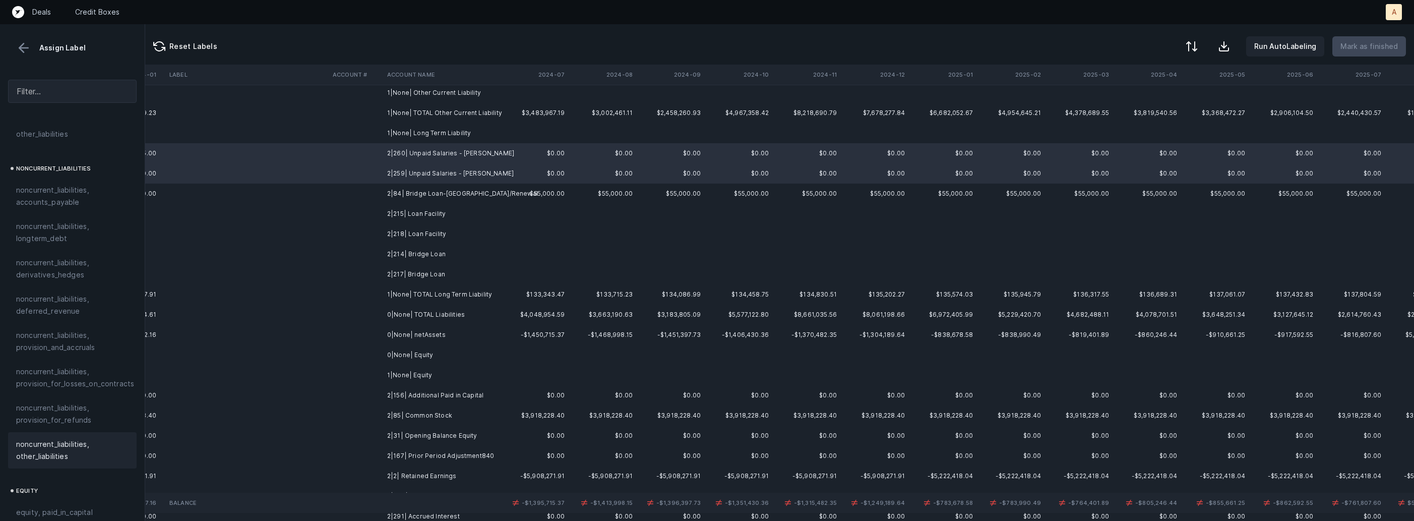
click at [70, 438] on span "noncurrent_liabilities, other_liabilities" at bounding box center [72, 450] width 112 height 24
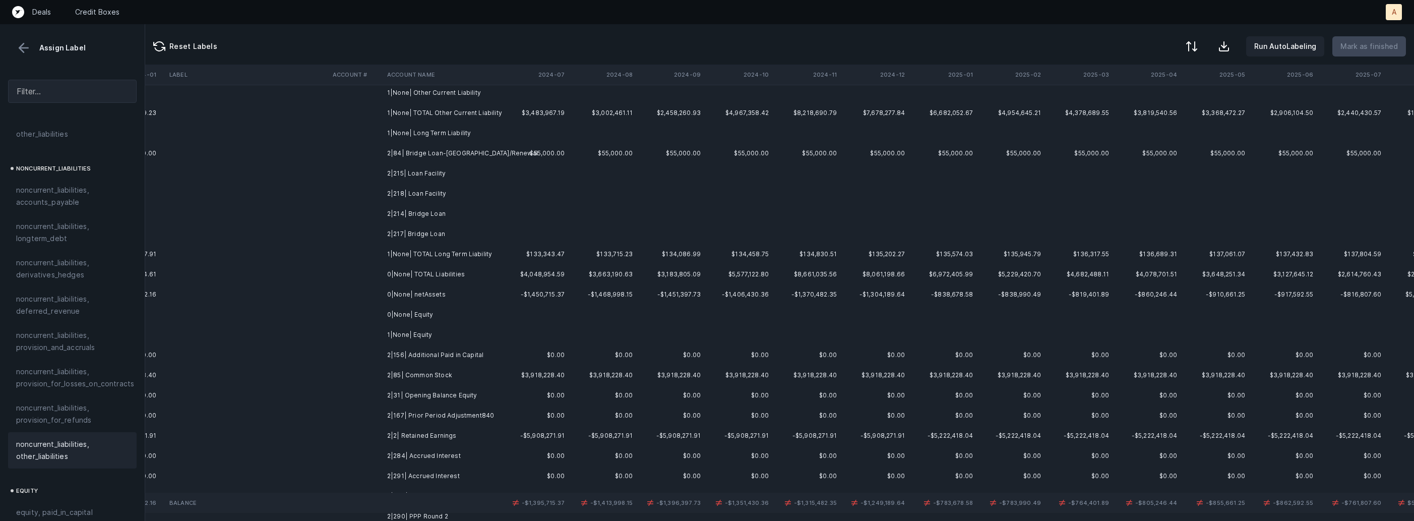
click at [463, 157] on td "2|84| Bridge Loan-Hailey/Renewal" at bounding box center [444, 153] width 123 height 20
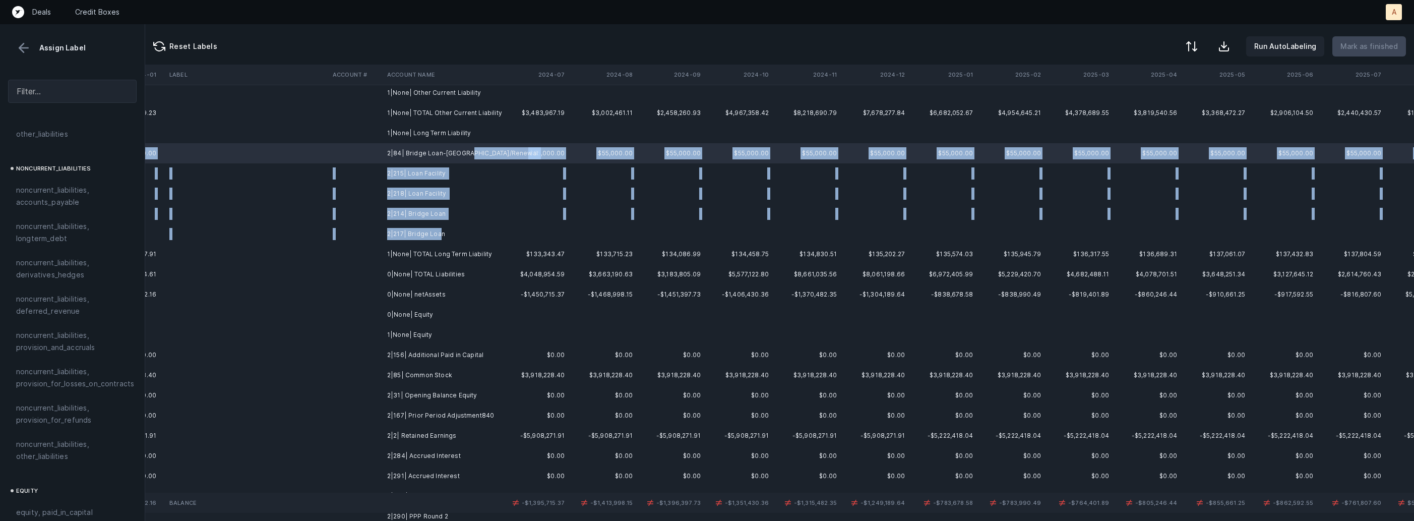
click at [438, 231] on td "2|217| Bridge Loan" at bounding box center [444, 234] width 123 height 20
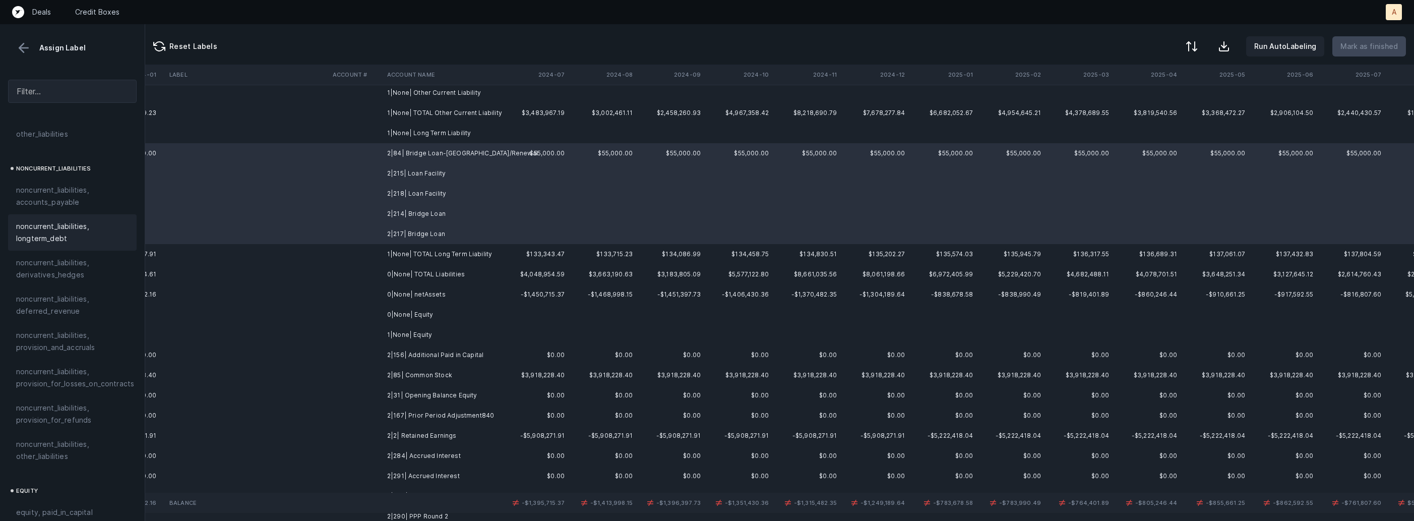
click at [96, 227] on span "noncurrent_liabilities, longterm_debt" at bounding box center [72, 232] width 112 height 24
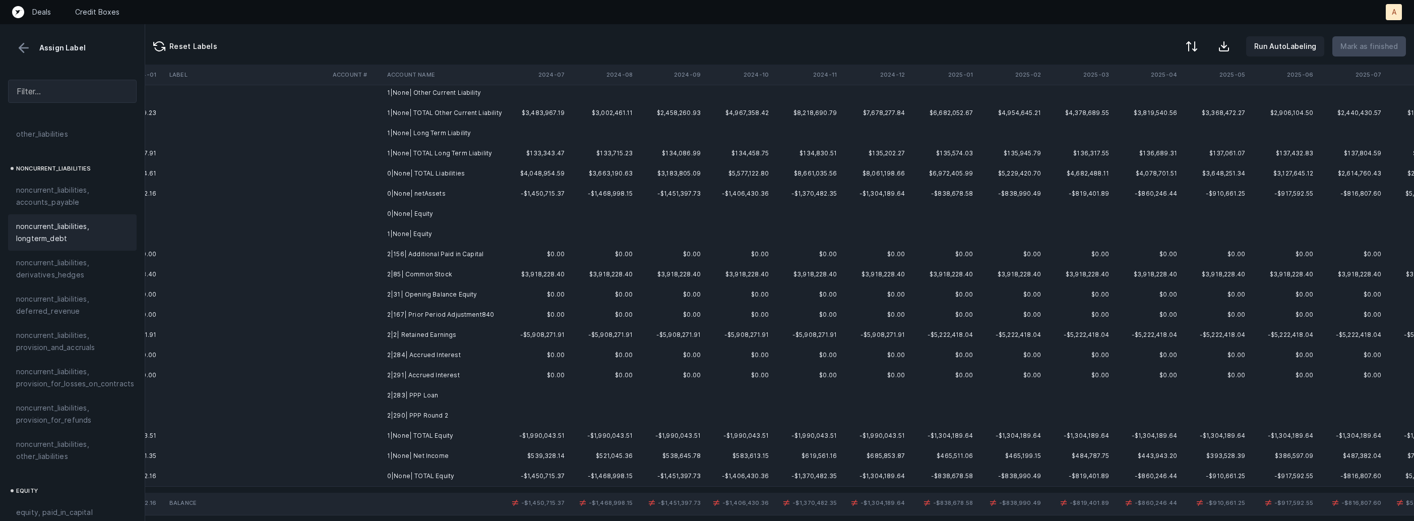
click at [439, 341] on td "2|2| Retained Earnings" at bounding box center [444, 335] width 123 height 20
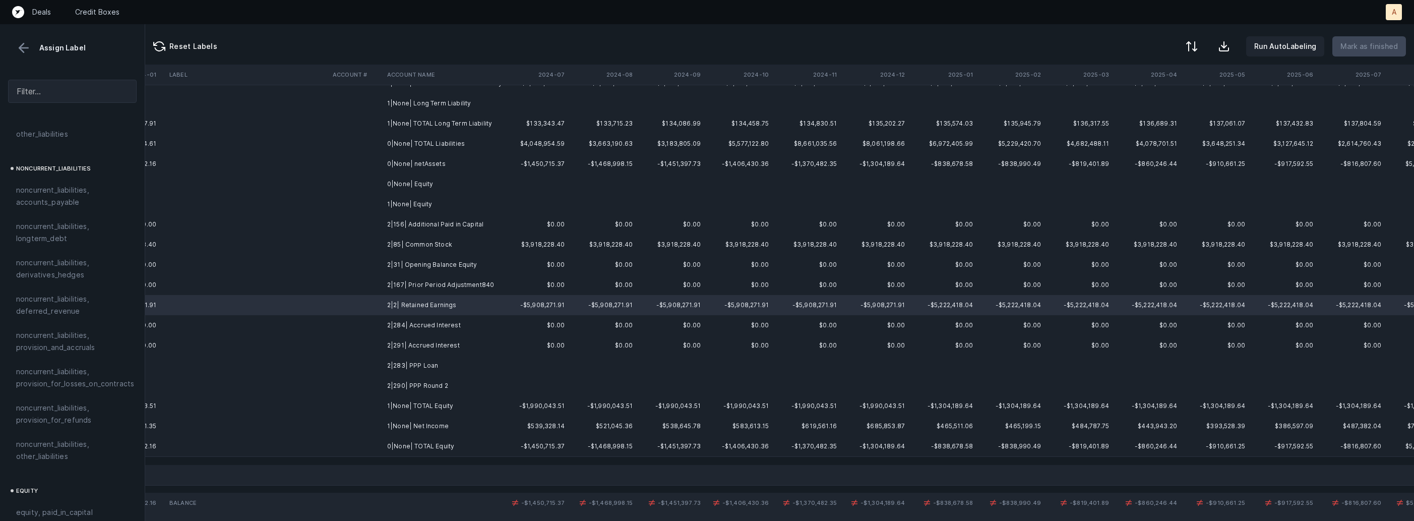
scroll to position [379, 2323]
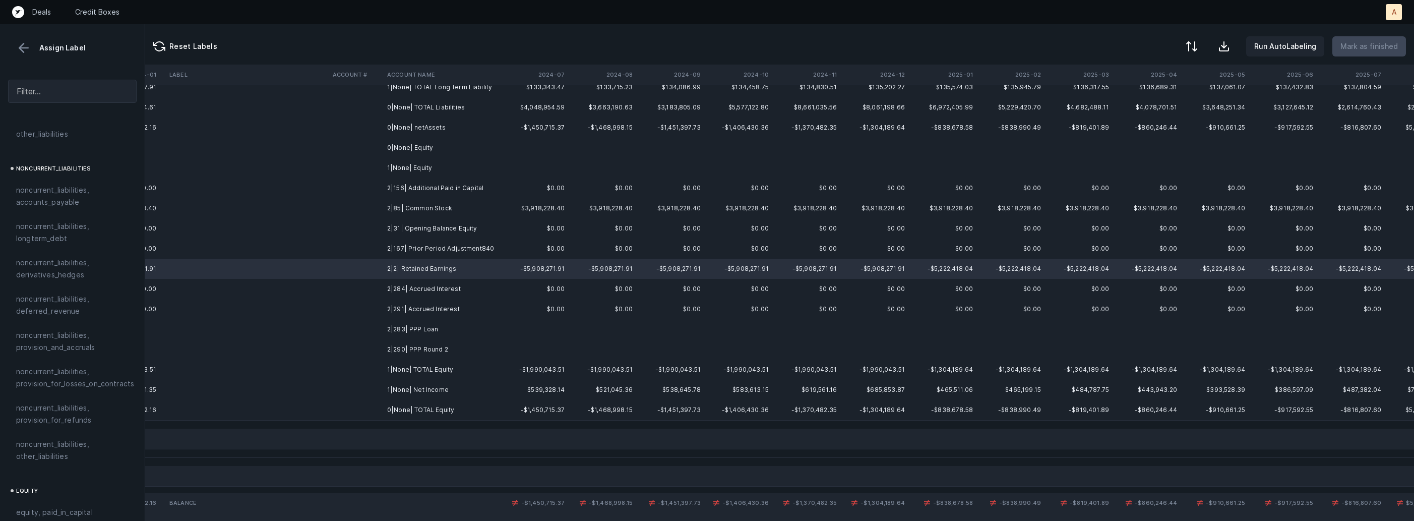
click at [428, 397] on td "1|None| Net Income" at bounding box center [444, 390] width 123 height 20
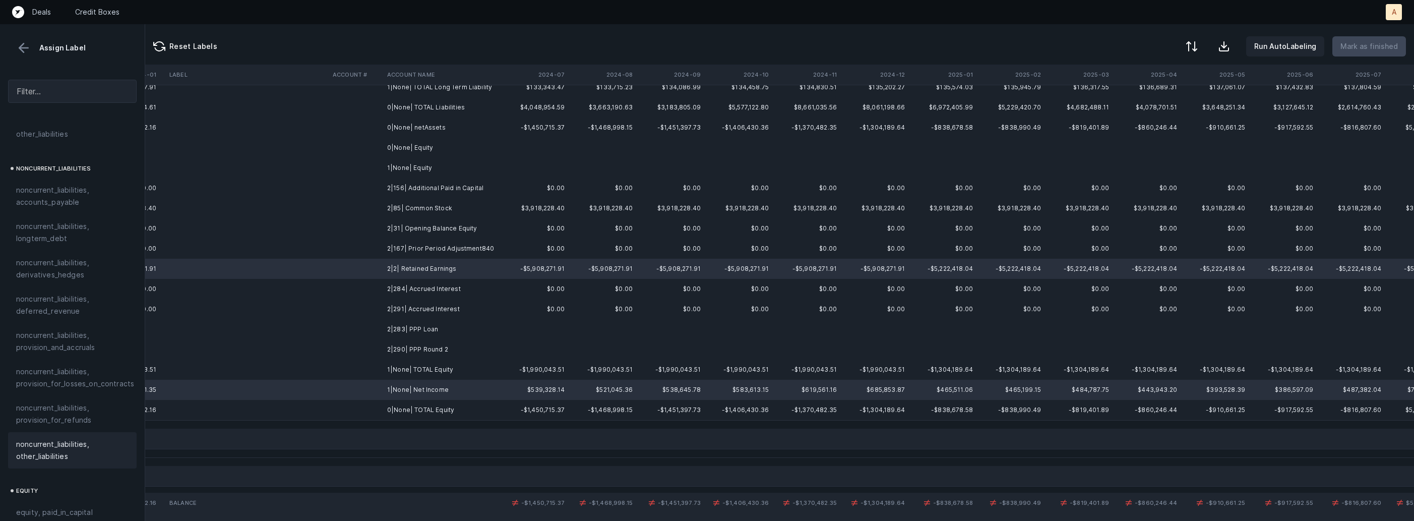
scroll to position [1109, 0]
click at [69, 377] on span "equity, retained_earnings" at bounding box center [60, 383] width 88 height 12
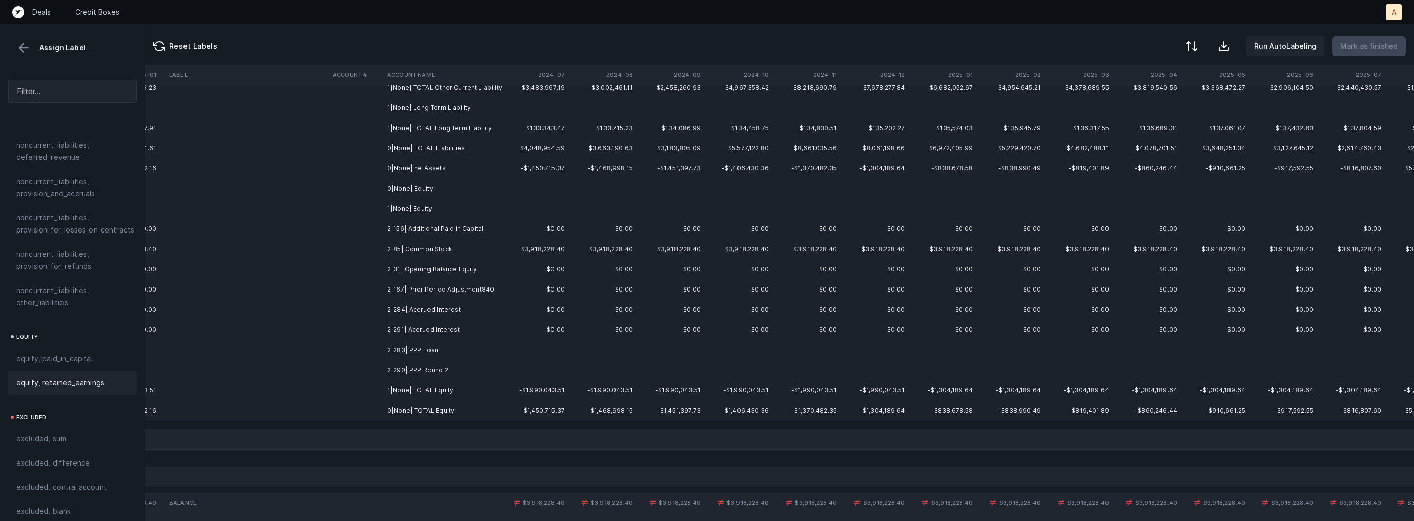
scroll to position [334, 2323]
click at [469, 236] on td "2|156| Additional Paid in Capital" at bounding box center [444, 233] width 123 height 20
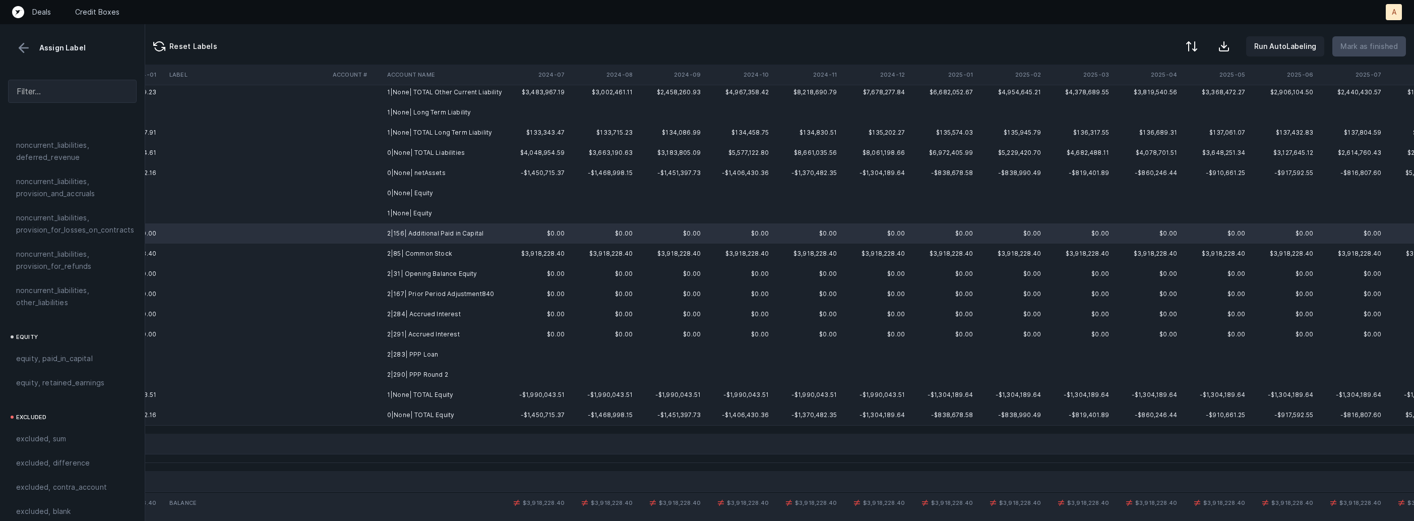
click at [450, 247] on td "2|85| Common Stock" at bounding box center [444, 254] width 123 height 20
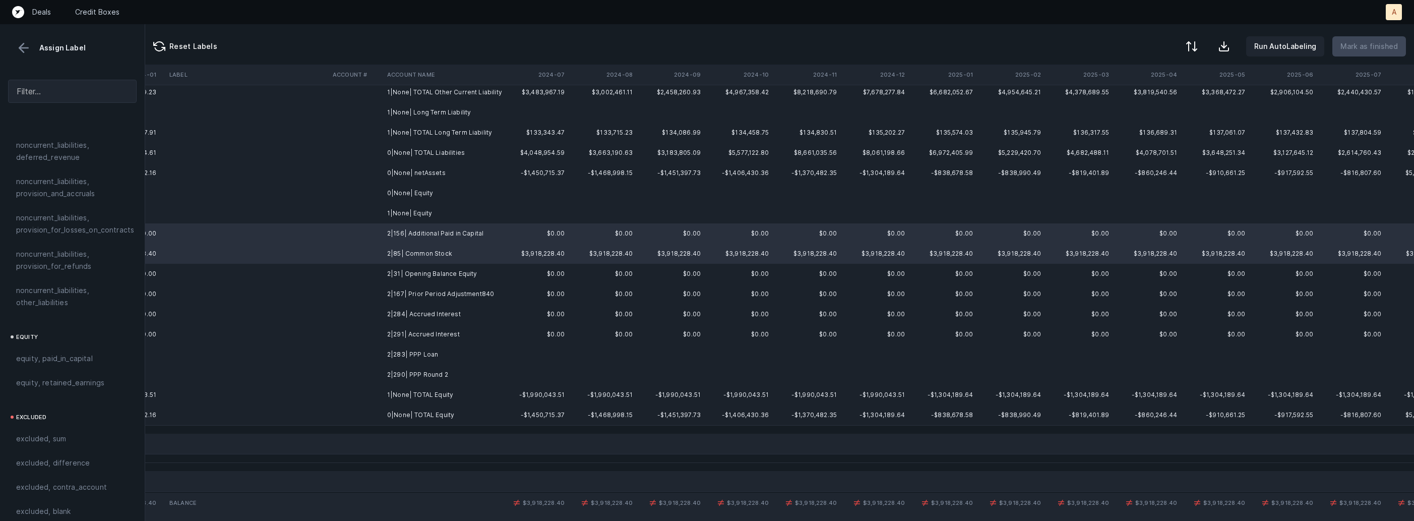
click at [448, 261] on td "2|85| Common Stock" at bounding box center [444, 254] width 123 height 20
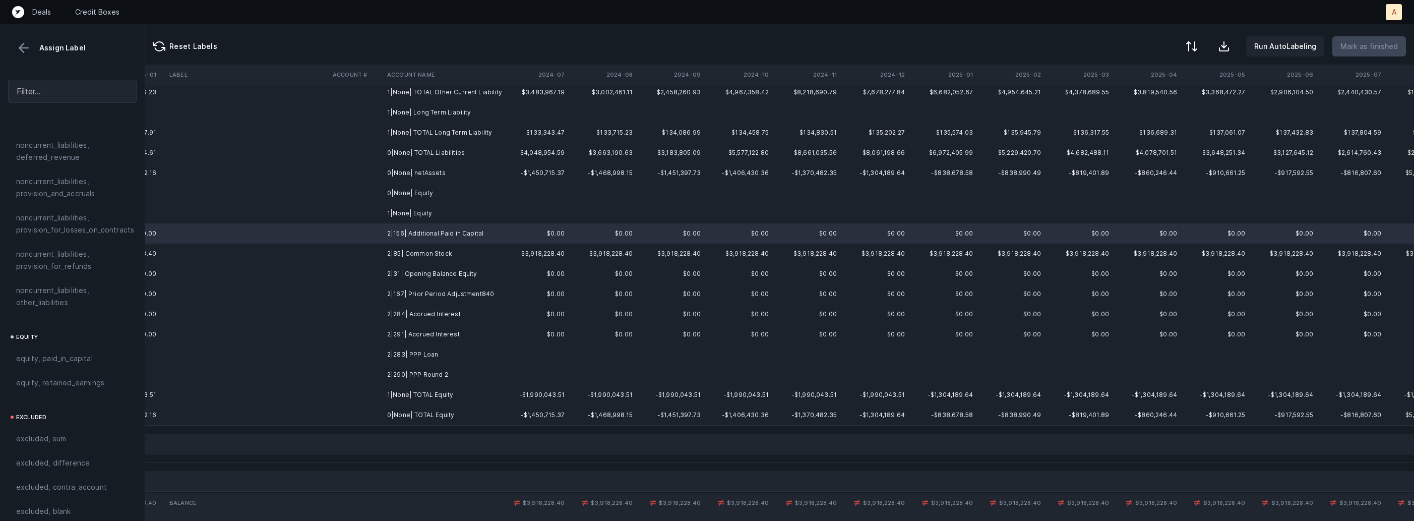
click at [448, 261] on td "2|85| Common Stock" at bounding box center [444, 254] width 123 height 20
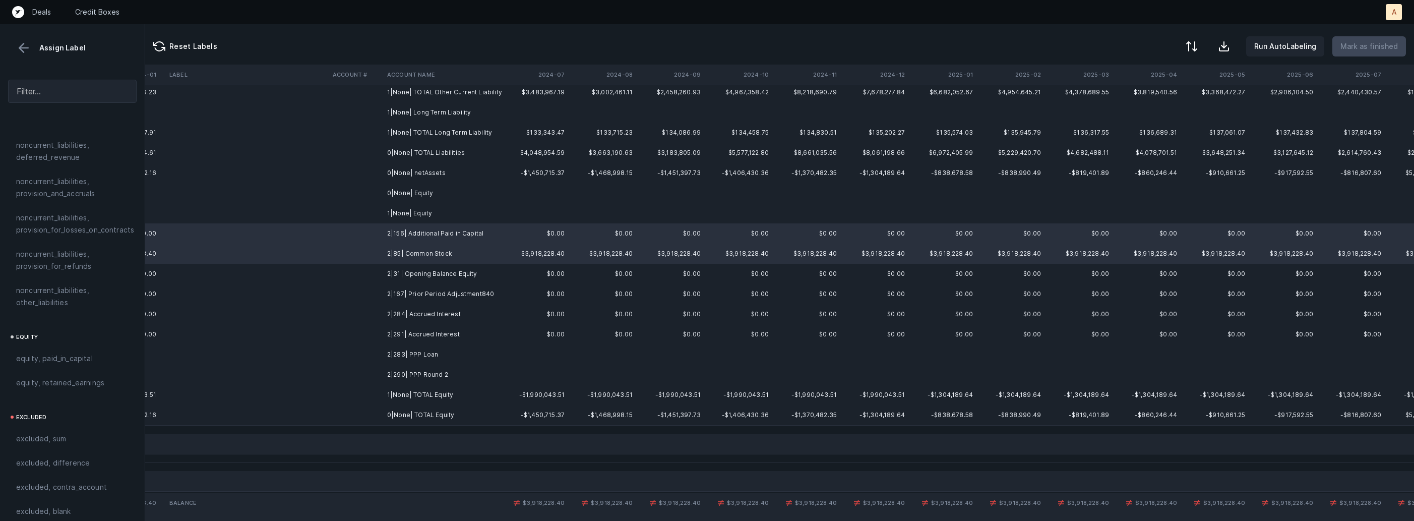
click at [422, 277] on td "2|31| Opening Balance Equity" at bounding box center [444, 274] width 123 height 20
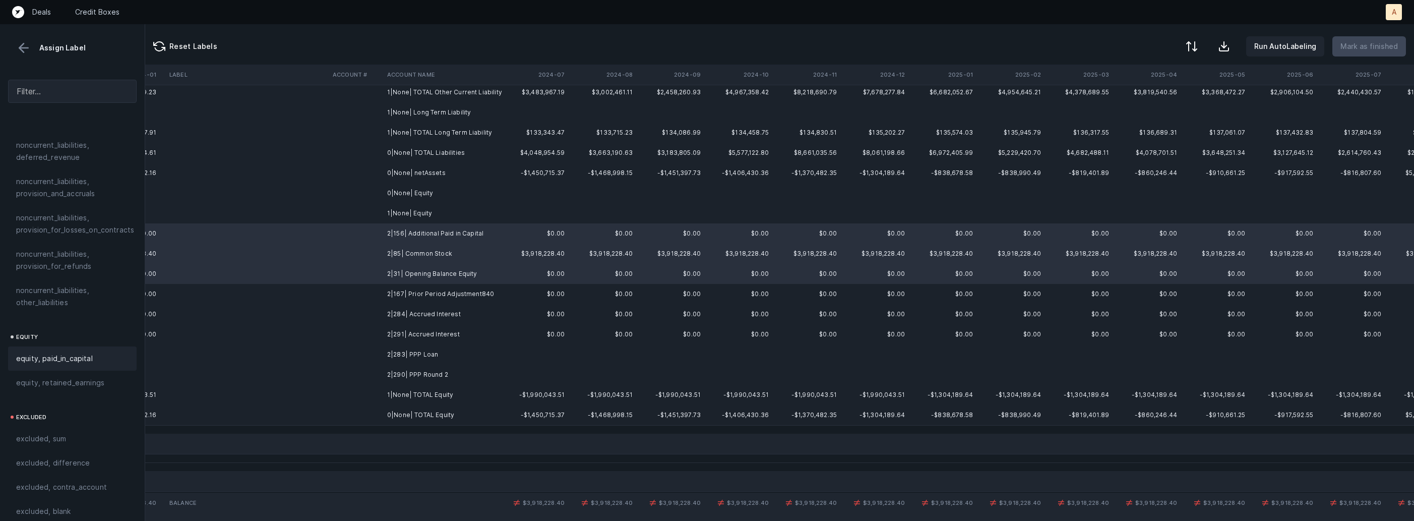
click at [66, 352] on span "equity, paid_in_capital" at bounding box center [54, 358] width 77 height 12
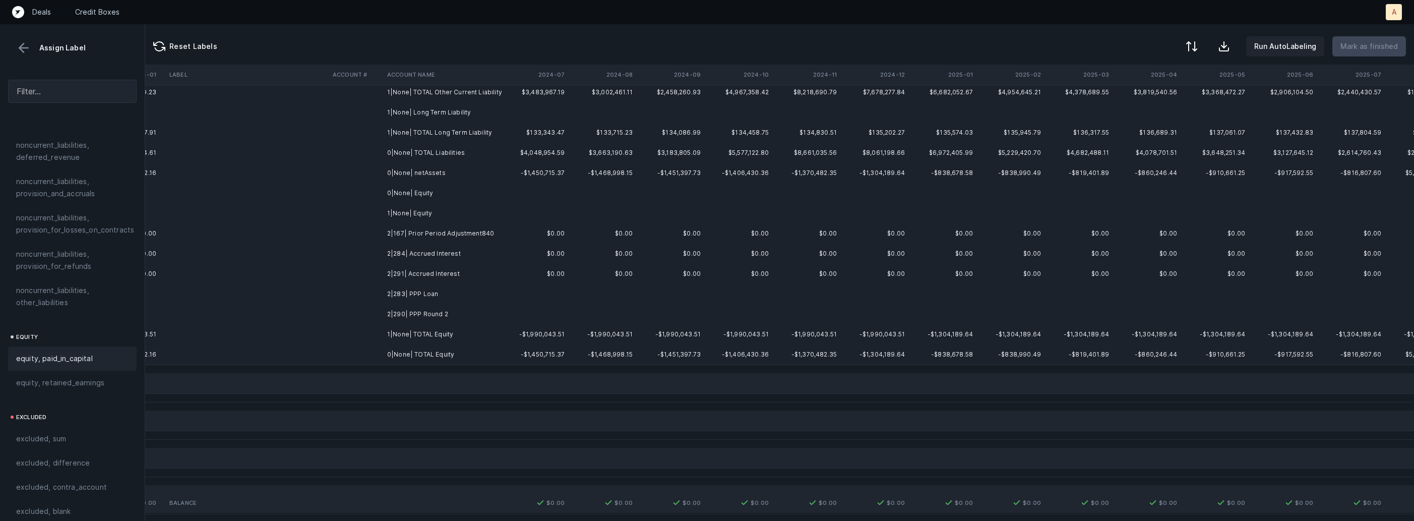
click at [472, 238] on td "2|167| Prior Period Adjustment840" at bounding box center [444, 233] width 123 height 20
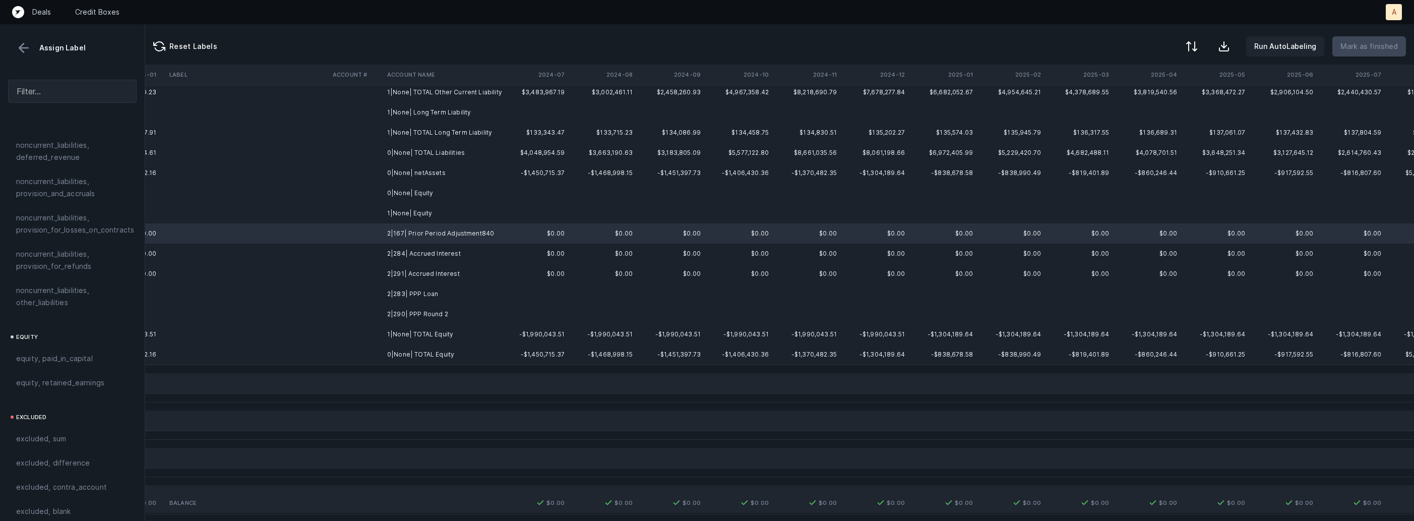
click at [469, 259] on td "2|284| Accrued Interest" at bounding box center [444, 254] width 123 height 20
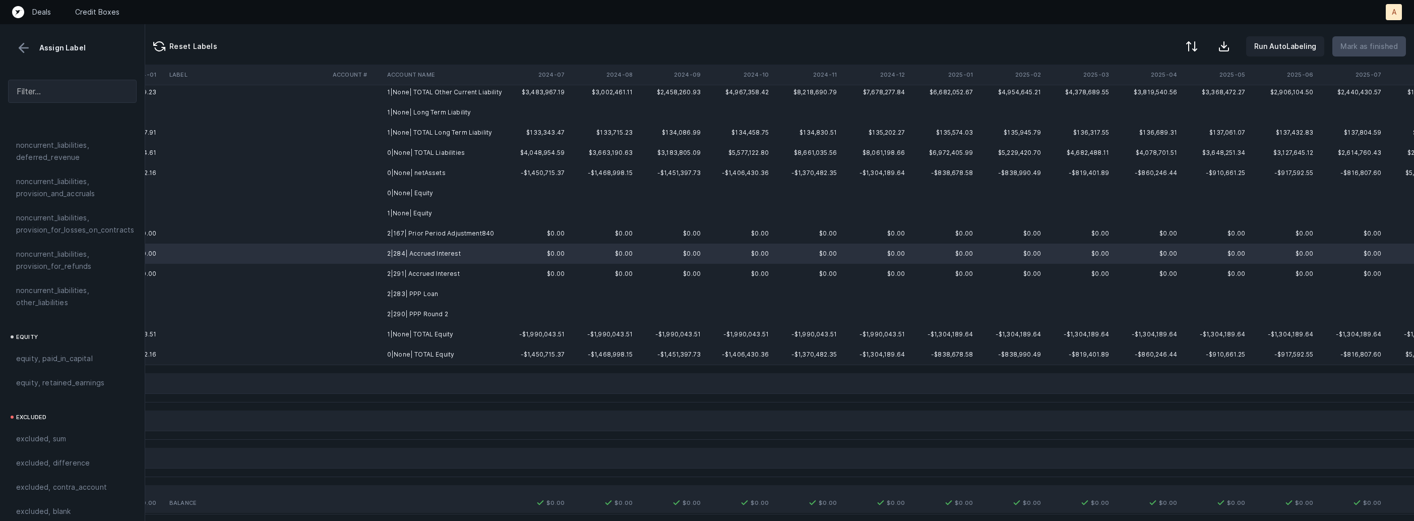
click at [458, 272] on td "2|291| Accrued Interest" at bounding box center [444, 274] width 123 height 20
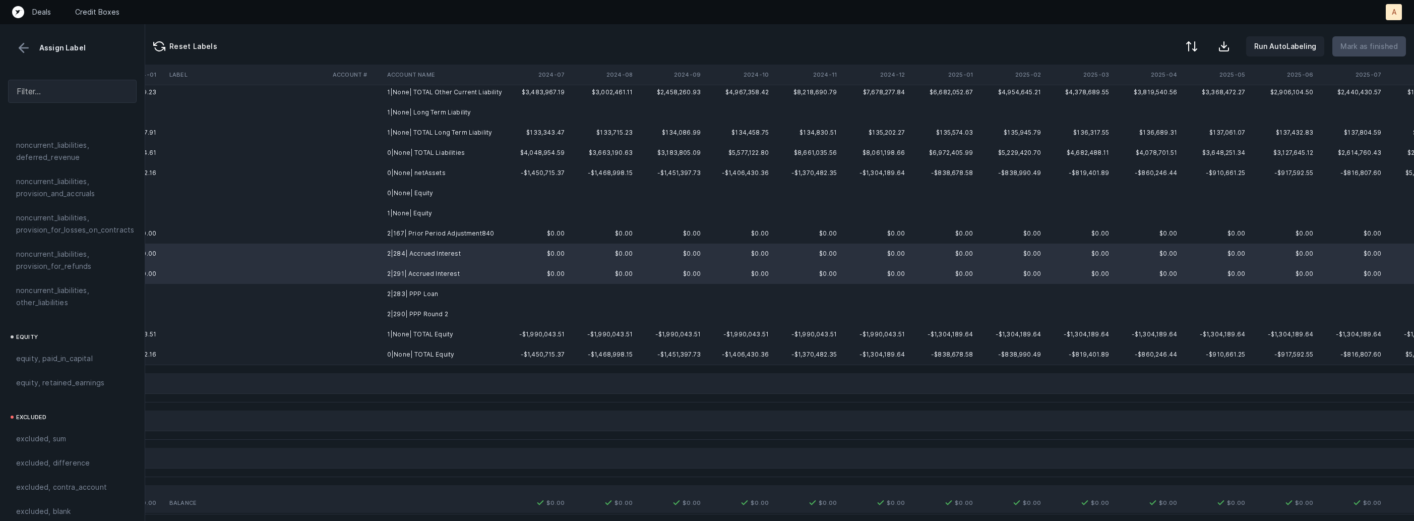
click at [433, 288] on td "2|283| PPP Loan" at bounding box center [444, 294] width 123 height 20
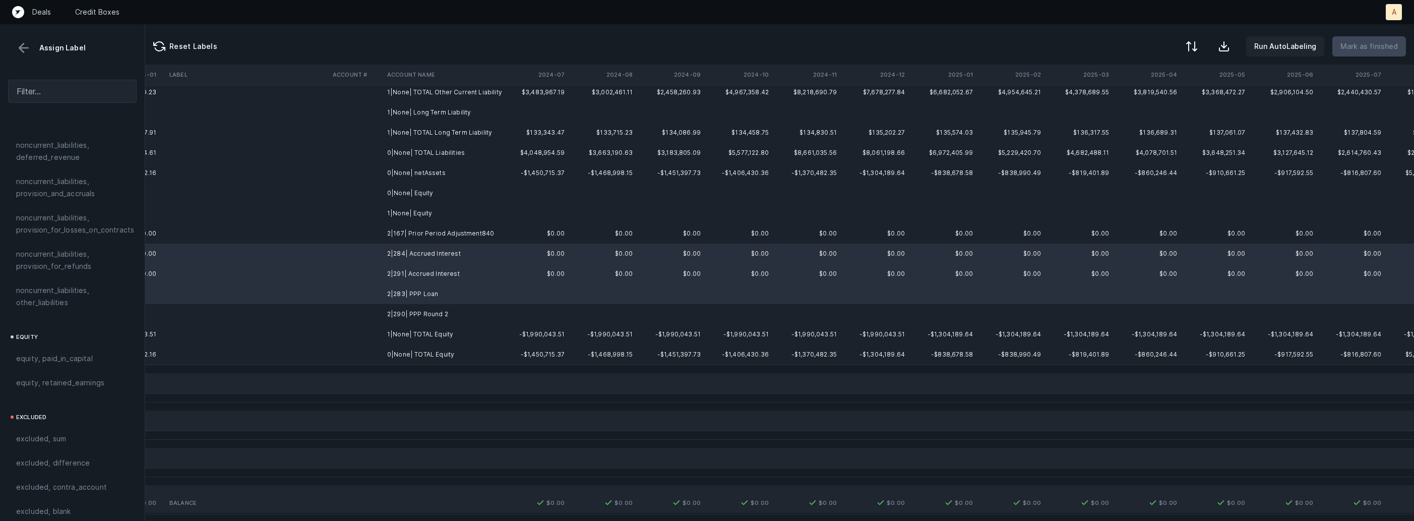
click at [422, 307] on td "2|290| PPP Round 2" at bounding box center [444, 314] width 123 height 20
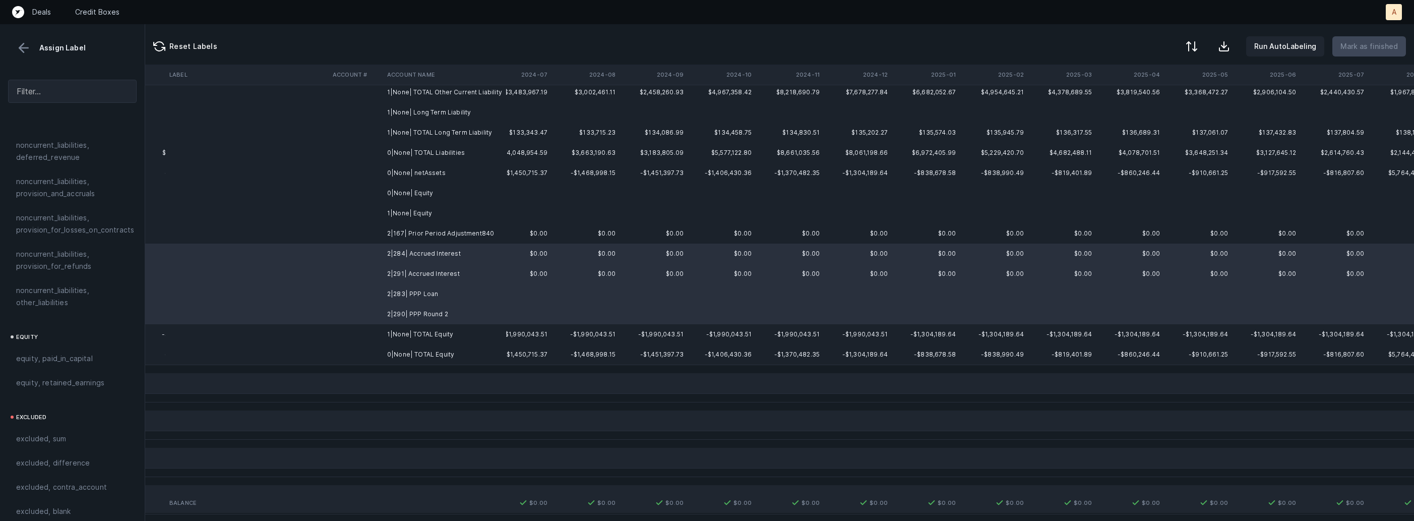
scroll to position [334, 2363]
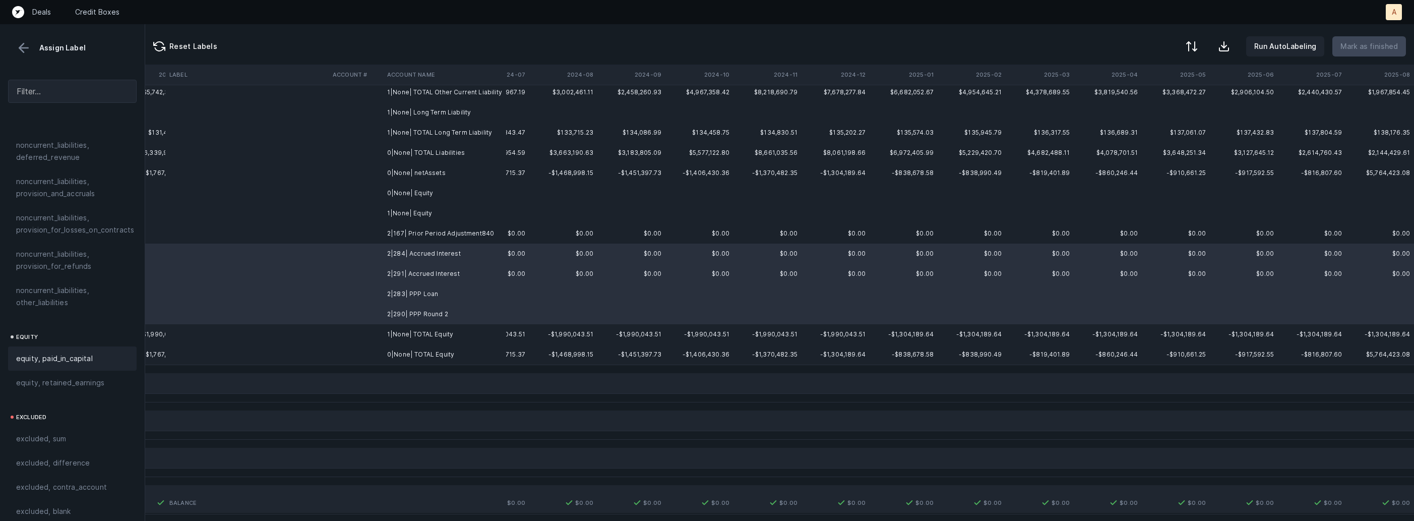
click at [61, 352] on span "equity, paid_in_capital" at bounding box center [54, 358] width 77 height 12
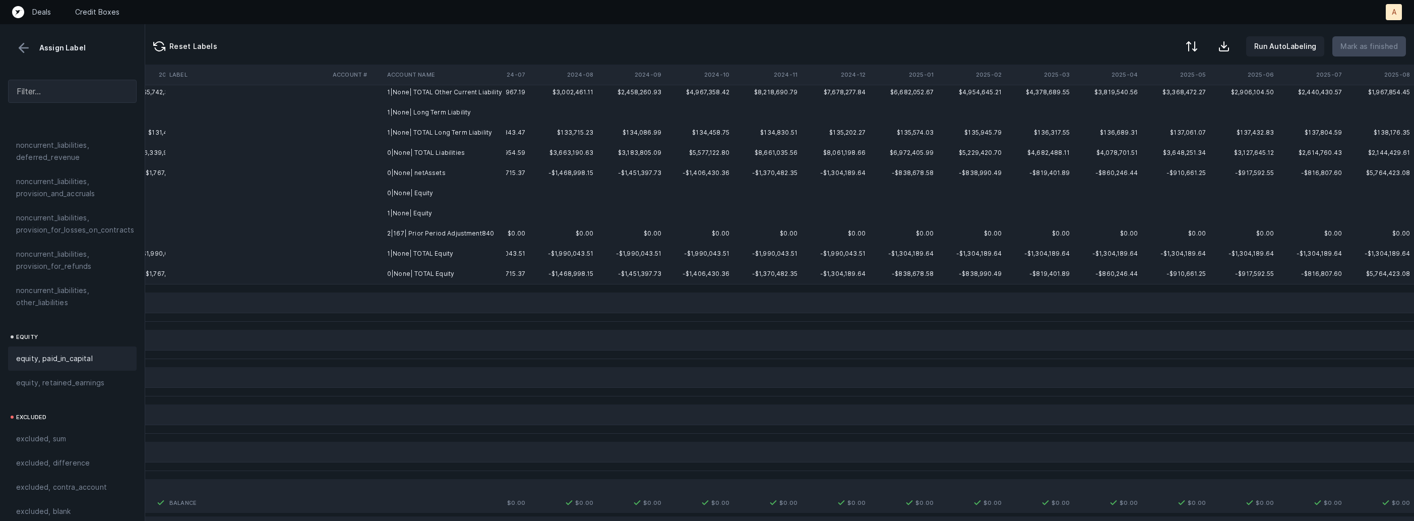
click at [484, 237] on td "2|167| Prior Period Adjustment840" at bounding box center [444, 233] width 123 height 20
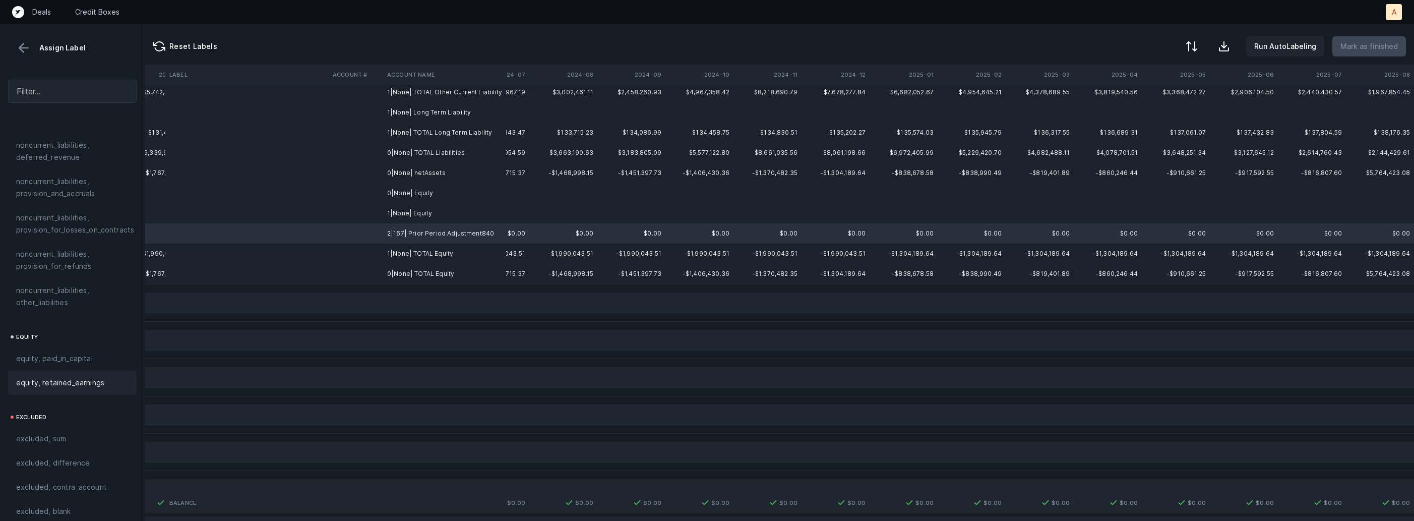
click at [91, 377] on span "equity, retained_earnings" at bounding box center [60, 383] width 88 height 12
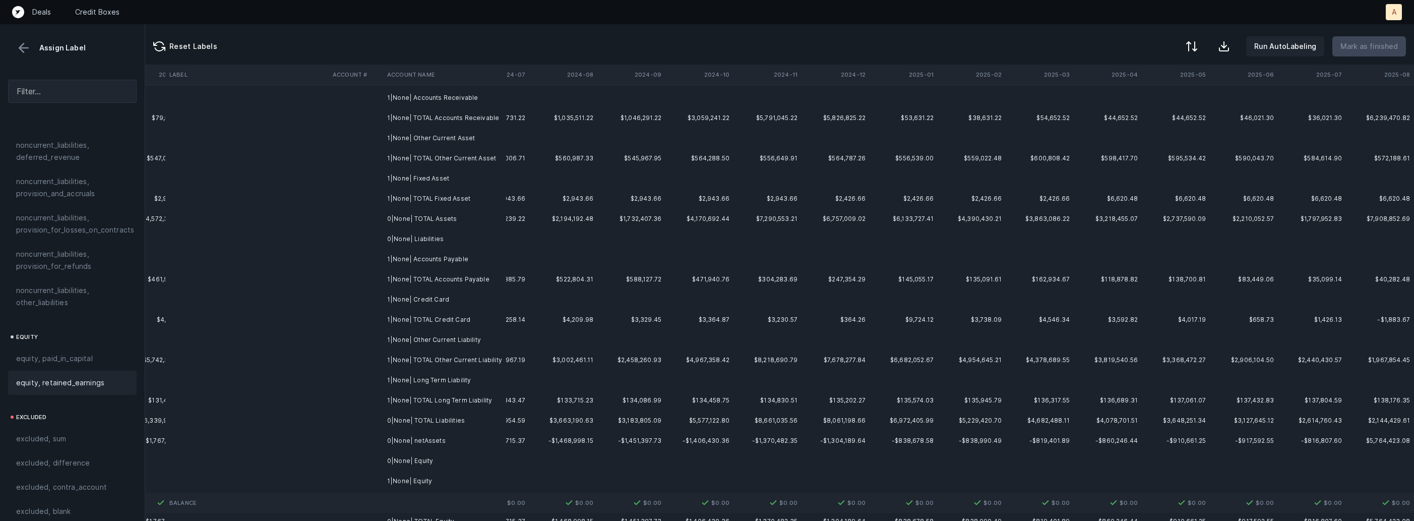
scroll to position [0, 2363]
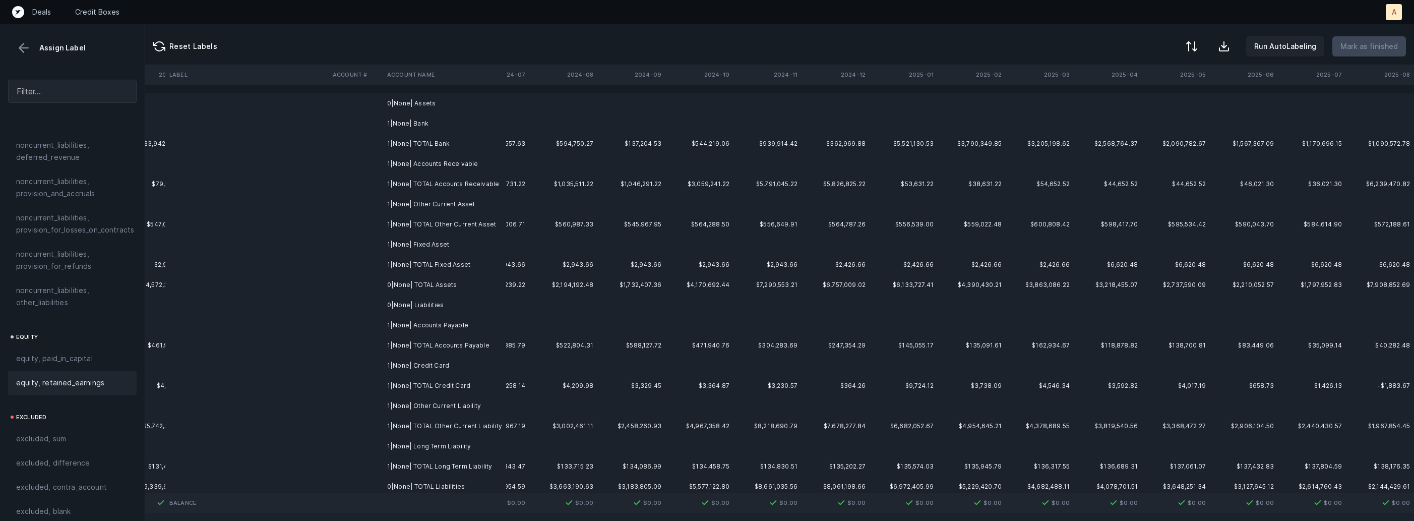
click at [462, 97] on td "0|None| Assets" at bounding box center [444, 103] width 123 height 20
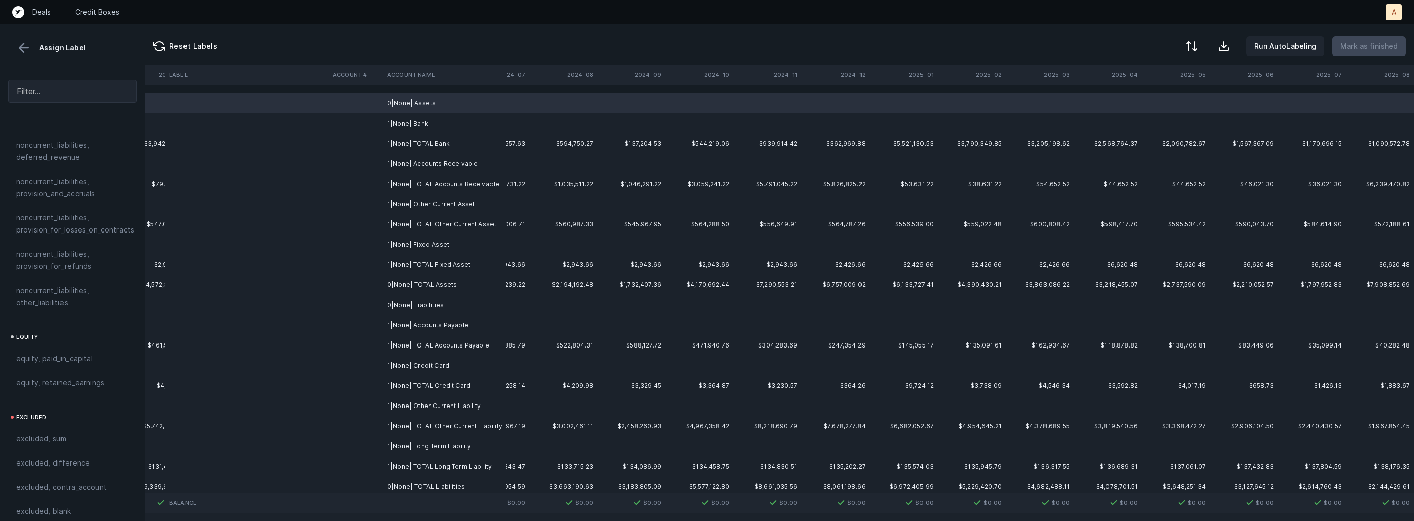
click at [420, 120] on td "1|None| Bank" at bounding box center [444, 123] width 123 height 20
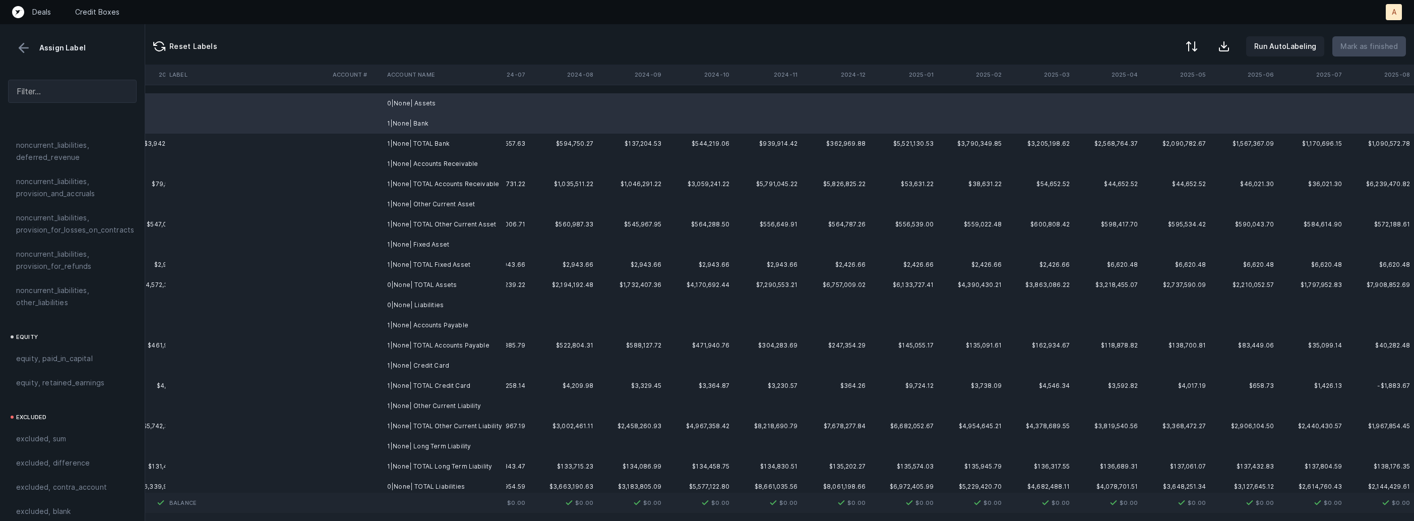
click at [416, 160] on td "1|None| Accounts Receivable" at bounding box center [444, 164] width 123 height 20
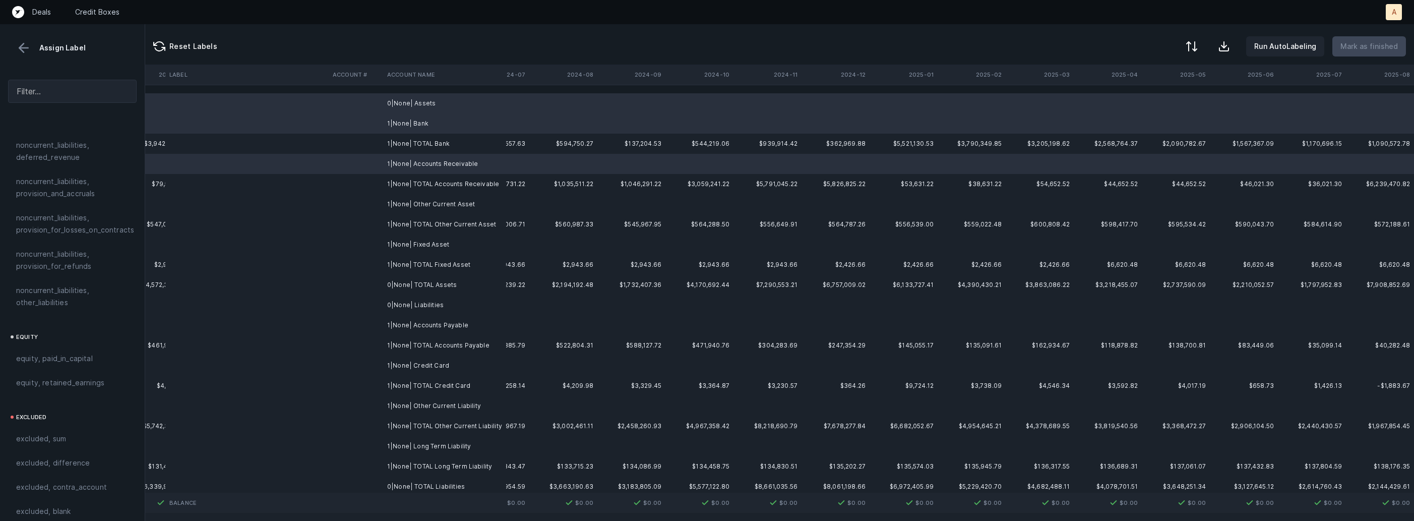
click at [411, 210] on td "1|None| Other Current Asset" at bounding box center [444, 204] width 123 height 20
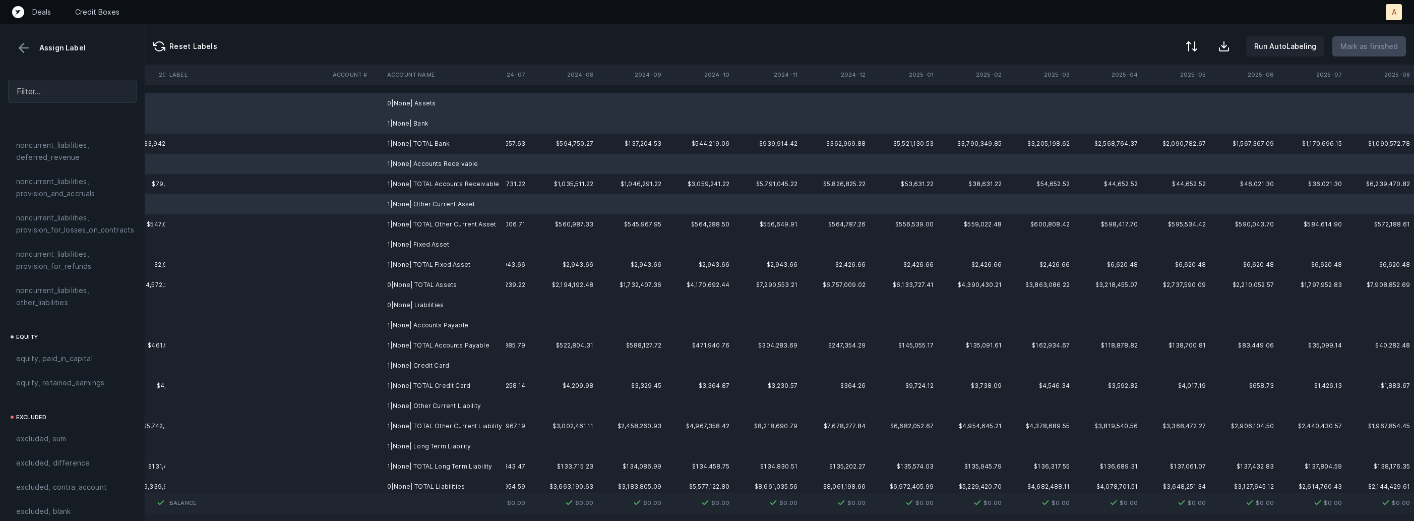
click at [406, 247] on td "1|None| Fixed Asset" at bounding box center [444, 244] width 123 height 20
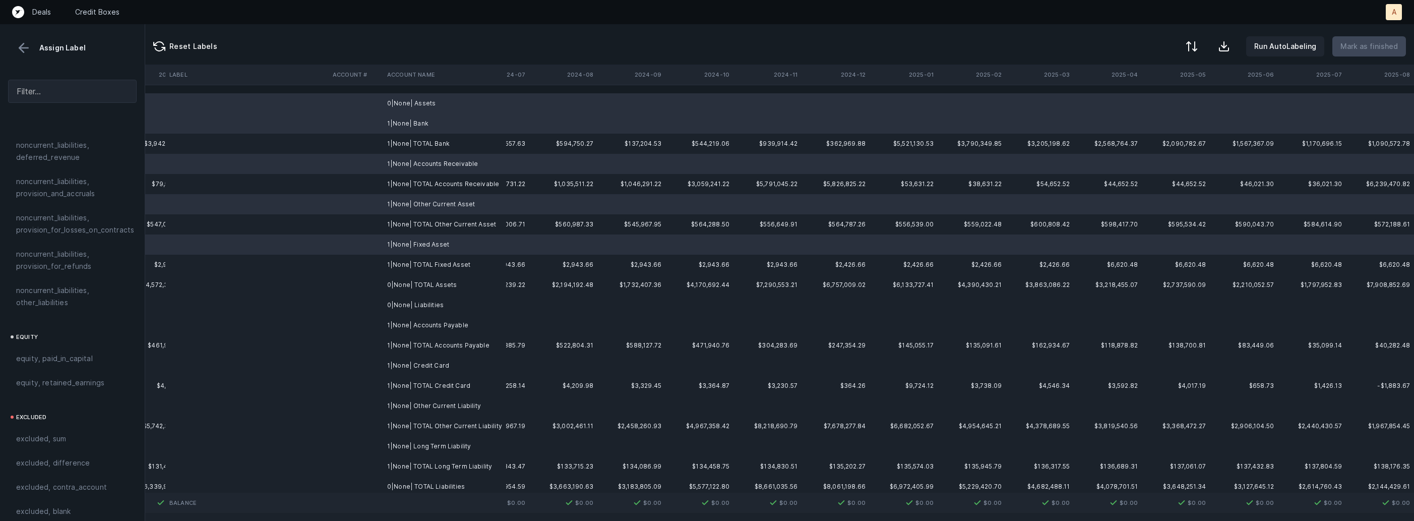
click at [409, 299] on td "0|None| Liabilities" at bounding box center [444, 305] width 123 height 20
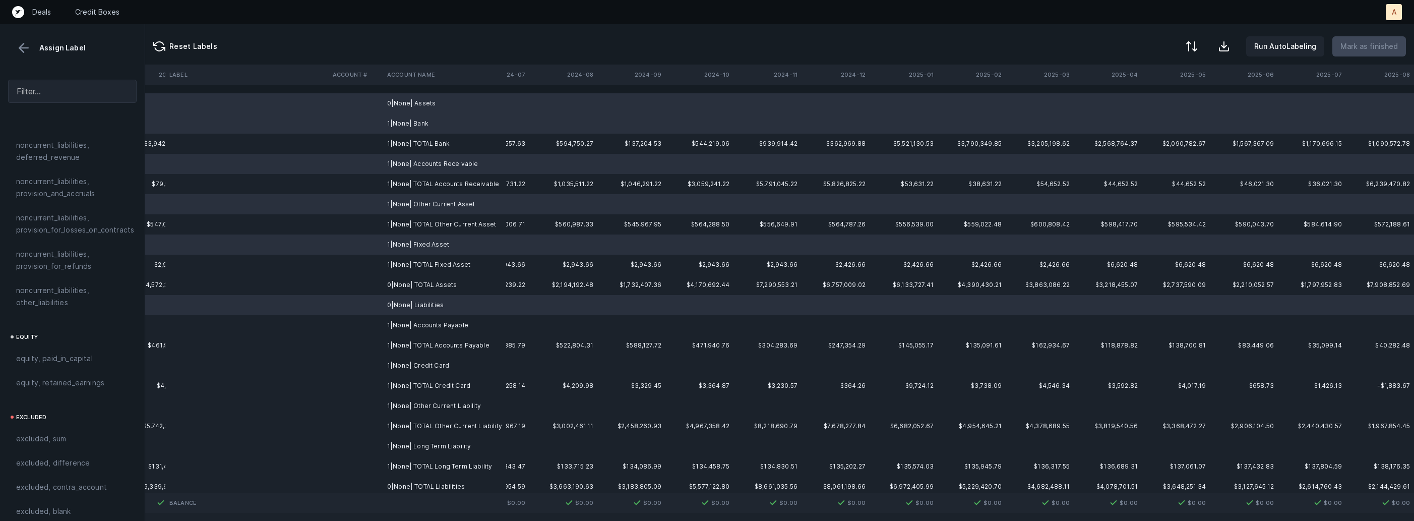
click at [405, 322] on td "1|None| Accounts Payable" at bounding box center [444, 325] width 123 height 20
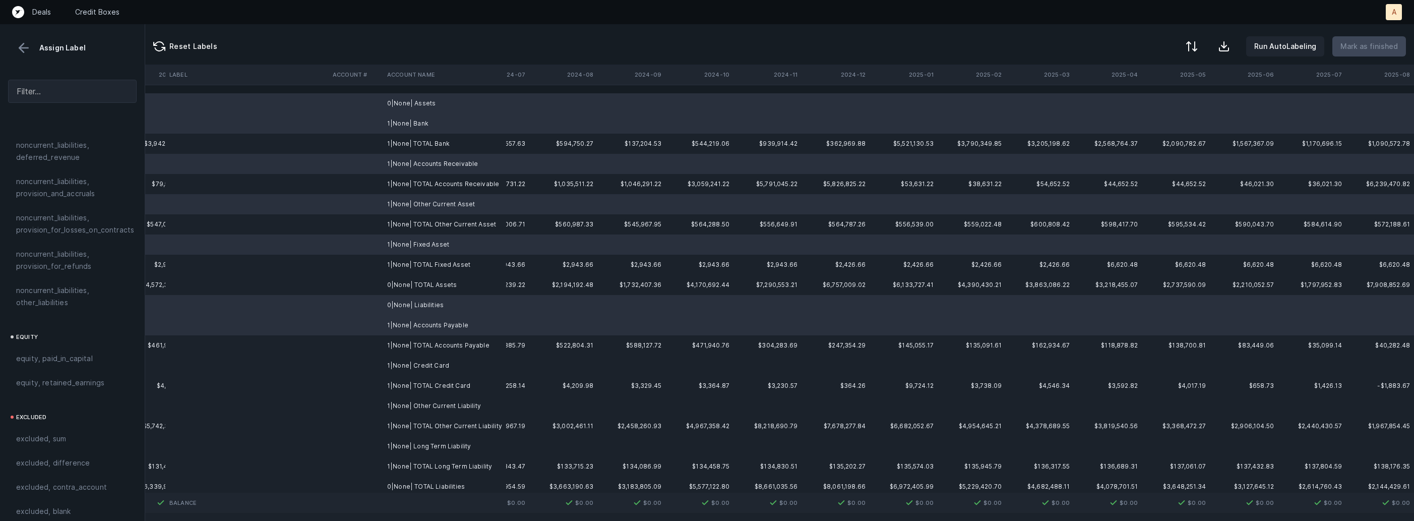
click at [407, 360] on td "1|None| Credit Card" at bounding box center [444, 366] width 123 height 20
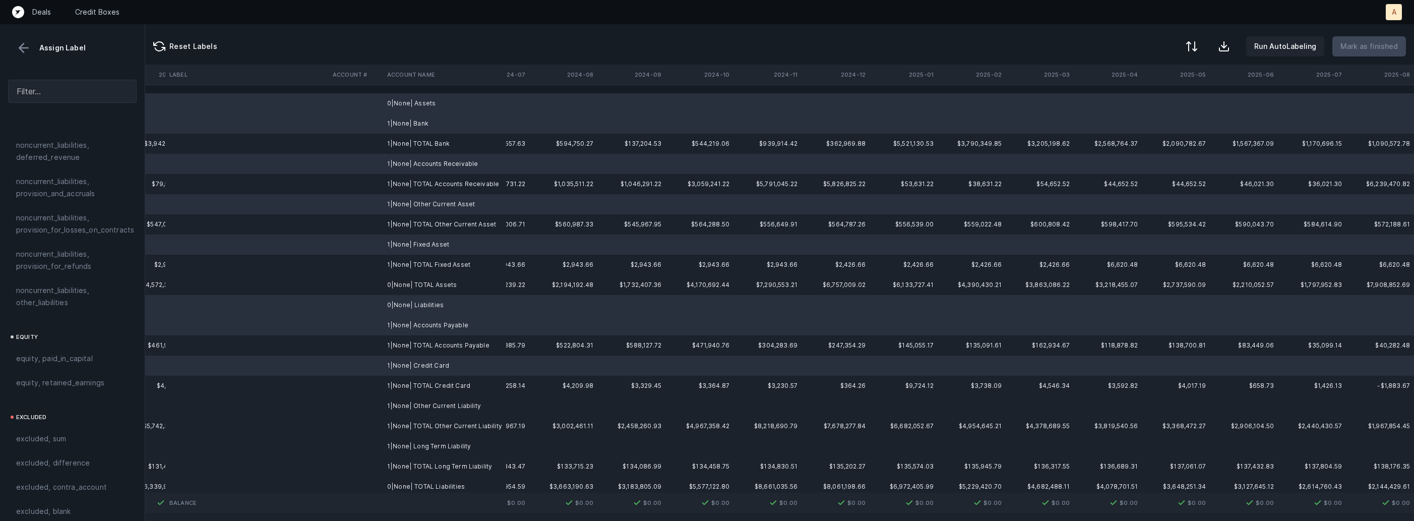
click at [406, 398] on td "1|None| Other Current Liability" at bounding box center [444, 406] width 123 height 20
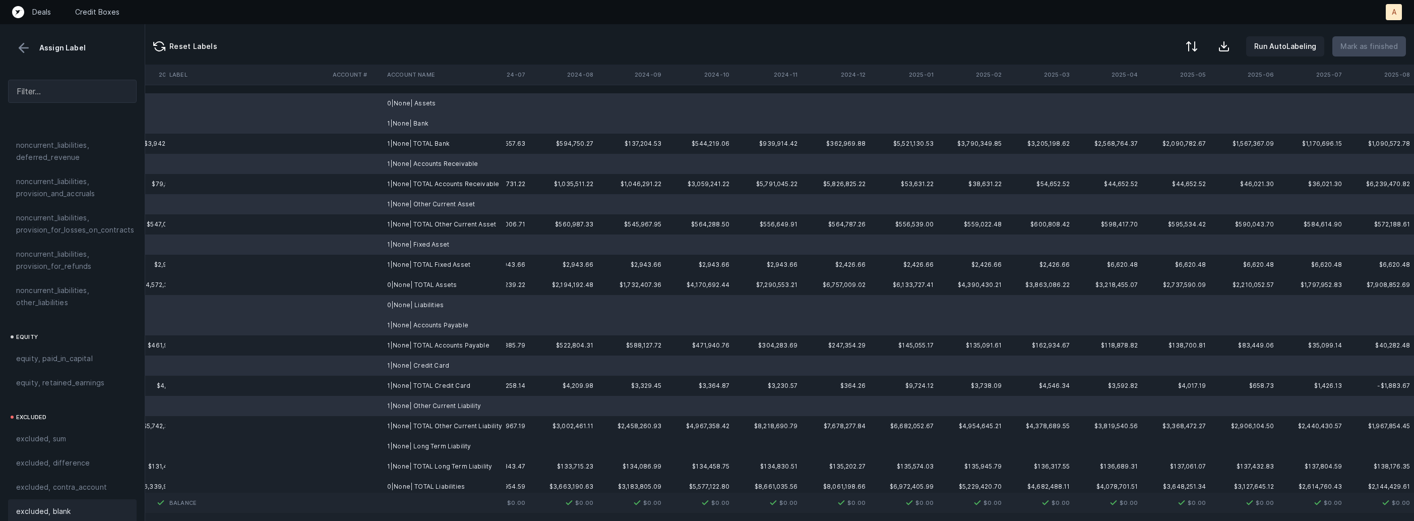
click at [64, 505] on span "excluded, blank" at bounding box center [43, 511] width 54 height 12
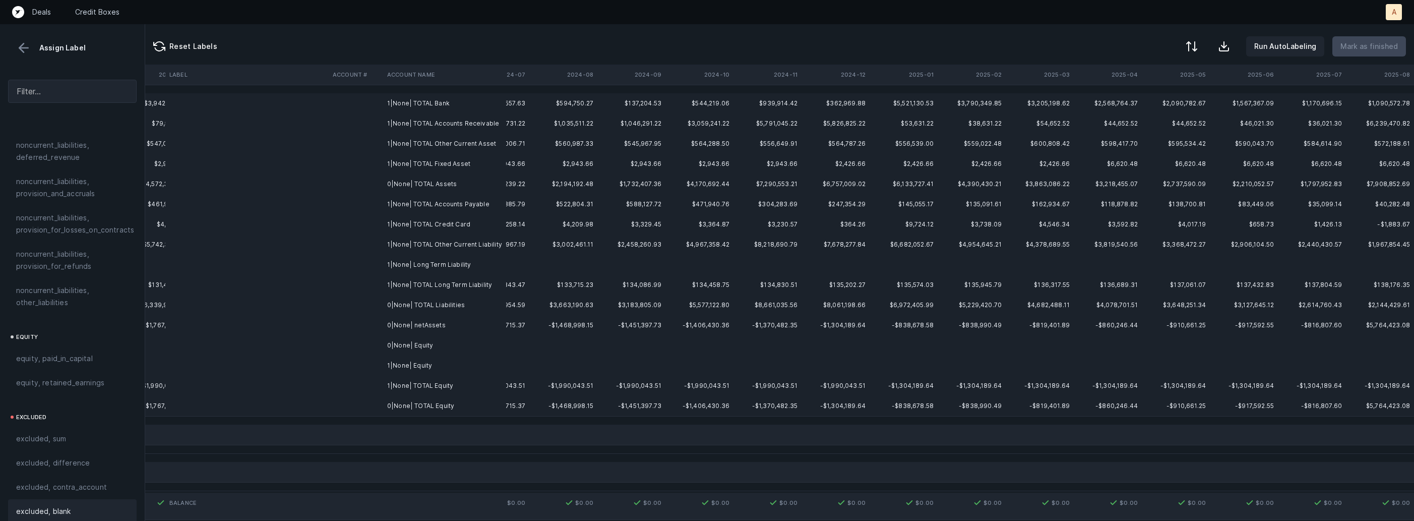
click at [423, 343] on td "0|None| Equity" at bounding box center [444, 345] width 123 height 20
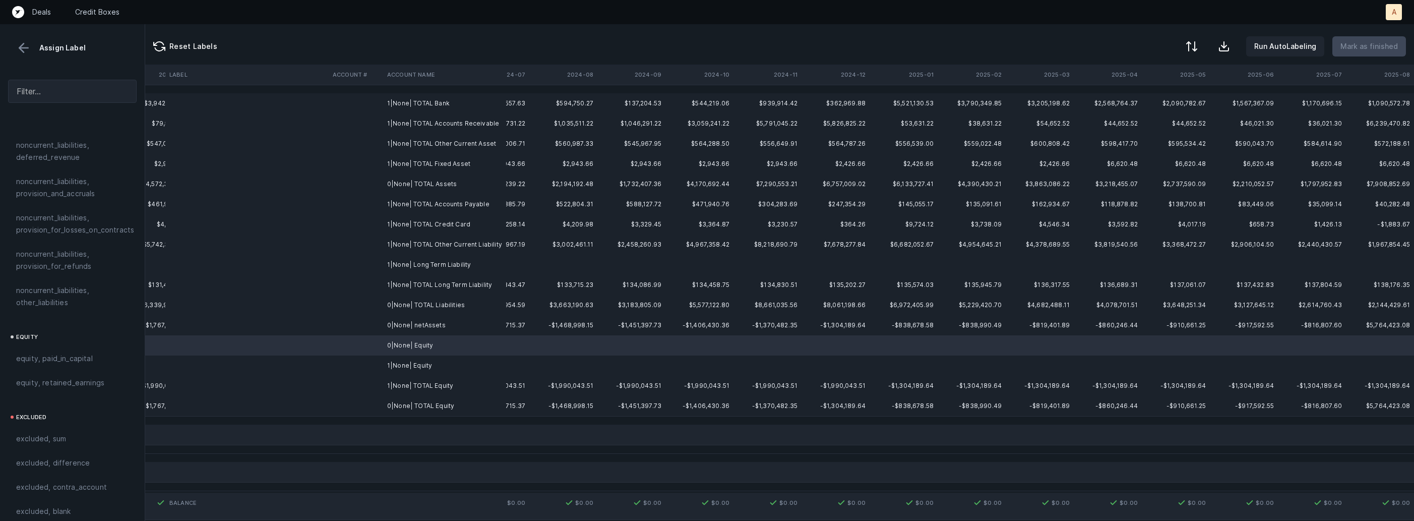
click at [426, 369] on td "1|None| Equity" at bounding box center [444, 366] width 123 height 20
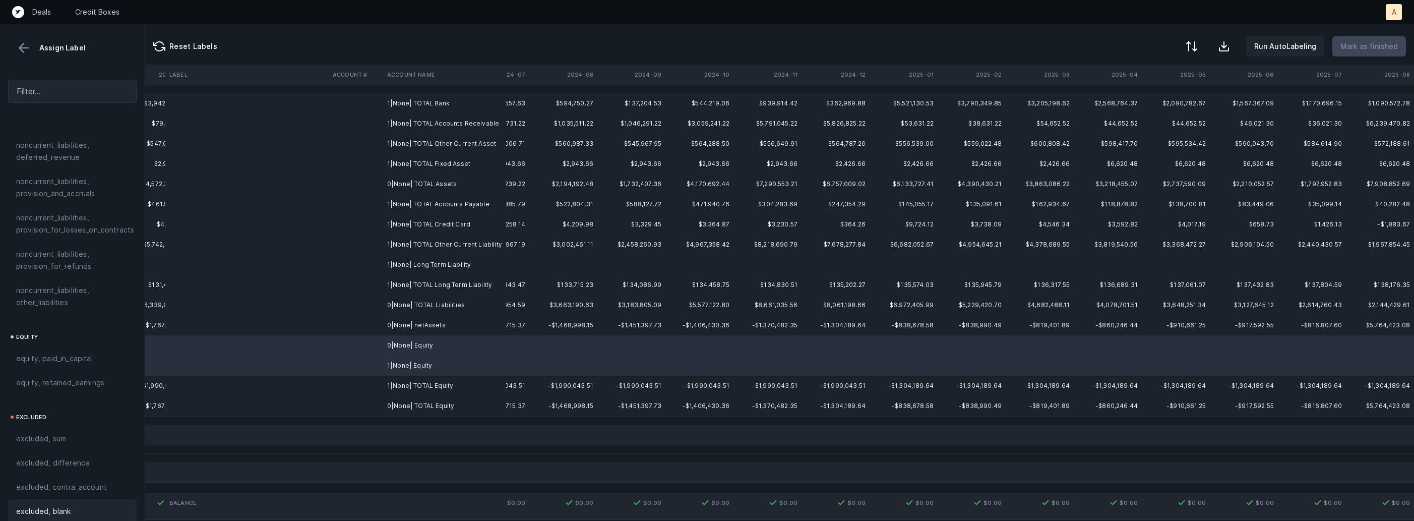
click at [77, 505] on div "excluded, blank" at bounding box center [72, 511] width 112 height 12
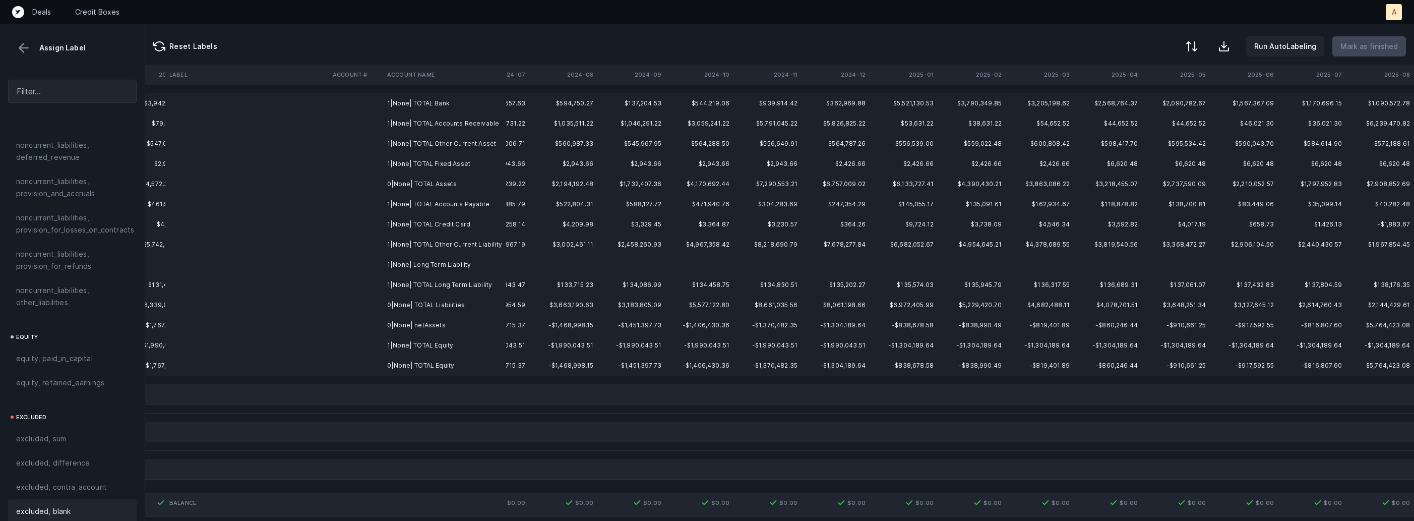
click at [415, 328] on td "0|None| netAssets" at bounding box center [444, 325] width 123 height 20
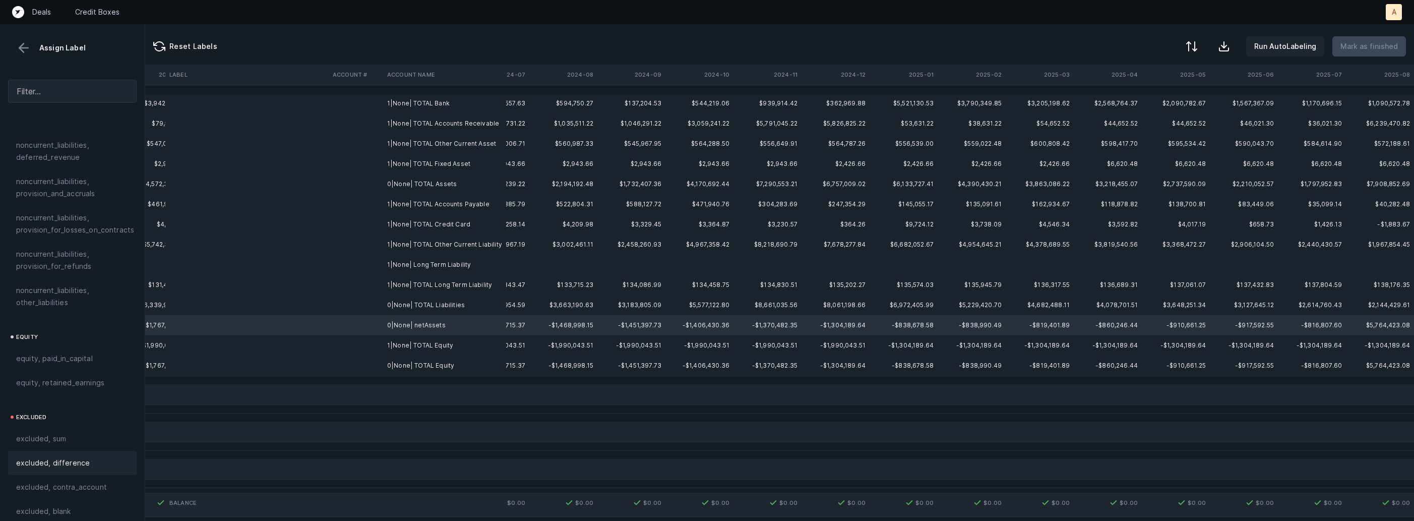
click at [66, 457] on span "excluded, difference" at bounding box center [53, 463] width 74 height 12
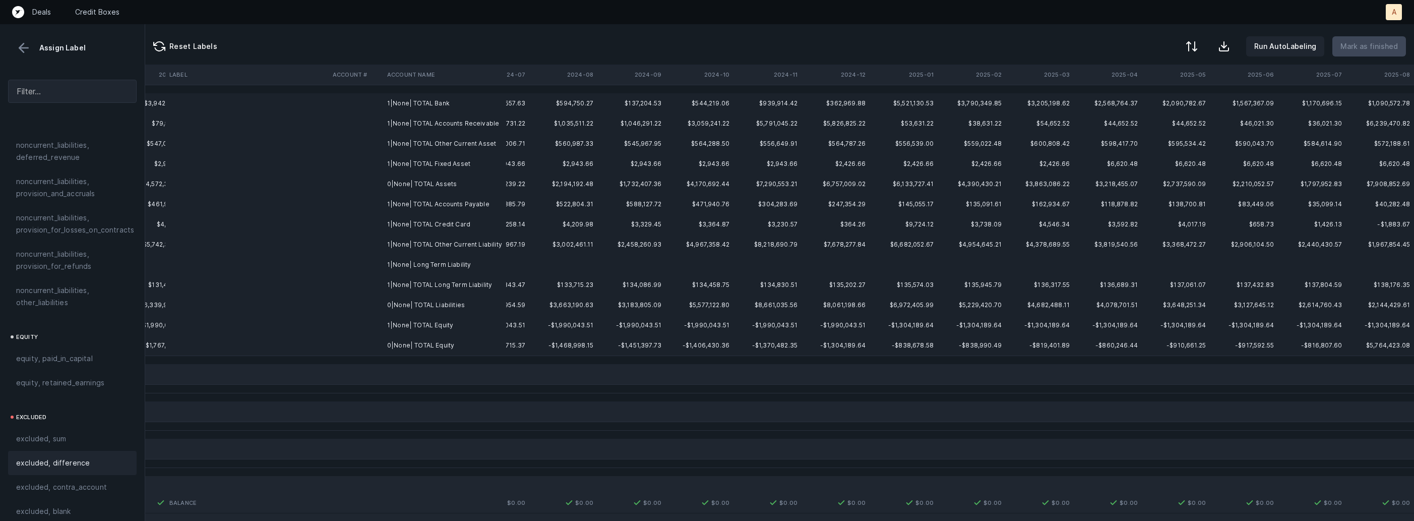
click at [415, 105] on td "1|None| TOTAL Bank" at bounding box center [444, 103] width 123 height 20
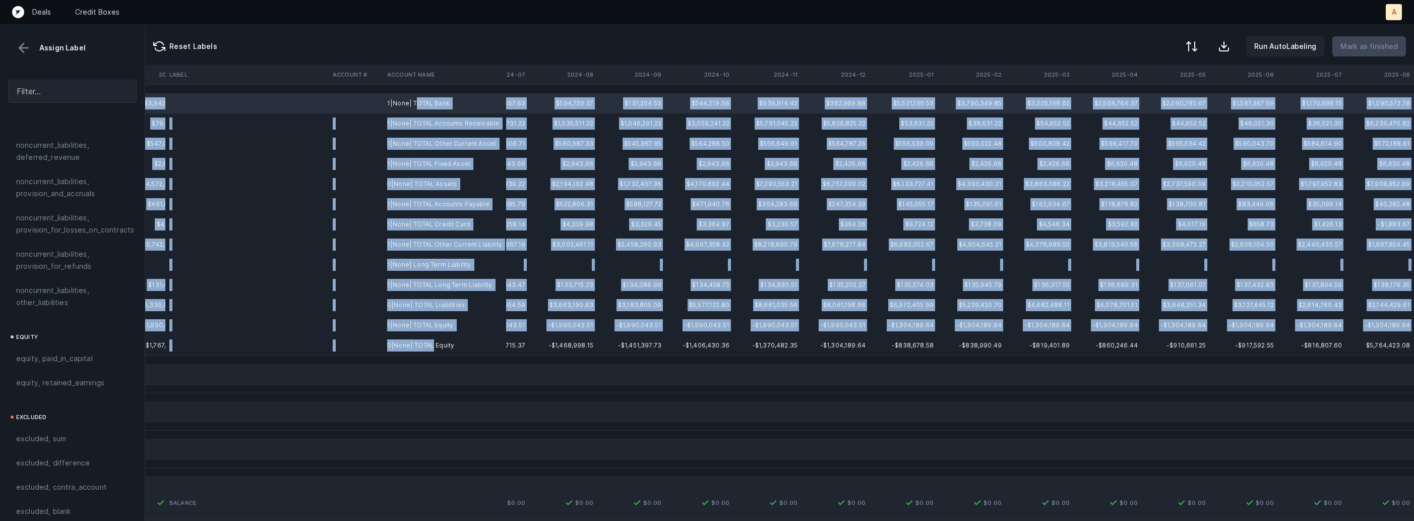
click at [433, 344] on td "0|None| TOTAL Equity" at bounding box center [444, 345] width 123 height 20
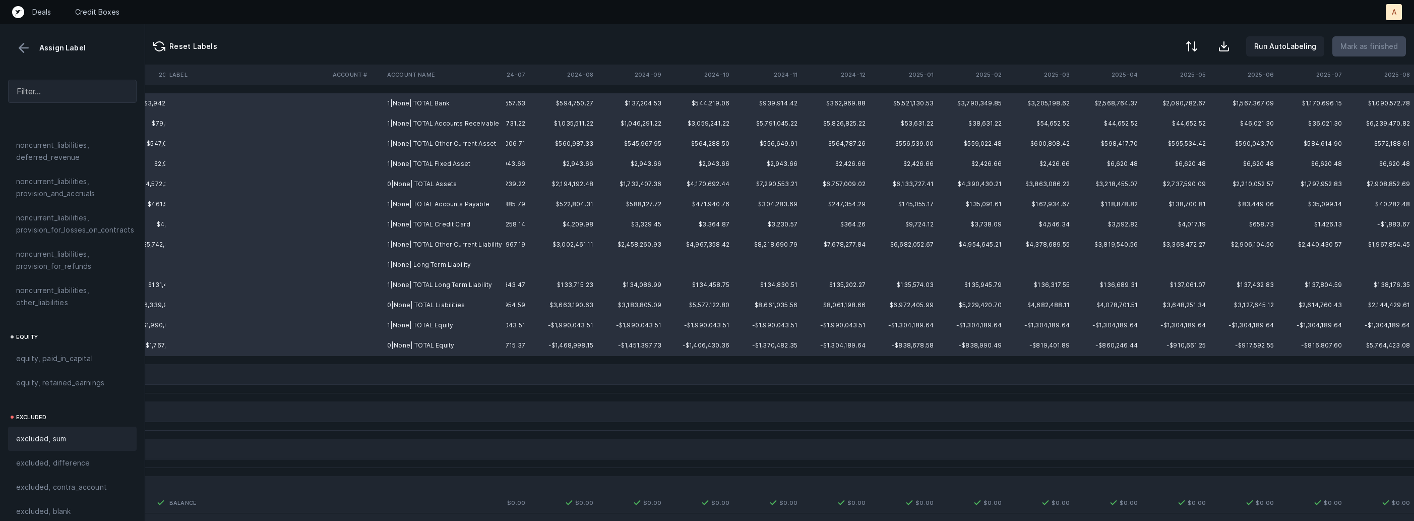
click at [82, 433] on div "excluded, sum" at bounding box center [72, 439] width 112 height 12
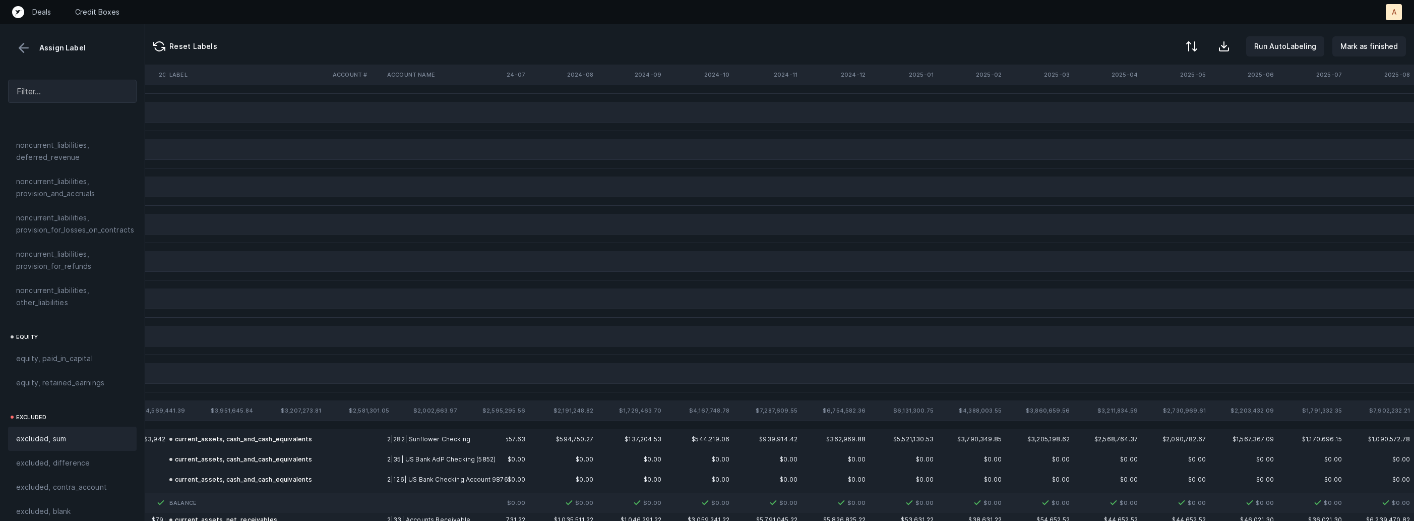
click at [33, 44] on div "Assign Label" at bounding box center [72, 47] width 129 height 15
click at [27, 47] on button at bounding box center [23, 47] width 15 height 15
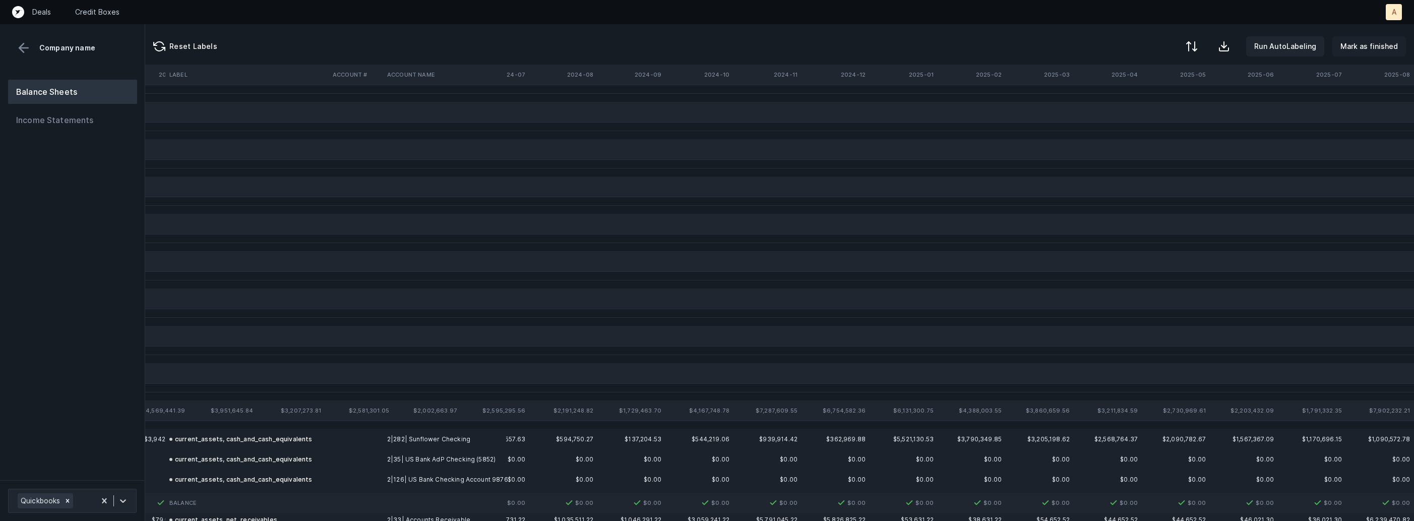
click at [1386, 51] on p "Mark as finished" at bounding box center [1369, 46] width 57 height 12
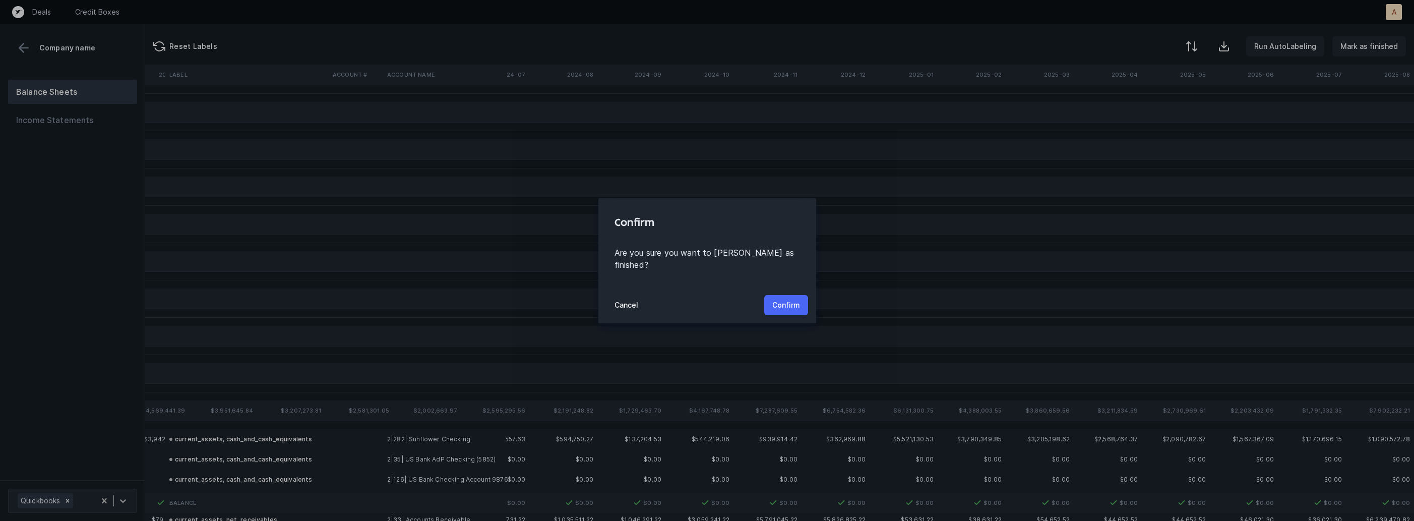
click at [792, 299] on p "Confirm" at bounding box center [787, 305] width 28 height 12
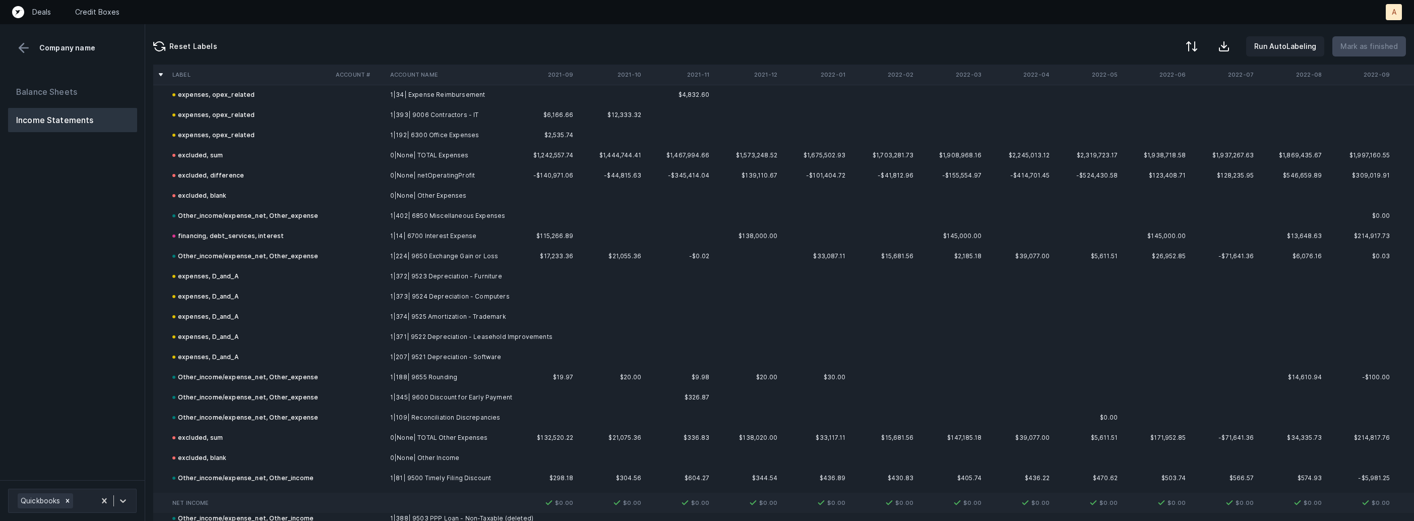
scroll to position [8883, 0]
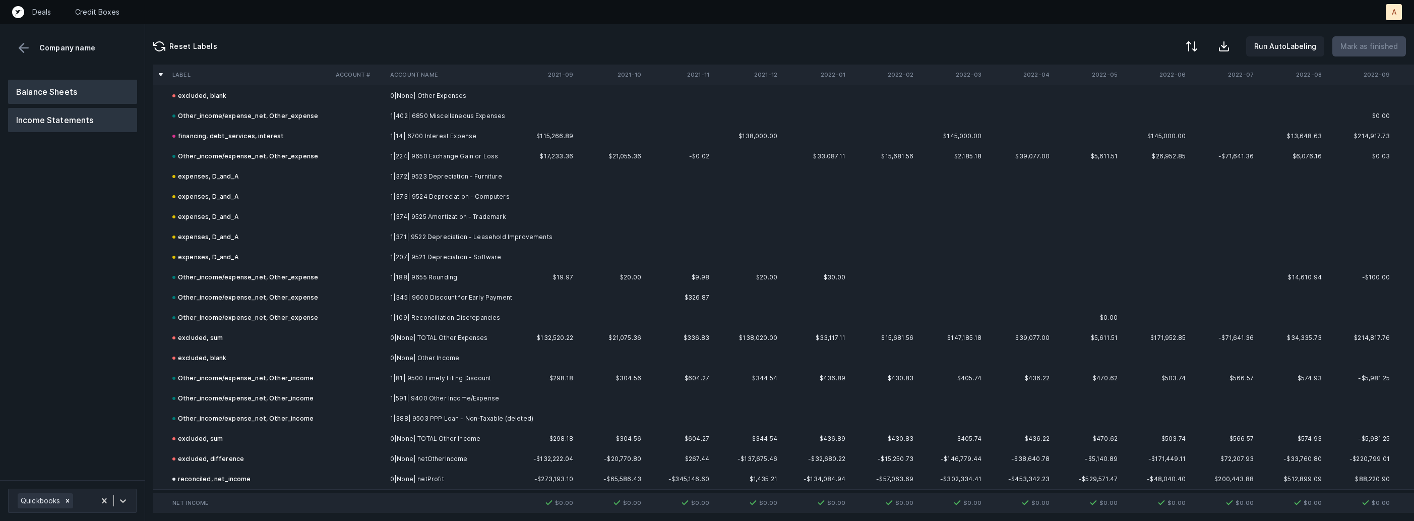
click at [73, 86] on button "Balance Sheets" at bounding box center [72, 92] width 129 height 24
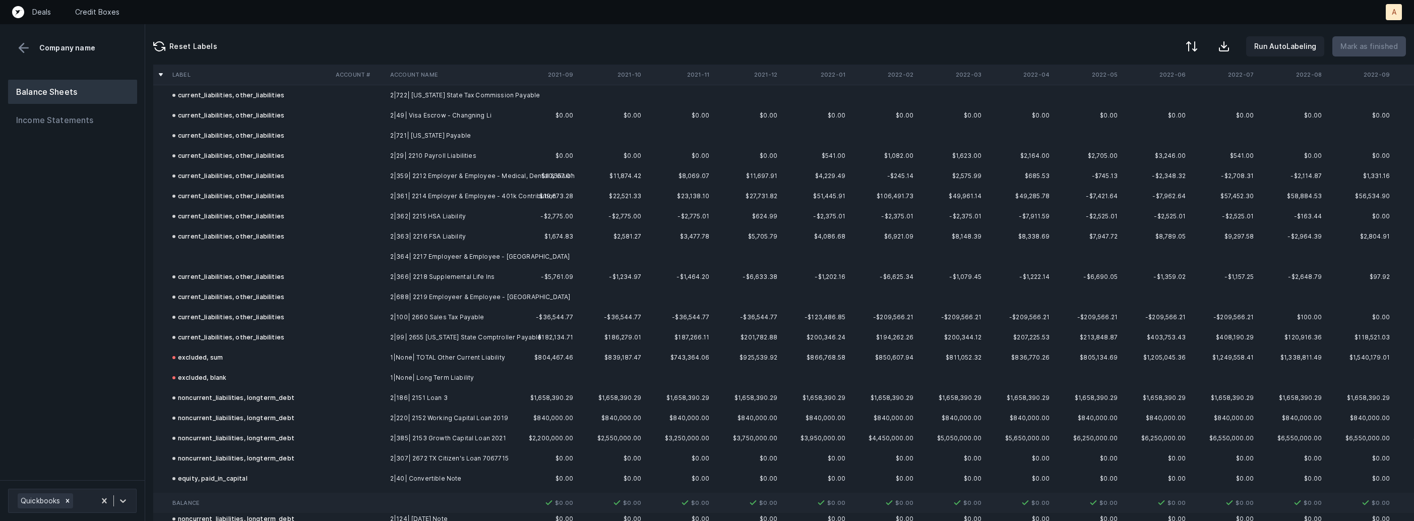
scroll to position [1701, 0]
click at [277, 268] on td "current_liabilities, other_liabilities" at bounding box center [249, 278] width 163 height 20
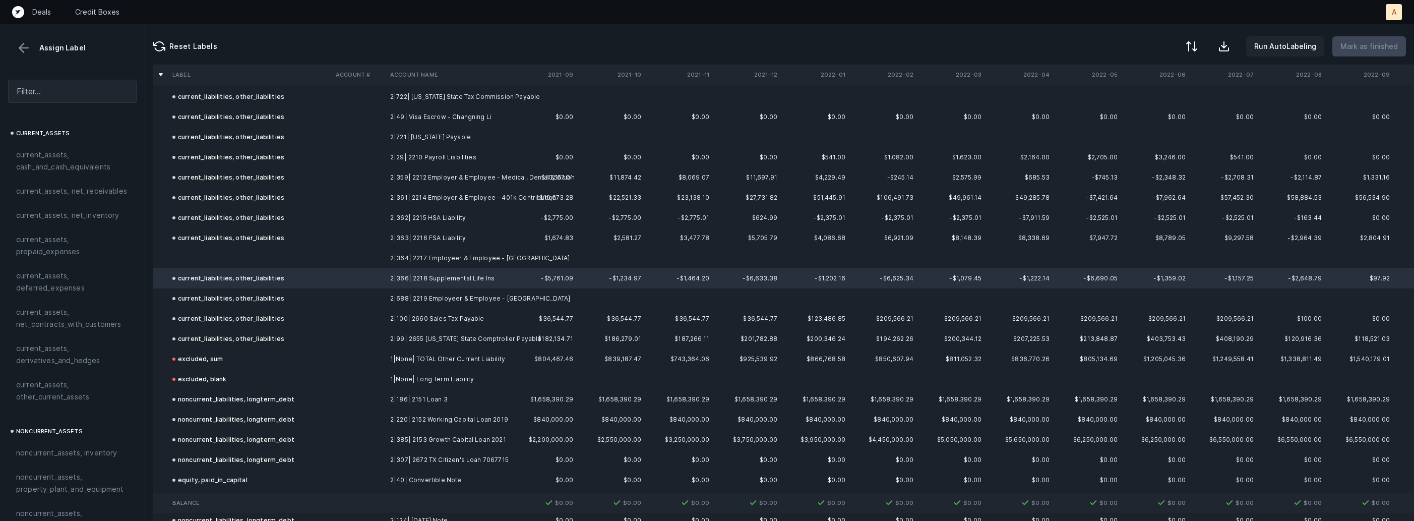
click at [173, 261] on td at bounding box center [249, 258] width 163 height 20
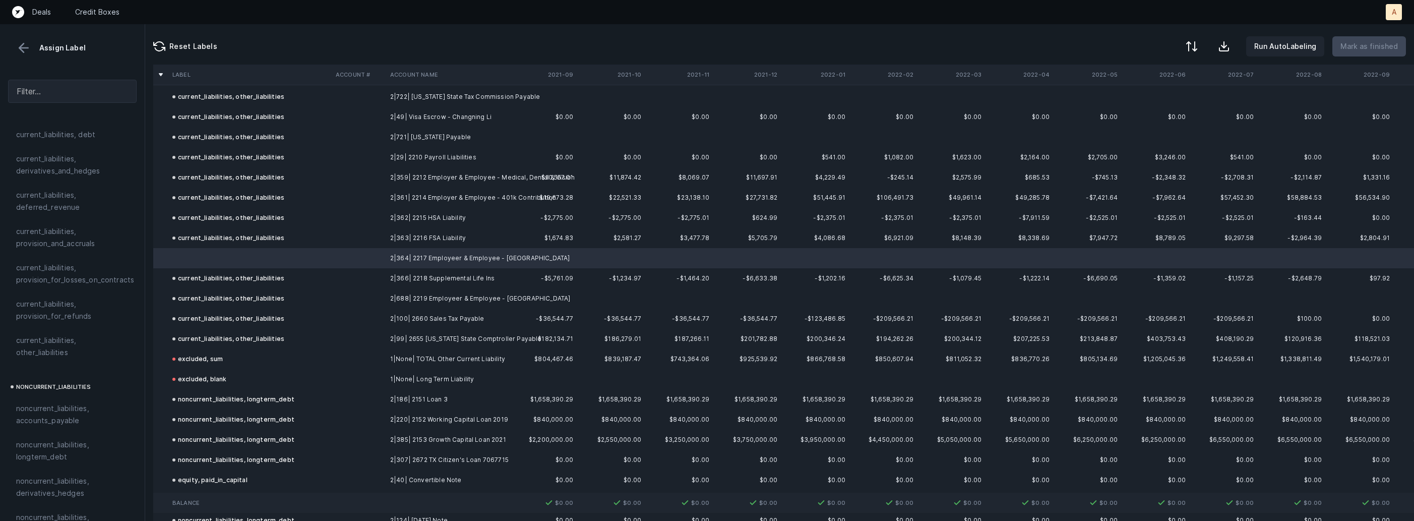
scroll to position [740, 0]
click at [63, 332] on span "current_liabilities, other_liabilities" at bounding box center [72, 344] width 112 height 24
click at [1350, 45] on p "Mark as finished" at bounding box center [1369, 46] width 57 height 12
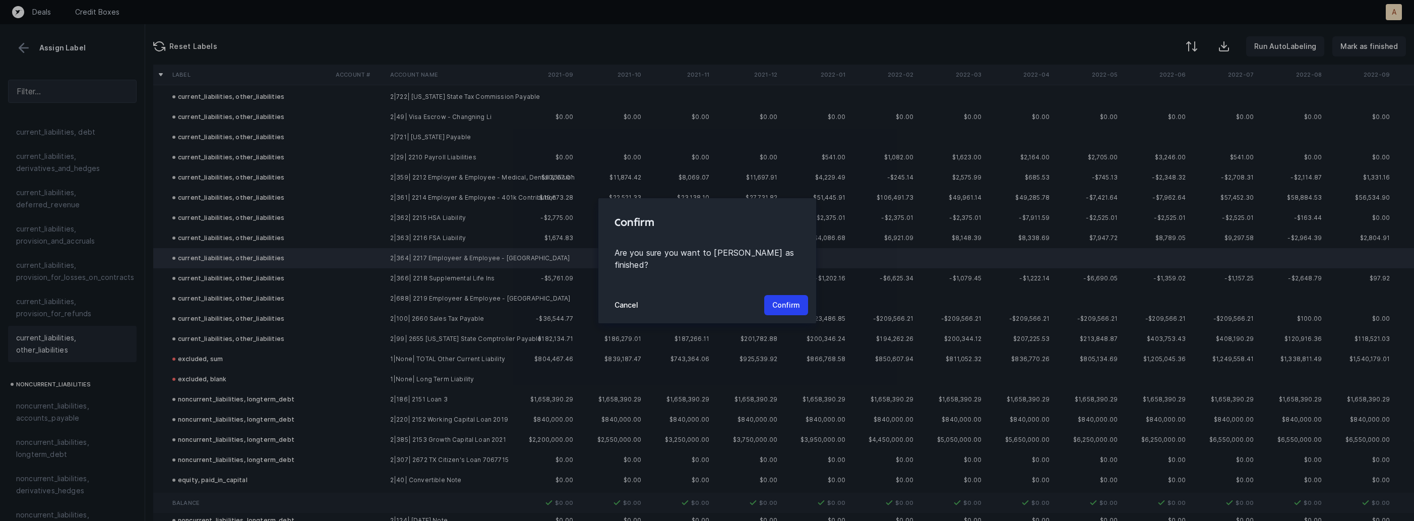
click at [782, 311] on div "Cancel Confirm" at bounding box center [708, 305] width 218 height 36
click at [787, 301] on p "Confirm" at bounding box center [787, 305] width 28 height 12
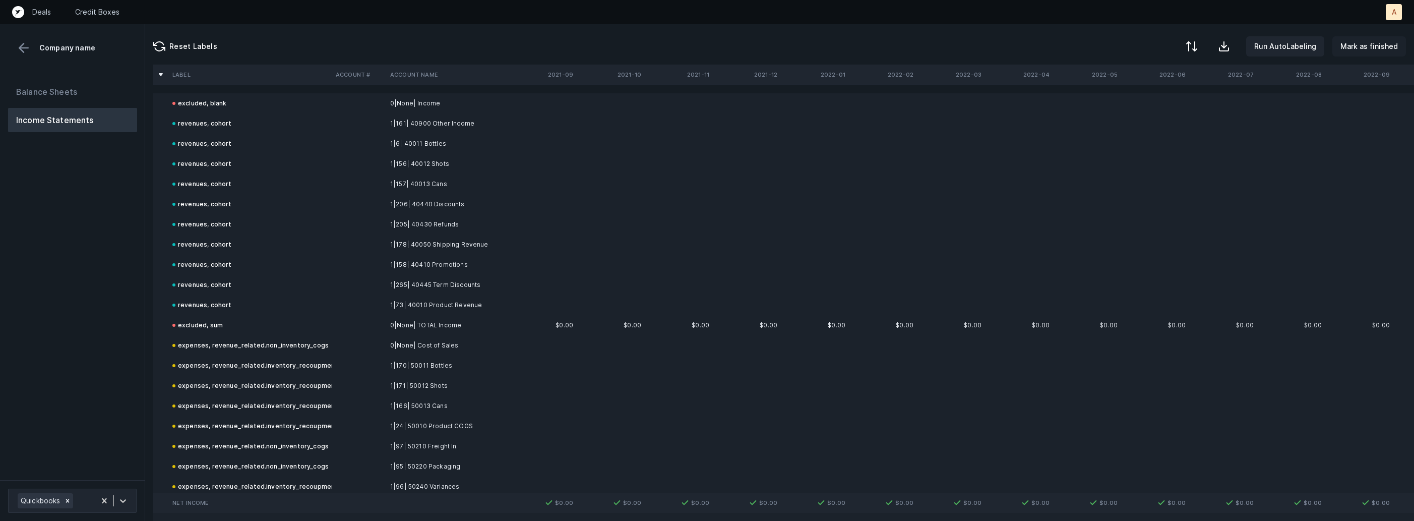
click at [1368, 49] on p "Mark as finished" at bounding box center [1369, 46] width 57 height 12
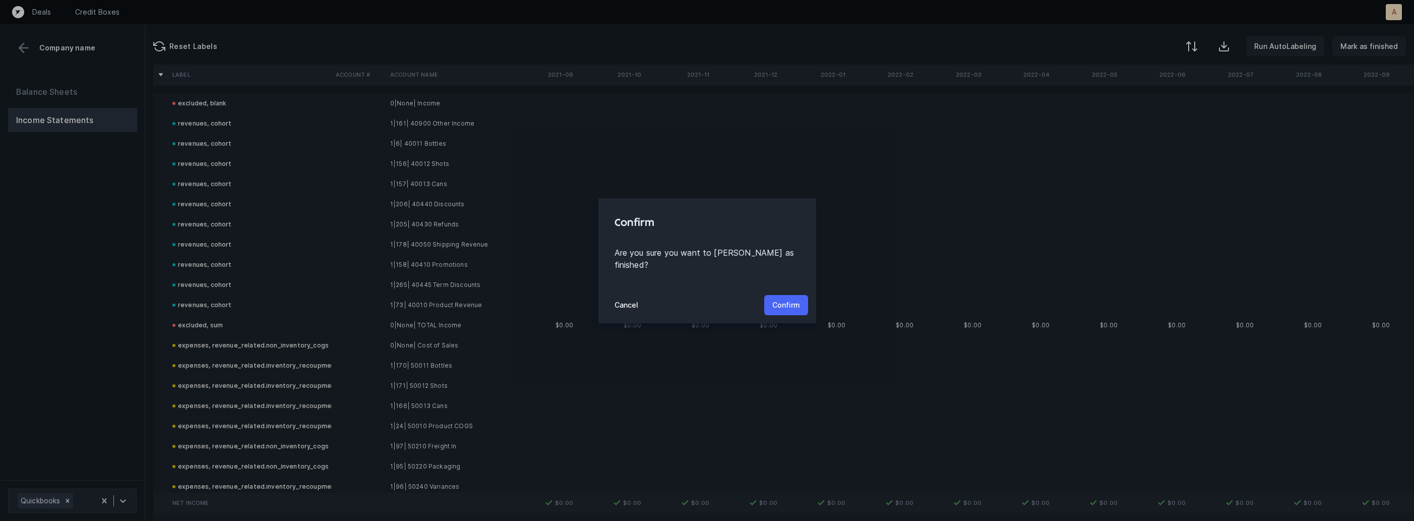
click at [781, 305] on p "Confirm" at bounding box center [787, 305] width 28 height 12
